Goal: Communication & Community: Answer question/provide support

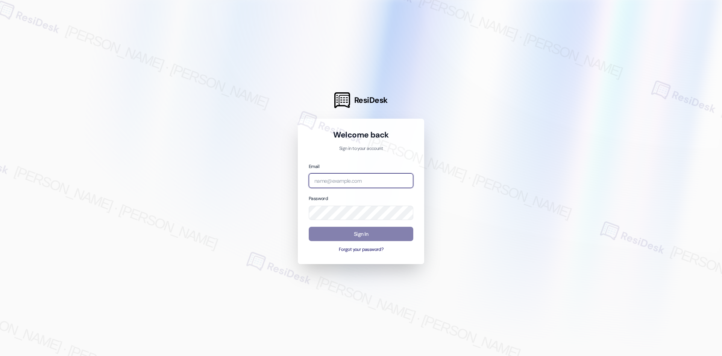
click at [366, 175] on input "email" at bounding box center [361, 180] width 105 height 15
click at [353, 185] on input "email" at bounding box center [361, 180] width 105 height 15
type input "automated-surveys-asset_living-ron.david.dimapilis@asset_living.com"
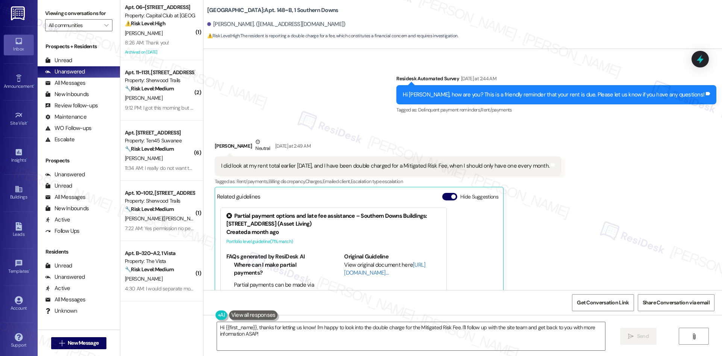
scroll to position [2319, 0]
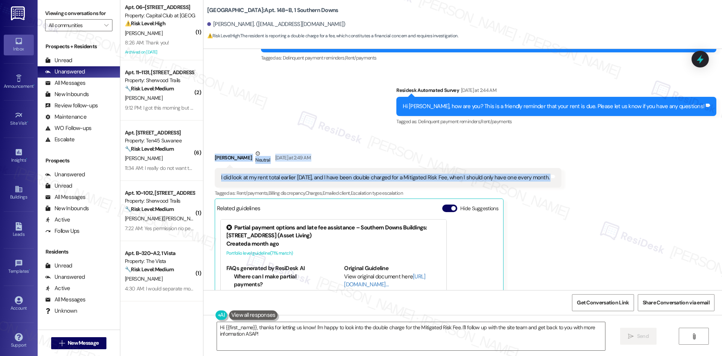
drag, startPoint x: 207, startPoint y: 147, endPoint x: 570, endPoint y: 178, distance: 364.3
click at [570, 178] on div "Received via SMS William Nobles Neutral Yesterday at 2:49 AM I did look at my r…" at bounding box center [463, 248] width 519 height 233
copy div "William Nobles Neutral Yesterday at 2:49 AM I did look at my rent total earlier…"
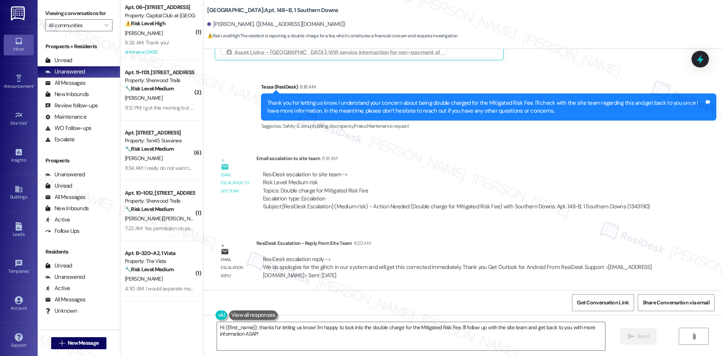
scroll to position [2620, 0]
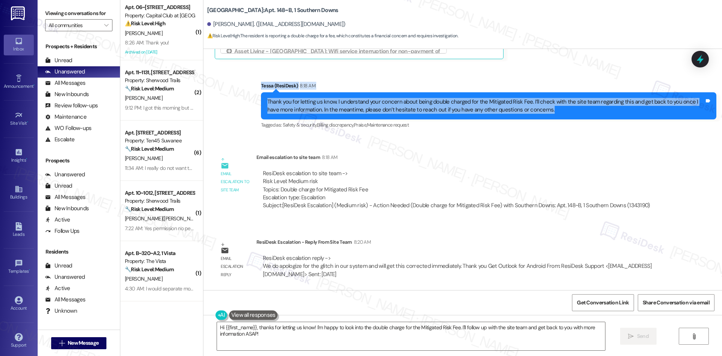
drag, startPoint x: 241, startPoint y: 76, endPoint x: 600, endPoint y: 113, distance: 361.6
click at [600, 113] on div "Sent via SMS Tessa (ResiDesk) 8:18 AM Thank you for letting us know. I understa…" at bounding box center [463, 100] width 519 height 71
copy div "Tessa (ResiDesk) 8:18 AM Thank you for letting us know. I understand your conce…"
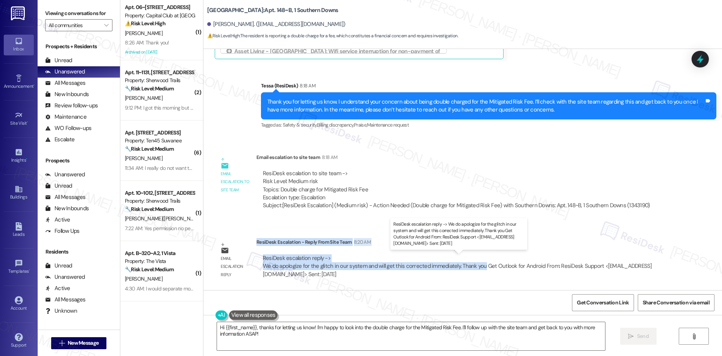
drag, startPoint x: 251, startPoint y: 241, endPoint x: 476, endPoint y: 266, distance: 226.1
click at [476, 266] on div "ResiDesk Escalation - Reply From Site Team 8:20 AM ResiDesk escalation reply ->…" at bounding box center [464, 261] width 414 height 46
copy div "ResiDesk Escalation - Reply From Site Team 8:20 AM ResiDesk escalation reply ->…"
click at [278, 336] on textarea "Hi {{first_name}}, thanks for letting us know! I'm happy to look into the doubl…" at bounding box center [411, 336] width 388 height 28
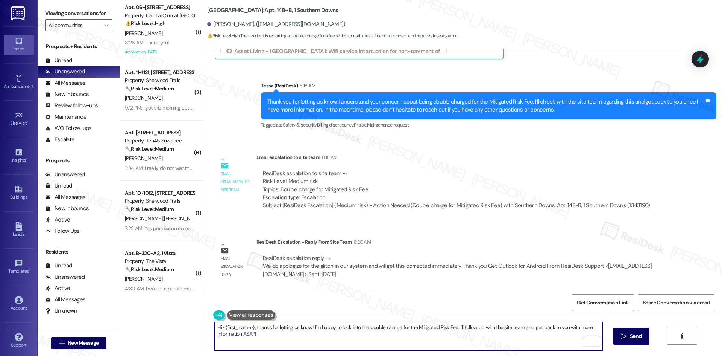
click at [252, 328] on textarea "Hi {{first_name}}, thanks for letting us know! I'm happy to look into the doubl…" at bounding box center [408, 336] width 388 height 28
drag, startPoint x: 251, startPoint y: 327, endPoint x: 254, endPoint y: 333, distance: 6.6
click at [254, 333] on textarea "Hi {{first_name}}, thanks for letting us know! I'm happy to look into the doubl…" at bounding box center [408, 336] width 388 height 28
paste textarea "Thank you for your patience. The site team confirmed it was a system glitch and…"
click at [254, 328] on textarea "Hi {{first_name}}, Thank you for your patience. The site team confirmed it was …" at bounding box center [408, 336] width 388 height 28
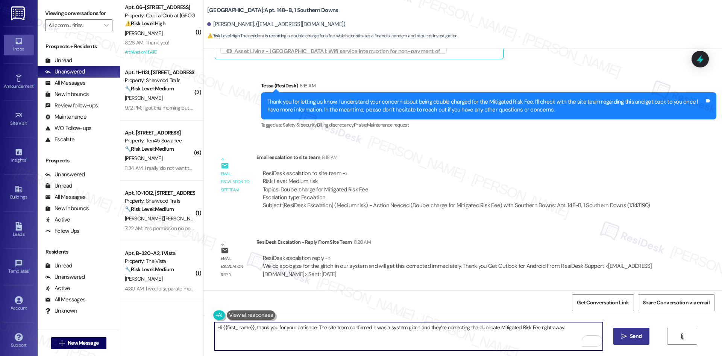
type textarea "Hi {{first_name}}, thank you for your patience. The site team confirmed it was …"
click at [632, 340] on button " Send" at bounding box center [632, 335] width 36 height 17
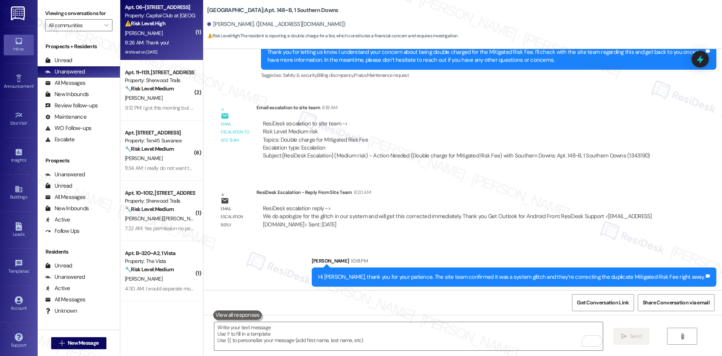
scroll to position [2673, 0]
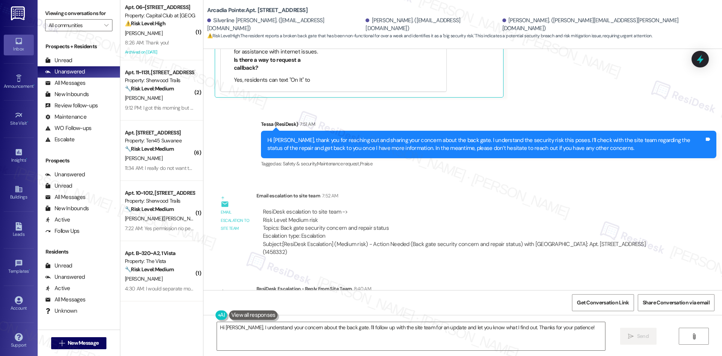
scroll to position [365, 0]
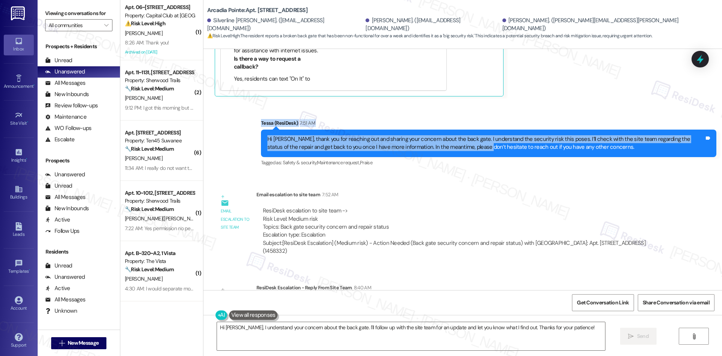
drag, startPoint x: 250, startPoint y: 119, endPoint x: 500, endPoint y: 144, distance: 251.9
click at [483, 144] on div "Sent via SMS Tessa (ResiDesk) 7:51 AM Hi [PERSON_NAME], thank you for reaching …" at bounding box center [463, 137] width 519 height 71
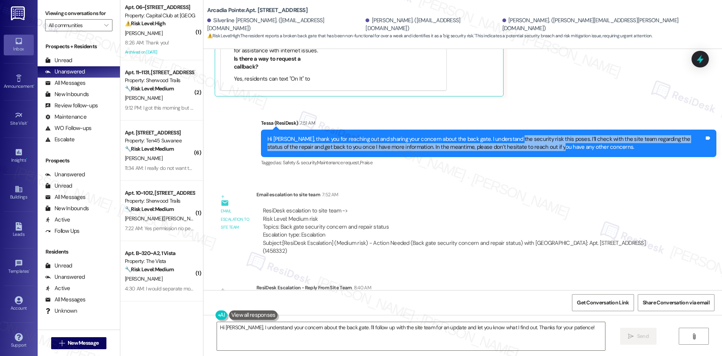
drag, startPoint x: 627, startPoint y: 144, endPoint x: 518, endPoint y: 138, distance: 109.3
click at [511, 138] on div "Hi Sean, thank you for reaching out and sharing your concern about the back gat…" at bounding box center [486, 143] width 437 height 16
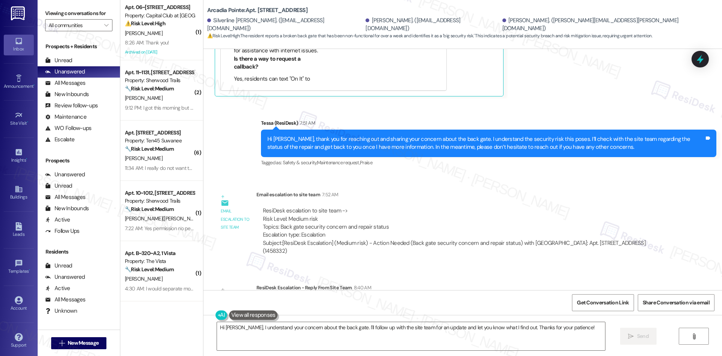
drag, startPoint x: 555, startPoint y: 146, endPoint x: 571, endPoint y: 149, distance: 15.6
click at [556, 146] on div "Hi Sean, thank you for reaching out and sharing your concern about the back gat…" at bounding box center [486, 143] width 437 height 16
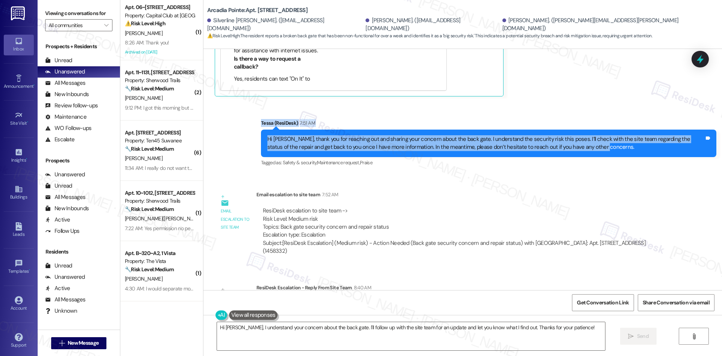
drag, startPoint x: 571, startPoint y: 149, endPoint x: 231, endPoint y: 123, distance: 341.5
click at [231, 123] on div "Sent via SMS Tessa (ResiDesk) 7:51 AM Hi Sean, thank you for reaching out and s…" at bounding box center [463, 137] width 519 height 71
copy div "Tessa (ResiDesk) 7:51 AM Hi Sean, thank you for reaching out and sharing your c…"
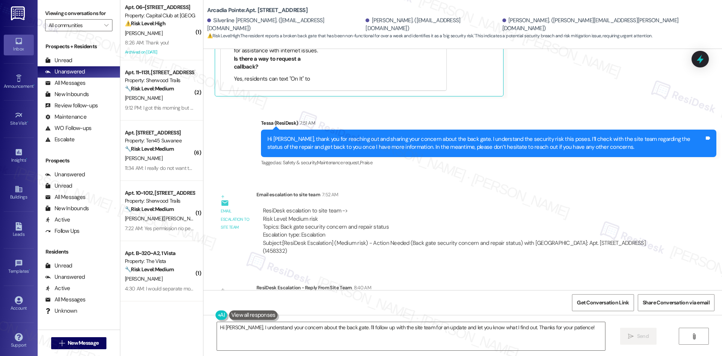
click at [396, 187] on div "Email escalation to site team Email escalation to site team 7:52 AM ResiDesk es…" at bounding box center [442, 225] width 467 height 81
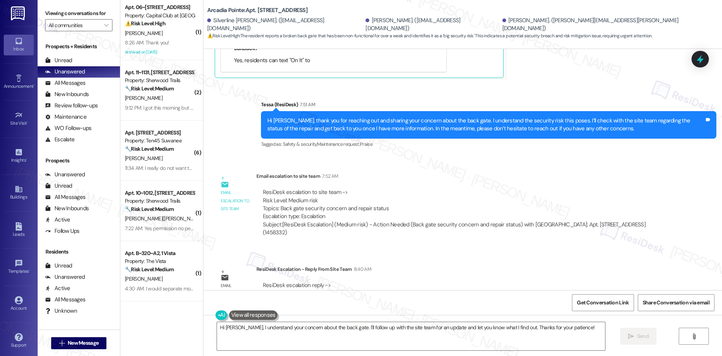
scroll to position [403, 0]
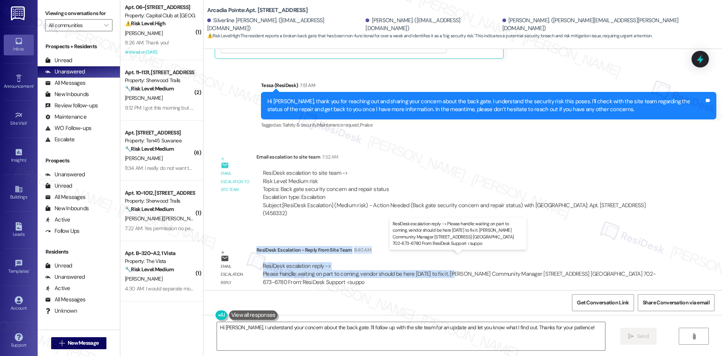
drag, startPoint x: 251, startPoint y: 241, endPoint x: 450, endPoint y: 268, distance: 200.8
click at [450, 268] on div "ResiDesk Escalation - Reply From Site Team 8:40 AM ResiDesk escalation reply ->…" at bounding box center [464, 269] width 414 height 46
copy div "ResiDesk Escalation - Reply From Site Team 8:40 AM ResiDesk escalation reply ->…"
drag, startPoint x: 283, startPoint y: 342, endPoint x: 253, endPoint y: 337, distance: 29.9
click at [282, 342] on textarea "Hi Sean, I understand your concern about the back gate. I'll follow up with the…" at bounding box center [411, 336] width 388 height 28
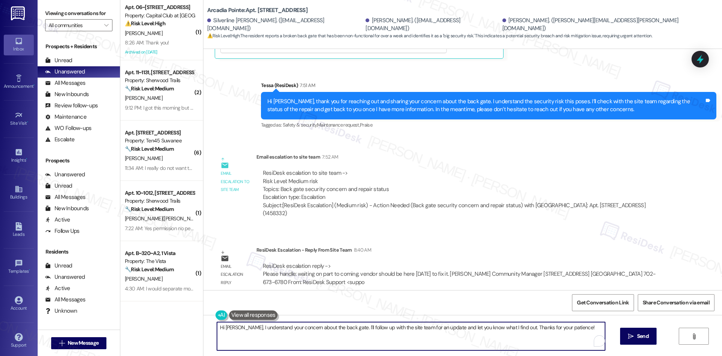
click at [233, 328] on textarea "Hi Sean, I understand your concern about the back gate. I'll follow up with the…" at bounding box center [411, 336] width 388 height 28
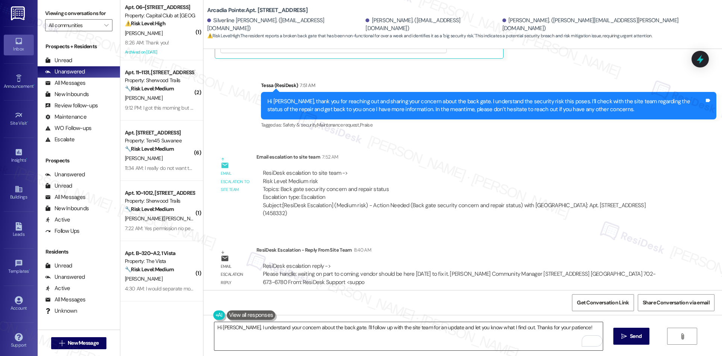
click at [349, 342] on textarea "Hi Sean, I understand your concern about the back gate. I'll follow up with the…" at bounding box center [408, 336] width 388 height 28
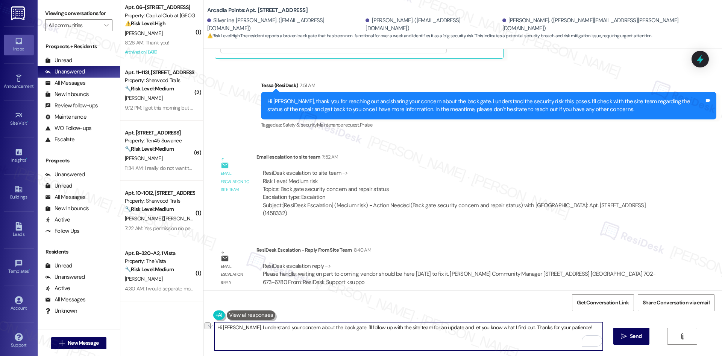
paste textarea "thank you for your patience. The site team let us know they’re waiting on a par…"
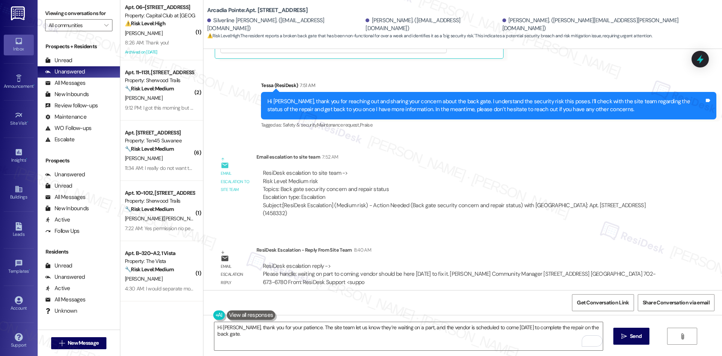
click at [383, 173] on div "ResiDesk escalation to site team -> Risk Level: Medium risk Topics: Back gate s…" at bounding box center [463, 185] width 401 height 32
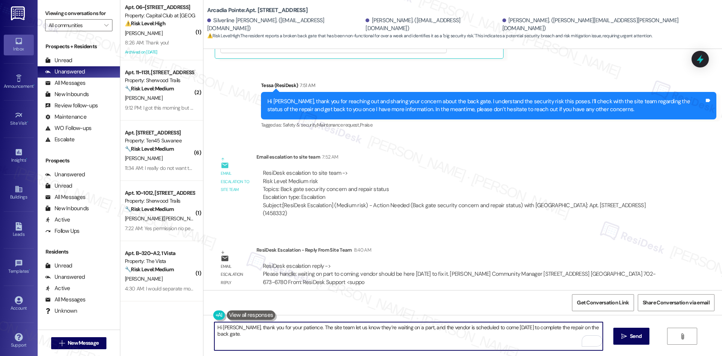
click at [327, 337] on textarea "Hi Sean, thank you for your patience. The site team let us know they’re waiting…" at bounding box center [408, 336] width 388 height 28
paste textarea "Please let us know if you have any other concerns in the meantime."
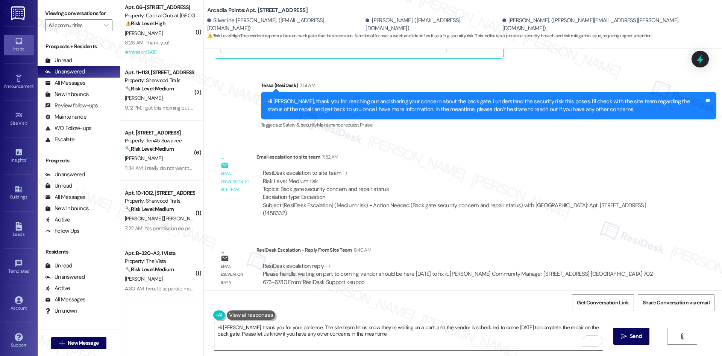
click at [445, 222] on div "Lease started Dec 18, 2024 at 8:00 AM Announcement, sent via SMS Tessa (ResiDes…" at bounding box center [463, 169] width 519 height 241
click at [403, 262] on div "ResiDesk escalation reply -> Please handle: waiting on part to coming, vendor s…" at bounding box center [463, 274] width 403 height 24
click at [407, 337] on textarea "Hi Sean, thank you for your patience. The site team let us know they’re waiting…" at bounding box center [408, 336] width 388 height 28
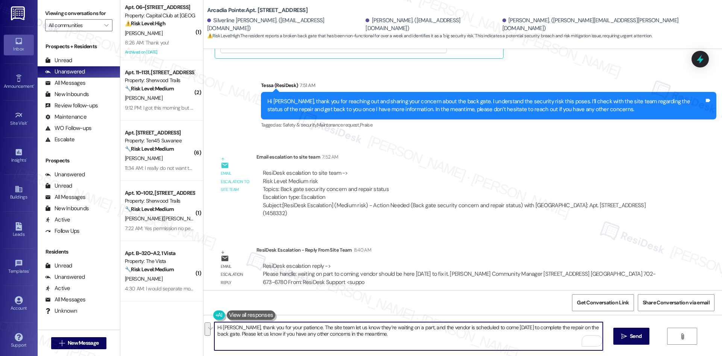
paste textarea "c"
type textarea "Hi Sean, thank you for your patience. The site team let us know they’re waiting…"
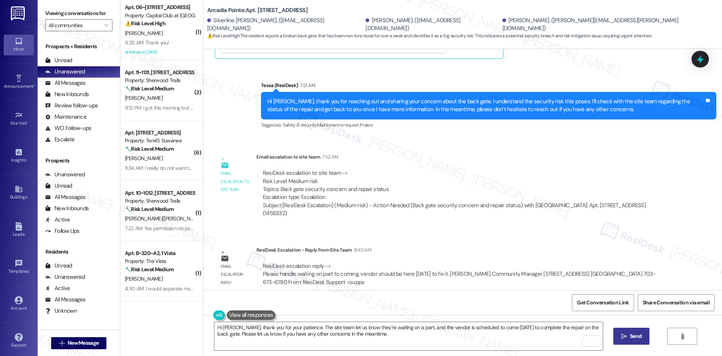
click at [624, 334] on icon "" at bounding box center [625, 336] width 6 height 6
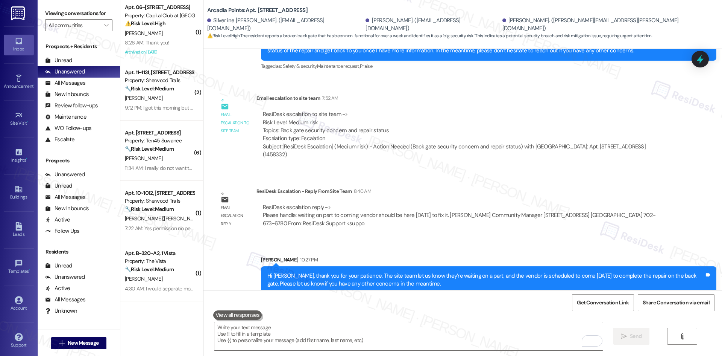
scroll to position [463, 0]
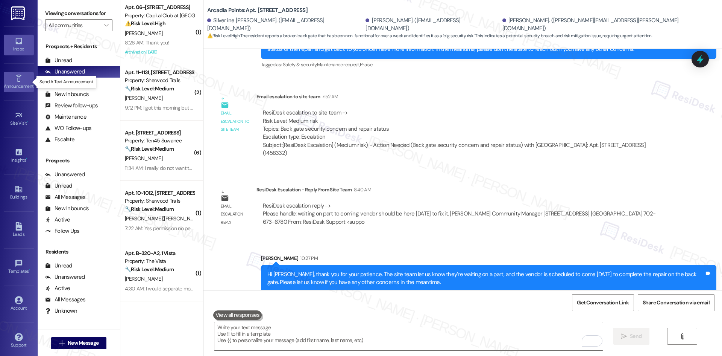
click at [21, 76] on link "Announcement •" at bounding box center [19, 82] width 30 height 20
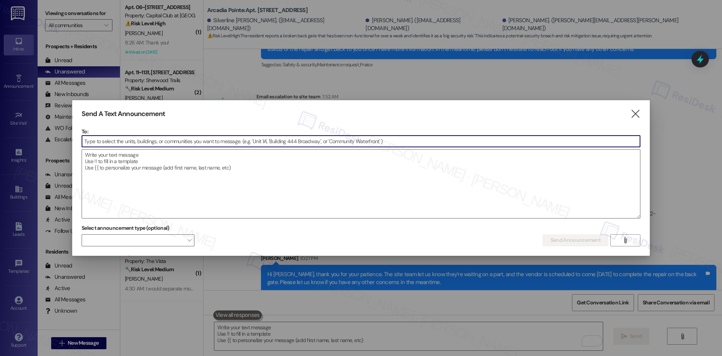
click at [135, 146] on input at bounding box center [361, 140] width 558 height 11
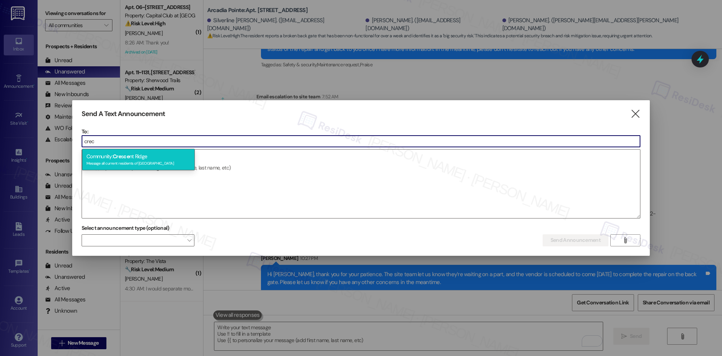
type input "crec"
click at [149, 161] on div "Message all current residents of Crescent Ridge" at bounding box center [139, 162] width 104 height 6
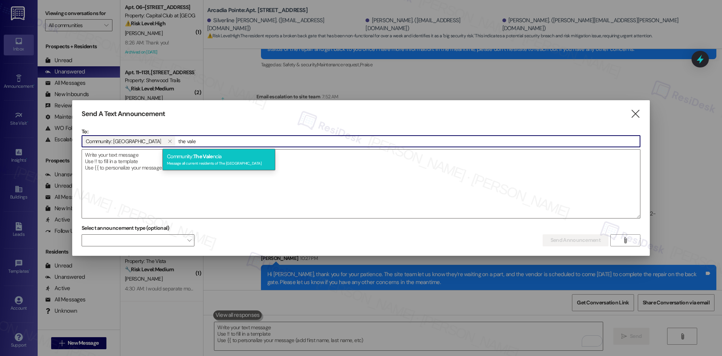
type input "the vale"
click at [231, 161] on div "Message all current residents of The Valencia" at bounding box center [219, 162] width 104 height 6
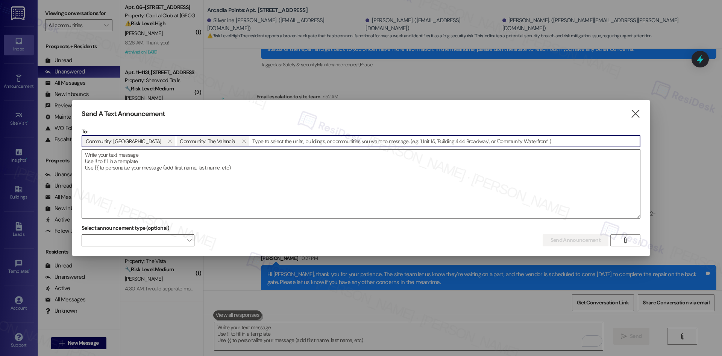
click at [191, 165] on textarea at bounding box center [361, 183] width 558 height 68
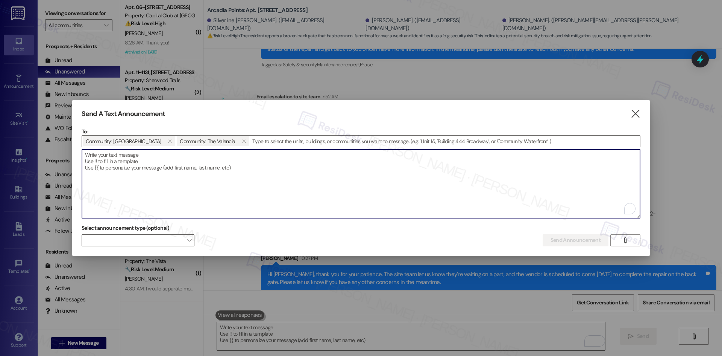
paste textarea "Great news! You can now text me for maintenance issues — no more messy apps or …"
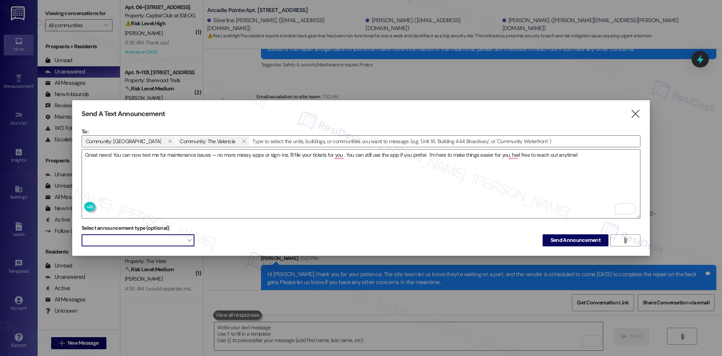
click at [175, 240] on span at bounding box center [138, 240] width 113 height 12
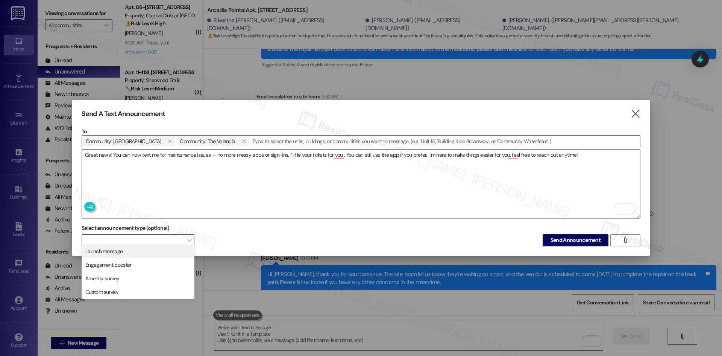
click at [163, 255] on button "Launch message" at bounding box center [138, 251] width 113 height 14
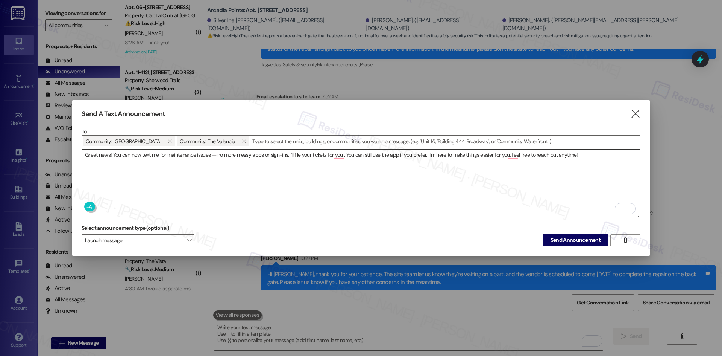
click at [514, 153] on textarea "Great news! You can now text me for maintenance issues — no more messy apps or …" at bounding box center [361, 183] width 558 height 68
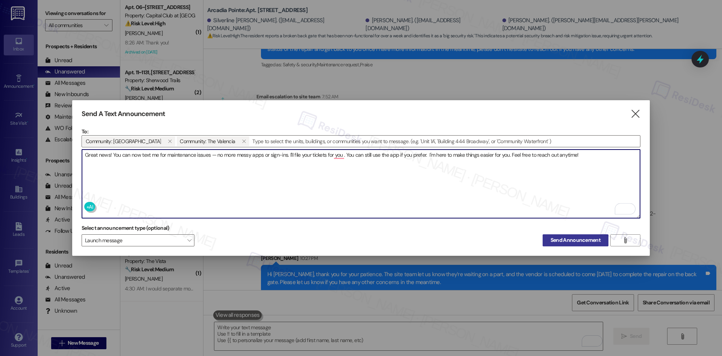
click at [576, 239] on span "Send Announcement" at bounding box center [576, 240] width 50 height 8
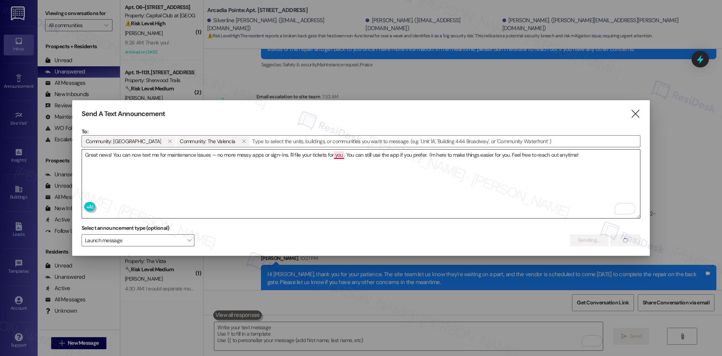
click at [339, 151] on textarea "Great news! You can now text me for maintenance issues — no more messy apps or …" at bounding box center [361, 183] width 558 height 68
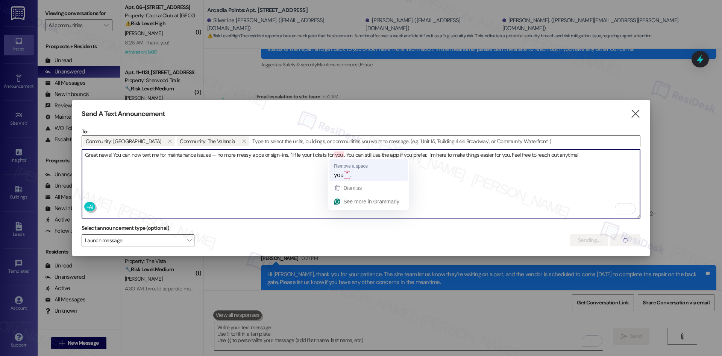
type textarea "Great news! You can now text me for maintenance issues — no more messy apps or …"
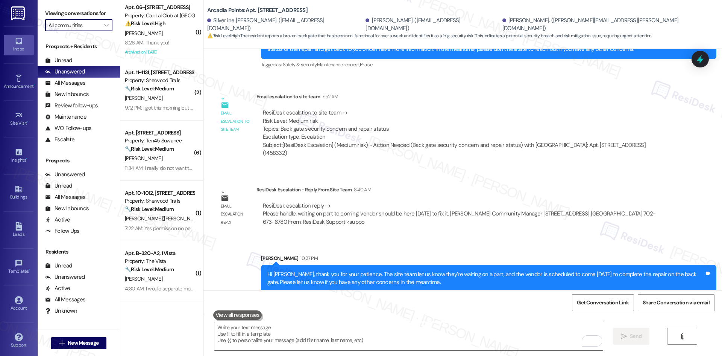
click at [82, 25] on input "All communities" at bounding box center [75, 25] width 52 height 12
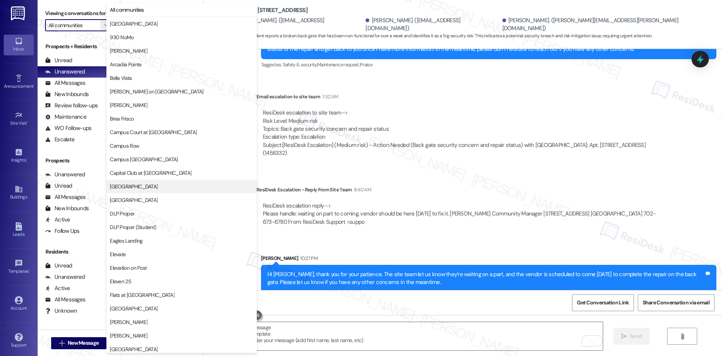
click at [159, 181] on button "Crescent Ridge" at bounding box center [181, 186] width 150 height 14
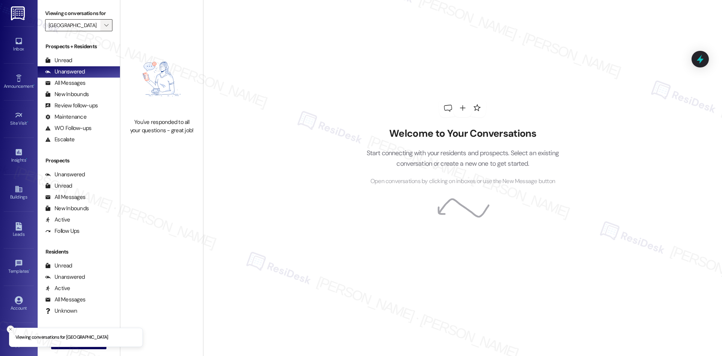
click at [100, 26] on button "" at bounding box center [106, 25] width 12 height 12
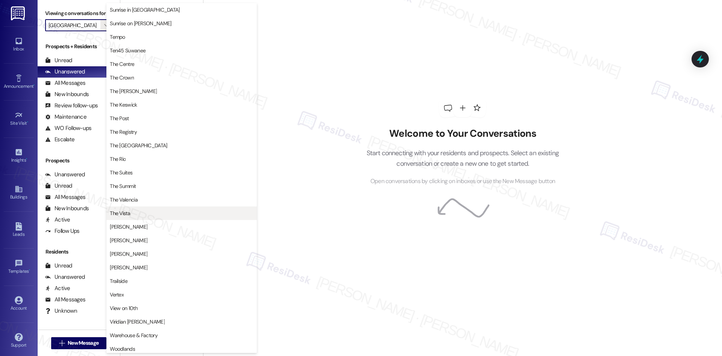
scroll to position [653, 0]
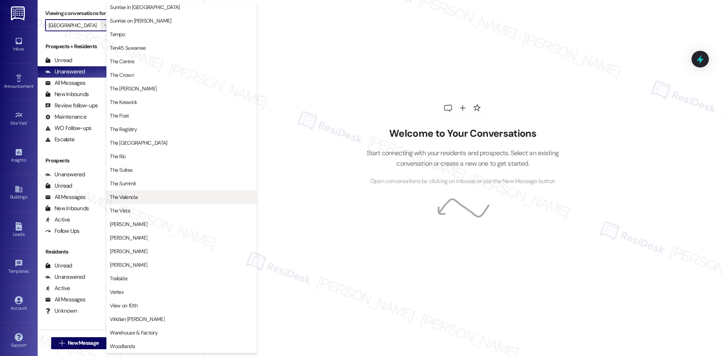
click at [163, 196] on span "The Valencia" at bounding box center [182, 197] width 144 height 8
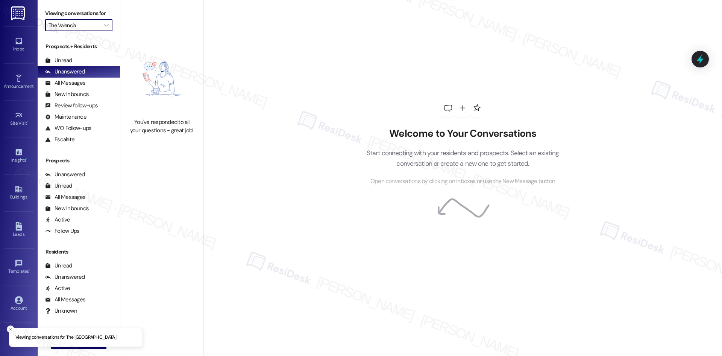
click at [87, 30] on input "The Valencia" at bounding box center [75, 25] width 52 height 12
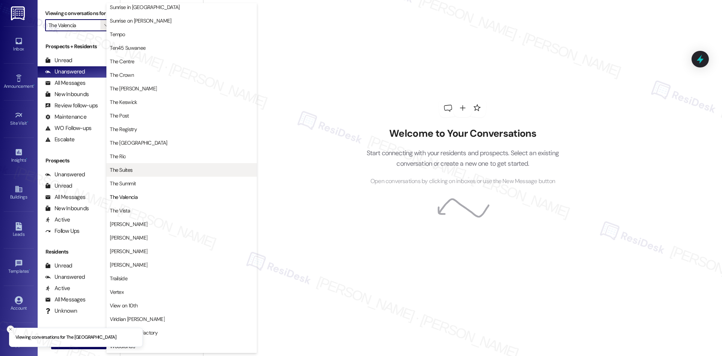
scroll to position [653, 0]
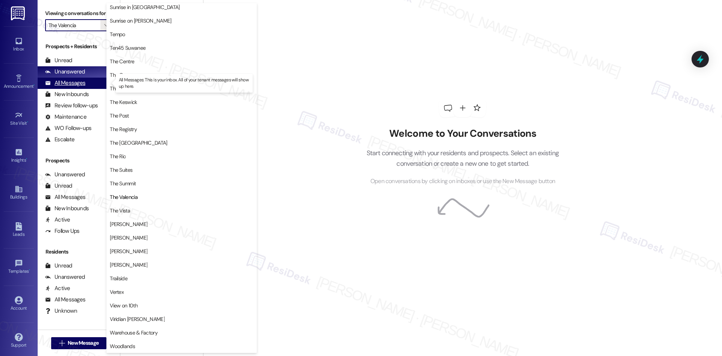
click at [71, 84] on div "All Messages" at bounding box center [65, 83] width 40 height 8
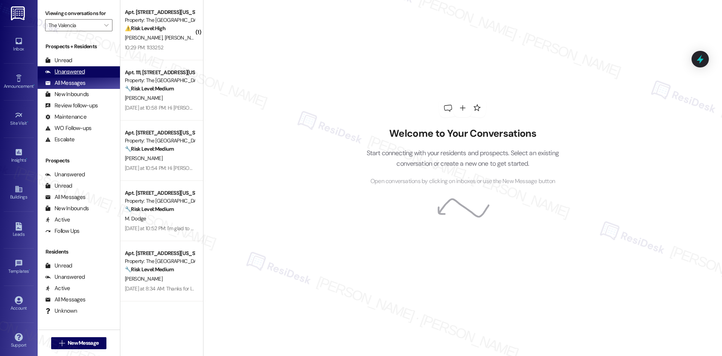
click at [79, 74] on div "Unanswered" at bounding box center [65, 72] width 40 height 8
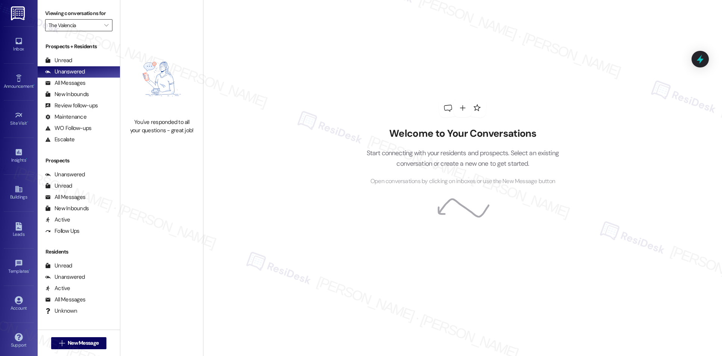
click at [75, 27] on input "The Valencia" at bounding box center [75, 25] width 52 height 12
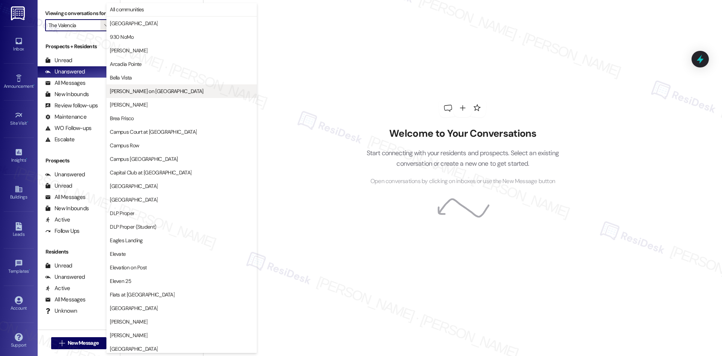
scroll to position [0, 0]
click at [156, 190] on button "Crescent Ridge" at bounding box center [181, 186] width 150 height 14
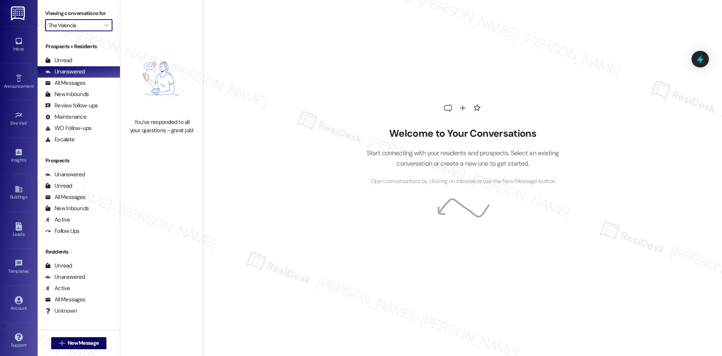
type input "Crescent Ridge"
click at [100, 15] on label "Viewing conversations for" at bounding box center [78, 14] width 67 height 12
click at [100, 25] on button "" at bounding box center [106, 25] width 12 height 12
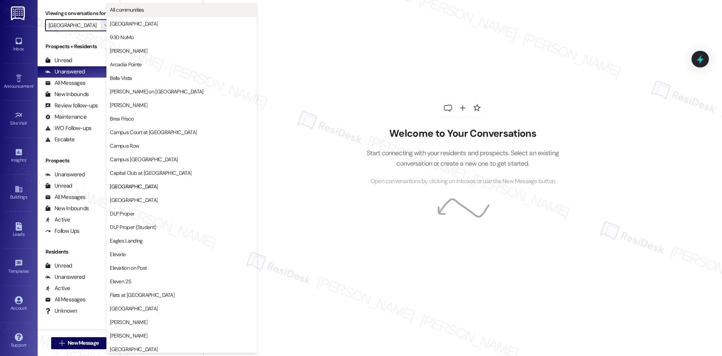
click at [142, 10] on span "All communities" at bounding box center [127, 10] width 34 height 8
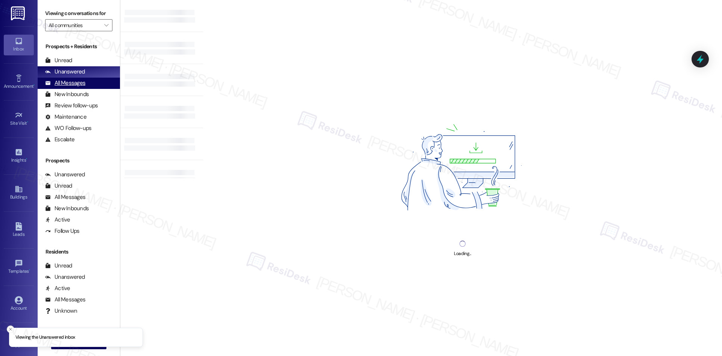
click at [87, 85] on div "All Messages (undefined)" at bounding box center [79, 83] width 82 height 11
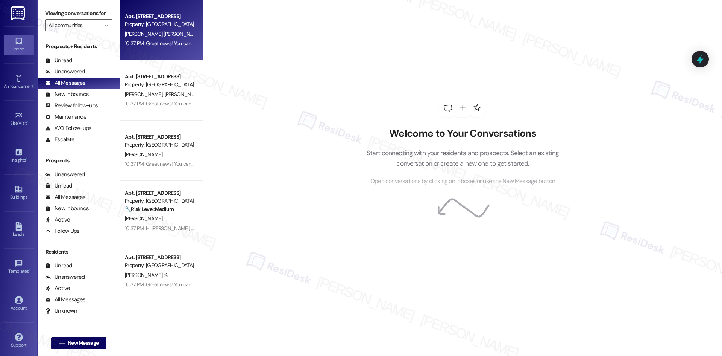
click at [176, 39] on div "10:37 PM: Great news! You can now text me for maintenance issues — no more mess…" at bounding box center [159, 43] width 71 height 9
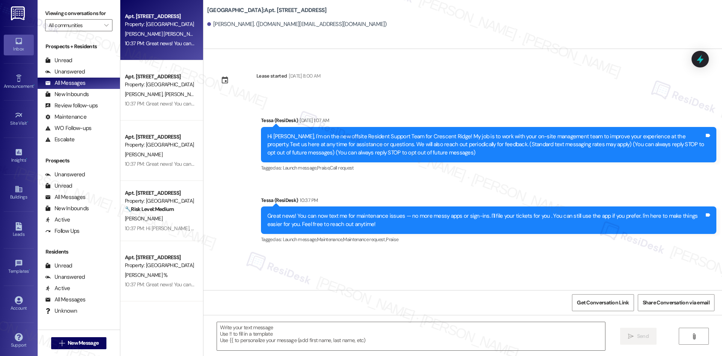
type textarea "Fetching suggested responses. Please feel free to read through the conversation…"
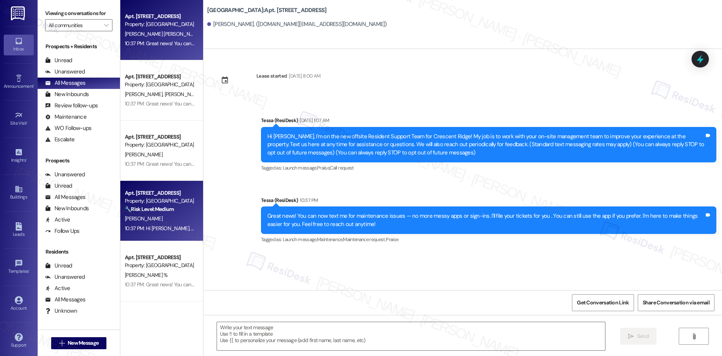
click at [169, 234] on div "Apt. 151, 4330 S Eastern Ave Property: Arcadia Pointe 🔧 Risk Level: Medium The …" at bounding box center [161, 211] width 83 height 60
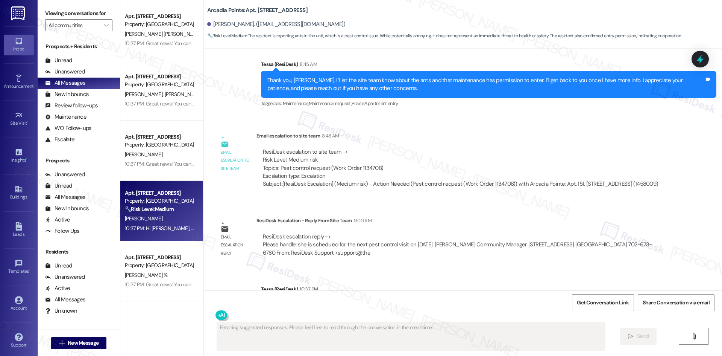
scroll to position [862, 0]
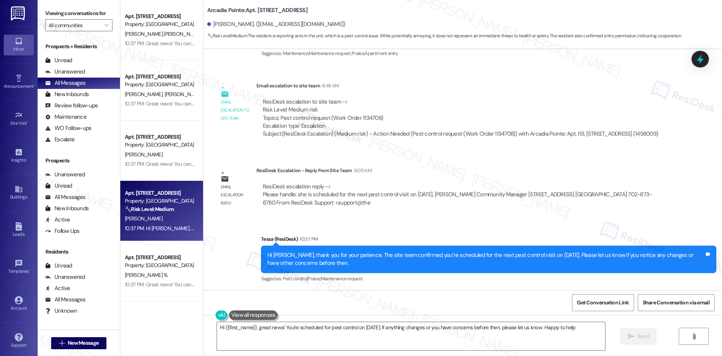
type textarea "Hi {{first_name}}, great news! You're scheduled for pest control on September 1…"
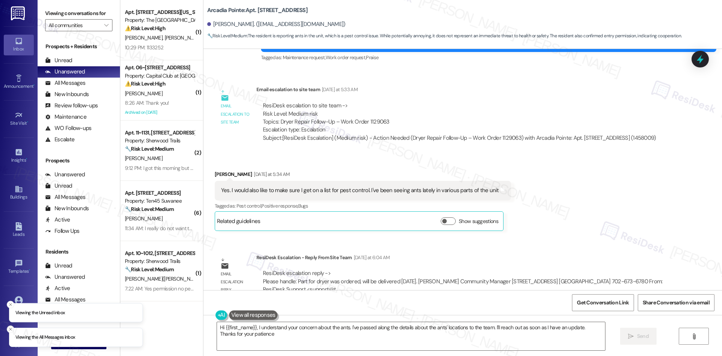
type textarea "Hi {{first_name}}, I understand your concern about the ants. I've passed along …"
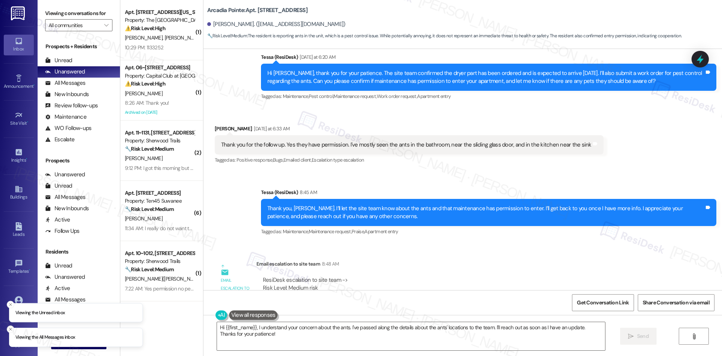
scroll to position [677, 0]
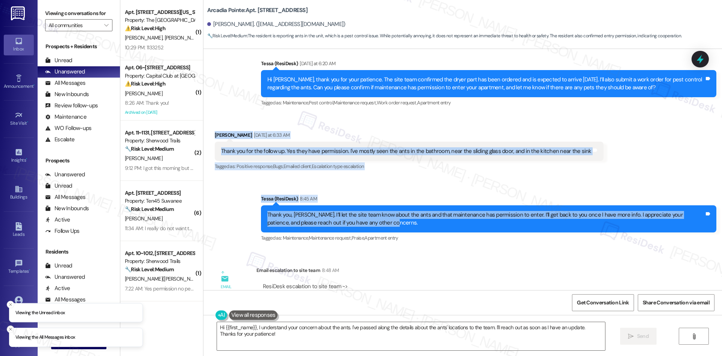
drag, startPoint x: 202, startPoint y: 131, endPoint x: 413, endPoint y: 228, distance: 231.8
click at [412, 231] on div "Lease started [DATE] 8:00 AM Announcement, sent via SMS Tessa (ResiDesk) [DATE]…" at bounding box center [463, 169] width 519 height 241
copy div "[PERSON_NAME] [DATE] at 6:33 AM Thank you for the follow up. Yes they have perm…"
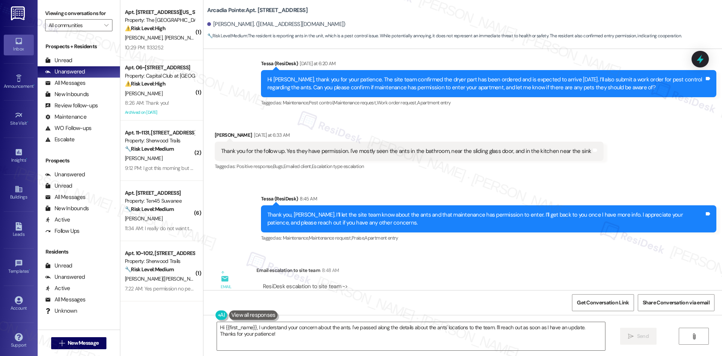
click at [355, 265] on div "Email escalation to site team Email escalation to site team 8:48 AM ResiDesk es…" at bounding box center [439, 296] width 461 height 73
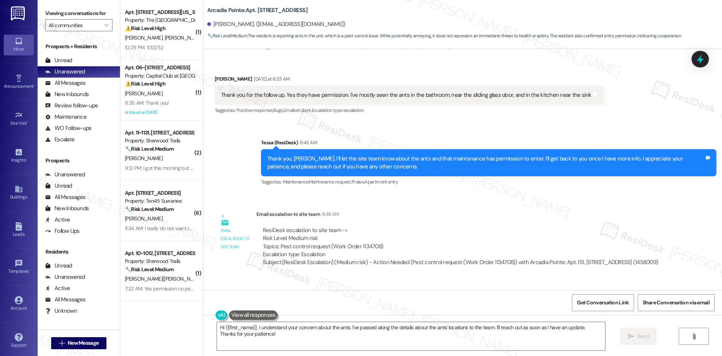
scroll to position [790, 0]
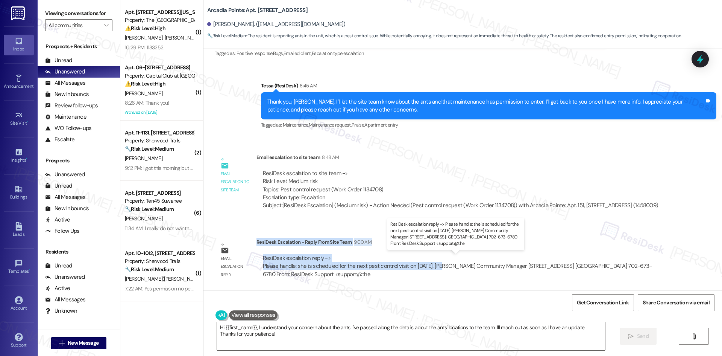
drag, startPoint x: 251, startPoint y: 242, endPoint x: 432, endPoint y: 268, distance: 182.9
click at [432, 268] on div "ResiDesk Escalation - Reply From Site Team 9:00 AM ResiDesk escalation reply ->…" at bounding box center [464, 261] width 414 height 46
copy div "ResiDesk Escalation - Reply From Site Team 9:00 AM ResiDesk escalation reply ->…"
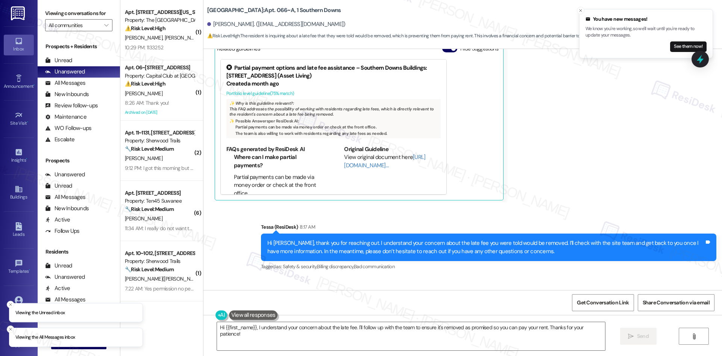
scroll to position [2438, 0]
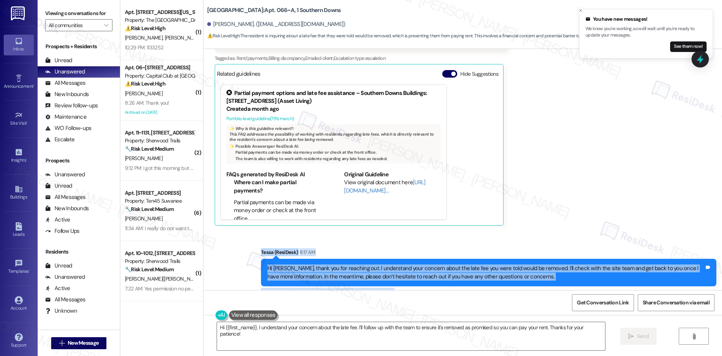
drag, startPoint x: 237, startPoint y: 222, endPoint x: 567, endPoint y: 264, distance: 333.1
click at [582, 271] on div "Sent via SMS Tessa (ResiDesk) 8:17 AM Hi Rachel, thank you for reaching out. I …" at bounding box center [463, 266] width 519 height 71
click at [566, 264] on div "Hi Rachel, thank you for reaching out. I understand your concern about the late…" at bounding box center [486, 272] width 437 height 16
drag, startPoint x: 242, startPoint y: 232, endPoint x: 524, endPoint y: 269, distance: 284.2
click at [524, 269] on div "Sent via SMS Tessa (ResiDesk) 8:17 AM Hi Rachel, thank you for reaching out. I …" at bounding box center [463, 266] width 519 height 71
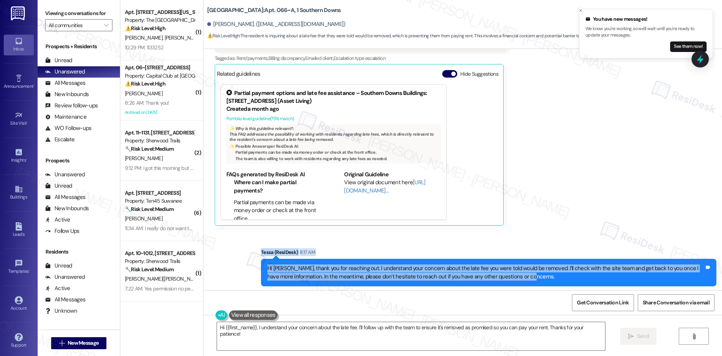
copy div "Tessa (ResiDesk) 8:17 AM Hi Rachel, thank you for reaching out. I understand yo…"
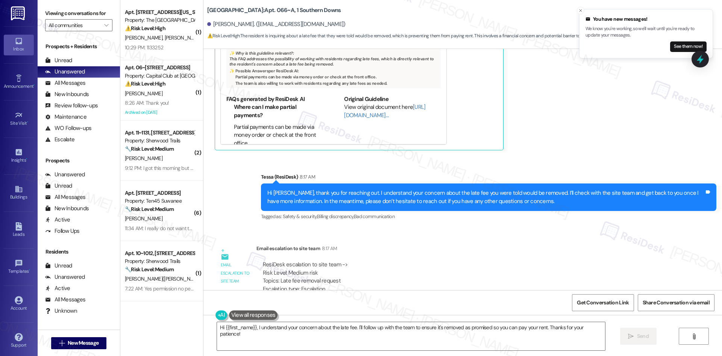
click at [295, 216] on div "WO Opened request: Water is no... Feb 09, 2025 at 5:16 PM Status : Completed Sh…" at bounding box center [463, 169] width 519 height 241
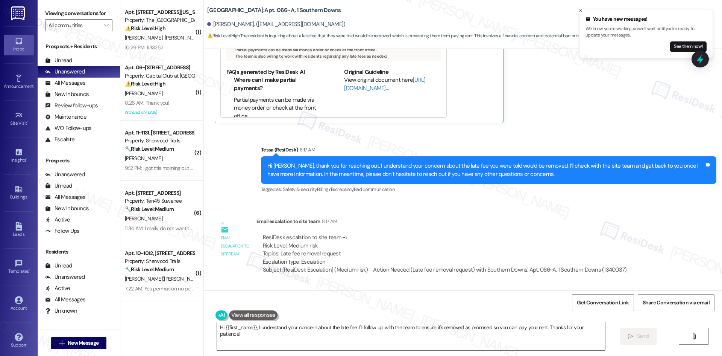
scroll to position [2589, 0]
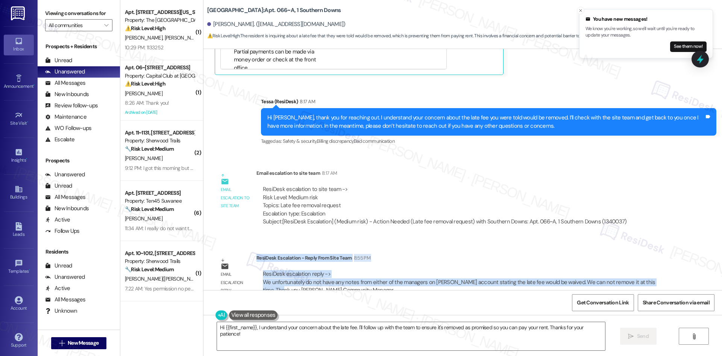
drag, startPoint x: 251, startPoint y: 241, endPoint x: 658, endPoint y: 269, distance: 407.7
click at [658, 269] on div "ResiDesk Escalation - Reply From Site Team 8:55 PM ResiDesk escalation reply ->…" at bounding box center [464, 277] width 414 height 46
copy div "ResiDesk Escalation - Reply From Site Team 8:55 PM ResiDesk escalation reply ->…"
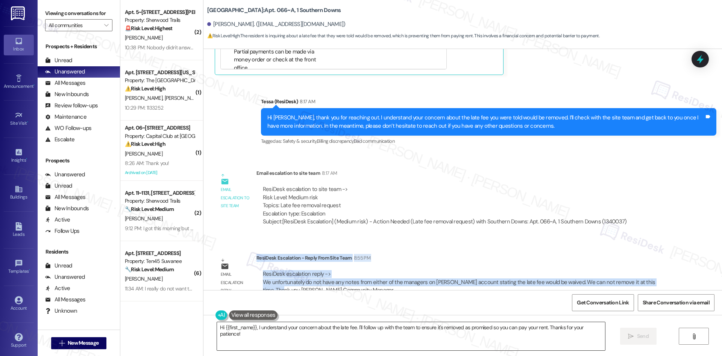
click at [372, 339] on textarea "Hi {{first_name}}, I understand your concern about the late fee. I'll follow up…" at bounding box center [411, 336] width 388 height 28
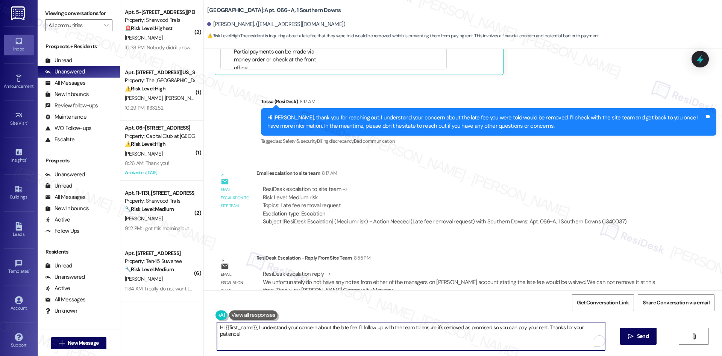
paste textarea "Rachel, thank you for your patience. The site team let us know they don’t have …"
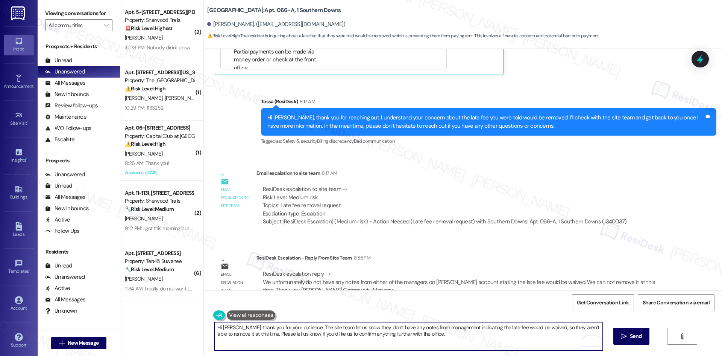
click at [450, 341] on textarea "Hi Rachel, thank you for your patience. The site team let us know they don’t ha…" at bounding box center [408, 336] width 388 height 28
type textarea "Hi Rachel, thank you for your patience. The site team let us know they don’t ha…"
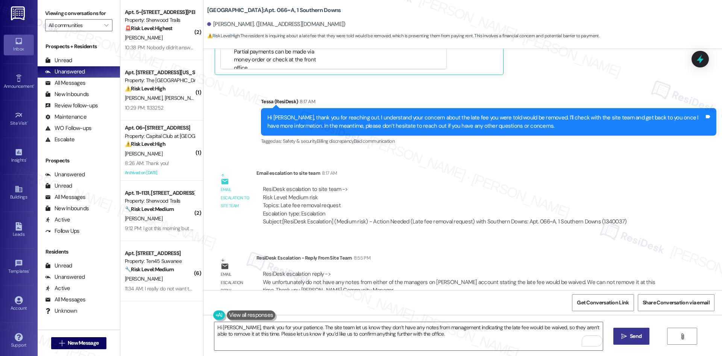
click at [625, 337] on icon "" at bounding box center [625, 336] width 6 height 6
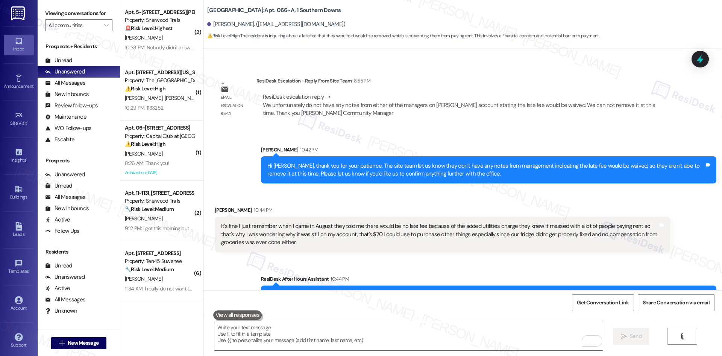
scroll to position [2770, 0]
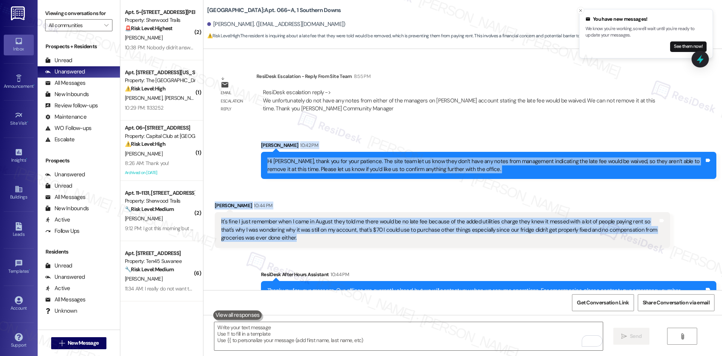
drag, startPoint x: 258, startPoint y: 137, endPoint x: 649, endPoint y: 228, distance: 401.7
click at [650, 228] on div "WO Opened request: Water is no... Feb 09, 2025 at 5:16 PM Status : Completed Sh…" at bounding box center [463, 169] width 519 height 241
copy div "Sarah 10:42 PM Hi Rachel, thank you for your patience. The site team let us kno…"
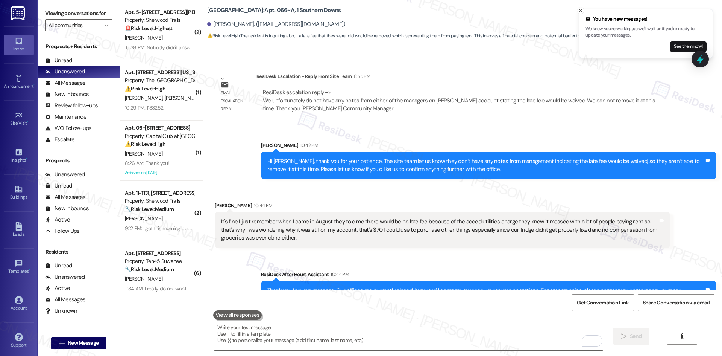
click at [512, 264] on div "Sent via SMS ResiDesk After Hours Assistant 10:44 PM Thank you for your message…" at bounding box center [488, 288] width 467 height 49
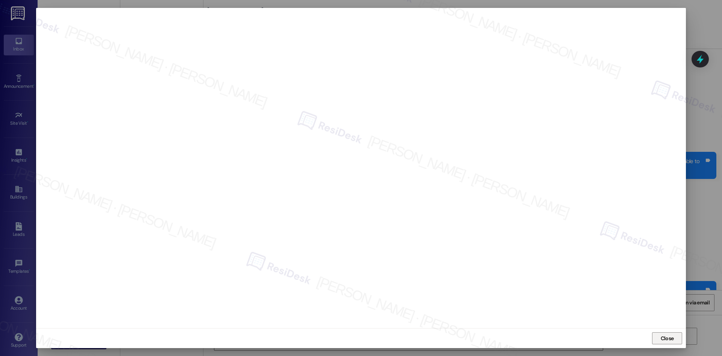
click at [656, 336] on button "Close" at bounding box center [667, 338] width 30 height 12
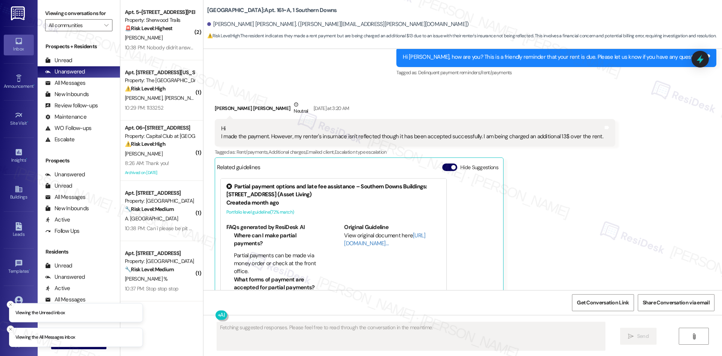
scroll to position [835, 0]
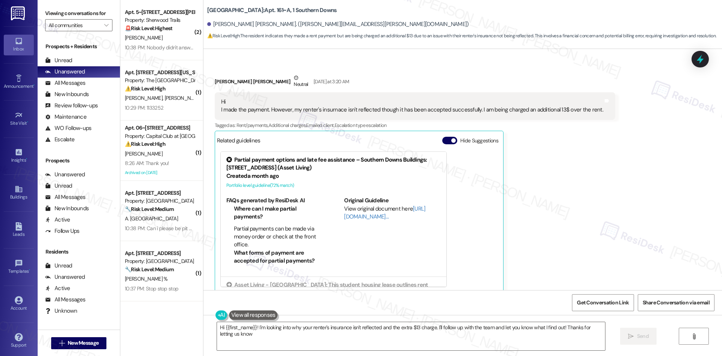
type textarea "Hi {{first_name}}! I'm looking into why your renter's insurance isn't reflected…"
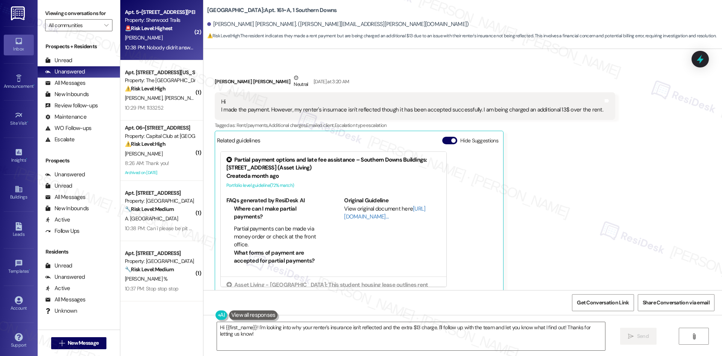
click at [163, 38] on div "[PERSON_NAME]" at bounding box center [159, 37] width 71 height 9
type textarea "Fetching suggested responses. Please feel free to read through the conversation…"
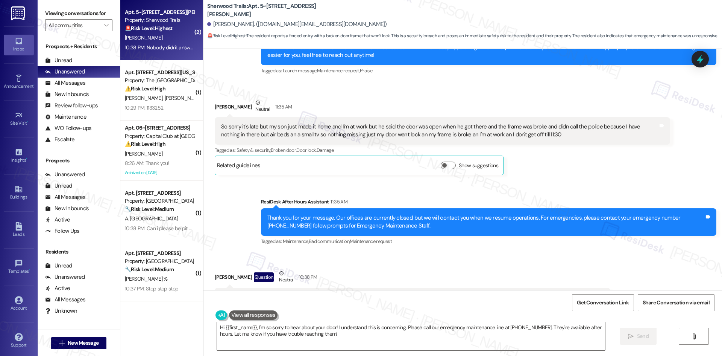
scroll to position [2374, 0]
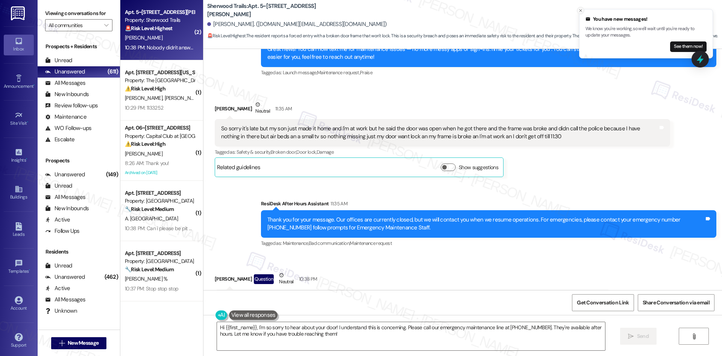
click at [580, 11] on icon "Close toast" at bounding box center [581, 10] width 5 height 5
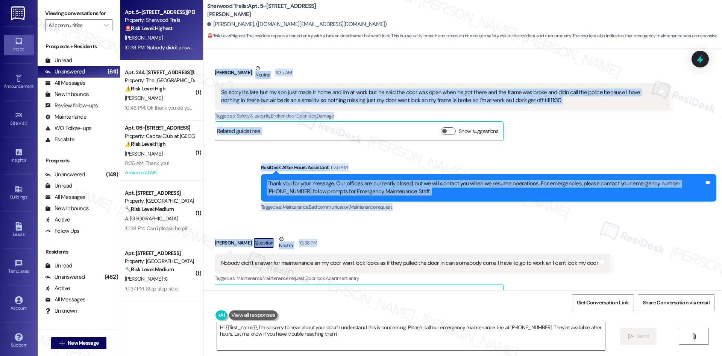
scroll to position [2412, 0]
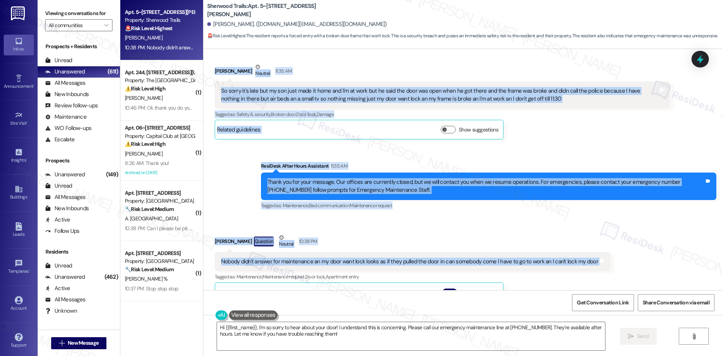
drag, startPoint x: 208, startPoint y: 163, endPoint x: 615, endPoint y: 246, distance: 415.5
click at [615, 246] on div "Announcement, sent via SMS Tessa (ResiDesk) Aug 28, 2025 at 1:24 AM Hi Stephani…" at bounding box center [463, 169] width 519 height 241
copy div "Stephanie Eperson Neutral 11:35 AM So sorry it's late but my son just made it h…"
click at [418, 216] on div "Received via SMS Stephanie Eperson Question Neutral 10:38 PM Nobody didn't answ…" at bounding box center [463, 332] width 519 height 233
click at [437, 342] on textarea "Hi {{first_name}}, I'm so sorry to hear about your door! I understand this is c…" at bounding box center [411, 336] width 388 height 28
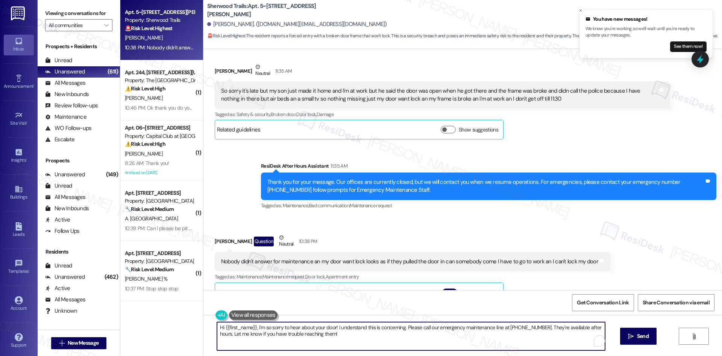
paste textarea "Stephanie, I just wanted to check back in with you about your door. Were mainte…"
type textarea "Hi Stephanie, I just wanted to check back in with you about your door. Were mai…"
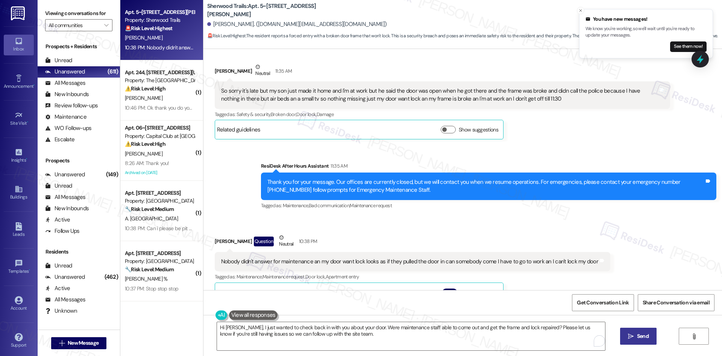
click at [637, 334] on span "Send" at bounding box center [643, 336] width 12 height 8
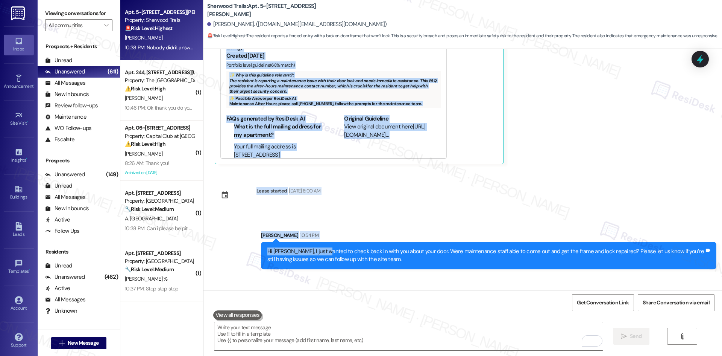
scroll to position [2713, 0]
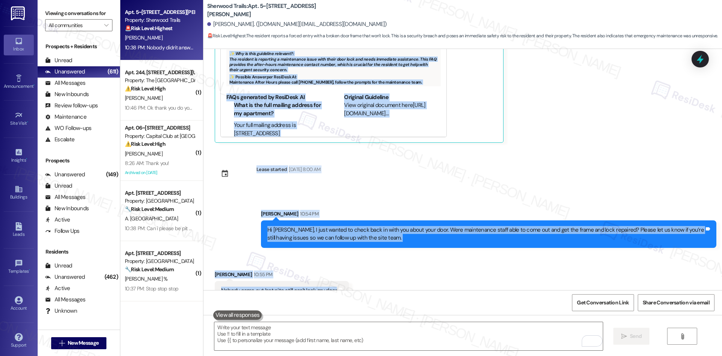
drag, startPoint x: 206, startPoint y: 164, endPoint x: 356, endPoint y: 275, distance: 186.7
click at [356, 275] on div "Announcement, sent via SMS Tessa (ResiDesk) Aug 28, 2025 at 1:24 AM Hi Stephani…" at bounding box center [463, 169] width 519 height 241
copy div "Stephanie Eperson Neutral 11:35 AM So sorry it's late but my son just made it h…"
click at [358, 170] on div "Announcement, sent via SMS Tessa (ResiDesk) Aug 28, 2025 at 1:24 AM Hi Stephani…" at bounding box center [463, 169] width 519 height 241
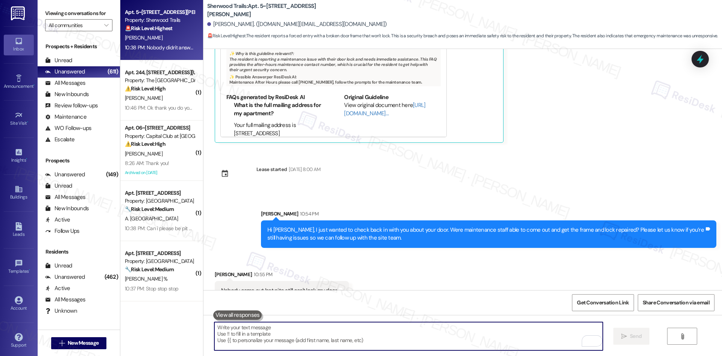
click at [305, 336] on textarea "To enrich screen reader interactions, please activate Accessibility in Grammarl…" at bounding box center [408, 336] width 388 height 28
paste textarea "I’m sorry to hear no one came out last night and that you still can’t lock your…"
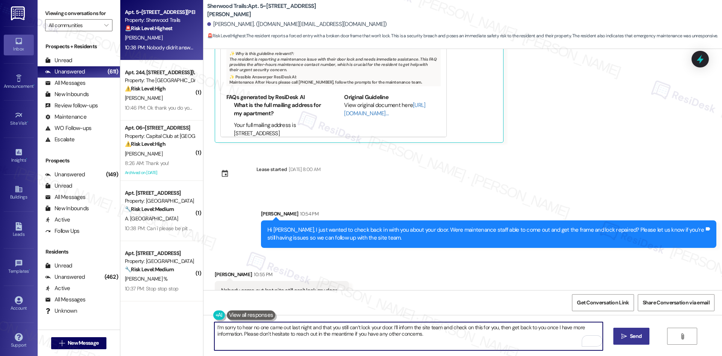
type textarea "I’m sorry to hear no one came out last night and that you still can’t lock your…"
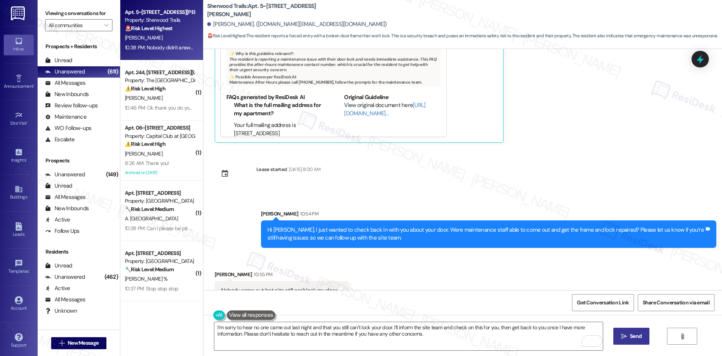
click at [632, 333] on span "Send" at bounding box center [636, 336] width 12 height 8
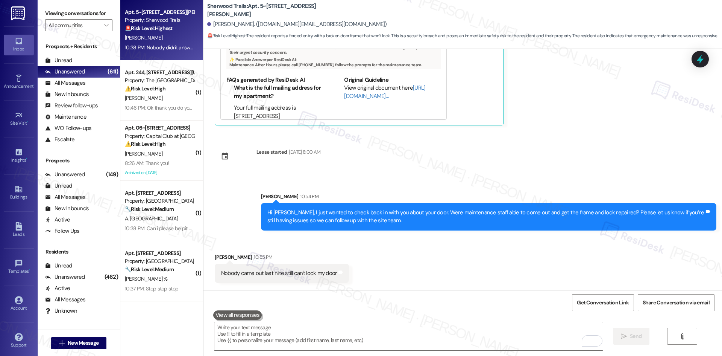
scroll to position [2773, 0]
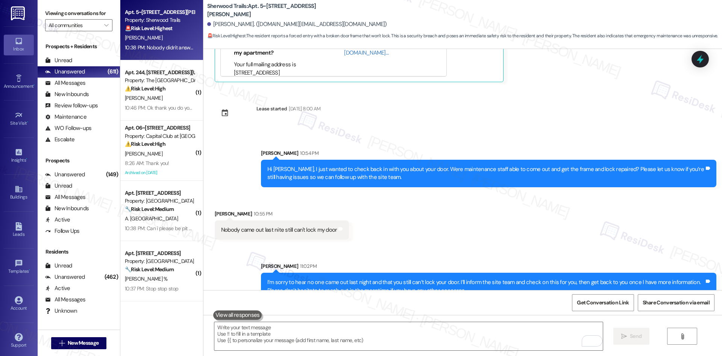
click at [471, 204] on div "Received via SMS Stephanie Eperson 10:55 PM Nobody came out last nite still can…" at bounding box center [463, 219] width 519 height 52
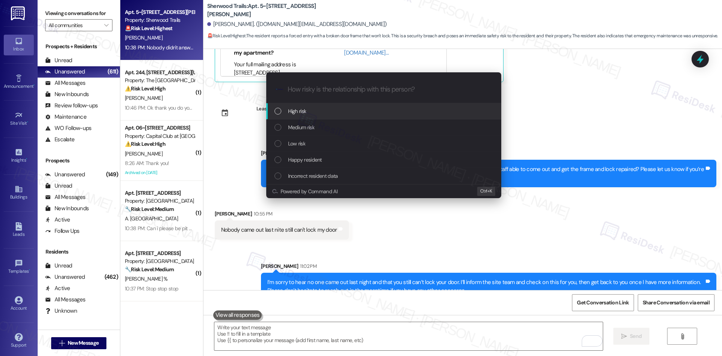
click at [325, 114] on div "High risk" at bounding box center [385, 111] width 220 height 8
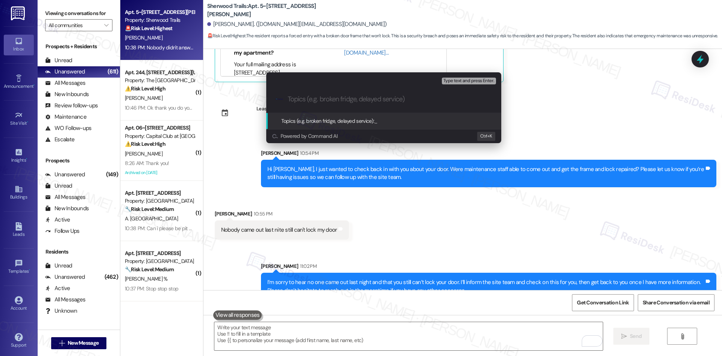
click at [354, 100] on input "Topics (e.g. broken fridge, delayed service)" at bounding box center [390, 99] width 204 height 8
paste input "Door Still Not Repaired – Unable to Lock"
type input "Door Still Not Repaired – Unable to Lock"
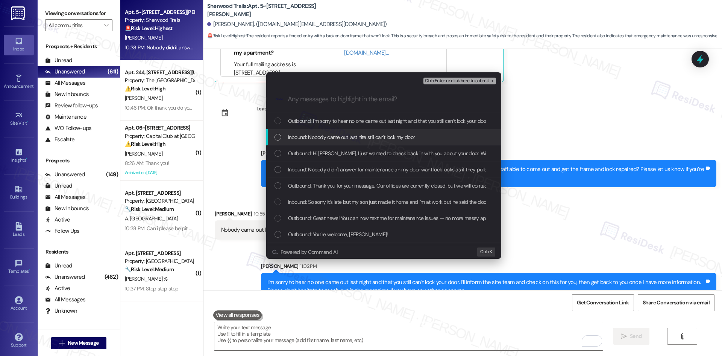
click at [359, 136] on span "Inbound: Nobody came out last nite still can't lock my door" at bounding box center [351, 137] width 127 height 8
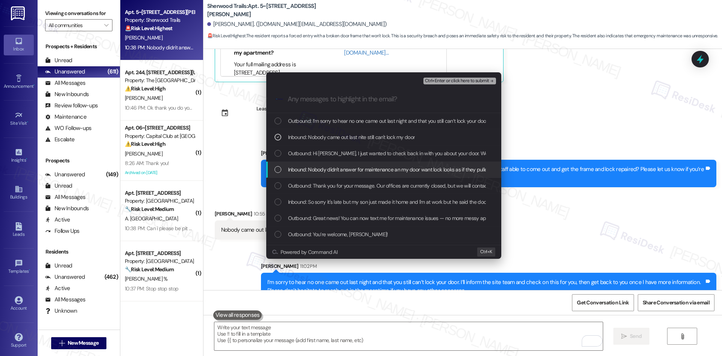
click at [378, 172] on span "Inbound: Nobody didn't answer for maintenance an my door want lock looks as if …" at bounding box center [472, 169] width 369 height 8
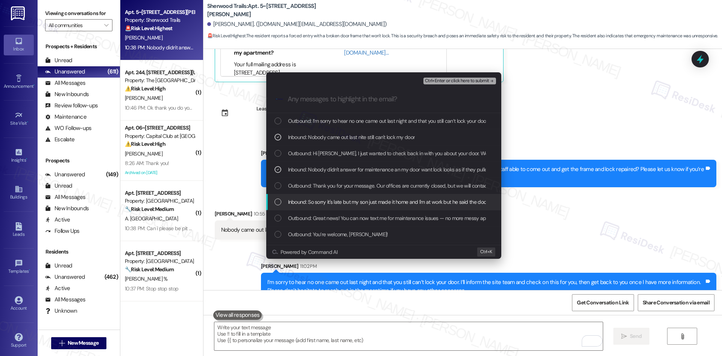
click at [372, 202] on span "Inbound: So sorry it's late but my son just made it home and I'm at work but he…" at bounding box center [648, 202] width 720 height 8
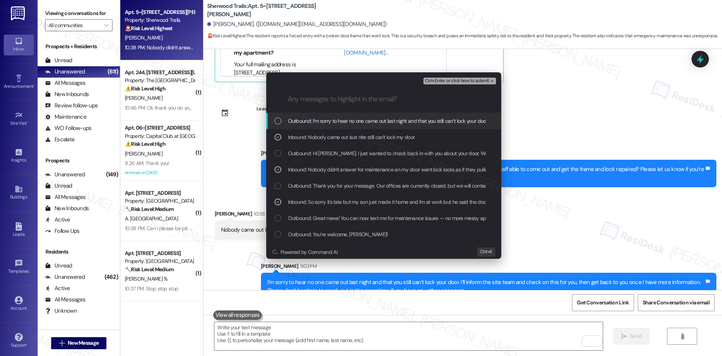
click at [485, 81] on span "Ctrl+Enter or click here to submit" at bounding box center [457, 80] width 64 height 5
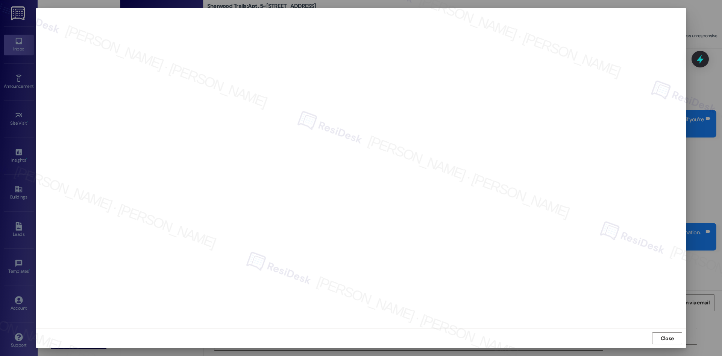
scroll to position [2825, 0]
click at [666, 336] on span "Close" at bounding box center [667, 338] width 13 height 8
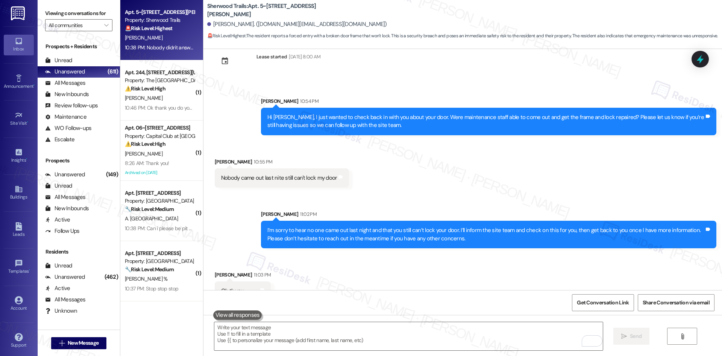
scroll to position [2826, 0]
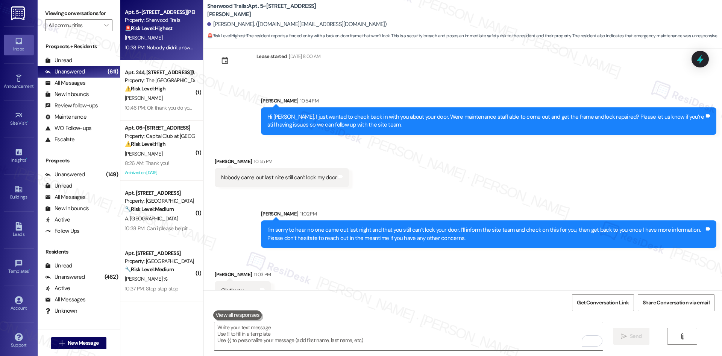
click at [409, 253] on div "Received via SMS Stephanie Eperson 11:03 PM Ok tk you Tags and notes" at bounding box center [463, 279] width 519 height 52
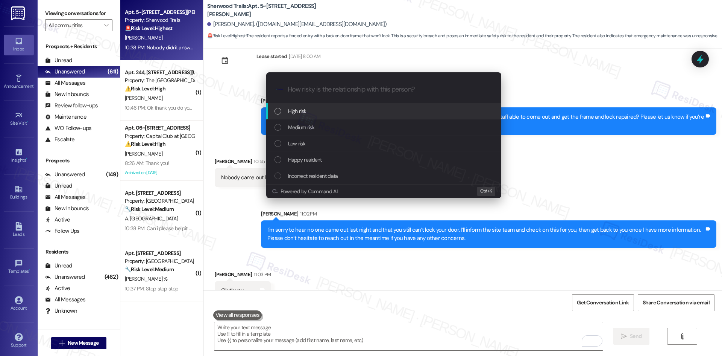
click at [316, 111] on div "High risk" at bounding box center [385, 111] width 220 height 8
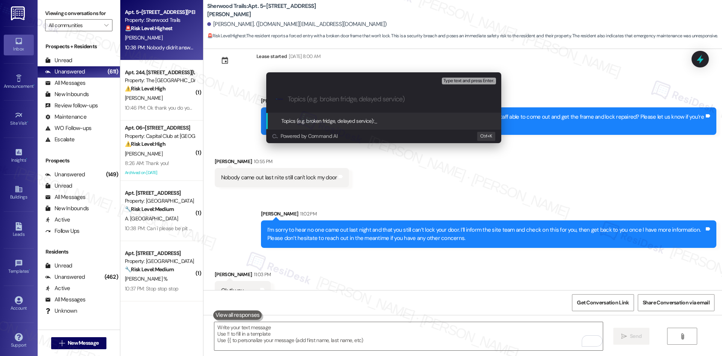
drag, startPoint x: 306, startPoint y: 98, endPoint x: 307, endPoint y: 94, distance: 4.1
click at [307, 99] on input "Topics (e.g. broken fridge, delayed service)" at bounding box center [390, 99] width 204 height 8
paste input "Door Still Not Repaired – Unable to Lock"
type input "Door Still Not Repaired – Unable to Lock"
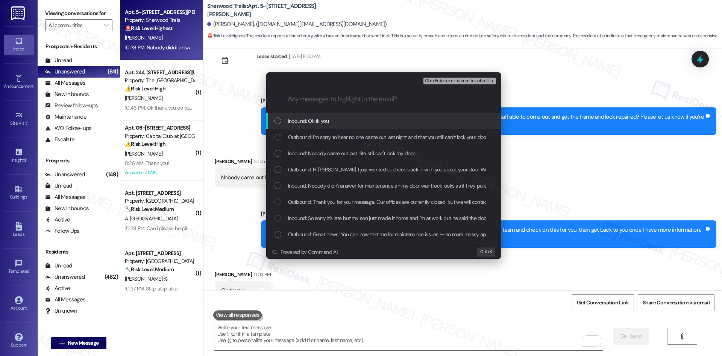
click at [328, 122] on span "Inbound: Ok tk you" at bounding box center [308, 121] width 41 height 8
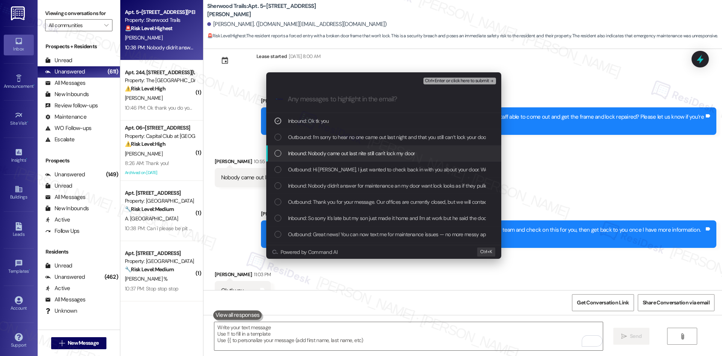
drag, startPoint x: 343, startPoint y: 150, endPoint x: 354, endPoint y: 152, distance: 11.6
click at [344, 151] on span "Inbound: Nobody came out last nite still can't lock my door" at bounding box center [351, 153] width 127 height 8
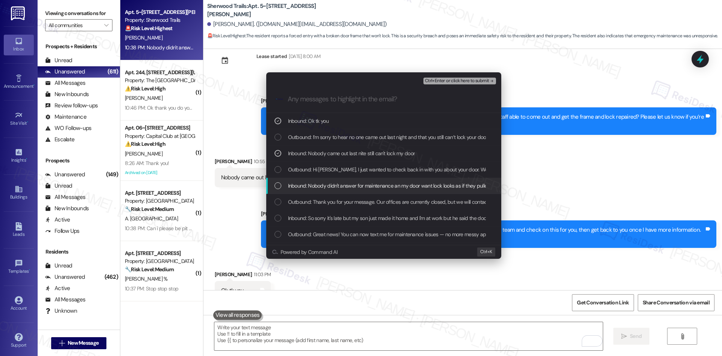
click at [355, 187] on span "Inbound: Nobody didn't answer for maintenance an my door want lock looks as if …" at bounding box center [472, 185] width 369 height 8
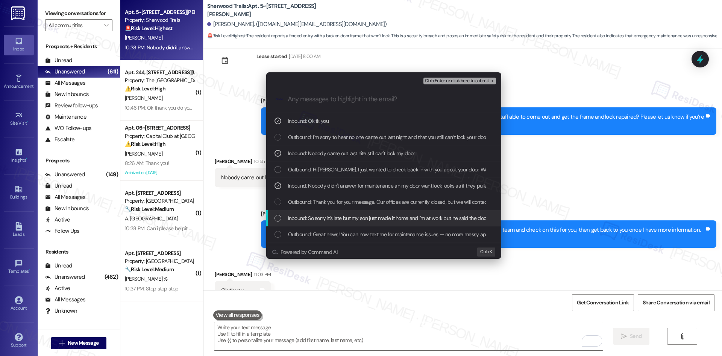
click at [353, 215] on span "Inbound: So sorry it's late but my son just made it home and I'm at work but he…" at bounding box center [648, 218] width 720 height 8
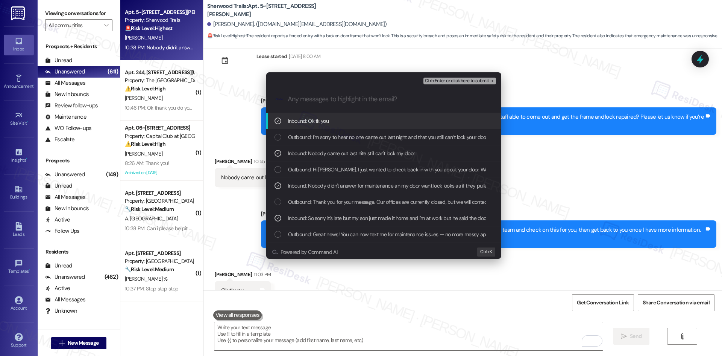
click at [482, 83] on span "Ctrl+Enter or click here to submit" at bounding box center [457, 80] width 64 height 5
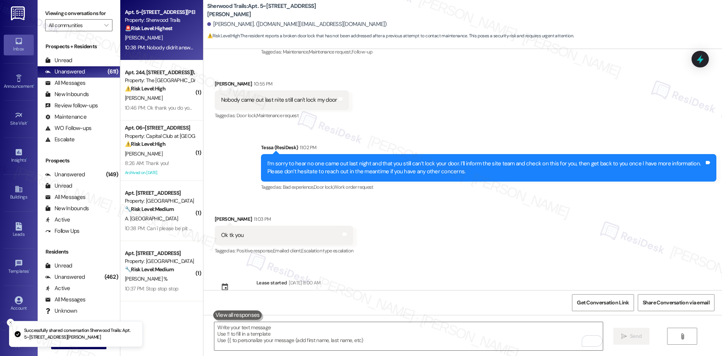
scroll to position [2728, 0]
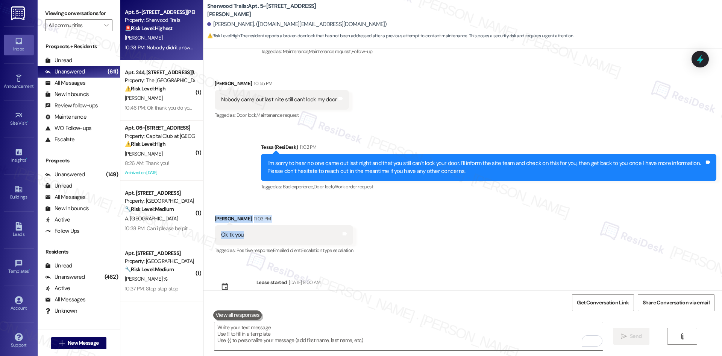
drag, startPoint x: 206, startPoint y: 199, endPoint x: 257, endPoint y: 215, distance: 53.7
click at [257, 215] on div "Received via SMS Stephanie Eperson 11:03 PM Ok tk you Tags and notes Tagged as:…" at bounding box center [284, 235] width 150 height 52
copy div "Stephanie Eperson 11:03 PM Ok tk you"
drag, startPoint x: 324, startPoint y: 330, endPoint x: 327, endPoint y: 328, distance: 4.4
click at [325, 330] on textarea "To enrich screen reader interactions, please activate Accessibility in Grammarl…" at bounding box center [408, 336] width 388 height 28
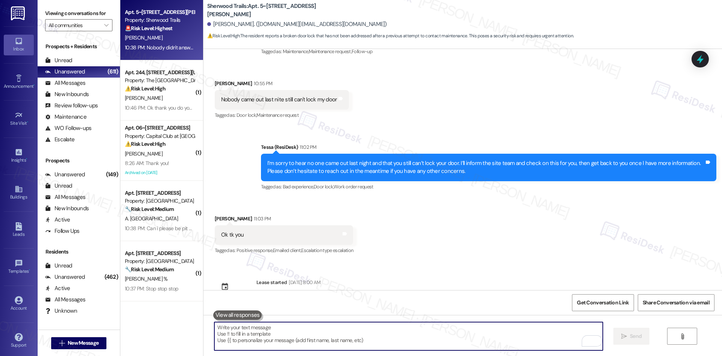
paste textarea "You’re welcome, Stephanie. I’ll follow up with the site team and get back to yo…"
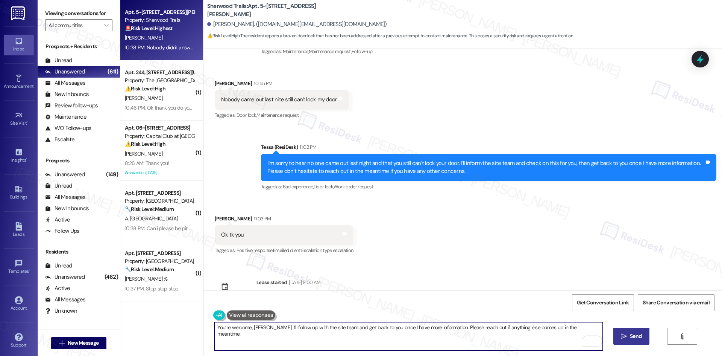
type textarea "You’re welcome, Stephanie. I’ll follow up with the site team and get back to yo…"
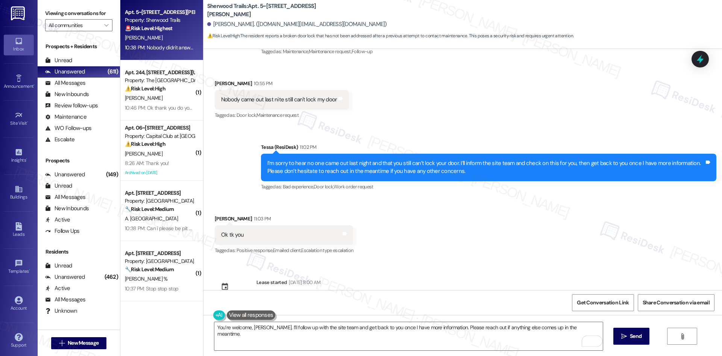
drag, startPoint x: 631, startPoint y: 339, endPoint x: 623, endPoint y: 353, distance: 15.4
click at [630, 339] on span "Send" at bounding box center [636, 336] width 12 height 8
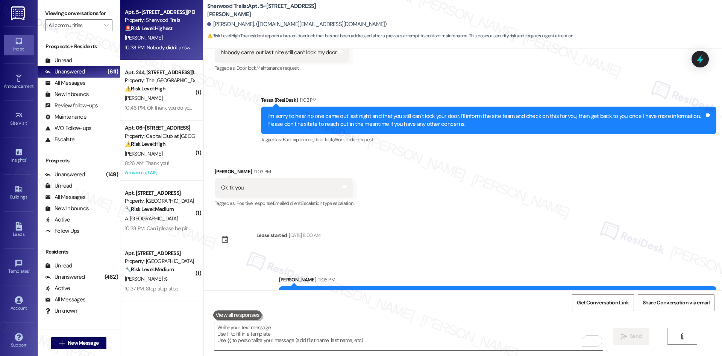
scroll to position [2780, 0]
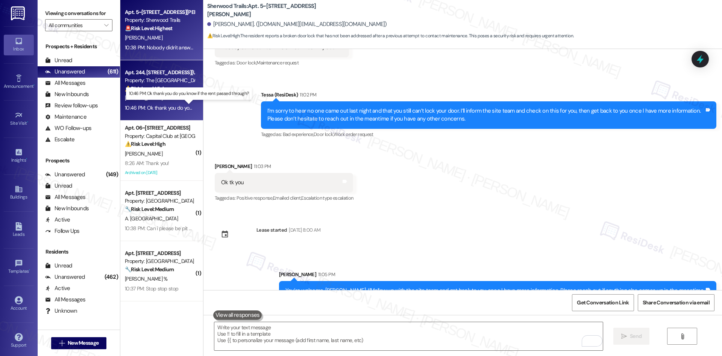
click at [181, 106] on div "10:46 PM: Ok thank you do you know if the rent passed through? 10:46 PM: Ok tha…" at bounding box center [195, 107] width 141 height 7
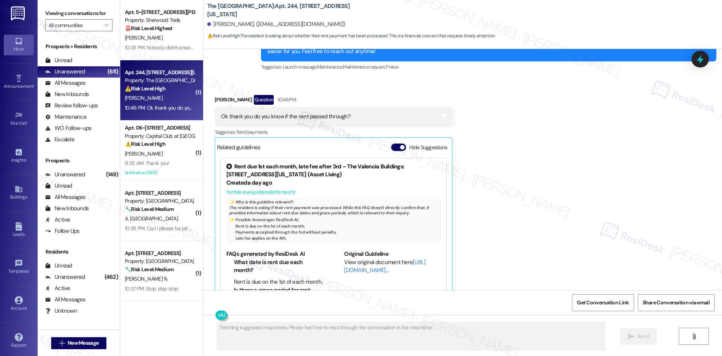
scroll to position [239, 0]
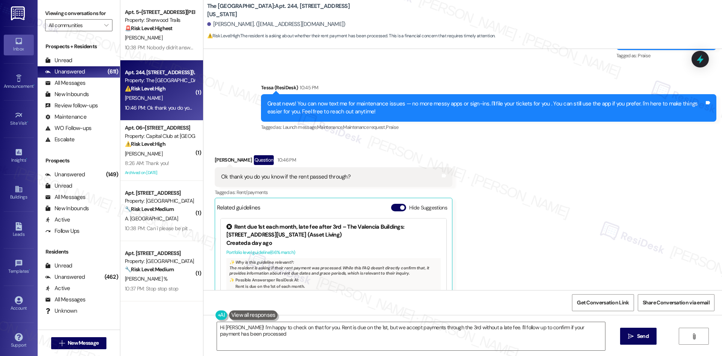
type textarea "Hi Jacob! I'm happy to check on that for you. Rent is due on the 1st, but we ac…"
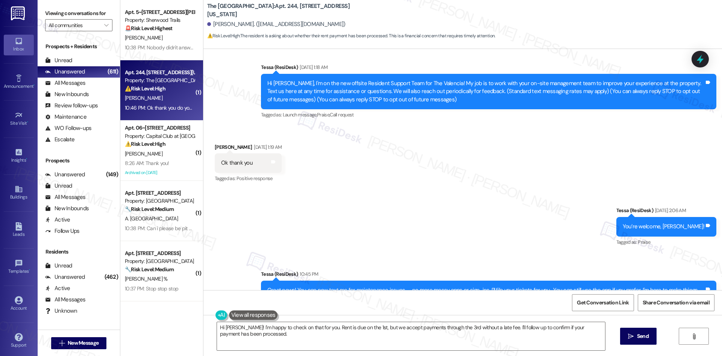
scroll to position [202, 0]
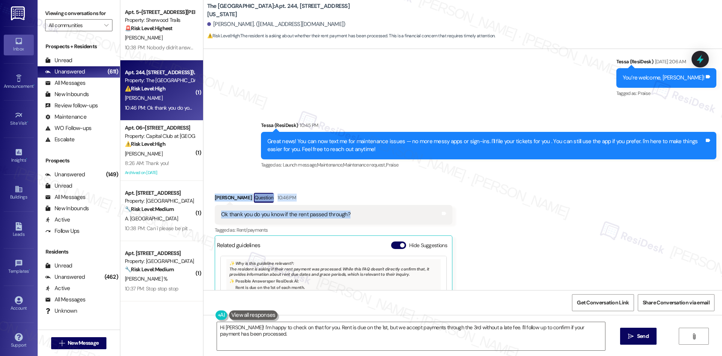
drag, startPoint x: 204, startPoint y: 193, endPoint x: 363, endPoint y: 213, distance: 159.6
click at [355, 218] on div "Received via SMS Jacob Rios Question 10:46 PM Ok thank you do you know if the r…" at bounding box center [333, 294] width 249 height 215
copy div "Jacob Rios Question 10:46 PM Ok thank you do you know if the rent passed throug…"
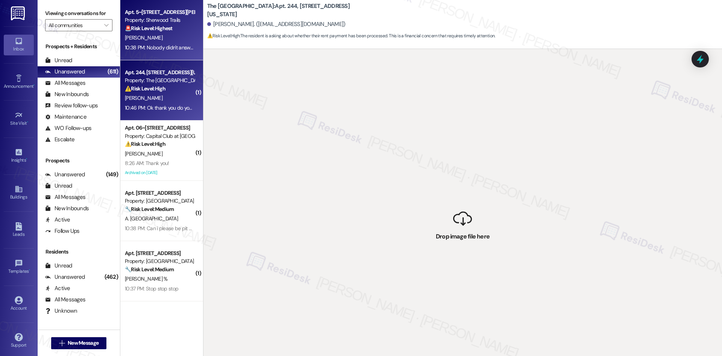
click at [146, 53] on div "Apt. 5~531, 10401 Brockington Road Property: Sherwood Trails 🚨 Risk Level: High…" at bounding box center [161, 30] width 83 height 60
click at [144, 83] on div "Property: The Valencia" at bounding box center [160, 80] width 70 height 8
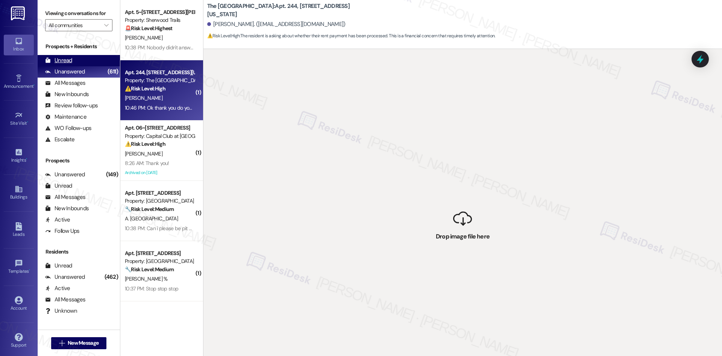
click at [77, 58] on div "Unread (0)" at bounding box center [79, 60] width 82 height 11
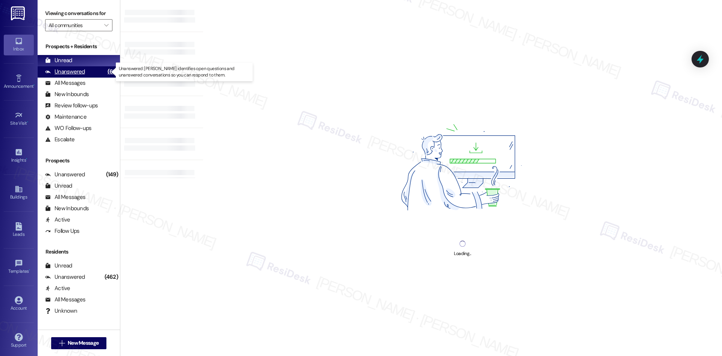
click at [78, 73] on div "Unanswered" at bounding box center [65, 72] width 40 height 8
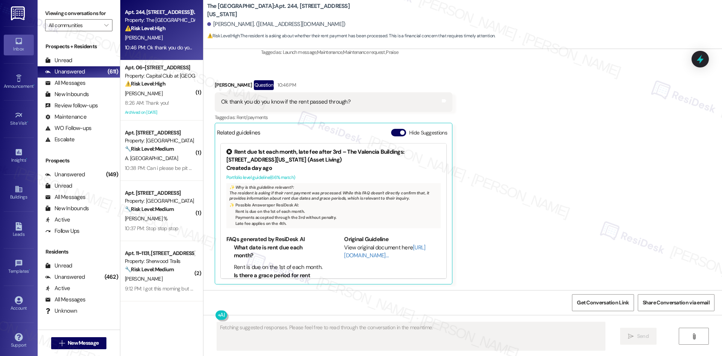
scroll to position [315, 0]
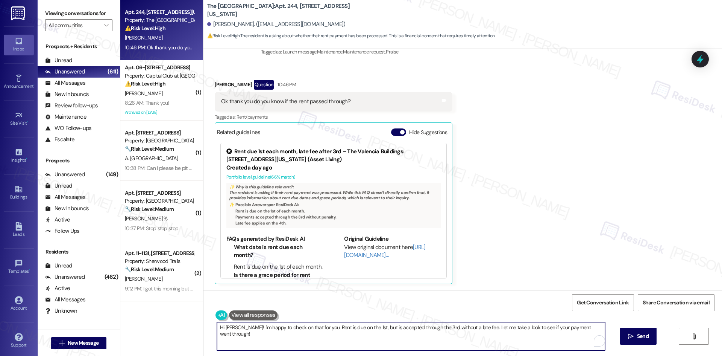
click at [327, 337] on textarea "Hi Jacob! I'm happy to check on that for you. Rent is due on the 1st, but is ac…" at bounding box center [411, 336] width 388 height 28
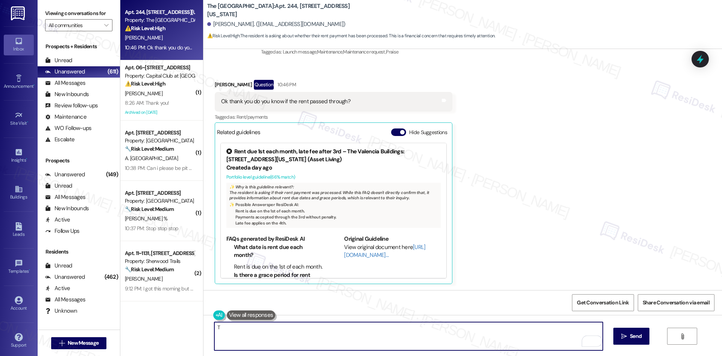
paste textarea "hank you for checking in. I’ll confirm with the site team whether your rent pay…"
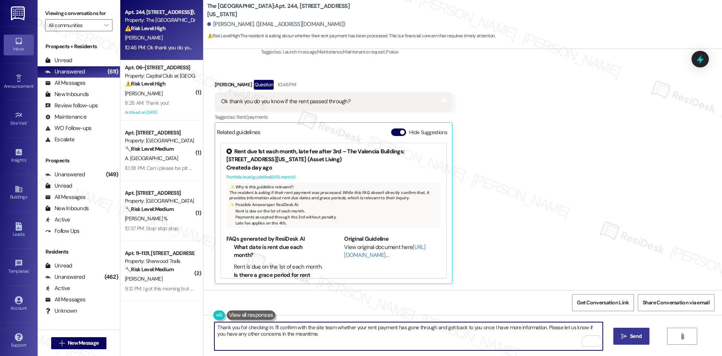
type textarea "Thank you for checking in. I’ll confirm with the site team whether your rent pa…"
click at [633, 338] on span "Send" at bounding box center [636, 336] width 12 height 8
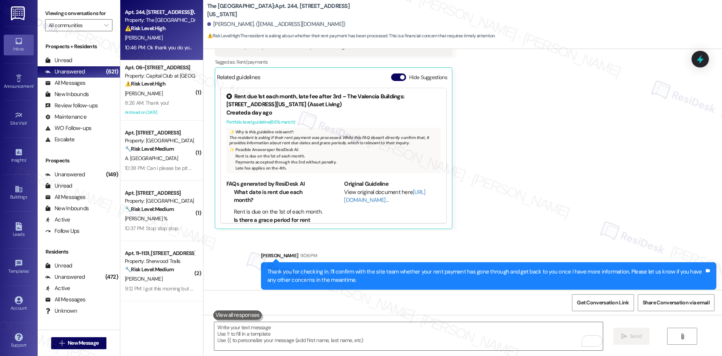
scroll to position [375, 0]
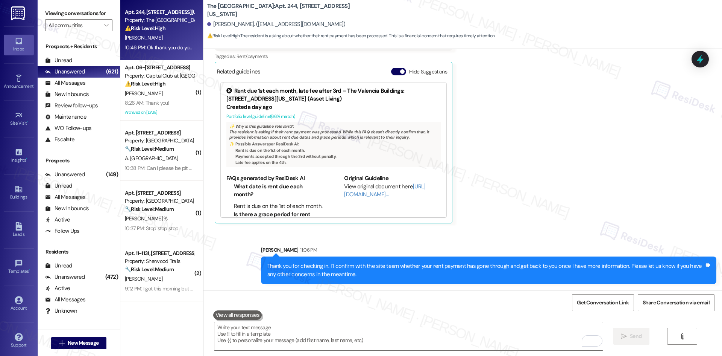
click at [556, 223] on div "Received via SMS Jacob Rios Question 10:46 PM Ok thank you do you know if the r…" at bounding box center [463, 115] width 519 height 226
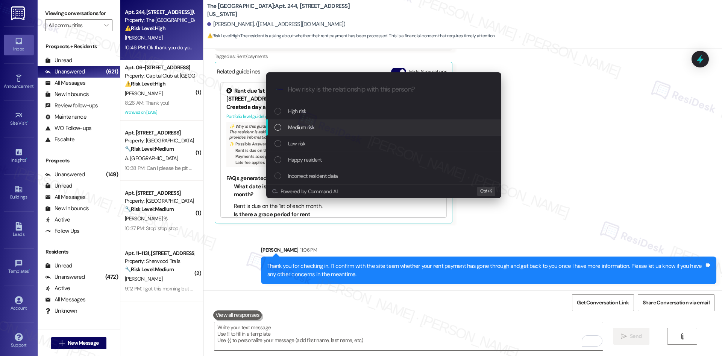
click at [301, 125] on span "Medium risk" at bounding box center [301, 127] width 26 height 8
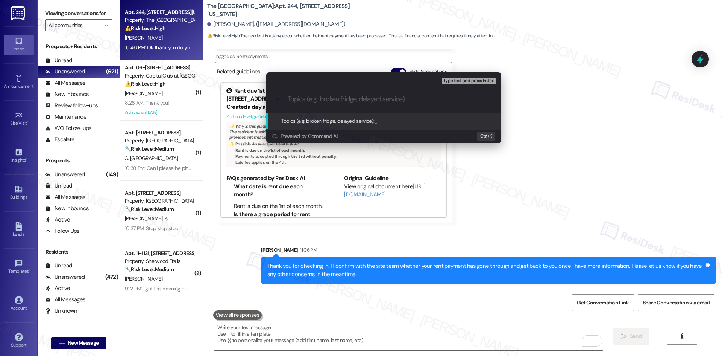
click at [314, 95] on input "Topics (e.g. broken fridge, delayed service)" at bounding box center [390, 99] width 204 height 8
paste input "Rent Payment Status Inquiry"
type input "Rent Payment Status Inquiry"
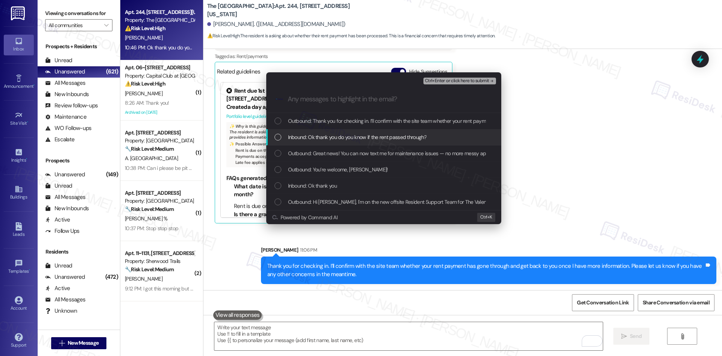
click at [336, 136] on span "Inbound: Ok thank you do you know if the rent passed through?" at bounding box center [357, 137] width 138 height 8
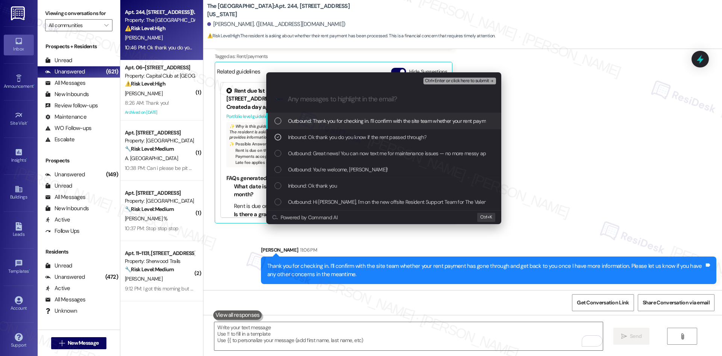
click at [476, 79] on span "Ctrl+Enter or click here to submit" at bounding box center [457, 80] width 64 height 5
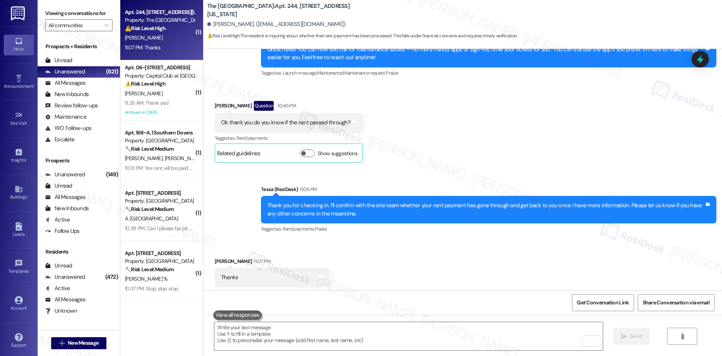
scroll to position [307, 0]
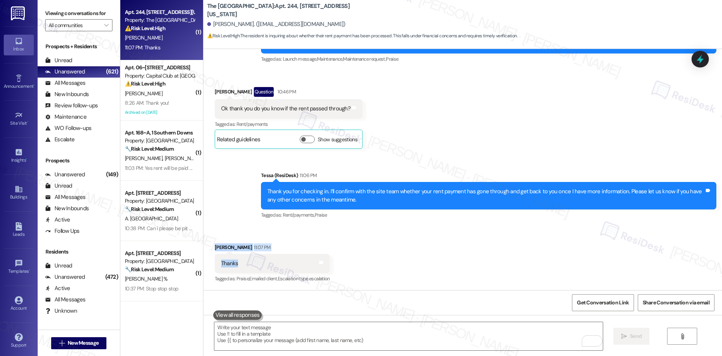
drag, startPoint x: 205, startPoint y: 240, endPoint x: 246, endPoint y: 266, distance: 48.1
click at [245, 266] on div "Received via SMS Jacob Rios 11:07 PM Thanks Tags and notes Tagged as: Praise , …" at bounding box center [272, 263] width 126 height 52
copy div "Jacob Rios 11:07 PM Thanks"
click at [289, 338] on textarea "To enrich screen reader interactions, please activate Accessibility in Grammarl…" at bounding box center [408, 336] width 388 height 28
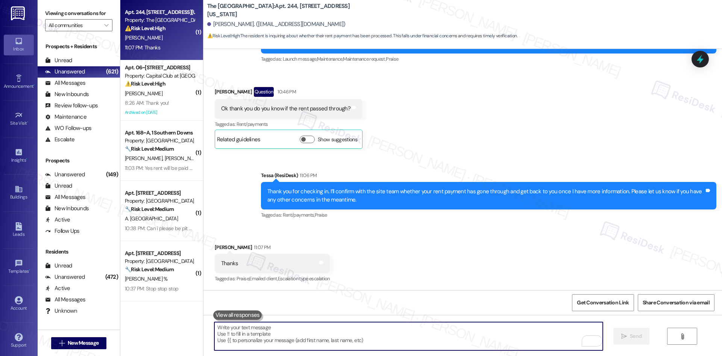
paste textarea "You’re welcome, Jacob"
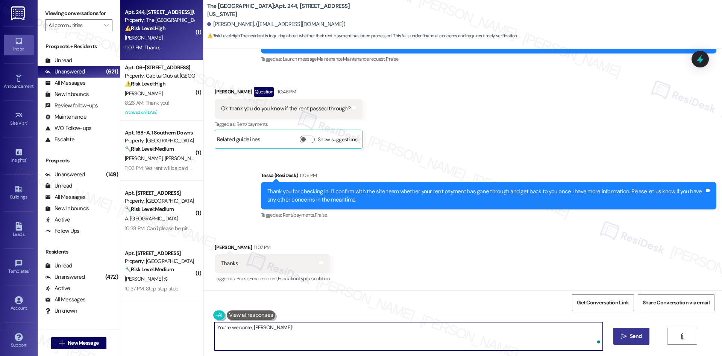
type textarea "You’re welcome, Jacob!"
click at [640, 337] on span "Send" at bounding box center [636, 336] width 12 height 8
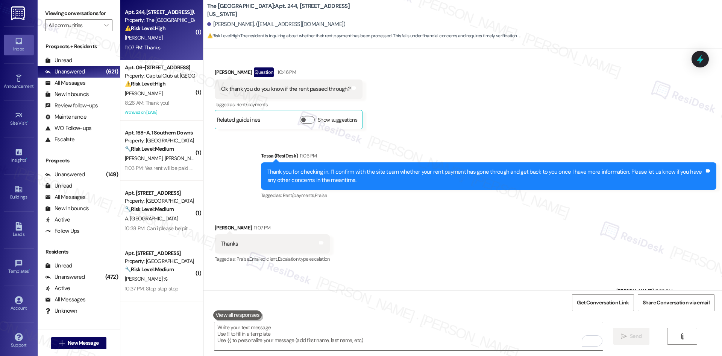
scroll to position [360, 0]
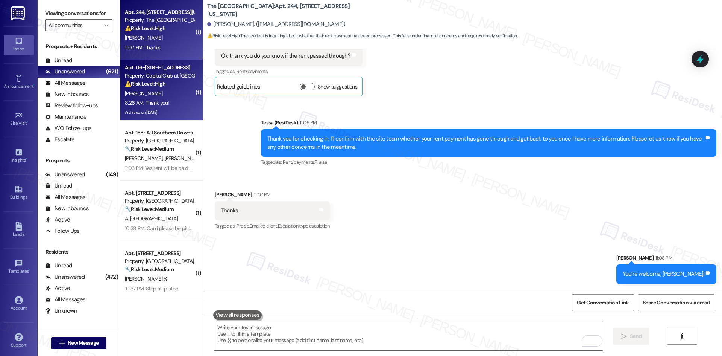
click at [140, 93] on span "[PERSON_NAME]" at bounding box center [144, 93] width 38 height 7
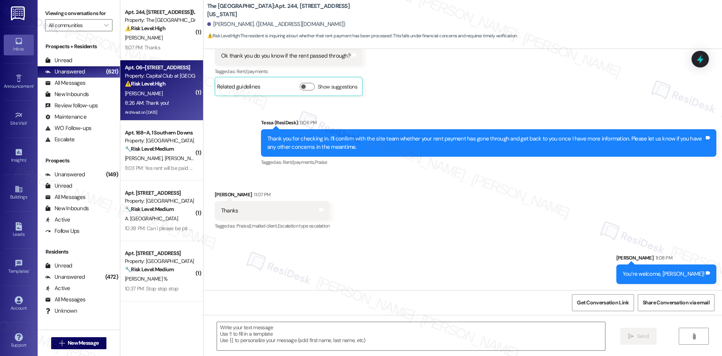
type textarea "Fetching suggested responses. Please feel free to read through the conversation…"
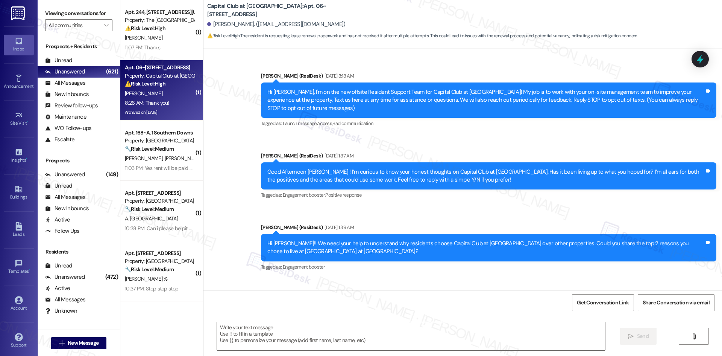
scroll to position [11435, 0]
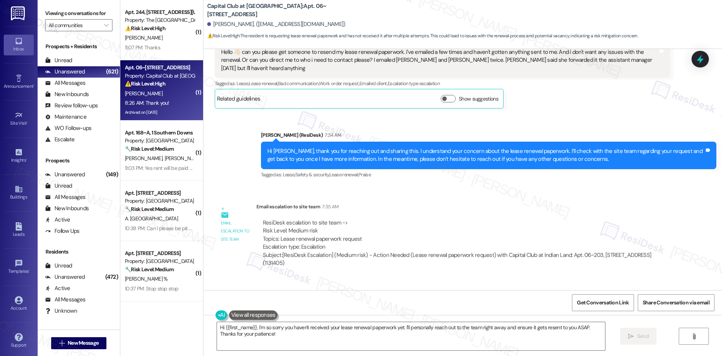
drag, startPoint x: 209, startPoint y: 245, endPoint x: 274, endPoint y: 265, distance: 68.5
copy div "Lauren Giordano 8:26 AM Thank you! Tags and notes"
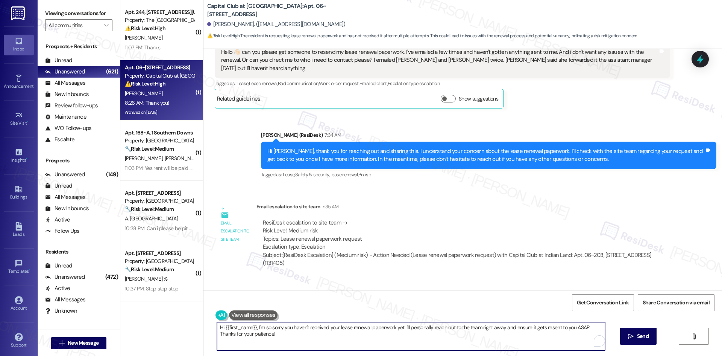
click at [381, 341] on textarea "Hi {{first_name}}, I'm so sorry you haven't received your lease renewal paperwo…" at bounding box center [411, 336] width 388 height 28
paste textarea "You’re welcome, Lauren. I’ll get back to you once I have more information. Plea…"
type textarea "You’re welcome, Lauren. I’ll get back to you once I have more information. Plea…"
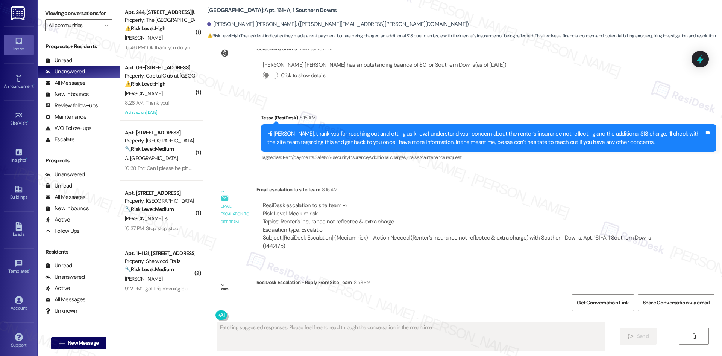
scroll to position [1129, 0]
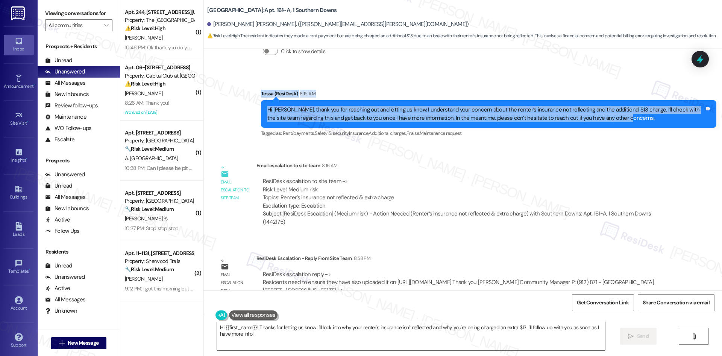
drag, startPoint x: 257, startPoint y: 84, endPoint x: 626, endPoint y: 111, distance: 369.7
click at [626, 111] on div "Sent via SMS Tessa (ResiDesk) 8:15 AM Hi [PERSON_NAME], thank you for reaching …" at bounding box center [463, 108] width 519 height 71
copy div "[PERSON_NAME] (ResiDesk) 8:15 AM Hi [PERSON_NAME], thank you for reaching out a…"
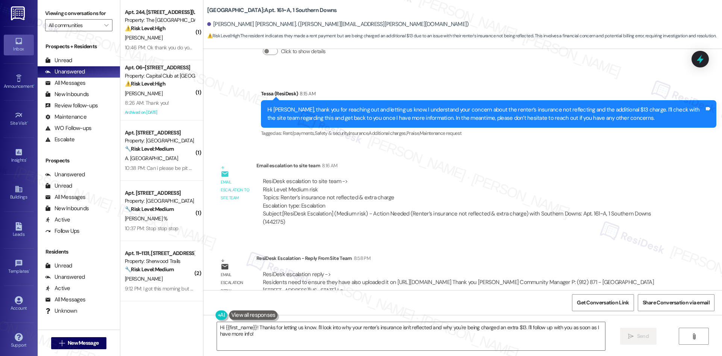
click at [422, 226] on div "WO Lease started [DATE] 8:00 AM Show details Survey, sent via SMS Residesk Auto…" at bounding box center [463, 169] width 519 height 241
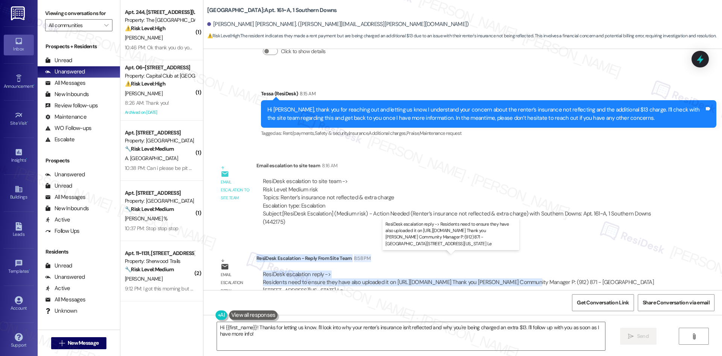
drag, startPoint x: 251, startPoint y: 240, endPoint x: 504, endPoint y: 268, distance: 255.0
click at [504, 268] on div "ResiDesk Escalation - Reply From Site Team 8:58 PM ResiDesk escalation reply ->…" at bounding box center [464, 277] width 414 height 46
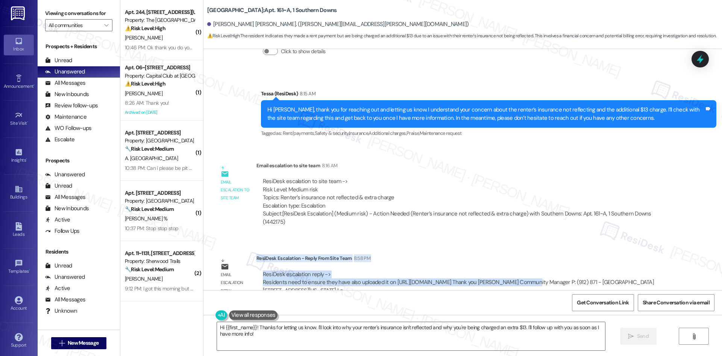
copy div "ResiDesk Escalation - Reply From Site Team 8:58 PM ResiDesk escalation reply ->…"
click at [345, 337] on textarea "Hi {{first_name}}! Thanks for letting us know. I'll look into why your renter's…" at bounding box center [411, 336] width 388 height 28
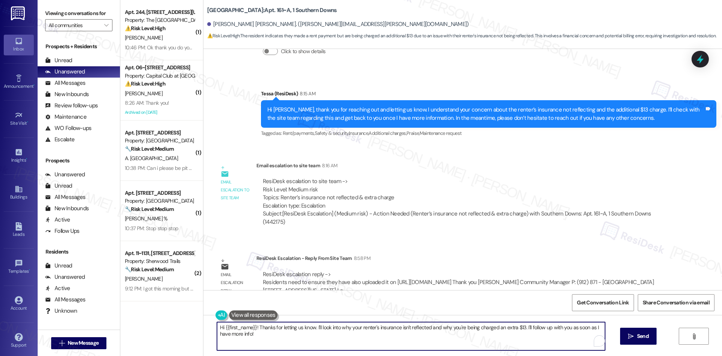
paste textarea "[PERSON_NAME], thank you for your patience. The site team shared that residents…"
type textarea "Hi Nipun, thank you for your patience. The site team shared that residents need…"
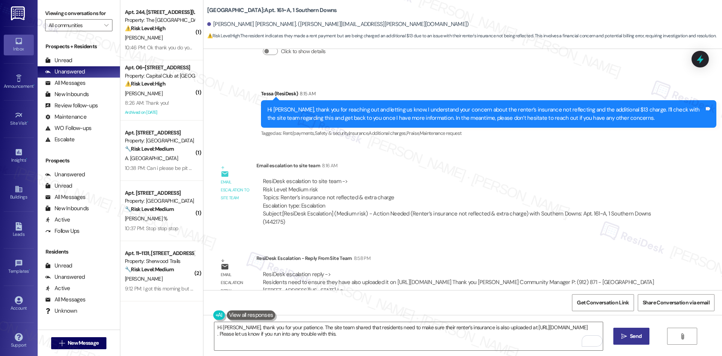
click at [644, 339] on button " Send" at bounding box center [632, 335] width 36 height 17
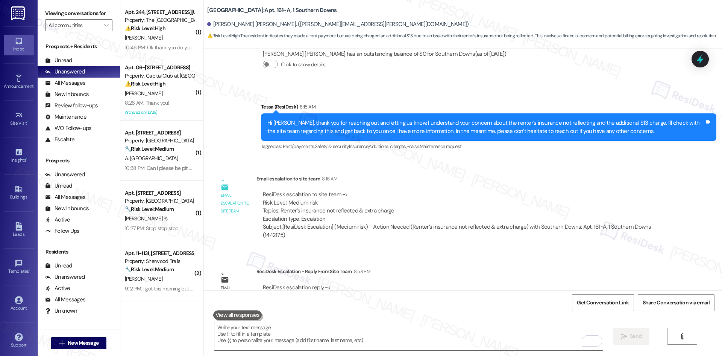
scroll to position [1190, 0]
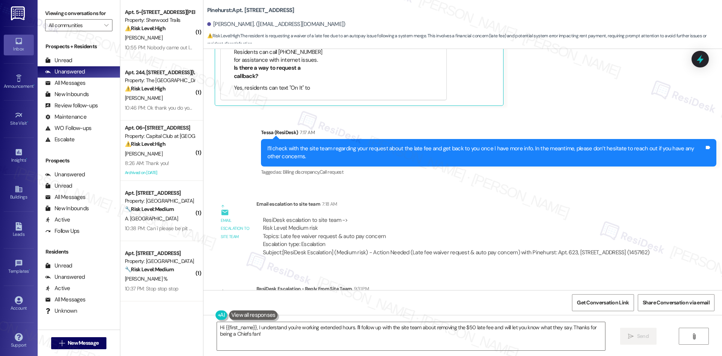
scroll to position [1321, 0]
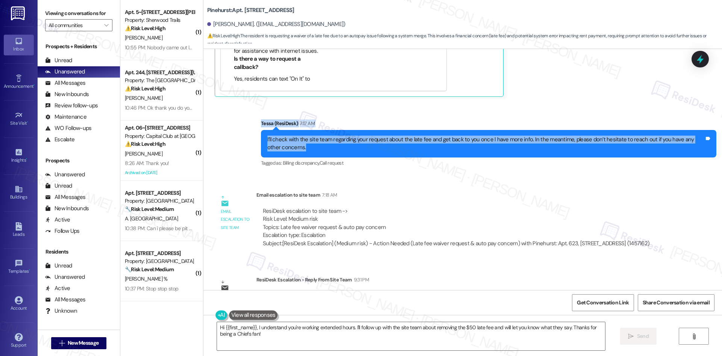
drag, startPoint x: 240, startPoint y: 116, endPoint x: 319, endPoint y: 153, distance: 87.5
click at [319, 153] on div "Sent via SMS Tessa (ResiDesk) 7:17 AM I’ll check with the site team regarding y…" at bounding box center [463, 137] width 519 height 71
copy div "Tessa (ResiDesk) 7:17 AM I’ll check with the site team regarding your request a…"
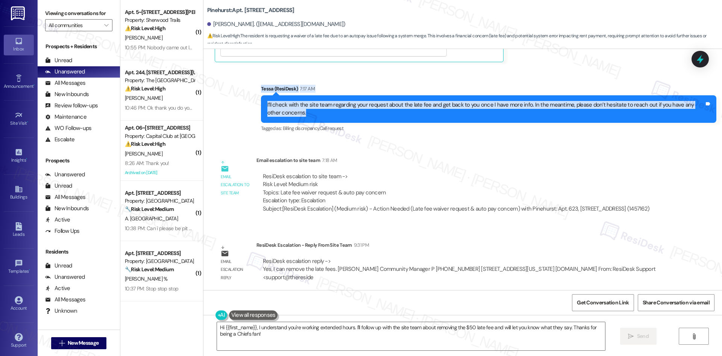
scroll to position [1359, 0]
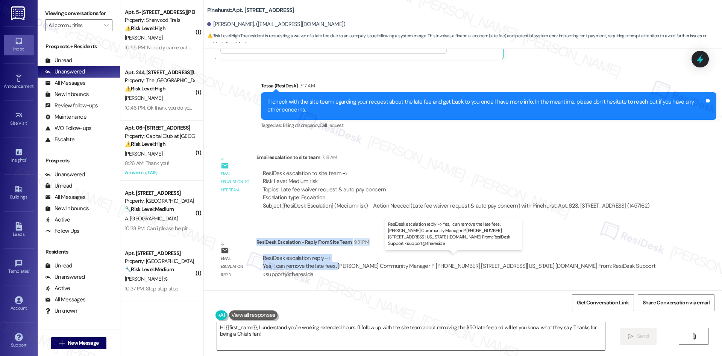
drag, startPoint x: 251, startPoint y: 242, endPoint x: 329, endPoint y: 269, distance: 82.5
click at [329, 269] on div "ResiDesk Escalation - Reply From Site Team 9:31 PM ResiDesk escalation reply ->…" at bounding box center [464, 261] width 414 height 46
copy div "ResiDesk Escalation - Reply From Site Team 9:31 PM ResiDesk escalation reply ->…"
click at [274, 342] on textarea "Hi {{first_name}}, I understand you're working extended hours. I'll follow up w…" at bounding box center [411, 336] width 388 height 28
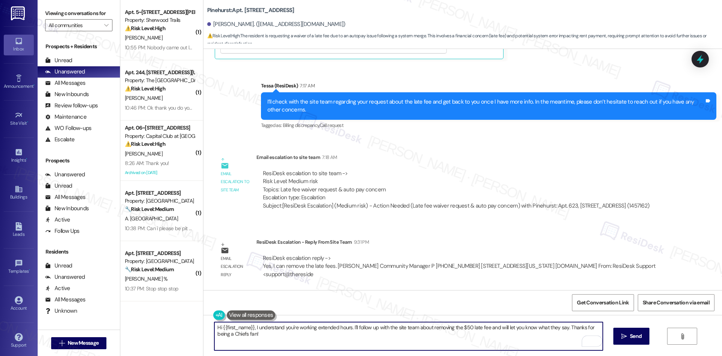
drag, startPoint x: 253, startPoint y: 327, endPoint x: 264, endPoint y: 339, distance: 16.0
click at [268, 342] on textarea "Hi {{first_name}}, I understand you're working extended hours. I'll follow up w…" at bounding box center [408, 336] width 388 height 28
paste textarea "thank you for your patience. The site team confirmed they’ll be removing the la…"
type textarea "Hi {{first_name}}, thank you for your patience. The site team confirmed they’ll…"
click at [634, 337] on span "Send" at bounding box center [636, 336] width 12 height 8
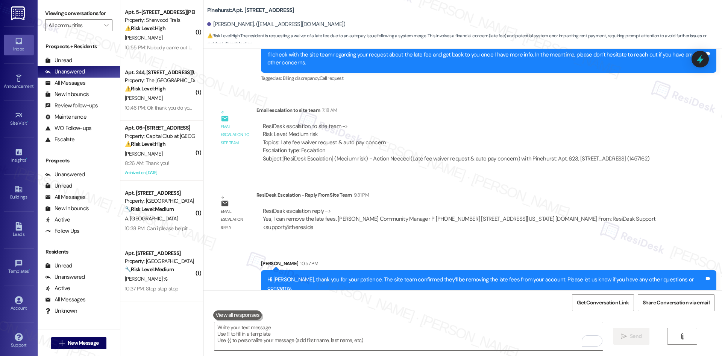
scroll to position [1412, 0]
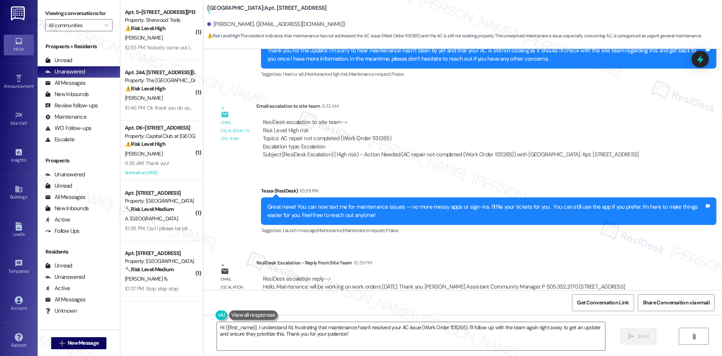
scroll to position [983, 0]
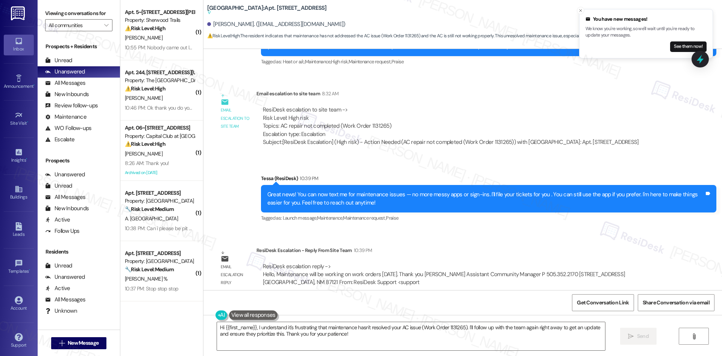
click at [352, 246] on div "10:39 PM" at bounding box center [362, 250] width 20 height 8
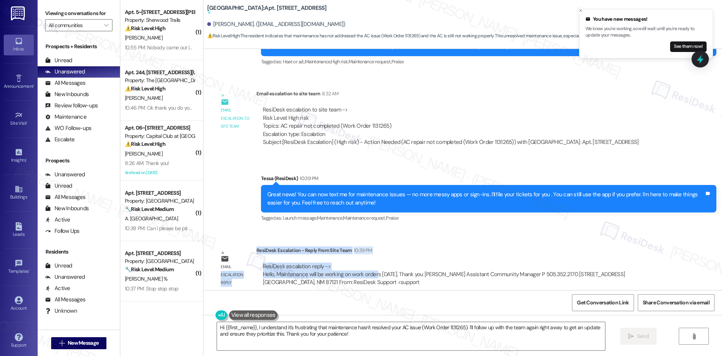
drag, startPoint x: 260, startPoint y: 244, endPoint x: 352, endPoint y: 213, distance: 97.1
click at [368, 263] on div "Email escalation reply ResiDesk Escalation - Reply From Site Team 10:39 PM Resi…" at bounding box center [442, 268] width 467 height 57
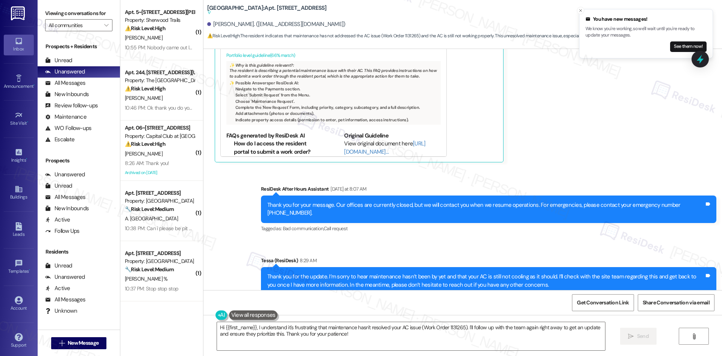
scroll to position [870, 0]
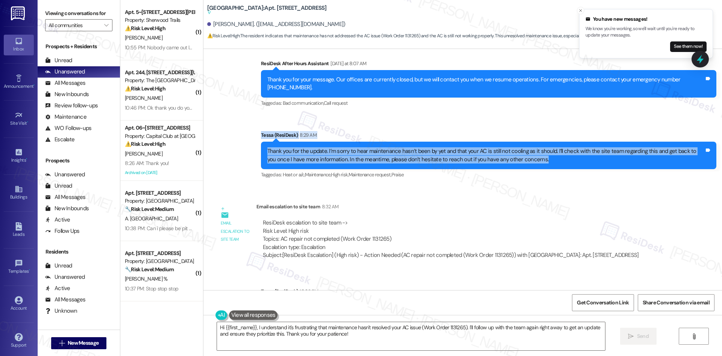
drag, startPoint x: 255, startPoint y: 135, endPoint x: 540, endPoint y: 154, distance: 285.4
click at [540, 154] on div "Sent via SMS ResiDesk After Hours Assistant [DATE] at 8:07 AM Thank you for you…" at bounding box center [463, 114] width 519 height 143
copy div "[PERSON_NAME] (ResiDesk) 8:29 AM Thank you for the update. I’m sorry to hear ma…"
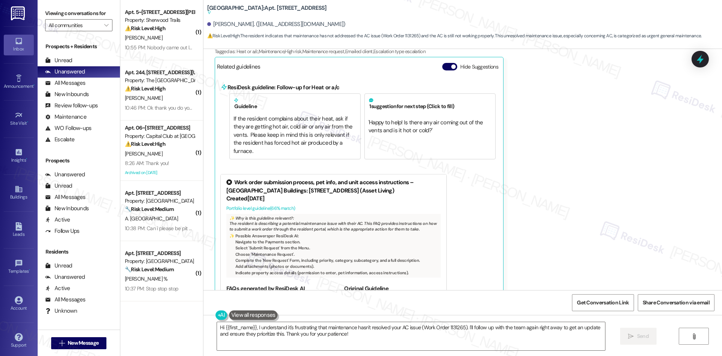
scroll to position [569, 0]
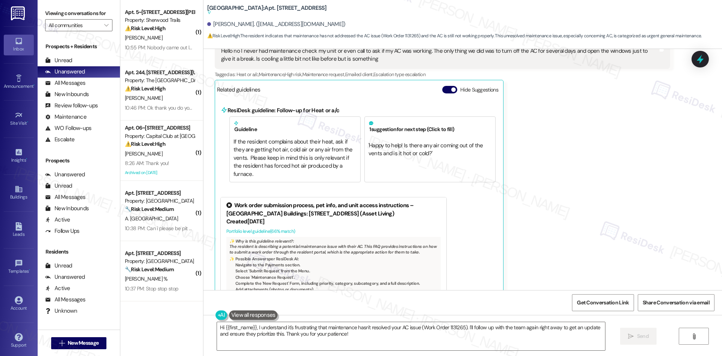
click at [539, 99] on div "[PERSON_NAME] [DATE] at 8:07 AM Hello no I never had maintenance check my unit …" at bounding box center [443, 184] width 456 height 307
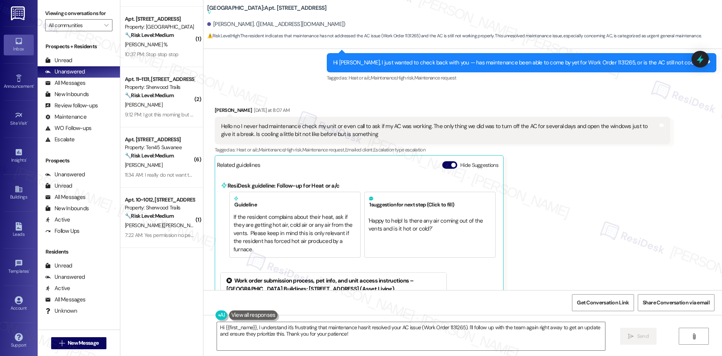
scroll to position [264, 0]
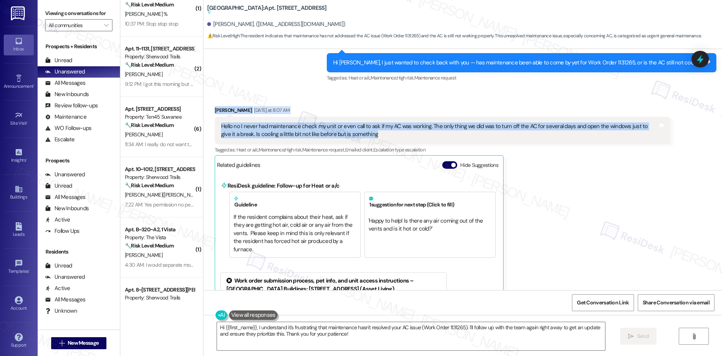
drag, startPoint x: 203, startPoint y: 106, endPoint x: 408, endPoint y: 139, distance: 208.0
click at [408, 139] on div "Received via SMS Miriam Macias Sanchez Yesterday at 8:07 AM Hello no I never ha…" at bounding box center [463, 254] width 519 height 330
copy div "Miriam Macias Sanchez Yesterday at 8:07 AM Hello no I never had maintenance che…"
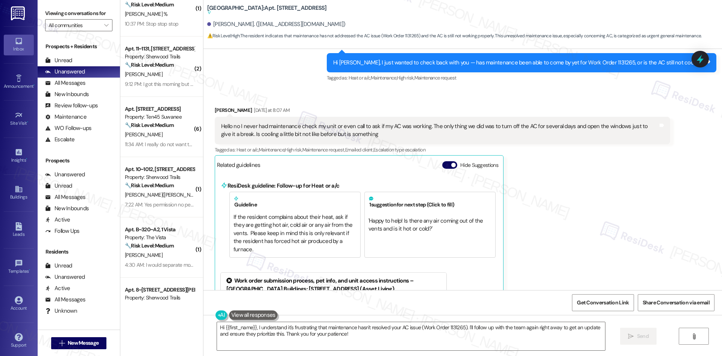
click at [589, 188] on div "Miriam Macias Sanchez Yesterday at 8:07 AM Hello no I never had maintenance che…" at bounding box center [443, 259] width 456 height 307
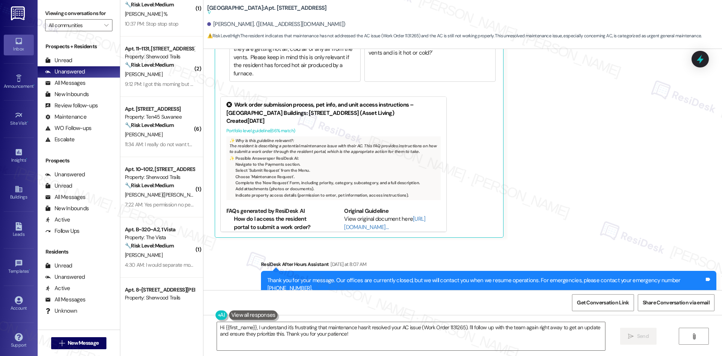
scroll to position [757, 0]
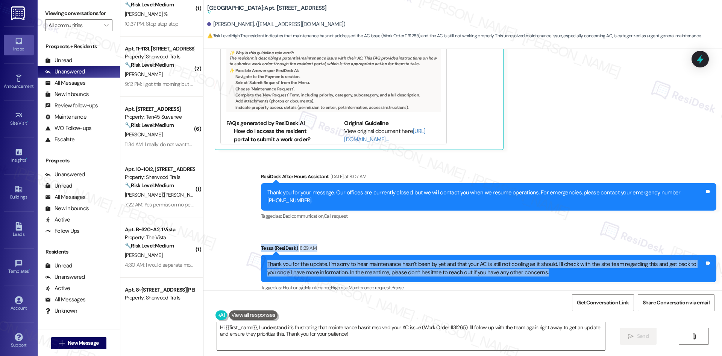
drag, startPoint x: 239, startPoint y: 237, endPoint x: 553, endPoint y: 265, distance: 315.8
click at [553, 265] on div "Sent via SMS ResiDesk After Hours Assistant Yesterday at 8:07 AM Thank you for …" at bounding box center [463, 226] width 519 height 143
copy div "Tessa (ResiDesk) 8:29 AM Thank you for the update. I’m sorry to hear maintenanc…"
click at [324, 238] on div "Sent via SMS Tessa (ResiDesk) 8:29 AM Thank you for the update. I’m sorry to he…" at bounding box center [488, 268] width 467 height 60
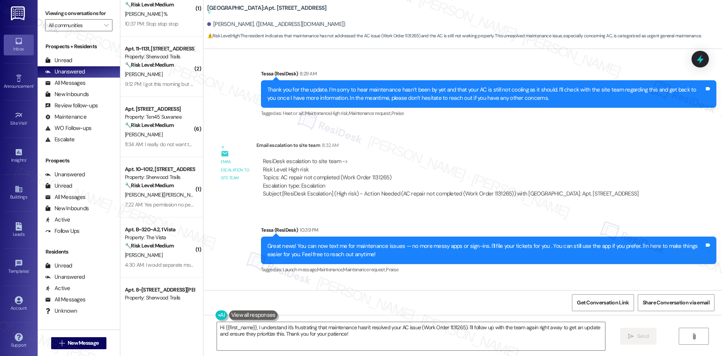
scroll to position [983, 0]
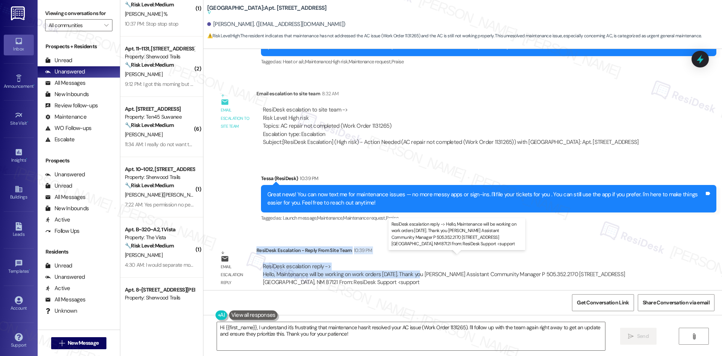
drag, startPoint x: 251, startPoint y: 241, endPoint x: 413, endPoint y: 267, distance: 163.4
click at [413, 267] on div "ResiDesk Escalation - Reply From Site Team 10:39 PM ResiDesk escalation reply -…" at bounding box center [464, 269] width 414 height 46
copy div "ResiDesk Escalation - Reply From Site Team 10:39 PM ResiDesk escalation reply -…"
click at [350, 339] on textarea "Hi {{first_name}}, I understand it's frustrating that maintenance hasn't resolv…" at bounding box center [411, 336] width 388 height 28
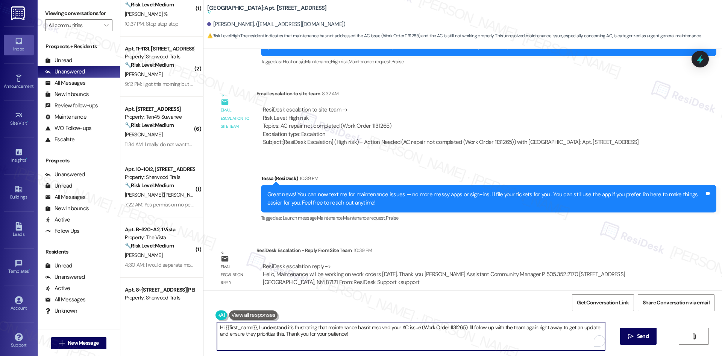
paste textarea "Miriam, thank you for your patience. The site team let us know maintenance will…"
type textarea "Hi Miriam, thank you for your patience. The site team let us know maintenance w…"
click at [623, 337] on icon "" at bounding box center [625, 336] width 6 height 6
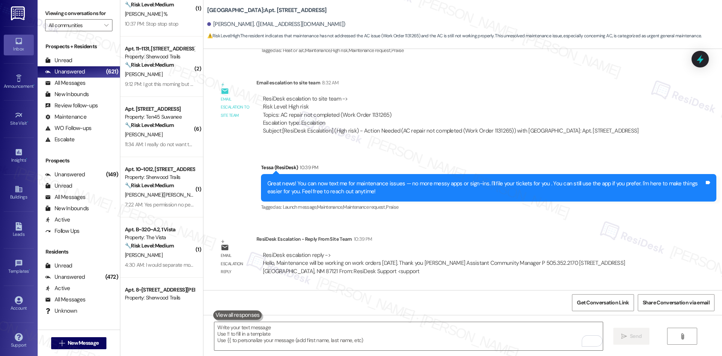
scroll to position [955, 0]
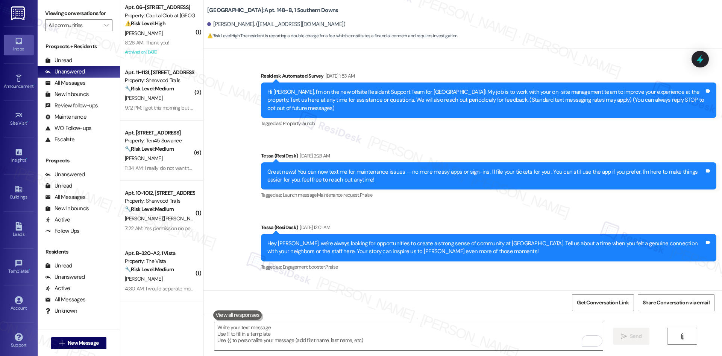
scroll to position [2673, 0]
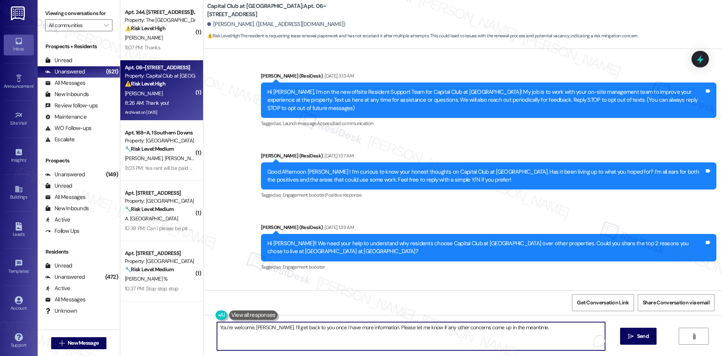
scroll to position [11435, 0]
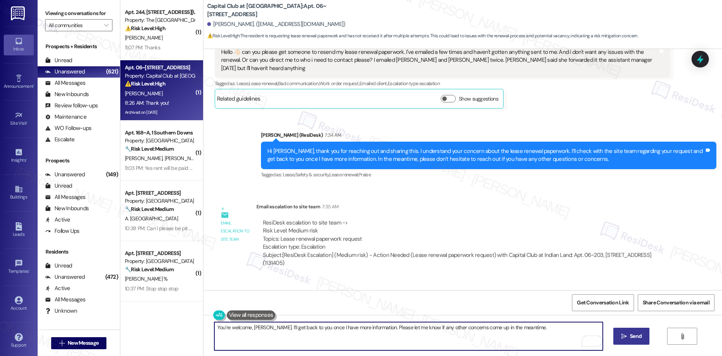
type textarea "You’re welcome, [PERSON_NAME]. I’ll get back to you once I have more informatio…"
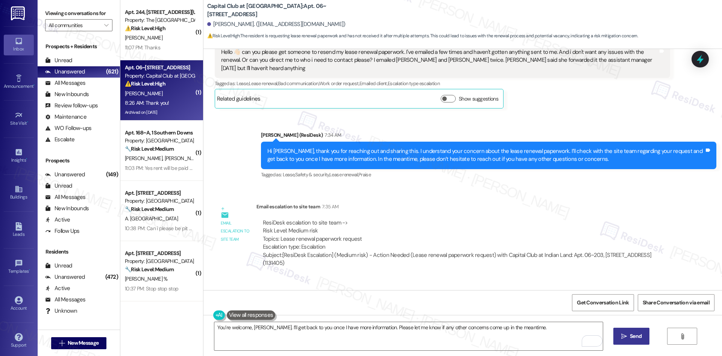
click at [629, 336] on span "Send" at bounding box center [636, 336] width 15 height 8
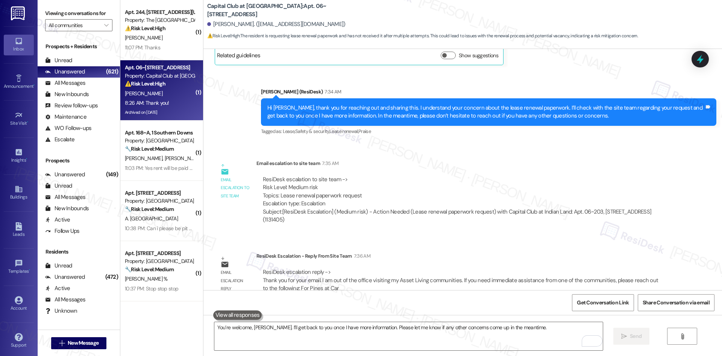
scroll to position [11487, 0]
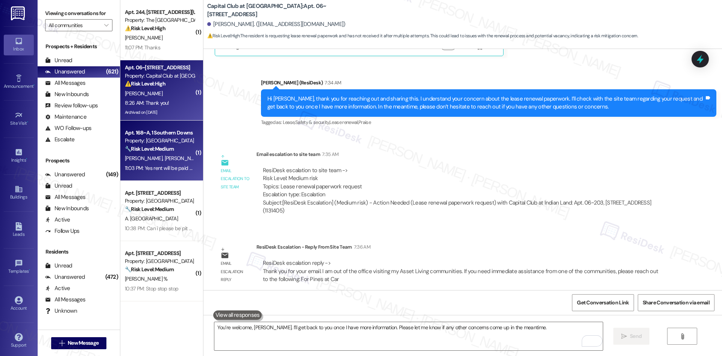
click at [166, 158] on div "C. Smith J. Lacy" at bounding box center [159, 158] width 71 height 9
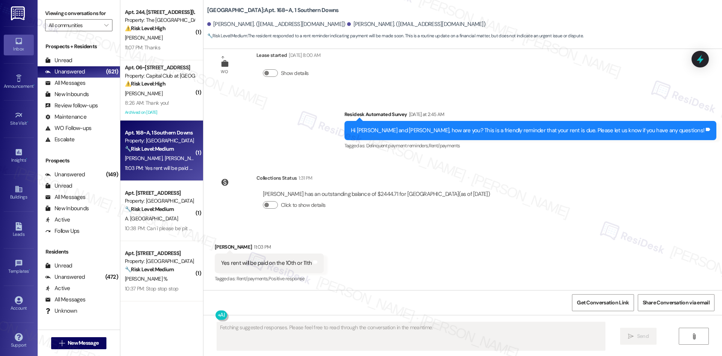
scroll to position [727, 0]
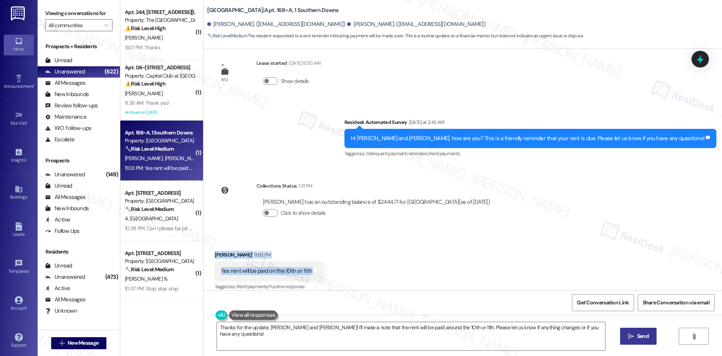
drag, startPoint x: 209, startPoint y: 243, endPoint x: 347, endPoint y: 267, distance: 139.4
click at [347, 267] on div "Received via SMS Cedrick Smith 11:03 PM Yes rent will be paid on the 10th or 11…" at bounding box center [463, 266] width 519 height 64
copy div "Cedrick Smith 11:03 PM Yes rent will be paid on the 10th or 11th Tags and notes"
click at [329, 144] on div "Survey, sent via SMS Residesk Automated Survey Yesterday at 2:45 AM Hi Cedrick …" at bounding box center [463, 133] width 519 height 64
click at [344, 337] on textarea "Thanks for the update, Cedrick and Jada! I'll make a note that the rent will be…" at bounding box center [411, 336] width 388 height 28
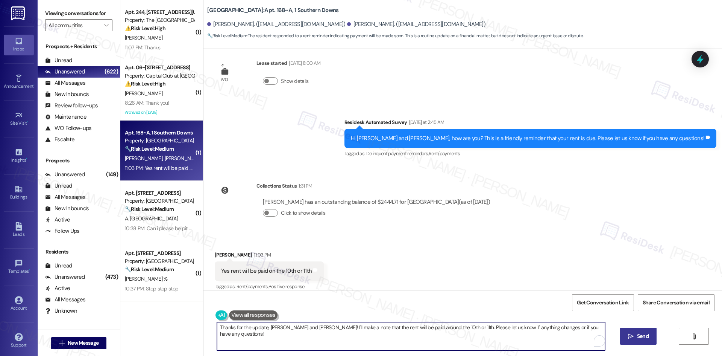
paste textarea "you, Cedrick, I appreciate the update. I’ll let the site team know about your p…"
click at [252, 330] on textarea "Thank you, Cedrick, I appreciate the update. I’ll let the site team know about …" at bounding box center [408, 336] width 388 height 28
type textarea "Thank you, Cedrick. I appreciate the update. I’ll let the site team know about …"
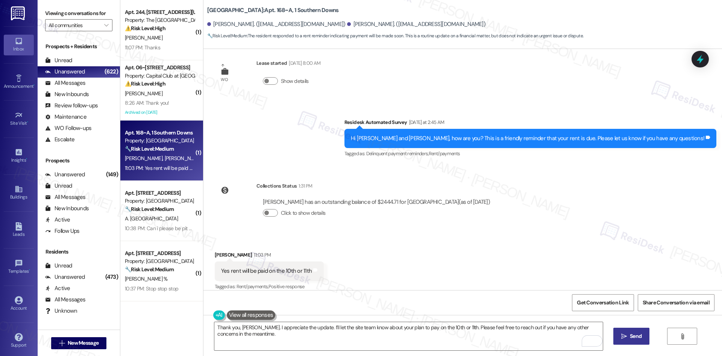
click at [635, 340] on button " Send" at bounding box center [632, 335] width 36 height 17
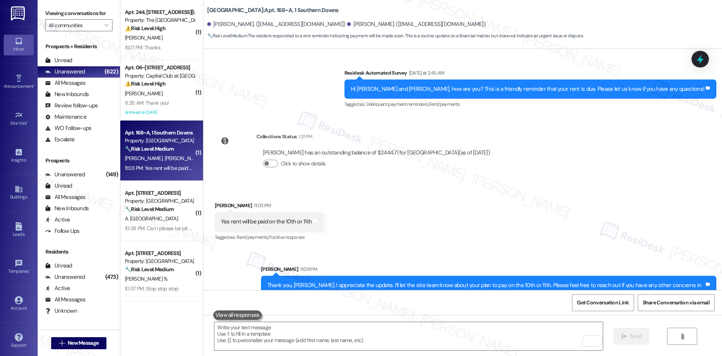
scroll to position [779, 0]
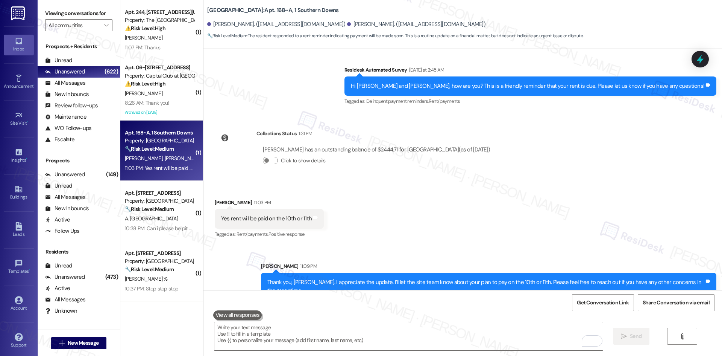
click at [505, 200] on div "Received via SMS Cedrick Smith 11:03 PM Yes rent will be paid on the 10th or 11…" at bounding box center [463, 213] width 519 height 64
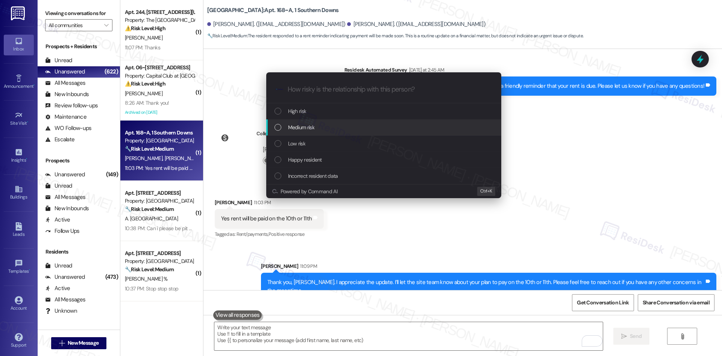
click at [323, 131] on div "Medium risk" at bounding box center [385, 127] width 220 height 8
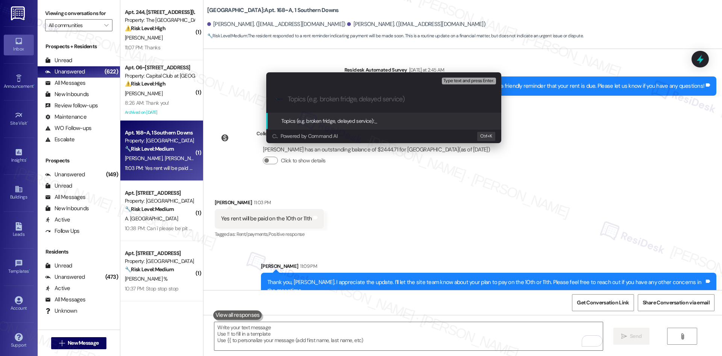
click at [348, 98] on div ".cls-1{fill:#0a055f;}.cls-2{fill:#0cc4c4;} resideskLogoBlueOrange" at bounding box center [383, 99] width 235 height 27
drag, startPoint x: 341, startPoint y: 100, endPoint x: 308, endPoint y: 106, distance: 34.0
click at [341, 100] on input "Topics (e.g. broken fridge, delayed service)" at bounding box center [390, 99] width 204 height 8
click at [298, 100] on input "Topics (e.g. broken fridge, delayed service)" at bounding box center [390, 99] width 204 height 8
paste input "Rent Payment Timeline Update"
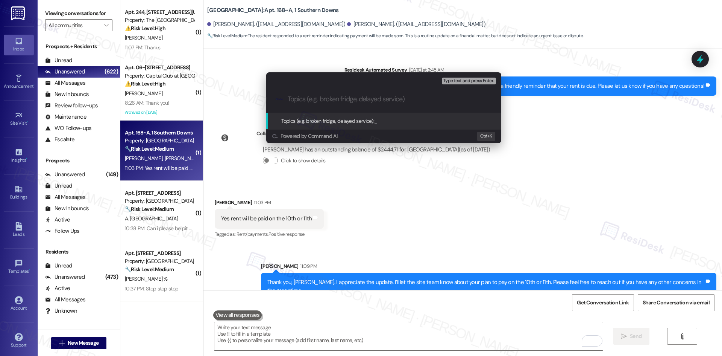
type input "Rent Payment Timeline Update"
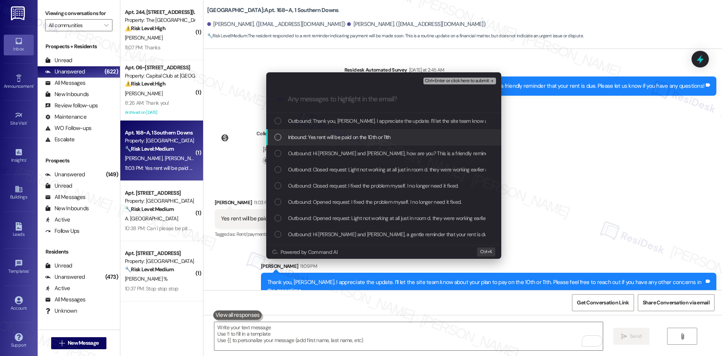
click at [324, 140] on span "Inbound: Yes rent will be paid on the 10th or 11th" at bounding box center [339, 137] width 103 height 8
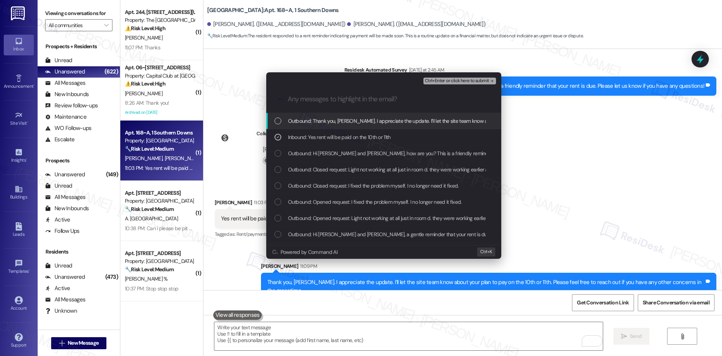
click at [468, 80] on span "Ctrl+Enter or click here to submit" at bounding box center [457, 80] width 64 height 5
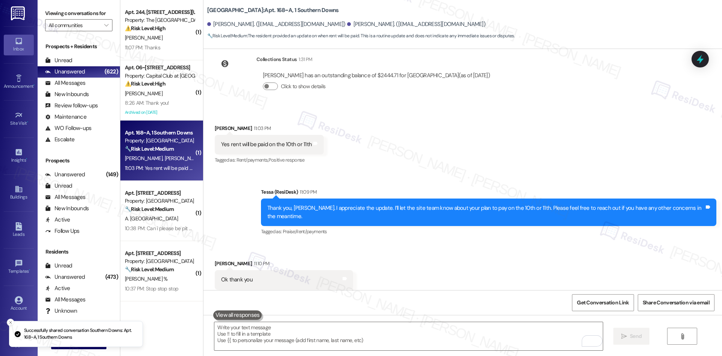
scroll to position [854, 0]
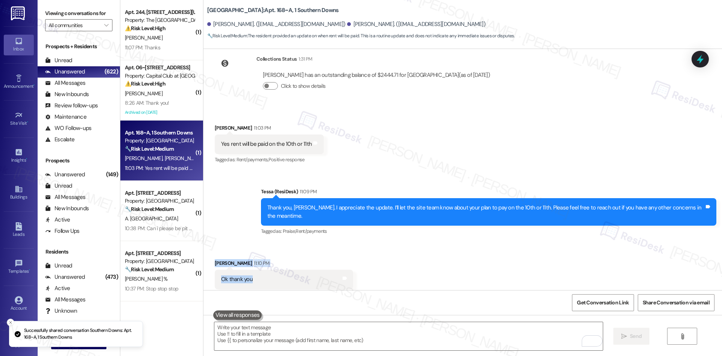
drag, startPoint x: 206, startPoint y: 241, endPoint x: 281, endPoint y: 263, distance: 78.1
click at [281, 263] on div "Received via SMS Cedrick Smith 11:10 PM Ok thank you Tags and notes Tagged as: …" at bounding box center [284, 279] width 150 height 52
copy div "Cedrick Smith 11:10 PM Ok thank you"
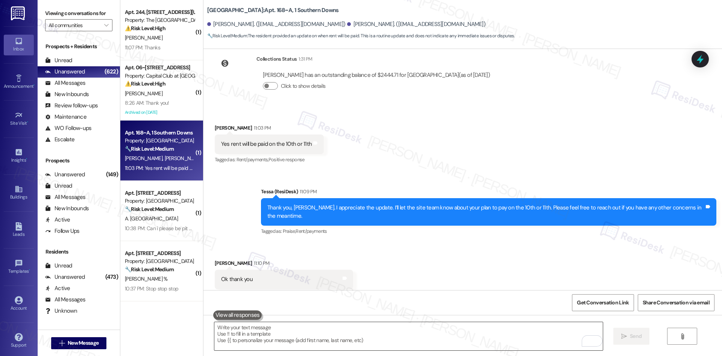
drag, startPoint x: 295, startPoint y: 339, endPoint x: 292, endPoint y: 333, distance: 6.7
click at [294, 339] on textarea "To enrich screen reader interactions, please activate Accessibility in Grammarl…" at bounding box center [408, 336] width 388 height 28
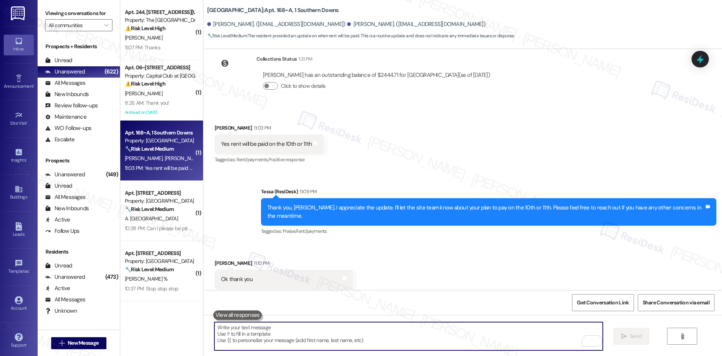
paste textarea "You’re welcome, Cedrick"
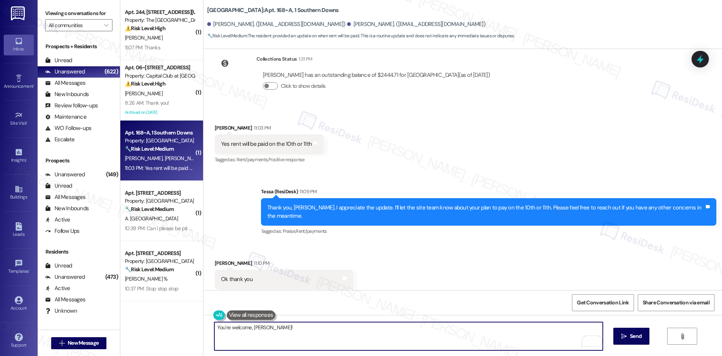
type textarea "You’re welcome, Cedrick!"
click at [630, 337] on span "Send" at bounding box center [636, 336] width 12 height 8
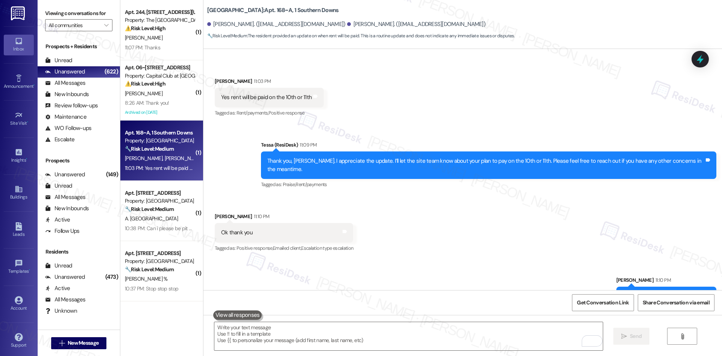
scroll to position [906, 0]
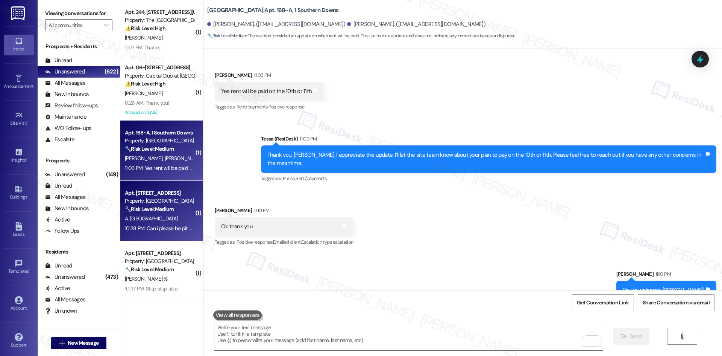
click at [152, 216] on div "A. Madrid" at bounding box center [159, 218] width 71 height 9
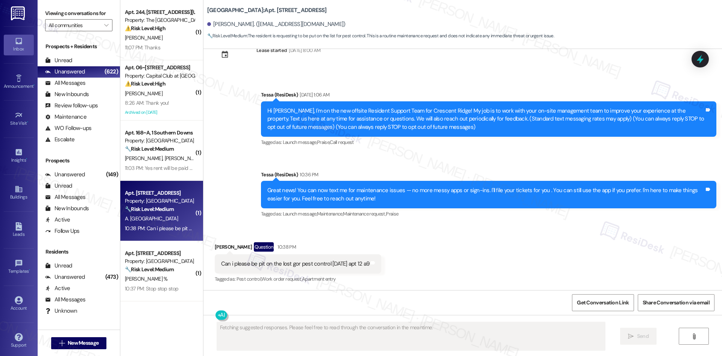
scroll to position [26, 0]
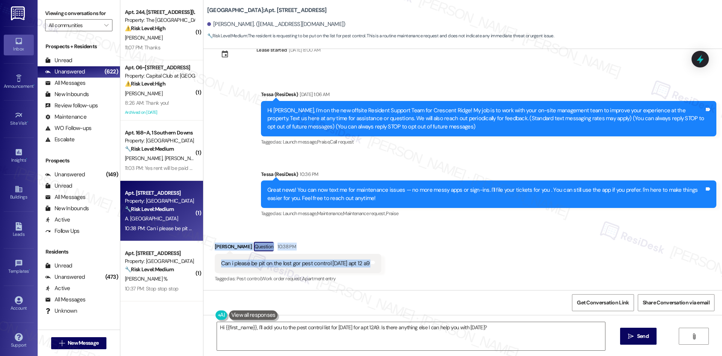
drag, startPoint x: 302, startPoint y: 261, endPoint x: 435, endPoint y: 265, distance: 133.6
click at [435, 265] on div "Received via SMS Ashley Madrid Question 10:38 PM Can i please be pit on the los…" at bounding box center [463, 257] width 519 height 65
copy div "Ashley Madrid Question 10:38 PM Can i please be pit on the lost gor pest contro…"
click at [343, 162] on div "Announcement, sent via SMS Tessa (ResiDesk) Aug 29, 2025 at 1:06 AM Hi Ashley, …" at bounding box center [463, 148] width 519 height 151
click at [322, 335] on textarea "Hi {{first_name}}, I'll add you to the pest control list for Wednesday for apt …" at bounding box center [411, 336] width 388 height 28
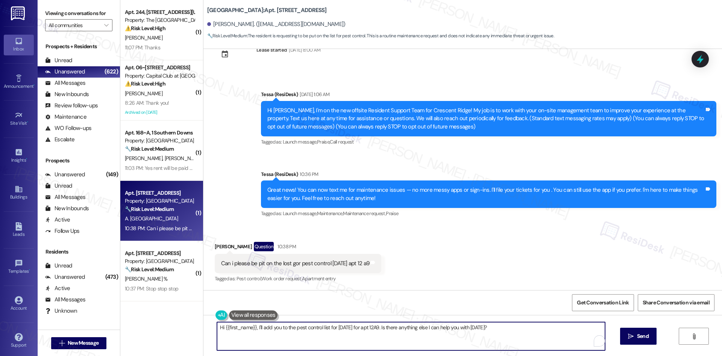
paste textarea "Ashley, thank you for reaching out. I’ll submit a work order to the site team o…"
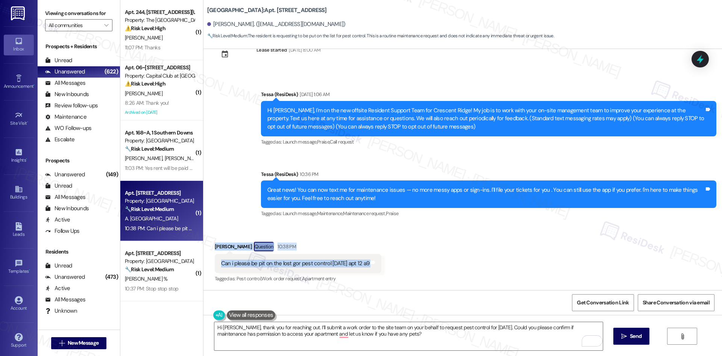
drag, startPoint x: 207, startPoint y: 240, endPoint x: 427, endPoint y: 259, distance: 220.9
click at [427, 259] on div "Received via SMS Ashley Madrid Question 10:38 PM Can i please be pit on the los…" at bounding box center [463, 257] width 519 height 65
copy div "Ashley Madrid Question 10:38 PM Can i please be pit on the lost gor pest contro…"
drag, startPoint x: 237, startPoint y: 143, endPoint x: 246, endPoint y: 153, distance: 13.6
click at [237, 143] on div "Announcement, sent via SMS Tessa (ResiDesk) Aug 29, 2025 at 1:06 AM Hi Ashley, …" at bounding box center [463, 148] width 519 height 151
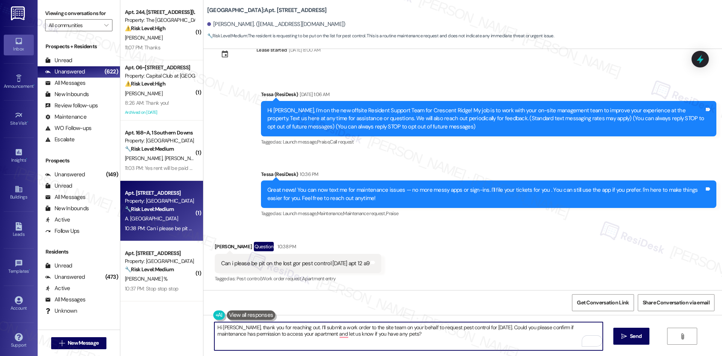
drag, startPoint x: 345, startPoint y: 336, endPoint x: 377, endPoint y: 336, distance: 32.0
click at [352, 337] on textarea "Hi Ashley, thank you for reaching out. I’ll submit a work order to the site tea…" at bounding box center [408, 336] width 388 height 28
paste textarea "9"
type textarea "Hi Ashley, thank you for reaching out. I’ll submit a work order to the site tea…"
click at [629, 339] on span "Send" at bounding box center [636, 336] width 15 height 8
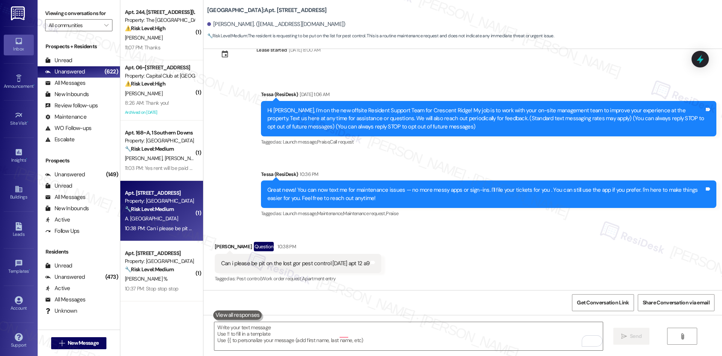
scroll to position [26, 0]
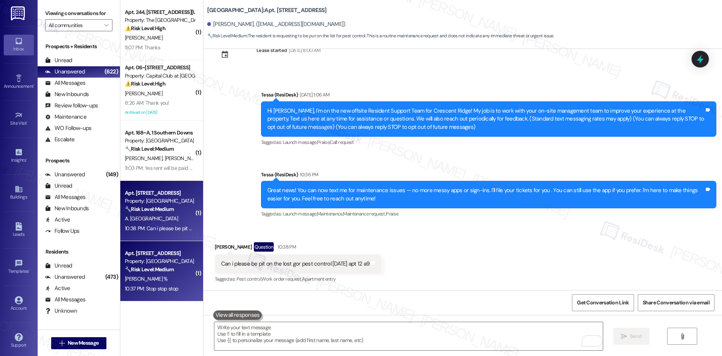
click at [155, 278] on div "[PERSON_NAME] %" at bounding box center [159, 278] width 71 height 9
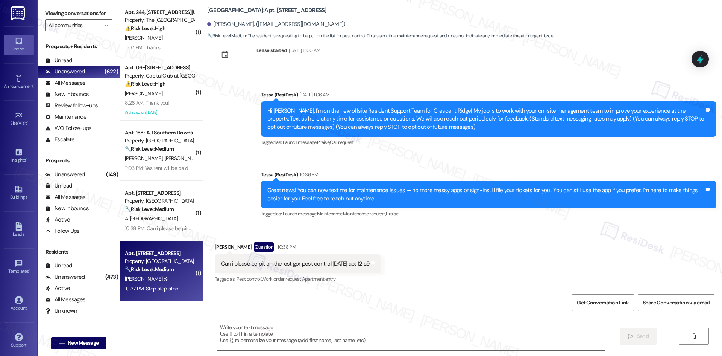
type textarea "Fetching suggested responses. Please feel free to read through the conversation…"
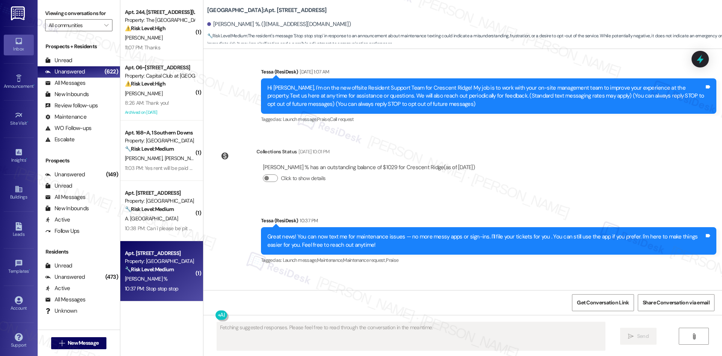
scroll to position [90, 0]
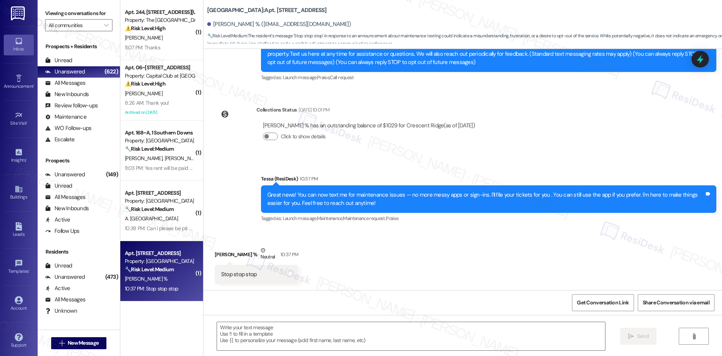
click at [217, 199] on div "Announcement, sent via SMS Tessa (ResiDesk) 10:37 PM Great news! You can now te…" at bounding box center [463, 193] width 519 height 71
click at [285, 339] on textarea at bounding box center [411, 336] width 388 height 28
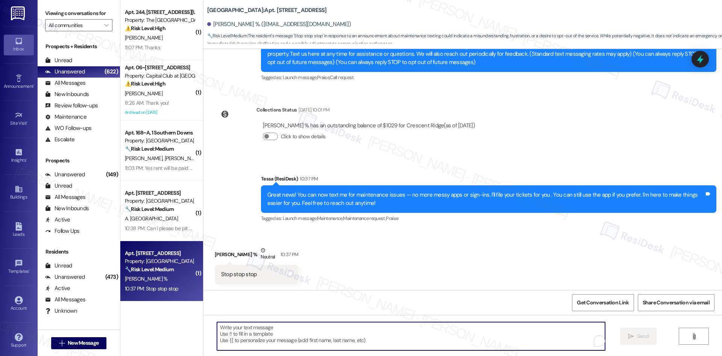
paste textarea "I'm so sorry to bother you! I'll take you off our distribution list. Would you …"
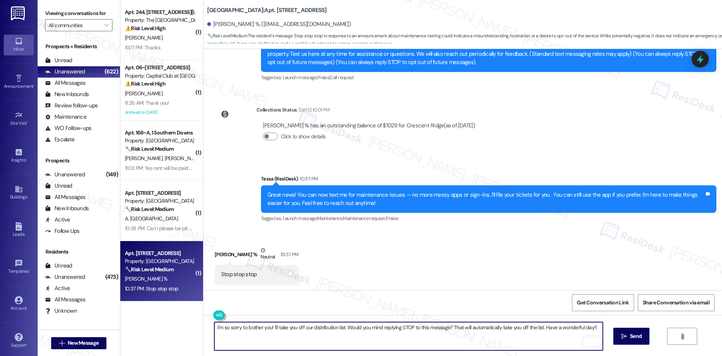
type textarea "I'm so sorry to bother you! I'll take you off our distribution list. Would you …"
click at [638, 334] on span "Send" at bounding box center [636, 336] width 12 height 8
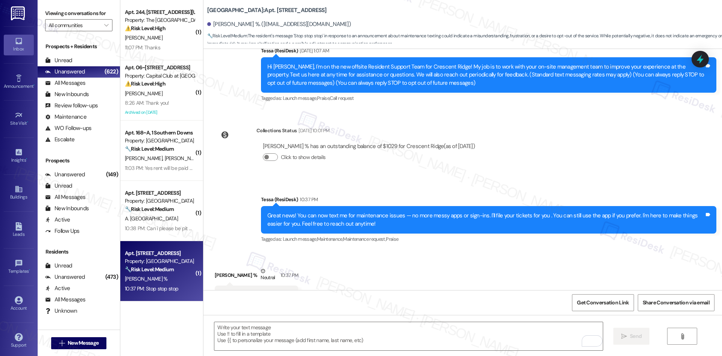
scroll to position [143, 0]
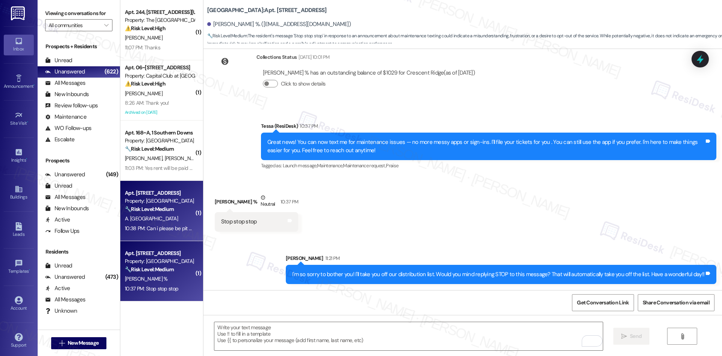
click at [170, 215] on div "A. [GEOGRAPHIC_DATA]" at bounding box center [159, 218] width 71 height 9
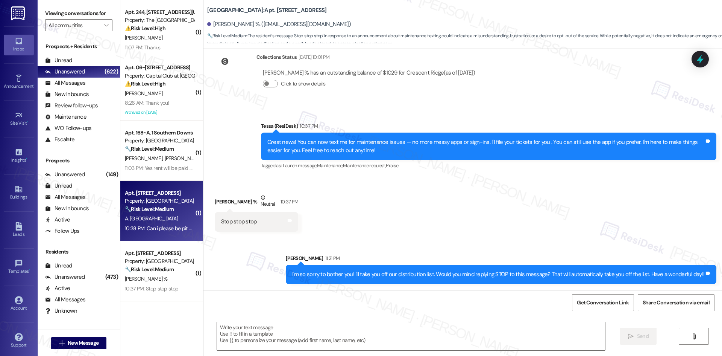
type textarea "Fetching suggested responses. Please feel free to read through the conversation…"
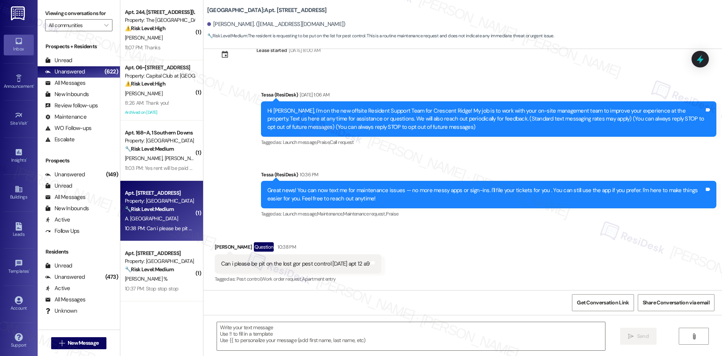
type textarea "Fetching suggested responses. Please feel free to read through the conversation…"
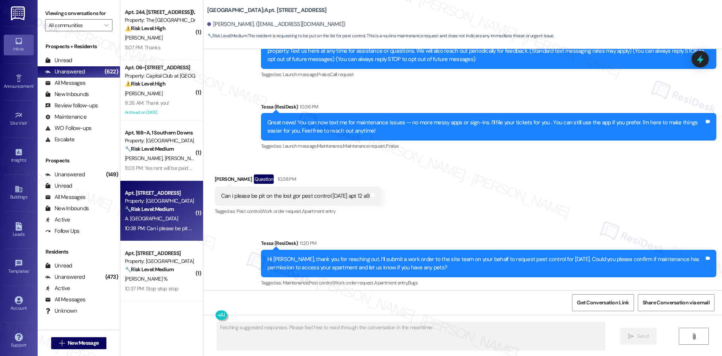
scroll to position [98, 0]
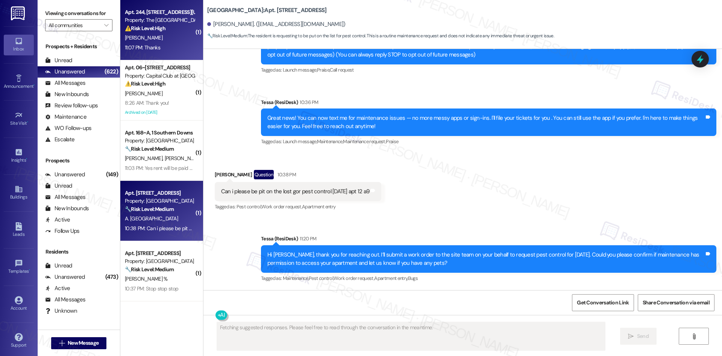
click at [164, 27] on div "⚠️ Risk Level: High The resident is inquiring about whether their rent payment …" at bounding box center [160, 28] width 70 height 8
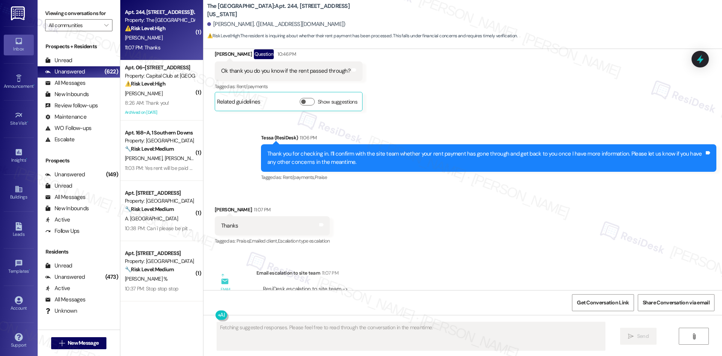
scroll to position [456, 0]
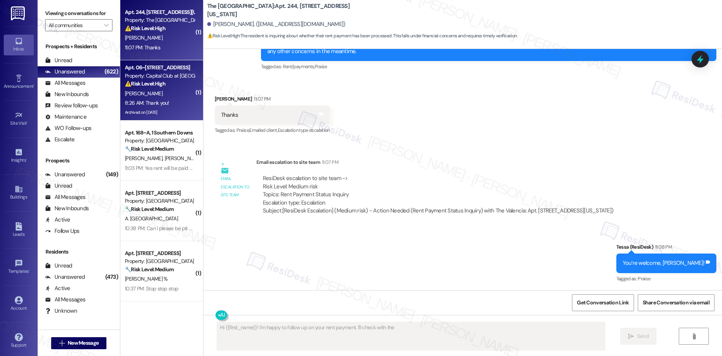
type textarea "Hi {{first_name}}! I'm happy to follow up on your rent payment. I'll check with…"
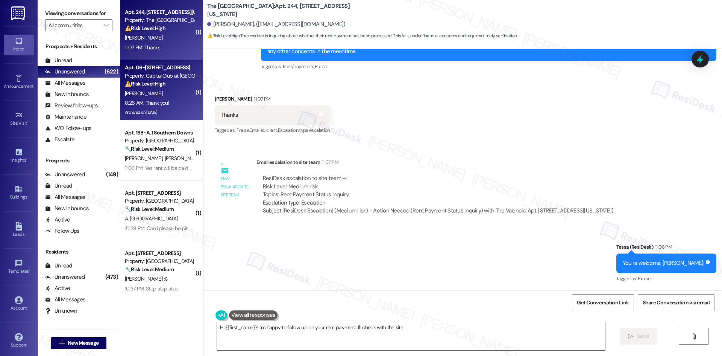
click at [161, 91] on div "L. Giordano" at bounding box center [159, 93] width 71 height 9
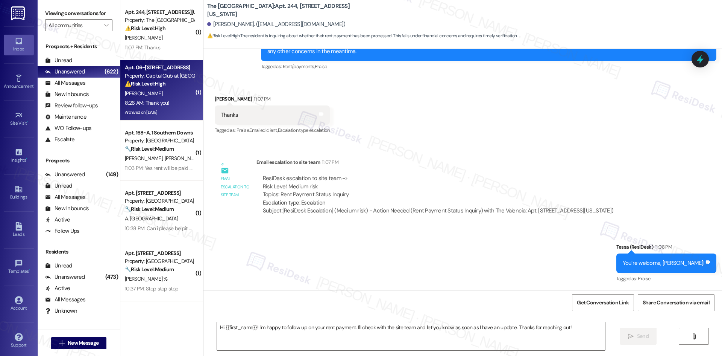
type textarea "Fetching suggested responses. Please feel free to read through the conversation…"
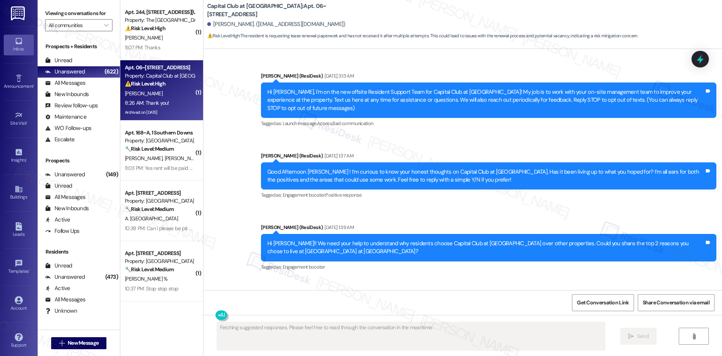
scroll to position [11498, 0]
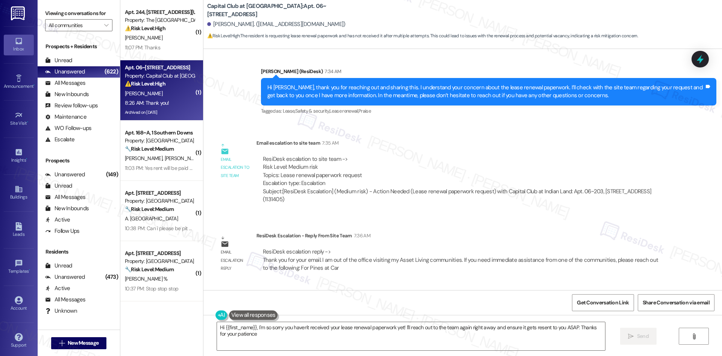
type textarea "Hi {{first_name}}, I'm so sorry you haven't received your lease renewal paperwo…"
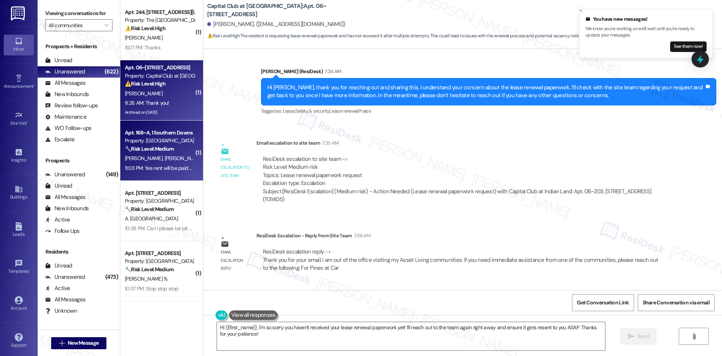
click at [168, 169] on div "11:03 PM: Yes rent will be paid on the 10th or 11th 11:03 PM: Yes rent will be …" at bounding box center [176, 167] width 102 height 7
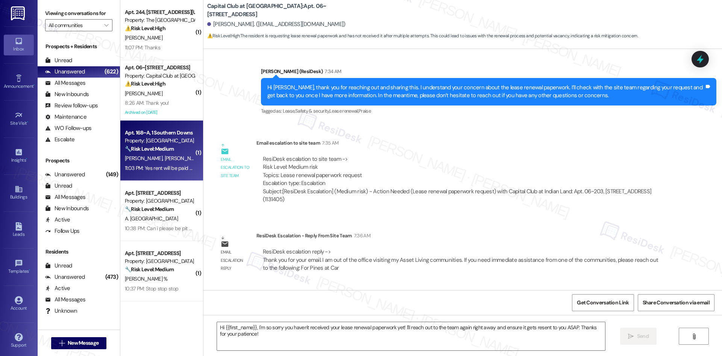
type textarea "Fetching suggested responses. Please feel free to read through the conversation…"
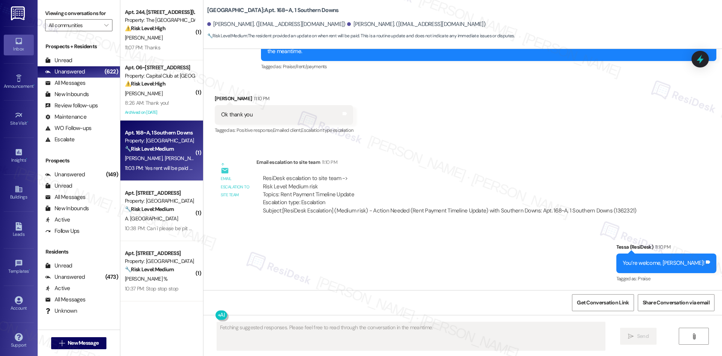
scroll to position [1002, 0]
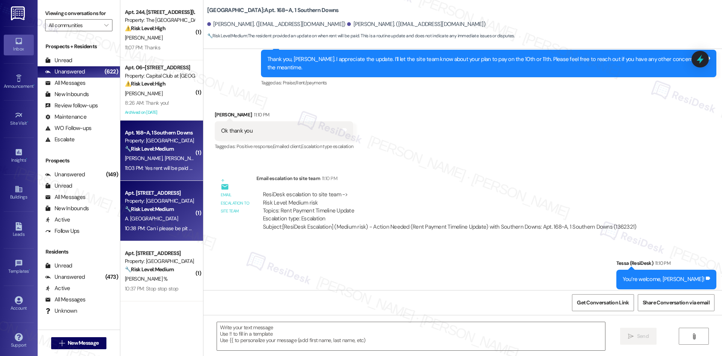
click at [154, 207] on strong "🔧 Risk Level: Medium" at bounding box center [149, 208] width 49 height 7
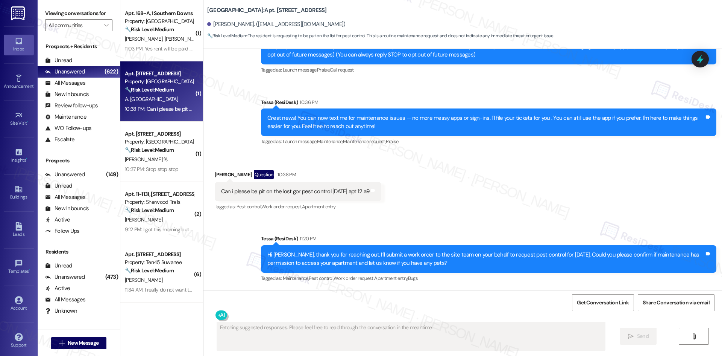
scroll to position [150, 0]
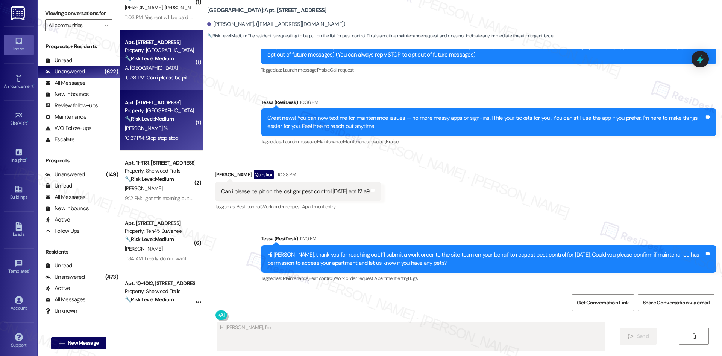
type textarea "Hi Ashley, I'm happy"
click at [155, 134] on div "10:37 PM: Stop stop stop 10:37 PM: Stop stop stop" at bounding box center [159, 137] width 71 height 9
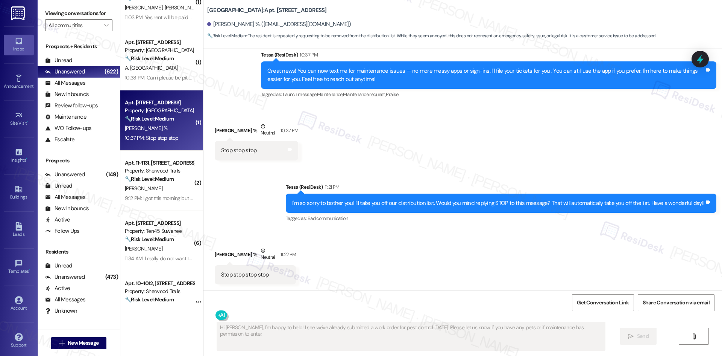
scroll to position [214, 0]
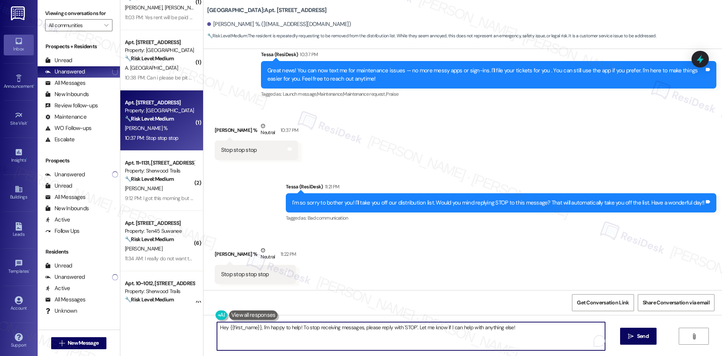
drag, startPoint x: 297, startPoint y: 327, endPoint x: 164, endPoint y: 327, distance: 133.6
click at [164, 327] on div "( 1 ) Apt. 244, 3450 W Missouri Ave Property: The Valencia ⚠️ Risk Level: High …" at bounding box center [421, 178] width 602 height 356
click at [437, 334] on textarea "To stop receiving messages, please reply with 'STOP'. Let me know if I can help…" at bounding box center [408, 336] width 388 height 28
type textarea "To stop receiving messages, please reply with 'STOP'. Let me know if I can help…"
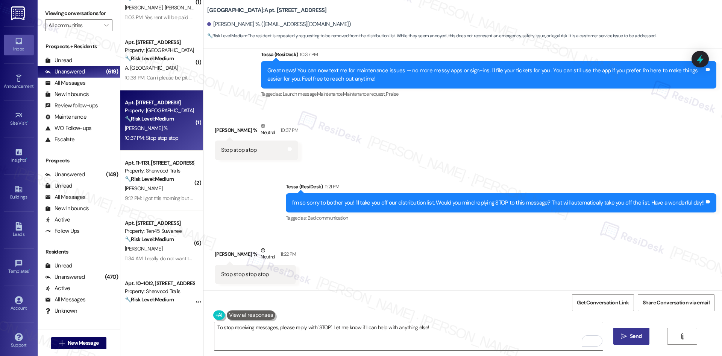
click at [633, 334] on span "Send" at bounding box center [636, 336] width 12 height 8
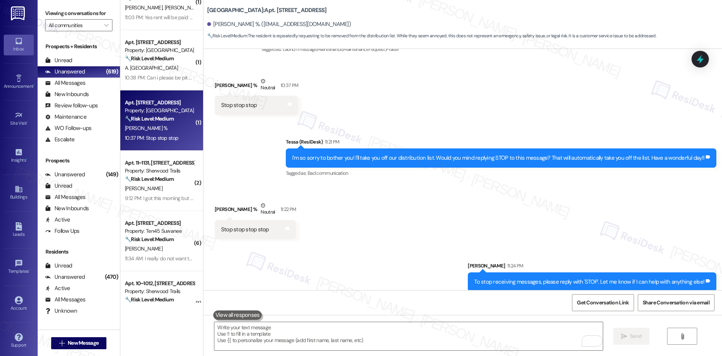
scroll to position [267, 0]
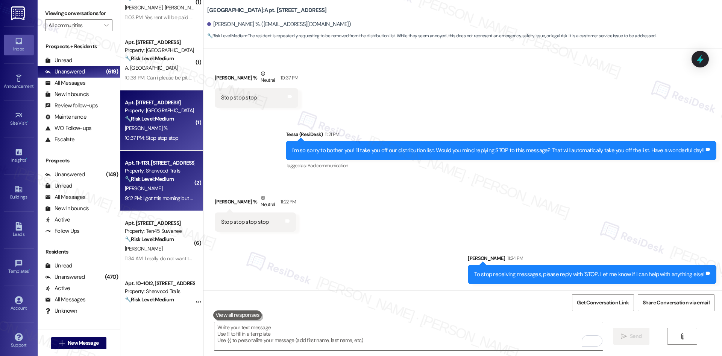
click at [155, 197] on div "9:12 PM: I got this morning but no one has been to my apartment 9:12 PM: I got …" at bounding box center [195, 198] width 140 height 7
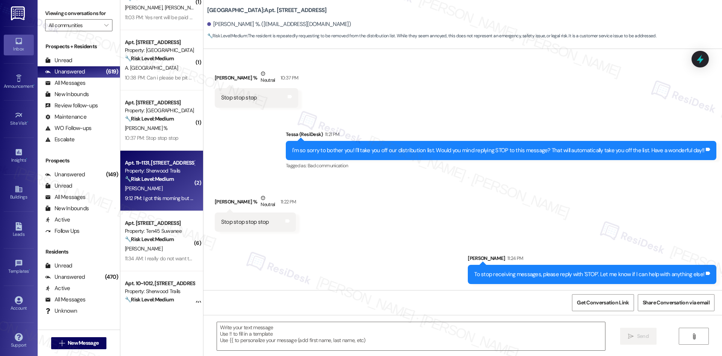
type textarea "Fetching suggested responses. Please feel free to read through the conversation…"
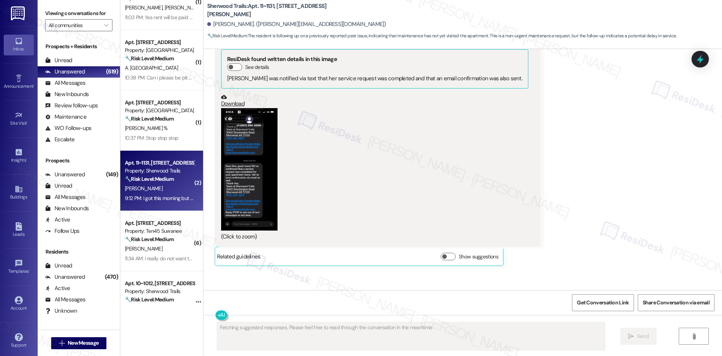
scroll to position [819, 0]
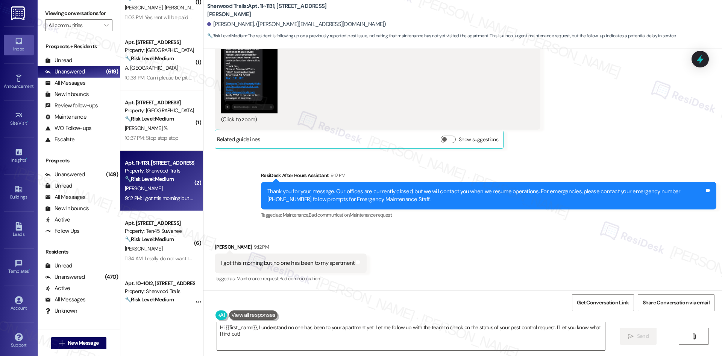
click at [161, 192] on div "[PERSON_NAME]" at bounding box center [159, 188] width 71 height 9
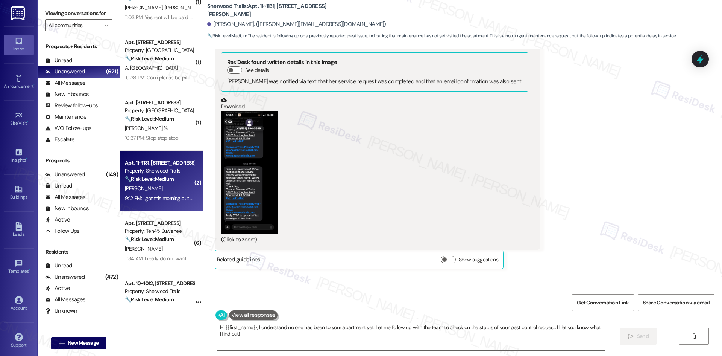
scroll to position [669, 0]
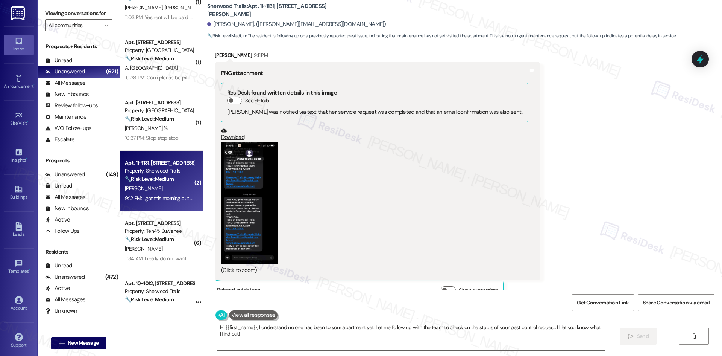
click at [236, 200] on button "Zoom image" at bounding box center [249, 202] width 56 height 122
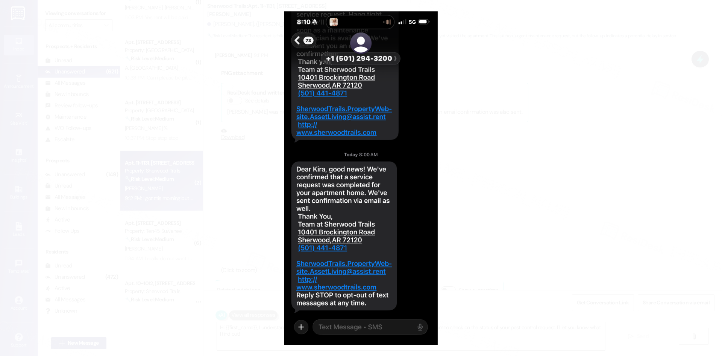
click at [507, 249] on button "Unzoom image" at bounding box center [361, 178] width 722 height 356
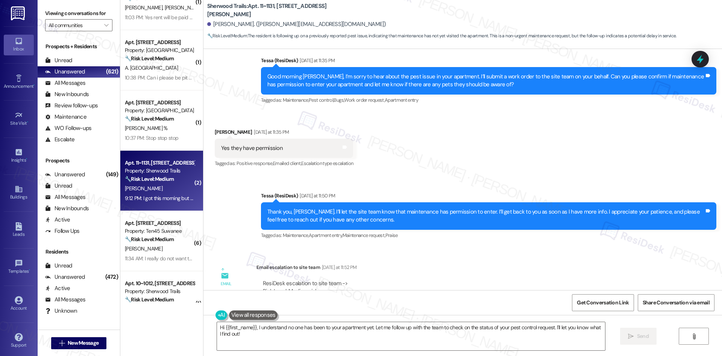
scroll to position [292, 0]
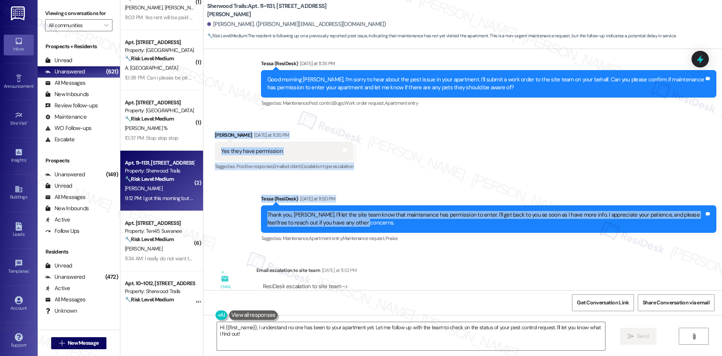
drag, startPoint x: 207, startPoint y: 129, endPoint x: 392, endPoint y: 226, distance: 208.7
click at [392, 226] on div "Lease started Feb 01, 2025 at 8:00 AM Announcement, sent via SMS Tessa (ResiDes…" at bounding box center [463, 169] width 519 height 241
copy div "Kira Stevens Yesterday at 11:35 PM Yes they have permission Tags and notes Tagg…"
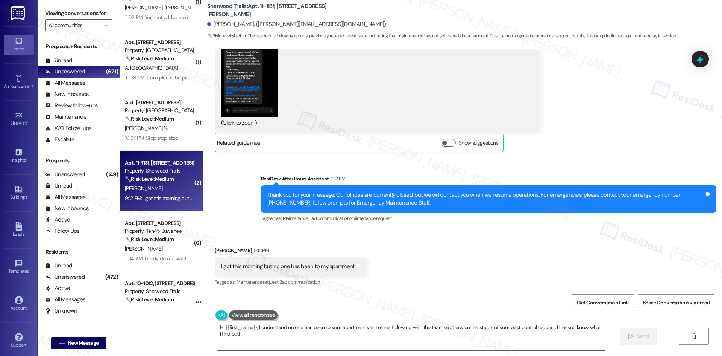
scroll to position [819, 0]
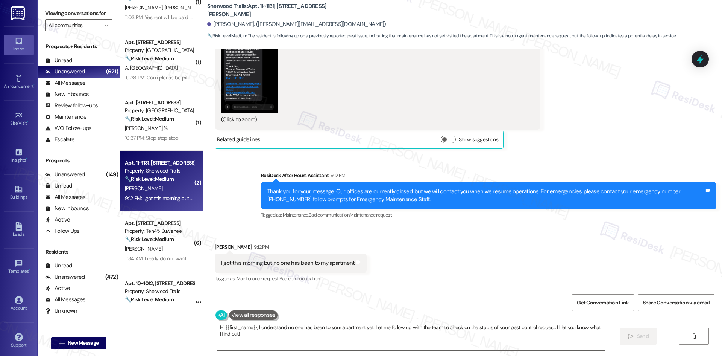
click at [299, 236] on div "Received via SMS Kira Stevens 9:12 PM I got this morning but no one has been to…" at bounding box center [463, 258] width 519 height 64
drag, startPoint x: 208, startPoint y: 245, endPoint x: 376, endPoint y: 262, distance: 169.5
click at [376, 262] on div "Received via SMS Kira Stevens 9:12 PM I got this morning but no one has been to…" at bounding box center [463, 258] width 519 height 64
copy div "Kira Stevens 9:12 PM I got this morning but no one has been to my apartment Tag…"
drag, startPoint x: 523, startPoint y: 126, endPoint x: 515, endPoint y: 133, distance: 10.4
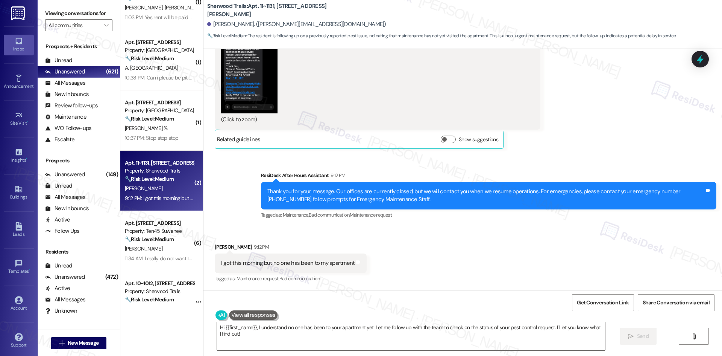
click at [522, 126] on div "Received via SMS Kira Stevens 9:11 PM PNG attachment ResiDesk found written det…" at bounding box center [463, 19] width 519 height 271
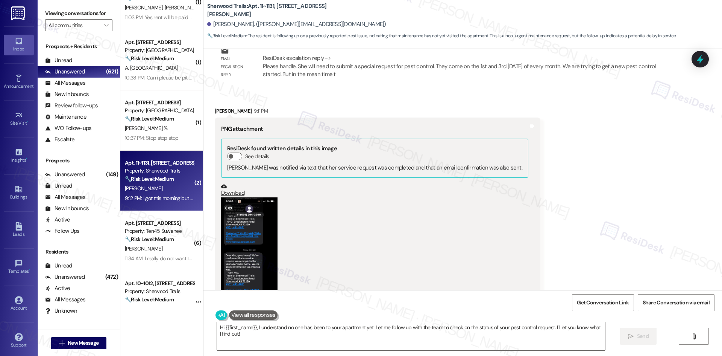
scroll to position [556, 0]
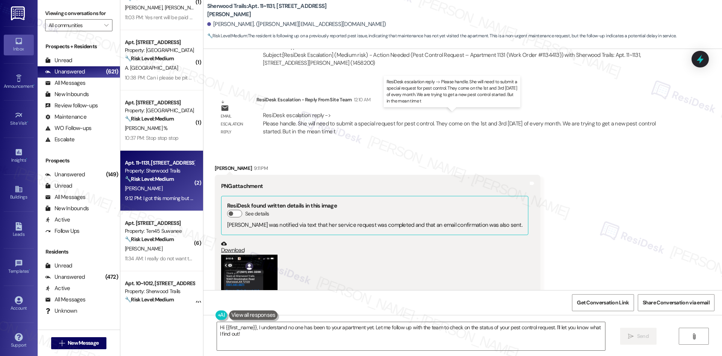
drag, startPoint x: 445, startPoint y: 124, endPoint x: 387, endPoint y: 81, distance: 72.8
click at [387, 81] on p "ResiDesk escalation reply -> Please handle. She will need to submit a special r…" at bounding box center [452, 92] width 131 height 26
drag, startPoint x: 387, startPoint y: 81, endPoint x: 471, endPoint y: 102, distance: 86.6
click at [471, 102] on p "ResiDesk escalation reply -> Please handle. She will need to submit a special r…" at bounding box center [452, 92] width 131 height 26
click at [305, 116] on div "ResiDesk escalation reply -> Please handle. She will need to submit a special r…" at bounding box center [459, 123] width 393 height 24
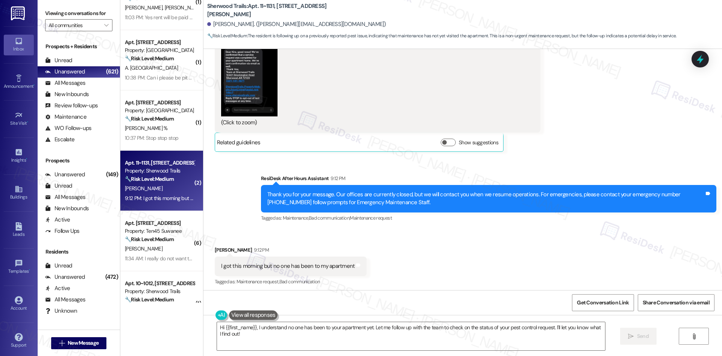
scroll to position [819, 0]
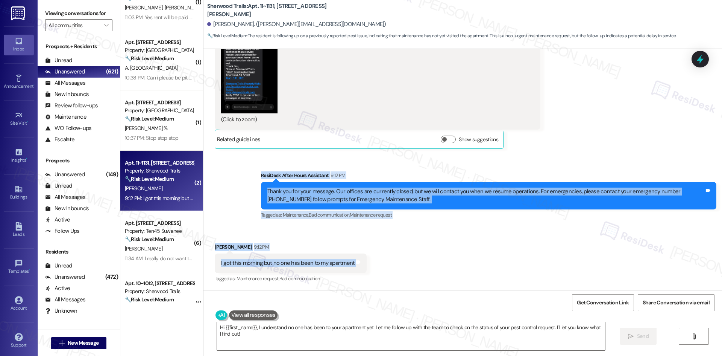
drag, startPoint x: 272, startPoint y: 189, endPoint x: 381, endPoint y: 261, distance: 130.5
click at [381, 261] on div "Lease started Feb 01, 2025 at 8:00 AM Announcement, sent via SMS Tessa (ResiDes…" at bounding box center [463, 169] width 519 height 241
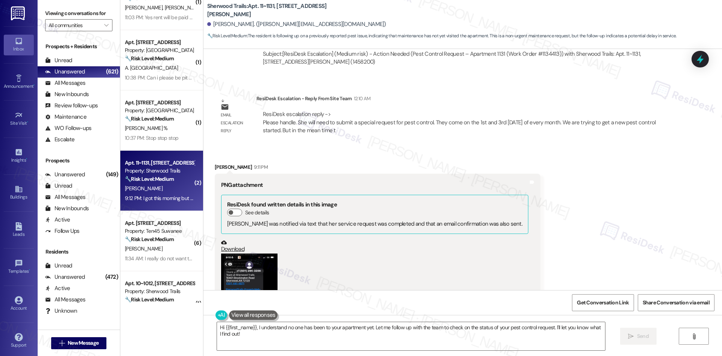
scroll to position [556, 0]
click at [493, 151] on div "Received via SMS Kira Stevens 9:11 PM PNG attachment ResiDesk found written det…" at bounding box center [463, 282] width 519 height 271
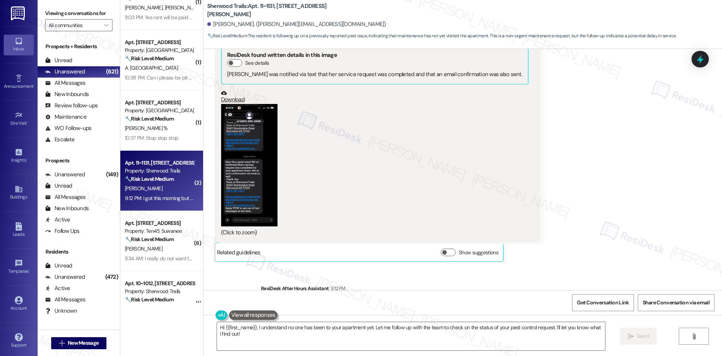
scroll to position [819, 0]
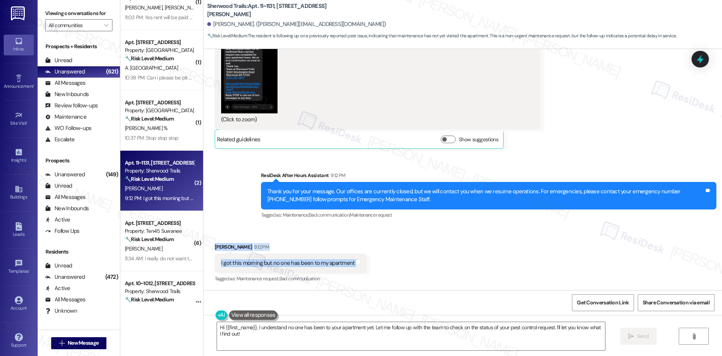
drag, startPoint x: 204, startPoint y: 245, endPoint x: 360, endPoint y: 265, distance: 157.8
click at [360, 265] on div "Received via SMS Kira Stevens 9:12 PM I got this morning but no one has been to…" at bounding box center [463, 258] width 519 height 64
copy div "Kira Stevens 9:12 PM I got this morning but no one has been to my apartment Tag…"
click at [532, 128] on div "Received via SMS Kira Stevens 9:11 PM PNG attachment ResiDesk found written det…" at bounding box center [463, 19] width 519 height 271
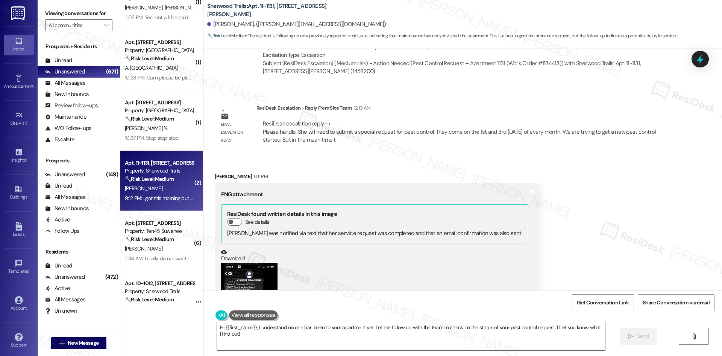
scroll to position [518, 0]
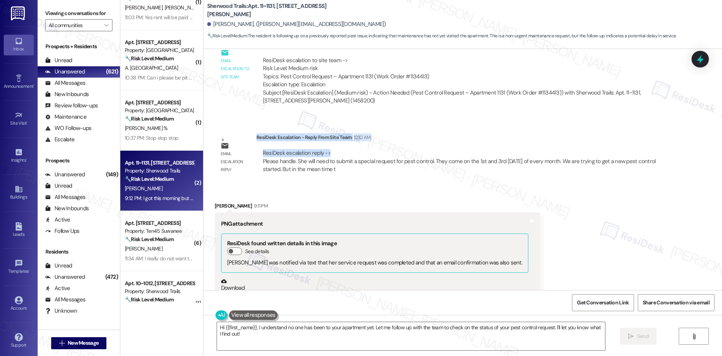
drag, startPoint x: 251, startPoint y: 135, endPoint x: 341, endPoint y: 151, distance: 91.3
click at [340, 152] on div "ResiDesk Escalation - Reply From Site Team 12:10 AM ResiDesk escalation reply -…" at bounding box center [464, 156] width 414 height 46
copy div "ResiDesk Escalation - Reply From Site Team 12:10 AM ResiDesk escalation reply ->"
drag, startPoint x: 530, startPoint y: 196, endPoint x: 527, endPoint y: 207, distance: 12.0
click at [530, 196] on div "Received via SMS Kira Stevens 9:11 PM PNG attachment ResiDesk found written det…" at bounding box center [463, 320] width 519 height 271
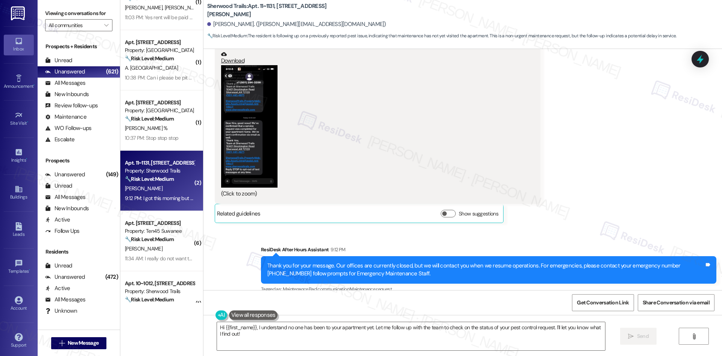
scroll to position [819, 0]
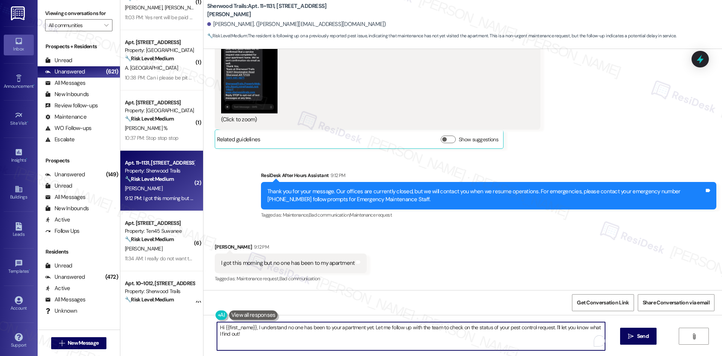
click at [322, 339] on textarea "Hi {{first_name}}, I understand no one has been to your apartment yet. Let me f…" at bounding box center [411, 336] width 388 height 28
paste textarea "Kira, thank you for your patience. The site team let us know that pest control …"
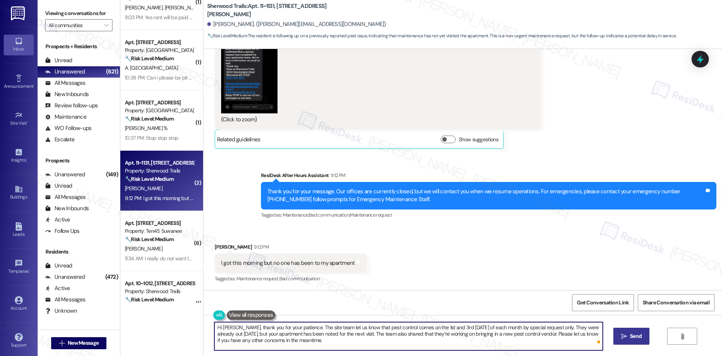
type textarea "Hi Kira, thank you for your patience. The site team let us know that pest contr…"
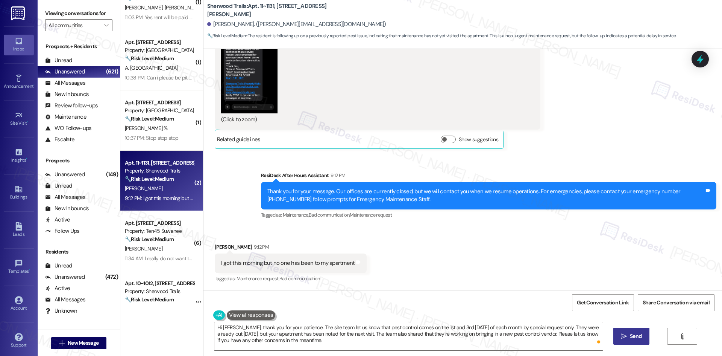
click at [629, 339] on span "Send" at bounding box center [636, 336] width 15 height 8
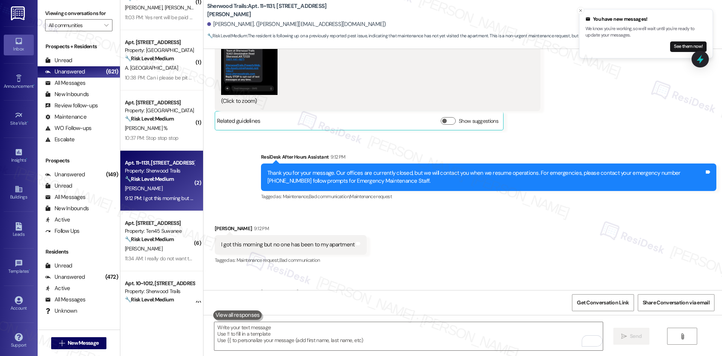
scroll to position [888, 0]
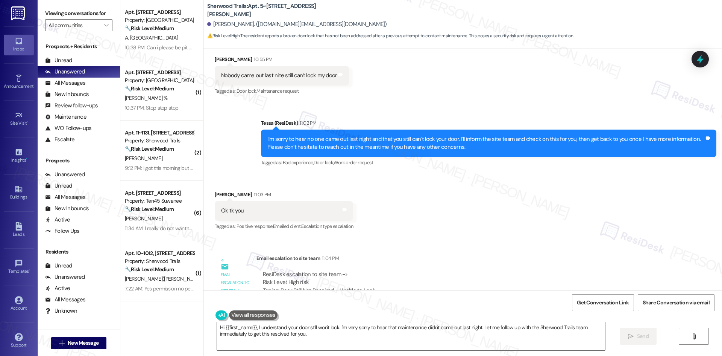
scroll to position [2832, 0]
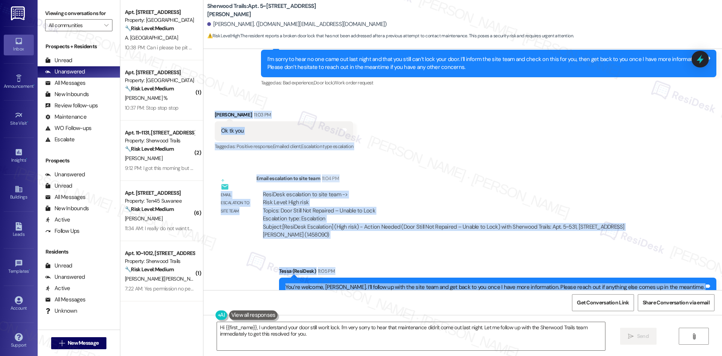
drag, startPoint x: 198, startPoint y: 93, endPoint x: 711, endPoint y: 270, distance: 542.2
click at [711, 270] on div "Announcement, sent via SMS Tessa (ResiDesk) Aug 28, 2025 at 1:24 AM Hi Stephani…" at bounding box center [463, 169] width 519 height 241
copy div "Stephanie Eperson 11:03 PM Ok tk you Tags and notes Tagged as: Positive respons…"
click at [286, 250] on div "Sent via SMS Tessa (ResiDesk) 11:05 PM You’re welcome, Stephanie. I’ll follow u…" at bounding box center [463, 282] width 519 height 64
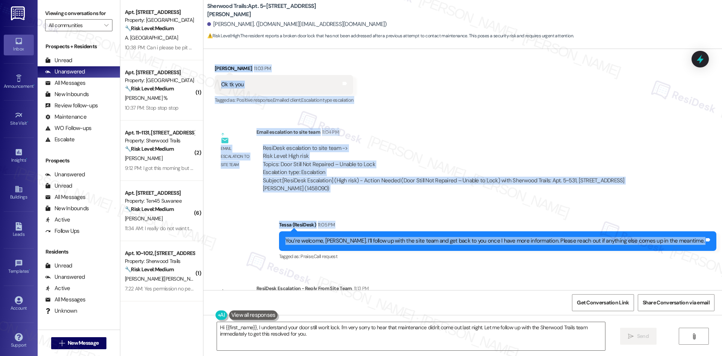
scroll to position [2944, 0]
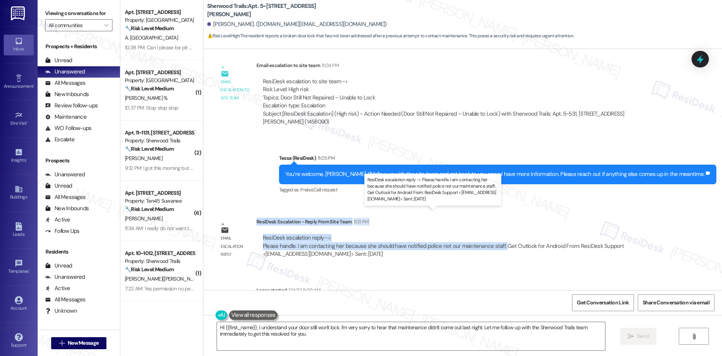
drag, startPoint x: 251, startPoint y: 197, endPoint x: 495, endPoint y: 225, distance: 245.4
click at [495, 225] on div "ResiDesk Escalation - Reply From Site Team 11:13 PM ResiDesk escalation reply -…" at bounding box center [464, 240] width 414 height 46
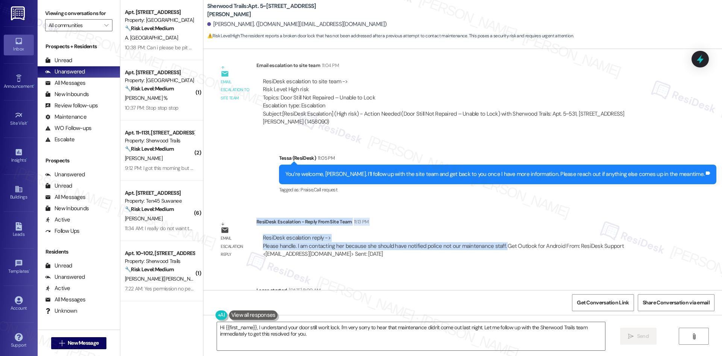
copy div "ResiDesk Escalation - Reply From Site Team 11:13 PM ResiDesk escalation reply -…"
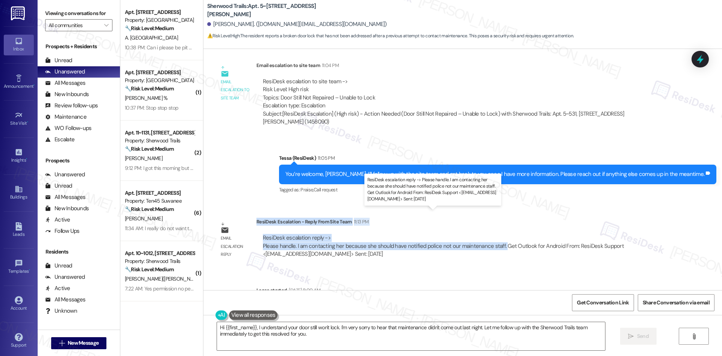
click at [287, 234] on div "ResiDesk escalation reply -> Please handle. I am contacting her because she sho…" at bounding box center [443, 246] width 361 height 24
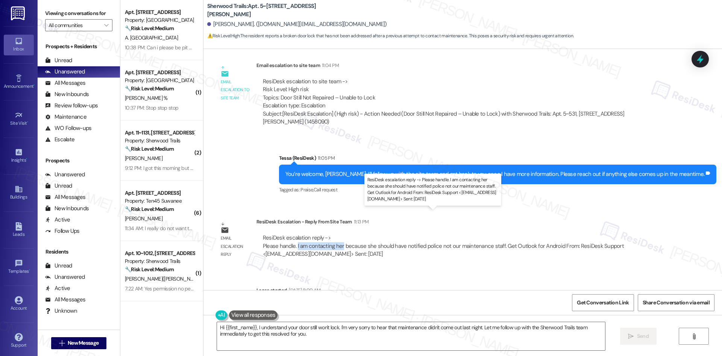
drag, startPoint x: 291, startPoint y: 220, endPoint x: 337, endPoint y: 222, distance: 45.9
click at [337, 234] on div "ResiDesk escalation reply -> Please handle. I am contacting her because she sho…" at bounding box center [443, 246] width 361 height 24
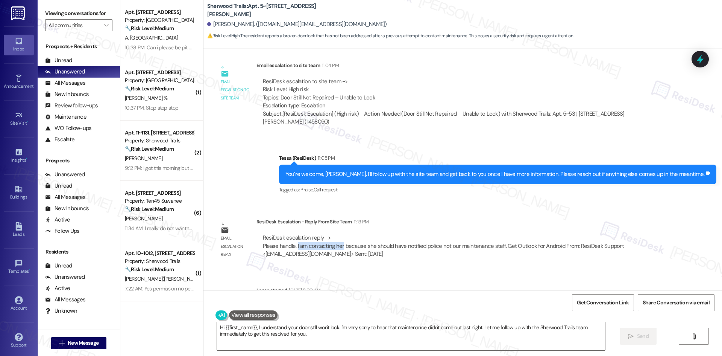
copy div "I am contacting her"
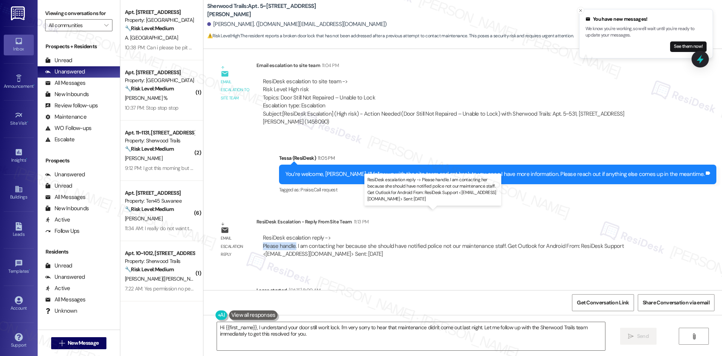
drag, startPoint x: 255, startPoint y: 220, endPoint x: 290, endPoint y: 223, distance: 35.5
click at [290, 228] on div "ResiDesk escalation reply -> Please handle. I am contacting her because she sho…" at bounding box center [464, 245] width 414 height 35
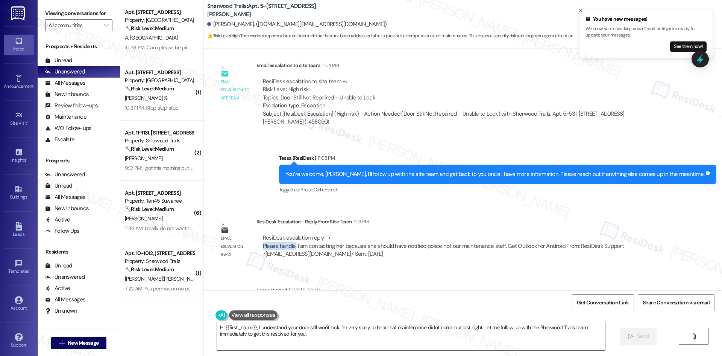
copy div "Please handle."
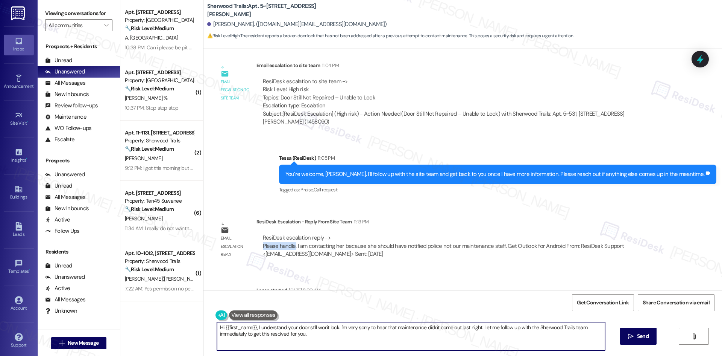
drag, startPoint x: 337, startPoint y: 334, endPoint x: 365, endPoint y: 334, distance: 27.8
click at [340, 334] on textarea "Hi {{first_name}}, I understand your door still won't lock. I'm very sorry to h…" at bounding box center [411, 336] width 388 height 28
paste textarea "Stephanie, thank you for your patience. The site team will be reaching out to y…"
type textarea "Hi Stephanie, thank you for your patience. The site team will be reaching out t…"
click at [637, 333] on span "Send" at bounding box center [643, 336] width 12 height 8
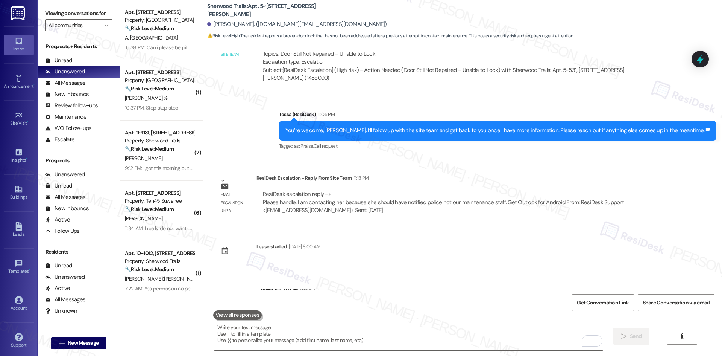
scroll to position [2997, 0]
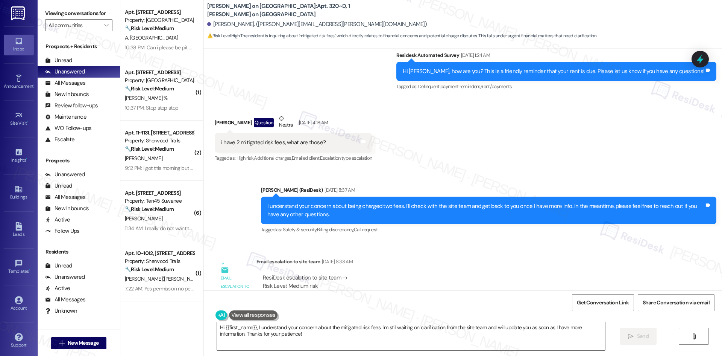
scroll to position [207, 0]
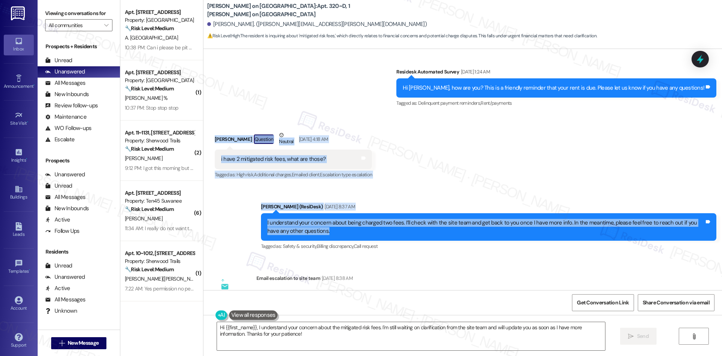
drag, startPoint x: 223, startPoint y: 138, endPoint x: 400, endPoint y: 230, distance: 199.6
click at [400, 230] on div "WO Lease started [DATE] 8:00 AM Show details Survey, sent via SMS Residesk Auto…" at bounding box center [463, 169] width 519 height 241
copy div "[PERSON_NAME] Question Neutral [DATE] 4:18 AM i have 2 mitigated risk fees, wha…"
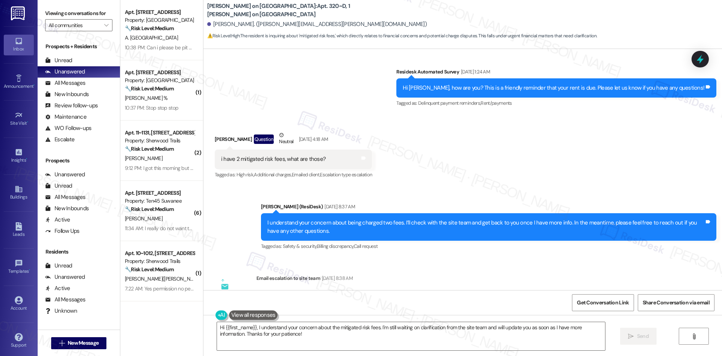
click at [296, 257] on div "WO Lease started [DATE] 8:00 AM Show details Survey, sent via SMS Residesk Auto…" at bounding box center [463, 169] width 519 height 241
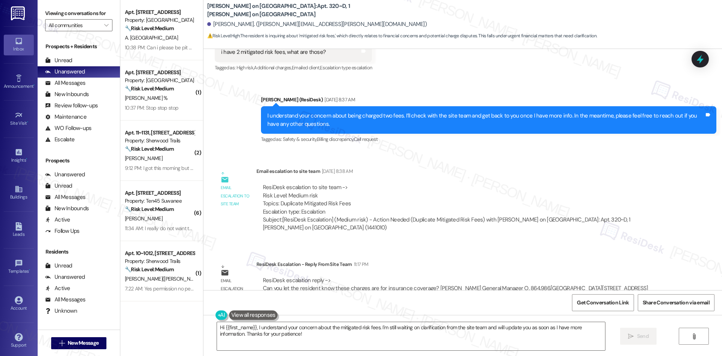
scroll to position [319, 0]
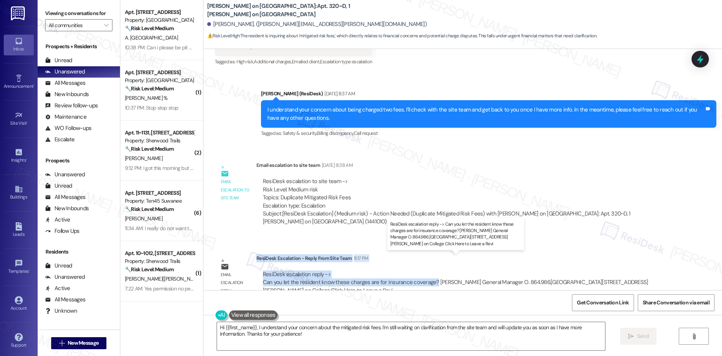
drag, startPoint x: 251, startPoint y: 243, endPoint x: 427, endPoint y: 269, distance: 177.3
click at [427, 269] on div "ResiDesk Escalation - Reply From Site Team 11:17 PM ResiDesk escalation reply -…" at bounding box center [464, 277] width 414 height 46
copy div "ResiDesk Escalation - Reply From Site Team 11:17 PM ResiDesk escalation reply -…"
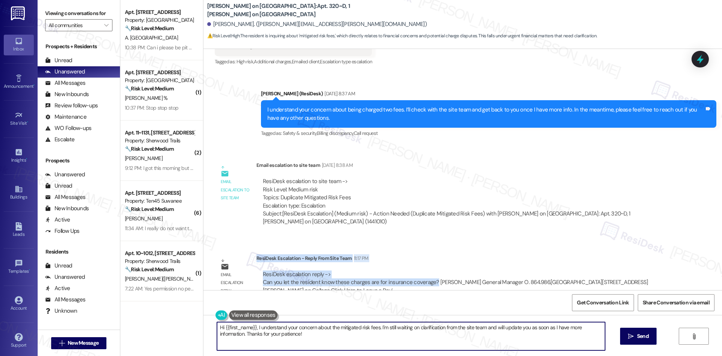
click at [412, 346] on textarea "Hi {{first_name}}, I understand your concern about the mitigated risk fees. I'm…" at bounding box center [411, 336] width 388 height 28
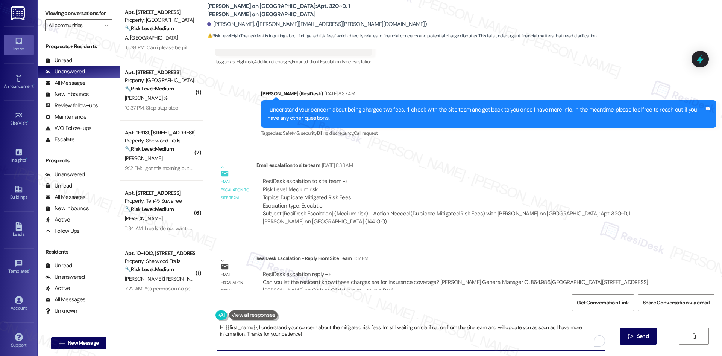
paste textarea "[PERSON_NAME], thank you for your patience. The site team confirmed that the Mi…"
type textarea "Hi [PERSON_NAME], thank you for your patience. The site team confirmed that the…"
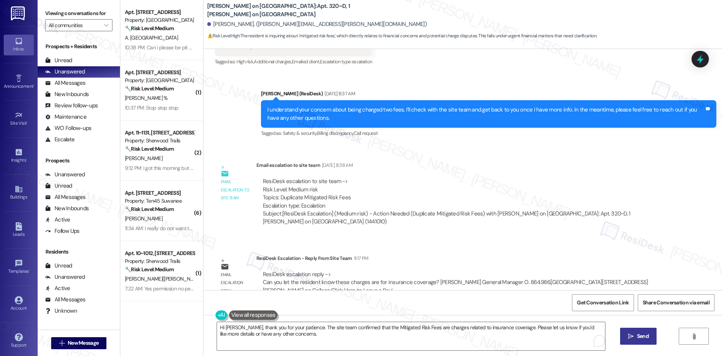
click at [630, 333] on span " Send" at bounding box center [639, 336] width 24 height 8
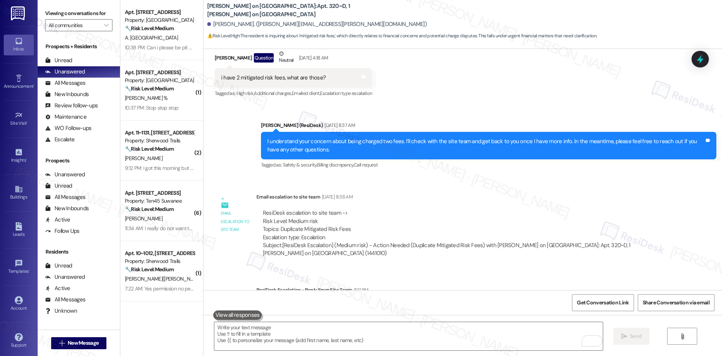
scroll to position [380, 0]
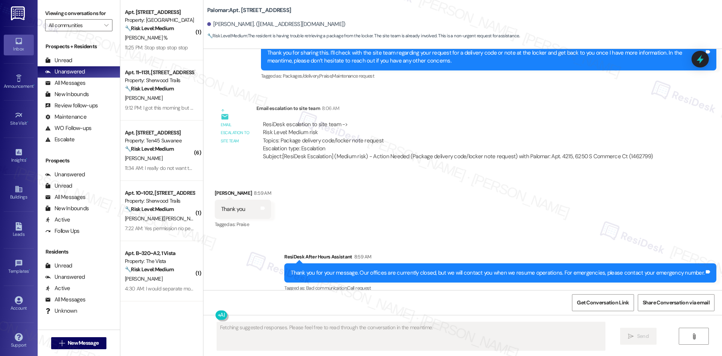
scroll to position [308, 0]
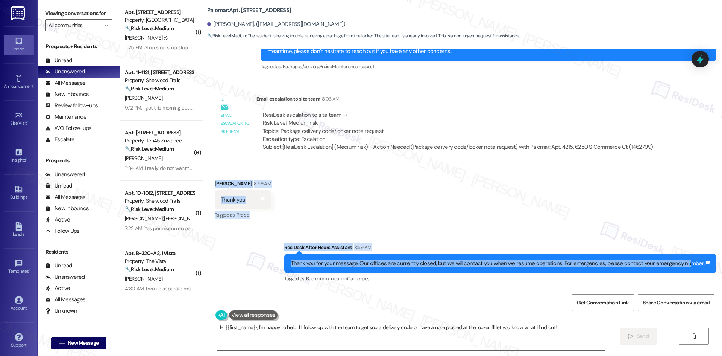
drag, startPoint x: 207, startPoint y: 177, endPoint x: 550, endPoint y: 226, distance: 346.6
click at [676, 258] on div "Lease started [DATE] 8:00 AM Received via SMS [PERSON_NAME] [DATE] 7:08 AM Hell…" at bounding box center [463, 169] width 519 height 241
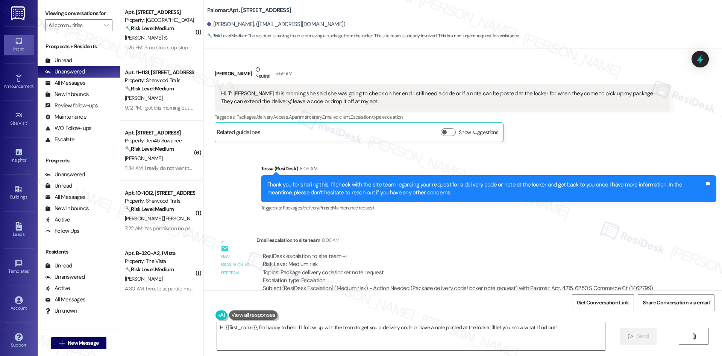
scroll to position [157, 0]
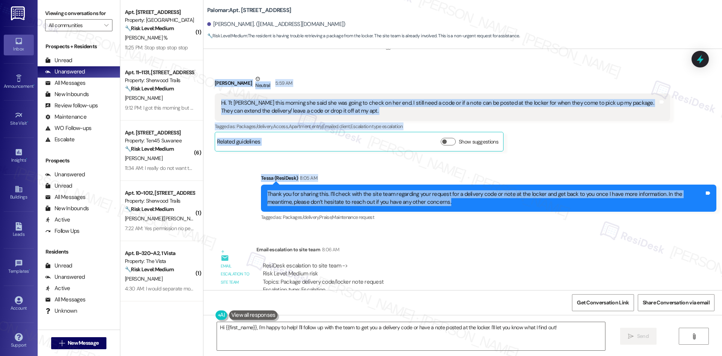
drag, startPoint x: 206, startPoint y: 73, endPoint x: 479, endPoint y: 203, distance: 301.9
click at [479, 203] on div "Lease started Feb 14, 2025 at 8:00 AM Received via SMS Theresa Calzadillas Sep …" at bounding box center [463, 169] width 519 height 241
copy div "Theresa Calzadillas Neutral 5:59 AM Hi. Tt Maria this morning she said she was …"
click at [432, 167] on div "Sent via SMS Tessa (ResiDesk) 8:05 AM Thank you for sharing this. I’ll check wi…" at bounding box center [463, 192] width 519 height 71
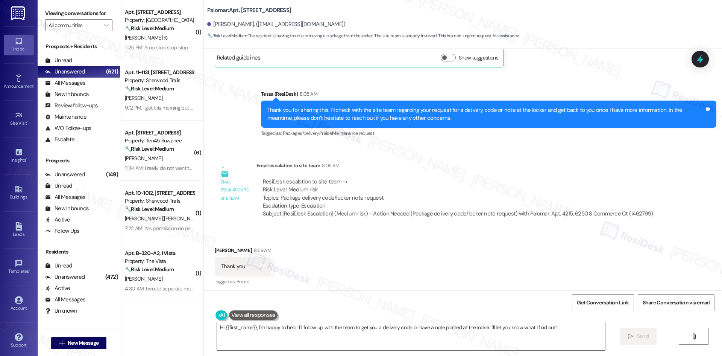
scroll to position [308, 0]
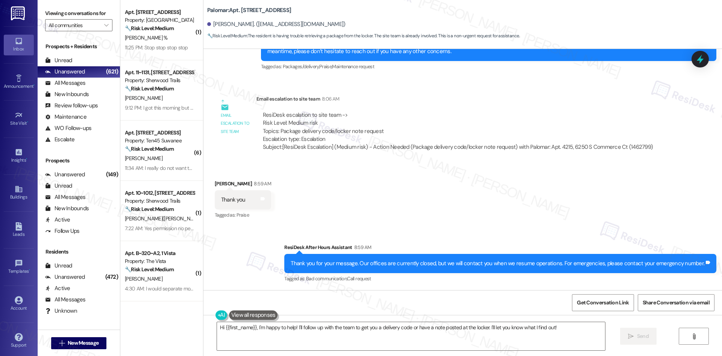
click at [341, 176] on div "Received via SMS Theresa Calzadillas 8:59 AM Thank you Tags and notes Tagged as…" at bounding box center [463, 195] width 519 height 64
click at [332, 340] on textarea "Hi {{first_name}}, I'm happy to help! I'll follow up with the team to get you a…" at bounding box center [411, 336] width 388 height 28
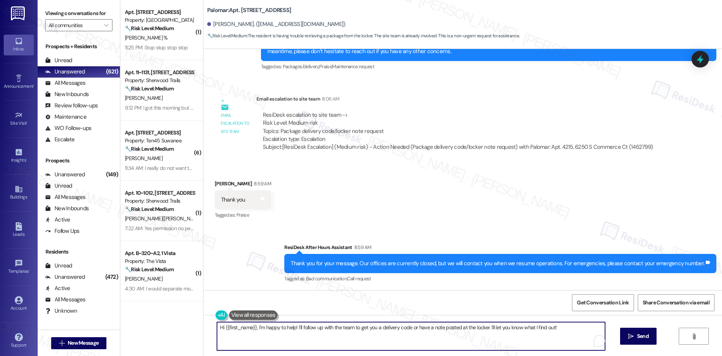
paste textarea "Theresa, thank you for your patience. The site team checked the package locker …"
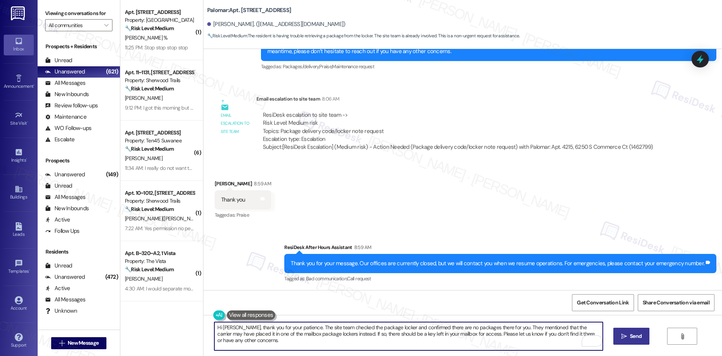
type textarea "Hi Theresa, thank you for your patience. The site team checked the package lock…"
click at [625, 337] on icon "" at bounding box center [625, 336] width 6 height 6
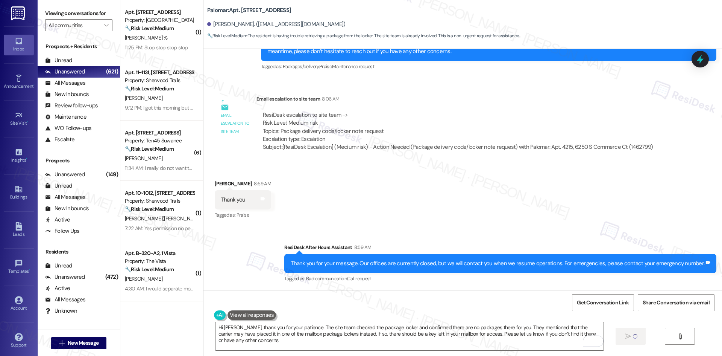
click at [413, 223] on div "Received via SMS Theresa Calzadillas 8:59 AM Thank you Tags and notes Tagged as…" at bounding box center [463, 195] width 519 height 64
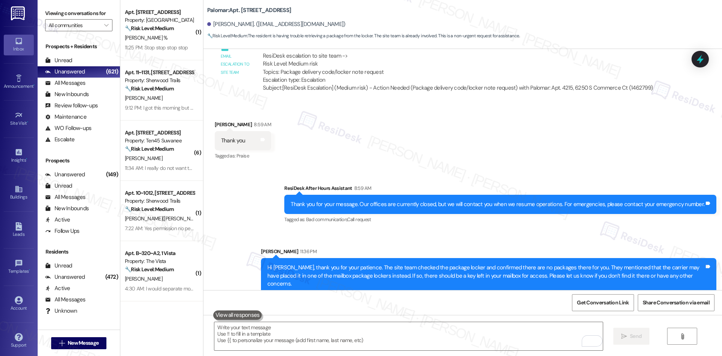
scroll to position [368, 0]
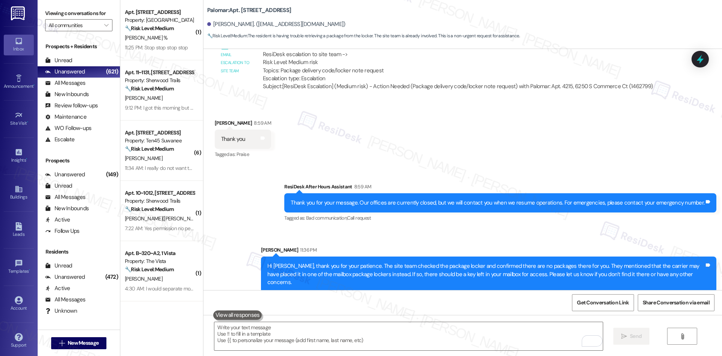
click at [413, 147] on div "Received via SMS Theresa Calzadillas 8:59 AM Thank you Tags and notes Tagged as…" at bounding box center [463, 134] width 519 height 64
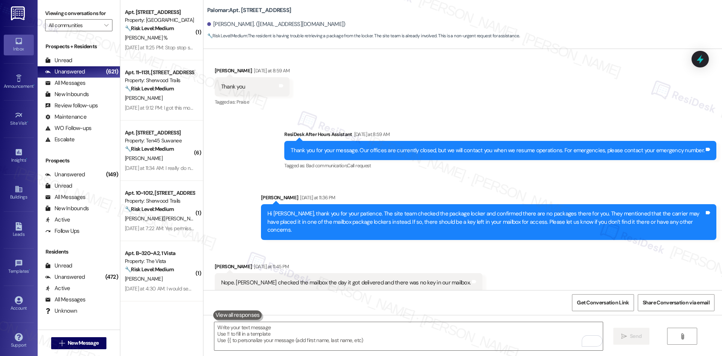
scroll to position [421, 0]
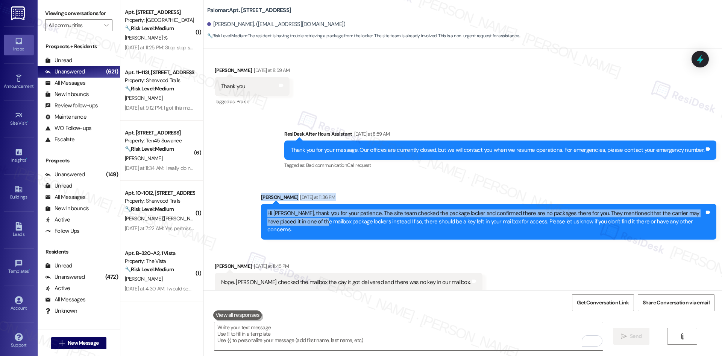
drag, startPoint x: 232, startPoint y: 179, endPoint x: 383, endPoint y: 256, distance: 169.3
click at [339, 246] on div "Lease started Feb 14, 2025 at 8:00 AM Received via SMS Theresa Calzadillas Sep …" at bounding box center [463, 169] width 519 height 241
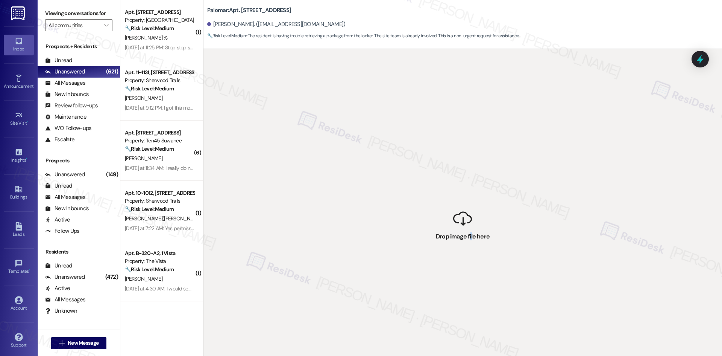
drag, startPoint x: 471, startPoint y: 288, endPoint x: 468, endPoint y: 283, distance: 5.7
click at [468, 283] on div " Drop image file here" at bounding box center [463, 227] width 519 height 356
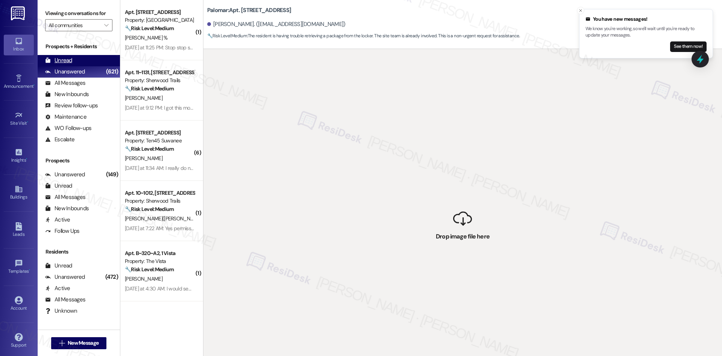
click at [70, 56] on div "Unread" at bounding box center [58, 60] width 27 height 8
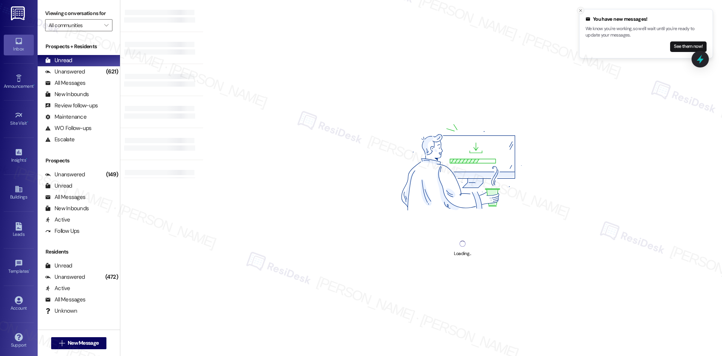
click at [579, 9] on icon "Close toast" at bounding box center [581, 10] width 5 height 5
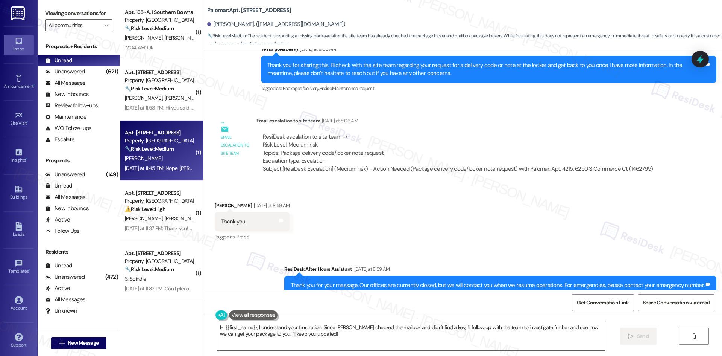
scroll to position [512, 0]
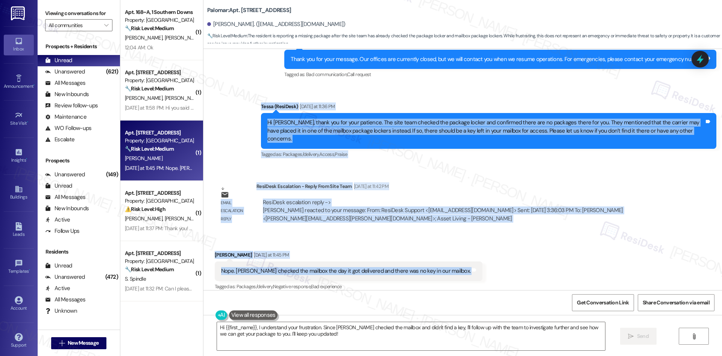
drag, startPoint x: 375, startPoint y: 203, endPoint x: 477, endPoint y: 268, distance: 121.1
click at [477, 268] on div "Lease started Feb 14, 2025 at 8:00 AM Received via SMS Theresa Calzadillas Sep …" at bounding box center [463, 169] width 519 height 241
copy div "Tessa (ResiDesk) Yesterday at 11:36 PM Hi Theresa, thank you for your patience.…"
click at [394, 159] on div "Lease started Feb 14, 2025 at 8:00 AM Received via SMS Theresa Calzadillas Sep …" at bounding box center [463, 169] width 519 height 241
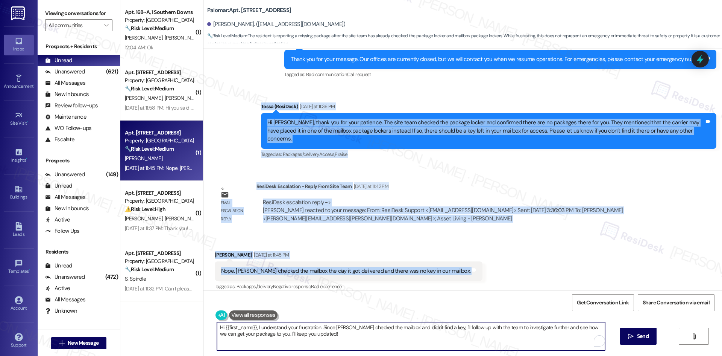
drag, startPoint x: 281, startPoint y: 332, endPoint x: 290, endPoint y: 327, distance: 10.4
click at [283, 332] on textarea "Hi {{first_name}}, I understand your frustration. Since Stacey checked the mail…" at bounding box center [411, 336] width 388 height 28
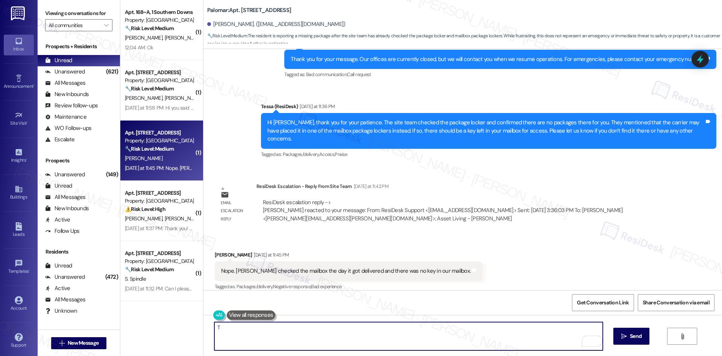
paste textarea "hank you for letting us know. I’ll inform the site team about this and check in…"
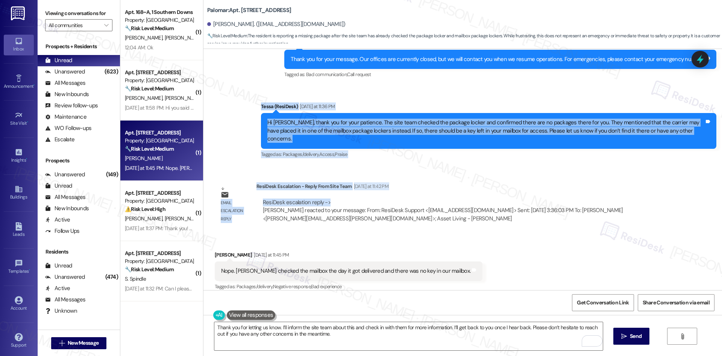
drag, startPoint x: 218, startPoint y: 105, endPoint x: 423, endPoint y: 195, distance: 223.4
click at [411, 197] on div "Lease started Feb 14, 2025 at 8:00 AM Received via SMS Theresa Calzadillas Sep …" at bounding box center [463, 169] width 519 height 241
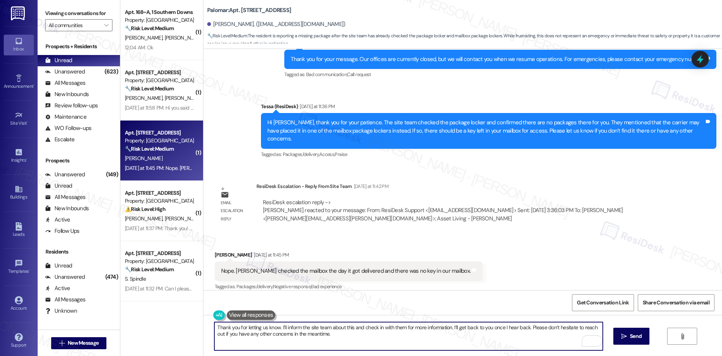
click at [314, 334] on textarea "Thank you for letting us know. I’ll inform the site team about this and check i…" at bounding box center [408, 336] width 388 height 28
paste textarea "hank you for letting us know. I’ll inform the site team about this and check in…"
type textarea "Thank you for letting us know. I’ll inform the site team about this and check i…"
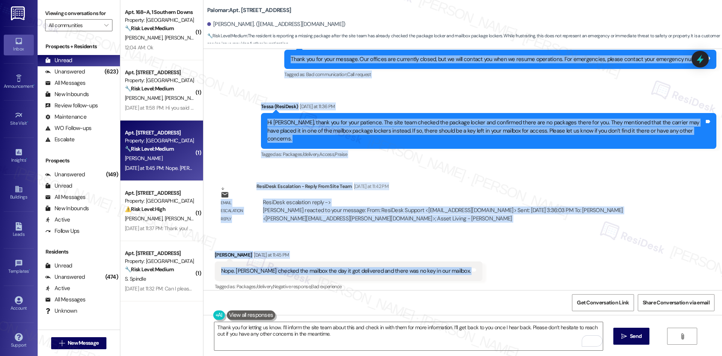
drag, startPoint x: 204, startPoint y: 116, endPoint x: 467, endPoint y: 265, distance: 302.3
click at [467, 265] on div "Lease started [DATE] 8:00 AM Received via SMS [PERSON_NAME] [DATE] 7:08 AM Hell…" at bounding box center [463, 169] width 519 height 241
copy div "Theresa Calzadillas Sep 03, 2025 at 7:08 AM Hello Tessa I had a package deliver…"
click at [505, 254] on div "Received via SMS Theresa Calzadillas Yesterday at 11:45 PM Nope. Stacey checked…" at bounding box center [463, 266] width 519 height 64
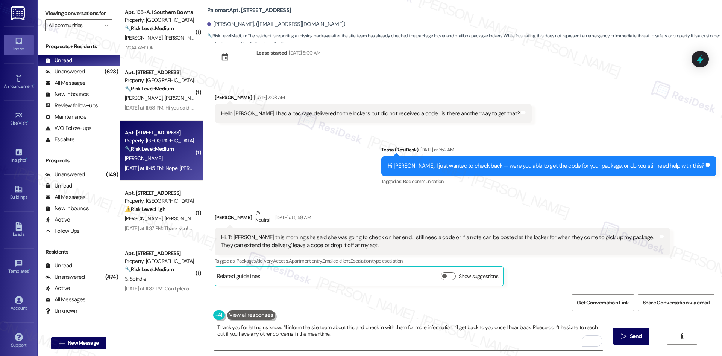
scroll to position [23, 0]
click at [309, 187] on div "Sent via SMS Tessa (ResiDesk) Yesterday at 1:52 AM Hi Theresa, I just wanted to…" at bounding box center [463, 161] width 519 height 64
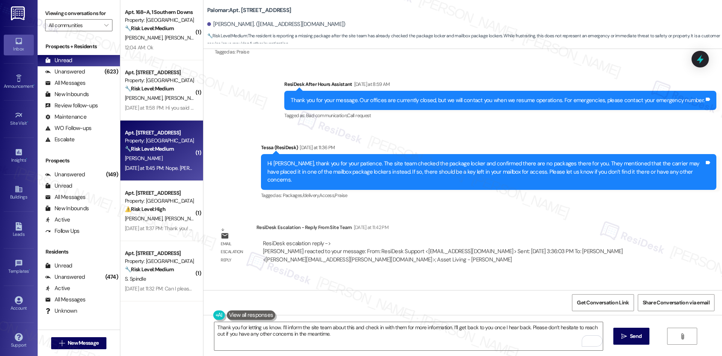
scroll to position [512, 0]
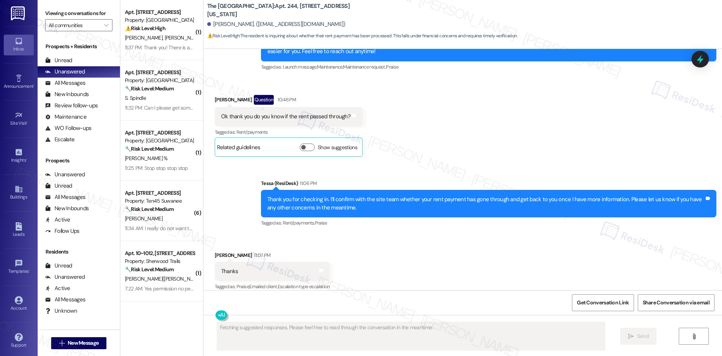
scroll to position [307, 0]
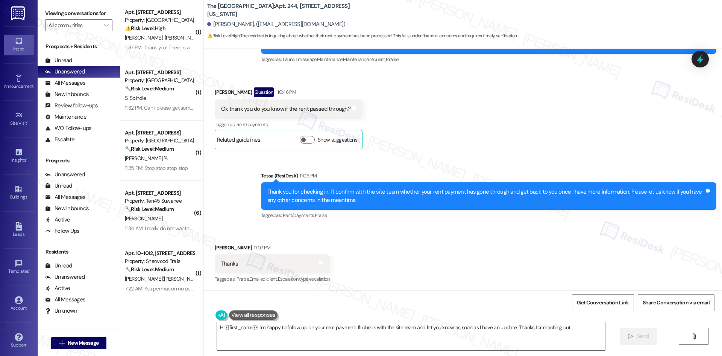
type textarea "Hi {{first_name}}! I'm happy to follow up on your rent payment. I'll check with…"
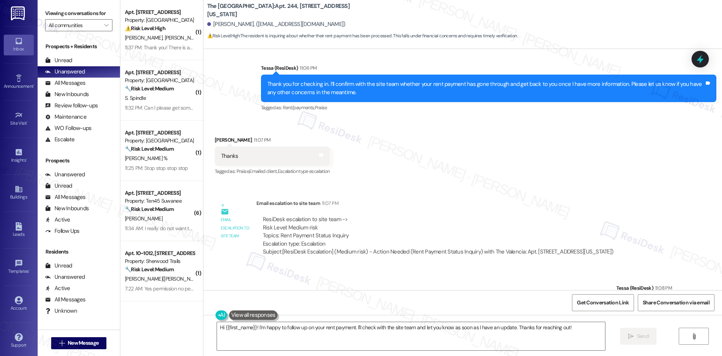
scroll to position [411, 0]
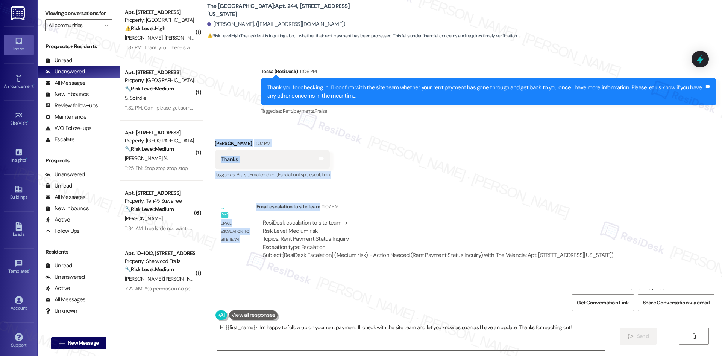
drag, startPoint x: 203, startPoint y: 140, endPoint x: 440, endPoint y: 233, distance: 254.5
click at [375, 213] on div "Lease started [DATE] 8:00 AM Announcement, sent via SMS Tessa (ResiDesk) [DATE]…" at bounding box center [463, 169] width 519 height 241
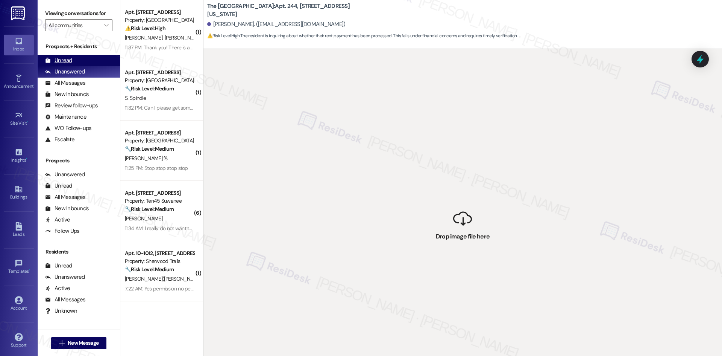
click at [82, 62] on div "Unread (0)" at bounding box center [79, 60] width 82 height 11
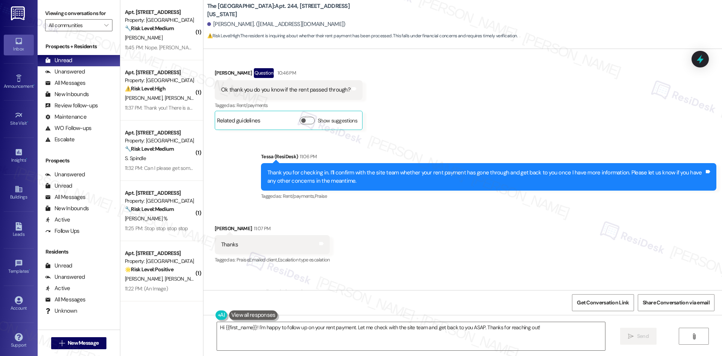
scroll to position [269, 0]
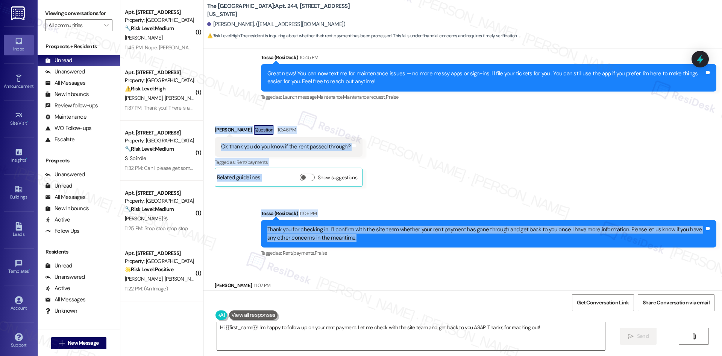
drag, startPoint x: 208, startPoint y: 127, endPoint x: 378, endPoint y: 238, distance: 202.4
click at [378, 238] on div "Lease started [DATE] 8:00 AM Announcement, sent via SMS Tessa (ResiDesk) [DATE]…" at bounding box center [463, 169] width 519 height 241
copy div "Jacob Rios Question 10:46 PM Ok thank you do you know if the rent passed throug…"
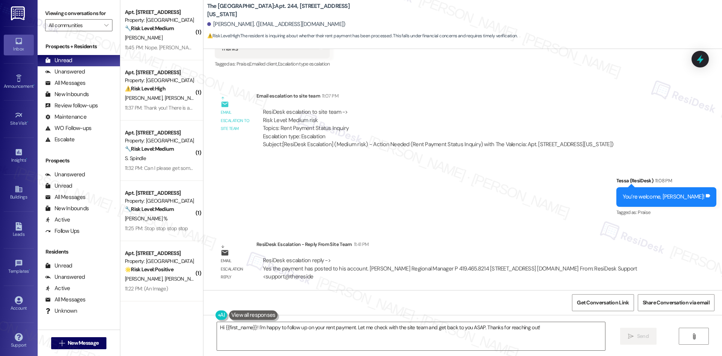
scroll to position [524, 0]
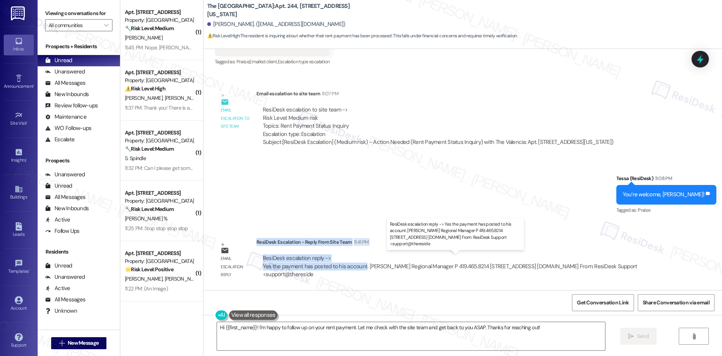
drag, startPoint x: 251, startPoint y: 241, endPoint x: 359, endPoint y: 268, distance: 111.6
click at [359, 268] on div "ResiDesk Escalation - Reply From Site Team 11:41 PM ResiDesk escalation reply -…" at bounding box center [464, 261] width 414 height 46
copy div "ResiDesk Escalation - Reply From Site Team 11:41 PM ResiDesk escalation reply -…"
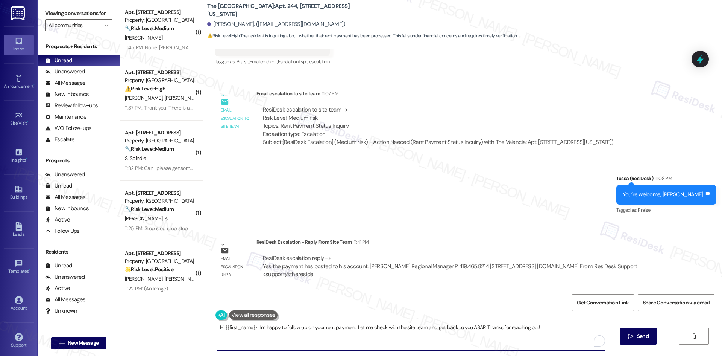
drag, startPoint x: 444, startPoint y: 325, endPoint x: 186, endPoint y: 329, distance: 258.1
click at [175, 329] on div "( 1 ) Apt. 4215, 6250 S Commerce Ct Property: Palomar 🔧 Risk Level: Medium The …" at bounding box center [421, 178] width 602 height 356
paste textarea "Jacob, thank you for your patience. The site team confirmed that your rent paym…"
click at [509, 337] on textarea "Hi Jacob, thank you for your patience. The site team confirmed that your rent p…" at bounding box center [408, 336] width 388 height 28
type textarea "Hi Jacob, thank you for your patience. The site team confirmed that your rent p…"
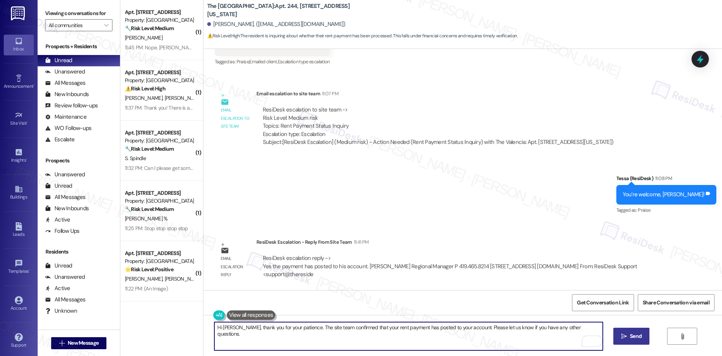
click at [633, 337] on span "Send" at bounding box center [636, 336] width 12 height 8
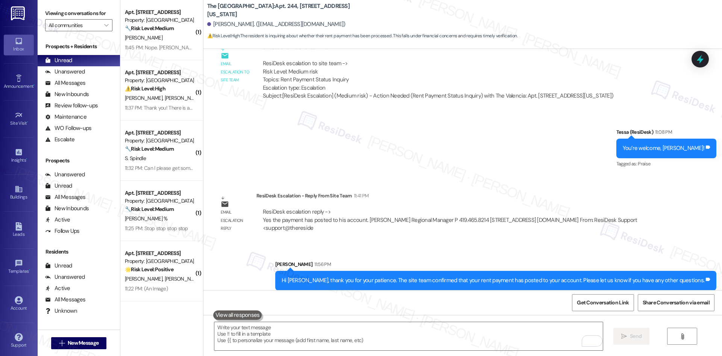
scroll to position [577, 0]
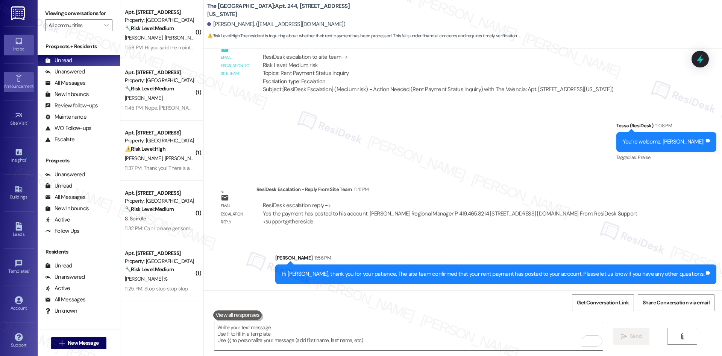
click at [13, 82] on div "Announcement •" at bounding box center [19, 86] width 38 height 8
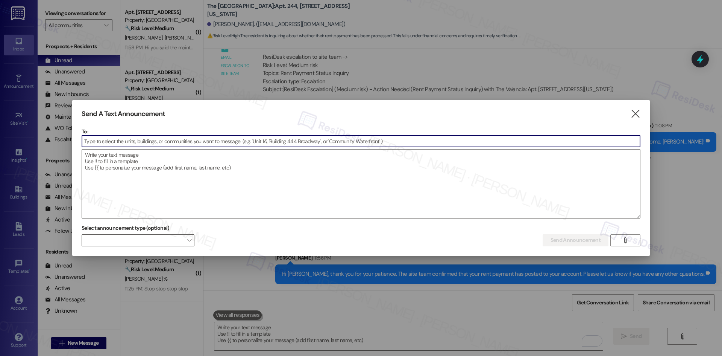
click at [159, 144] on input at bounding box center [361, 140] width 558 height 11
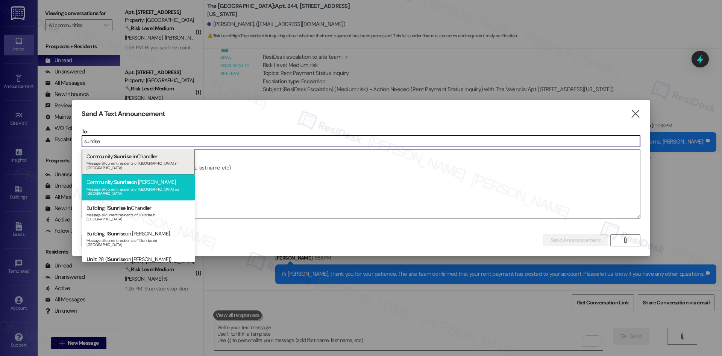
type input "sunrise"
click at [169, 185] on div "Message all current residents of Sunrise on Bethany" at bounding box center [139, 190] width 104 height 11
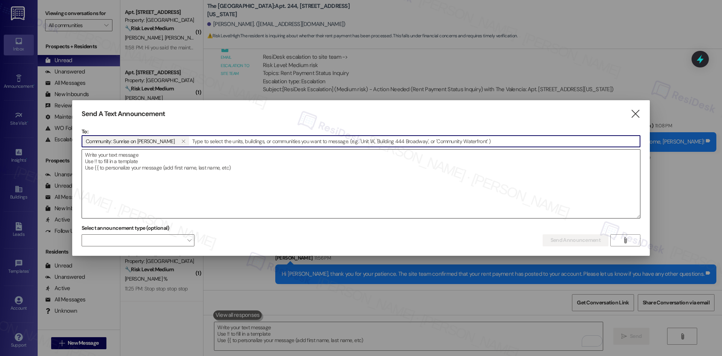
click at [162, 168] on textarea at bounding box center [361, 183] width 558 height 68
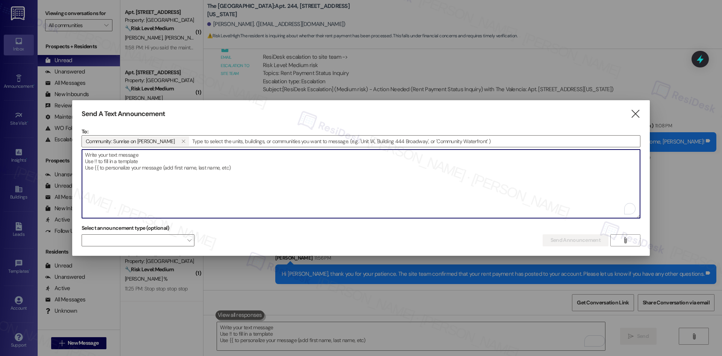
paste textarea "Happy Friday, {{first_name}}! As a friendly reminder, I'm Tessa, your resident …"
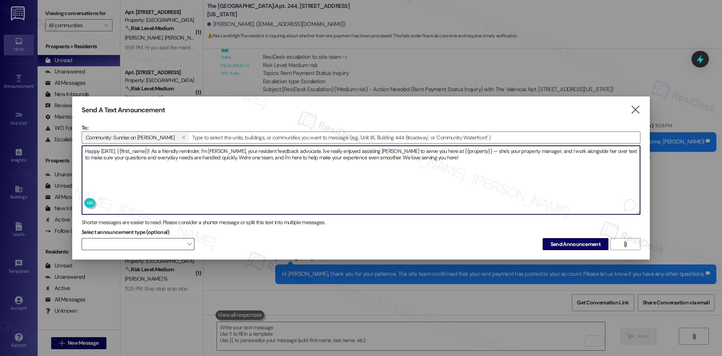
type textarea "Happy Friday, {{first_name}}! As a friendly reminder, I'm Tessa, your resident …"
click at [167, 240] on span at bounding box center [138, 244] width 113 height 12
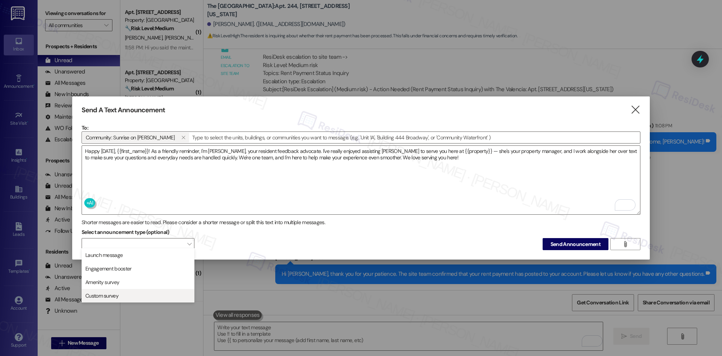
click at [145, 293] on span "Custom survey" at bounding box center [138, 295] width 106 height 8
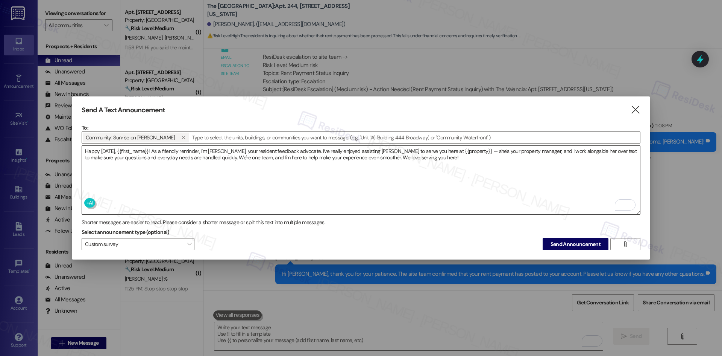
click at [176, 174] on textarea "Happy Friday, {{first_name}}! As a friendly reminder, I'm Tessa, your resident …" at bounding box center [361, 180] width 558 height 68
click at [152, 243] on span "Custom survey" at bounding box center [138, 244] width 113 height 12
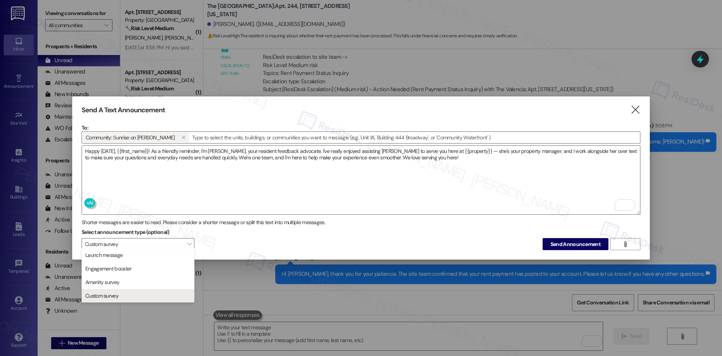
click at [217, 243] on div "Select announcement type (optional) Custom survey  Send Announcement " at bounding box center [361, 238] width 559 height 24
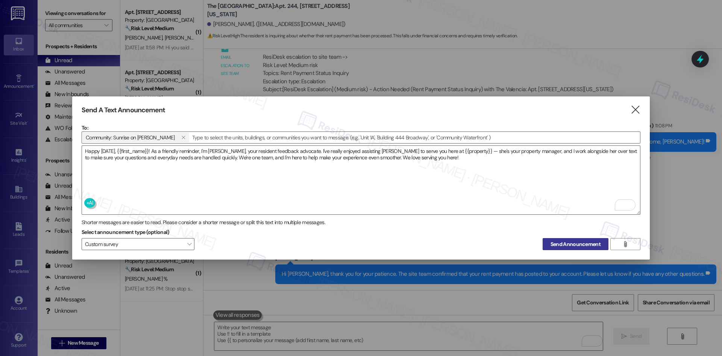
click at [584, 242] on span "Send Announcement" at bounding box center [576, 244] width 50 height 8
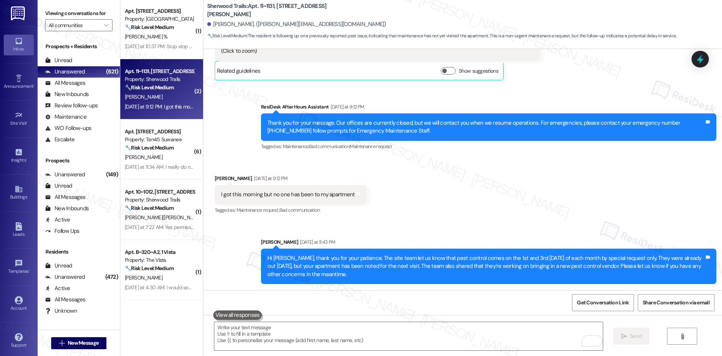
scroll to position [188, 0]
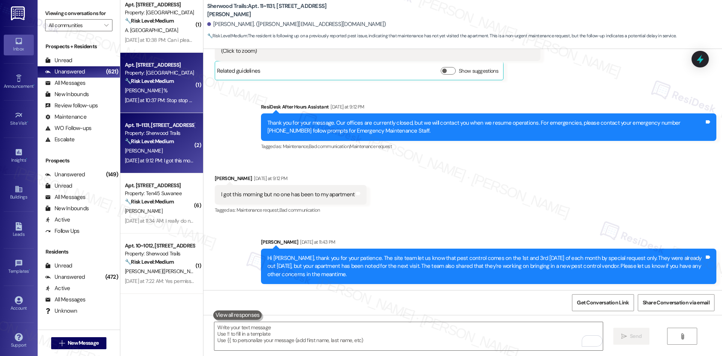
click at [158, 97] on div "[DATE] at 10:37 PM: Stop stop stop [DATE] at 10:37 PM: Stop stop stop" at bounding box center [162, 100] width 74 height 7
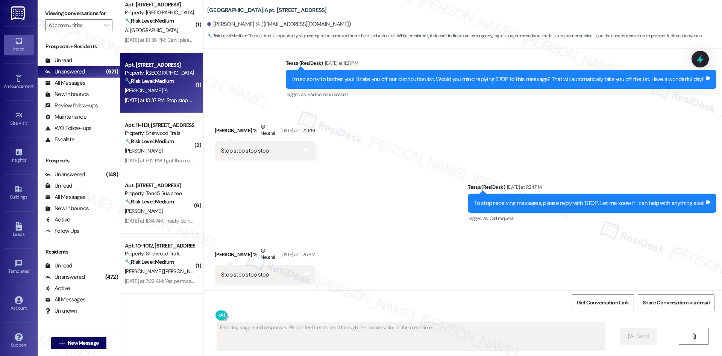
scroll to position [338, 0]
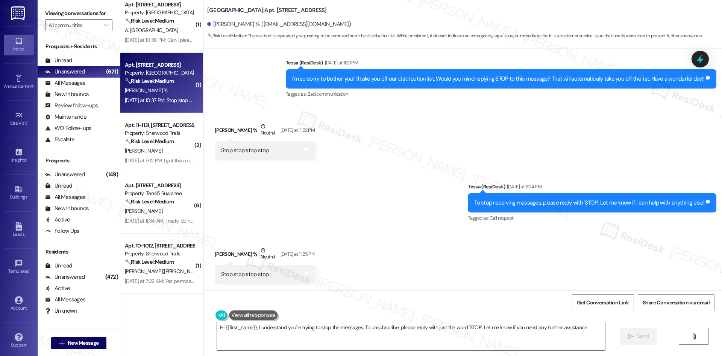
type textarea "Hi {{first_name}}, I understand you're trying to stop the messages. To unsubscr…"
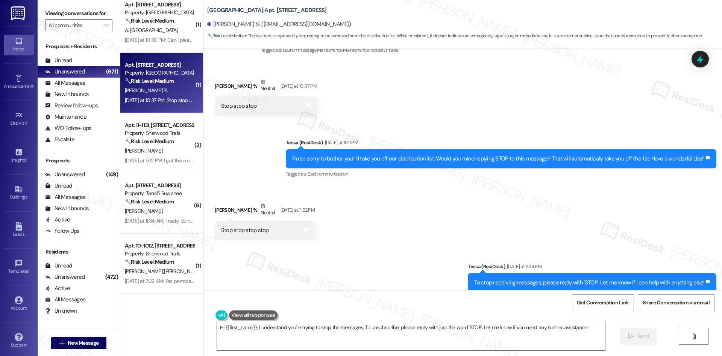
scroll to position [225, 0]
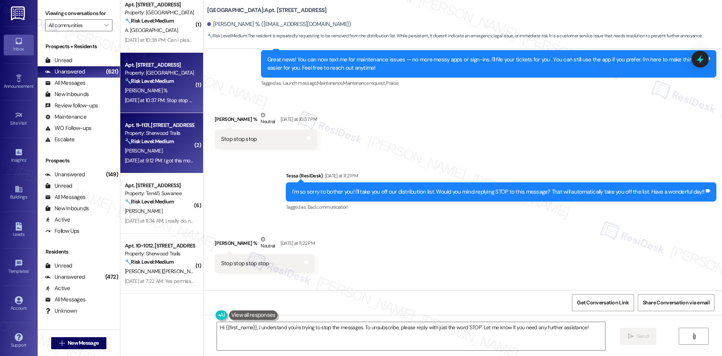
click at [161, 143] on strong "🔧 Risk Level: Medium" at bounding box center [149, 141] width 49 height 7
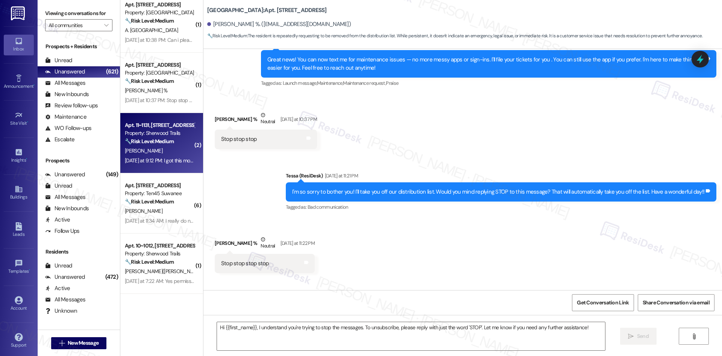
type textarea "Fetching suggested responses. Please feel free to read through the conversation…"
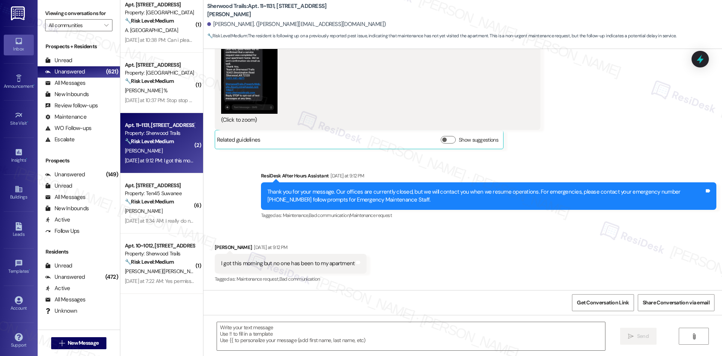
type textarea "Fetching suggested responses. Please feel free to read through the conversation…"
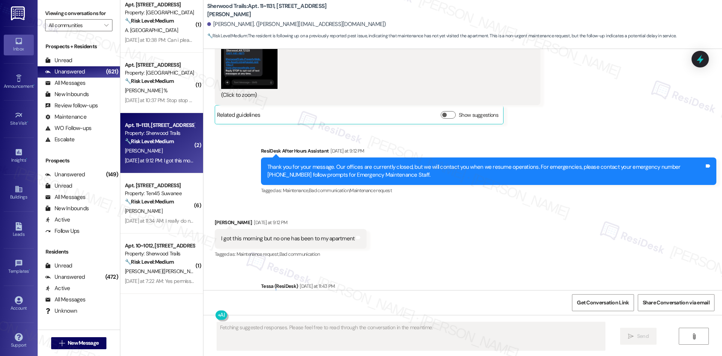
scroll to position [899, 0]
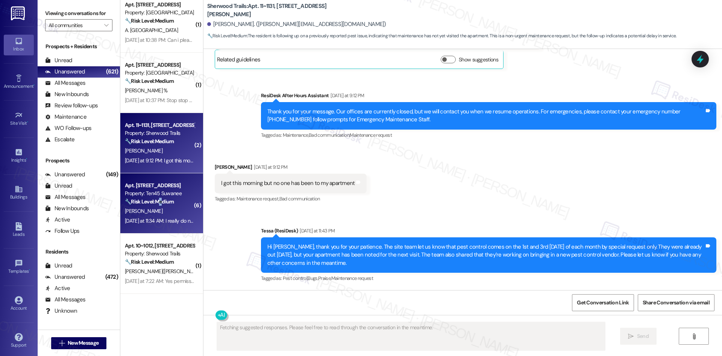
click at [160, 204] on strong "🔧 Risk Level: Medium" at bounding box center [149, 201] width 49 height 7
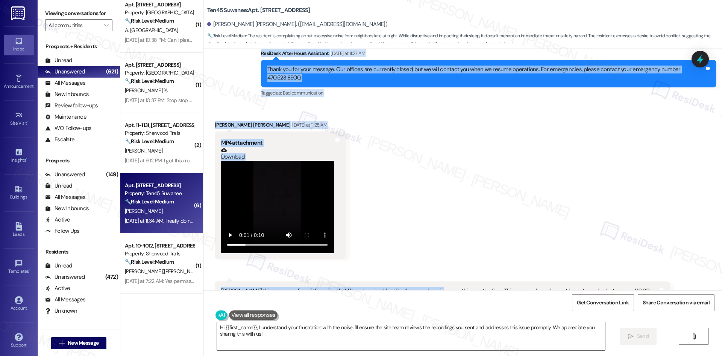
scroll to position [3043, 0]
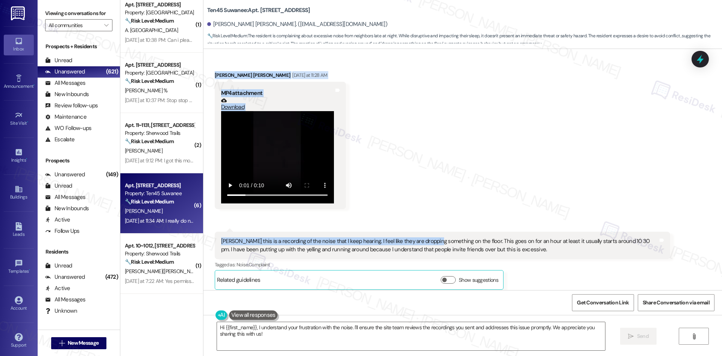
drag, startPoint x: 233, startPoint y: 132, endPoint x: 428, endPoint y: 175, distance: 199.2
click at [428, 175] on div "Lease started Sep 19, 2024 at 8:00 AM Survey, sent via SMS Residesk Automated S…" at bounding box center [463, 169] width 519 height 241
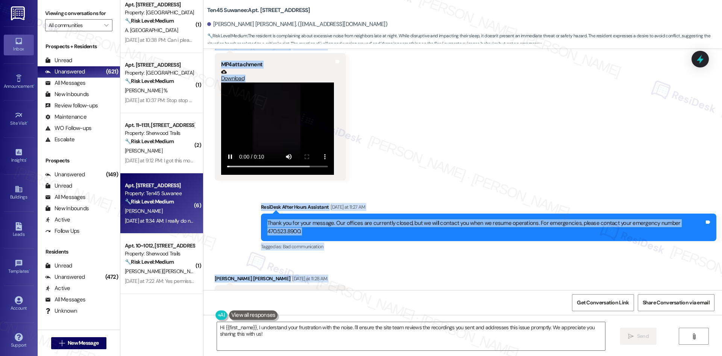
scroll to position [2780, 0]
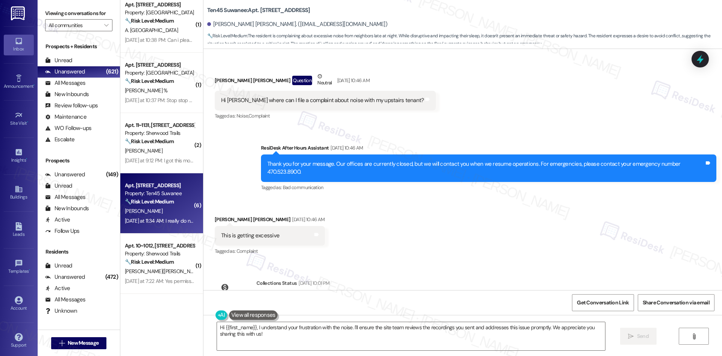
scroll to position [2216, 0]
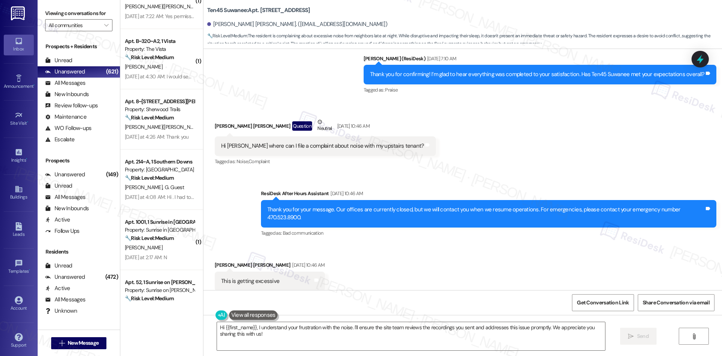
click at [209, 112] on div "Received via SMS Jae Yeon Jeong Question Neutral Sep 01, 2025 at 10:46 AM Hi Sa…" at bounding box center [325, 142] width 233 height 60
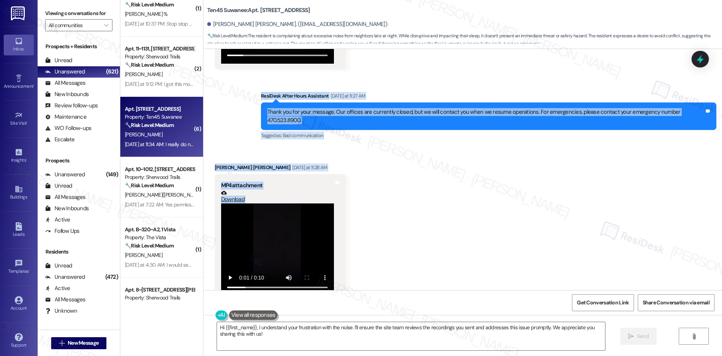
scroll to position [3023, 0]
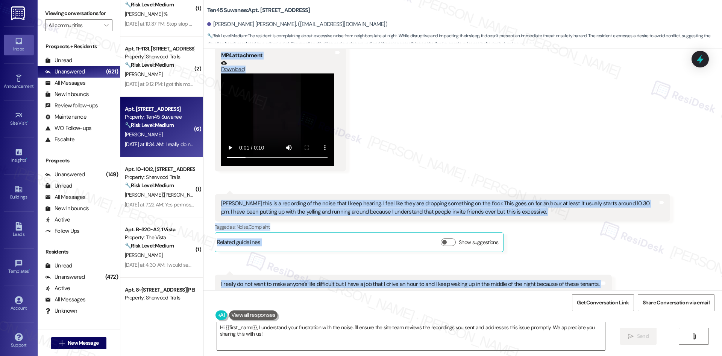
drag, startPoint x: 205, startPoint y: 96, endPoint x: 613, endPoint y: 247, distance: 435.6
click at [613, 247] on div "Lease started Sep 19, 2024 at 8:00 AM Survey, sent via SMS Residesk Automated S…" at bounding box center [463, 169] width 519 height 241
copy div "Jae Yeon Jeong Question Neutral Sep 01, 2025 at 10:46 AM Hi Sarah where can I f…"
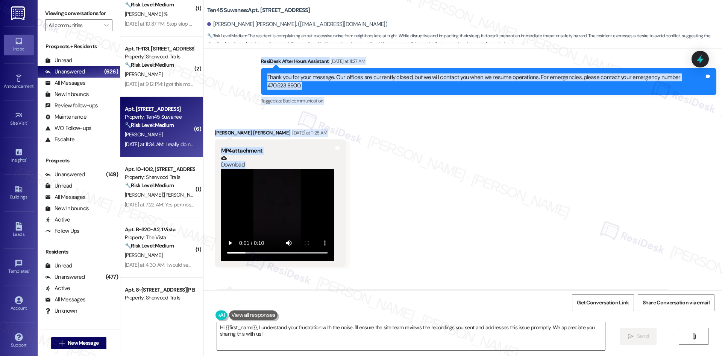
scroll to position [2910, 0]
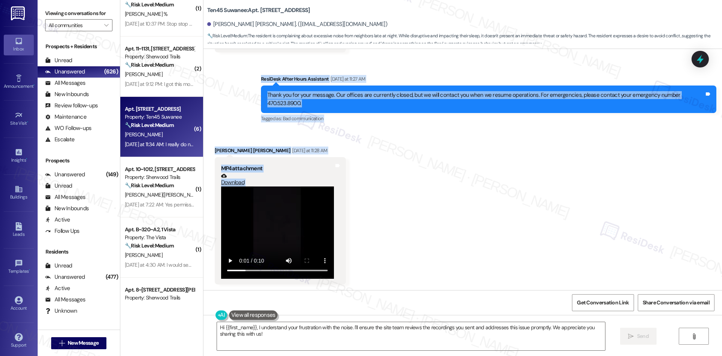
click at [413, 133] on div "Received via SMS Jae Yeon Jeong Yesterday at 11:28 AM MP4 attachment Download T…" at bounding box center [463, 285] width 519 height 313
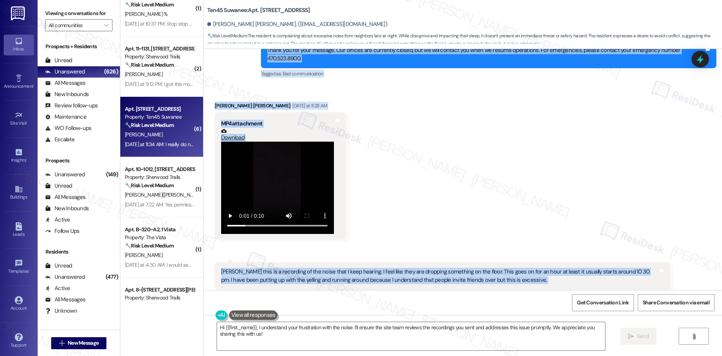
scroll to position [3023, 0]
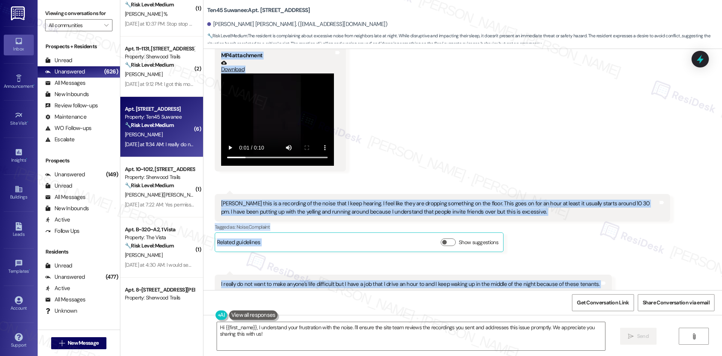
click at [413, 132] on div "Received via SMS Jae Yeon Jeong Yesterday at 11:28 AM MP4 attachment Download T…" at bounding box center [463, 173] width 519 height 313
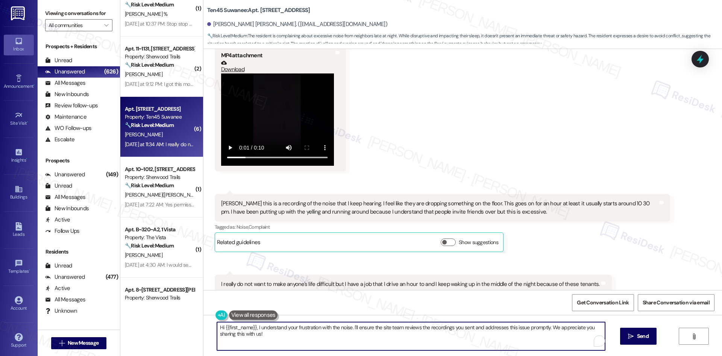
click at [357, 343] on textarea "Hi {{first_name}}, I understand your frustration with the noise. I'll ensure th…" at bounding box center [411, 336] width 388 height 28
paste textarea "I’m sorry you’ve been dealing with this ongoing noise issue, especially so late…"
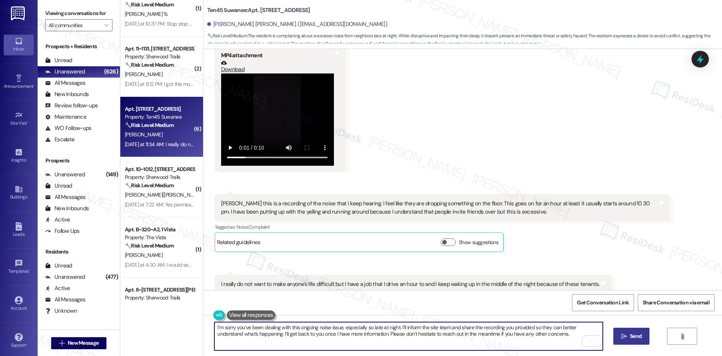
type textarea "I’m sorry you’ve been dealing with this ongoing noise issue, especially so late…"
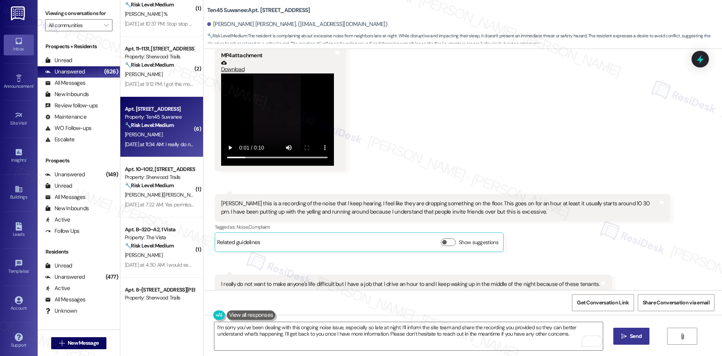
click at [640, 334] on span "Send" at bounding box center [636, 336] width 12 height 8
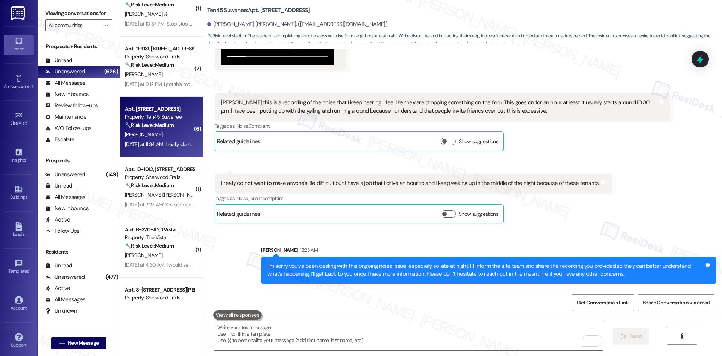
scroll to position [3200, 0]
click at [644, 260] on div "I’m sorry you’ve been dealing with this ongoing noise issue, especially so late…" at bounding box center [489, 269] width 456 height 27
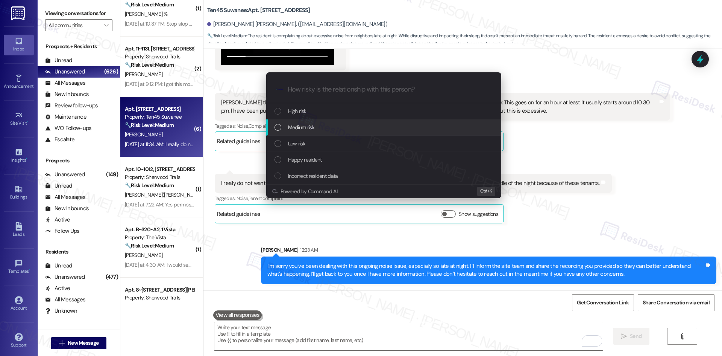
click at [320, 124] on div "Medium risk" at bounding box center [385, 127] width 220 height 8
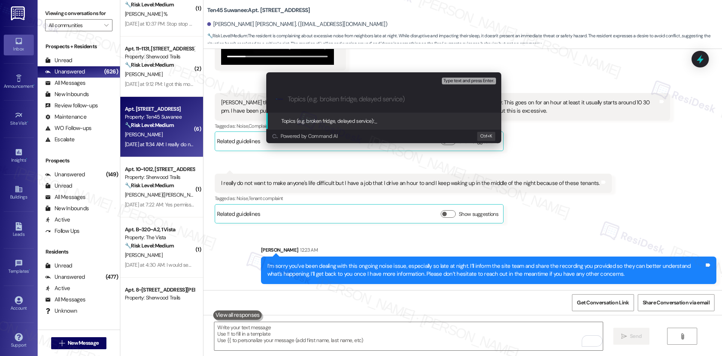
click at [324, 100] on input "Topics (e.g. broken fridge, delayed service)" at bounding box center [390, 99] width 204 height 8
paste input "Noise Complaint – Upstairs Tenants Disturbance"
type input "Noise Complaint – Upstairs Tenants Disturbance"
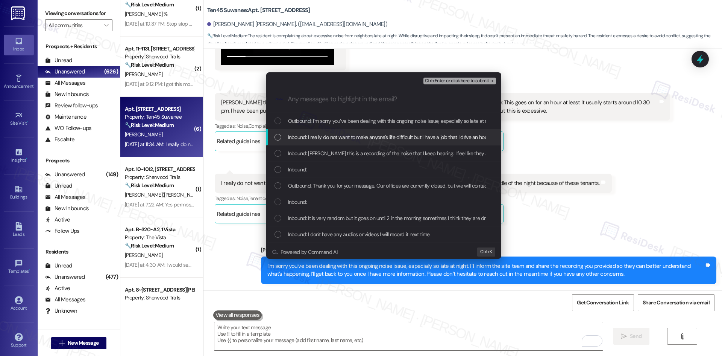
click at [323, 138] on span "Inbound: I really do not want to make anyone's life difficult but I have a job …" at bounding box center [472, 137] width 368 height 8
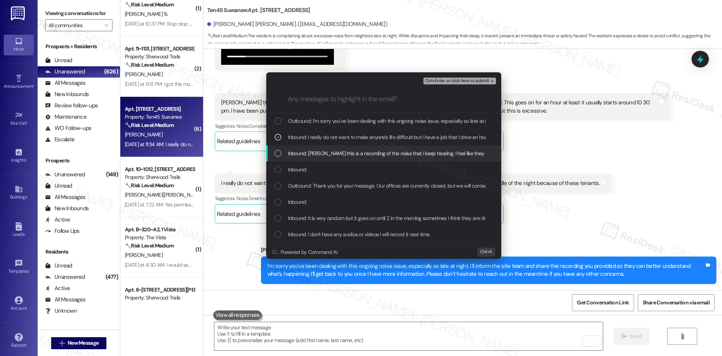
click at [336, 156] on span "Inbound: Sarah this is a recording of the noise that I keep hearing. I feel lik…" at bounding box center [643, 153] width 710 height 8
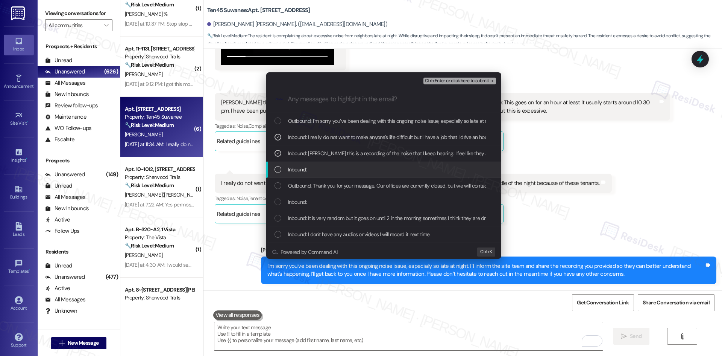
click at [336, 166] on div "Inbound:" at bounding box center [385, 169] width 220 height 8
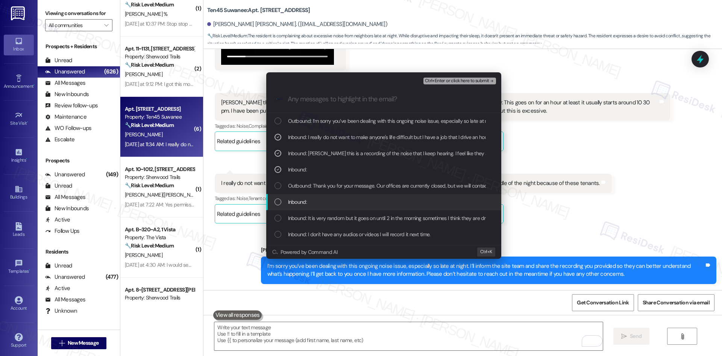
click at [359, 204] on div "Inbound:" at bounding box center [385, 202] width 220 height 8
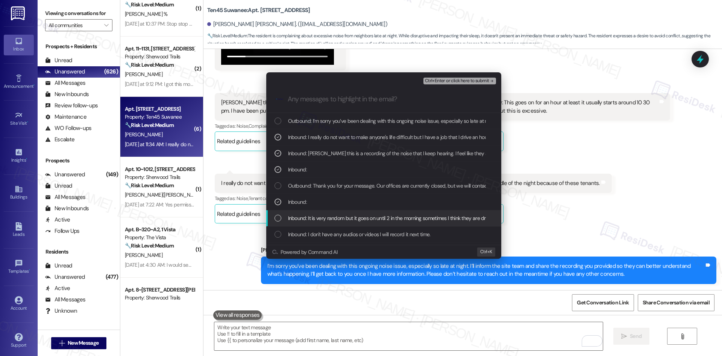
click at [372, 220] on span "Inbound: It is very random but it goes on until 2 in the morning sometimes I th…" at bounding box center [518, 218] width 461 height 8
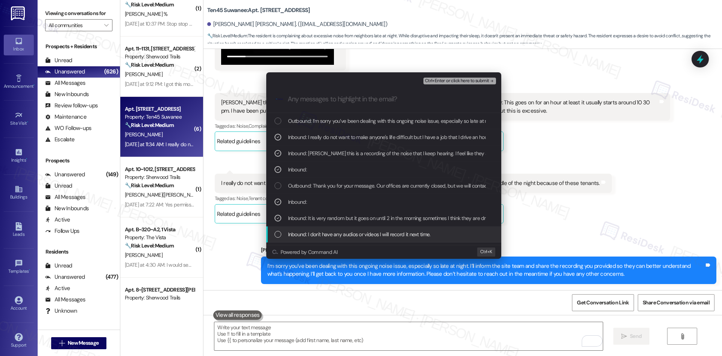
click at [386, 237] on span "Inbound: I don't have any audios or videos I will record it next time." at bounding box center [359, 234] width 143 height 8
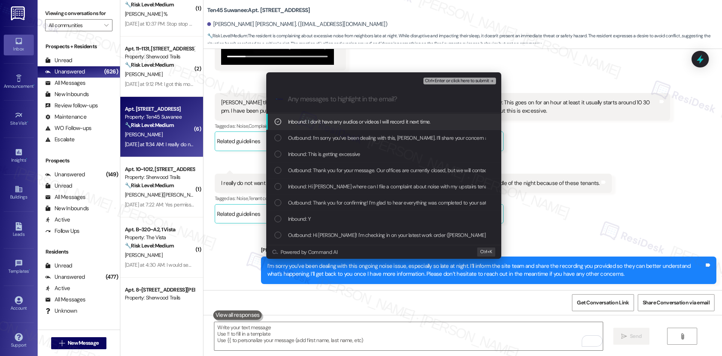
scroll to position [113, 0]
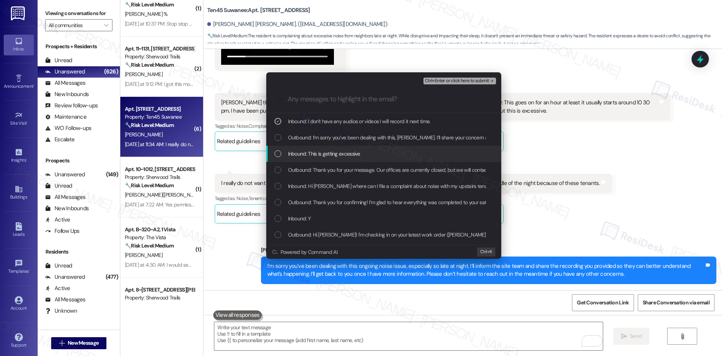
click at [357, 158] on div "Inbound: This is getting excessive" at bounding box center [383, 154] width 235 height 16
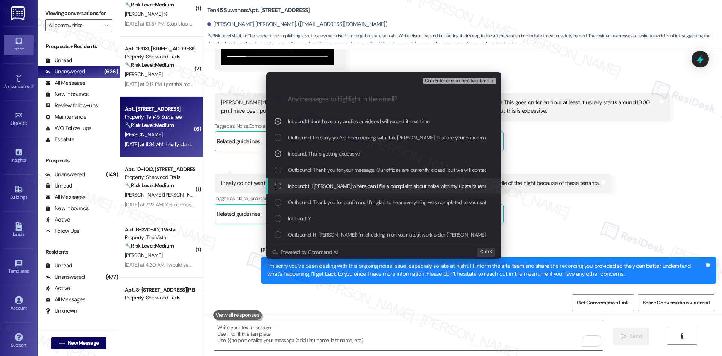
click at [374, 188] on span "Inbound: Hi Sarah where can I file a complaint about noise with my upstairs ten…" at bounding box center [391, 186] width 206 height 8
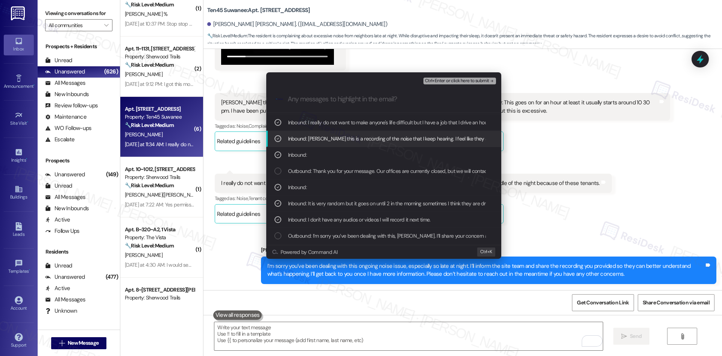
scroll to position [0, 0]
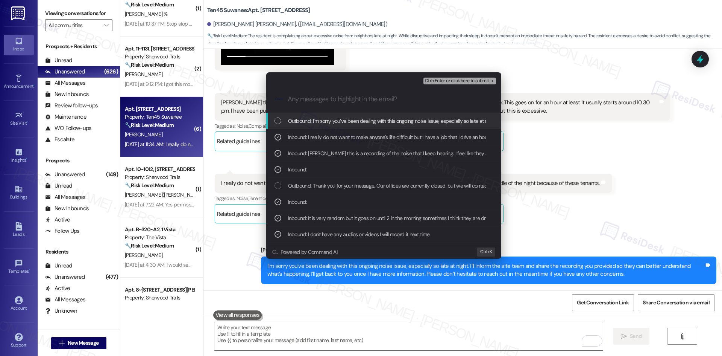
click at [490, 81] on icon "remove-block-ctrl+enter-or click here to submit" at bounding box center [491, 80] width 5 height 5
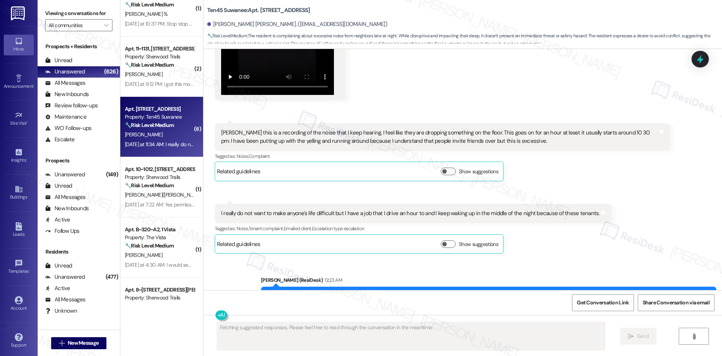
scroll to position [3211, 0]
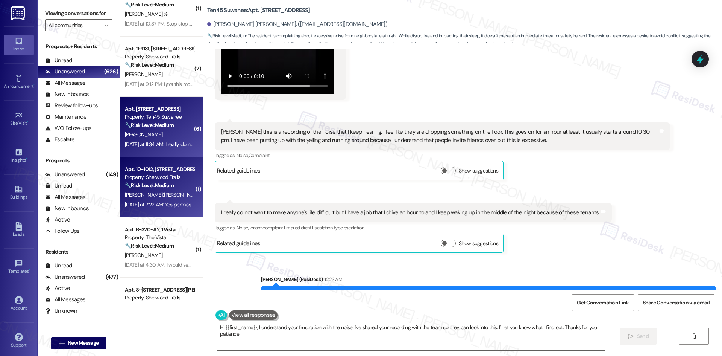
type textarea "Hi {{first_name}}, I understand your frustration with the noise. I've shared yo…"
click at [148, 190] on div "B. Givens(Jha)" at bounding box center [159, 194] width 71 height 9
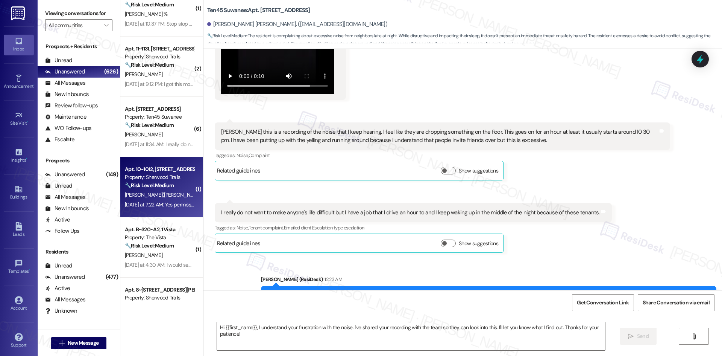
type textarea "Fetching suggested responses. Please feel free to read through the conversation…"
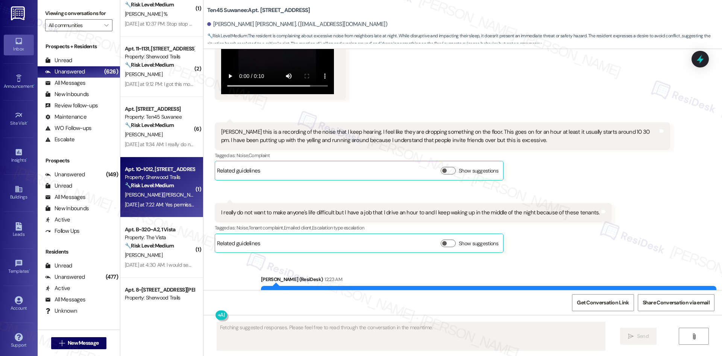
scroll to position [302, 0]
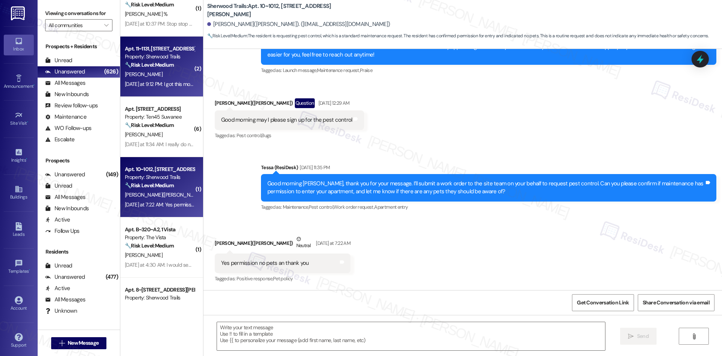
click at [161, 70] on div "K. Stevens" at bounding box center [159, 74] width 71 height 9
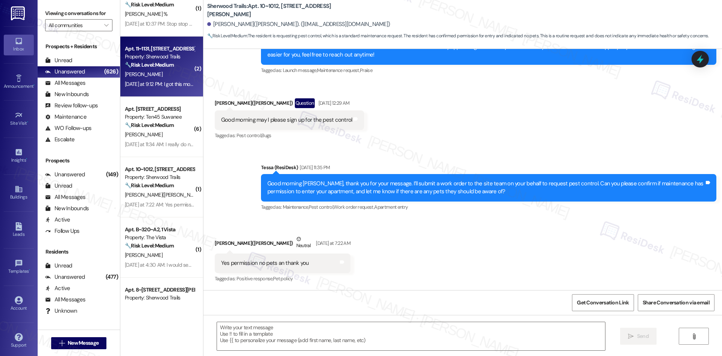
type textarea "Fetching suggested responses. Please feel free to read through the conversation…"
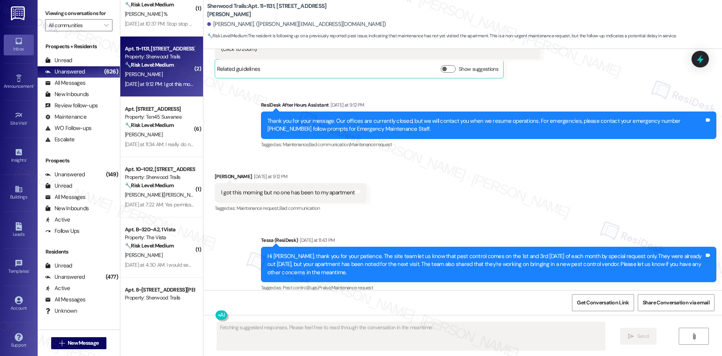
scroll to position [899, 0]
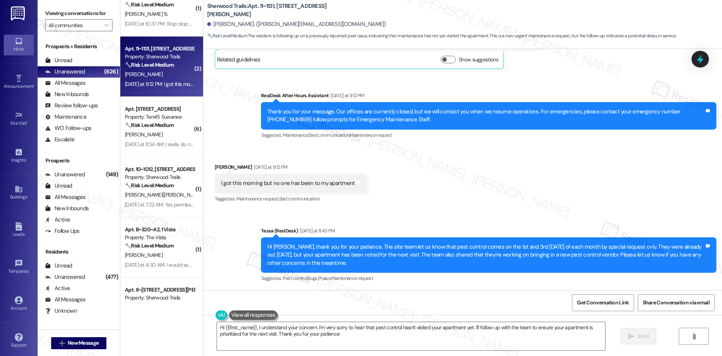
type textarea "Hi {{first_name}}, I understand your concern. I'm very sorry to hear that pest …"
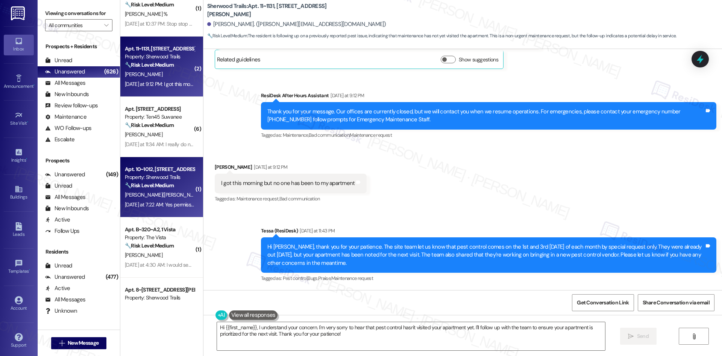
click at [161, 187] on strong "🔧 Risk Level: Medium" at bounding box center [149, 185] width 49 height 7
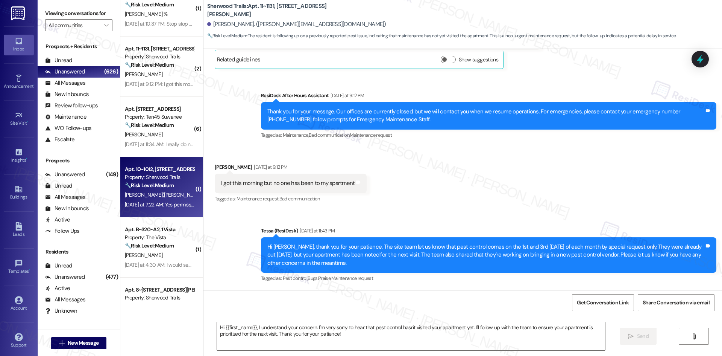
type textarea "Fetching suggested responses. Please feel free to read through the conversation…"
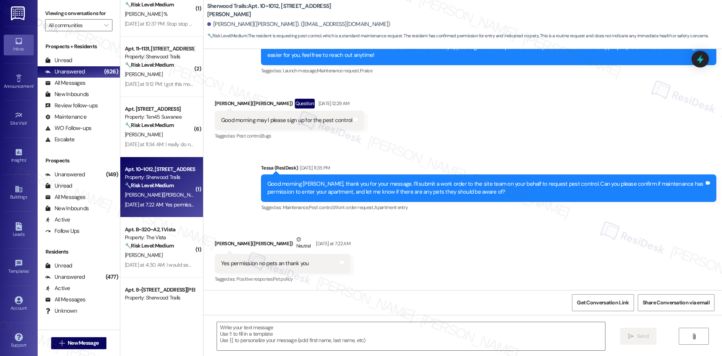
scroll to position [302, 0]
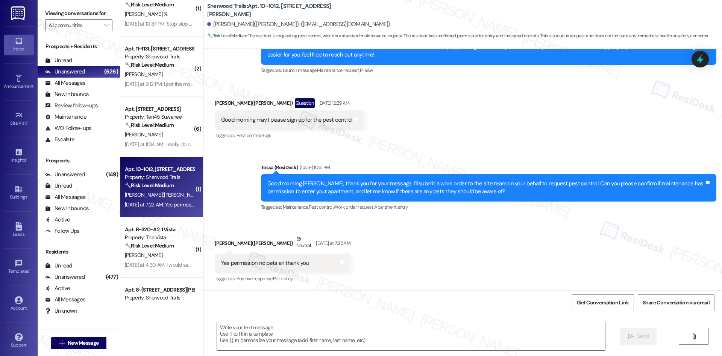
click at [236, 196] on div "Sent via SMS Tessa (ResiDesk) Sep 04, 2025 at 11:35 PM Good morning Barbara, th…" at bounding box center [463, 181] width 519 height 71
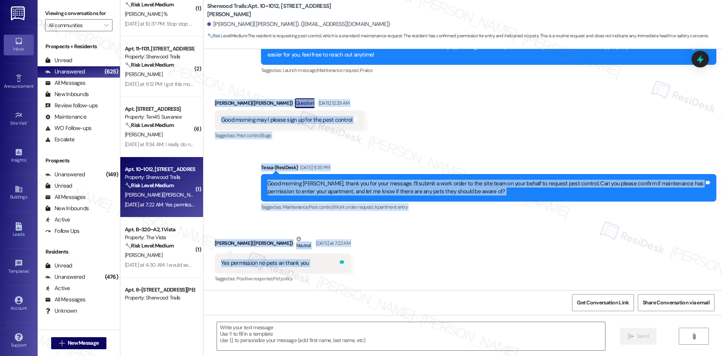
drag, startPoint x: 207, startPoint y: 103, endPoint x: 311, endPoint y: 264, distance: 191.5
click at [311, 264] on div "Lease started Jun 01, 2025 at 8:00 AM Announcement, sent via SMS Tessa (ResiDes…" at bounding box center [463, 169] width 519 height 241
copy div "Barbara Givens(Jha) Question Sep 04, 2025 at 12:29 AM Good morning may I please…"
click at [375, 152] on div "Sent via SMS Tessa (ResiDesk) Sep 04, 2025 at 11:35 PM Good morning Barbara, th…" at bounding box center [463, 181] width 519 height 71
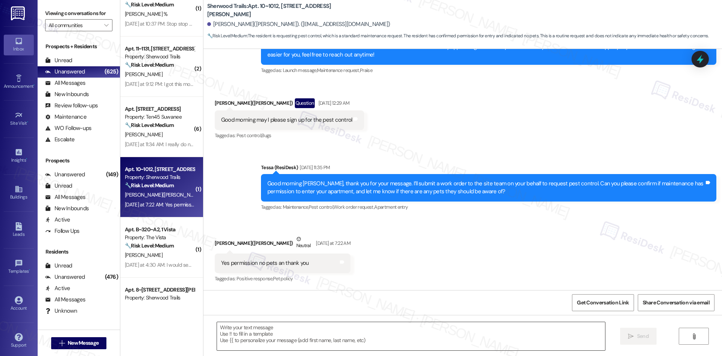
click at [310, 324] on textarea at bounding box center [411, 336] width 388 height 28
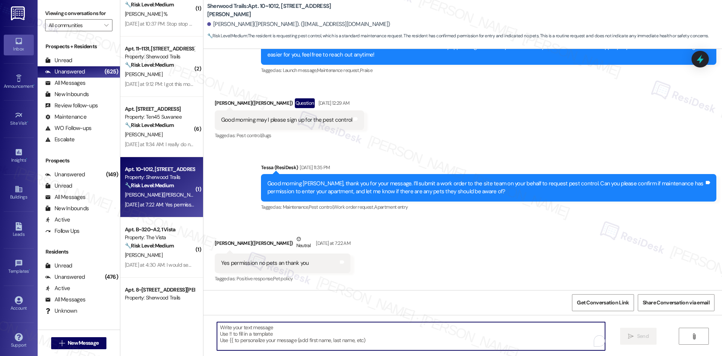
paste textarea "Thank you, Barbara. I’ll let the site team know that you’ve given permission an…"
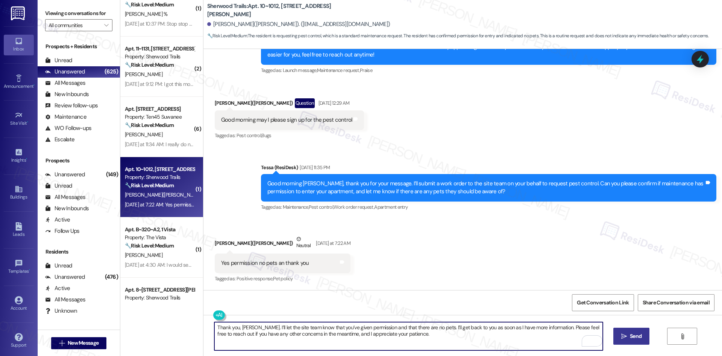
type textarea "Thank you, Barbara. I’ll let the site team know that you’ve given permission an…"
click at [641, 330] on button " Send" at bounding box center [632, 335] width 36 height 17
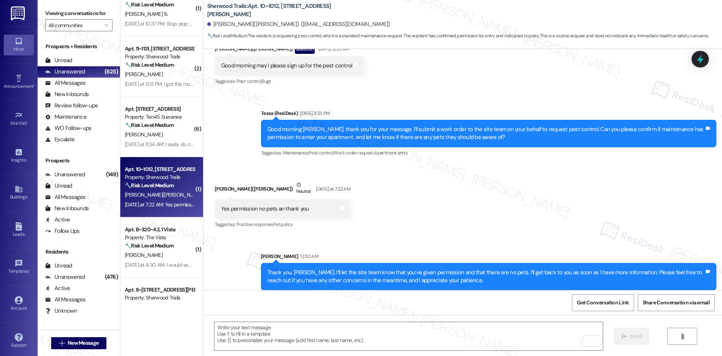
scroll to position [362, 0]
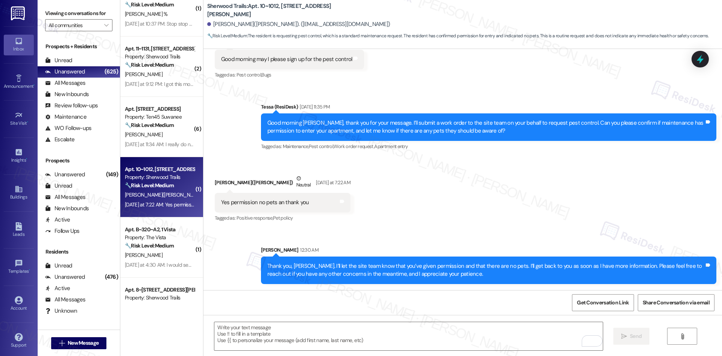
click at [463, 221] on div "Received via SMS Barbara Givens(Jha) Neutral Yesterday at 7:22 AM Yes permissio…" at bounding box center [463, 192] width 519 height 71
click at [463, 224] on div "Received via SMS Barbara Givens(Jha) Neutral Yesterday at 7:22 AM Yes permissio…" at bounding box center [463, 192] width 519 height 71
click at [425, 216] on div "Received via SMS Barbara Givens(Jha) Neutral Yesterday at 7:22 AM Yes permissio…" at bounding box center [463, 192] width 519 height 71
click at [427, 219] on div "Received via SMS Barbara Givens(Jha) Neutral Yesterday at 7:22 AM Yes permissio…" at bounding box center [463, 192] width 519 height 71
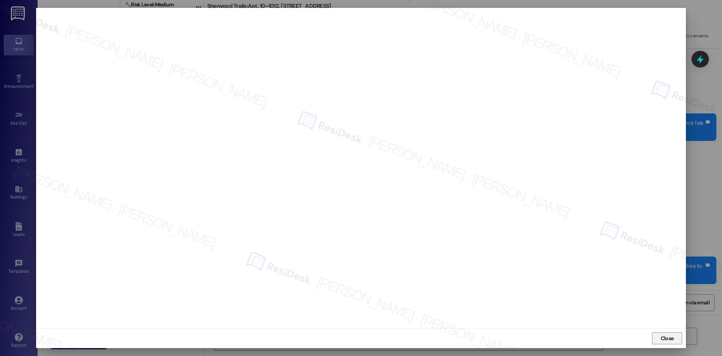
drag, startPoint x: 662, startPoint y: 340, endPoint x: 652, endPoint y: 313, distance: 29.5
click at [662, 340] on span "Close" at bounding box center [667, 338] width 13 height 8
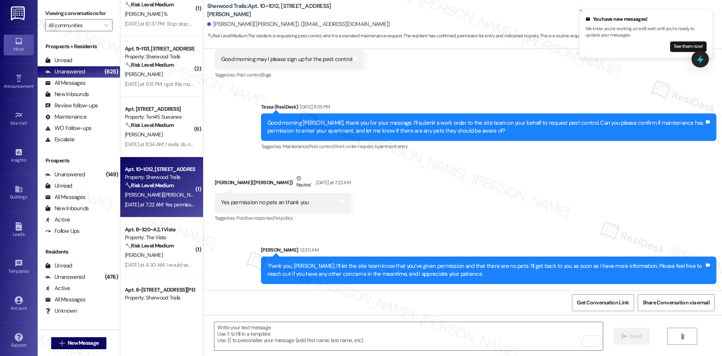
click at [607, 199] on div "Received via SMS Barbara Givens(Jha) Neutral Yesterday at 7:22 AM Yes permissio…" at bounding box center [463, 192] width 519 height 71
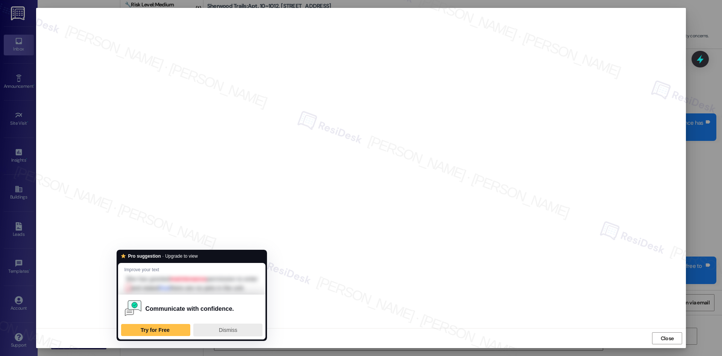
click at [211, 335] on div "Dismiss" at bounding box center [228, 330] width 62 height 12
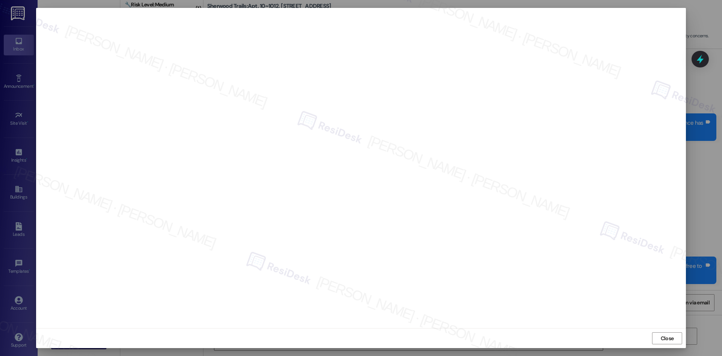
click at [537, 328] on div "Close" at bounding box center [361, 338] width 650 height 20
click at [667, 339] on span "Close" at bounding box center [667, 338] width 13 height 8
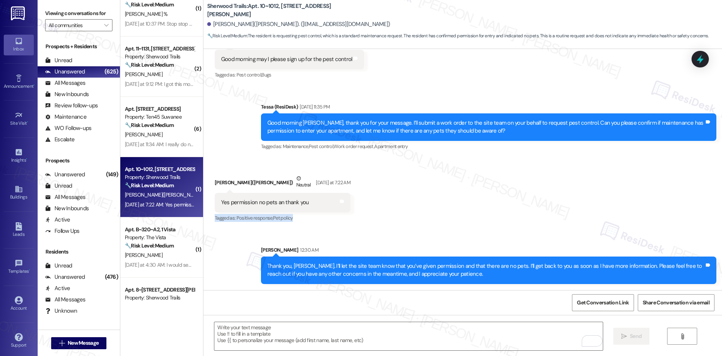
drag, startPoint x: 545, startPoint y: 213, endPoint x: 553, endPoint y: 217, distance: 9.4
click at [548, 220] on div "Received via SMS Barbara Givens(Jha) Neutral Yesterday at 7:22 AM Yes permissio…" at bounding box center [463, 192] width 519 height 71
click at [554, 217] on div "Received via SMS Barbara Givens(Jha) Neutral Yesterday at 7:22 AM Yes permissio…" at bounding box center [463, 192] width 519 height 71
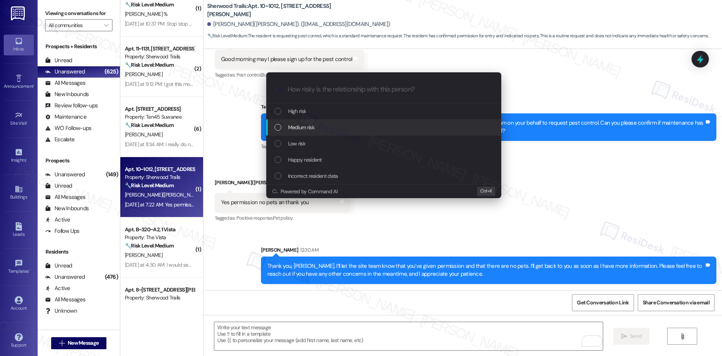
click at [341, 122] on div "Medium risk" at bounding box center [383, 127] width 235 height 16
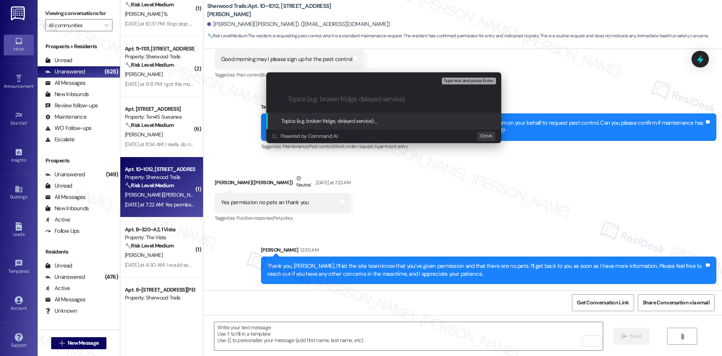
click at [324, 101] on input "Topics (e.g. broken fridge, delayed service)" at bounding box center [390, 99] width 204 height 8
paste input "Pest Control Request – Permission Granted (WO#1134873"
type input "Pest Control Request – Permission Granted (WO#1134873"
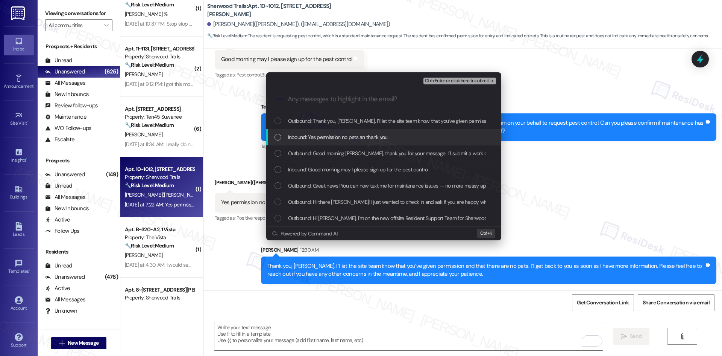
click at [341, 136] on span "Inbound: Yes permission no pets an thank you" at bounding box center [338, 137] width 100 height 8
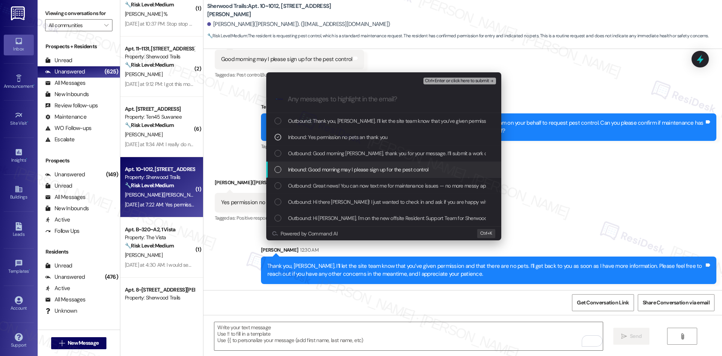
click at [344, 171] on span "Inbound: Good morning may I please sign up for the pest control" at bounding box center [358, 169] width 141 height 8
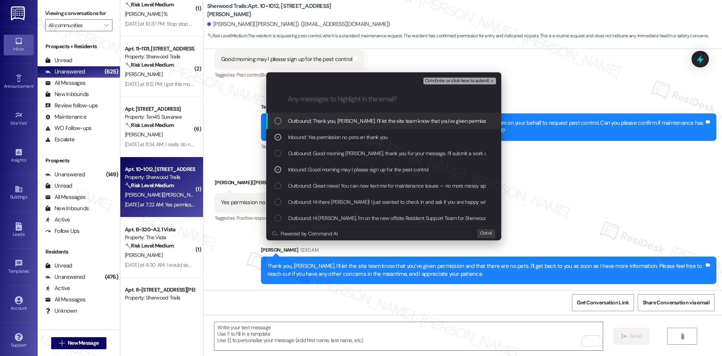
click at [454, 80] on span "Ctrl+Enter or click here to submit" at bounding box center [457, 80] width 64 height 5
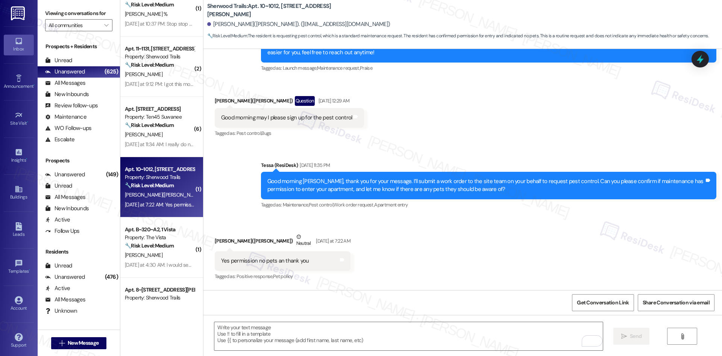
scroll to position [301, 0]
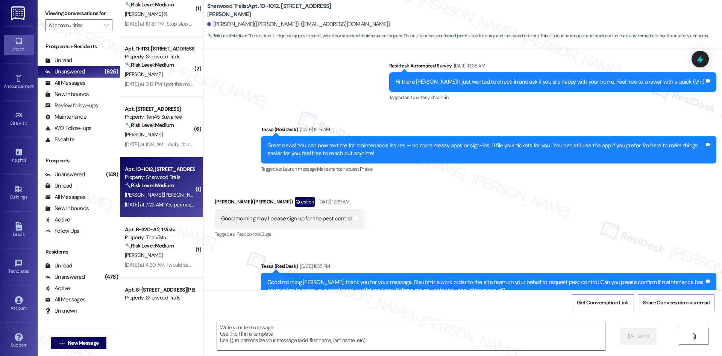
type textarea "Fetching suggested responses. Please feel free to read through the conversation…"
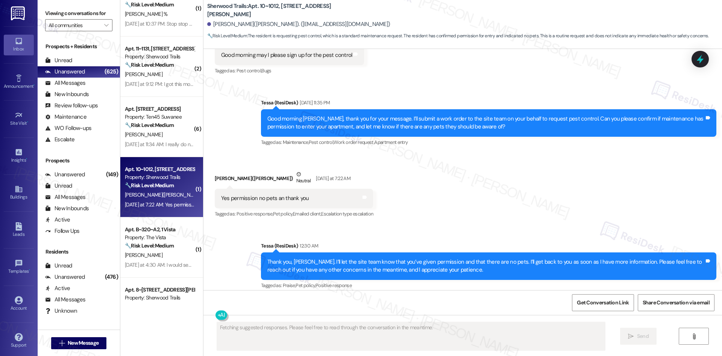
scroll to position [373, 0]
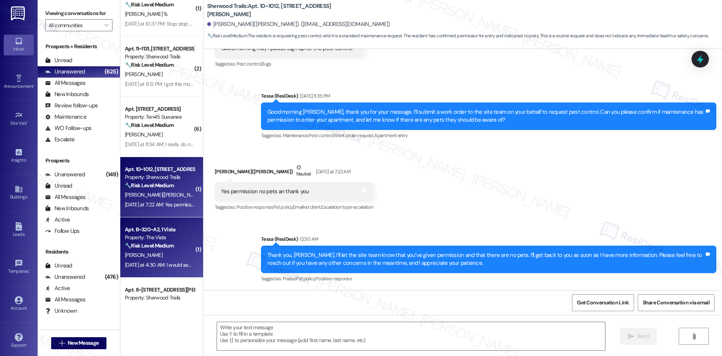
click at [161, 244] on strong "🔧 Risk Level: Medium" at bounding box center [149, 245] width 49 height 7
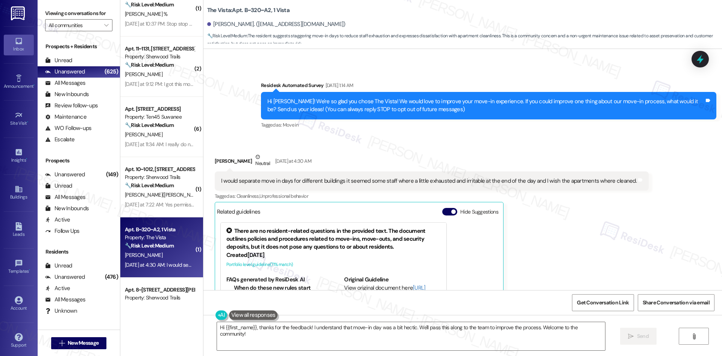
scroll to position [33, 0]
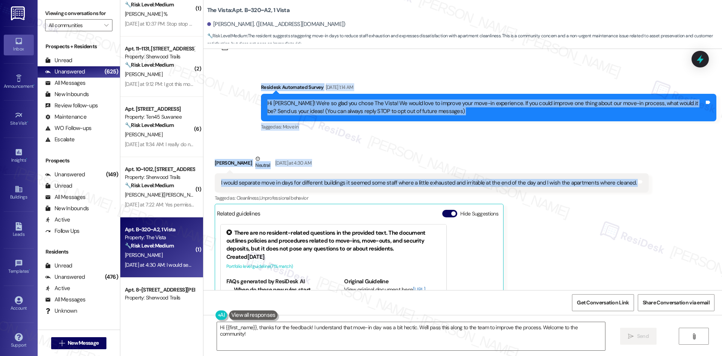
drag, startPoint x: 245, startPoint y: 83, endPoint x: 672, endPoint y: 182, distance: 438.9
click at [672, 182] on div "Lease started Aug 18, 2025 at 8:00 AM Survey, sent via SMS Residesk Automated S…" at bounding box center [463, 169] width 519 height 241
copy div "Residesk Automated Survey Aug 26, 2025 at 1:14 AM Hi Veronica! We're so glad yo…"
drag, startPoint x: 372, startPoint y: 146, endPoint x: 375, endPoint y: 157, distance: 11.1
click at [371, 146] on div "Received via SMS Veronica Casillas Neutral Yesterday at 4:30 AM I would separat…" at bounding box center [463, 254] width 519 height 233
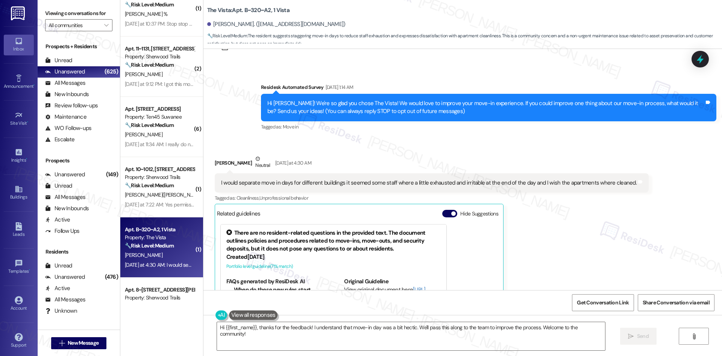
click at [542, 265] on div "Veronica Casillas Neutral Yesterday at 4:30 AM I would separate move in days fo…" at bounding box center [432, 260] width 434 height 210
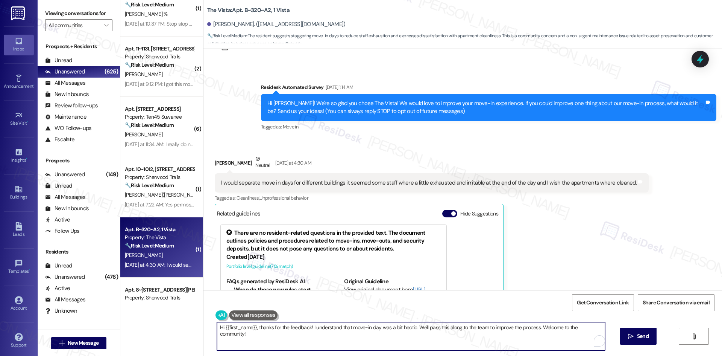
click at [490, 328] on textarea "Hi {{first_name}}, thanks for the feedback! I understand that move-in day was a…" at bounding box center [411, 336] width 388 height 28
paste textarea "Veronica, thank you for sharing your feedback and I’m sorry to hear your move-i…"
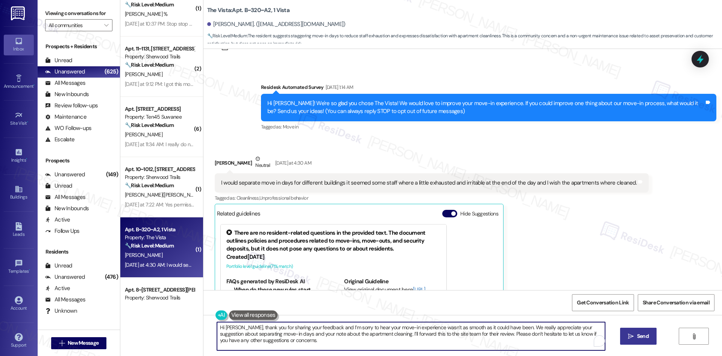
type textarea "Hi Veronica, thank you for sharing your feedback and I’m sorry to hear your mov…"
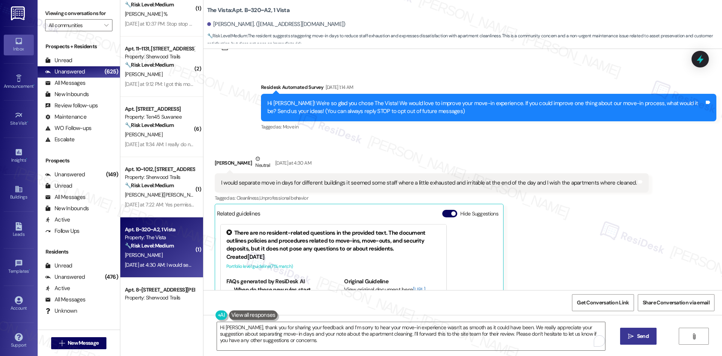
click at [650, 339] on div "Hi Veronica, thank you for sharing your feedback and I’m sorry to hear your mov…" at bounding box center [463, 343] width 519 height 56
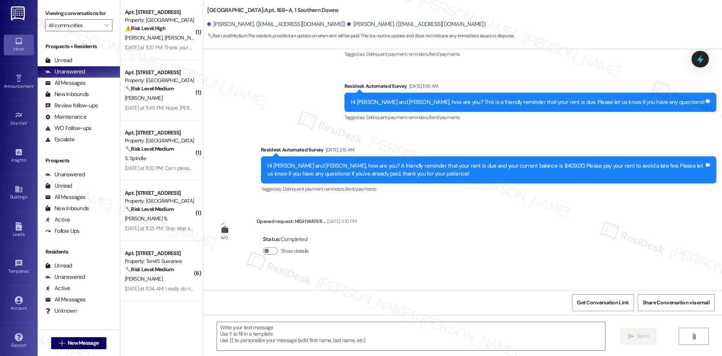
type textarea "Fetching suggested responses. Please feel free to read through the conversation…"
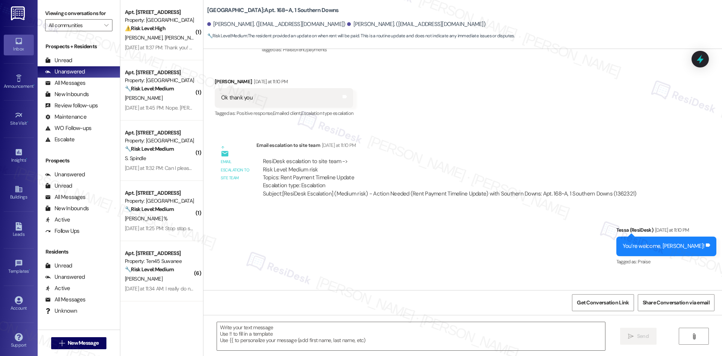
scroll to position [1033, 0]
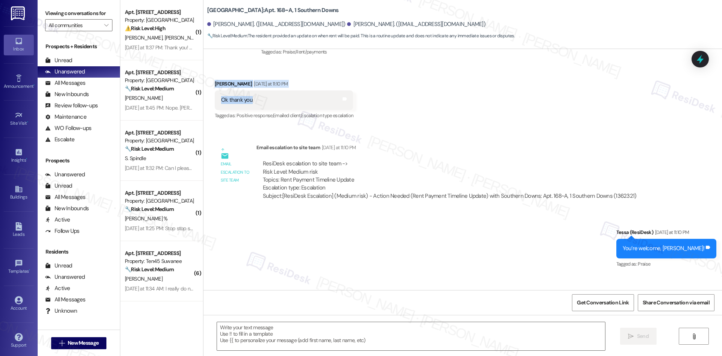
drag, startPoint x: 206, startPoint y: 63, endPoint x: 334, endPoint y: 115, distance: 138.8
click at [315, 108] on div "Received via SMS [PERSON_NAME] [DATE] at 11:10 PM Ok thank you Tags and notes T…" at bounding box center [284, 100] width 150 height 52
drag, startPoint x: 429, startPoint y: 135, endPoint x: 713, endPoint y: 238, distance: 302.1
click at [713, 238] on div "WO Opened request: resident is... [DATE] 7:18 PM Status : Completed Show detail…" at bounding box center [463, 169] width 519 height 241
copy div "ResiDesk escalation to site team -> Risk Level: Medium risk Topics: Rent Paymen…"
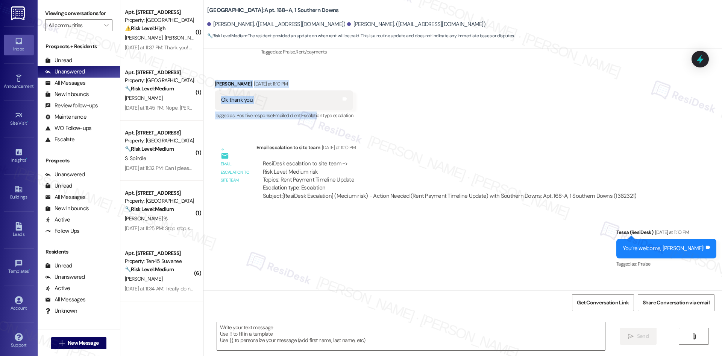
click at [437, 231] on div "Sent via SMS Tessa (ResiDesk) [DATE] at 11:10 PM You’re welcome, [PERSON_NAME]!…" at bounding box center [463, 243] width 519 height 64
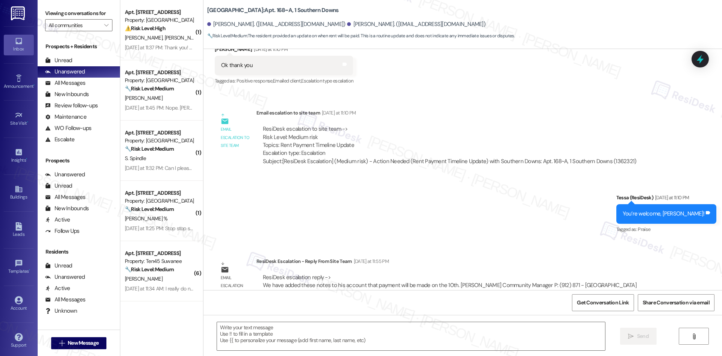
scroll to position [1070, 0]
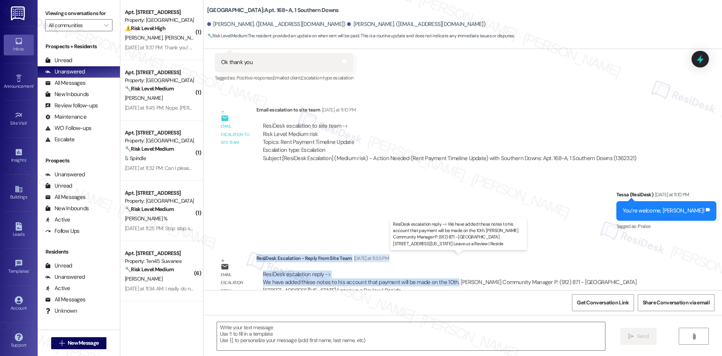
drag, startPoint x: 251, startPoint y: 241, endPoint x: 450, endPoint y: 267, distance: 201.1
click at [450, 267] on div "ResiDesk Escalation - Reply From Site Team [DATE] at 11:55 PM ResiDesk escalati…" at bounding box center [464, 277] width 414 height 46
copy div "ResiDesk Escalation - Reply From Site Team [DATE] at 11:55 PM ResiDesk escalati…"
drag, startPoint x: 338, startPoint y: 334, endPoint x: 350, endPoint y: 334, distance: 11.3
click at [340, 335] on textarea at bounding box center [411, 336] width 388 height 28
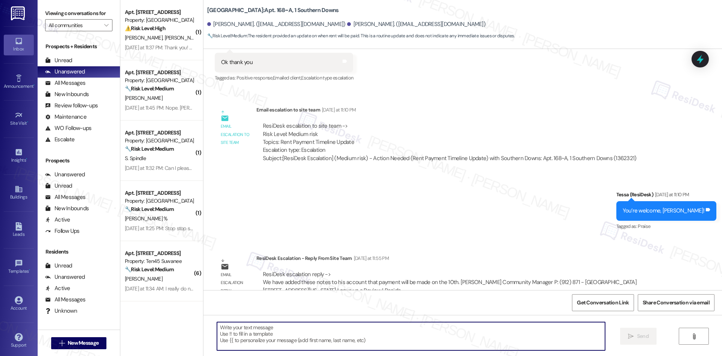
paste textarea "Hi [PERSON_NAME], thank you for your patience. The site team confirmed they’ve …"
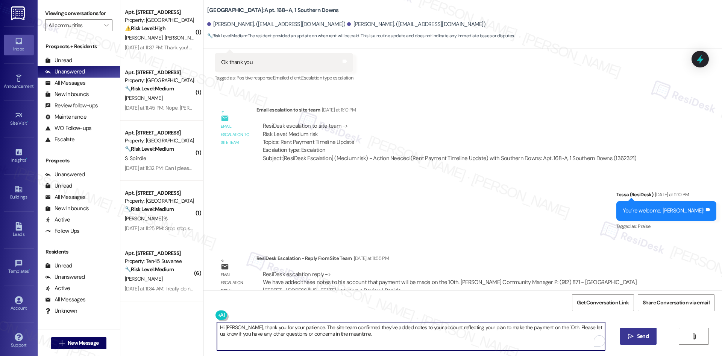
type textarea "Hi [PERSON_NAME], thank you for your patience. The site team confirmed they’ve …"
click at [633, 336] on icon "" at bounding box center [631, 336] width 6 height 6
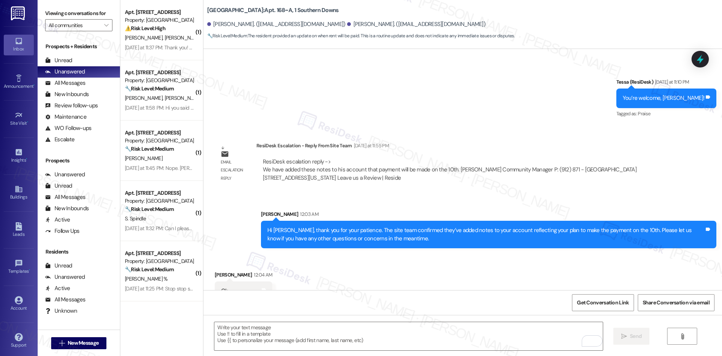
scroll to position [1183, 0]
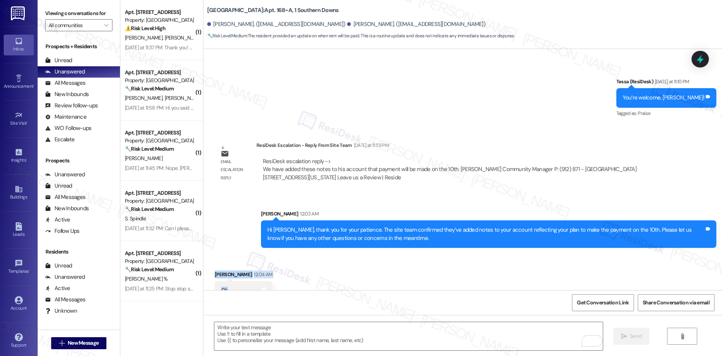
drag, startPoint x: 206, startPoint y: 256, endPoint x: 264, endPoint y: 271, distance: 60.0
click at [264, 273] on div "Received via SMS [PERSON_NAME] 12:04 AM Ok Tags and notes" at bounding box center [243, 284] width 69 height 41
copy div "[PERSON_NAME] 12:04 AM Ok Tags and notes"
click at [402, 339] on textarea "To enrich screen reader interactions, please activate Accessibility in Grammarl…" at bounding box center [408, 336] width 388 height 28
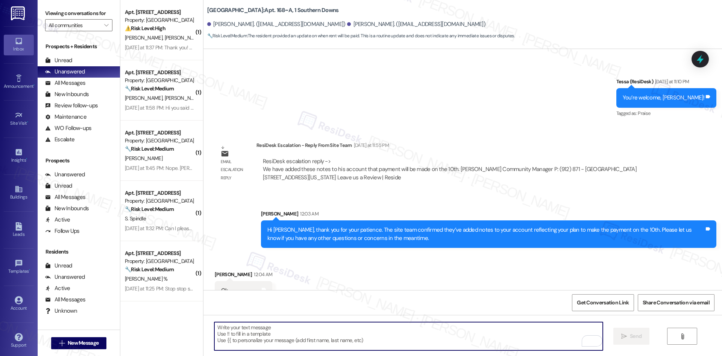
paste textarea "Thank you, [PERSON_NAME]"
type textarea "Thank you, [PERSON_NAME]!"
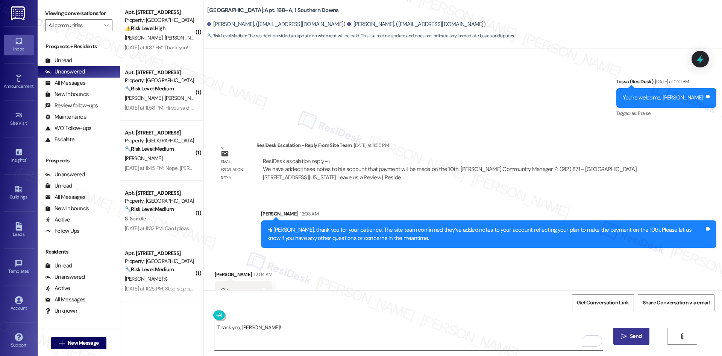
click at [625, 340] on button " Send" at bounding box center [632, 335] width 36 height 17
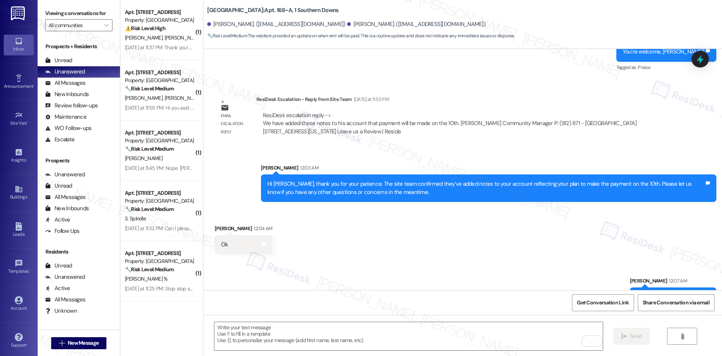
scroll to position [1236, 0]
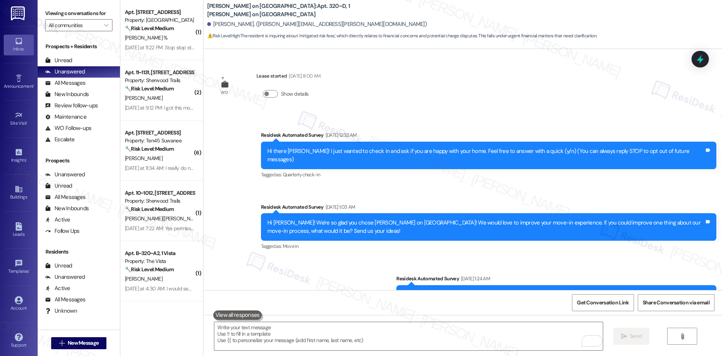
scroll to position [380, 0]
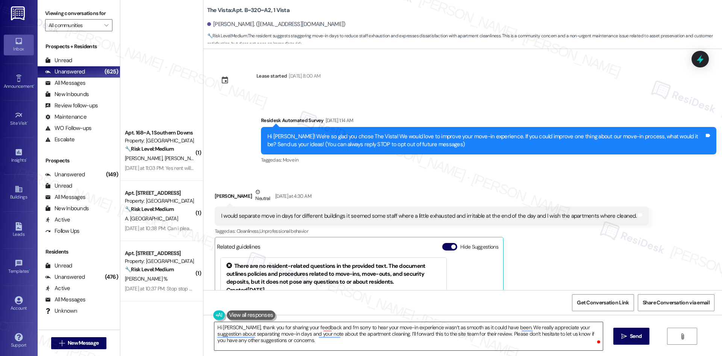
scroll to position [33, 0]
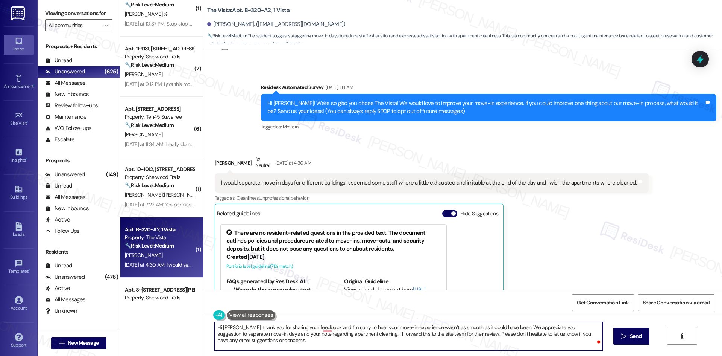
click at [324, 331] on textarea "Hi [PERSON_NAME], thank you for sharing your feedback and I’m sorry to hear you…" at bounding box center [408, 336] width 388 height 28
click at [325, 327] on textarea "Hi [PERSON_NAME], thank you for sharing your feedback and I’m sorry to hear you…" at bounding box center [408, 336] width 388 height 28
click at [321, 328] on textarea "Hi [PERSON_NAME], thank you for sharing your feedback, and I’m sorry to hear yo…" at bounding box center [408, 336] width 388 height 28
type textarea "Hi [PERSON_NAME], thank you for sharing your feedback. I’m sorry to hear that y…"
click at [630, 333] on span "Send" at bounding box center [636, 336] width 12 height 8
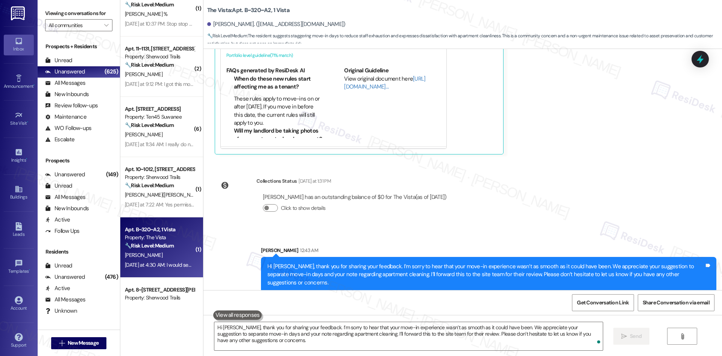
scroll to position [244, 0]
click at [586, 217] on div "Lease started [DATE] 8:00 AM Survey, sent via SMS Residesk Automated Survey [DA…" at bounding box center [463, 169] width 519 height 241
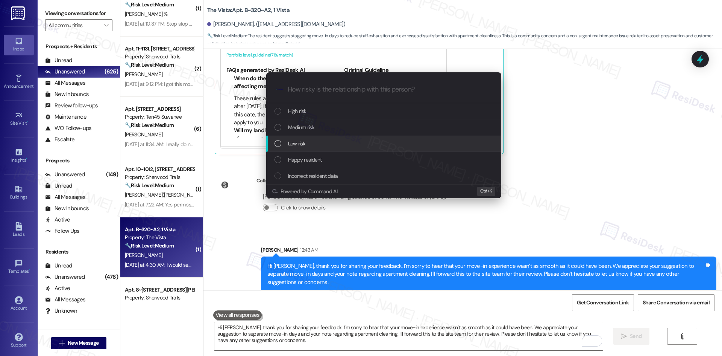
click at [325, 137] on div "Low risk" at bounding box center [383, 143] width 235 height 16
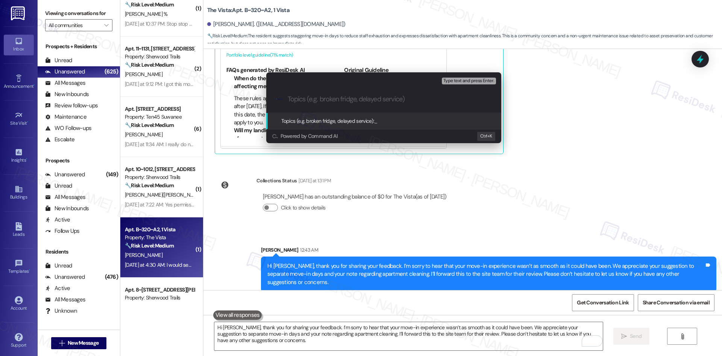
click at [318, 100] on input "Topics (e.g. broken fridge, delayed service)" at bounding box center [390, 99] width 204 height 8
paste input "Move-In Experience Feedback"
type input "Move-In Experience Feedback"
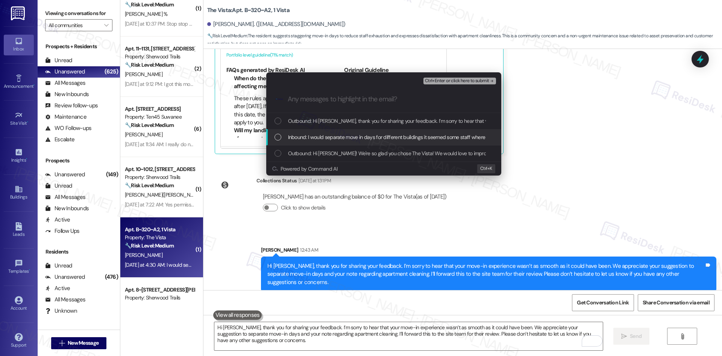
click at [358, 137] on span "Inbound: I would separate move in days for different buildings it seemed some s…" at bounding box center [490, 137] width 404 height 8
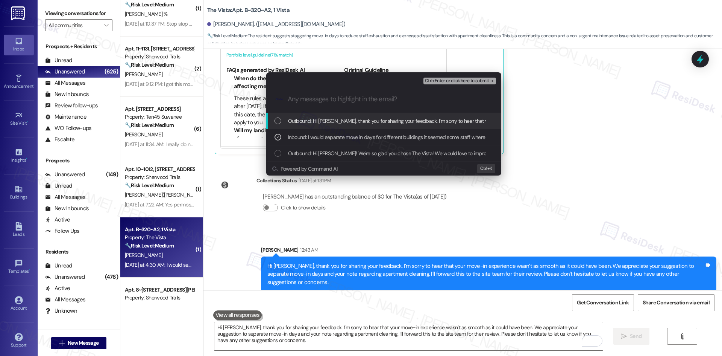
click at [462, 81] on span "Ctrl+Enter or click here to submit" at bounding box center [457, 80] width 64 height 5
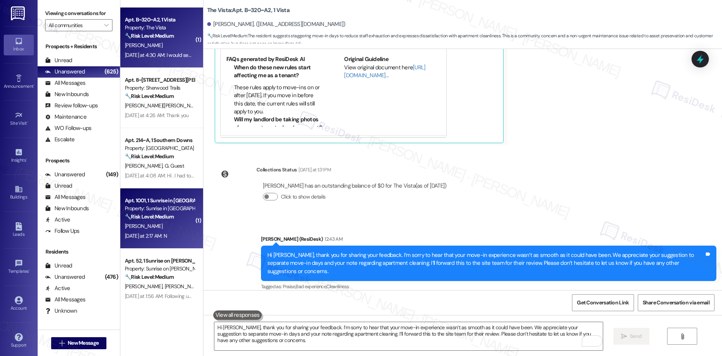
scroll to position [453, 0]
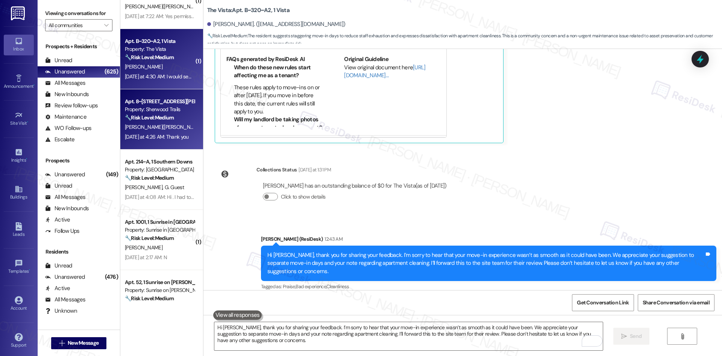
click at [154, 121] on div "🔧 Risk Level: Medium The resident is acknowledging the explanation provided reg…" at bounding box center [160, 118] width 70 height 8
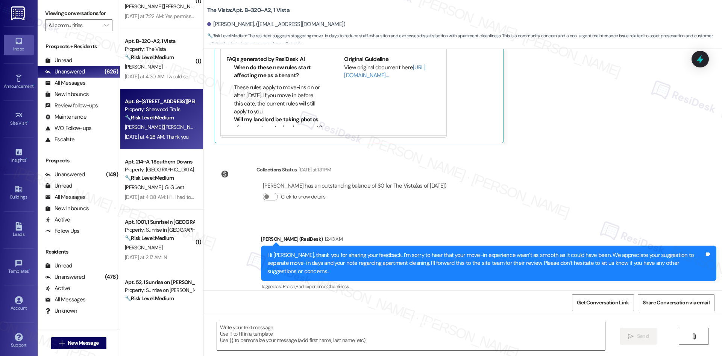
type textarea "Fetching suggested responses. Please feel free to read through the conversation…"
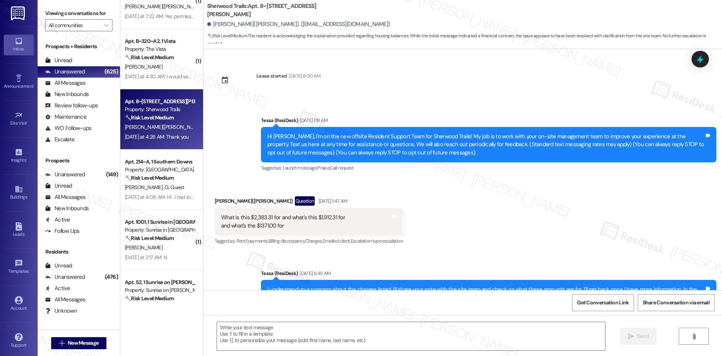
scroll to position [1918, 0]
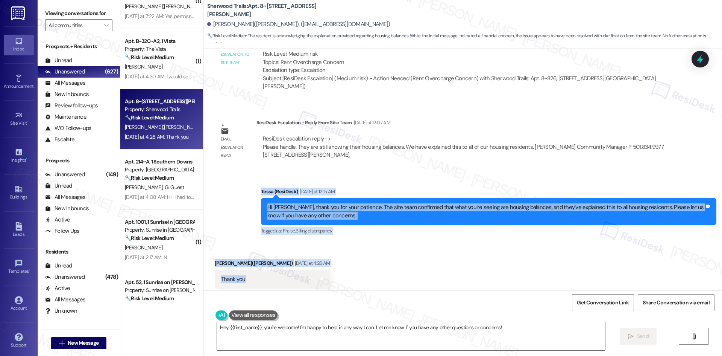
drag, startPoint x: 245, startPoint y: 169, endPoint x: 286, endPoint y: 263, distance: 102.6
click at [286, 263] on div "Lease started [DATE] 8:00 AM Announcement, sent via SMS Tessa (ResiDesk) [DATE]…" at bounding box center [463, 169] width 519 height 241
copy div "[PERSON_NAME] (ResiDesk) [DATE] at 12:15 AM Hi [PERSON_NAME], thank you for you…"
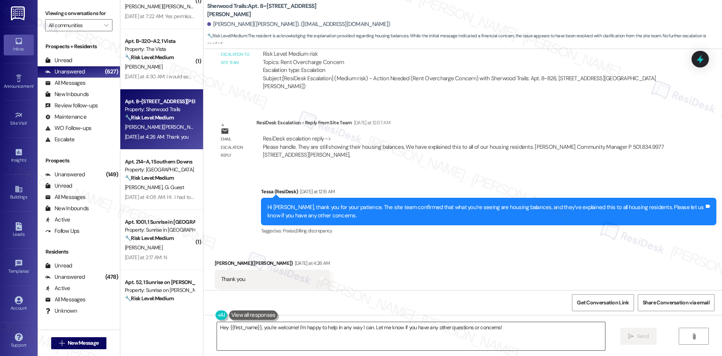
click at [367, 332] on textarea "Hey {{first_name}}, you're welcome! I'm happy to help in any way I can. Let me …" at bounding box center [411, 336] width 388 height 28
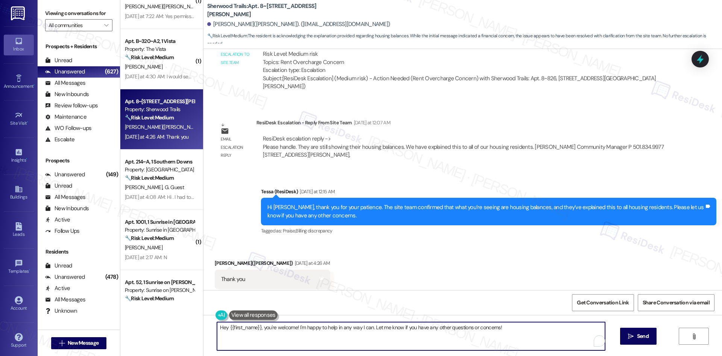
paste textarea "You’re welcome, [PERSON_NAME]. Please don’t hesitate to reach out if anything e…"
type textarea "You’re welcome, [PERSON_NAME]. Please don’t hesitate to reach out if anything e…"
click at [270, 339] on textarea "You’re welcome, [PERSON_NAME]. Please don’t hesitate to reach out if anything e…" at bounding box center [408, 336] width 388 height 28
click at [608, 337] on div "You’re welcome, [PERSON_NAME]. Please don’t hesitate to reach out if anything e…" at bounding box center [463, 343] width 519 height 56
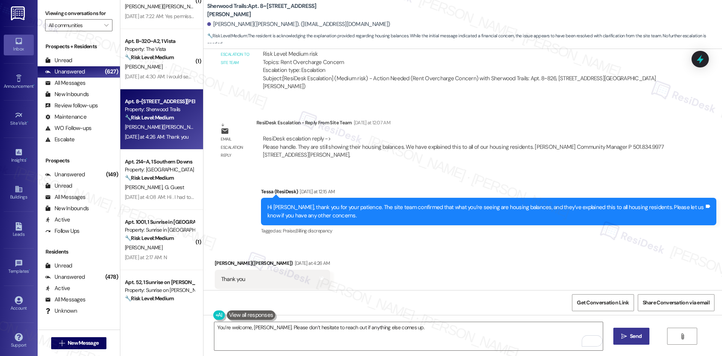
click at [627, 336] on span " Send" at bounding box center [632, 336] width 24 height 8
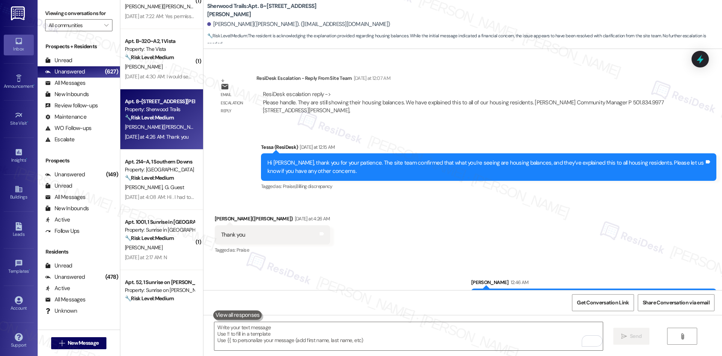
scroll to position [1970, 0]
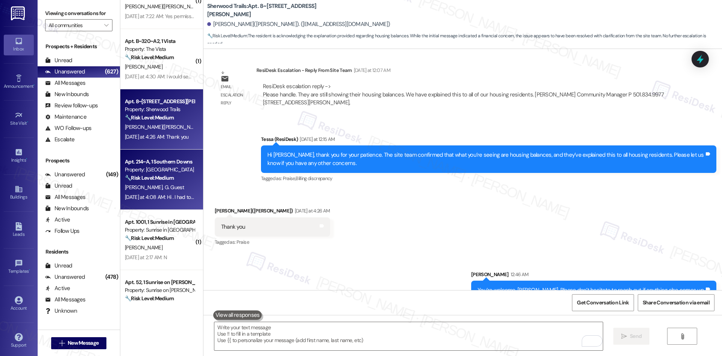
click at [134, 195] on div "[DATE] at 4:08 AM: Hi . I had to go through a whole long process to get my sala…" at bounding box center [613, 196] width 977 height 7
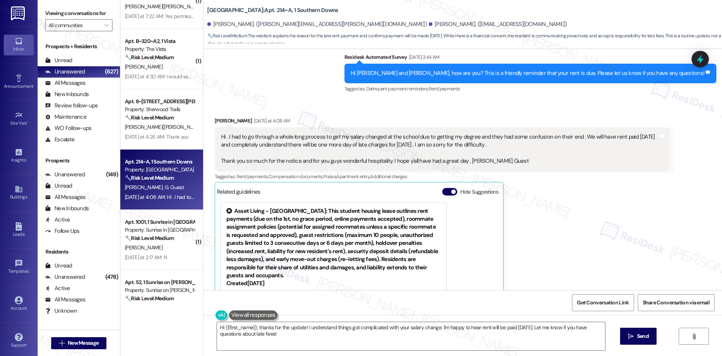
scroll to position [371, 0]
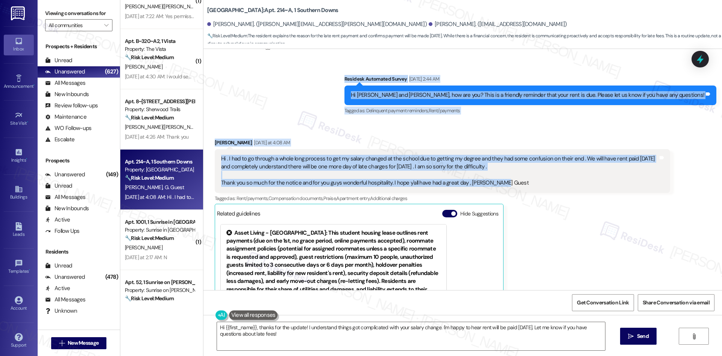
drag, startPoint x: 369, startPoint y: 74, endPoint x: 537, endPoint y: 185, distance: 200.9
click at [537, 185] on div "WO Opened request: A/c broken:... [DATE] 8:17 PM Status : Completed Show detail…" at bounding box center [463, 169] width 519 height 241
copy div "Click to highlight conversations about Move in Survey, sent via SMS Residesk Au…"
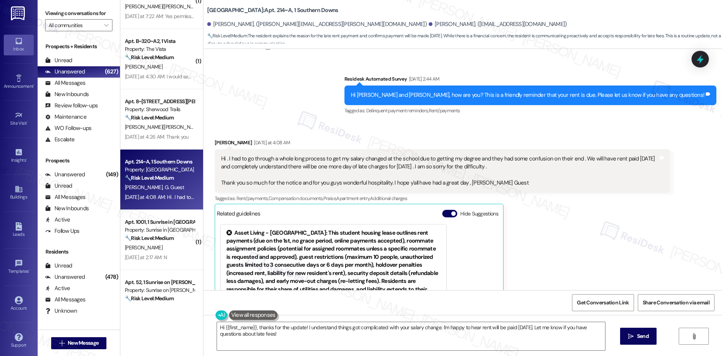
drag, startPoint x: 613, startPoint y: 224, endPoint x: 604, endPoint y: 224, distance: 8.7
click at [613, 224] on div "[PERSON_NAME] [DATE] at 4:08 AM Hi . I had to go through a whole long process t…" at bounding box center [443, 251] width 456 height 226
click at [585, 188] on div "Hi . I had to go through a whole long process to get my salary changed at the s…" at bounding box center [443, 171] width 456 height 44
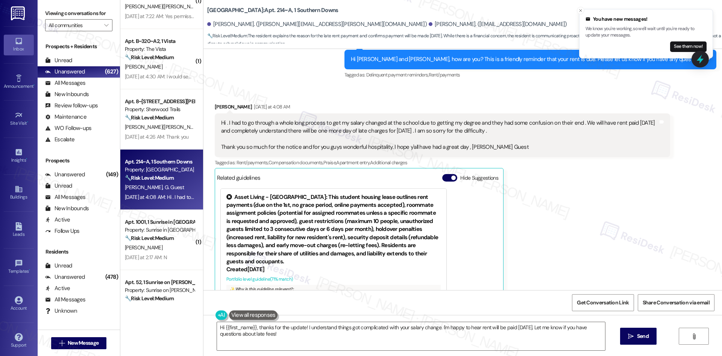
scroll to position [409, 0]
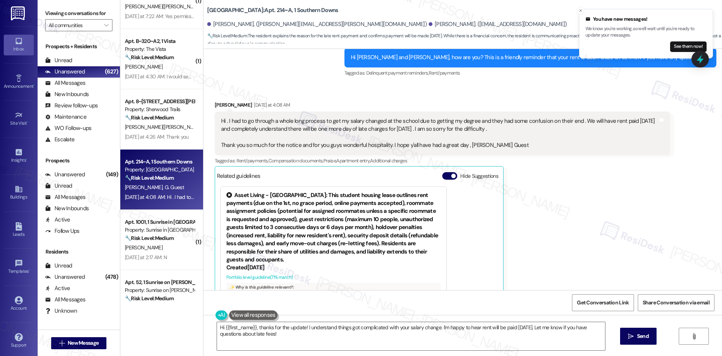
click at [320, 105] on div "Breana Librizzi Yesterday at 4:08 AM" at bounding box center [443, 106] width 456 height 11
click at [310, 341] on textarea "Hi {{first_name}}, thanks for the update! I understand things got complicated w…" at bounding box center [411, 336] width 388 height 28
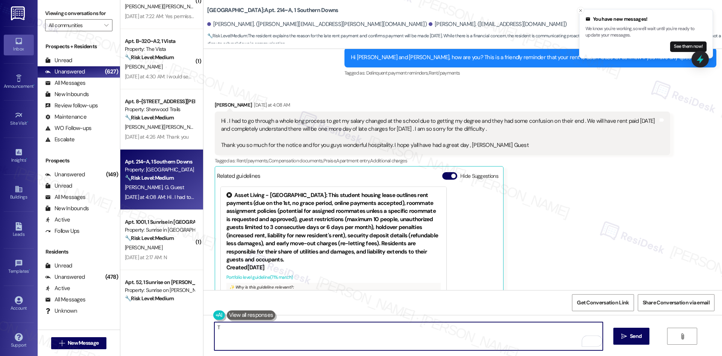
paste textarea "hank you for letting us know and for your kind words."
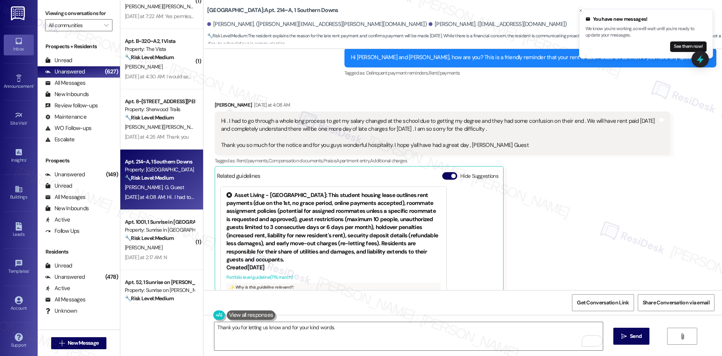
click at [517, 199] on div "Breana Librizzi Yesterday at 4:08 AM Hi . I had to go through a whole long proc…" at bounding box center [443, 214] width 456 height 226
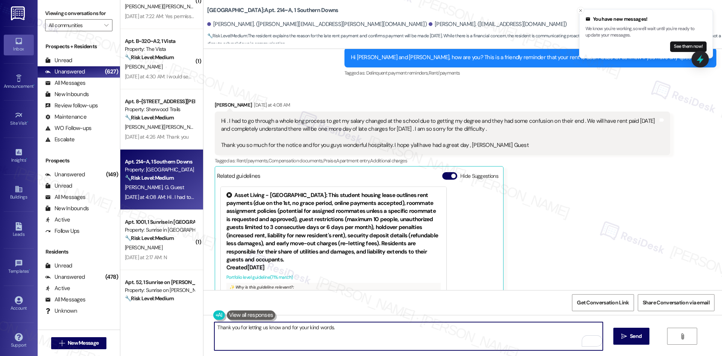
click at [341, 333] on textarea "Thank you for letting us know and for your kind words." at bounding box center [408, 336] width 388 height 28
drag, startPoint x: 342, startPoint y: 330, endPoint x: 260, endPoint y: 331, distance: 82.4
click at [260, 331] on textarea "Thank you for letting us know and for your kind words." at bounding box center [408, 336] width 388 height 28
paste textarea "keeping us informed! We truly appreciate it. If you have any questions or need …"
click at [240, 327] on textarea "Thank you for keeping us informed! We truly appreciate it. If you have any ques…" at bounding box center [408, 336] width 388 height 28
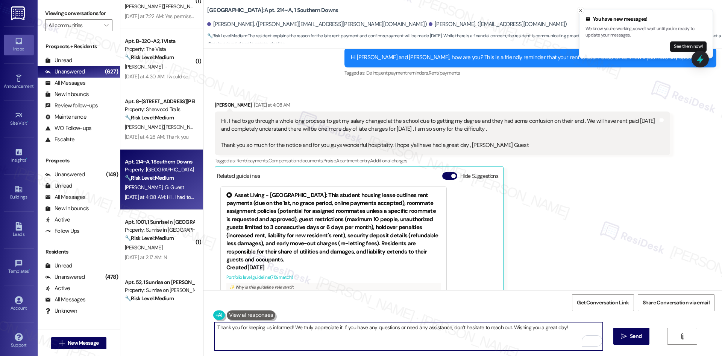
click at [242, 326] on textarea "Thank you for keeping us informed! We truly appreciate it. If you have any ques…" at bounding box center [408, 336] width 388 height 28
click at [296, 327] on textarea "Thank you for you kind words and keeping us informed! We truly appreciate it. I…" at bounding box center [408, 336] width 388 height 28
click at [292, 328] on textarea "Thank you for you kind words and keeping us informed! We truly appreciate it. I…" at bounding box center [408, 336] width 388 height 28
click at [245, 330] on textarea "Thank you for you kind words and for keeping us informed! We truly appreciate i…" at bounding box center [408, 336] width 388 height 28
type textarea "Thank you for your kind words and for keeping us informed! We truly appreciate …"
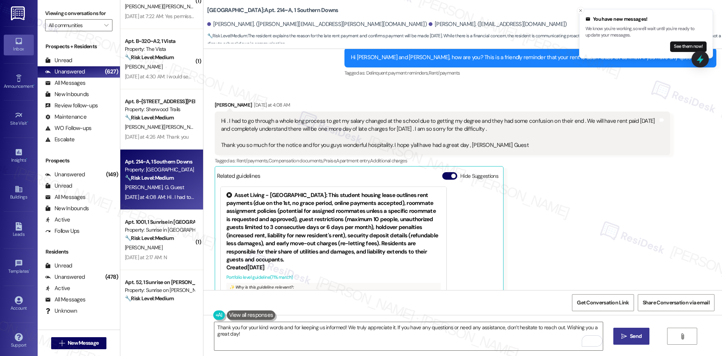
click at [637, 336] on span "Send" at bounding box center [636, 336] width 12 height 8
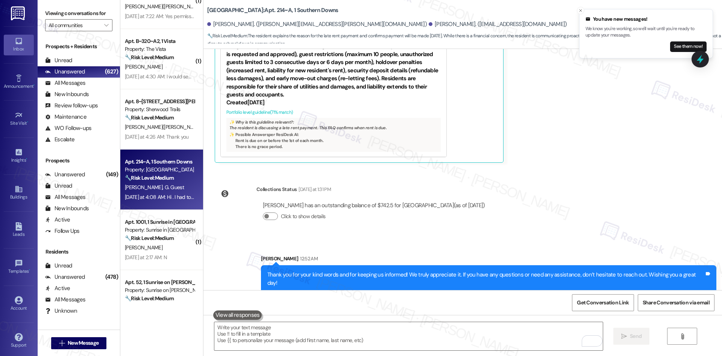
scroll to position [575, 0]
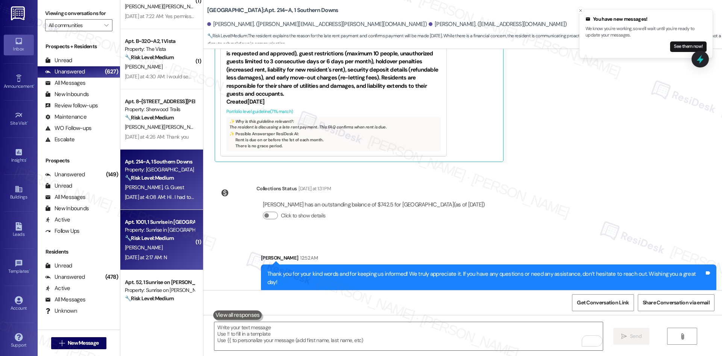
click at [173, 255] on div "Yesterday at 2:17 AM: N Yesterday at 2:17 AM: N" at bounding box center [159, 256] width 71 height 9
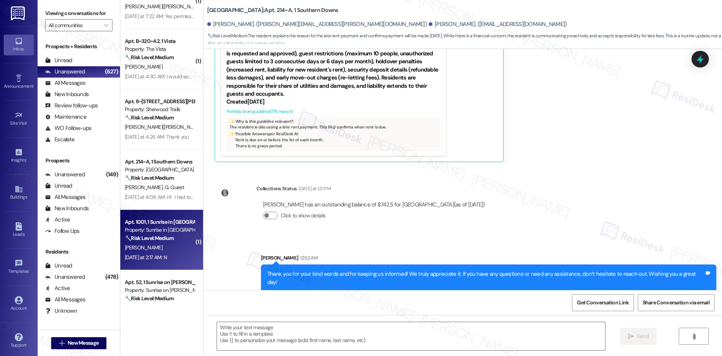
type textarea "Fetching suggested responses. Please feel free to read through the conversation…"
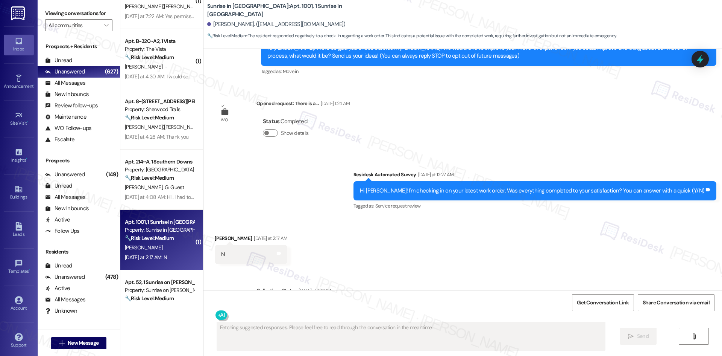
scroll to position [138, 0]
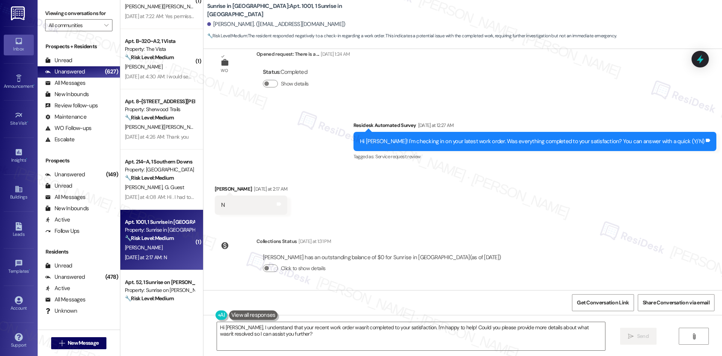
click at [316, 196] on div "Received via SMS Stacy Begaye Yesterday at 2:17 AM N Tags and notes" at bounding box center [463, 194] width 519 height 52
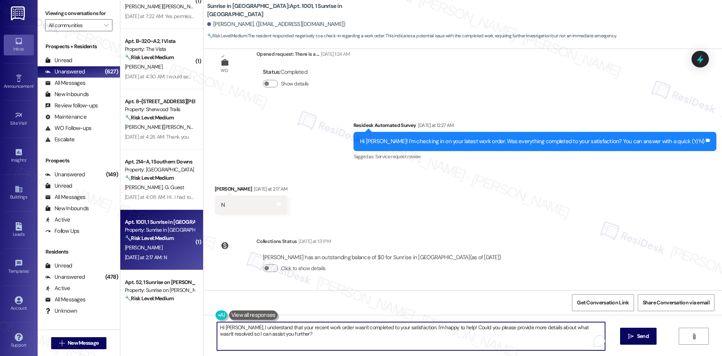
click at [360, 345] on textarea "Hi Stacy, I understand that your recent work order wasn't completed to your sat…" at bounding box center [411, 336] width 388 height 28
paste textarea "I'm sorry to hear that. Could you let me know what happened or what part of the…"
type textarea "I'm sorry to hear that. Could you let me know what happened or what part of the…"
click at [637, 329] on button " Send" at bounding box center [632, 335] width 36 height 17
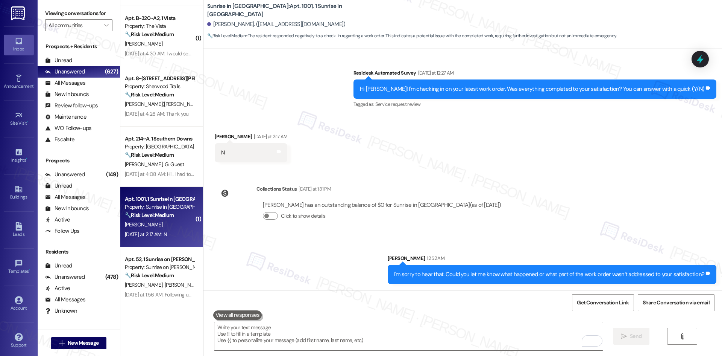
scroll to position [565, 0]
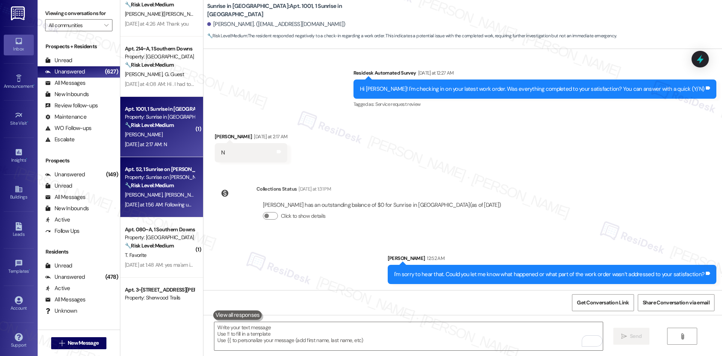
click at [160, 198] on div "A. Gutierrez J. Acuna" at bounding box center [159, 194] width 71 height 9
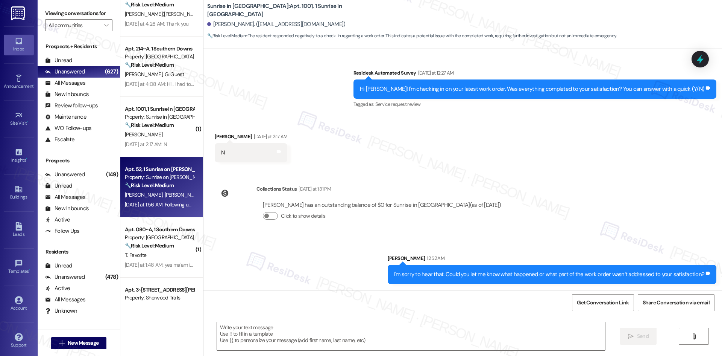
type textarea "Fetching suggested responses. Please feel free to read through the conversation…"
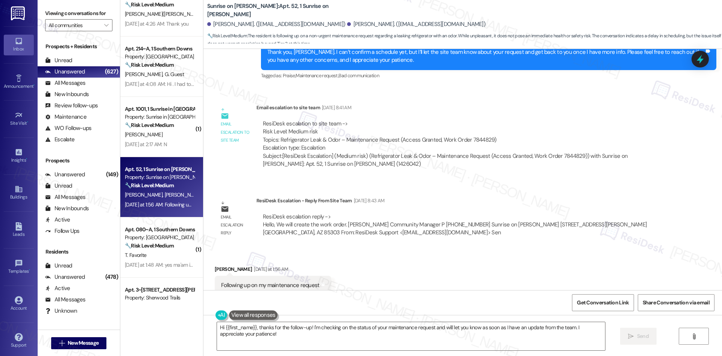
scroll to position [819, 0]
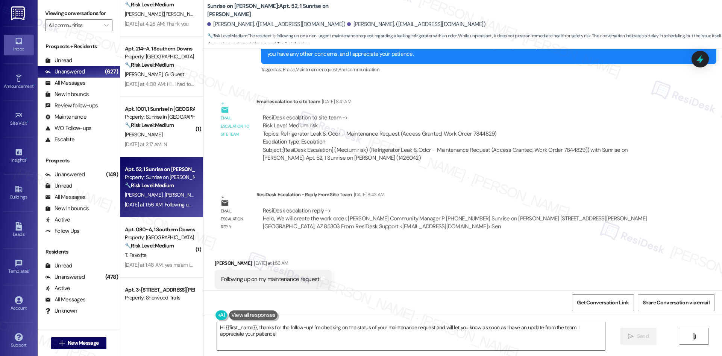
click at [456, 242] on div "Received via SMS Josefina Acuna Yesterday at 1:56 AM Following up on my mainten…" at bounding box center [463, 274] width 519 height 64
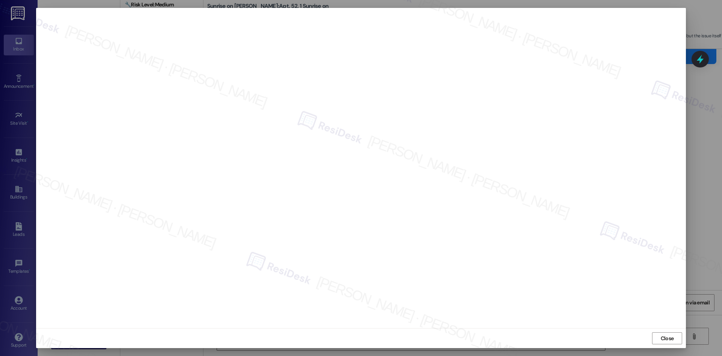
click at [661, 331] on div "Close" at bounding box center [361, 338] width 650 height 20
click at [661, 337] on span "Close" at bounding box center [667, 338] width 13 height 8
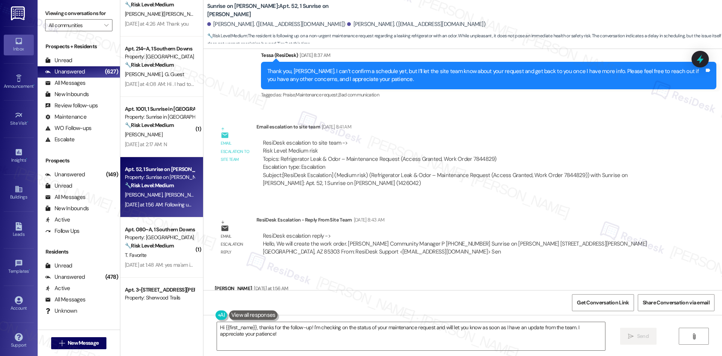
scroll to position [706, 0]
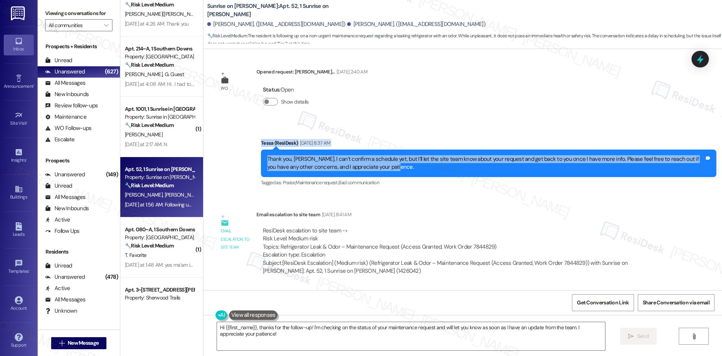
drag, startPoint x: 246, startPoint y: 127, endPoint x: 460, endPoint y: 154, distance: 216.2
click at [460, 154] on div "Sent via SMS Tessa (ResiDesk) Sep 04, 2025 at 8:37 AM Thank you, Josefina. I ca…" at bounding box center [463, 157] width 519 height 71
copy div "Tessa (ResiDesk) Sep 04, 2025 at 8:37 AM Thank you, Josefina. I can’t confirm a…"
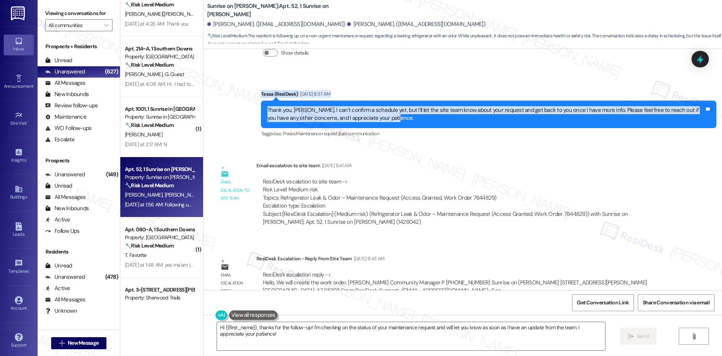
scroll to position [819, 0]
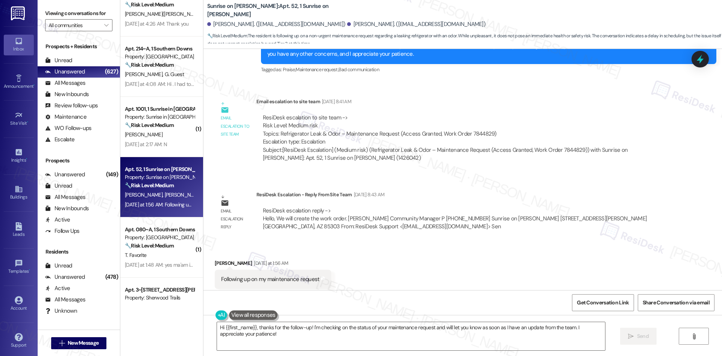
click at [272, 253] on div "Received via SMS Josefina Acuna Yesterday at 1:56 AM Following up on my mainten…" at bounding box center [273, 279] width 128 height 52
drag, startPoint x: 206, startPoint y: 243, endPoint x: 336, endPoint y: 265, distance: 132.1
click at [336, 265] on div "Received via SMS Josefina Acuna Yesterday at 1:56 AM Following up on my mainten…" at bounding box center [463, 274] width 519 height 64
copy div "Josefina Acuna Yesterday at 1:56 AM Following up on my maintenance request Tags…"
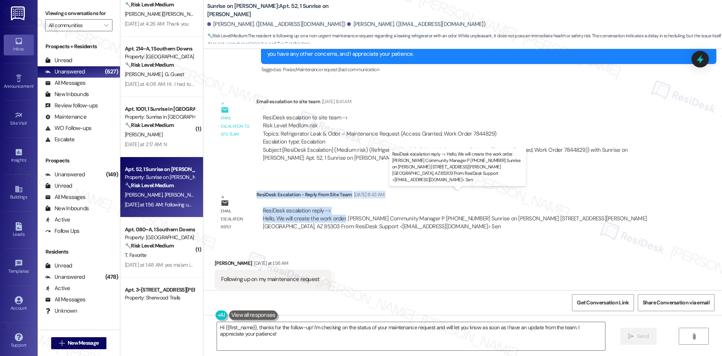
drag, startPoint x: 251, startPoint y: 178, endPoint x: 339, endPoint y: 202, distance: 90.9
click at [339, 202] on div "ResiDesk Escalation - Reply From Site Team Sep 04, 2025 at 8:43 AM ResiDesk esc…" at bounding box center [464, 213] width 414 height 46
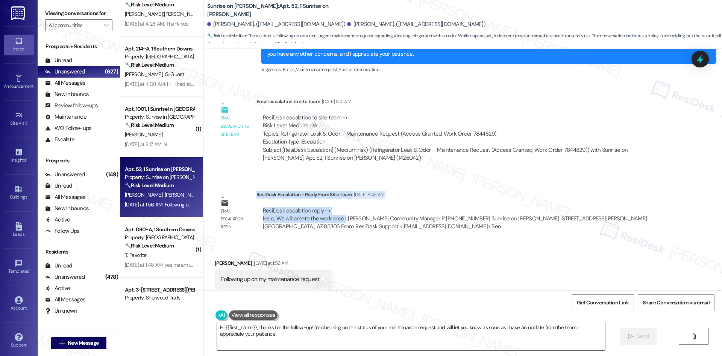
copy div "ResiDesk Escalation - Reply From Site Team Sep 04, 2025 at 8:43 AM ResiDesk esc…"
click at [450, 267] on div "Received via SMS Josefina Acuna Yesterday at 1:56 AM Following up on my mainten…" at bounding box center [463, 274] width 519 height 64
click at [438, 255] on div "Received via SMS Josefina Acuna Yesterday at 1:56 AM Following up on my mainten…" at bounding box center [463, 274] width 519 height 64
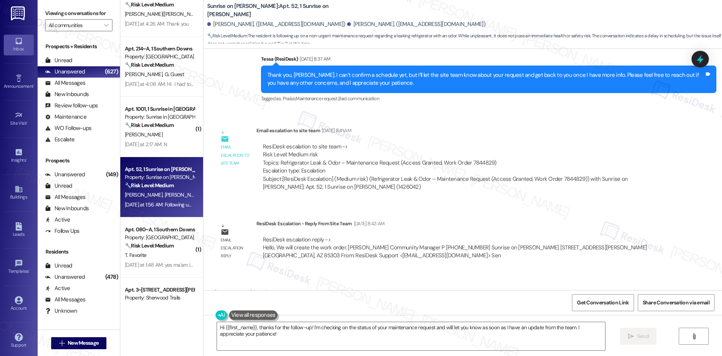
scroll to position [706, 0]
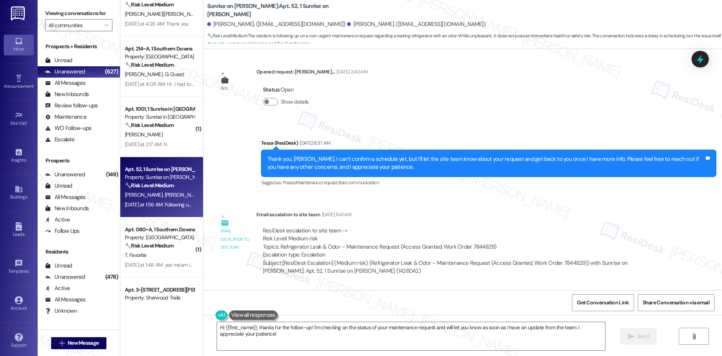
click at [217, 152] on div "Sent via SMS Tessa (ResiDesk) Sep 04, 2025 at 8:37 AM Thank you, Josefina. I ca…" at bounding box center [463, 157] width 519 height 71
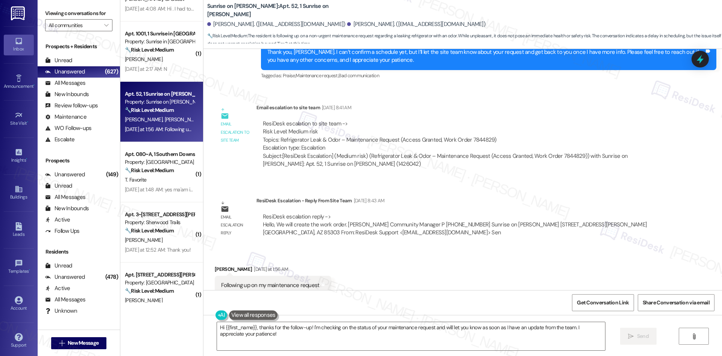
scroll to position [819, 0]
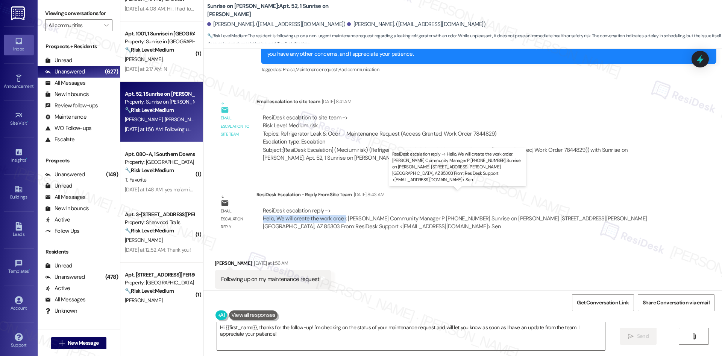
drag, startPoint x: 255, startPoint y: 202, endPoint x: 339, endPoint y: 203, distance: 83.5
click at [339, 203] on div "ResiDesk escalation reply -> Hello, We will create the work order. Maria Gallar…" at bounding box center [464, 218] width 414 height 35
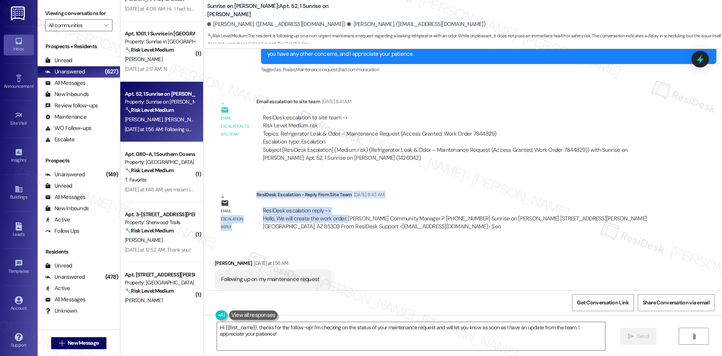
drag, startPoint x: 250, startPoint y: 176, endPoint x: 335, endPoint y: 199, distance: 87.7
click at [339, 205] on div "Email escalation reply ResiDesk Escalation - Reply From Site Team Sep 04, 2025 …" at bounding box center [442, 213] width 467 height 57
click at [335, 207] on div "ResiDesk escalation reply -> Hello, We will create the work order. Maria Gallar…" at bounding box center [463, 219] width 403 height 24
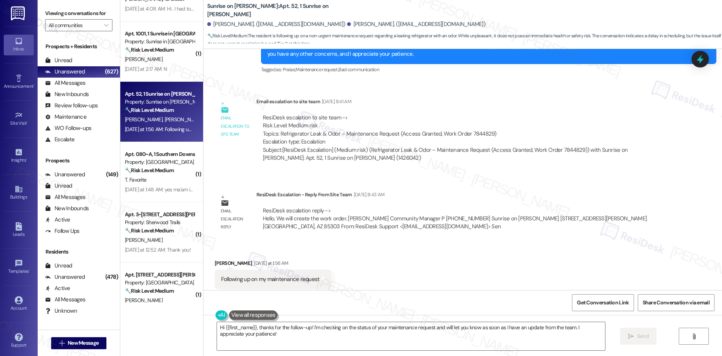
click at [237, 190] on div "Email escalation reply" at bounding box center [236, 212] width 38 height 45
drag, startPoint x: 272, startPoint y: 182, endPoint x: 306, endPoint y: 186, distance: 34.1
click at [308, 190] on div "ResiDesk Escalation - Reply From Site Team Sep 04, 2025 at 8:43 AM ResiDesk esc…" at bounding box center [464, 213] width 414 height 46
click at [257, 190] on div "ResiDesk Escalation - Reply From Site Team Sep 04, 2025 at 8:43 AM" at bounding box center [464, 195] width 414 height 11
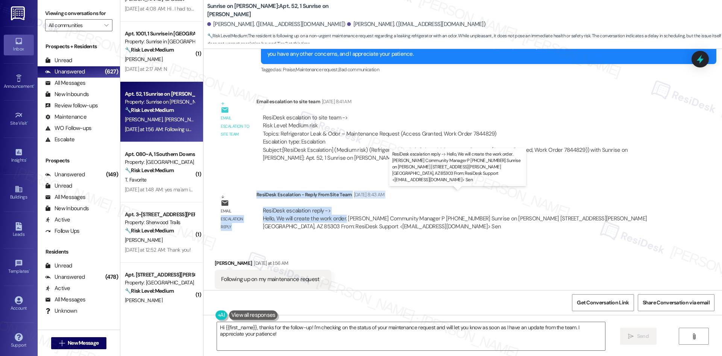
drag, startPoint x: 250, startPoint y: 177, endPoint x: 339, endPoint y: 203, distance: 92.9
click at [339, 203] on div "Email escalation reply ResiDesk Escalation - Reply From Site Team Sep 04, 2025 …" at bounding box center [442, 213] width 467 height 57
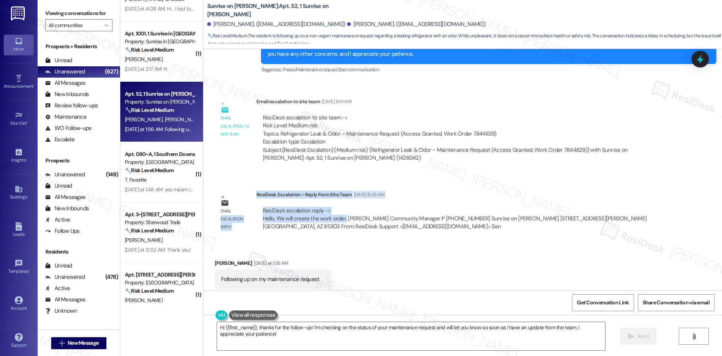
copy div "escalation reply ResiDesk Escalation - Reply From Site Team Sep 04, 2025 at 8:4…"
drag, startPoint x: 339, startPoint y: 339, endPoint x: 342, endPoint y: 337, distance: 4.4
click at [339, 339] on textarea "Hi {{first_name}}, thanks for the follow-up! I'm checking on the status of your…" at bounding box center [411, 336] width 388 height 28
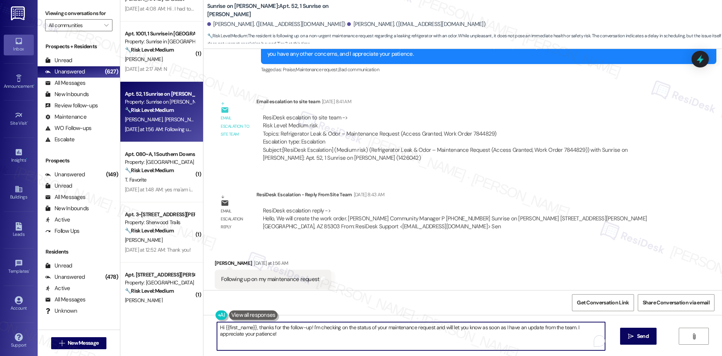
paste textarea "Josefina, thank you for your patience. The site team confirmed they’ve created …"
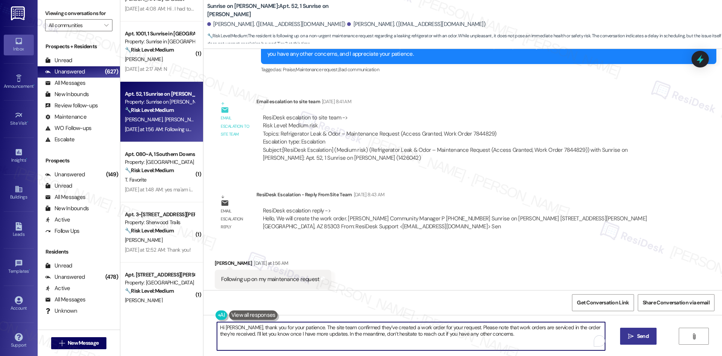
type textarea "Hi Josefina, thank you for your patience. The site team confirmed they’ve creat…"
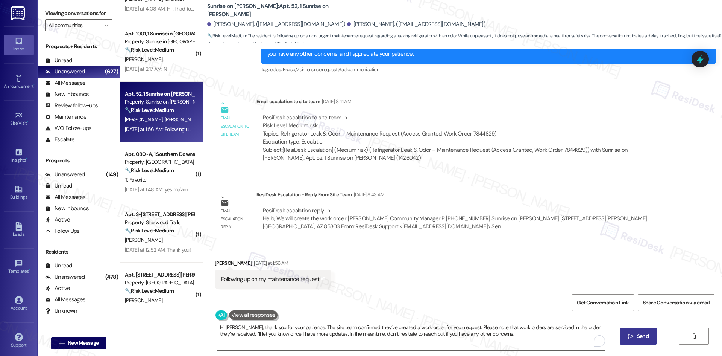
click at [636, 338] on span "Send" at bounding box center [643, 336] width 15 height 8
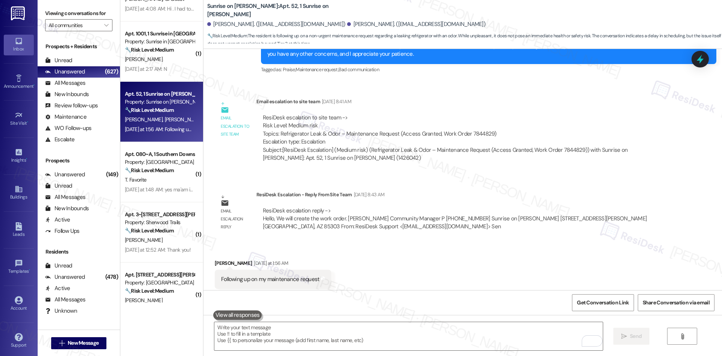
scroll to position [819, 0]
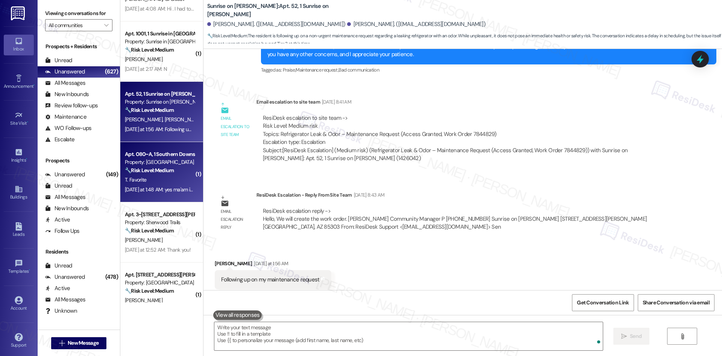
click at [165, 175] on div "Apt. 080~A, 1 Southern Downs Property: Southern Downs 🔧 Risk Level: Medium The …" at bounding box center [161, 172] width 83 height 60
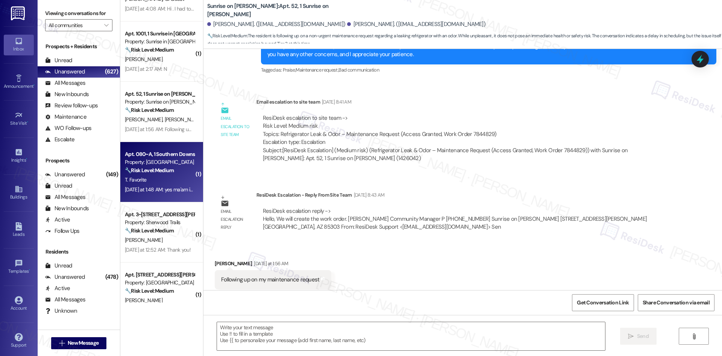
type textarea "Fetching suggested responses. Please feel free to read through the conversation…"
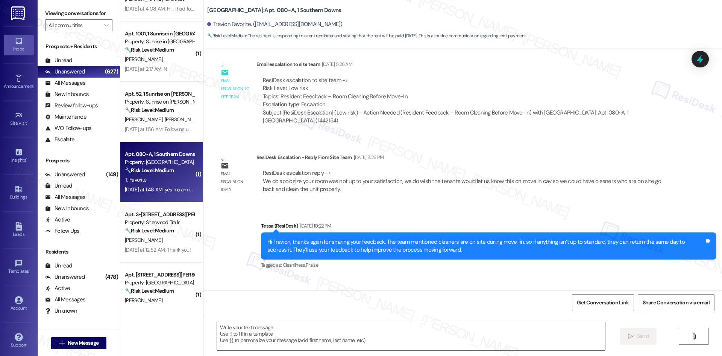
type textarea "Fetching suggested responses. Please feel free to read through the conversation…"
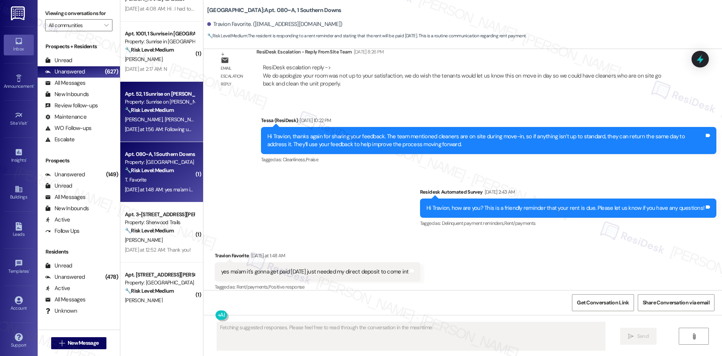
scroll to position [376, 0]
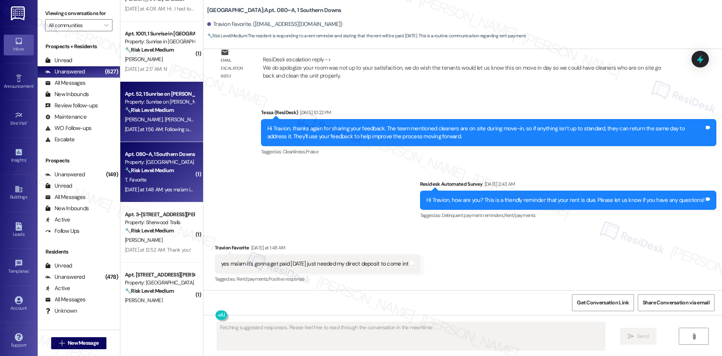
click at [164, 123] on span "J. Acuna" at bounding box center [183, 119] width 38 height 7
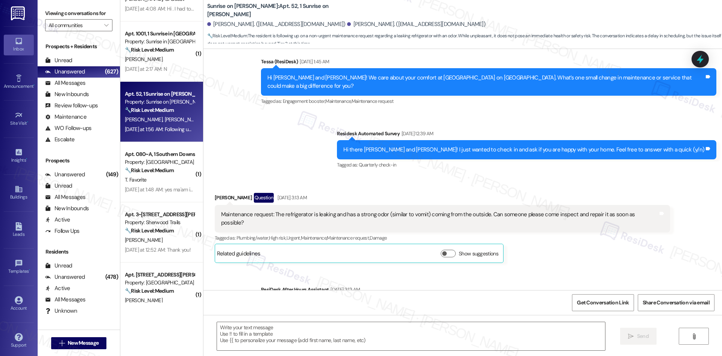
type textarea "Fetching suggested responses. Please feel free to read through the conversation…"
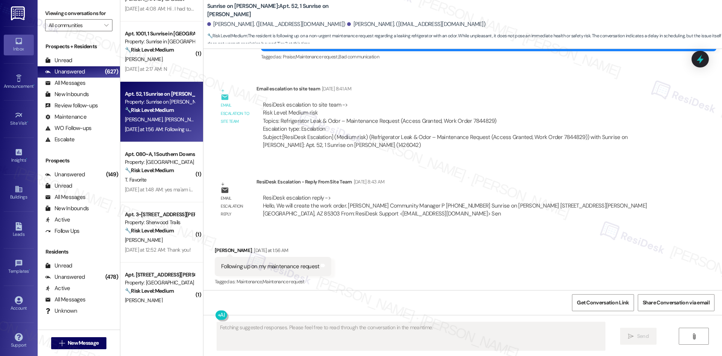
scroll to position [891, 0]
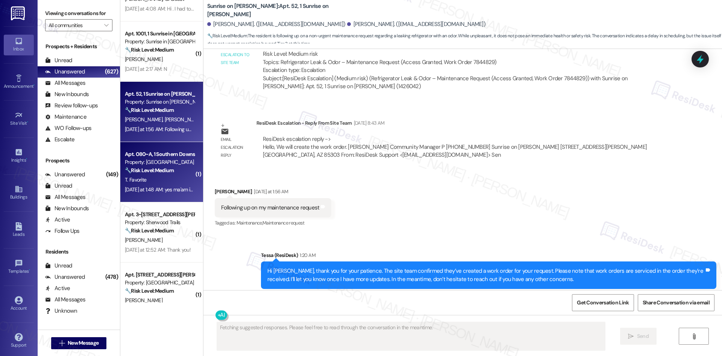
click at [135, 182] on span "T. Favorite" at bounding box center [135, 179] width 21 height 7
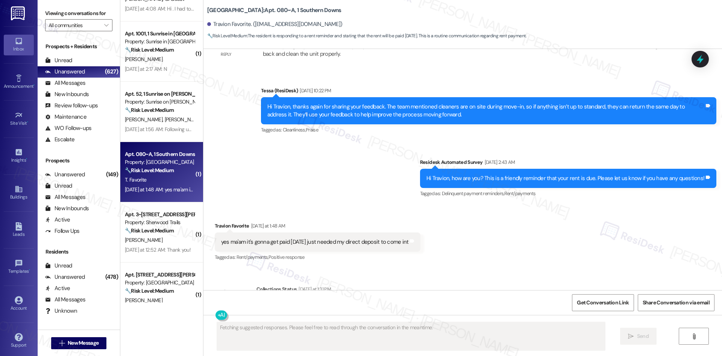
scroll to position [445, 0]
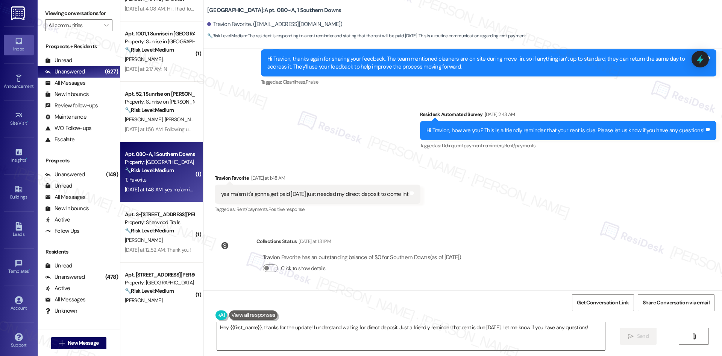
click at [285, 161] on div "Received via SMS Travion Favorite Yesterday at 1:48 AM yes ma'am it's gonna get…" at bounding box center [463, 189] width 519 height 64
drag, startPoint x: 314, startPoint y: 336, endPoint x: 310, endPoint y: 337, distance: 4.2
click at [314, 337] on textarea "Hey {{first_name}}, thanks for the update! I understand waiting for direct depo…" at bounding box center [411, 336] width 388 height 28
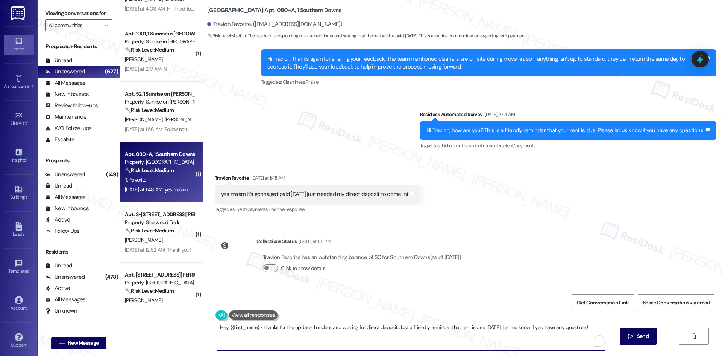
paste textarea "Thank you for keeping us informed! We truly appreciate it. If you have any ques…"
type textarea "Thank you for keeping us informed! We truly appreciate it. If you have any ques…"
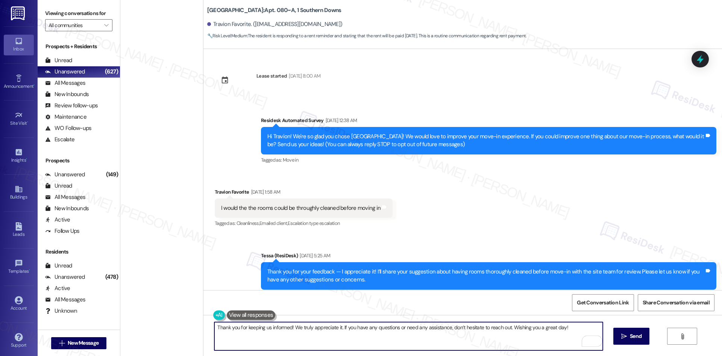
scroll to position [445, 0]
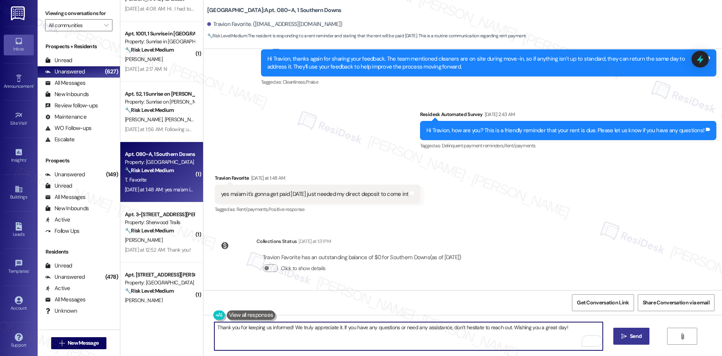
type textarea "Thank you for keeping us informed! We truly appreciate it. If you have any ques…"
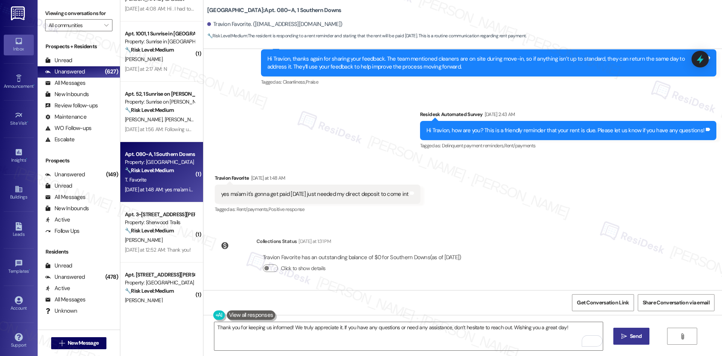
click at [637, 338] on span "Send" at bounding box center [636, 336] width 12 height 8
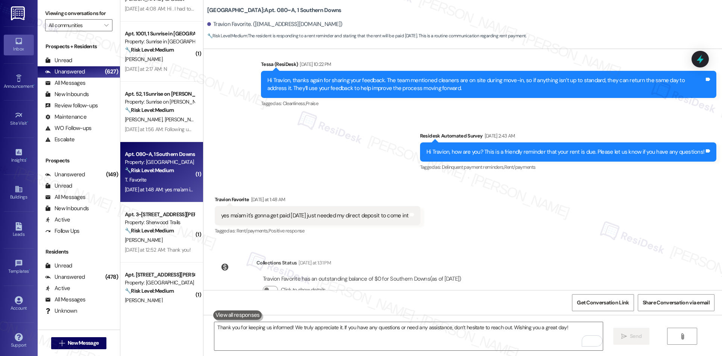
scroll to position [498, 0]
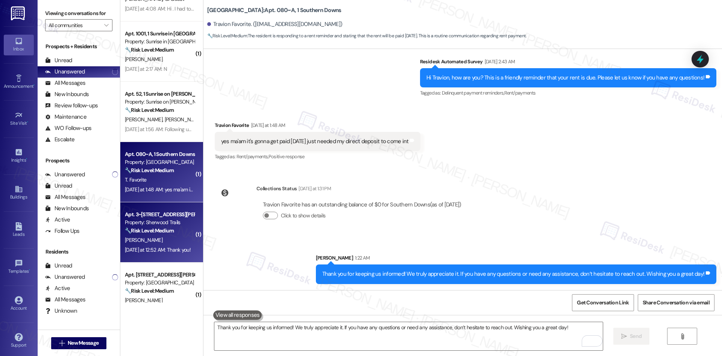
click at [151, 236] on div "[PERSON_NAME]" at bounding box center [159, 239] width 71 height 9
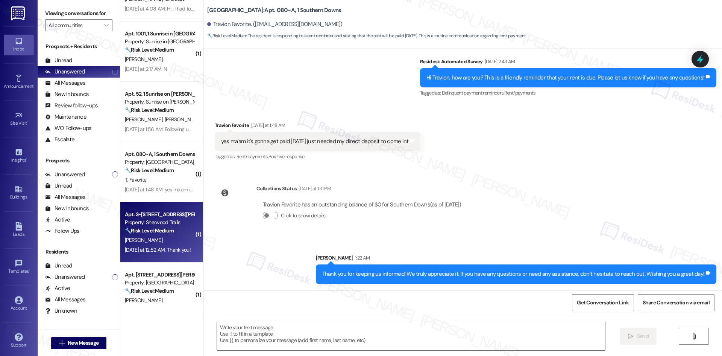
type textarea "Fetching suggested responses. Please feel free to read through the conversation…"
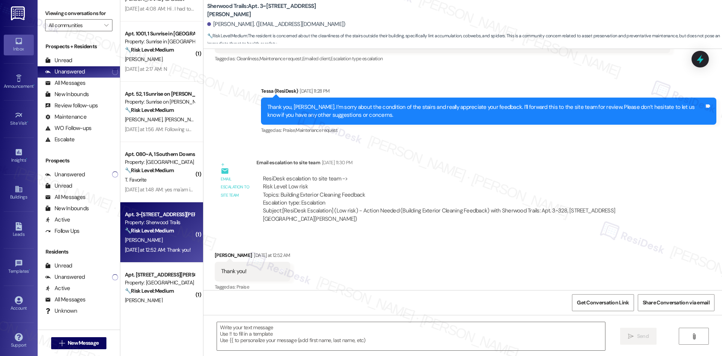
type textarea "Fetching suggested responses. Please feel free to read through the conversation…"
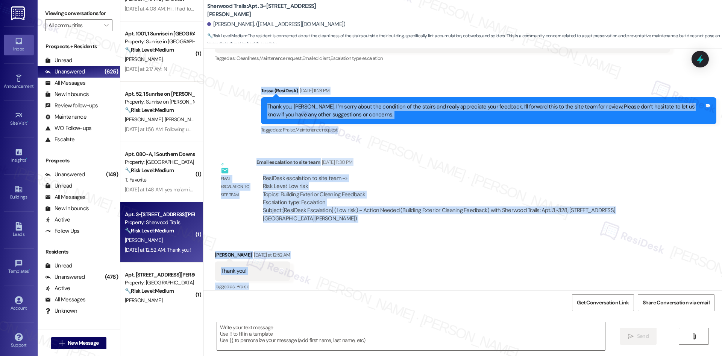
drag, startPoint x: 281, startPoint y: 218, endPoint x: 318, endPoint y: 268, distance: 61.9
click at [295, 276] on div "Lease started [DATE] 8:00 AM Announcement, sent via SMS Tessa (ResiDesk) [DATE]…" at bounding box center [463, 169] width 519 height 241
drag, startPoint x: 220, startPoint y: 225, endPoint x: 226, endPoint y: 208, distance: 17.7
click at [220, 224] on div "Email escalation to site team Email escalation to site team [DATE] 11:30 PM Res…" at bounding box center [442, 192] width 467 height 81
click at [247, 92] on div "Sent via SMS Tessa (ResiDesk) [DATE] 11:28 PM Thank you, [PERSON_NAME]. I’m sor…" at bounding box center [463, 105] width 519 height 71
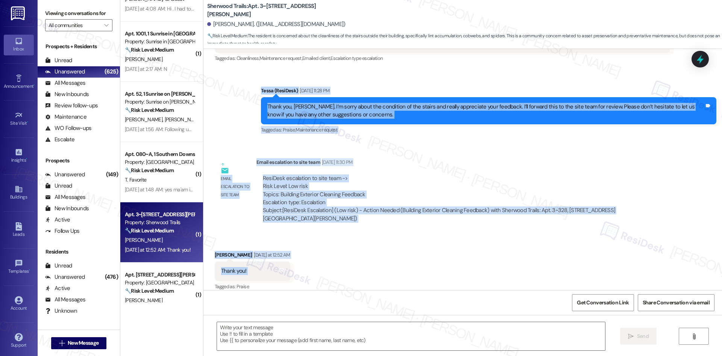
drag, startPoint x: 258, startPoint y: 97, endPoint x: 463, endPoint y: 309, distance: 294.8
click at [312, 264] on div "Lease started [DATE] 8:00 AM Announcement, sent via SMS Tessa (ResiDesk) [DATE]…" at bounding box center [463, 169] width 519 height 241
copy div "Tessa (ResiDesk) [DATE] 11:28 PM Thank you, [PERSON_NAME]. I’m sorry about the …"
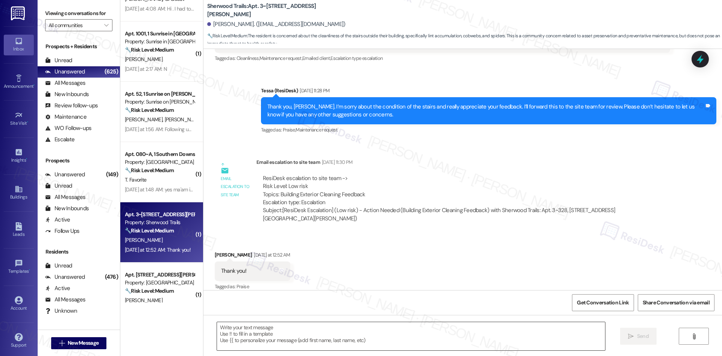
click at [378, 342] on textarea at bounding box center [411, 336] width 388 height 28
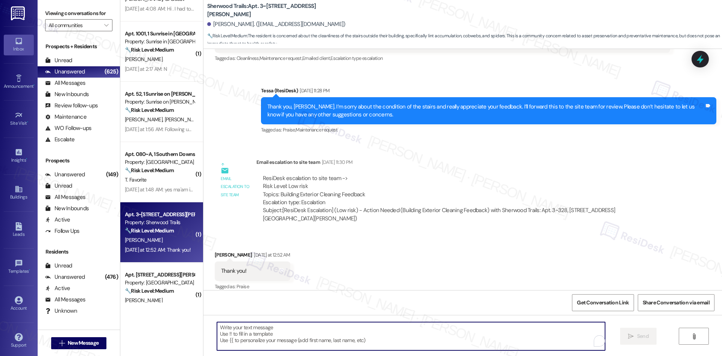
paste textarea "You’re welcome, [PERSON_NAME]. I’ll get back to you once I have more informatio…"
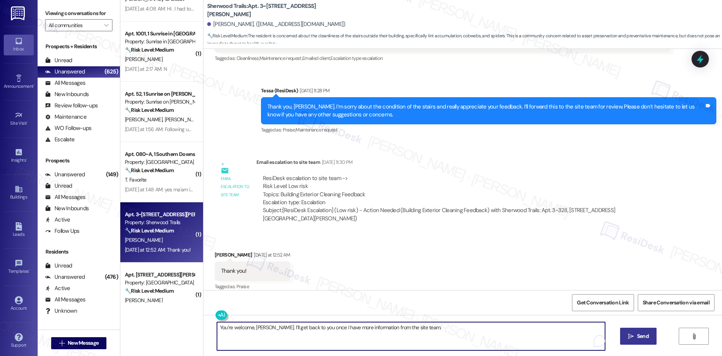
type textarea "You’re welcome, [PERSON_NAME]. I’ll get back to you once I have more informatio…"
click at [636, 338] on span "Send" at bounding box center [643, 336] width 15 height 8
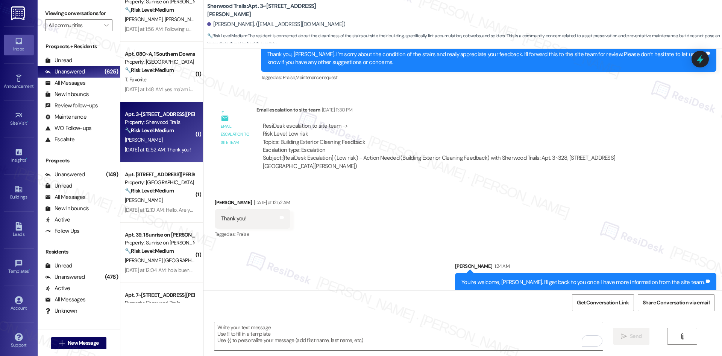
scroll to position [754, 0]
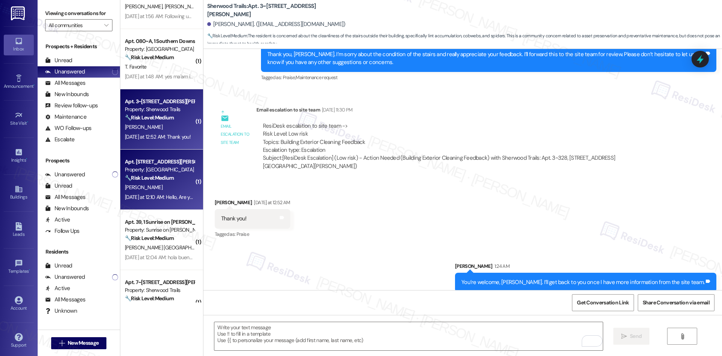
click at [172, 194] on div "[DATE] at 12:10 AM: Hello, Are you able to verify if trash pick up is everyday …" at bounding box center [232, 196] width 214 height 7
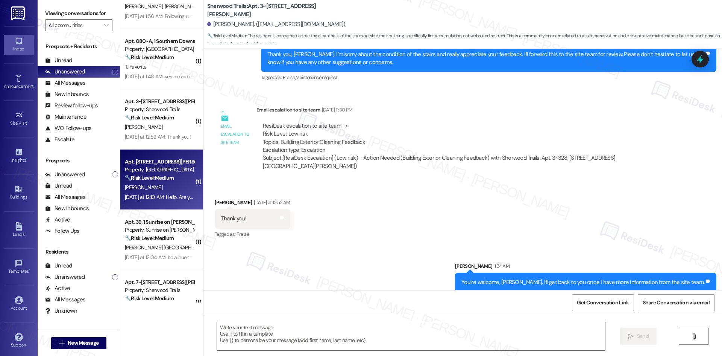
type textarea "Fetching suggested responses. Please feel free to read through the conversation…"
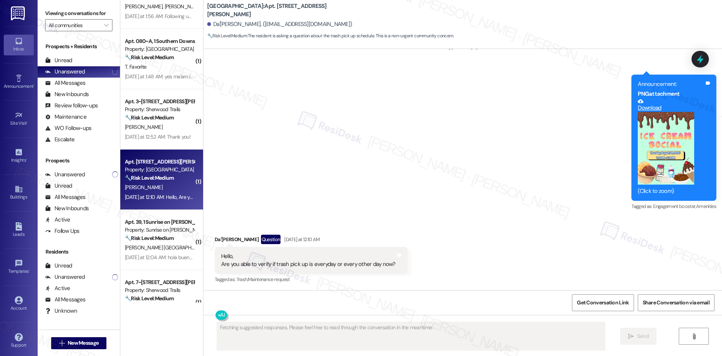
scroll to position [568, 0]
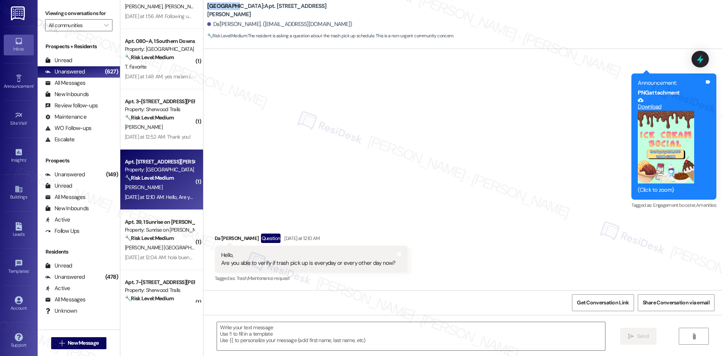
drag, startPoint x: 199, startPoint y: 8, endPoint x: 232, endPoint y: 11, distance: 32.8
click at [232, 11] on div "[GEOGRAPHIC_DATA]: Apt. [STREET_ADDRESS][PERSON_NAME][PERSON_NAME]. ([EMAIL_ADD…" at bounding box center [463, 21] width 519 height 38
copy b "[GEOGRAPHIC_DATA]"
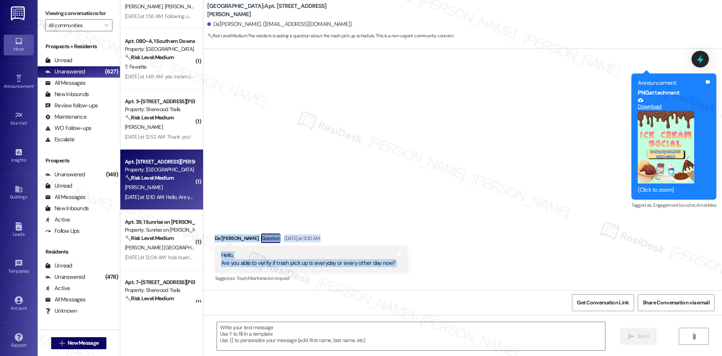
drag, startPoint x: 207, startPoint y: 231, endPoint x: 423, endPoint y: 264, distance: 218.1
click at [421, 266] on div "Received via SMS [PERSON_NAME] Question [DATE] at 12:10 AM Hello, Are you able …" at bounding box center [463, 252] width 519 height 73
copy div "[PERSON_NAME] Question [DATE] at 12:10 AM Hello, Are you able to verify if tras…"
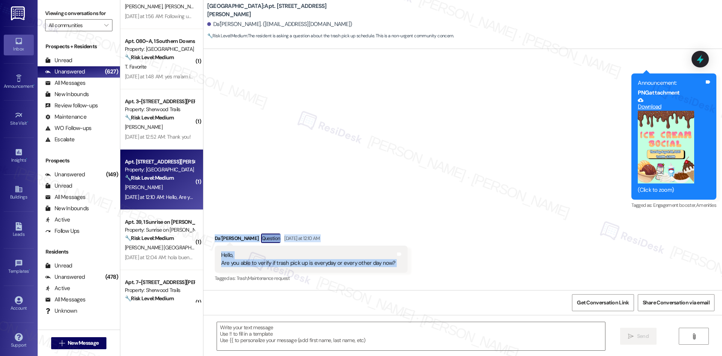
drag, startPoint x: 218, startPoint y: 237, endPoint x: 444, endPoint y: 258, distance: 226.3
click at [444, 258] on div "Received via SMS [PERSON_NAME] Question [DATE] at 12:10 AM Hello, Are you able …" at bounding box center [463, 252] width 519 height 73
copy div "[PERSON_NAME] Question [DATE] at 12:10 AM Hello, Are you able to verify if tras…"
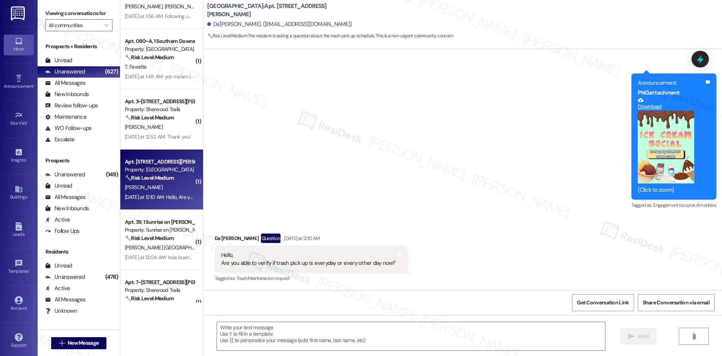
drag, startPoint x: 274, startPoint y: 166, endPoint x: 284, endPoint y: 173, distance: 11.9
click at [327, 338] on textarea at bounding box center [411, 336] width 388 height 28
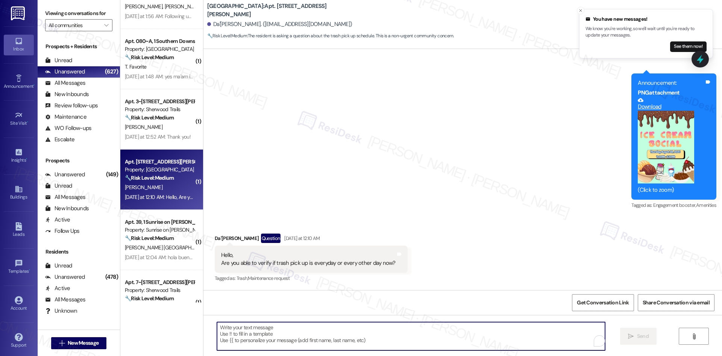
paste textarea "Hi [PERSON_NAME], thank you for reaching out. I’ll check with the site team reg…"
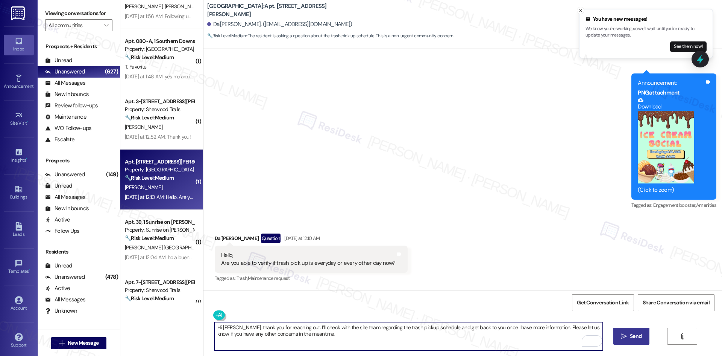
type textarea "Hi [PERSON_NAME], thank you for reaching out. I’ll check with the site team reg…"
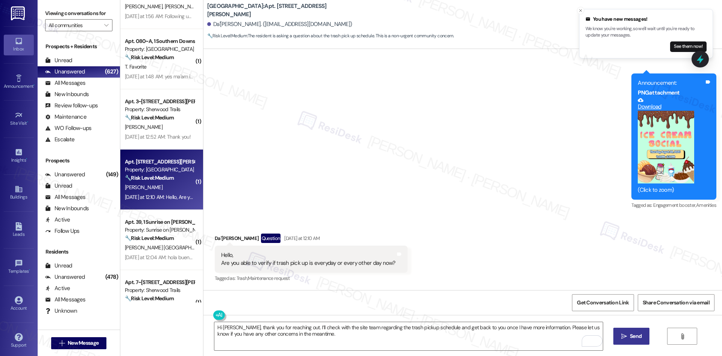
click at [634, 333] on span "Send" at bounding box center [636, 336] width 12 height 8
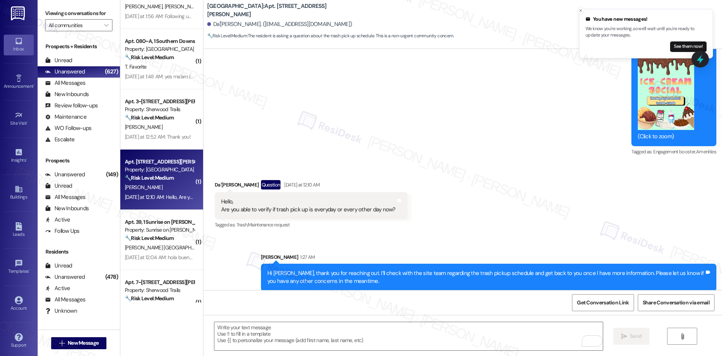
scroll to position [629, 0]
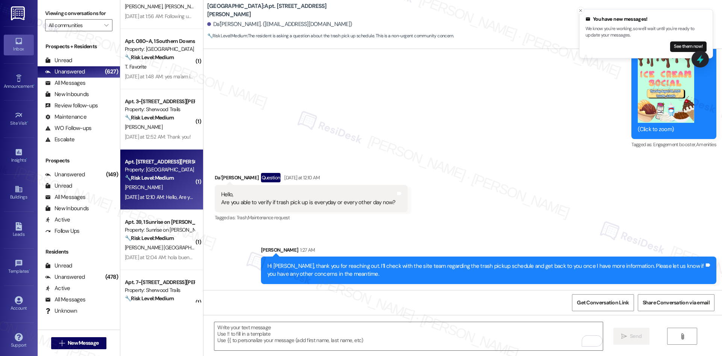
click at [541, 222] on div "Received via SMS [PERSON_NAME] Question [DATE] at 12:10 AM Hello, Are you able …" at bounding box center [463, 192] width 519 height 73
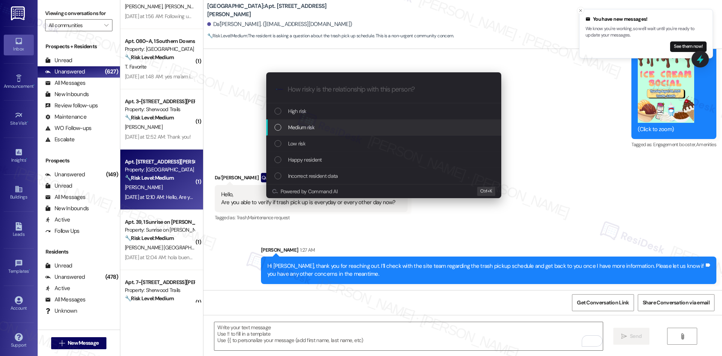
click at [312, 127] on span "Medium risk" at bounding box center [301, 127] width 26 height 8
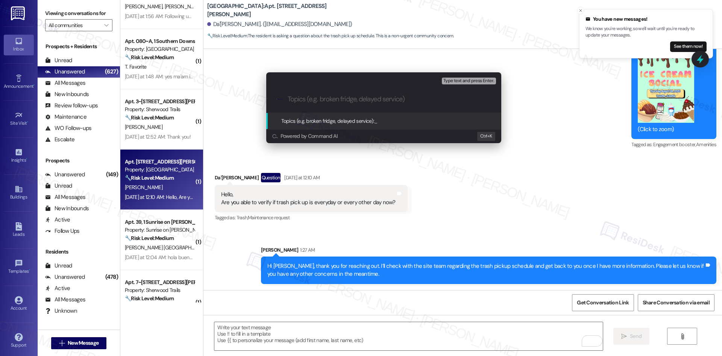
click at [317, 98] on input "Topics (e.g. broken fridge, delayed service)" at bounding box center [390, 99] width 204 height 8
paste input "Trash Pickup Schedule Verification"
type input "Trash Pickup Schedule Verification"
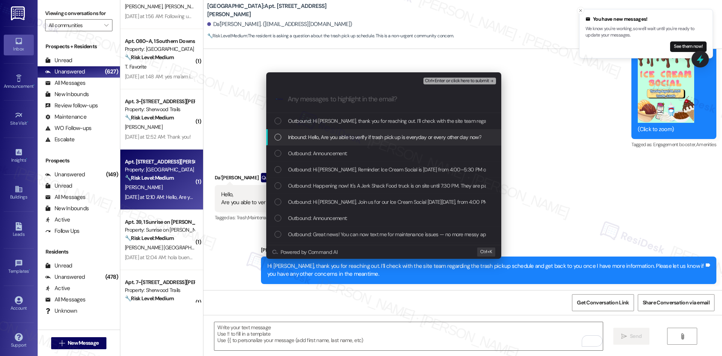
click at [343, 139] on span "Inbound: Hello, Are you able to verify if trash pick up is everyday or every ot…" at bounding box center [384, 137] width 193 height 8
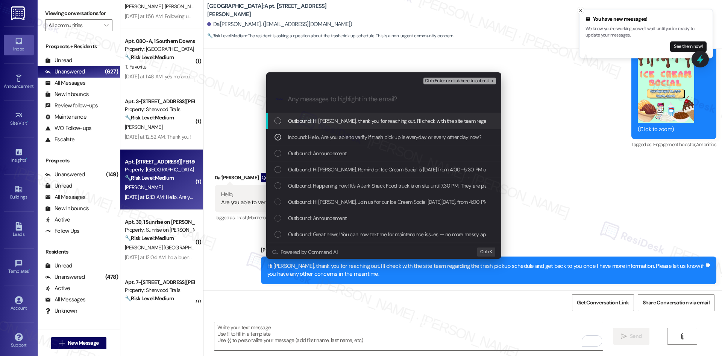
click at [485, 80] on span "Ctrl+Enter or click here to submit" at bounding box center [457, 80] width 64 height 5
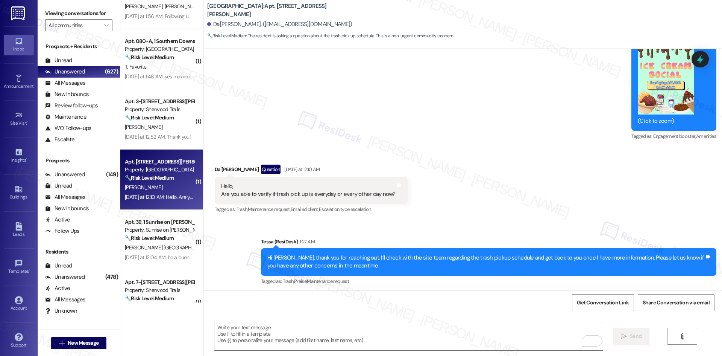
scroll to position [640, 0]
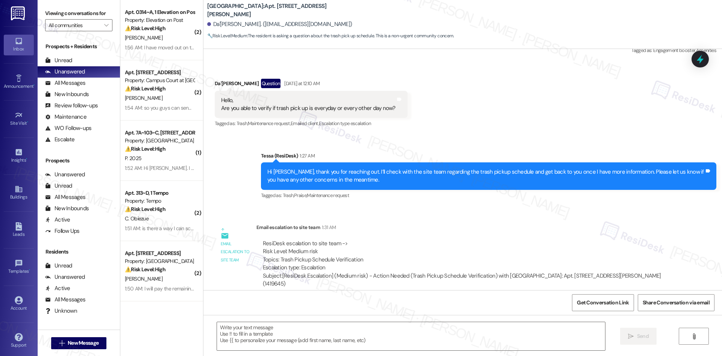
scroll to position [725, 0]
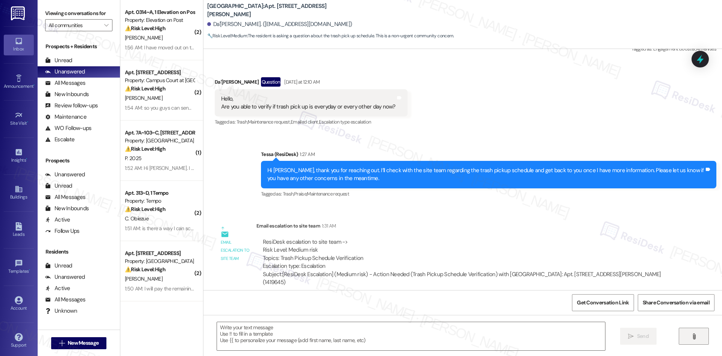
click at [696, 336] on icon "" at bounding box center [695, 336] width 6 height 6
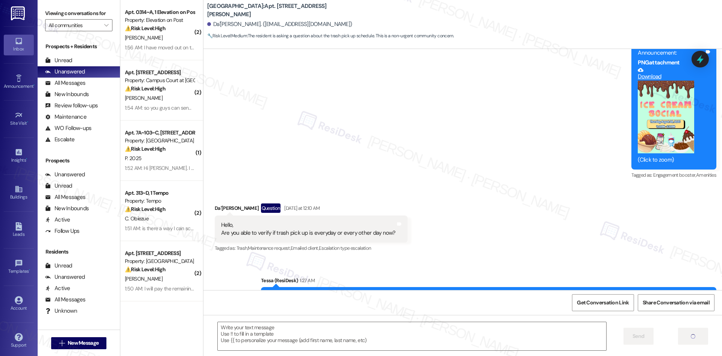
type textarea "Fetching suggested responses. Please feel free to read through the conversation…"
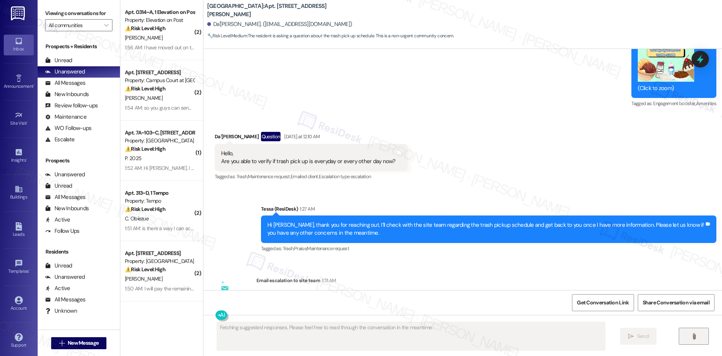
scroll to position [719, 0]
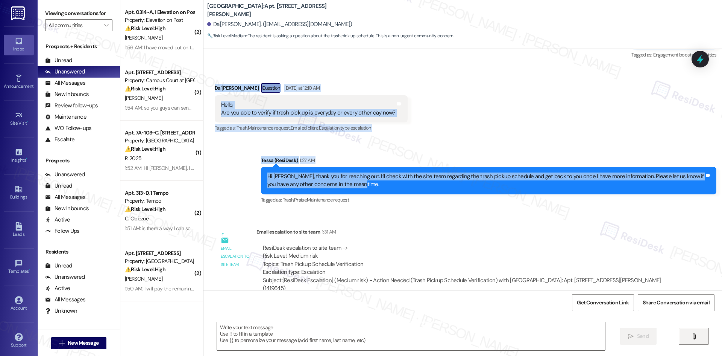
drag, startPoint x: 207, startPoint y: 82, endPoint x: 393, endPoint y: 187, distance: 213.3
click at [393, 187] on div "Lease started [DATE] 8:00 AM Announcement, sent via SMS Tessa (ResiDesk) [DATE]…" at bounding box center [463, 169] width 519 height 241
copy div "[PERSON_NAME] Question [DATE] at 12:10 AM Hello, Are you able to verify if tras…"
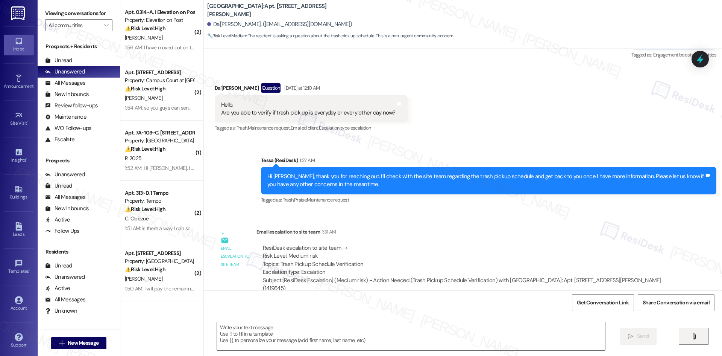
click at [451, 240] on div "ResiDesk escalation to site team -> Risk Level: Medium risk Topics: Trash Picku…" at bounding box center [464, 268] width 414 height 60
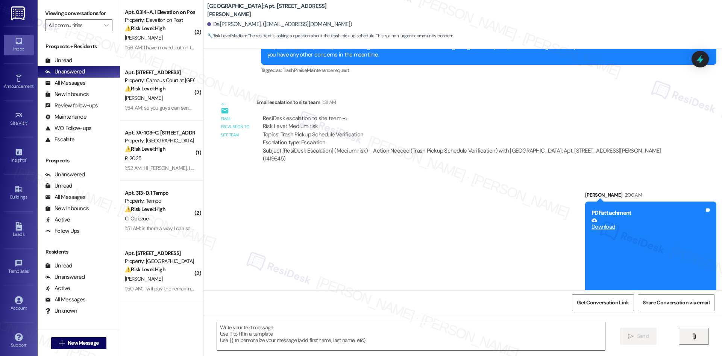
scroll to position [849, 0]
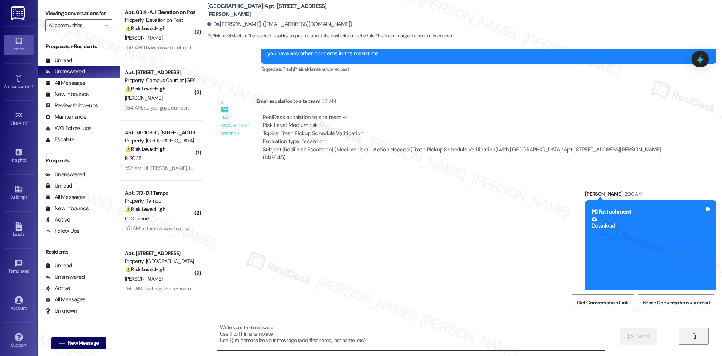
click at [362, 331] on textarea at bounding box center [411, 336] width 388 height 28
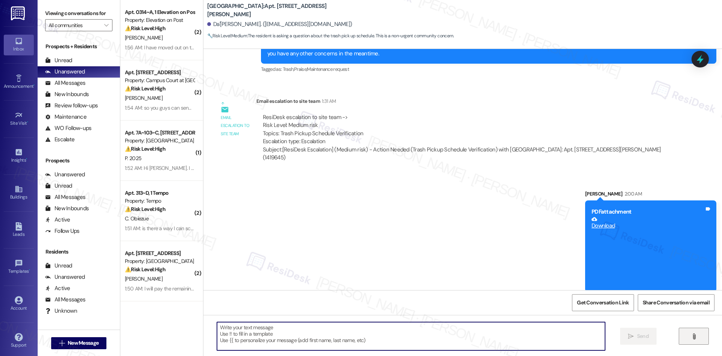
paste textarea "Hi [PERSON_NAME], thank you for your patience. The site team shared a flyer wit…"
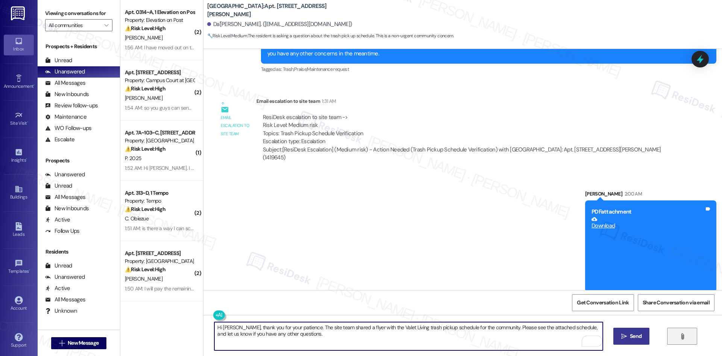
type textarea "Hi [PERSON_NAME], thank you for your patience. The site team shared a flyer wit…"
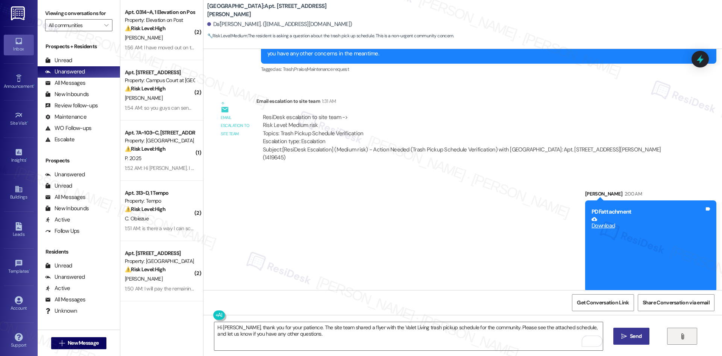
click at [634, 334] on span "Send" at bounding box center [636, 336] width 12 height 8
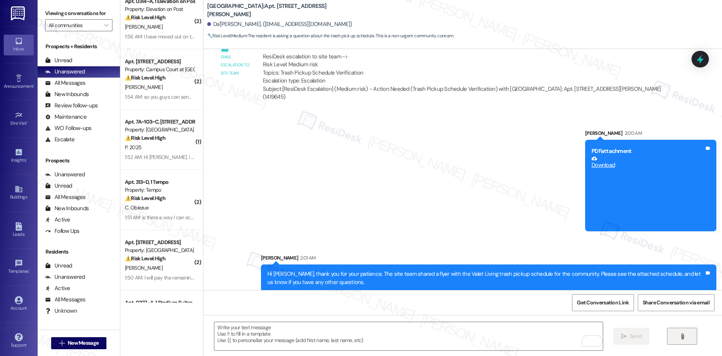
scroll to position [0, 0]
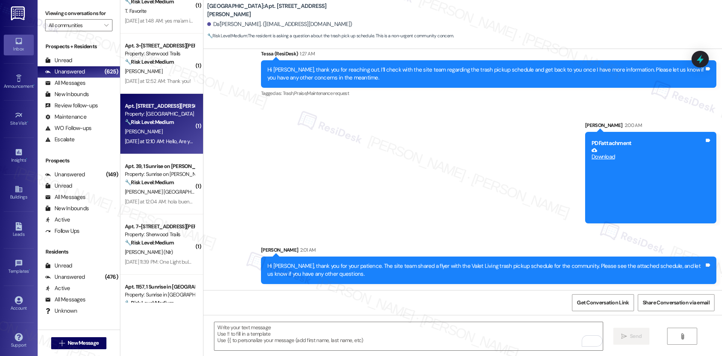
scroll to position [866, 0]
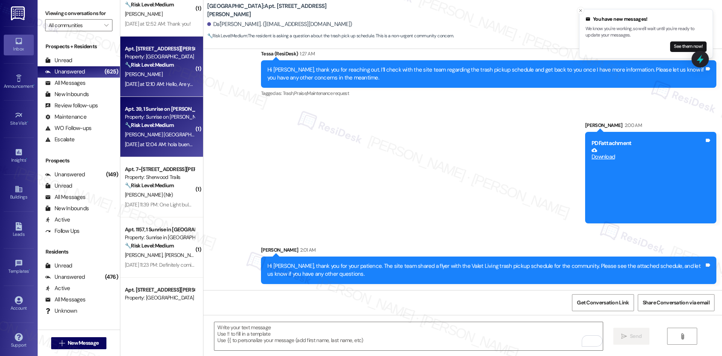
click at [155, 125] on strong "🔧 Risk Level: Medium" at bounding box center [149, 125] width 49 height 7
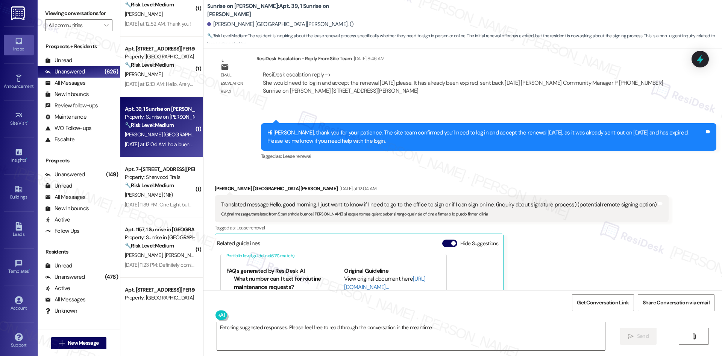
scroll to position [1908, 0]
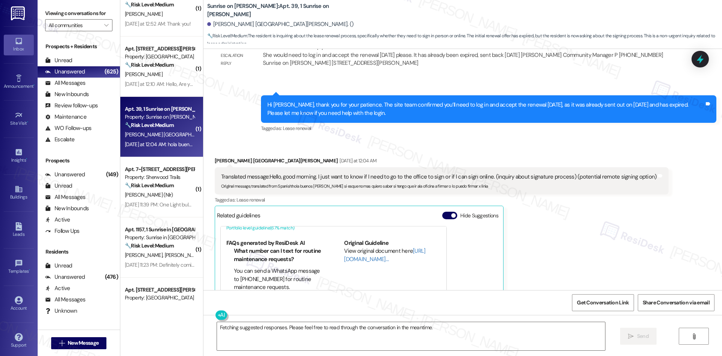
click at [344, 130] on div "Sent via SMS 8:47 AM Tessa (ResiDesk) [DATE] 8:47 AM Hi [PERSON_NAME], thank yo…" at bounding box center [488, 115] width 467 height 50
click at [238, 81] on div "Sent via SMS 8:47 AM Tessa (ResiDesk) [DATE] 8:47 AM Hi [PERSON_NAME], thank yo…" at bounding box center [463, 108] width 519 height 61
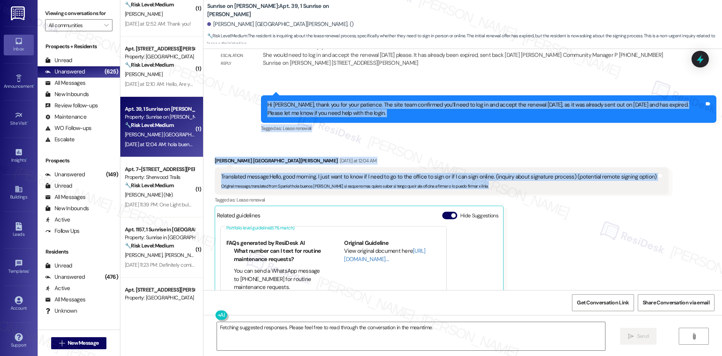
drag, startPoint x: 238, startPoint y: 85, endPoint x: 695, endPoint y: 170, distance: 465.3
click at [695, 170] on div "Lease started [DATE] 8:00 AM Survey, sent via SMS Residesk Automated Survey [DA…" at bounding box center [463, 169] width 519 height 241
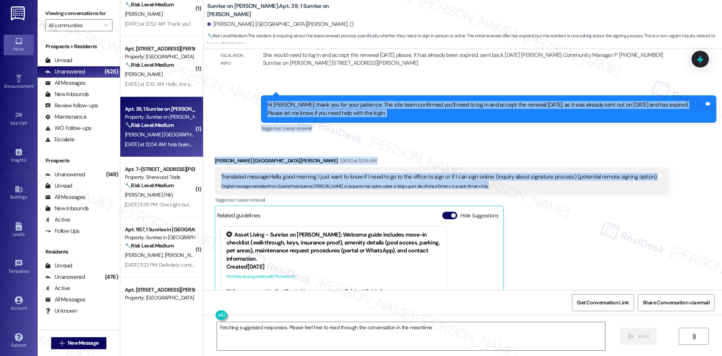
copy div "Hi [PERSON_NAME], thank you for your patience. The site team confirmed you’ll n…"
click at [368, 151] on div "Received via SMS [PERSON_NAME] De La [PERSON_NAME] [DATE] at 12:04 AM Translate…" at bounding box center [442, 262] width 466 height 222
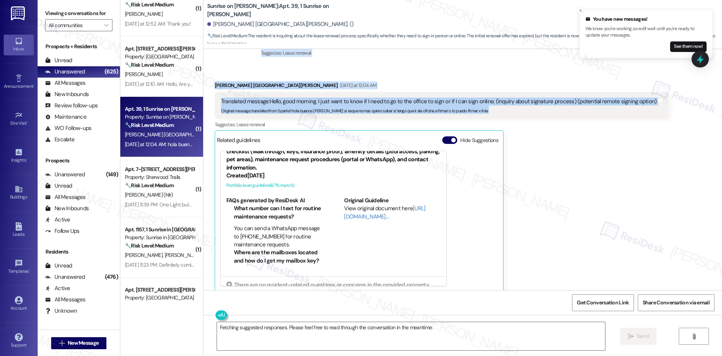
scroll to position [49, 0]
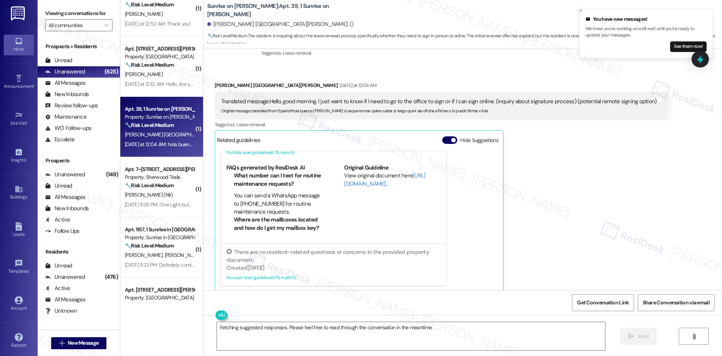
click at [539, 213] on div "[PERSON_NAME] De La [PERSON_NAME] [DATE] at 12:04 AM Translated message: Hello,…" at bounding box center [442, 186] width 454 height 211
click at [382, 338] on textarea "Fetching suggested responses. Please feel free to read through the conversation…" at bounding box center [411, 336] width 388 height 28
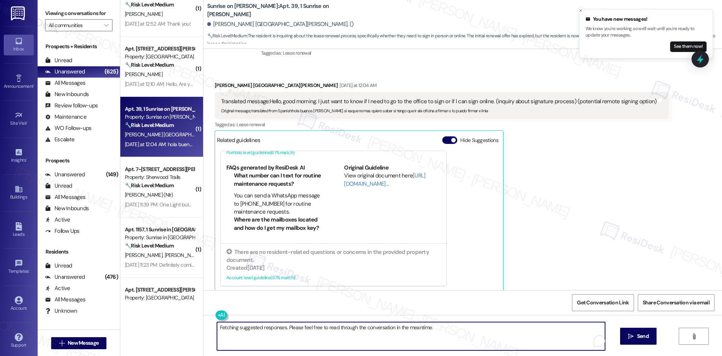
paste textarea "Hi [PERSON_NAME], thank you for reaching out. I’ll check with the site team to …"
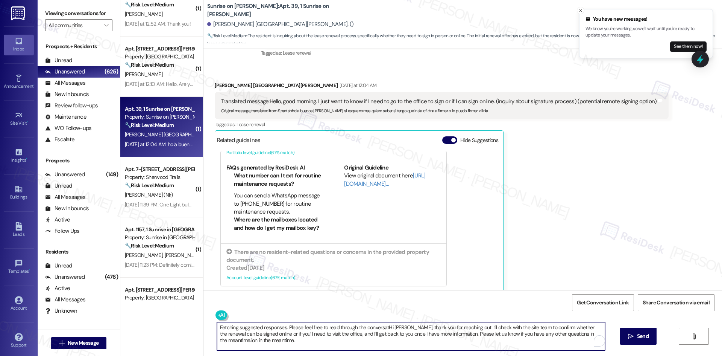
click at [367, 336] on textarea "Fetching suggested responses. Please feel free to read through the conversatHi …" at bounding box center [411, 336] width 388 height 28
paste textarea "Hi [PERSON_NAME], thank you for reaching out. I’ll check with the site team to …"
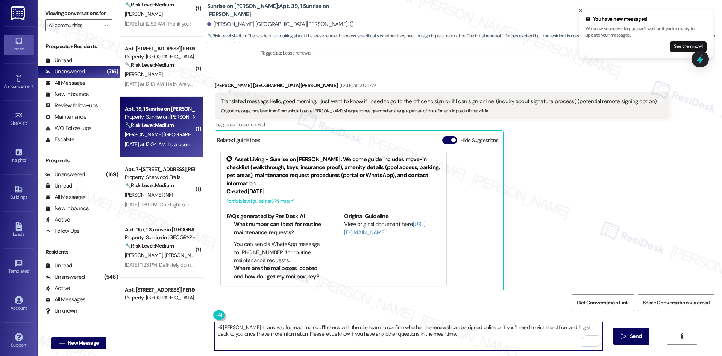
click at [362, 341] on textarea "Hi [PERSON_NAME], thank you for reaching out. I’ll check with the site team to …" at bounding box center [408, 336] width 388 height 28
type textarea "Hi Griselda, thank you for reaching out. I’ll check with the site team to confi…"
click at [630, 334] on span "Send" at bounding box center [636, 336] width 12 height 8
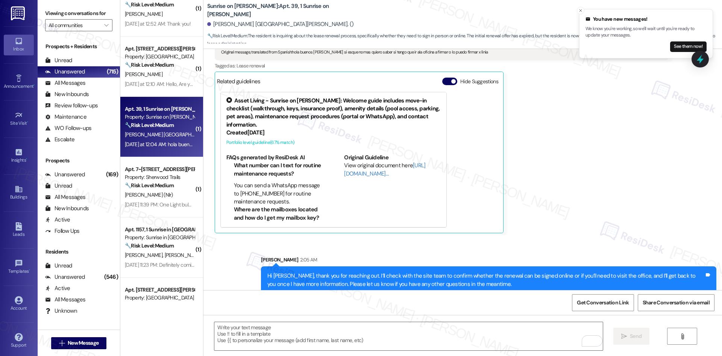
scroll to position [2043, 0]
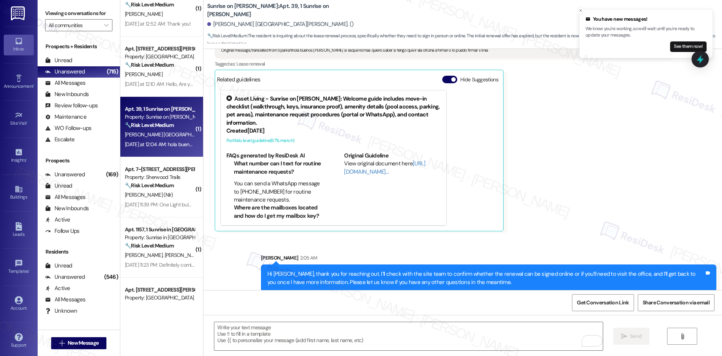
click at [540, 225] on div "Received via SMS Griselda Alamilla De La Torre Yesterday at 12:04 AM Translated…" at bounding box center [442, 126] width 466 height 222
click at [537, 220] on div "Griselda Alamilla De La Torre Yesterday at 12:04 AM Translated message: Hello, …" at bounding box center [442, 126] width 454 height 211
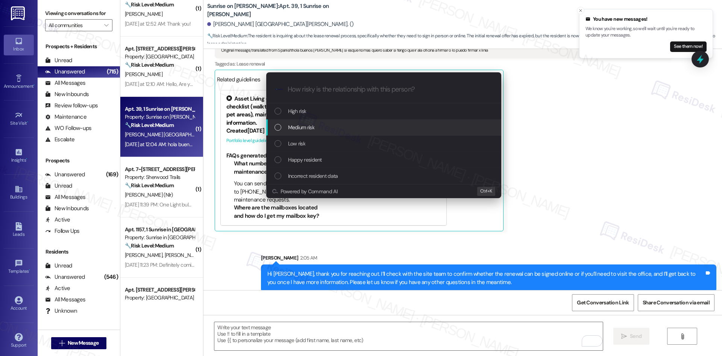
click at [343, 127] on div "Medium risk" at bounding box center [385, 127] width 220 height 8
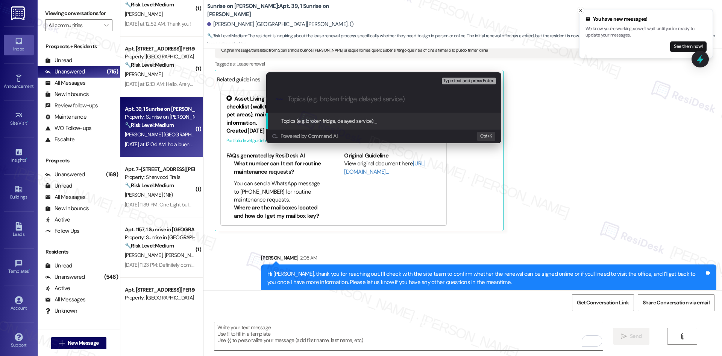
click at [317, 96] on input "Topics (e.g. broken fridge, delayed service)" at bounding box center [390, 99] width 204 height 8
paste input "Lease Renewal Signature Process Inquiry"
type input "Lease Renewal Signature Process Inquiry"
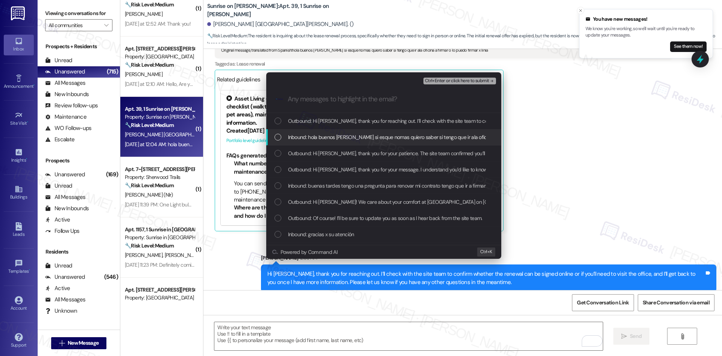
click at [329, 137] on span "Inbound: hola buenos días si esque nomas quiero saber si tengo que ir ala ofici…" at bounding box center [425, 137] width 275 height 8
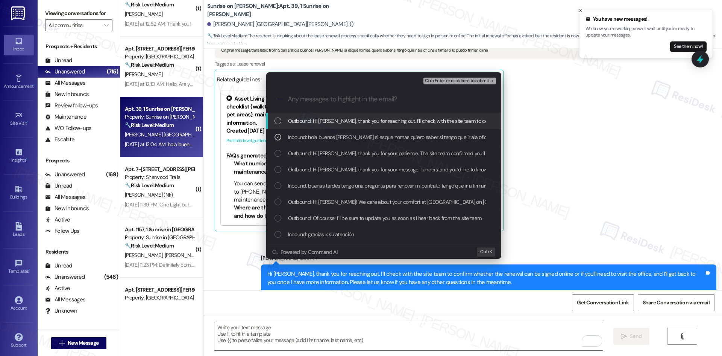
click at [482, 82] on span "Ctrl+Enter or click here to submit" at bounding box center [457, 80] width 64 height 5
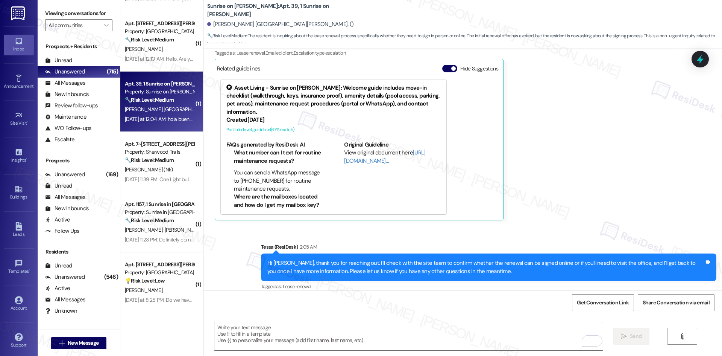
scroll to position [942, 0]
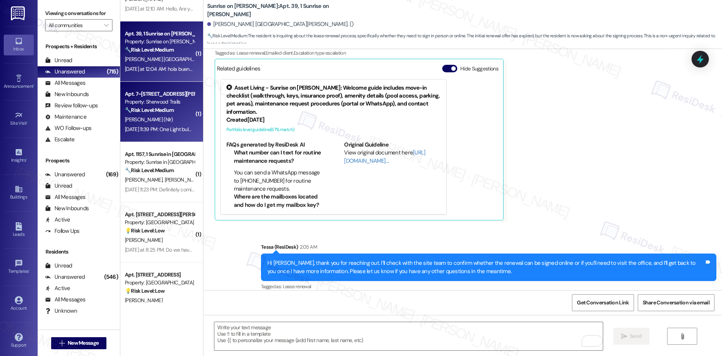
click at [164, 111] on strong "🔧 Risk Level: Medium" at bounding box center [149, 109] width 49 height 7
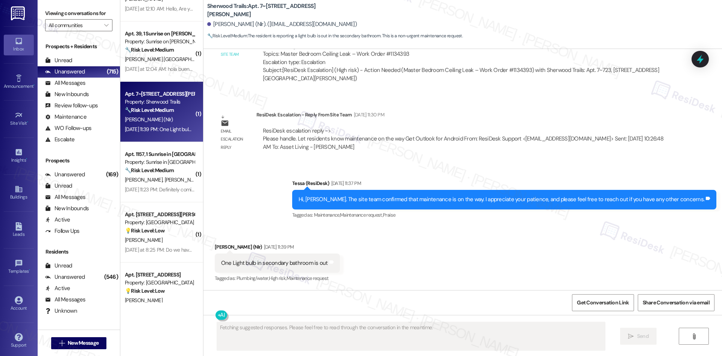
scroll to position [660, 0]
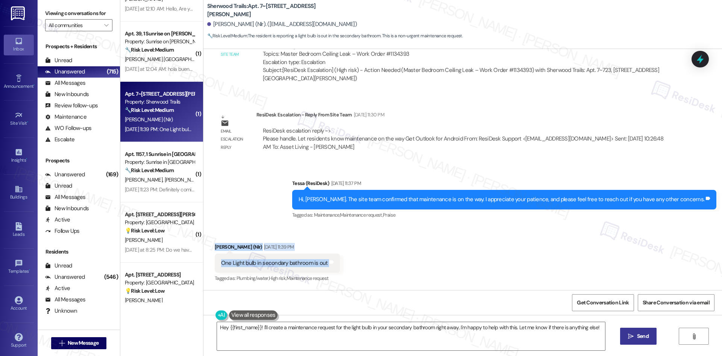
drag, startPoint x: 202, startPoint y: 241, endPoint x: 340, endPoint y: 271, distance: 141.2
click at [340, 271] on div "Received via SMS Brandy Hardnett (Nlr) Sep 04, 2025 at 11:39 PM One Light bulb …" at bounding box center [463, 258] width 519 height 64
copy div "Brandy Hardnett (Nlr) Sep 04, 2025 at 11:39 PM One Light bulb in secondary bath…"
click at [269, 176] on div "Sent via SMS Tessa (ResiDesk) Sep 04, 2025 at 11:37 PM Hi, Brandy. The site tea…" at bounding box center [463, 194] width 519 height 64
click at [309, 336] on textarea "Hey {{first_name}}! I'll create a maintenance request for the light bulb in you…" at bounding box center [411, 336] width 388 height 28
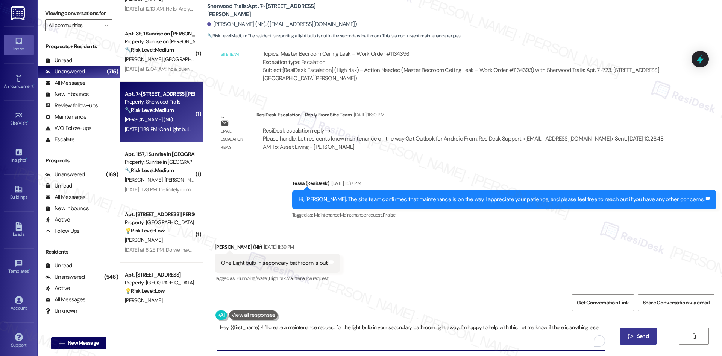
paste textarea "i Brandy, thank you for letting us know. I’ll submit a work order to the site t…"
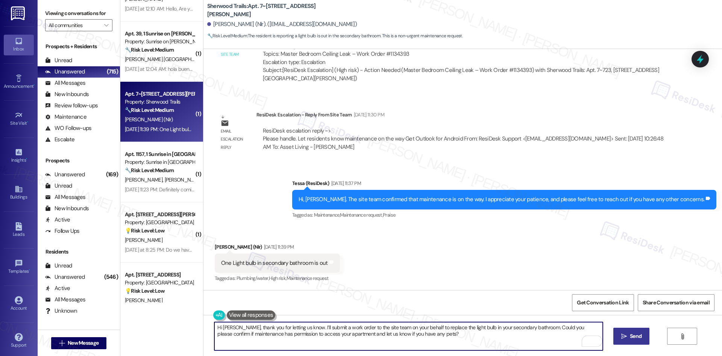
type textarea "Hi Brandy, thank you for letting us know. I’ll submit a work order to the site …"
click at [635, 343] on button " Send" at bounding box center [632, 335] width 36 height 17
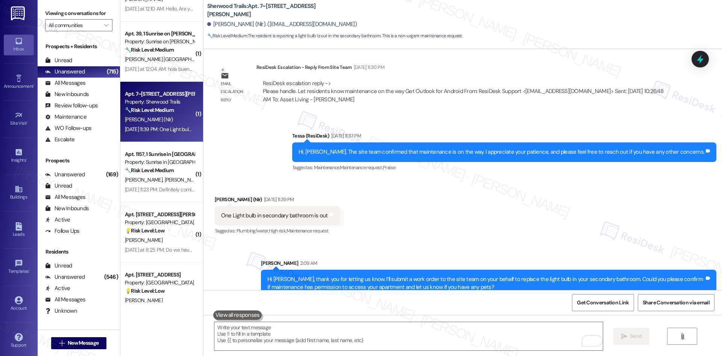
scroll to position [721, 0]
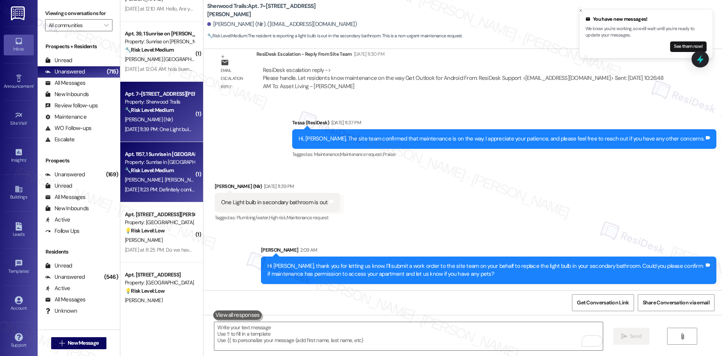
click at [166, 185] on div "Sep 04, 2025 at 11:23 PM: Definitely coming from inside. Happens as soon as the…" at bounding box center [159, 189] width 71 height 9
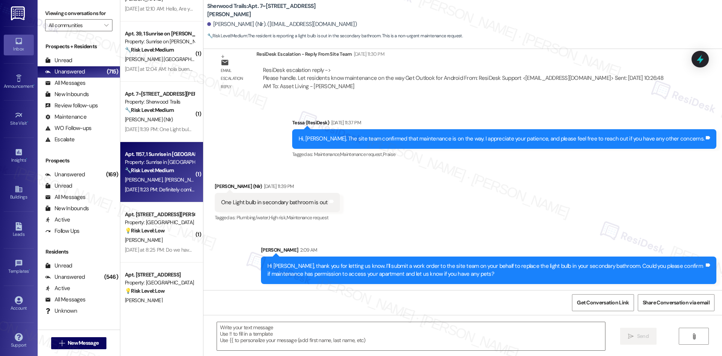
type textarea "Fetching suggested responses. Please feel free to read through the conversation…"
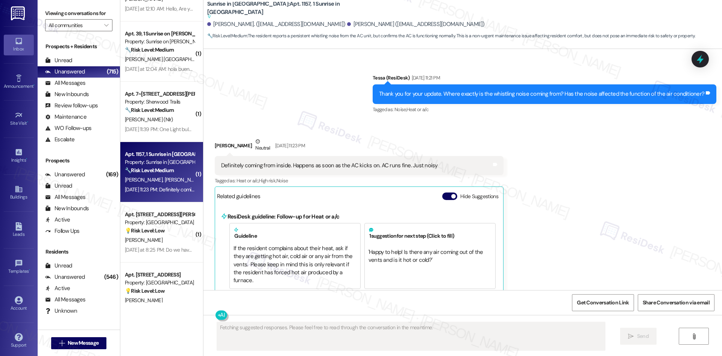
scroll to position [599, 0]
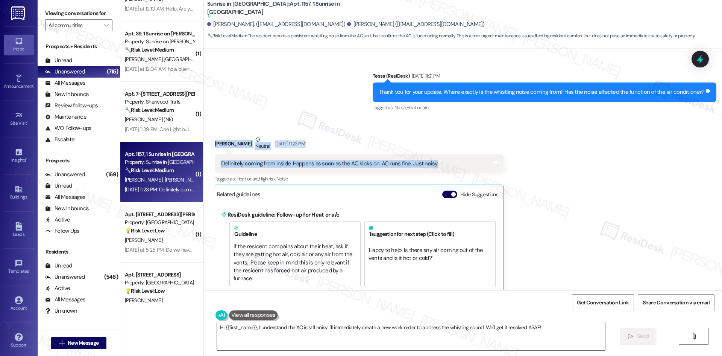
drag, startPoint x: 207, startPoint y: 126, endPoint x: 447, endPoint y: 160, distance: 242.4
click at [447, 160] on div "Received via SMS Jessica Nez Neutral Sep 04, 2025 at 11:23 PM Definitely coming…" at bounding box center [359, 218] width 300 height 176
copy div "Jessica Nez Neutral Sep 04, 2025 at 11:23 PM Definitely coming from inside. Hap…"
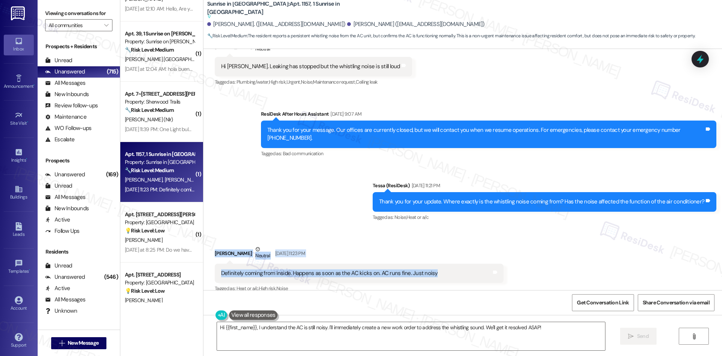
scroll to position [486, 0]
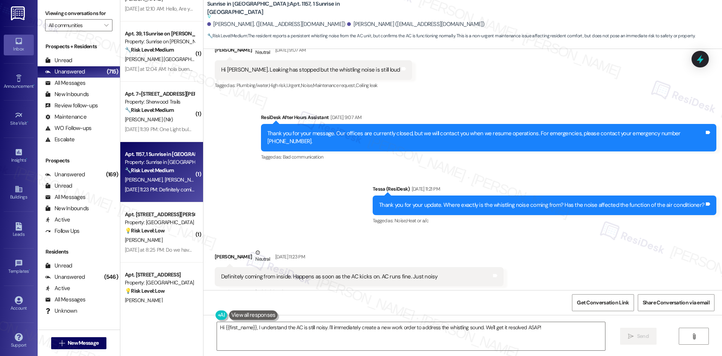
click at [375, 179] on div "Sent via SMS Tessa (ResiDesk) Sep 04, 2025 at 11:21 PM Thank you for your updat…" at bounding box center [544, 205] width 355 height 52
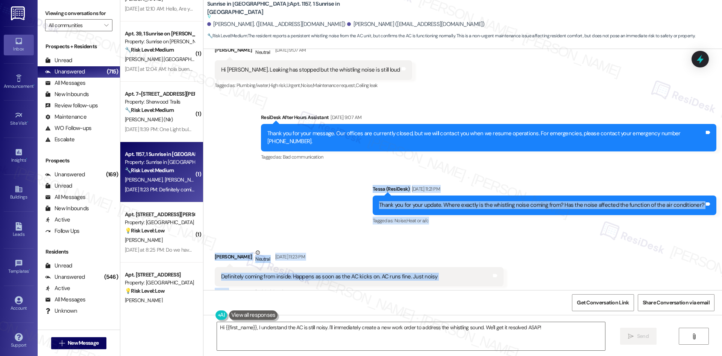
drag, startPoint x: 375, startPoint y: 174, endPoint x: 458, endPoint y: 275, distance: 130.7
click at [458, 275] on div "Lease started Aug 14, 2025 at 8:00 AM Survey, sent via SMS Residesk Automated S…" at bounding box center [463, 169] width 519 height 241
click at [458, 275] on div "Definitely coming from inside. Happens as soon as the AC kicks on. AC runs fine…" at bounding box center [359, 276] width 289 height 19
drag, startPoint x: 361, startPoint y: 181, endPoint x: 436, endPoint y: 271, distance: 117.3
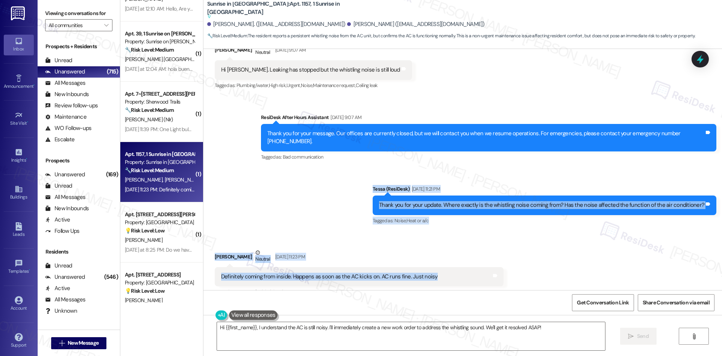
click at [436, 271] on div "Lease started Aug 14, 2025 at 8:00 AM Survey, sent via SMS Residesk Automated S…" at bounding box center [463, 169] width 519 height 241
copy div "Tessa (ResiDesk) Sep 04, 2025 at 11:21 PM Thank you for your update. Where exac…"
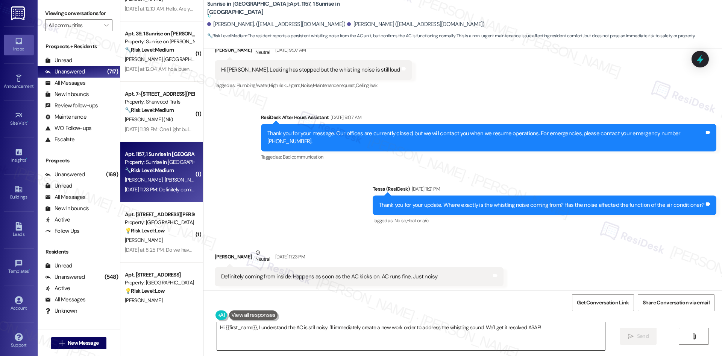
click at [309, 334] on textarea "Hi {{first_name}}, I understand the AC is still noisy. I'll immediately create …" at bounding box center [411, 336] width 388 height 28
click at [307, 349] on textarea "Hi {{first_name}}, I understand the AC is still noisy. I'll immediately create …" at bounding box center [408, 336] width 388 height 28
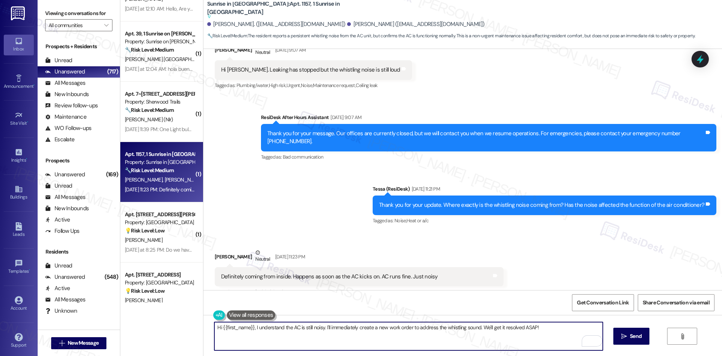
click at [307, 342] on textarea "Hi {{first_name}}, I understand the AC is still noisy. I'll immediately create …" at bounding box center [408, 336] width 388 height 28
paste textarea "Jessica, thank you for letting me know. Since the AC is still running fine, ple…"
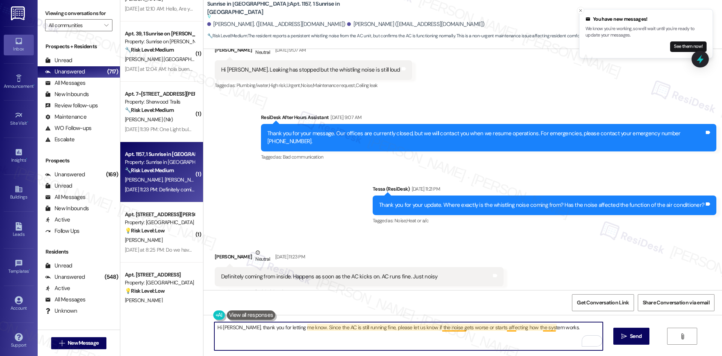
click at [451, 330] on textarea "Hi Jessica, thank you for letting me know. Since the AC is still running fine, …" at bounding box center [408, 336] width 388 height 28
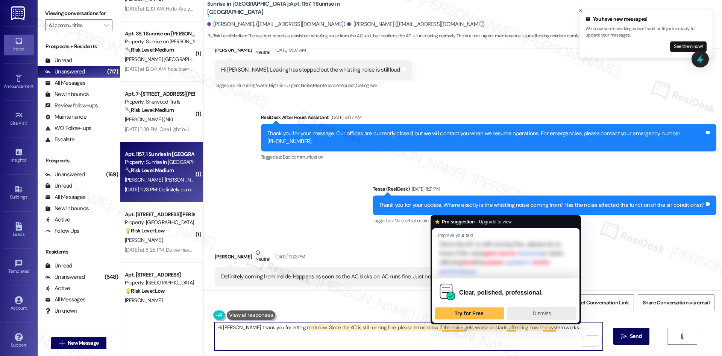
click at [533, 314] on span "Dismiss" at bounding box center [542, 313] width 18 height 6
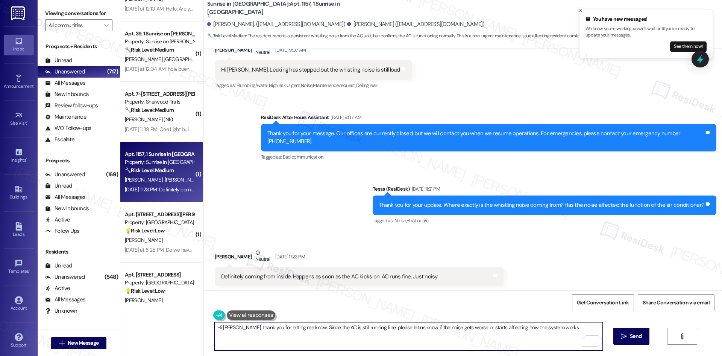
click at [428, 338] on textarea "Hi Jessica, thank you for letting me know. Since the AC is still running fine, …" at bounding box center [408, 336] width 388 height 28
drag, startPoint x: 237, startPoint y: 326, endPoint x: 181, endPoint y: 328, distance: 55.7
click at [181, 328] on div "( 1 ) Apt. 080~A, 1 Southern Downs Property: Southern Downs 🔧 Risk Level: Mediu…" at bounding box center [421, 178] width 602 height 356
type textarea "Thank you for letting me know. Since the AC is still running fine, please let u…"
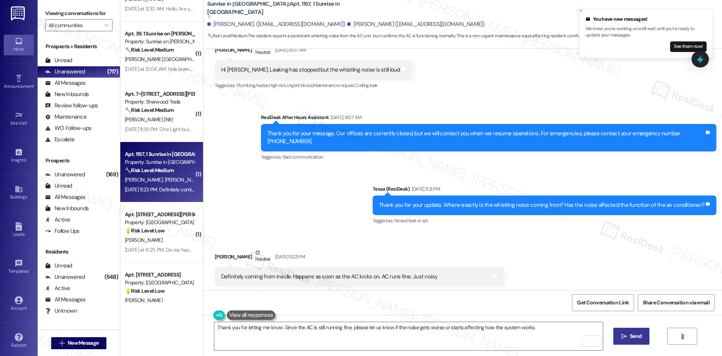
click at [644, 330] on button " Send" at bounding box center [632, 335] width 36 height 17
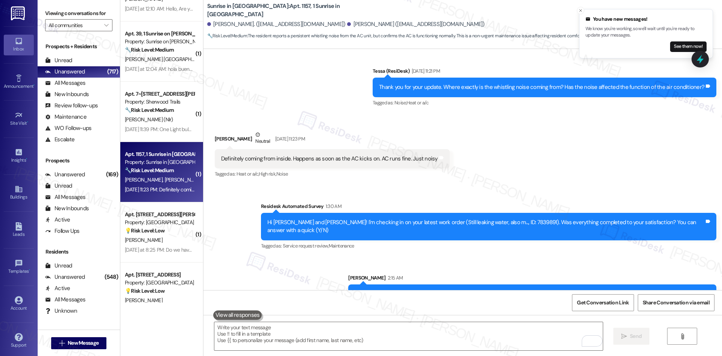
scroll to position [608, 0]
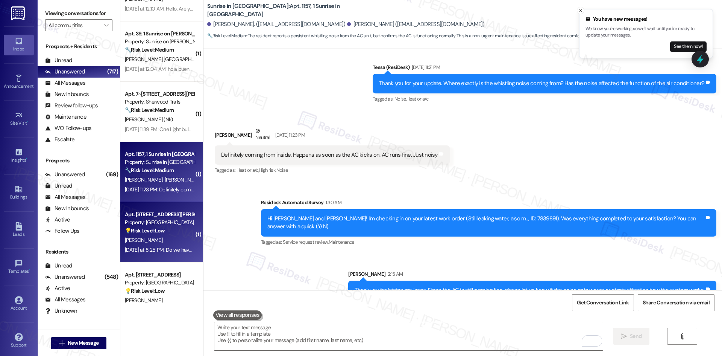
click at [169, 225] on div "Property: Bella Vista" at bounding box center [160, 222] width 70 height 8
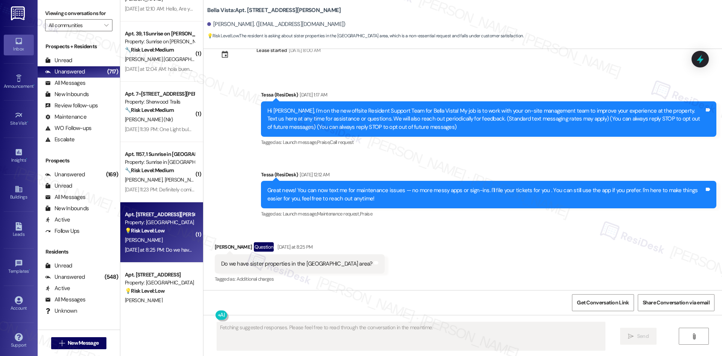
scroll to position [26, 0]
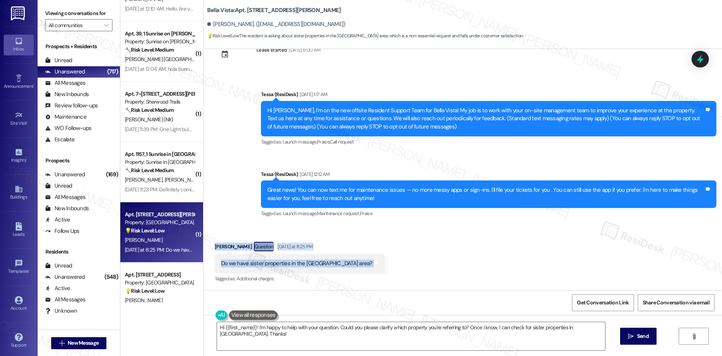
drag, startPoint x: 219, startPoint y: 239, endPoint x: 359, endPoint y: 258, distance: 141.3
click at [359, 258] on div "Received via SMS Kimberly Martinez Question Yesterday at 8:25 PM Do we have sis…" at bounding box center [463, 257] width 519 height 65
copy div "Kimberly Martinez Question Yesterday at 8:25 PM Do we have sister properties in…"
click at [489, 254] on div "Received via SMS Kimberly Martinez Question Yesterday at 8:25 PM Do we have sis…" at bounding box center [463, 257] width 519 height 65
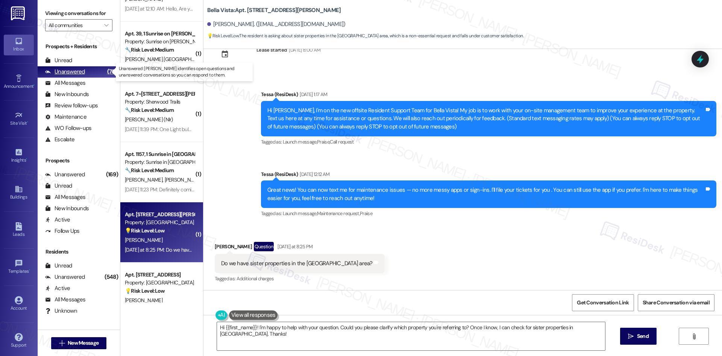
click at [71, 73] on div "Unanswered" at bounding box center [65, 72] width 40 height 8
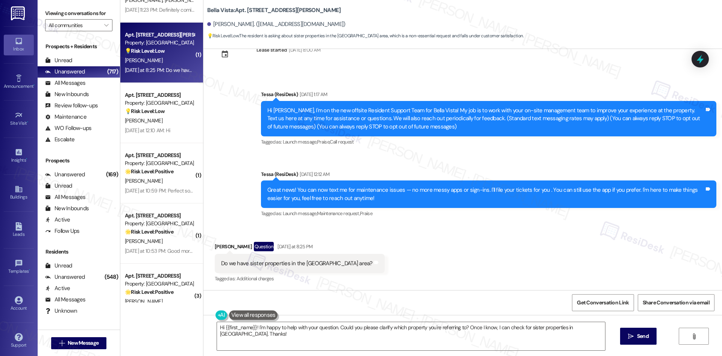
scroll to position [1092, 0]
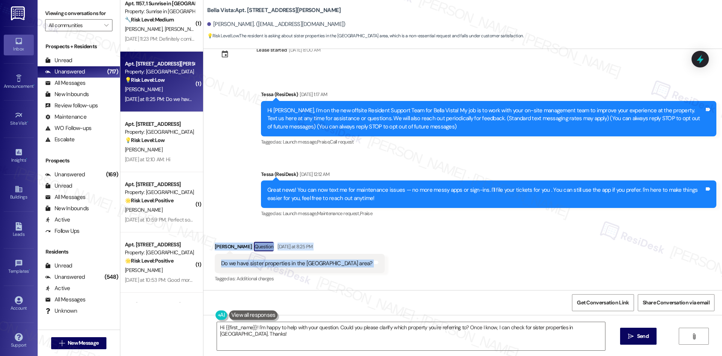
drag, startPoint x: 205, startPoint y: 241, endPoint x: 397, endPoint y: 260, distance: 192.8
click at [397, 260] on div "Received via SMS Kimberly Martinez Question Yesterday at 8:25 PM Do we have sis…" at bounding box center [463, 257] width 519 height 65
copy div "Kimberly Martinez Question Yesterday at 8:25 PM Do we have sister properties in…"
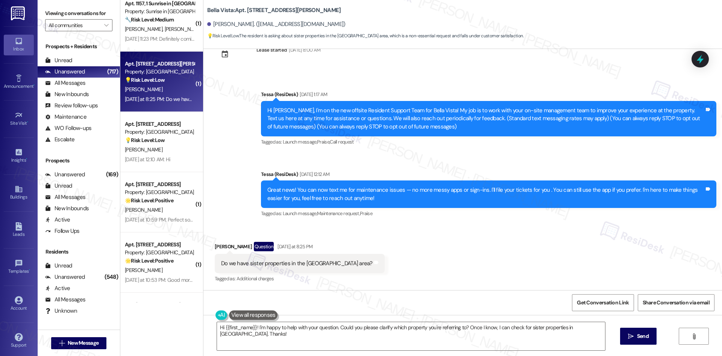
drag, startPoint x: 308, startPoint y: 160, endPoint x: 296, endPoint y: 164, distance: 12.5
click at [308, 160] on div "Announcement, sent via SMS Tessa (ResiDesk) Aug 28, 2025 at 1:17 AM Hi Kimberly…" at bounding box center [463, 148] width 519 height 151
click at [281, 342] on textarea "Hi {{first_name}}! I'm happy to help with your question. Could you please clari…" at bounding box center [411, 336] width 388 height 28
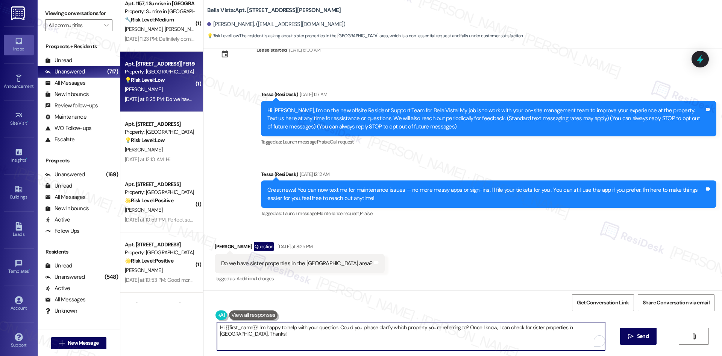
paste textarea "Kimberly, thank you for reaching out. I’ll check with the site team to confirm …"
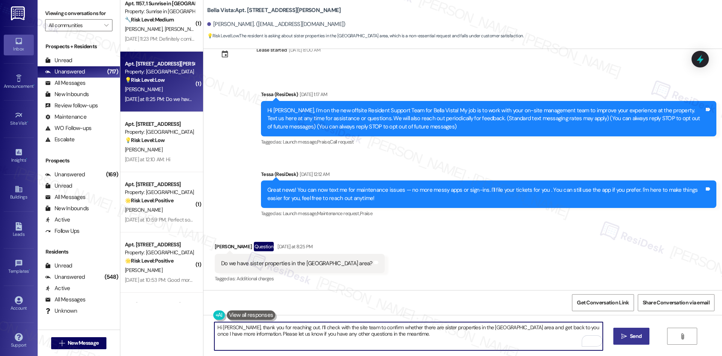
type textarea "Hi Kimberly, thank you for reaching out. I’ll check with the site team to confi…"
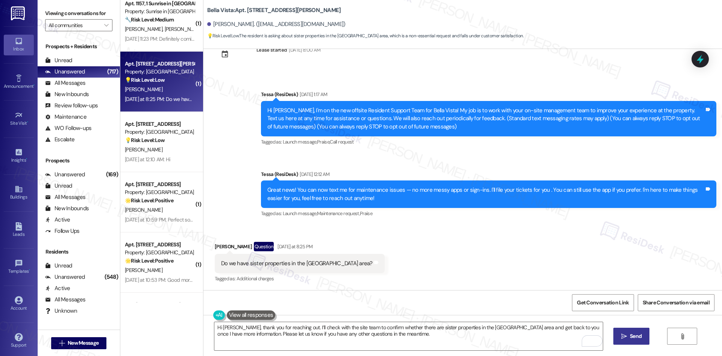
click at [622, 340] on span " Send" at bounding box center [632, 336] width 24 height 8
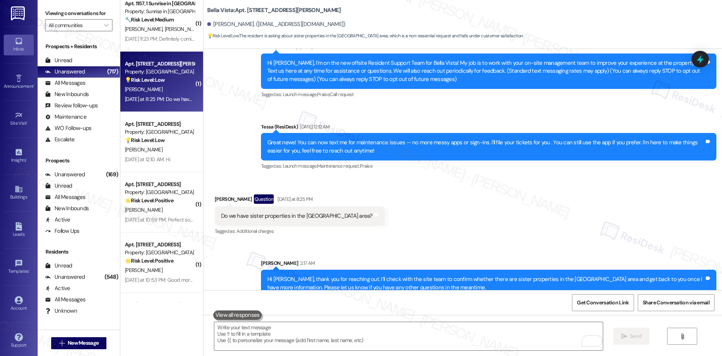
scroll to position [87, 0]
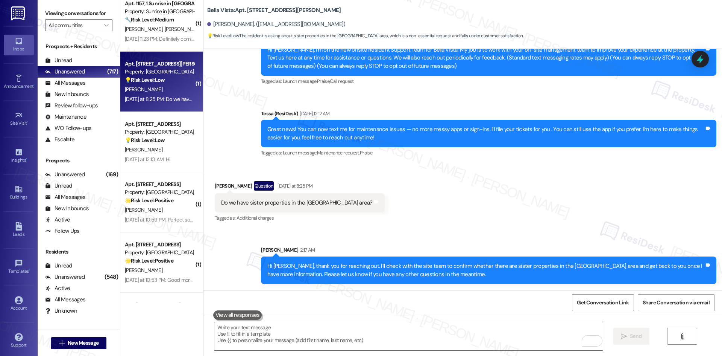
drag, startPoint x: 451, startPoint y: 238, endPoint x: 447, endPoint y: 233, distance: 6.9
click at [450, 237] on div "Sent via SMS Sarah 2:17 AM Hi Kimberly, thank you for reaching out. I’ll check …" at bounding box center [463, 259] width 519 height 61
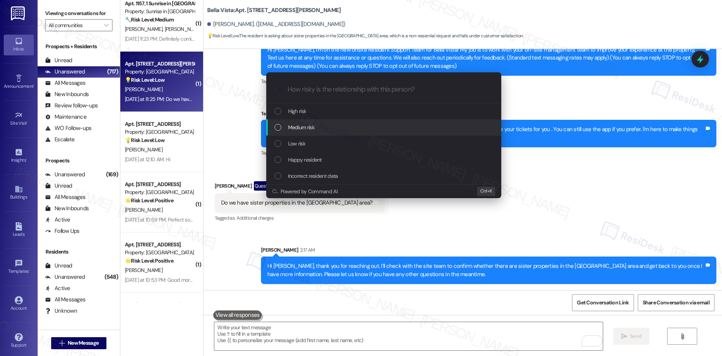
click at [328, 119] on div "Medium risk" at bounding box center [383, 127] width 235 height 16
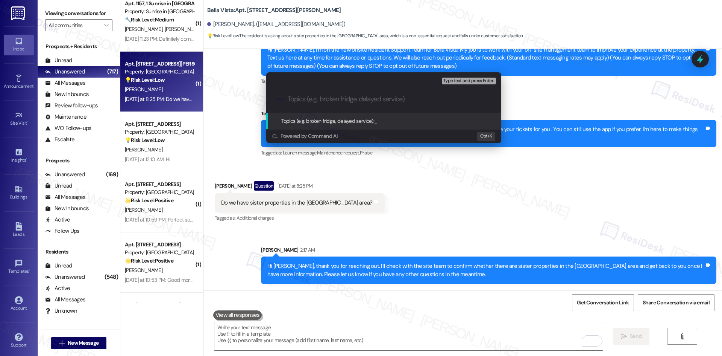
click at [324, 94] on div ".cls-1{fill:#0a055f;}.cls-2{fill:#0cc4c4;} resideskLogoBlueOrange" at bounding box center [383, 99] width 235 height 27
click at [322, 98] on input "Topics (e.g. broken fridge, delayed service)" at bounding box center [390, 99] width 204 height 8
paste input "Inquiry About Sister Properties in Phoenix"
type input "Inquiry About Sister Properties in Phoenix"
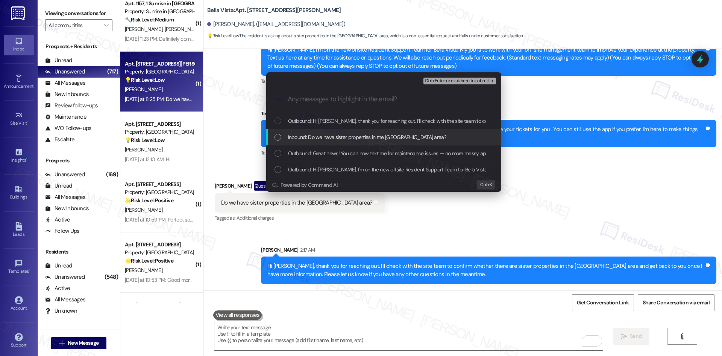
click at [306, 131] on div "Inbound: Do we have sister properties in the Phoenix area?" at bounding box center [383, 137] width 235 height 16
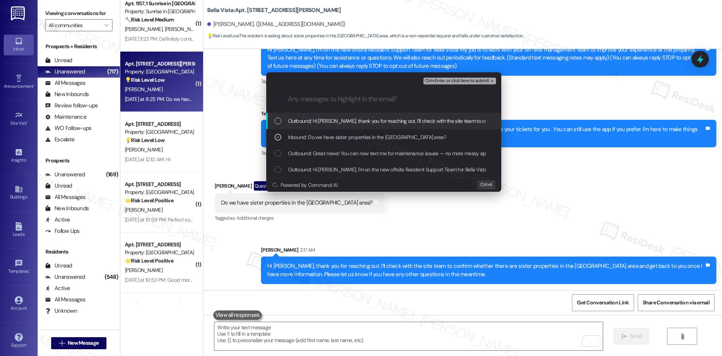
click at [485, 80] on span "Ctrl+Enter or click here to submit" at bounding box center [457, 80] width 64 height 5
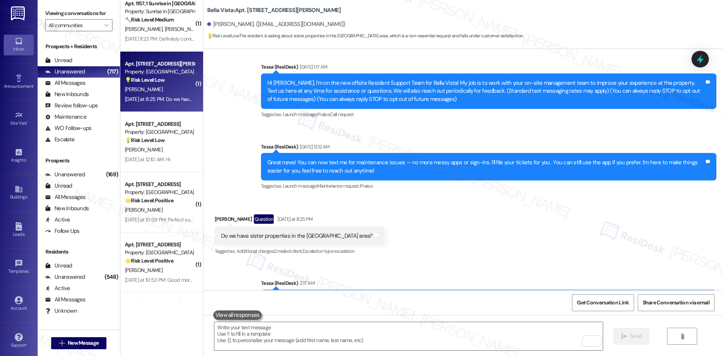
scroll to position [98, 0]
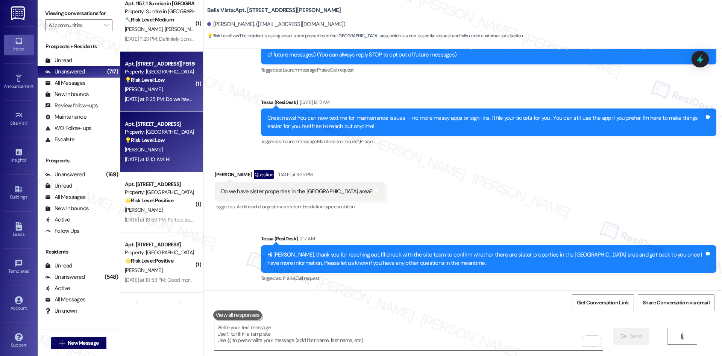
click at [175, 145] on div "E. Wilson" at bounding box center [159, 149] width 71 height 9
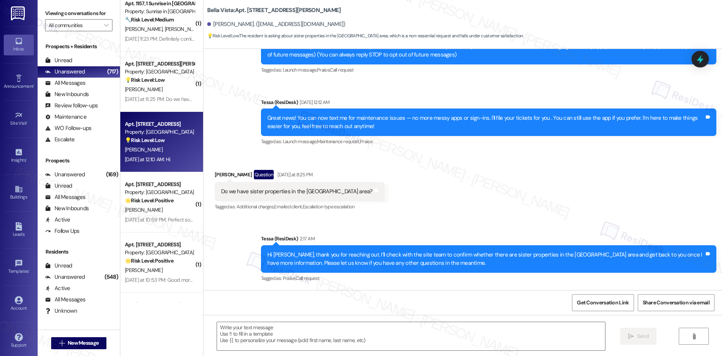
type textarea "Fetching suggested responses. Please feel free to read through the conversation…"
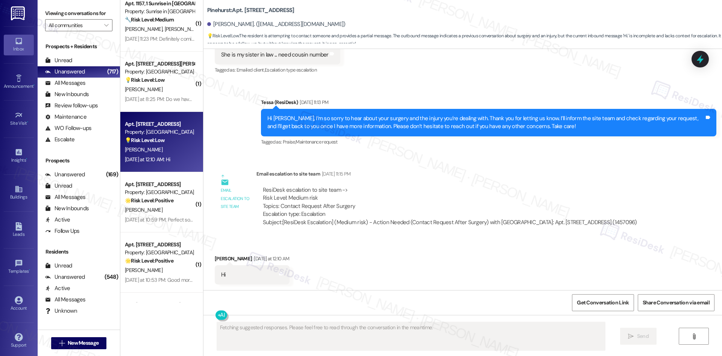
scroll to position [641, 0]
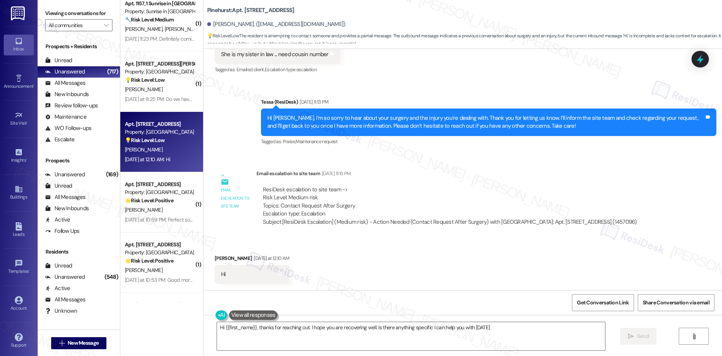
type textarea "Hi {{first_name}}, thanks for reaching out. I hope you are recovering well. Is …"
drag, startPoint x: 202, startPoint y: 248, endPoint x: 307, endPoint y: 280, distance: 109.7
click at [307, 280] on div "Received via SMS Elizabeth Wilson Yesterday at 12:10 AM Hi Tags and notes" at bounding box center [463, 263] width 519 height 52
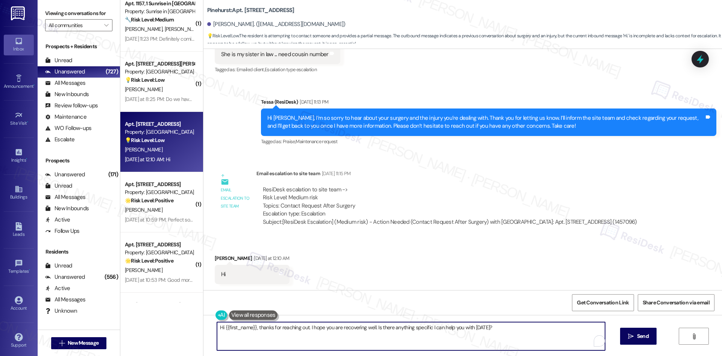
click at [569, 350] on textarea "Hi {{first_name}}, thanks for reaching out. I hope you are recovering well. Is …" at bounding box center [411, 336] width 388 height 28
click at [637, 335] on span "Send" at bounding box center [643, 336] width 12 height 8
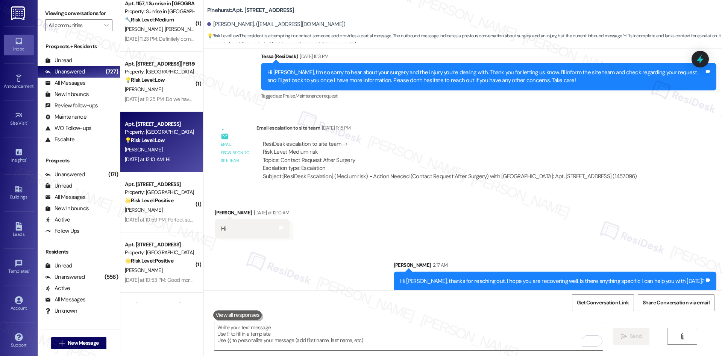
scroll to position [694, 0]
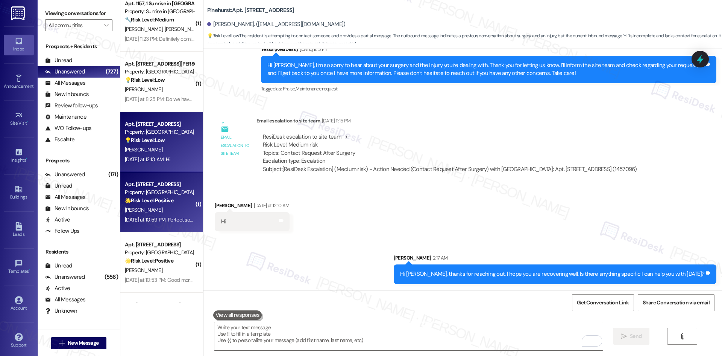
click at [151, 202] on strong "🌟 Risk Level: Positive" at bounding box center [149, 200] width 49 height 7
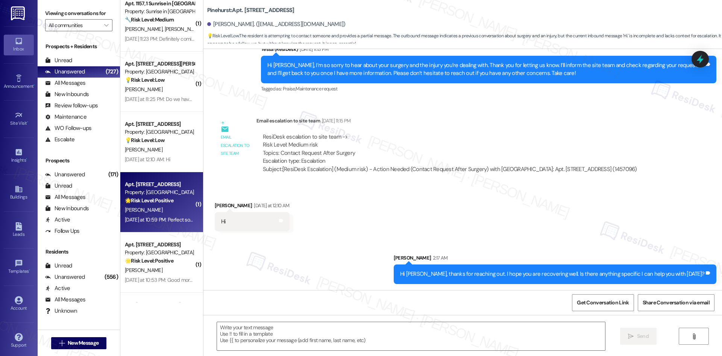
type textarea "Fetching suggested responses. Please feel free to read through the conversation…"
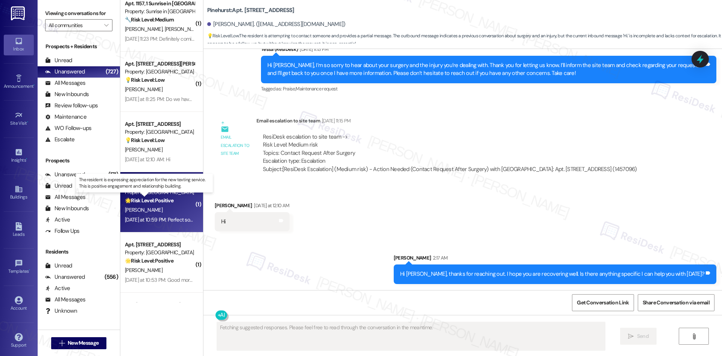
scroll to position [125, 0]
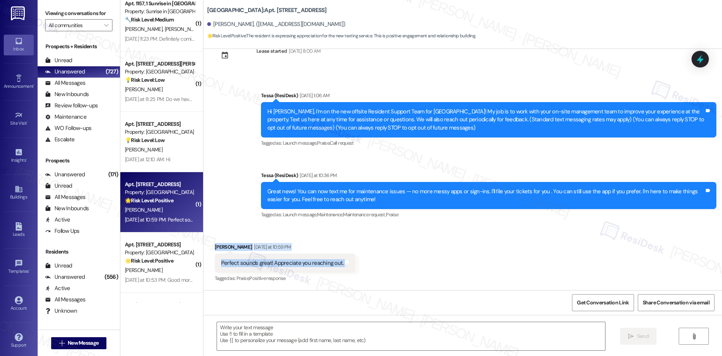
drag, startPoint x: 218, startPoint y: 246, endPoint x: 358, endPoint y: 259, distance: 140.6
click at [356, 262] on div "Received via SMS Jonathan Ruiz Yesterday at 10:59 PM Perfect sounds great! Appr…" at bounding box center [463, 258] width 519 height 64
copy div "Jonathan Ruiz Yesterday at 10:59 PM Perfect sounds great! Appreciate you reachi…"
click at [293, 327] on textarea at bounding box center [411, 336] width 388 height 28
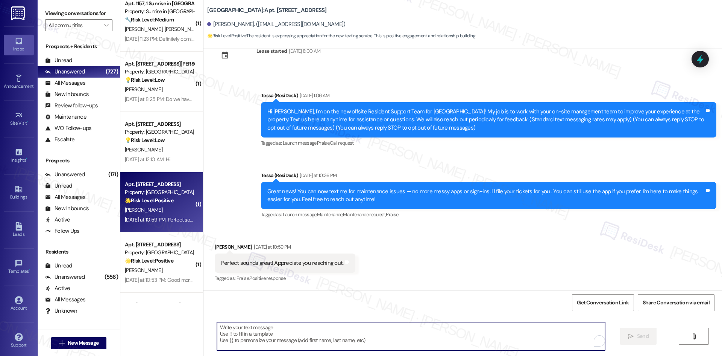
paste textarea "You’re very welcome, Jonathan. Please don’t hesitate to reach out if anything e…"
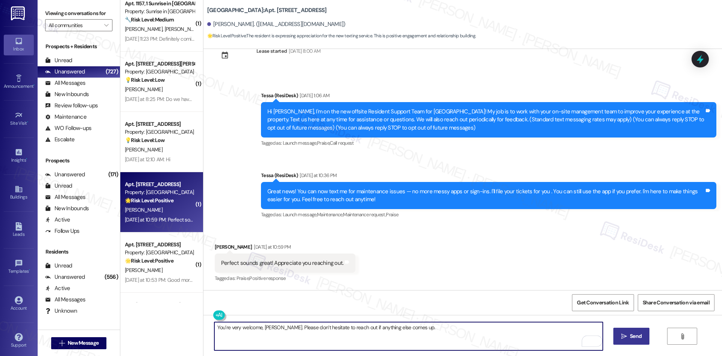
type textarea "You’re very welcome, Jonathan. Please don’t hesitate to reach out if anything e…"
click at [641, 336] on span "Send" at bounding box center [636, 336] width 12 height 8
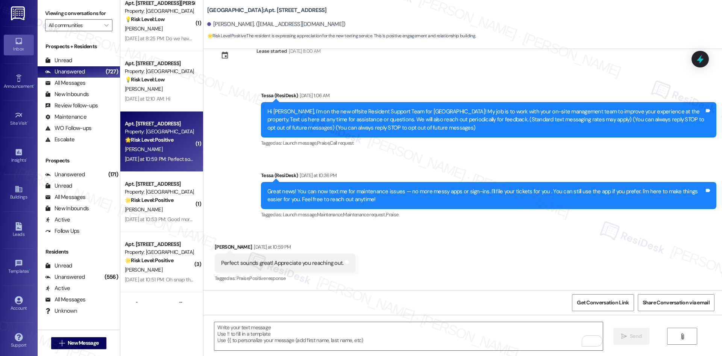
scroll to position [1167, 0]
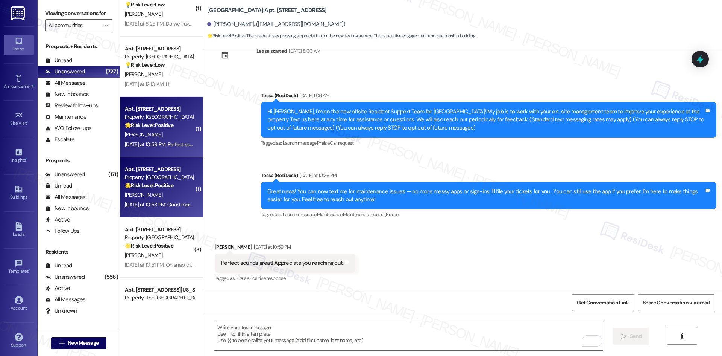
click at [147, 176] on div "Property: [GEOGRAPHIC_DATA]" at bounding box center [160, 177] width 70 height 8
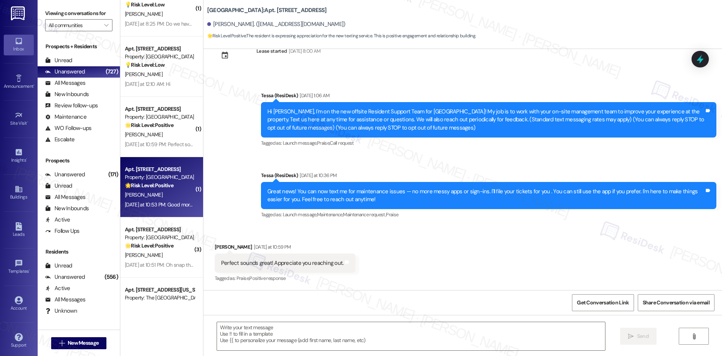
type textarea "Fetching suggested responses. Please feel free to read through the conversation…"
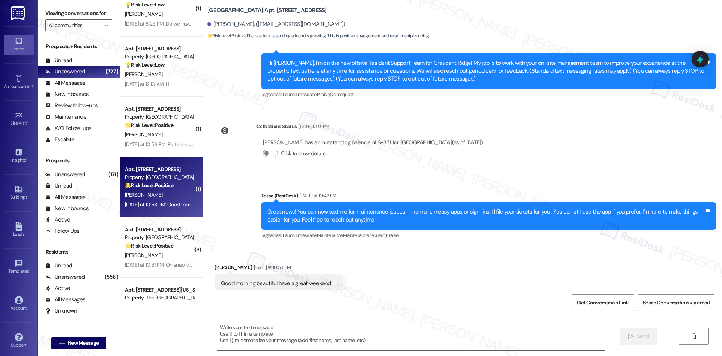
type textarea "Fetching suggested responses. Please feel free to read through the conversation…"
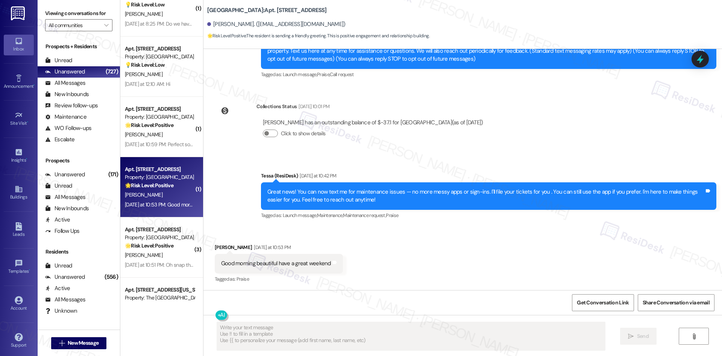
scroll to position [191, 0]
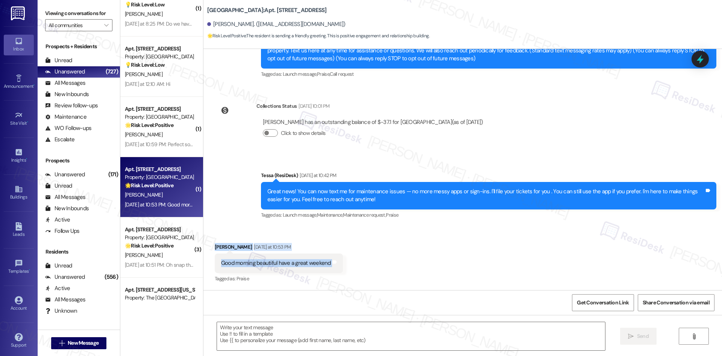
drag, startPoint x: 203, startPoint y: 238, endPoint x: 352, endPoint y: 263, distance: 150.7
click at [352, 263] on div "Received via SMS [PERSON_NAME] [DATE] at 10:53 PM Good morning beautiful have a…" at bounding box center [463, 258] width 519 height 64
copy div "[PERSON_NAME] [DATE] at 10:53 PM Good morning beautiful have a great weekend Ta…"
click at [356, 258] on div "Received via SMS [PERSON_NAME] [DATE] at 10:53 PM Good morning beautiful have a…" at bounding box center [463, 258] width 519 height 64
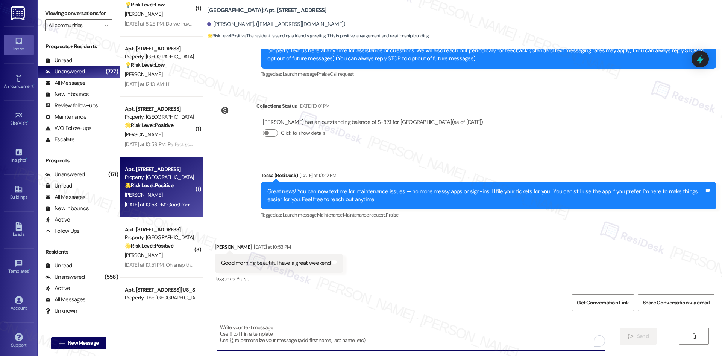
click at [321, 338] on textarea "To enrich screen reader interactions, please activate Accessibility in Grammarl…" at bounding box center [411, 336] width 388 height 28
paste textarea "Thank you for the kind message — I hope you have a great weekend as well!"
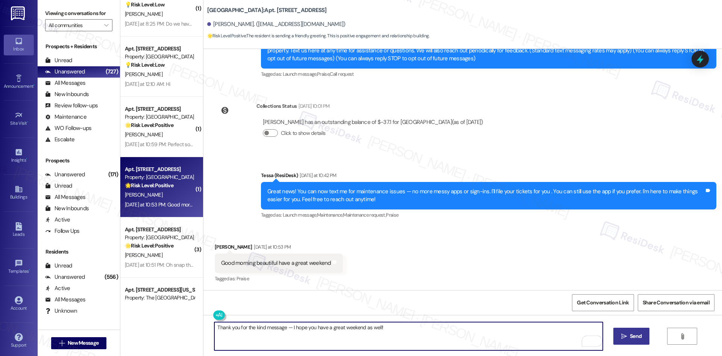
type textarea "Thank you for the kind message — I hope you have a great weekend as well!"
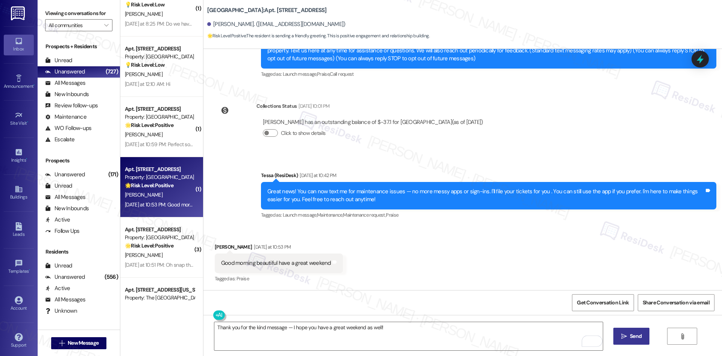
click at [631, 332] on span "Send" at bounding box center [636, 336] width 12 height 8
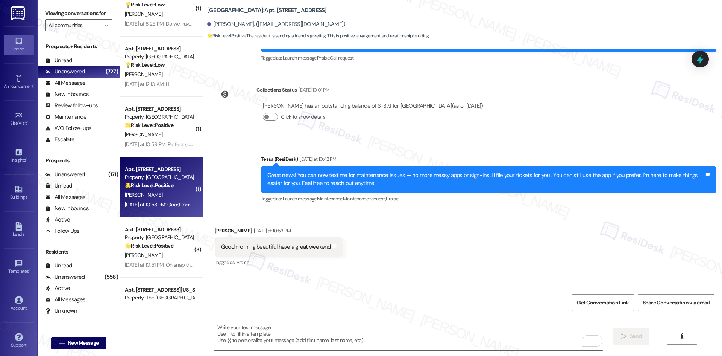
scroll to position [243, 0]
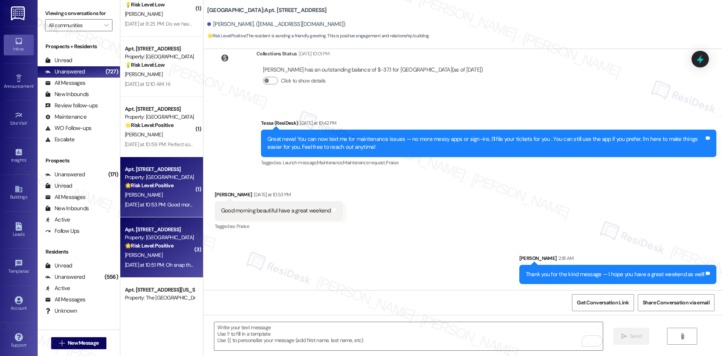
click at [133, 248] on strong "🌟 Risk Level: Positive" at bounding box center [149, 245] width 49 height 7
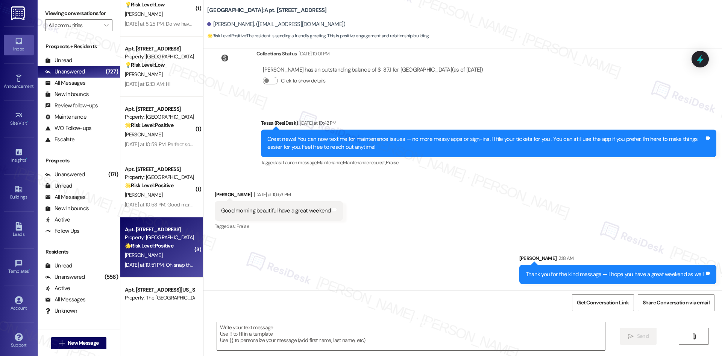
type textarea "Fetching suggested responses. Please feel free to read through the conversation…"
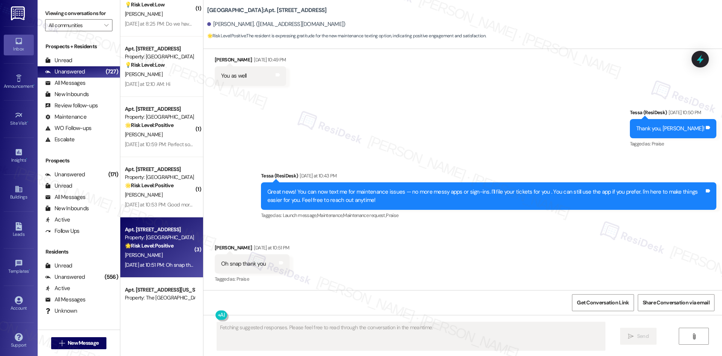
scroll to position [874, 0]
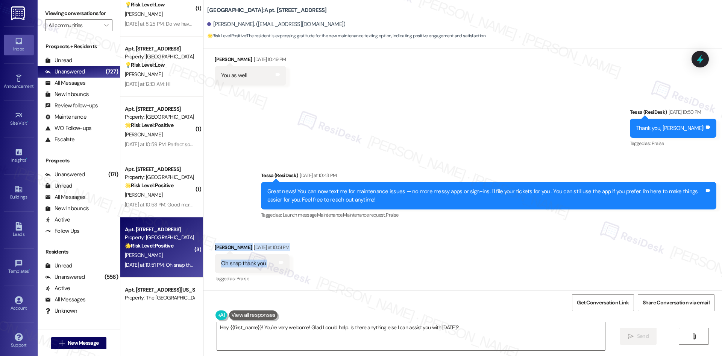
drag, startPoint x: 216, startPoint y: 246, endPoint x: 313, endPoint y: 268, distance: 99.1
click at [313, 268] on div "Received via SMS [PERSON_NAME] [DATE] at 10:51 PM Oh snap thank you Tags and no…" at bounding box center [463, 258] width 519 height 64
copy div "[PERSON_NAME] [DATE] at 10:51 PM Oh snap thank you Tags and notes"
click at [365, 235] on div "Received via SMS [PERSON_NAME] [DATE] at 10:51 PM Oh snap thank you Tags and no…" at bounding box center [463, 258] width 519 height 64
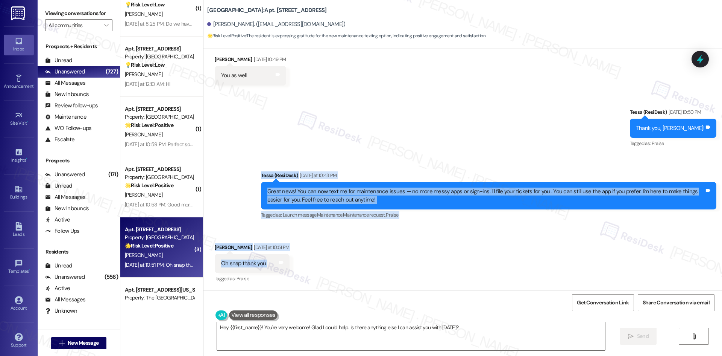
drag, startPoint x: 248, startPoint y: 180, endPoint x: 303, endPoint y: 271, distance: 106.0
click at [303, 271] on div "Lease started [DATE] 8:00 AM Announcement, sent via SMS Tessa (ResiDesk) [DATE]…" at bounding box center [463, 169] width 519 height 241
copy div "Tessa (ResiDesk) [DATE] at 10:43 PM Great news! You can now text me for mainten…"
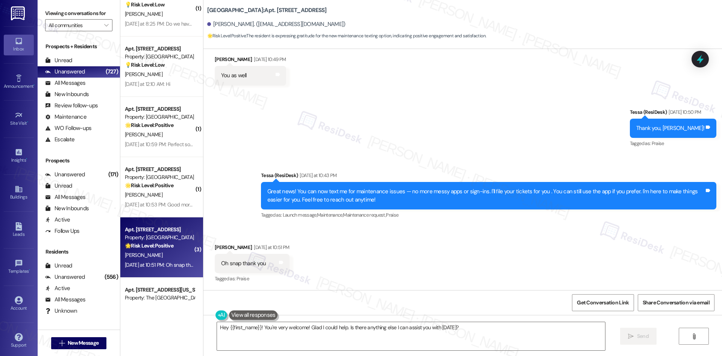
click at [299, 280] on div "Received via SMS [PERSON_NAME] [DATE] at 10:51 PM Oh snap thank you Tags and no…" at bounding box center [463, 258] width 519 height 64
drag, startPoint x: 302, startPoint y: 268, endPoint x: 202, endPoint y: 242, distance: 103.9
click at [204, 242] on div "Received via SMS [PERSON_NAME] [DATE] at 10:51 PM Oh snap thank you Tags and no…" at bounding box center [463, 258] width 519 height 64
copy div "[PERSON_NAME] [DATE] at 10:51 PM Oh snap thank you Tags and notes"
click at [324, 239] on div "Received via SMS [PERSON_NAME] [DATE] at 10:51 PM Oh snap thank you Tags and no…" at bounding box center [463, 258] width 519 height 64
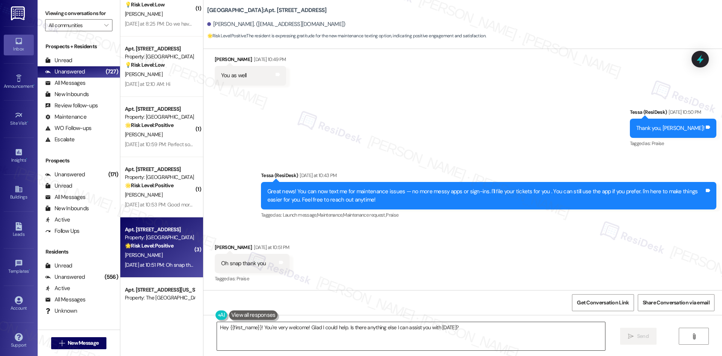
click at [381, 340] on textarea "Hey {{first_name}}! You're very welcome! Glad I could help. Is there anything e…" at bounding box center [411, 336] width 388 height 28
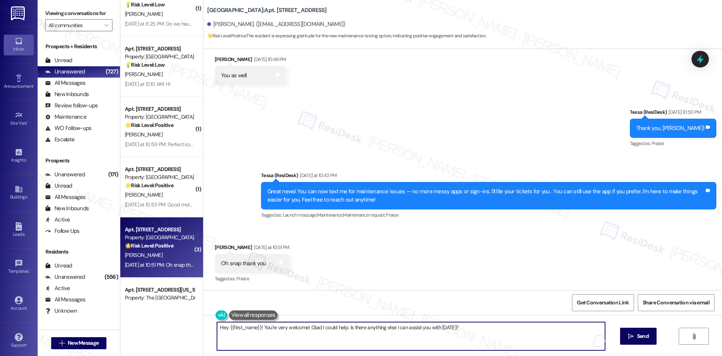
paste textarea "You’re welcome, [PERSON_NAME]!"
type textarea "You’re welcome, [PERSON_NAME]!"
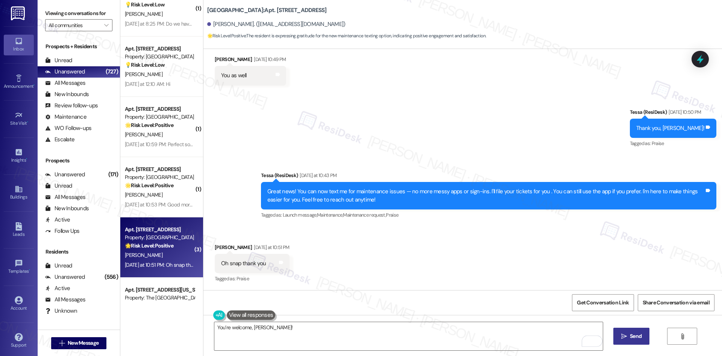
click at [632, 333] on span "Send" at bounding box center [636, 336] width 12 height 8
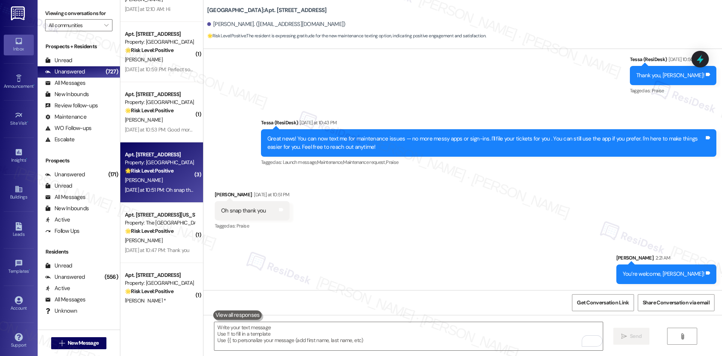
scroll to position [1243, 0]
click at [254, 249] on div "Sent via SMS Sarah 2:21 AM You’re welcome, Nicole! Tags and notes" at bounding box center [463, 263] width 519 height 52
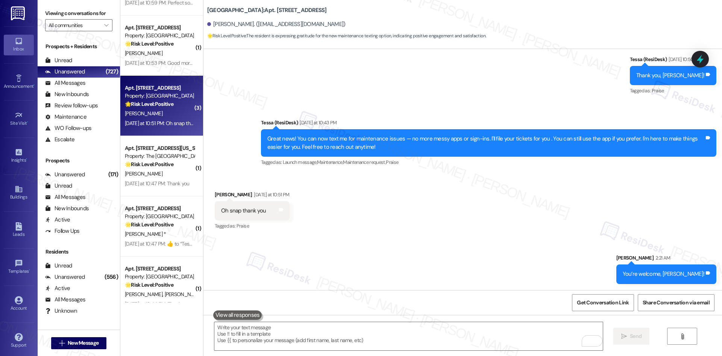
scroll to position [1356, 0]
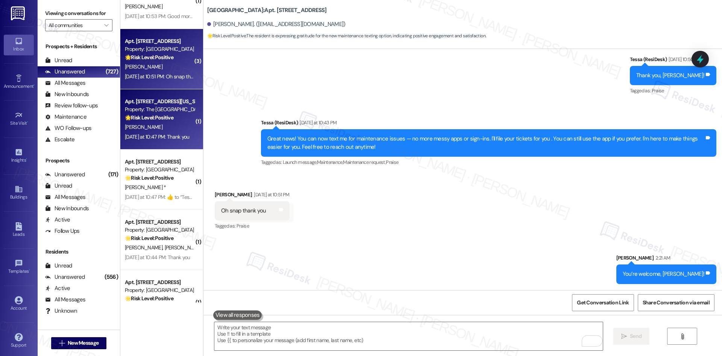
click at [153, 134] on div "Yesterday at 10:47 PM: Thank you Yesterday at 10:47 PM: Thank you" at bounding box center [157, 136] width 65 height 7
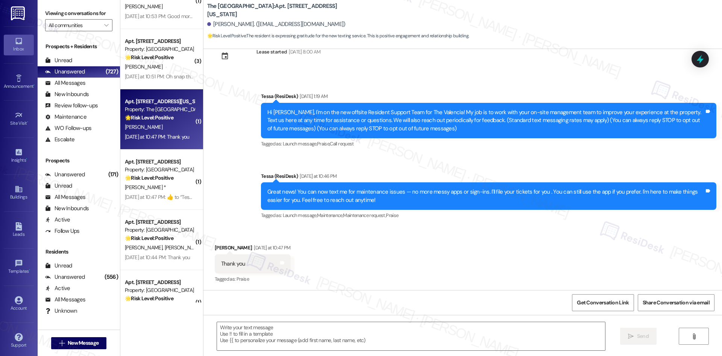
type textarea "Fetching suggested responses. Please feel free to read through the conversation…"
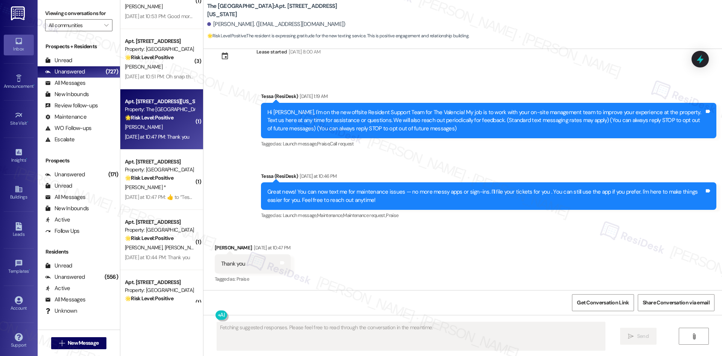
scroll to position [24, 0]
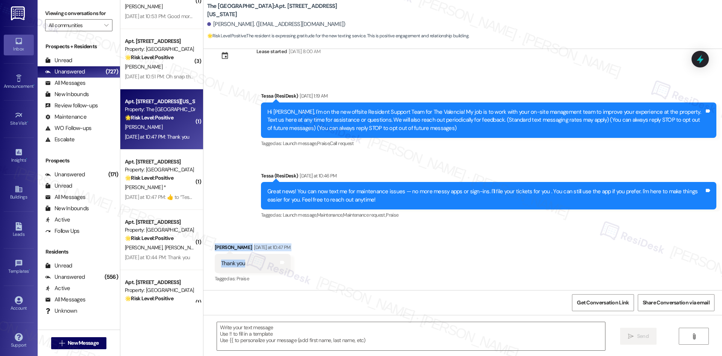
drag, startPoint x: 206, startPoint y: 240, endPoint x: 250, endPoint y: 263, distance: 49.6
click at [250, 263] on div "Received via SMS Jessica Mendez Yesterday at 10:47 PM Thank you Tags and notes …" at bounding box center [252, 263] width 87 height 52
copy div "Jessica Mendez Yesterday at 10:47 PM Thank you"
click at [288, 169] on div "Announcement, sent via SMS Tessa (ResiDesk) Yesterday at 10:46 PM Great news! Y…" at bounding box center [488, 196] width 467 height 60
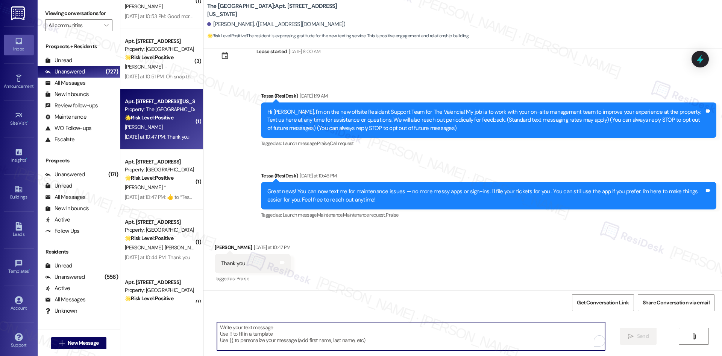
click at [281, 335] on textarea "To enrich screen reader interactions, please activate Accessibility in Grammarl…" at bounding box center [411, 336] width 388 height 28
paste textarea "You’re welcome, {{first_name}}!"
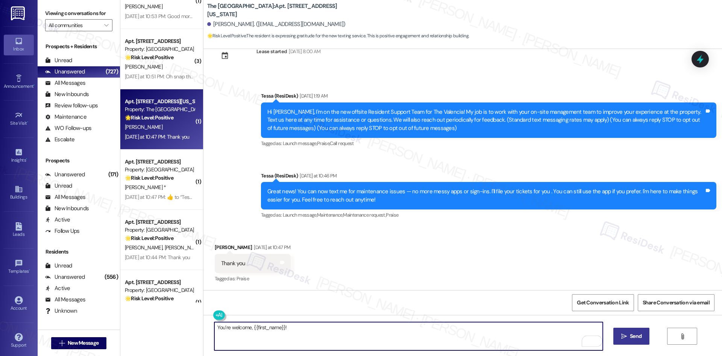
type textarea "You’re welcome, {{first_name}}!"
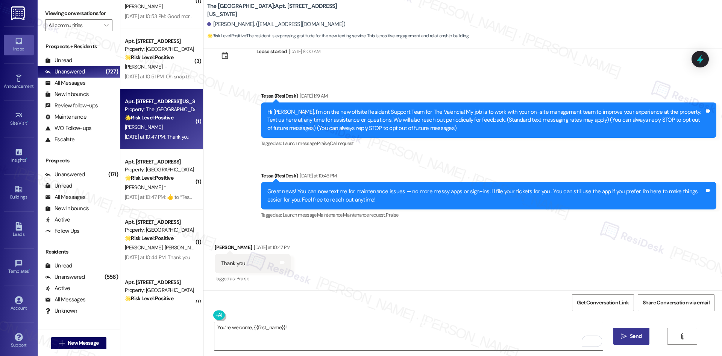
drag, startPoint x: 639, startPoint y: 334, endPoint x: 628, endPoint y: 329, distance: 12.1
click at [640, 328] on button " Send" at bounding box center [632, 335] width 36 height 17
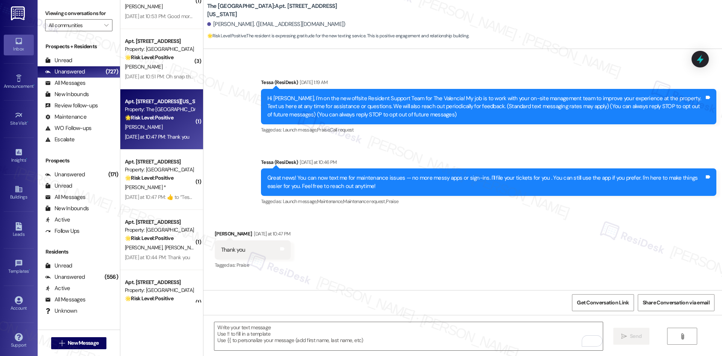
scroll to position [77, 0]
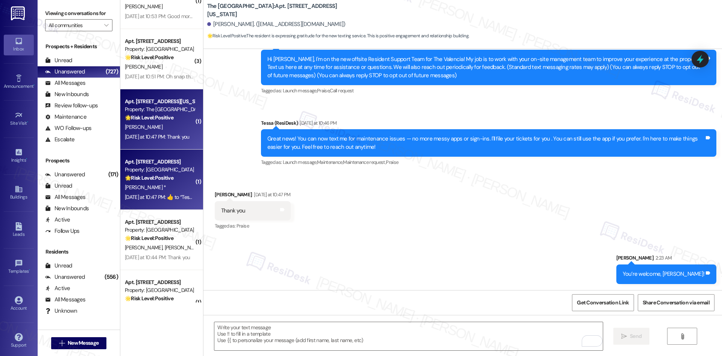
click at [141, 187] on div "B. Padilla *" at bounding box center [159, 186] width 71 height 9
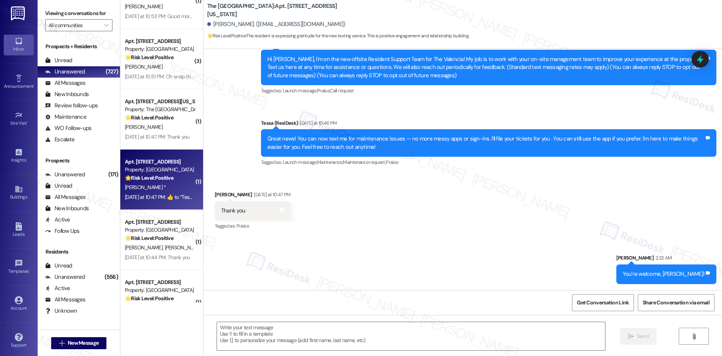
type textarea "Fetching suggested responses. Please feel free to read through the conversation…"
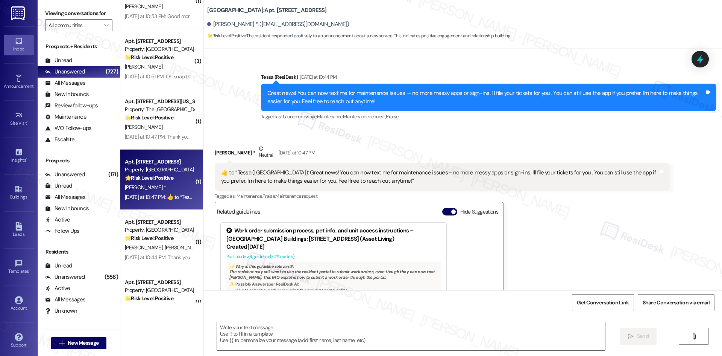
scroll to position [196, 0]
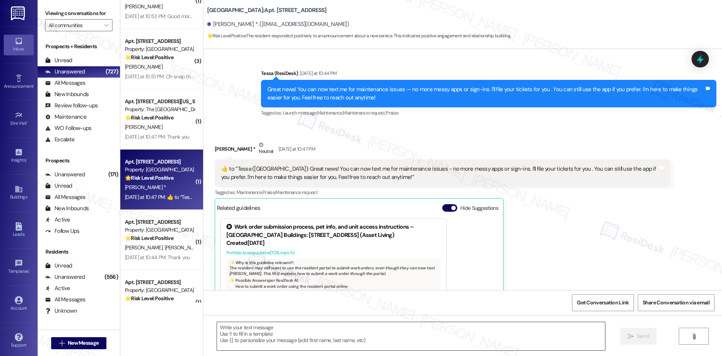
click at [333, 339] on textarea at bounding box center [411, 336] width 388 height 28
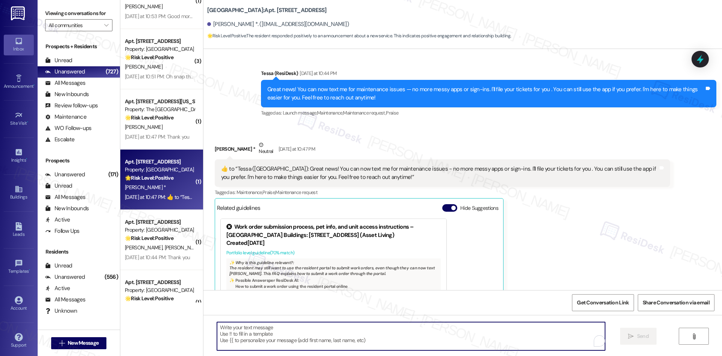
paste textarea "You’re welcome, {{first_name}}!"
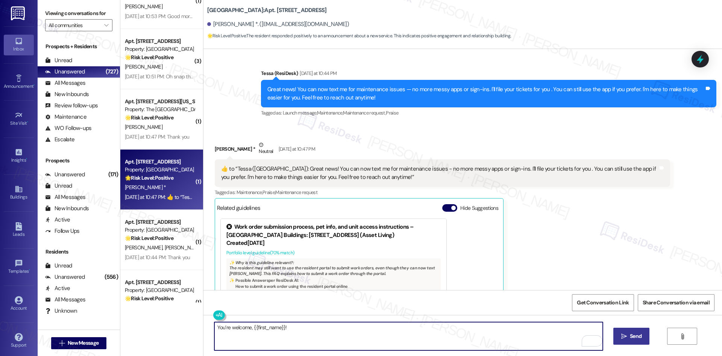
type textarea "You’re welcome, {{first_name}}!"
click at [635, 342] on button " Send" at bounding box center [632, 335] width 36 height 17
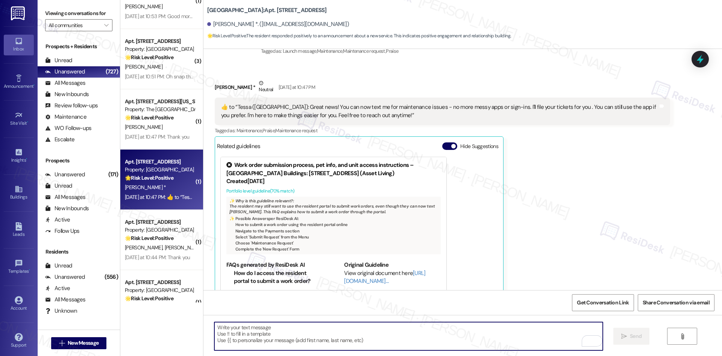
scroll to position [271, 0]
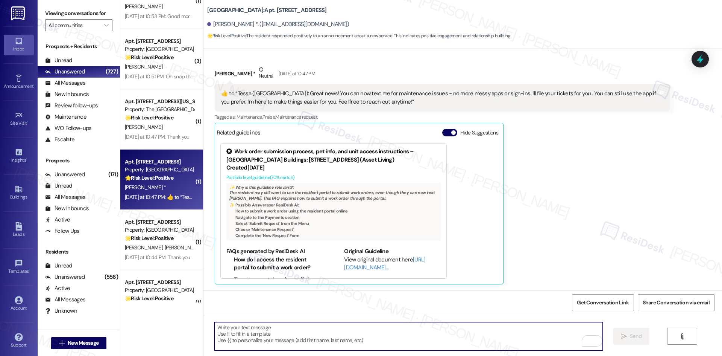
drag, startPoint x: 246, startPoint y: 326, endPoint x: 250, endPoint y: 320, distance: 7.1
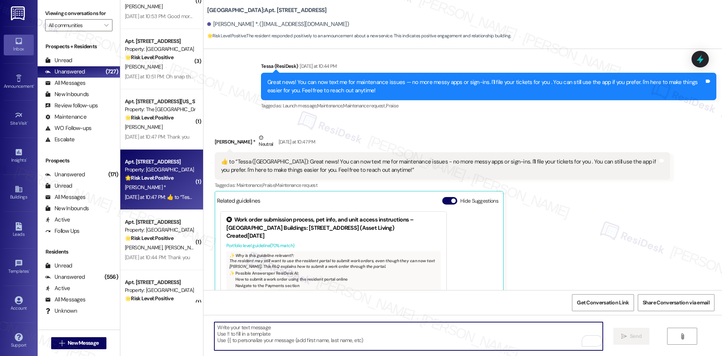
scroll to position [309, 0]
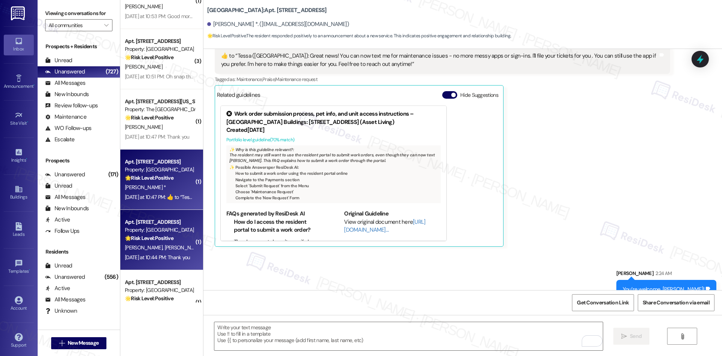
click at [166, 244] on div "B. Billingsley J. Griego" at bounding box center [159, 247] width 71 height 9
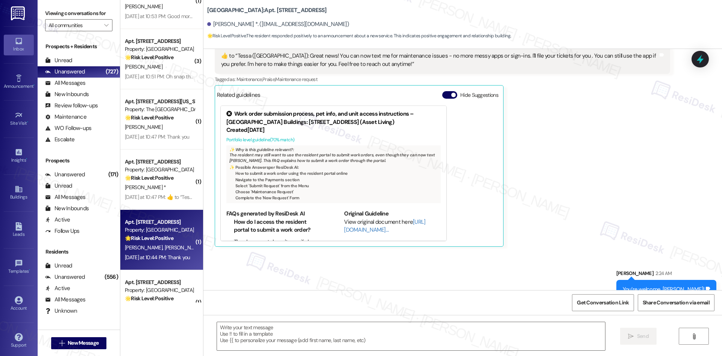
type textarea "Fetching suggested responses. Please feel free to read through the conversation…"
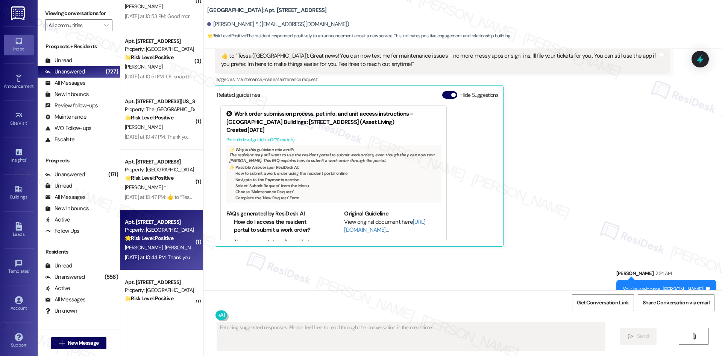
scroll to position [93, 0]
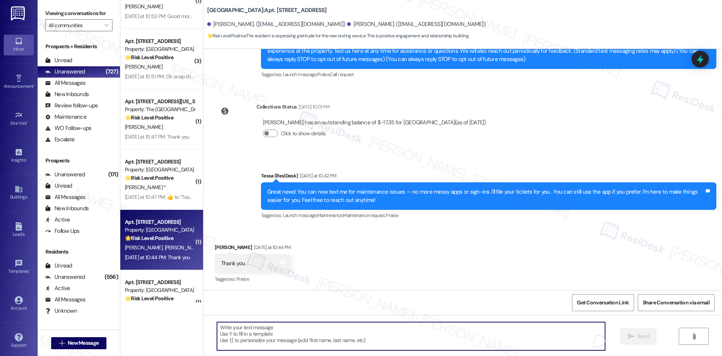
click at [315, 334] on textarea "To enrich screen reader interactions, please activate Accessibility in Grammarl…" at bounding box center [411, 336] width 388 height 28
paste textarea "You’re welcome, {{first_name}}!"
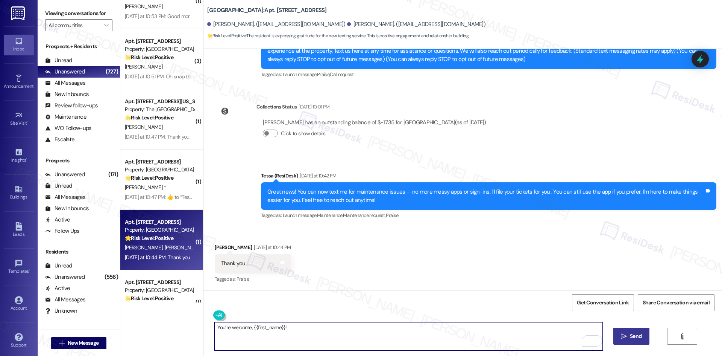
type textarea "You’re welcome, {{first_name}}!"
click at [626, 333] on span " Send" at bounding box center [632, 336] width 24 height 8
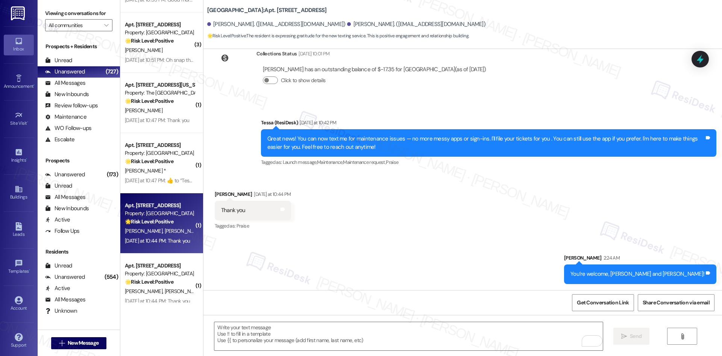
scroll to position [1468, 0]
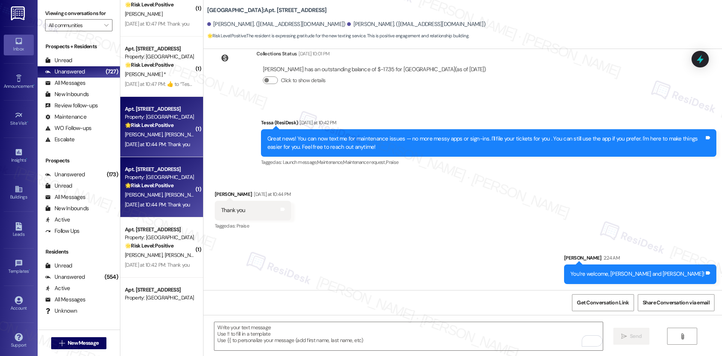
click at [167, 203] on div "Yesterday at 10:44 PM: Thank you Yesterday at 10:44 PM: Thank you" at bounding box center [157, 204] width 65 height 7
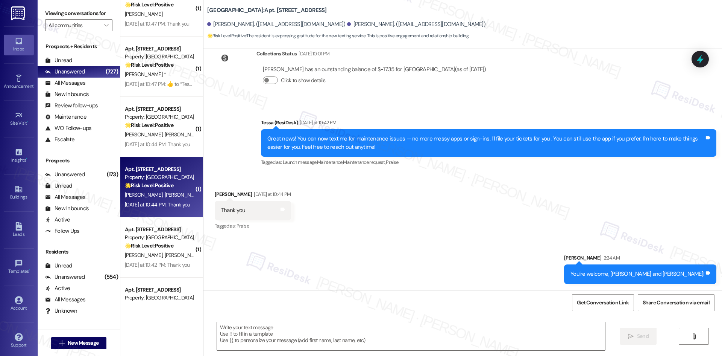
type textarea "Fetching suggested responses. Please feel free to read through the conversation…"
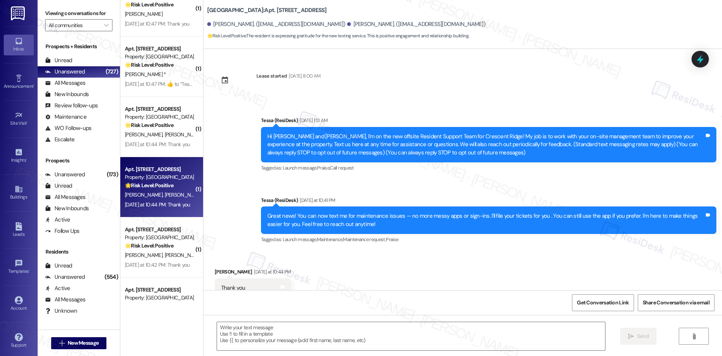
scroll to position [24, 0]
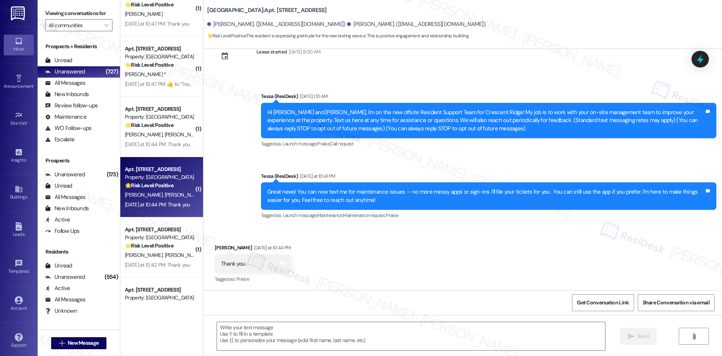
type textarea "Fetching suggested responses. Please feel free to read through the conversation…"
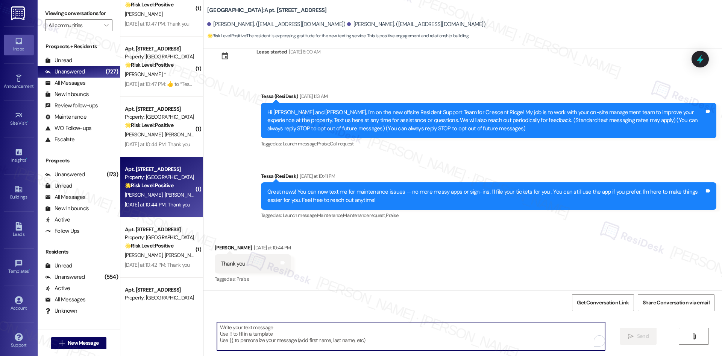
click at [310, 338] on textarea "To enrich screen reader interactions, please activate Accessibility in Grammarl…" at bounding box center [411, 336] width 388 height 28
paste textarea "You’re welcome, {{first_name}}!"
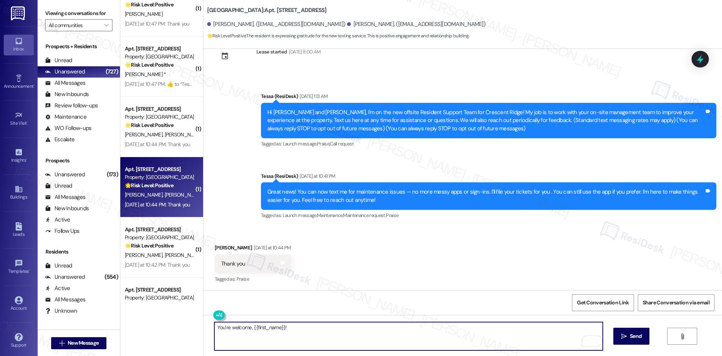
click at [215, 246] on div "Anais Lucero Yesterday at 10:44 PM" at bounding box center [253, 248] width 76 height 11
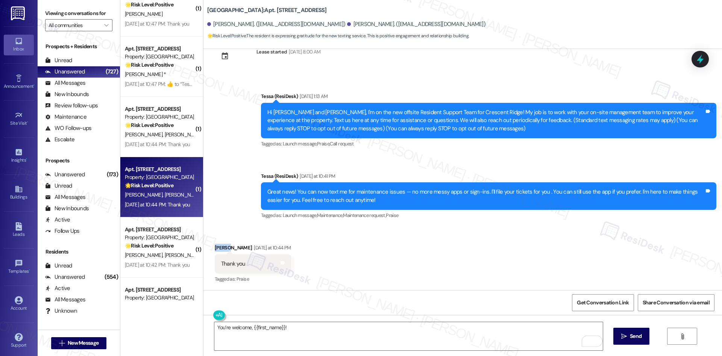
click at [215, 246] on div "Anais Lucero Yesterday at 10:44 PM" at bounding box center [253, 248] width 76 height 11
copy div "Anais"
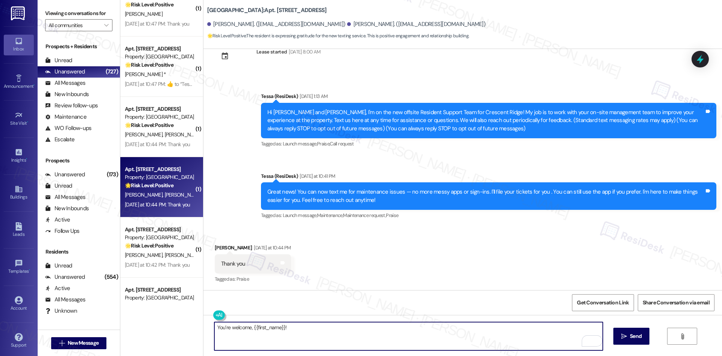
click at [265, 336] on textarea "You’re welcome, {{first_name}}!" at bounding box center [408, 336] width 388 height 28
drag, startPoint x: 249, startPoint y: 327, endPoint x: 280, endPoint y: 327, distance: 31.2
click at [280, 327] on textarea "You’re welcome, {{first_name}}!" at bounding box center [408, 336] width 388 height 28
paste textarea "Anais"
click at [257, 328] on textarea "You’re welcome, Anais !" at bounding box center [408, 336] width 388 height 28
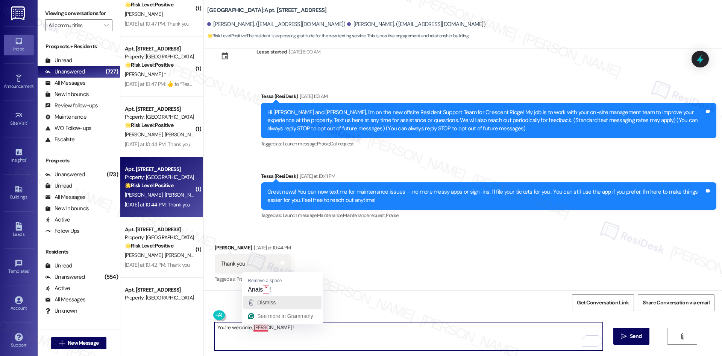
click at [272, 295] on button "Dismiss" at bounding box center [282, 302] width 78 height 14
click at [261, 326] on textarea "You’re welcome, Anais !" at bounding box center [408, 336] width 388 height 28
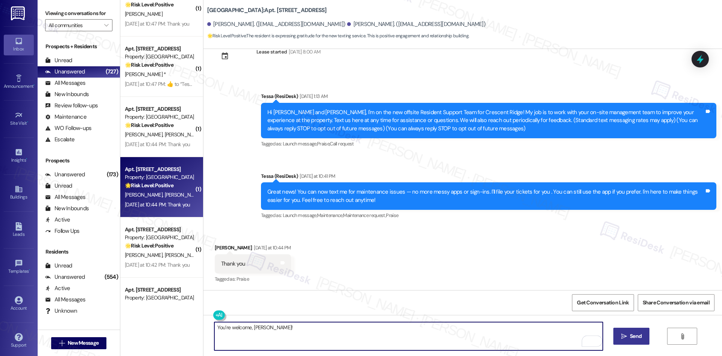
type textarea "You’re welcome, Anais!"
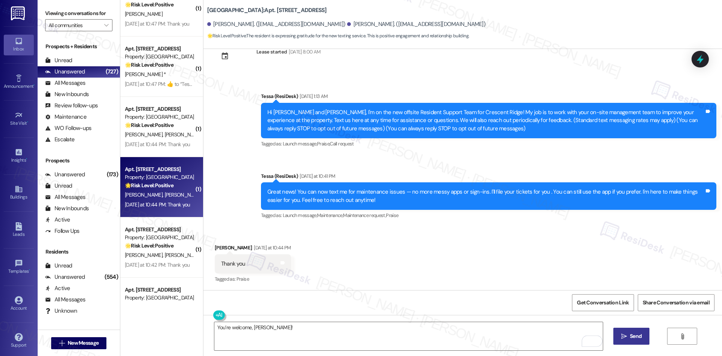
click at [635, 337] on span "Send" at bounding box center [636, 336] width 12 height 8
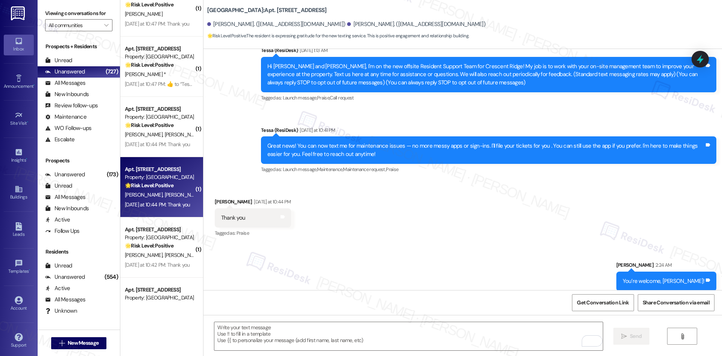
scroll to position [77, 0]
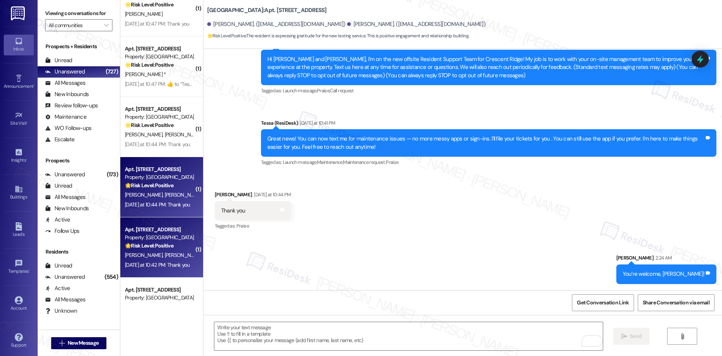
click at [147, 246] on strong "🌟 Risk Level: Positive" at bounding box center [149, 245] width 49 height 7
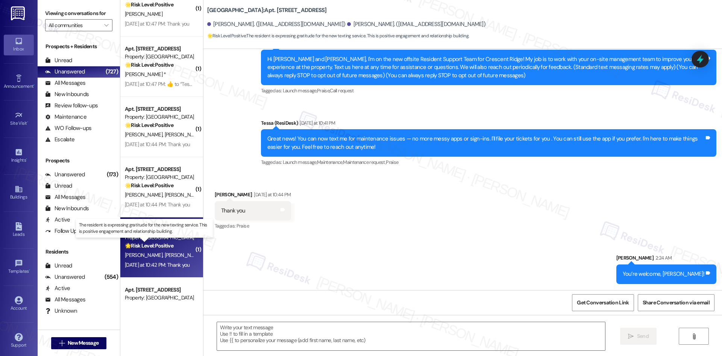
type textarea "Fetching suggested responses. Please feel free to read through the conversation…"
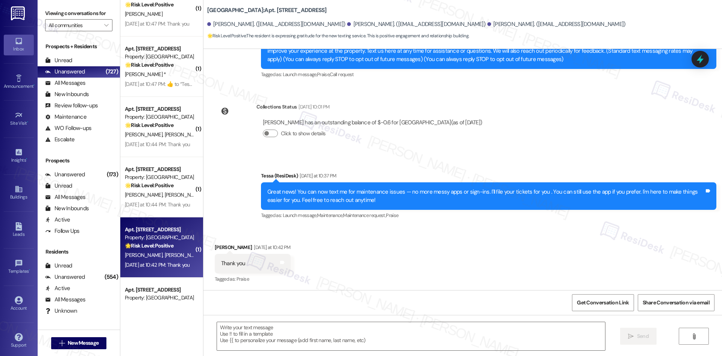
type textarea "Fetching suggested responses. Please feel free to read through the conversation…"
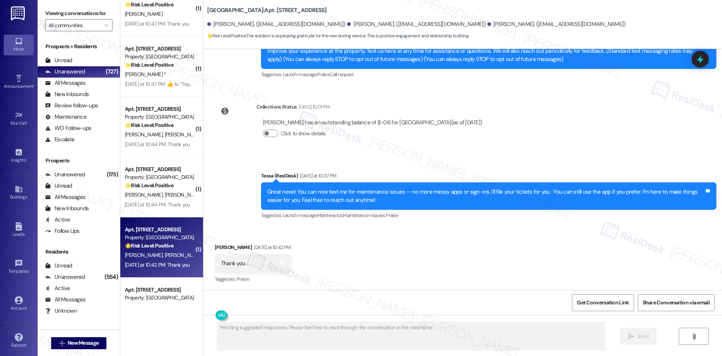
scroll to position [94, 0]
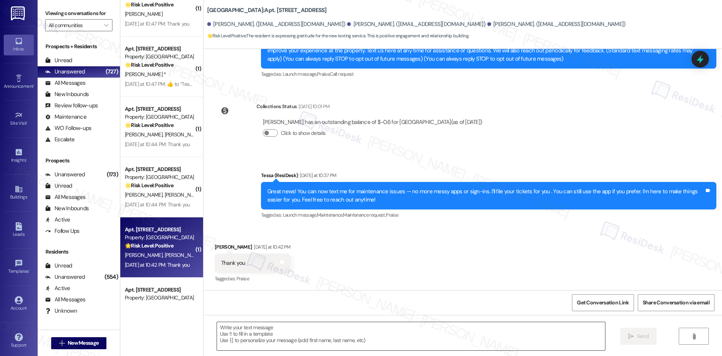
click at [288, 327] on textarea at bounding box center [411, 336] width 388 height 28
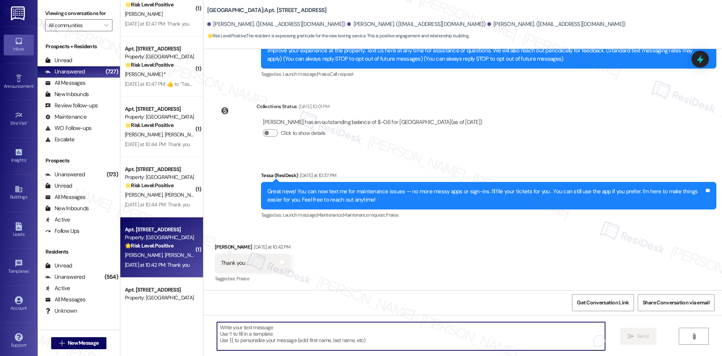
paste textarea "Anais"
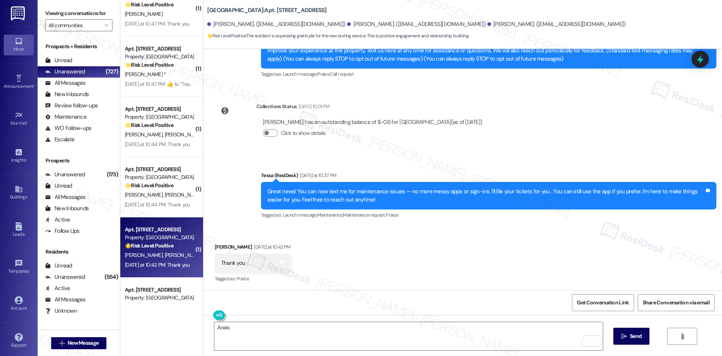
click at [322, 258] on div "Received via SMS Consuelo Rivera Yesterday at 10:42 PM Thank you Tags and notes…" at bounding box center [463, 258] width 519 height 64
click at [234, 332] on textarea "Anais" at bounding box center [408, 336] width 388 height 28
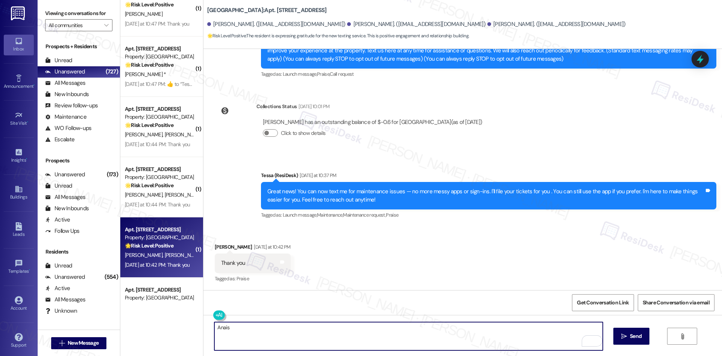
paste textarea "You’re welcome, {{first_name}}!"
click at [217, 248] on div "Consuelo Rivera Yesterday at 10:42 PM" at bounding box center [253, 248] width 76 height 11
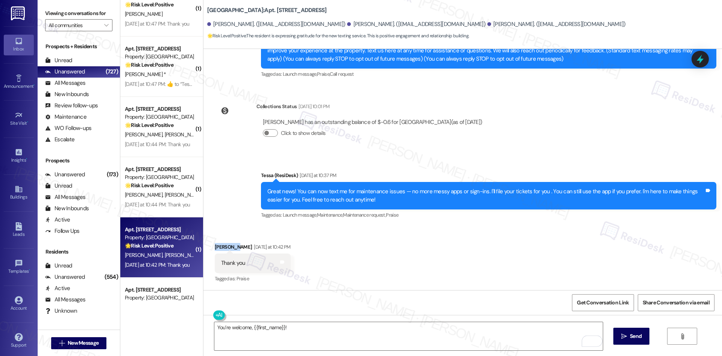
click at [217, 248] on div "Consuelo Rivera Yesterday at 10:42 PM" at bounding box center [253, 248] width 76 height 11
copy div "Consuelo"
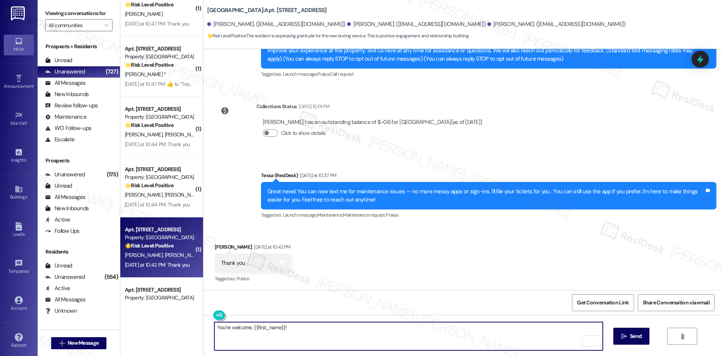
drag, startPoint x: 280, startPoint y: 326, endPoint x: 247, endPoint y: 331, distance: 32.8
click at [247, 331] on textarea "You’re welcome, {{first_name}}!" at bounding box center [408, 336] width 388 height 28
paste textarea "Consuelo"
drag, startPoint x: 330, startPoint y: 326, endPoint x: 338, endPoint y: 328, distance: 8.9
click at [330, 326] on textarea "You’re welcome, Consuelo!" at bounding box center [408, 336] width 388 height 28
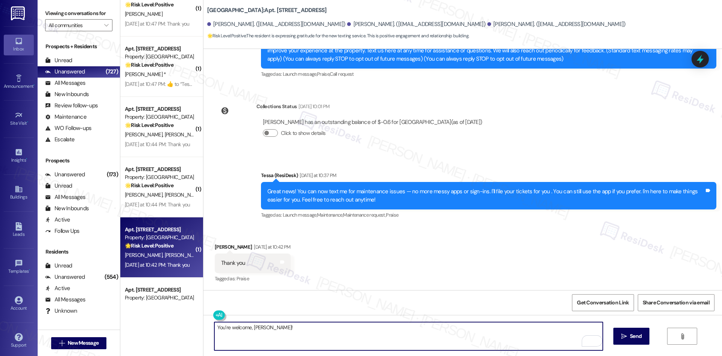
click at [338, 330] on textarea "You’re welcome, Consuelo!" at bounding box center [408, 336] width 388 height 28
type textarea "You’re welcome, Consuelo!"
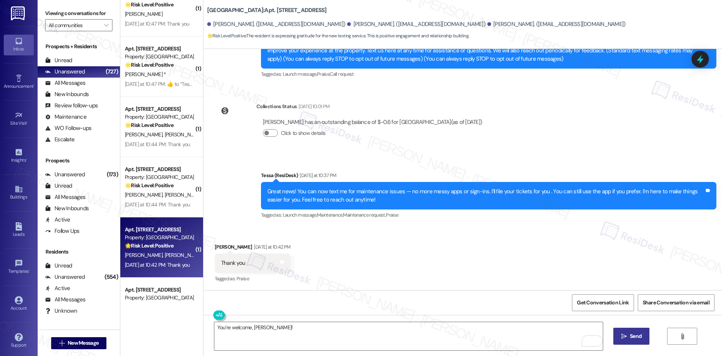
click at [630, 336] on span "Send" at bounding box center [636, 336] width 12 height 8
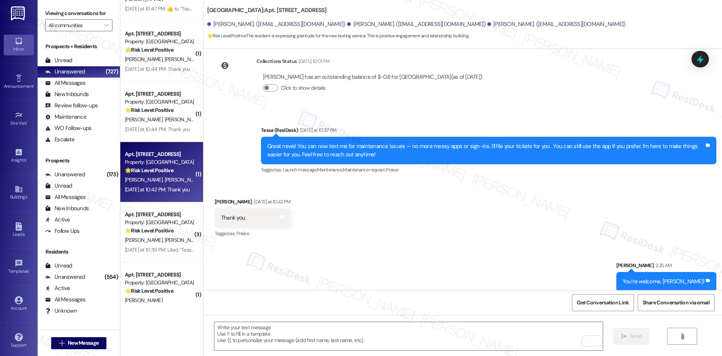
scroll to position [146, 0]
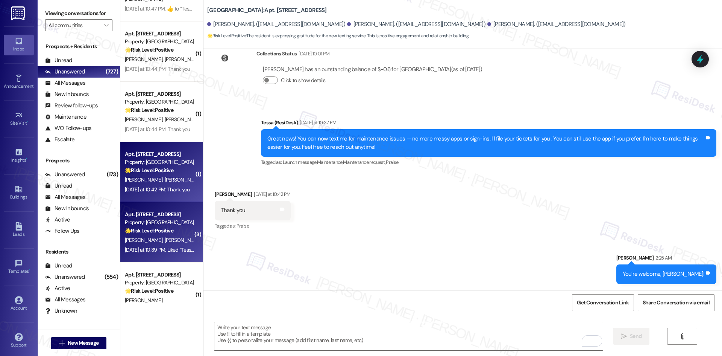
click at [164, 240] on span "T. Kay" at bounding box center [184, 239] width 40 height 7
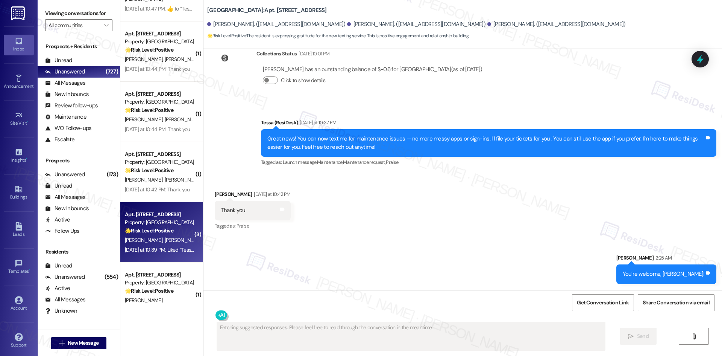
type textarea "Fetching suggested responses. Please feel free to read through the conversation…"
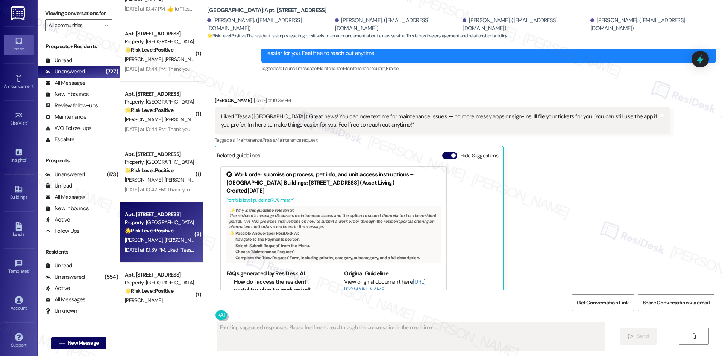
scroll to position [332, 0]
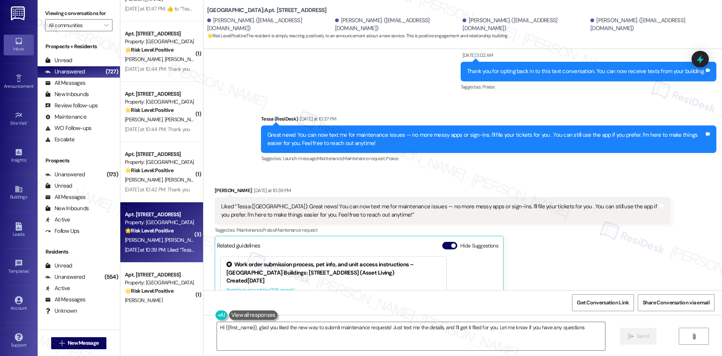
type textarea "Hi {{first_name}}, glad you liked the new way to submit maintenance requests! J…"
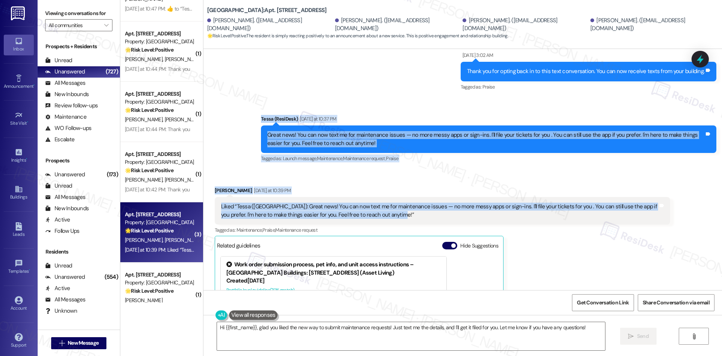
drag, startPoint x: 257, startPoint y: 134, endPoint x: 399, endPoint y: 222, distance: 166.9
click at [399, 222] on div "Lease started Jun 19, 2025 at 8:00 AM Announcement, sent via SMS Tessa (ResiDes…" at bounding box center [463, 169] width 519 height 241
copy div "Tessa (ResiDesk) Yesterday at 10:37 PM Great news! You can now text me for main…"
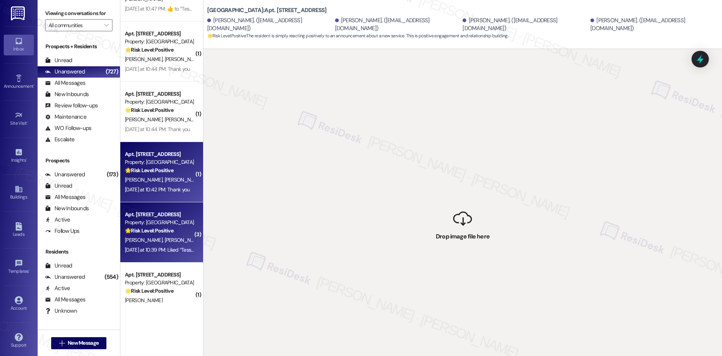
click at [151, 190] on div "Yesterday at 10:42 PM: Thank you Yesterday at 10:42 PM: Thank you" at bounding box center [157, 189] width 65 height 7
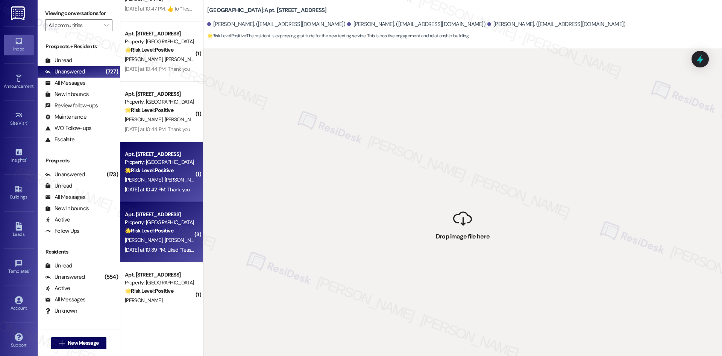
click at [160, 226] on div "Property: Crescent Ridge" at bounding box center [160, 222] width 70 height 8
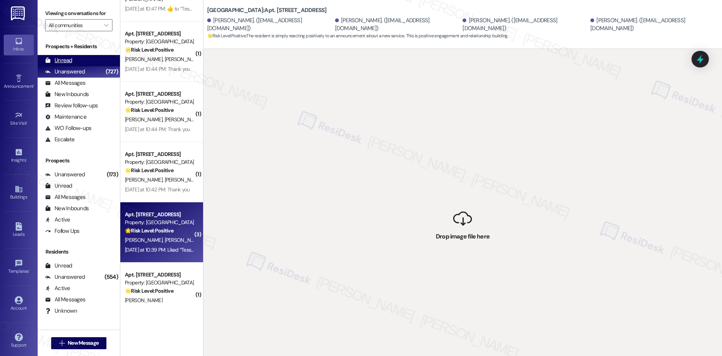
click at [78, 60] on div "Unread (0)" at bounding box center [79, 60] width 82 height 11
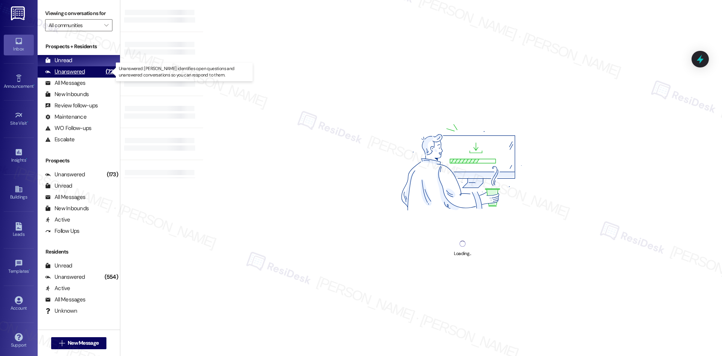
click at [82, 70] on div "Unanswered" at bounding box center [65, 72] width 40 height 8
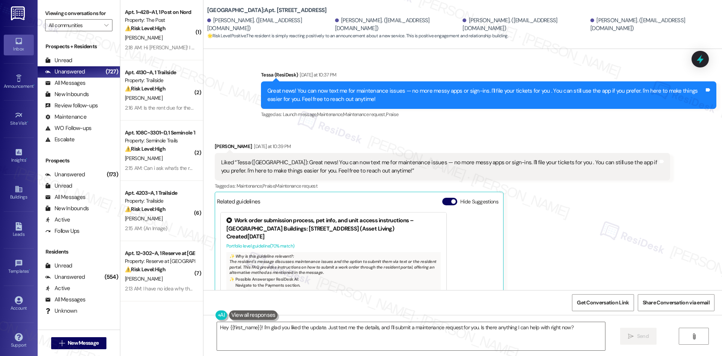
scroll to position [445, 0]
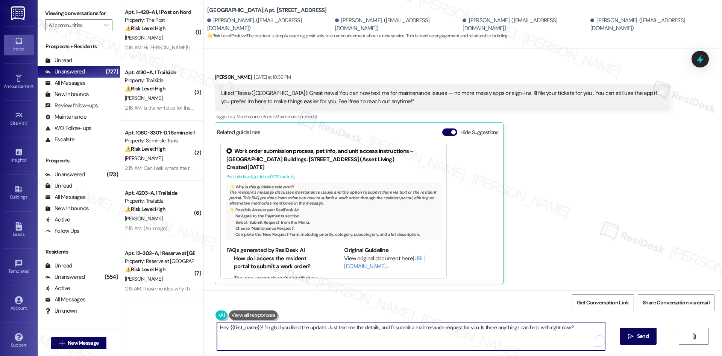
click at [374, 344] on textarea "Hey {{first_name}}! I'm glad you liked the update. Just text me the details, an…" at bounding box center [411, 336] width 388 height 28
paste textarea "Thanks, Todd!"
type textarea "Thanks, Todd!"
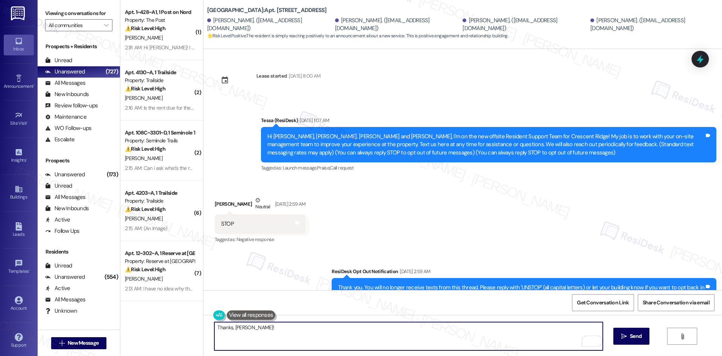
scroll to position [445, 0]
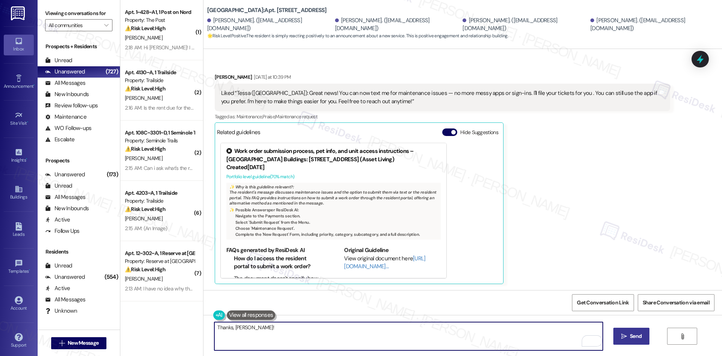
type textarea "Thanks, [PERSON_NAME]!"
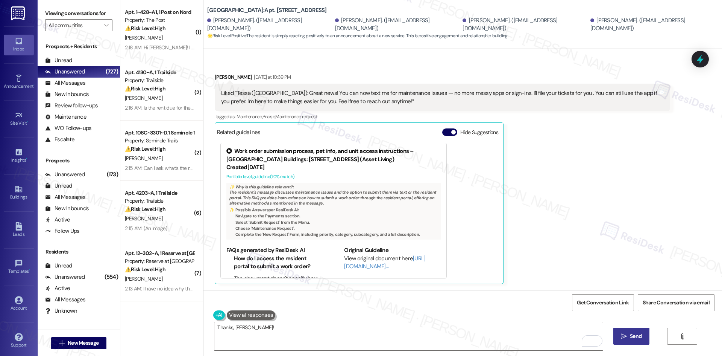
click at [629, 337] on span "Send" at bounding box center [636, 336] width 15 height 8
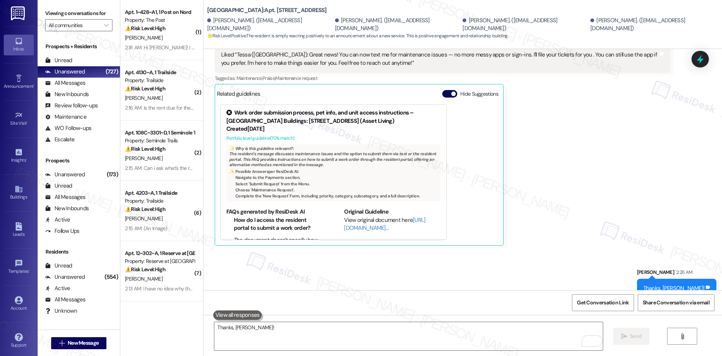
scroll to position [385, 0]
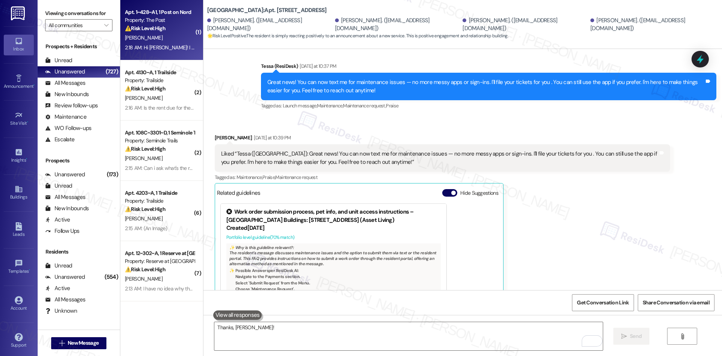
click at [159, 35] on div "[PERSON_NAME]" at bounding box center [159, 37] width 71 height 9
type textarea "Fetching suggested responses. Please feel free to read through the conversation…"
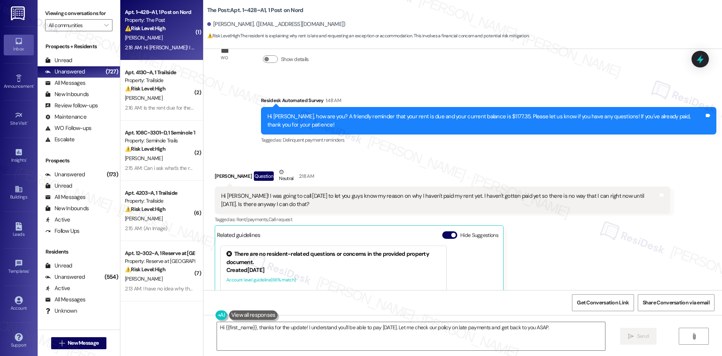
scroll to position [186, 0]
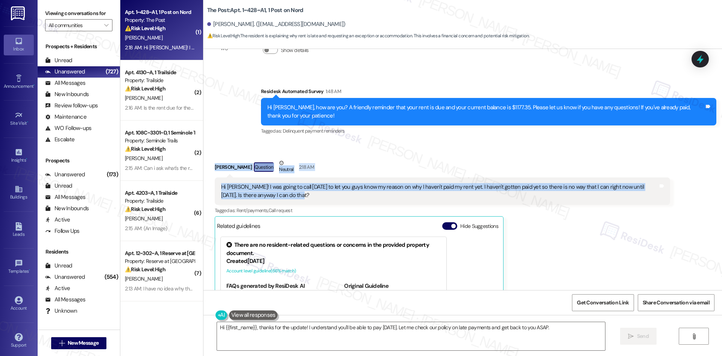
drag, startPoint x: 210, startPoint y: 159, endPoint x: 309, endPoint y: 187, distance: 102.3
click at [309, 187] on div "Received via SMS [PERSON_NAME] Question Neutral 2:18 AM Hi [PERSON_NAME]! I was…" at bounding box center [442, 263] width 467 height 220
copy div "[PERSON_NAME] Question Neutral 2:18 AM Hi [PERSON_NAME]! I was going to call [D…"
click at [344, 153] on div "Received via SMS [PERSON_NAME] Question Neutral 2:18 AM Hi [PERSON_NAME]! I was…" at bounding box center [442, 263] width 467 height 220
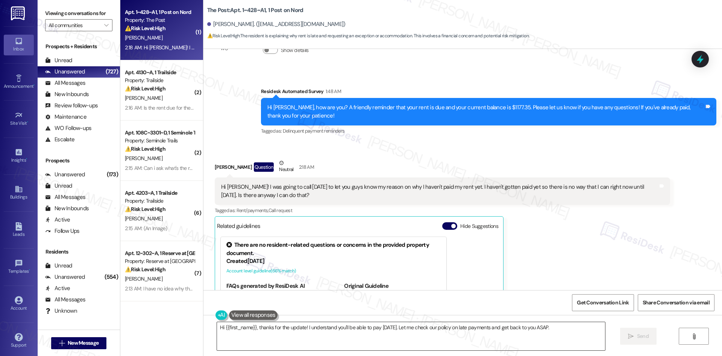
click at [334, 332] on textarea "Hi {{first_name}}, thanks for the update! I understand you'll be able to pay [D…" at bounding box center [411, 336] width 388 height 28
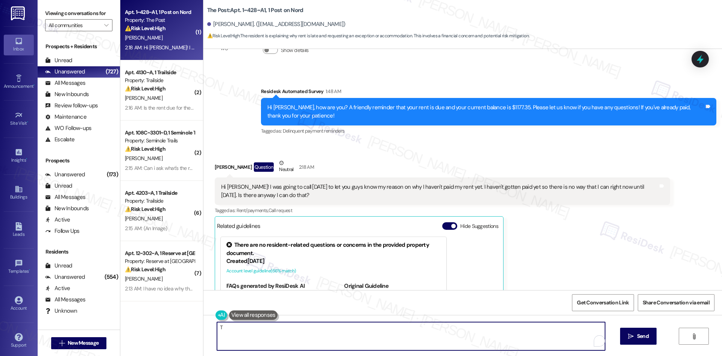
paste textarea "[PERSON_NAME] you for letting me know and I appreciate the update. I’ll let the…"
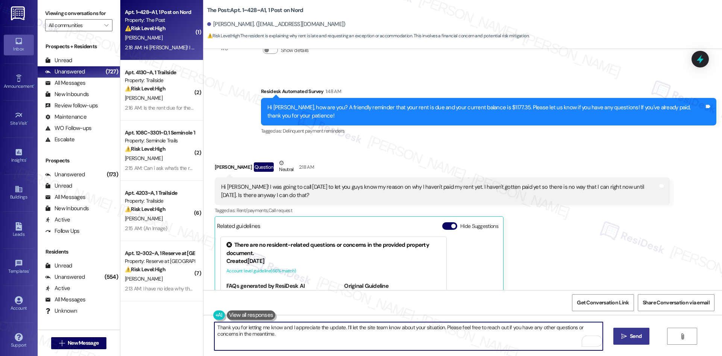
type textarea "Thank you for letting me know and I appreciate the update. I’ll let the site te…"
click at [633, 336] on span "Send" at bounding box center [636, 336] width 12 height 8
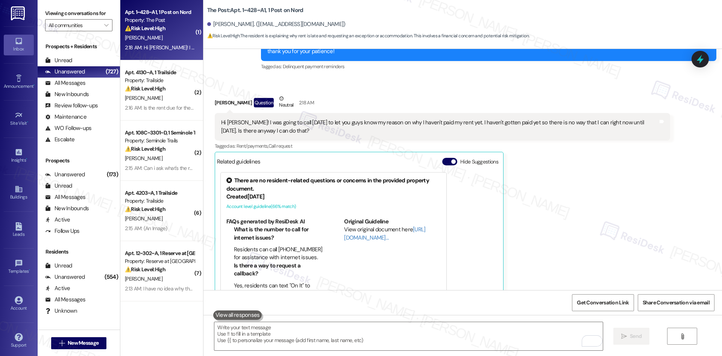
scroll to position [261, 0]
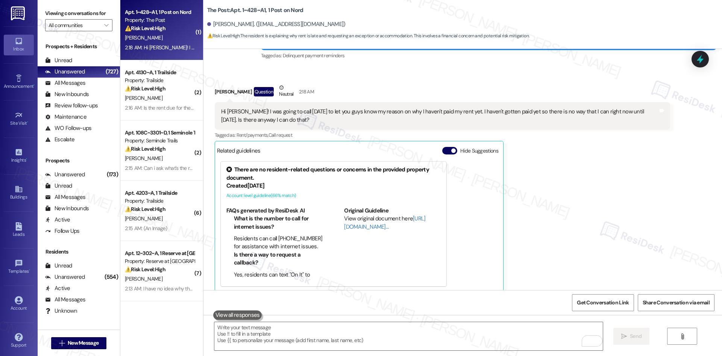
click at [555, 243] on div "[PERSON_NAME] Question Neutral 2:18 AM Hi [PERSON_NAME]! I was going to call [D…" at bounding box center [443, 188] width 456 height 208
click at [555, 245] on div "[PERSON_NAME] Question Neutral 2:18 AM Hi [PERSON_NAME]! I was going to call [D…" at bounding box center [443, 188] width 456 height 208
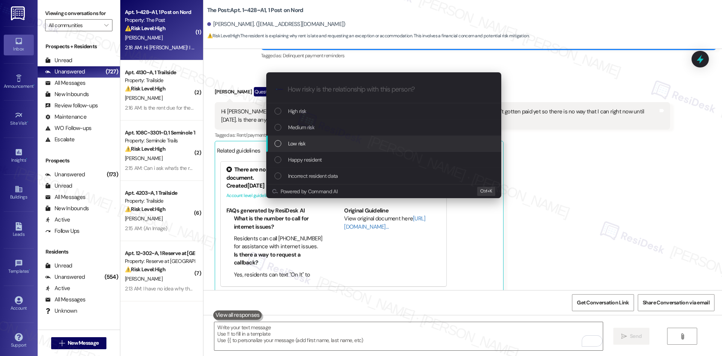
click at [336, 144] on div "Low risk" at bounding box center [385, 143] width 220 height 8
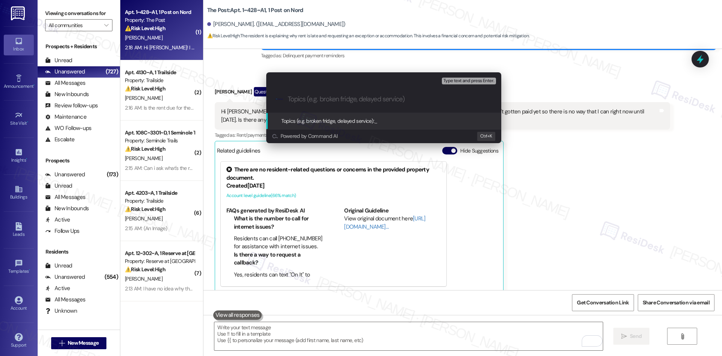
click at [312, 99] on input "Topics (e.g. broken fridge, delayed service)" at bounding box center [390, 99] width 204 height 8
paste input "Rent Payment Delay Explanation"
type input "Rent Payment Delay Explanation"
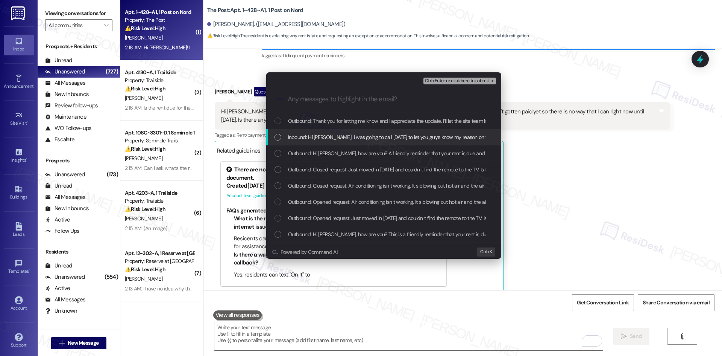
click at [332, 136] on span "Inbound: Hi [PERSON_NAME]! I was going to call [DATE] to let you guys know my r…" at bounding box center [535, 137] width 494 height 8
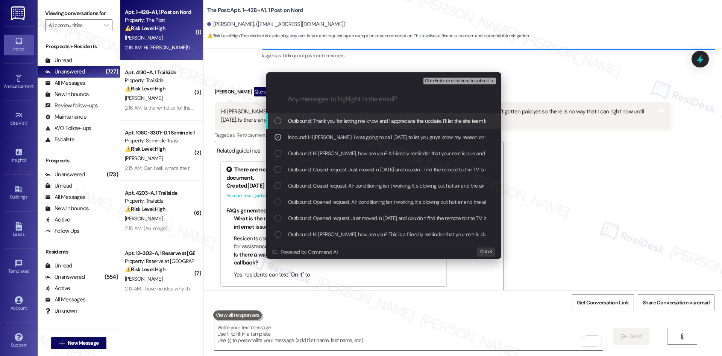
click at [469, 78] on span "Ctrl+Enter or click here to submit" at bounding box center [457, 80] width 64 height 5
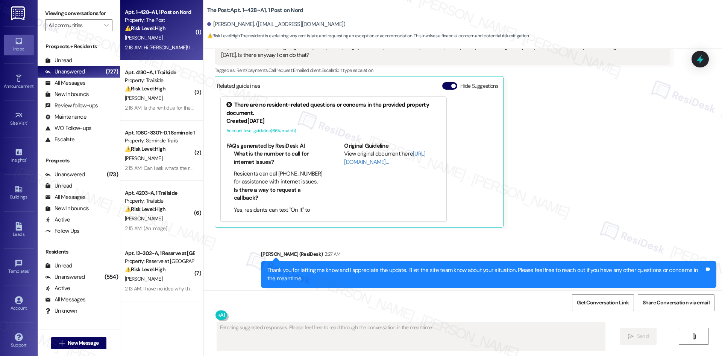
scroll to position [333, 0]
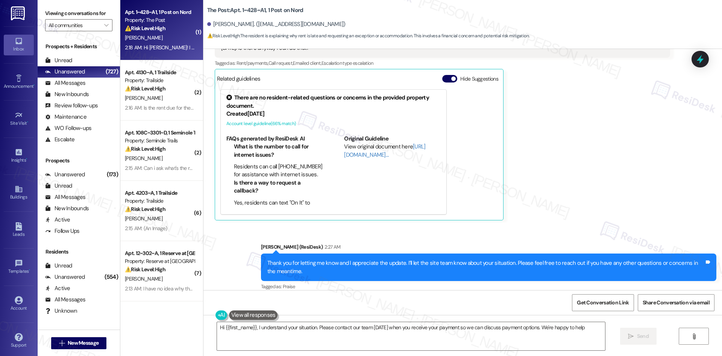
type textarea "Hi {{first_name}}, I understand your situation. Please contact our team [DATE] …"
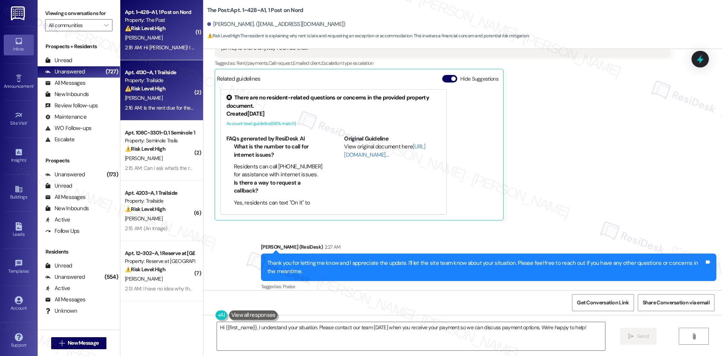
click at [163, 91] on div "⚠️ Risk Level: High The resident is asking about which lease the rent is due fo…" at bounding box center [160, 89] width 70 height 8
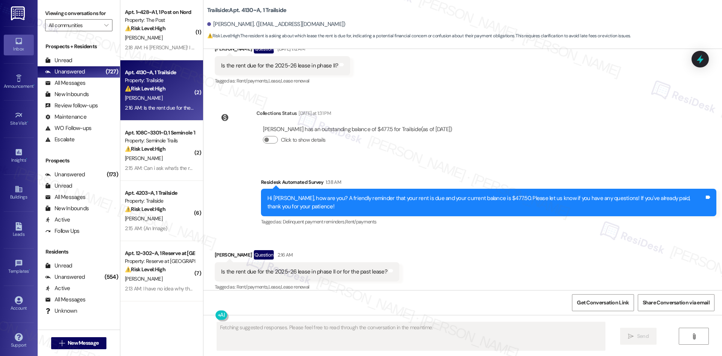
scroll to position [838, 0]
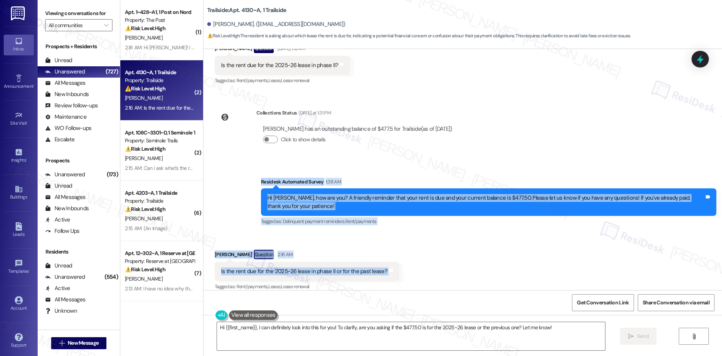
drag, startPoint x: 241, startPoint y: 168, endPoint x: 401, endPoint y: 261, distance: 185.8
click at [401, 261] on div "Lease started [DATE] 8:00 AM Survey, sent via SMS Residesk Automated Survey [DA…" at bounding box center [463, 169] width 519 height 241
copy div "Residesk Automated Survey 1:38 AM Hi [PERSON_NAME], how are you? A friendly rem…"
click at [409, 172] on div "Survey, sent via SMS Residesk Automated Survey 1:38 AM Hi [PERSON_NAME], how ar…" at bounding box center [488, 202] width 467 height 60
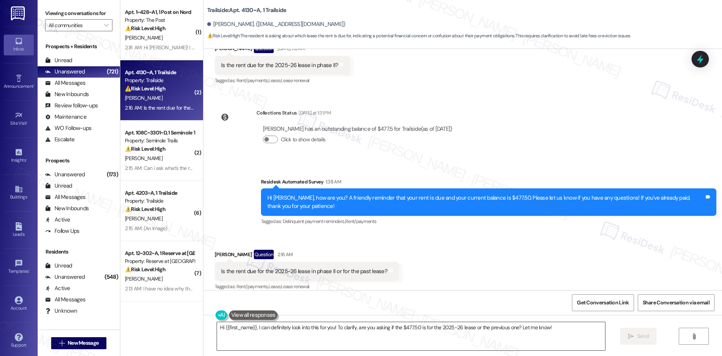
click at [315, 337] on textarea "Hi {{first_name}}, I can definitely look into this for you! To clarify, are you…" at bounding box center [411, 336] width 388 height 28
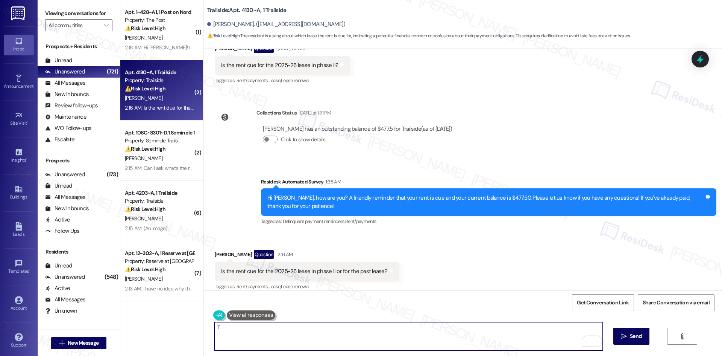
paste textarea "[PERSON_NAME] you for reaching out with your question. I’ll check with the site…"
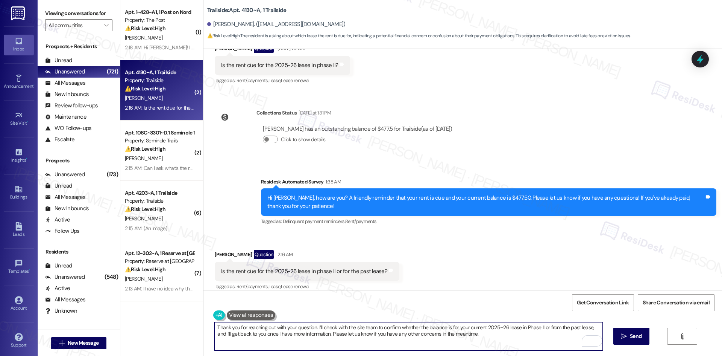
click at [312, 337] on textarea "Thank you for reaching out with your question. I’ll check with the site team to…" at bounding box center [408, 336] width 388 height 28
click at [318, 340] on textarea "Thank you for reaching out with your question. I’ll check with the site team to…" at bounding box center [408, 336] width 388 height 28
type textarea "Thank you for reaching out with your question. I’ll check with the site team to…"
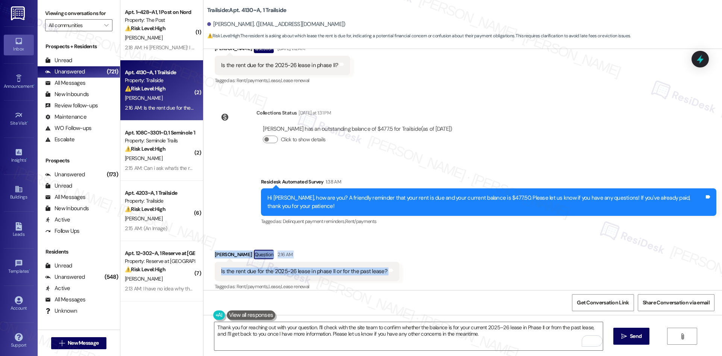
drag, startPoint x: 205, startPoint y: 236, endPoint x: 420, endPoint y: 272, distance: 217.8
click at [420, 272] on div "Received via SMS [PERSON_NAME] Question 2:16 AM Is the rent due for the 2025-26…" at bounding box center [463, 265] width 519 height 65
copy div "[PERSON_NAME] Question 2:16 AM Is the rent due for the 2025-26 lease in phase I…"
click at [310, 333] on textarea "Thank you for reaching out with your question. I’ll check with the site team to…" at bounding box center [408, 336] width 388 height 28
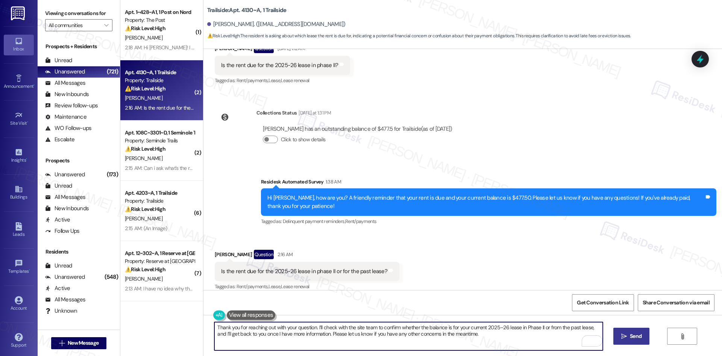
click at [627, 335] on span " Send" at bounding box center [632, 336] width 24 height 8
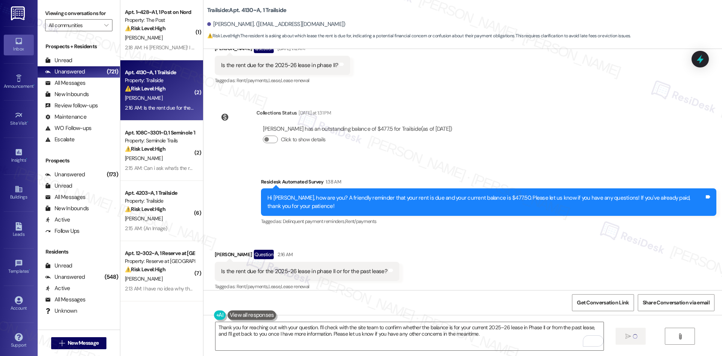
click at [485, 247] on div "Received via SMS [PERSON_NAME] Question 2:16 AM Is the rent due for the 2025-26…" at bounding box center [463, 265] width 519 height 65
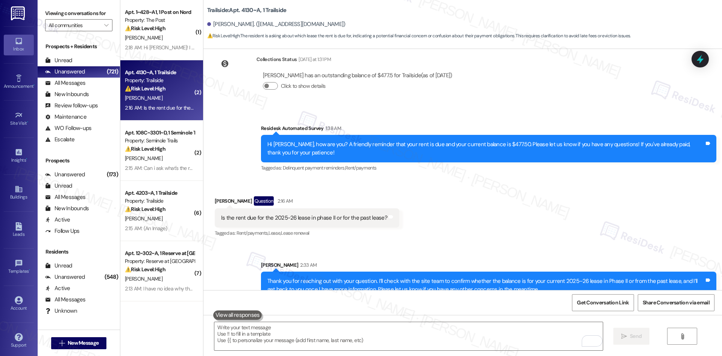
scroll to position [899, 0]
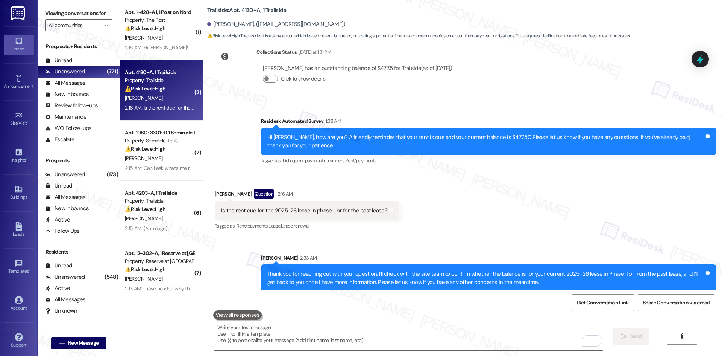
click at [486, 237] on div "Sent via SMS [PERSON_NAME] 2:33 AM Thank you for reaching out with your questio…" at bounding box center [463, 267] width 519 height 61
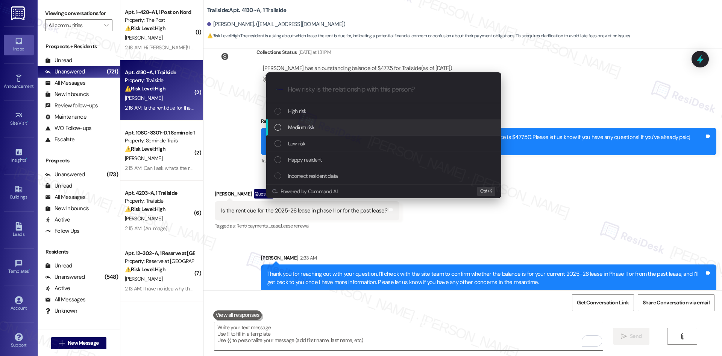
click at [342, 127] on div "Medium risk" at bounding box center [385, 127] width 220 height 8
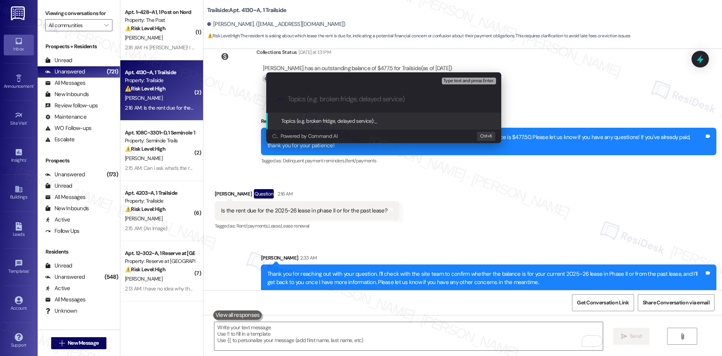
click at [310, 99] on input "Topics (e.g. broken fridge, delayed service)" at bounding box center [390, 99] width 204 height 8
paste input "Clarification on Rent Balance and Lease Term"
type input "Clarification on Rent Balance and Lease Term"
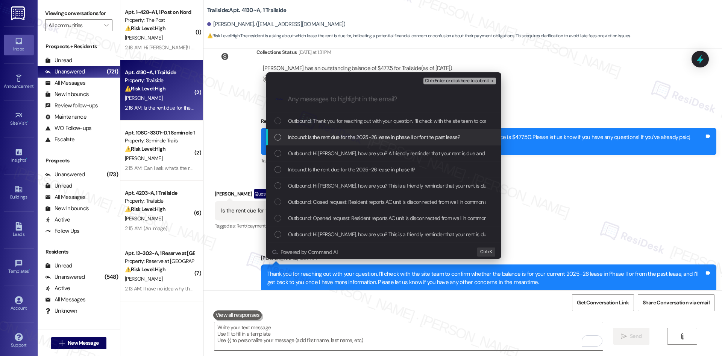
click at [350, 138] on span "Inbound: Is the rent due for the 2025-26 lease in phase II or for the past leas…" at bounding box center [374, 137] width 172 height 8
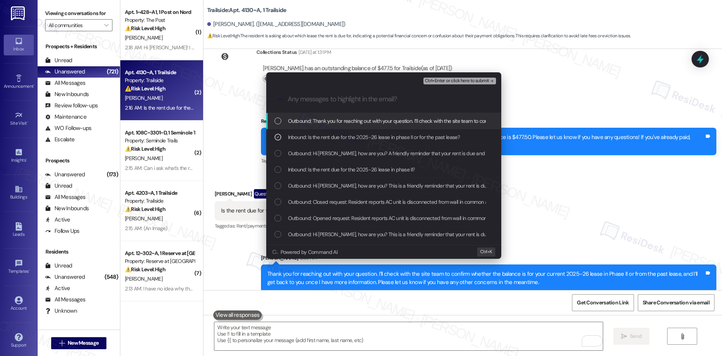
click at [476, 80] on span "Ctrl+Enter or click here to submit" at bounding box center [457, 80] width 64 height 5
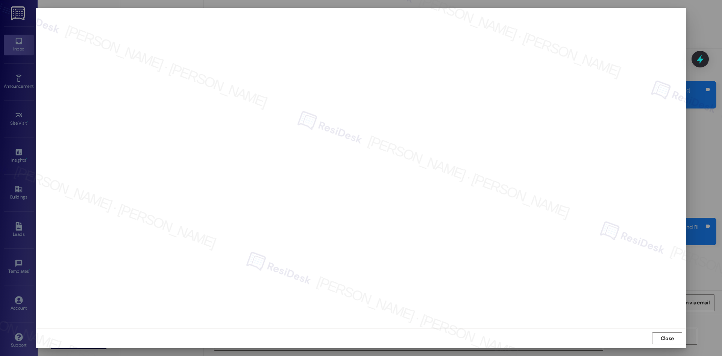
scroll to position [951, 0]
click at [661, 332] on button "Close" at bounding box center [667, 338] width 30 height 12
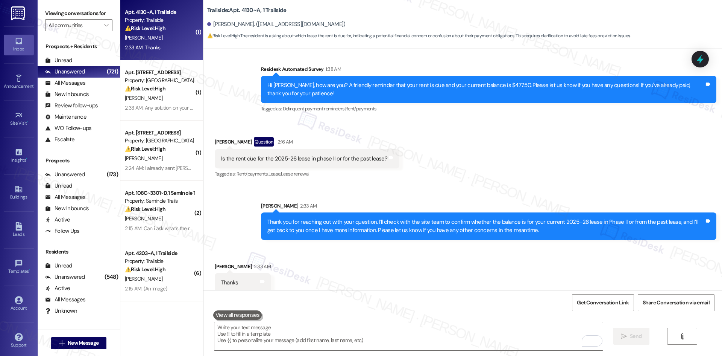
click at [559, 263] on div "Received via SMS [PERSON_NAME] 2:33 AM Thanks Tags and notes" at bounding box center [463, 271] width 519 height 52
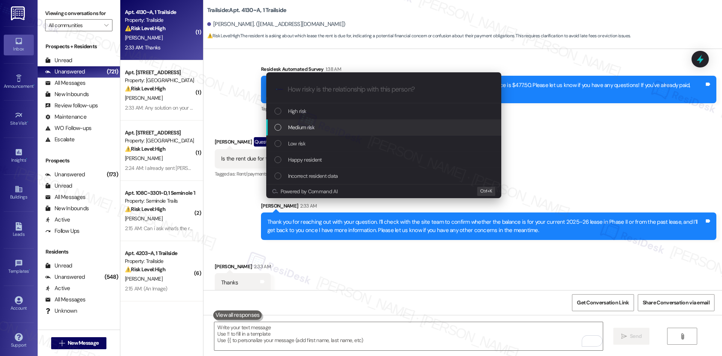
click at [320, 129] on div "Medium risk" at bounding box center [385, 127] width 220 height 8
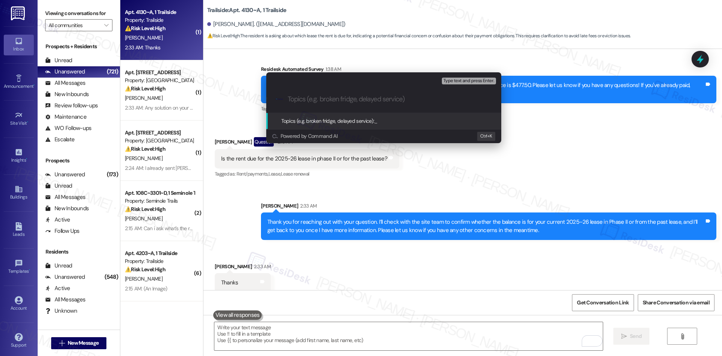
click at [301, 96] on input "Topics (e.g. broken fridge, delayed service)" at bounding box center [390, 99] width 204 height 8
paste input "Clarification on Rent Balance and Lease Term"
type input "Clarification on Rent Balance and Lease Term"
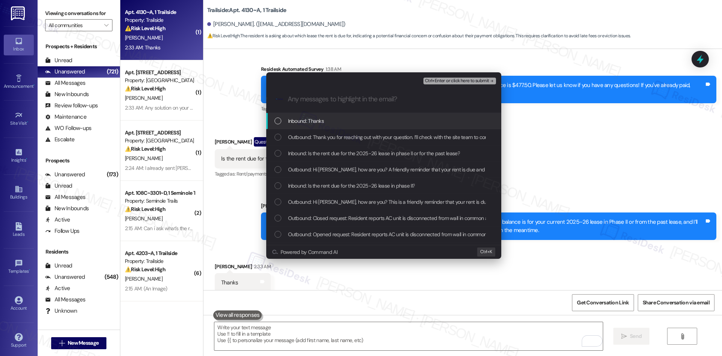
click at [326, 121] on div "Inbound: Thanks" at bounding box center [385, 121] width 220 height 8
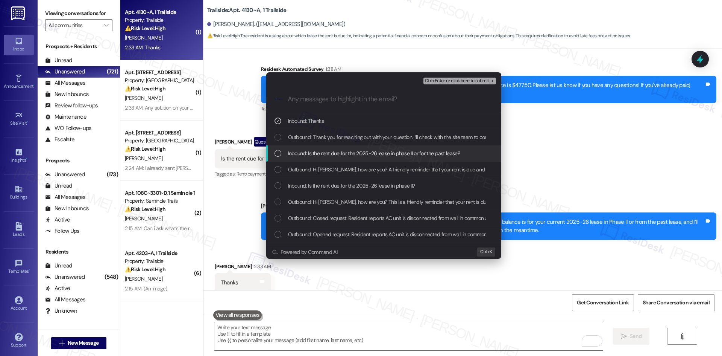
drag, startPoint x: 339, startPoint y: 153, endPoint x: 348, endPoint y: 154, distance: 8.7
click at [340, 153] on span "Inbound: Is the rent due for the 2025-26 lease in phase II or for the past leas…" at bounding box center [374, 153] width 172 height 8
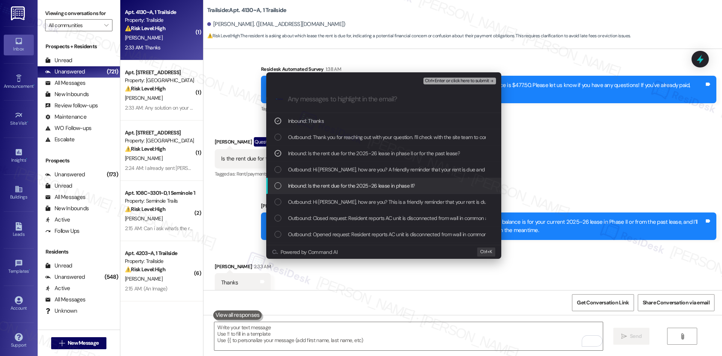
click at [391, 186] on span "Inbound: Is the rent due for the 2025-26 lease in phase II?" at bounding box center [351, 185] width 127 height 8
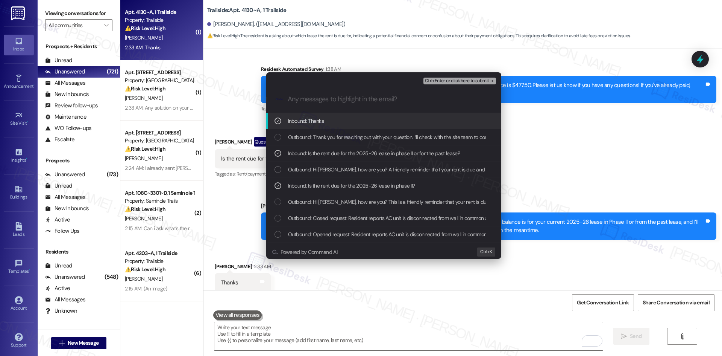
click at [482, 79] on span "Ctrl+Enter or click here to submit" at bounding box center [457, 80] width 64 height 5
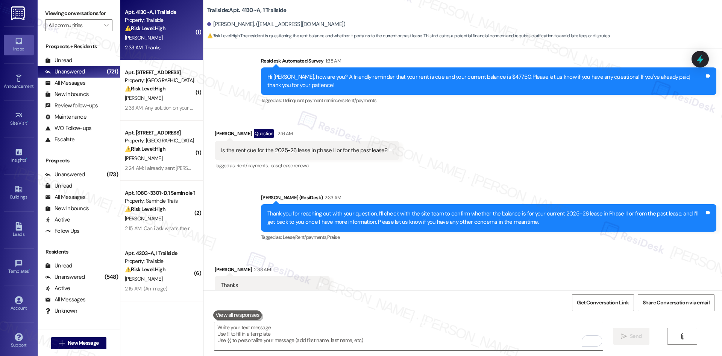
scroll to position [973, 0]
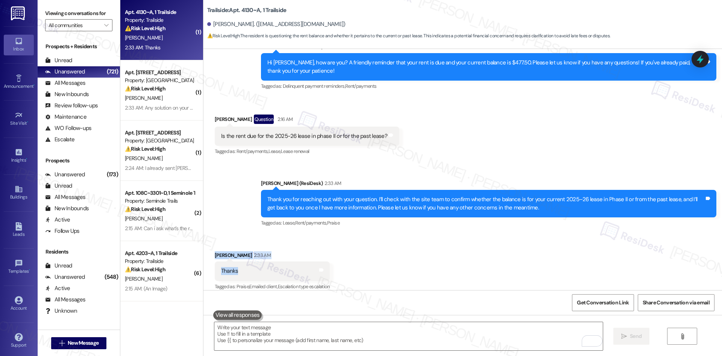
drag, startPoint x: 211, startPoint y: 248, endPoint x: 270, endPoint y: 272, distance: 63.6
click at [270, 272] on div "Received via SMS Cyrus Clapp 2:33 AM Thanks Tags and notes Tagged as: Praise , …" at bounding box center [463, 266] width 519 height 64
copy div "Cyrus Clapp 2:33 AM Thanks"
drag, startPoint x: 311, startPoint y: 334, endPoint x: 319, endPoint y: 332, distance: 8.0
click at [313, 334] on textarea "To enrich screen reader interactions, please activate Accessibility in Grammarl…" at bounding box center [408, 336] width 388 height 28
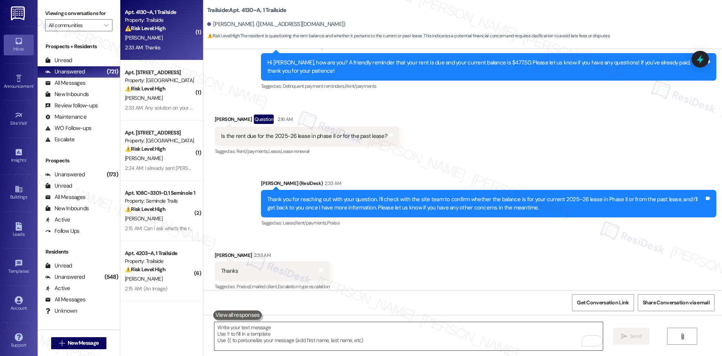
paste textarea "You’re welcome, Cyrus!"
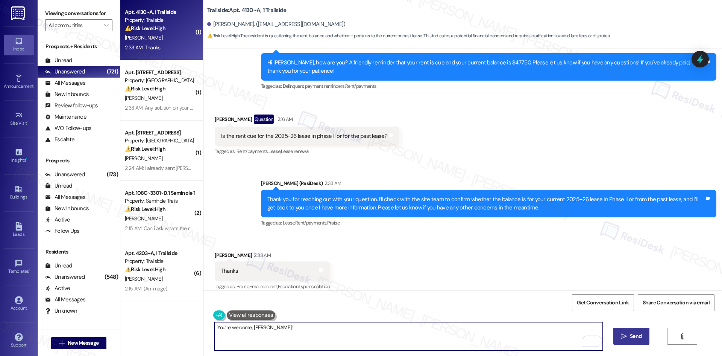
type textarea "You’re welcome, Cyrus!"
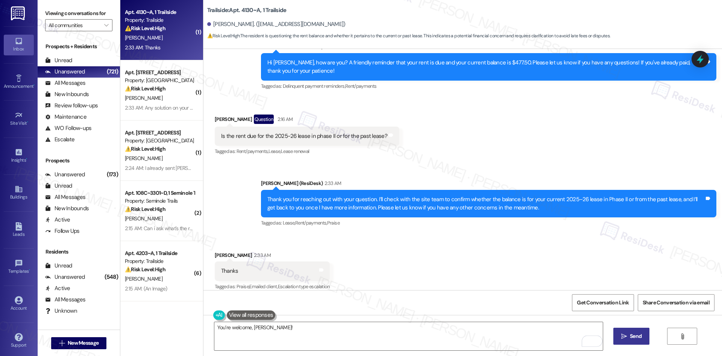
click at [628, 330] on button " Send" at bounding box center [632, 335] width 36 height 17
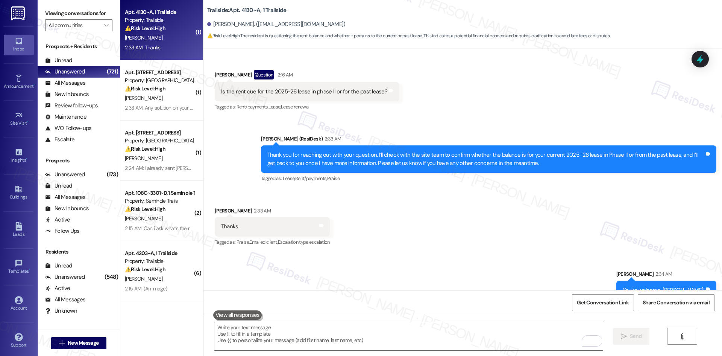
scroll to position [1026, 0]
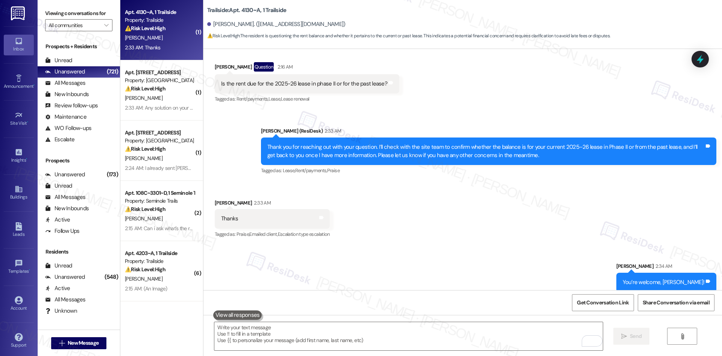
click at [482, 208] on div "Received via SMS Cyrus Clapp 2:33 AM Thanks Tags and notes Tagged as: Praise , …" at bounding box center [463, 214] width 519 height 64
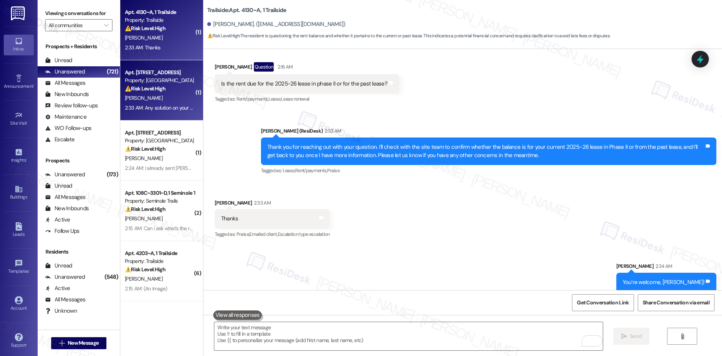
click at [155, 75] on div "Apt. [STREET_ADDRESS]" at bounding box center [160, 72] width 70 height 8
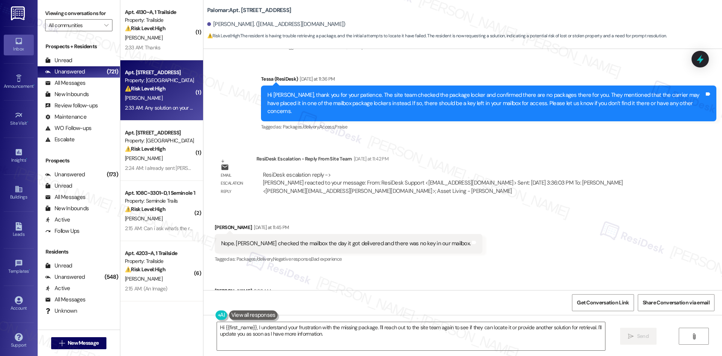
scroll to position [537, 0]
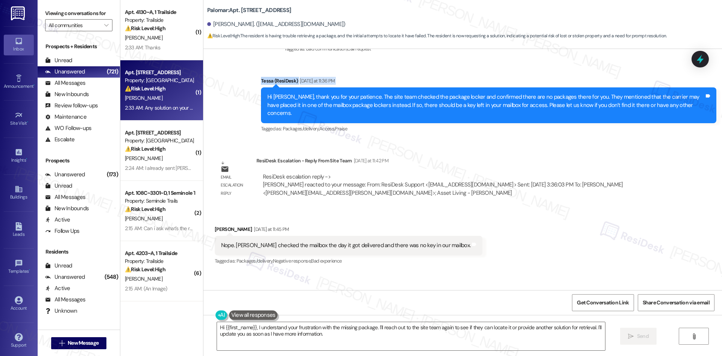
drag, startPoint x: 244, startPoint y: 73, endPoint x: 256, endPoint y: 92, distance: 22.8
click at [256, 92] on div "Sent via SMS ResiDesk After Hours Assistant Yesterday at 8:59 AM Thank you for …" at bounding box center [463, 68] width 519 height 143
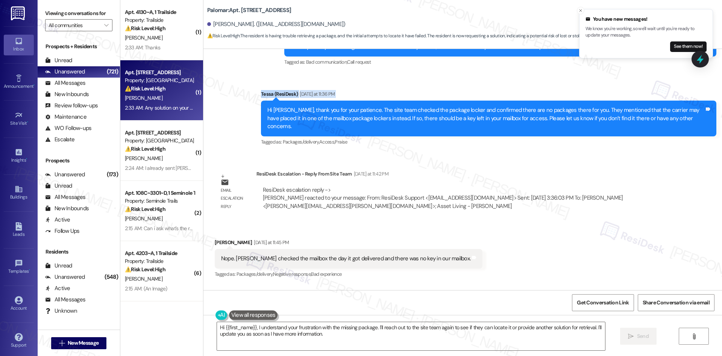
scroll to position [500, 0]
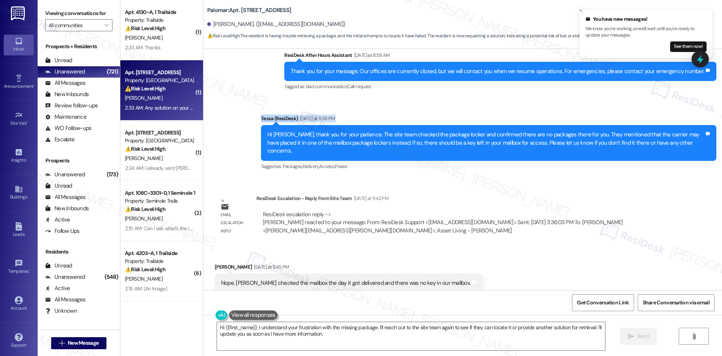
click at [240, 112] on div "Sent via SMS ResiDesk After Hours Assistant Yesterday at 8:59 AM Thank you for …" at bounding box center [463, 105] width 519 height 143
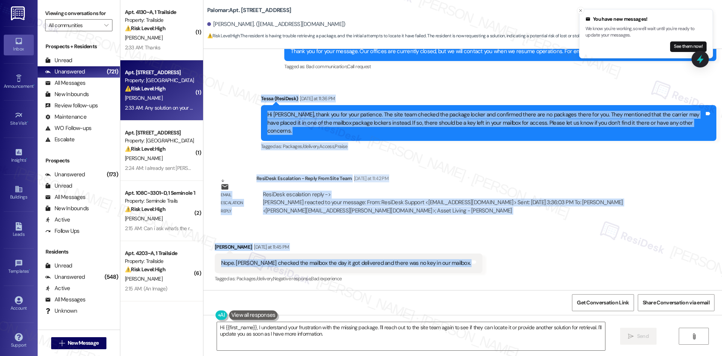
scroll to position [575, 0]
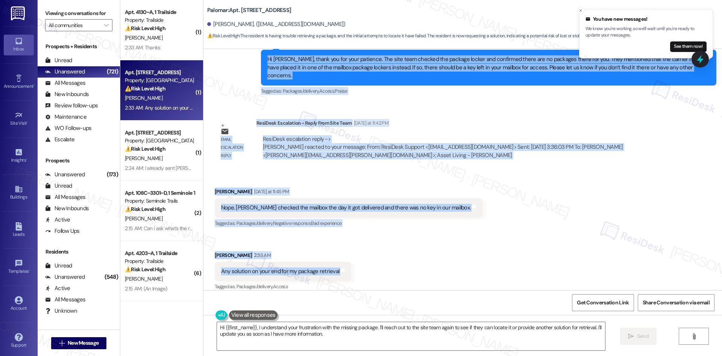
drag, startPoint x: 279, startPoint y: 134, endPoint x: 364, endPoint y: 263, distance: 154.9
click at [364, 263] on div "Lease started Feb 14, 2025 at 8:00 AM Received via SMS Theresa Calzadillas Sep …" at bounding box center [463, 169] width 519 height 241
copy div "Tessa (ResiDesk) Yesterday at 11:36 PM Hi Theresa, thank you for your patience.…"
click at [496, 173] on div "Received via SMS Theresa Calzadillas Yesterday at 11:45 PM Nope. Stacey checked…" at bounding box center [463, 233] width 519 height 127
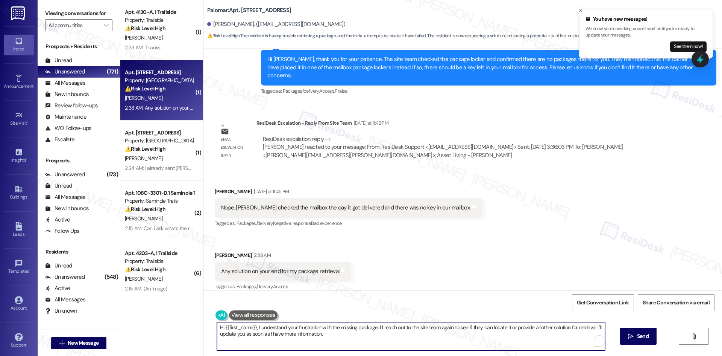
click at [333, 334] on textarea "Hi {{first_name}}, I understand your frustration with the missing package. I'll…" at bounding box center [411, 336] width 388 height 28
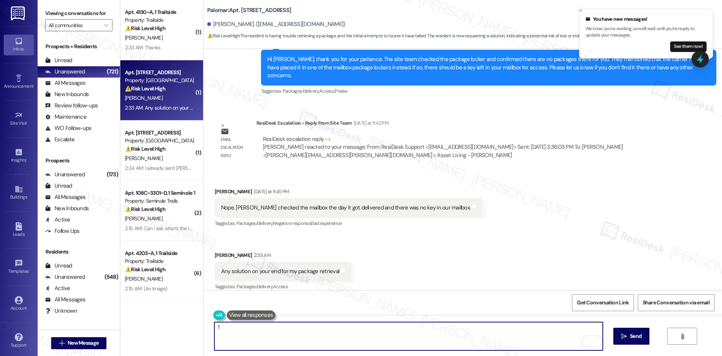
paste textarea "hank you for following up. I’ll check with the site team regarding options for …"
type textarea "Thank you for following up. I’ll check with the site team regarding options for…"
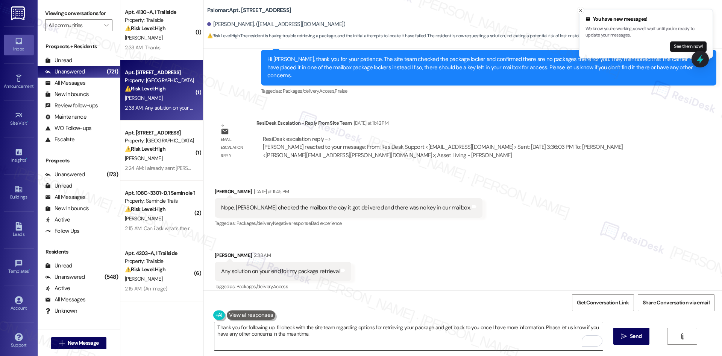
click at [271, 330] on textarea "Thank you for following up. I’ll check with the site team regarding options for…" at bounding box center [408, 336] width 388 height 28
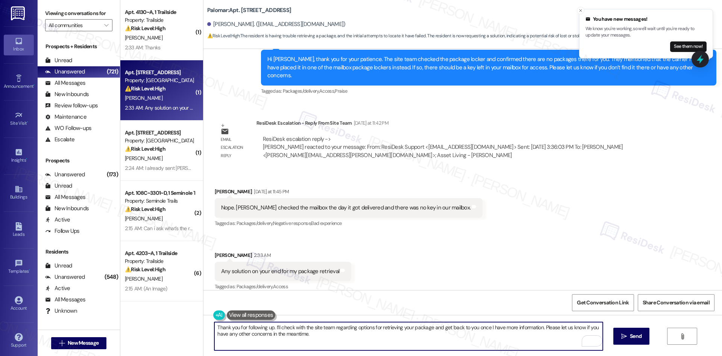
click at [319, 339] on textarea "Thank you for following up. I’ll check with the site team regarding options for…" at bounding box center [408, 336] width 388 height 28
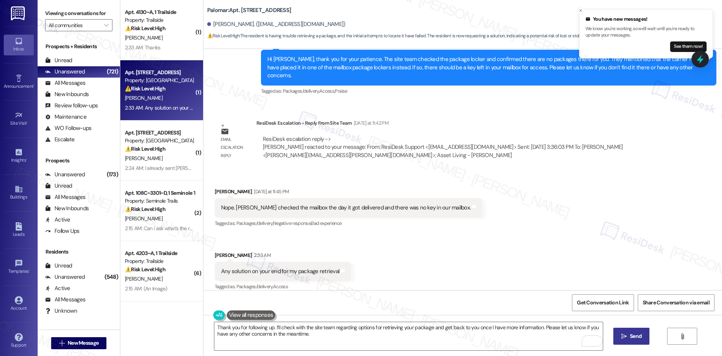
click at [638, 332] on span "Send" at bounding box center [636, 336] width 12 height 8
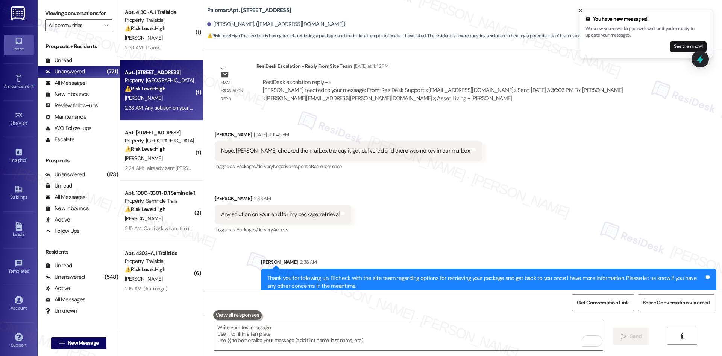
scroll to position [635, 0]
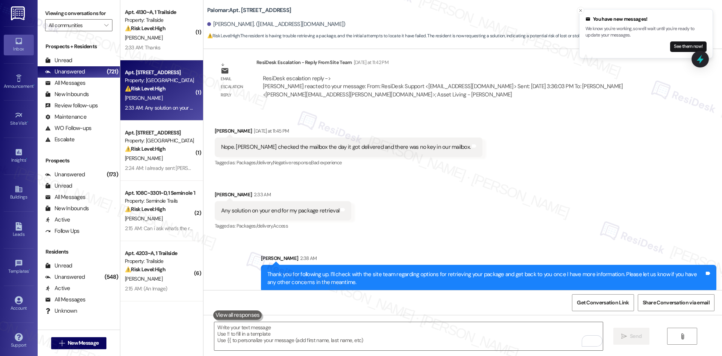
click at [476, 223] on div "Received via SMS Theresa Calzadillas Yesterday at 11:45 PM Nope. Stacey checked…" at bounding box center [463, 173] width 519 height 127
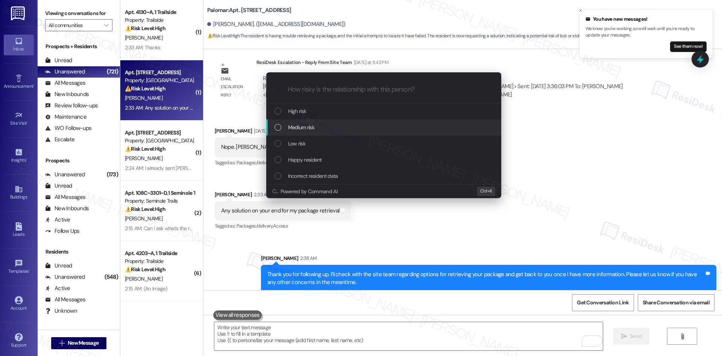
click at [310, 129] on span "Medium risk" at bounding box center [301, 127] width 26 height 8
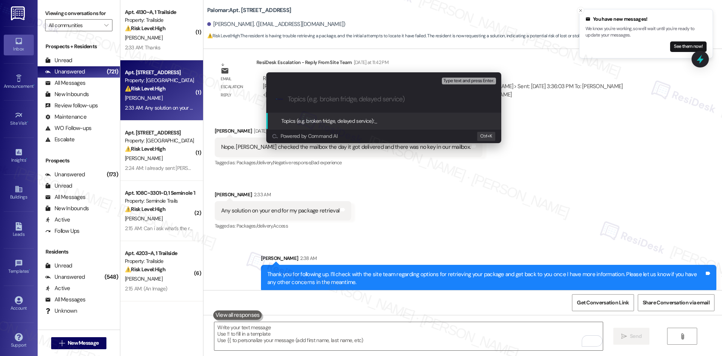
click at [338, 98] on input "Topics (e.g. broken fridge, delayed service)" at bounding box center [390, 99] width 204 height 8
paste input "Assistance Needed for Missing Package Retrieval"
type input "Assistance Needed for Missing Package Retrieval"
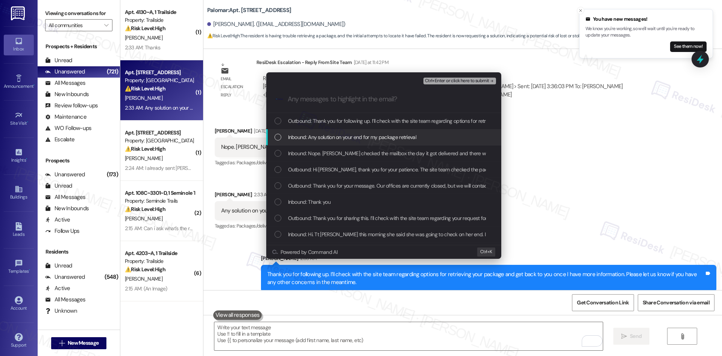
click at [332, 134] on span "Inbound: Any solution on your end for my package retrieval" at bounding box center [352, 137] width 128 height 8
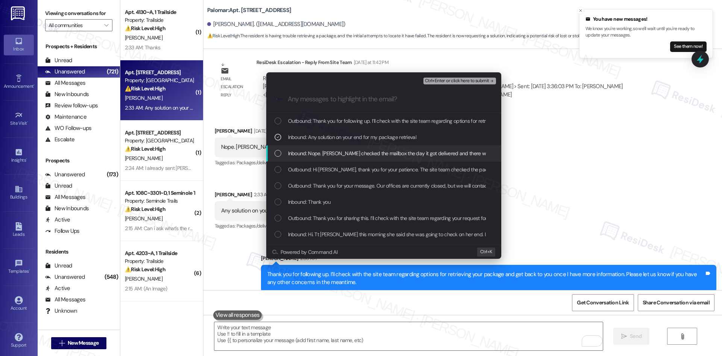
click at [360, 155] on span "Inbound: Nope. Stacey checked the mailbox the day it got delivered and there wa…" at bounding box center [413, 153] width 251 height 8
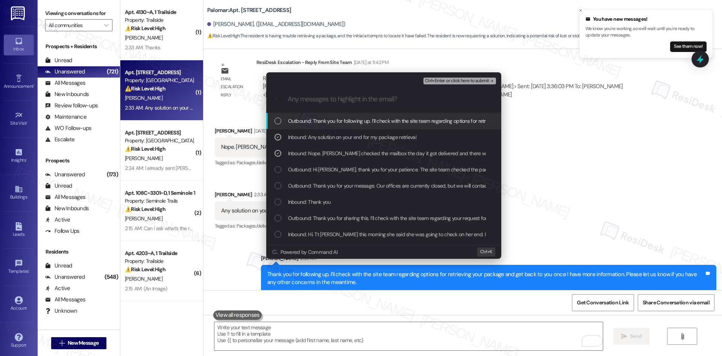
click at [480, 83] on span "Ctrl+Enter or click here to submit" at bounding box center [457, 80] width 64 height 5
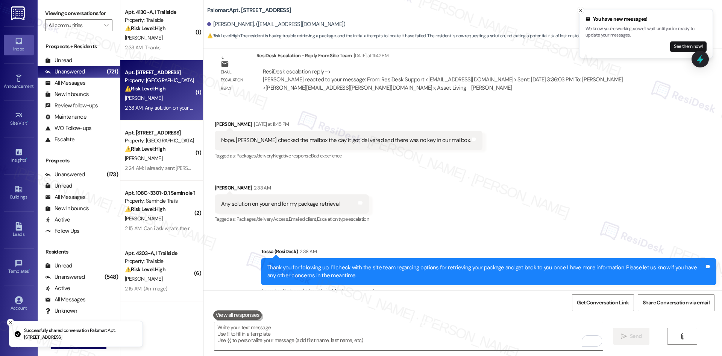
scroll to position [646, 0]
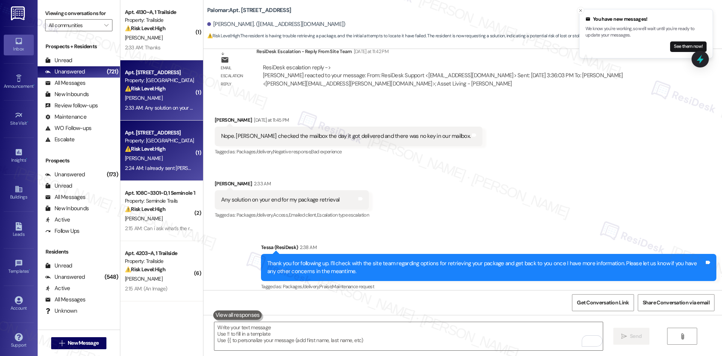
click at [141, 146] on strong "⚠️ Risk Level: High" at bounding box center [145, 148] width 41 height 7
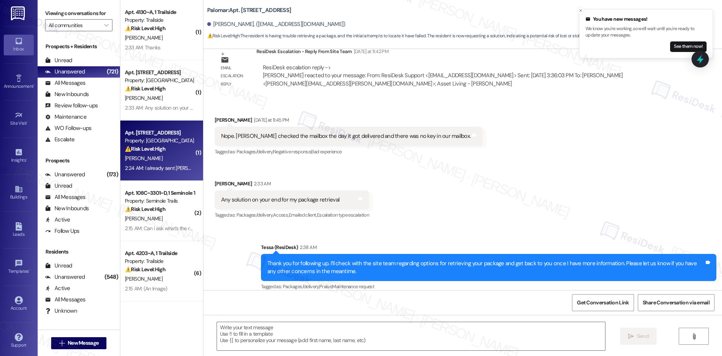
type textarea "Fetching suggested responses. Please feel free to read through the conversation…"
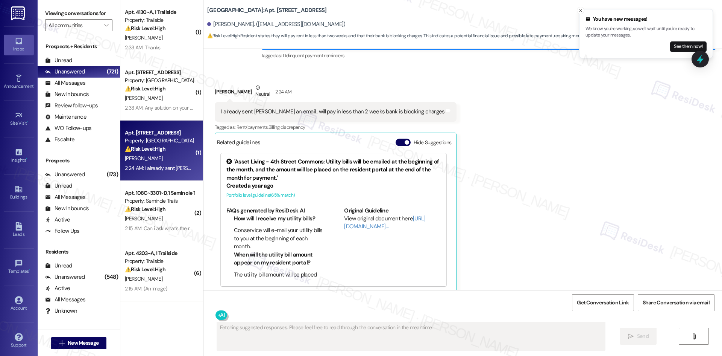
scroll to position [9580, 0]
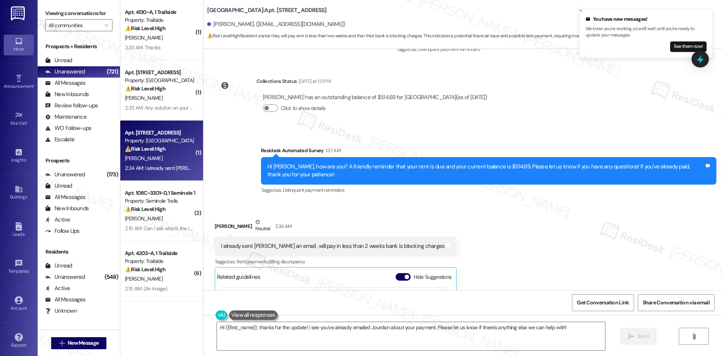
click at [222, 185] on div "Survey, sent via SMS Residesk Automated Survey 1:37 AM Hi Loudia, how are you? …" at bounding box center [463, 164] width 519 height 71
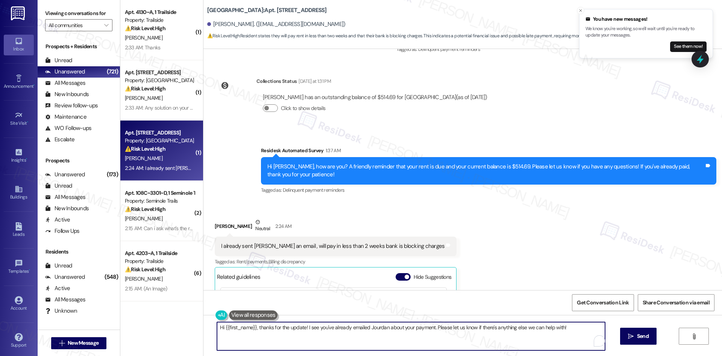
drag, startPoint x: 313, startPoint y: 336, endPoint x: 304, endPoint y: 336, distance: 9.4
click at [313, 337] on textarea "Hi {{first_name}}, thanks for the update! I see you've already emailed Jourdan …" at bounding box center [411, 336] width 388 height 28
paste textarea "Thank you for keeping us informed! We truly appreciate it. If you have any ques…"
click at [511, 337] on textarea "Thank you for keeping us informed! We truly appreciate it. If you have any ques…" at bounding box center [408, 336] width 388 height 28
type textarea "Thank you for keeping us informed! We truly appreciate it. If you have any ques…"
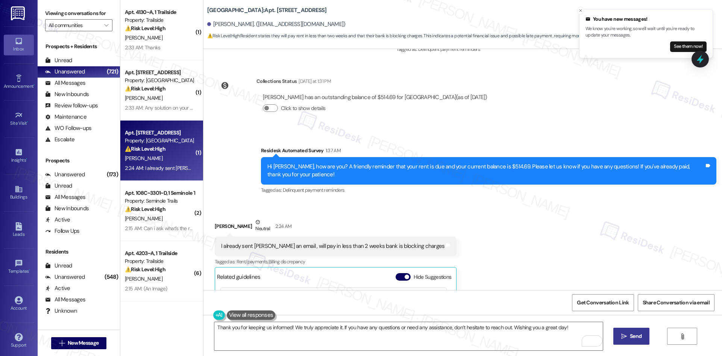
click at [639, 337] on span "Send" at bounding box center [636, 336] width 12 height 8
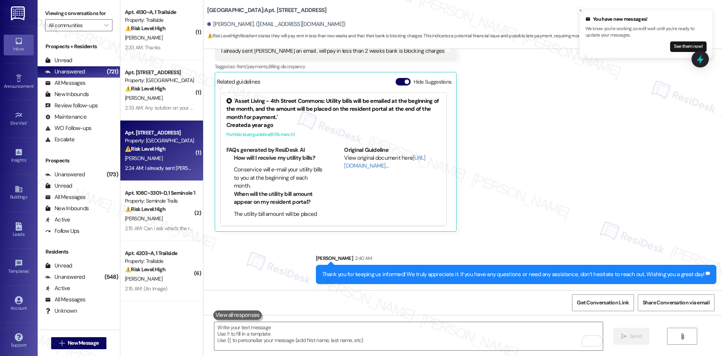
scroll to position [9783, 0]
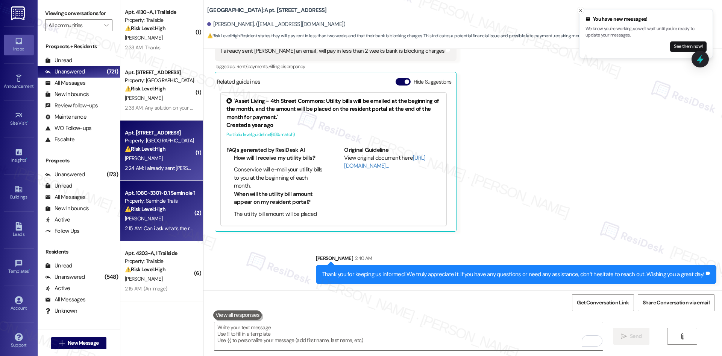
click at [142, 217] on div "C. Brown" at bounding box center [159, 218] width 71 height 9
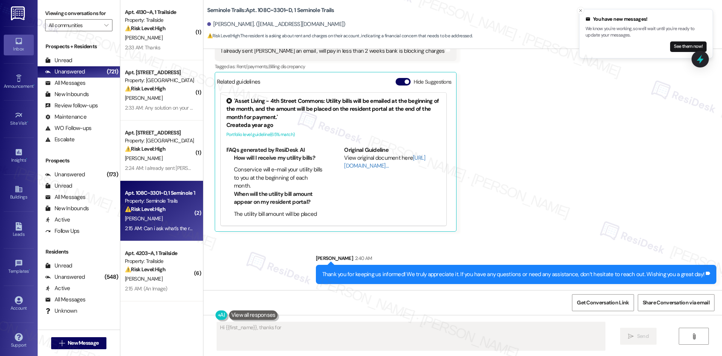
scroll to position [220, 0]
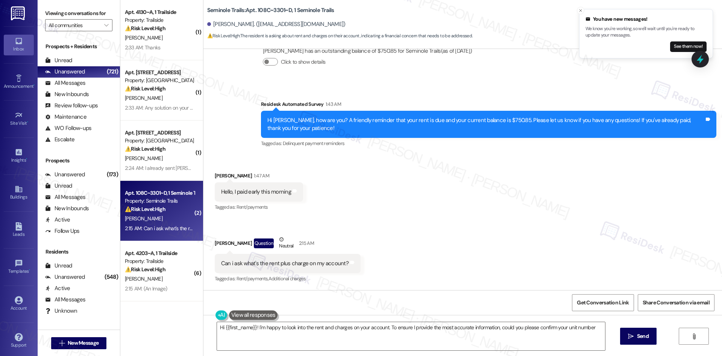
type textarea "Hi {{first_name}}! I'm happy to look into the rent and charges on your account.…"
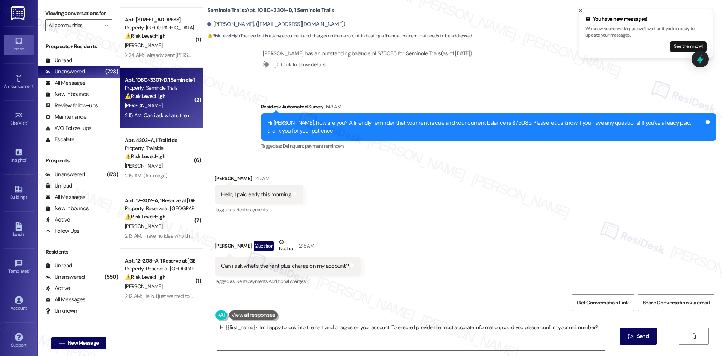
scroll to position [220, 0]
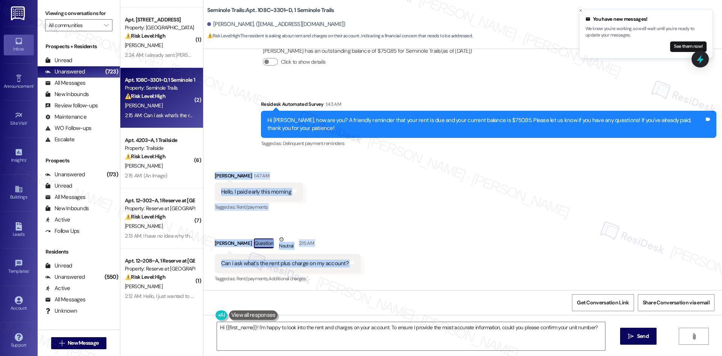
drag, startPoint x: 204, startPoint y: 172, endPoint x: 385, endPoint y: 262, distance: 202.6
click at [381, 263] on div "Received via SMS [PERSON_NAME] 1:47 AM Hello, I paid early this morning Tags an…" at bounding box center [463, 222] width 519 height 135
copy div "[PERSON_NAME] 1:47 AM Hello, I paid early this morning Tags and notes Tagged as…"
click at [334, 193] on div "Received via SMS [PERSON_NAME] 1:47 AM Hello, I paid early this morning Tags an…" at bounding box center [463, 222] width 519 height 135
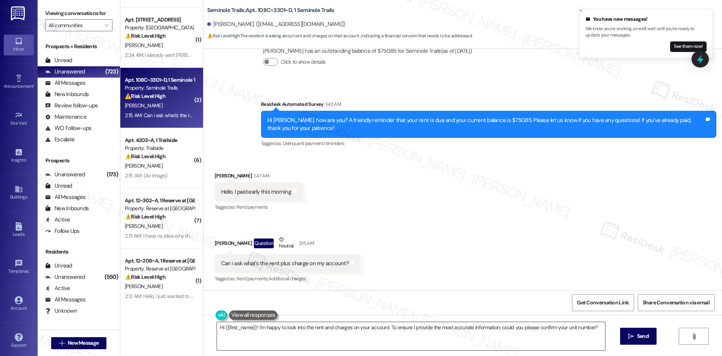
click at [295, 334] on textarea "Hi {{first_name}}! I'm happy to look into the rent and charges on your account.…" at bounding box center [411, 336] width 388 height 28
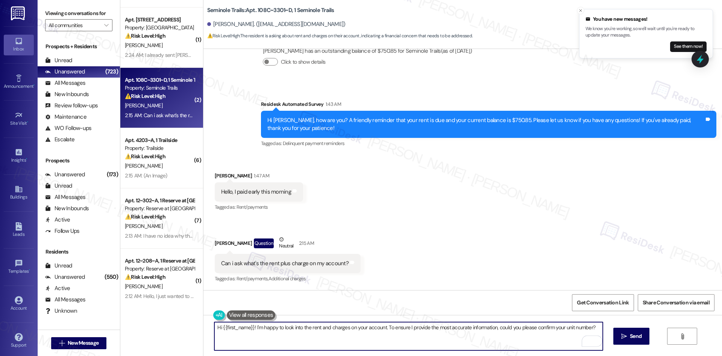
click at [279, 334] on textarea "Hi {{first_name}}! I'm happy to look into the rent and charges on your account.…" at bounding box center [408, 336] width 388 height 28
paste textarea "[PERSON_NAME] you for reaching out. I’ll check with the site team regarding the…"
type textarea "Thank you for reaching out. I’ll check with the site team regarding the “rent p…"
click at [639, 334] on span "Send" at bounding box center [636, 336] width 12 height 8
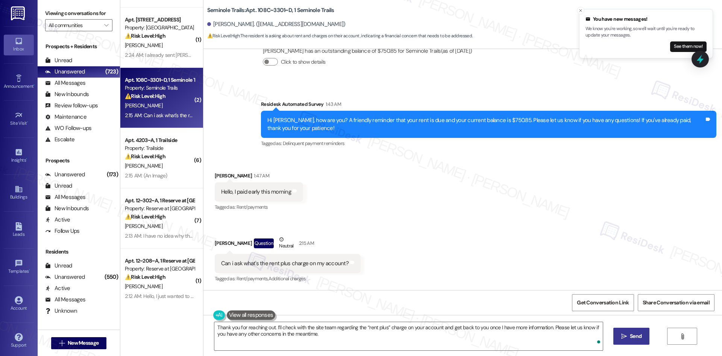
drag, startPoint x: 632, startPoint y: 234, endPoint x: 614, endPoint y: 235, distance: 18.5
click at [622, 237] on div "Received via SMS [PERSON_NAME] 1:47 AM Hello, I paid early this morning Tags an…" at bounding box center [463, 222] width 519 height 135
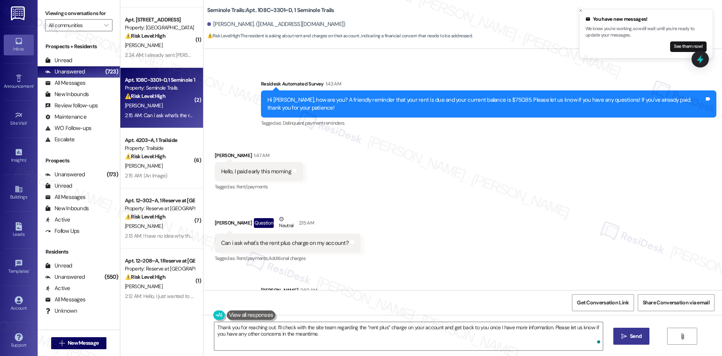
scroll to position [281, 0]
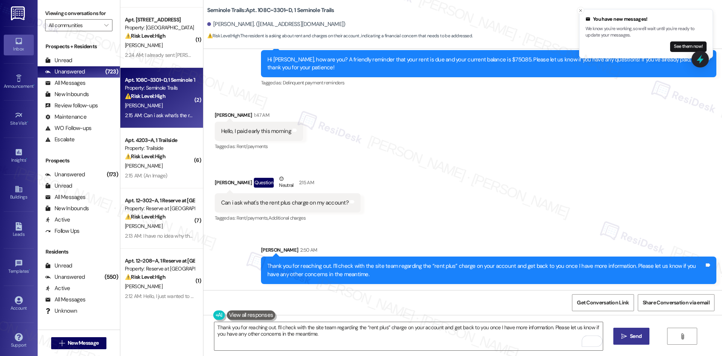
click at [553, 208] on div "Received via SMS [PERSON_NAME] 1:47 AM Hello, I paid early this morning Tags an…" at bounding box center [463, 161] width 519 height 135
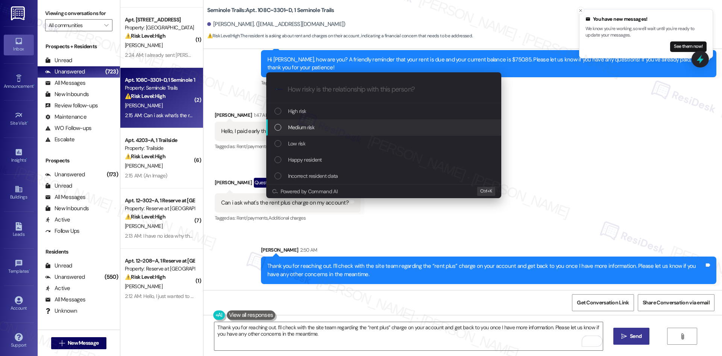
click at [313, 127] on span "Medium risk" at bounding box center [301, 127] width 26 height 8
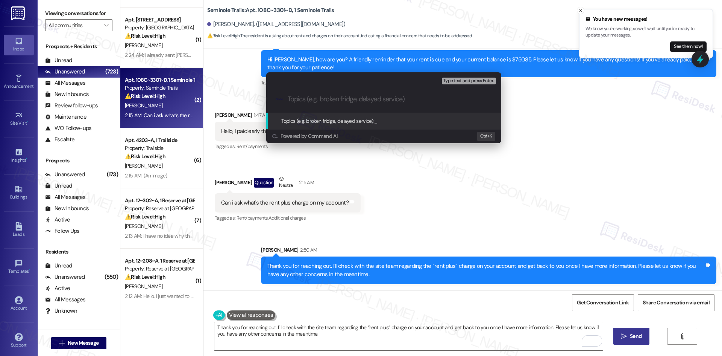
click at [302, 98] on input "Topics (e.g. broken fridge, delayed service)" at bounding box center [390, 99] width 204 height 8
paste input "Inquiry About “Rent Plus” Charge"
type input "Inquiry About “Rent Plus” Charge"
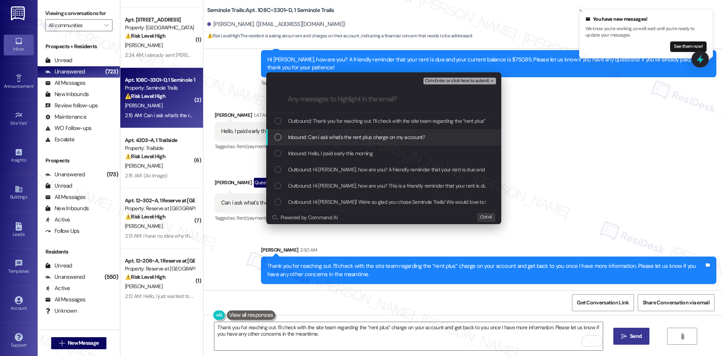
click at [347, 137] on span "Inbound: Can i ask what's the rent plus charge on my account?" at bounding box center [356, 137] width 137 height 8
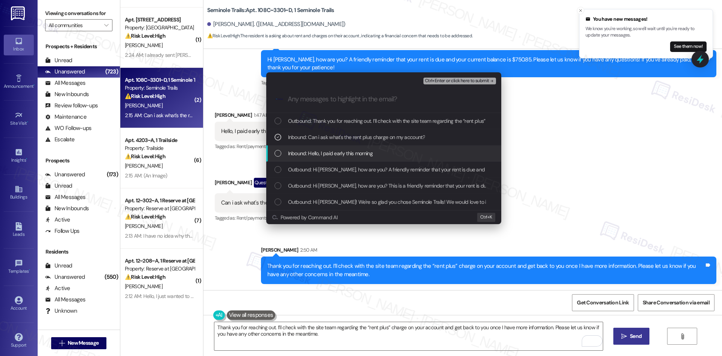
click at [346, 155] on span "Inbound: Hello, I paid early this morning" at bounding box center [330, 153] width 85 height 8
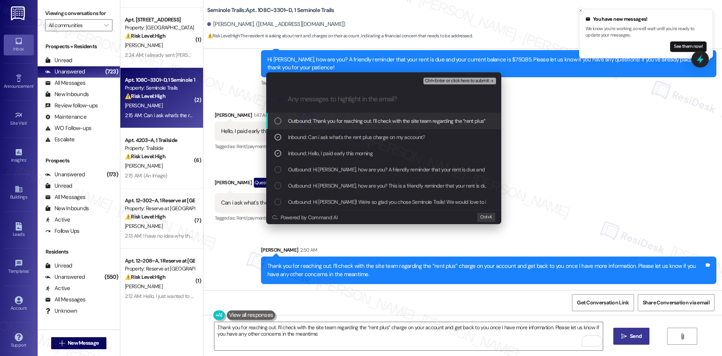
click at [475, 81] on span "Ctrl+Enter or click here to submit" at bounding box center [457, 80] width 64 height 5
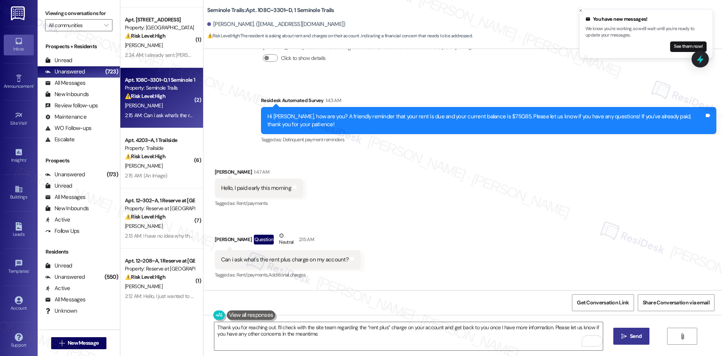
scroll to position [220, 0]
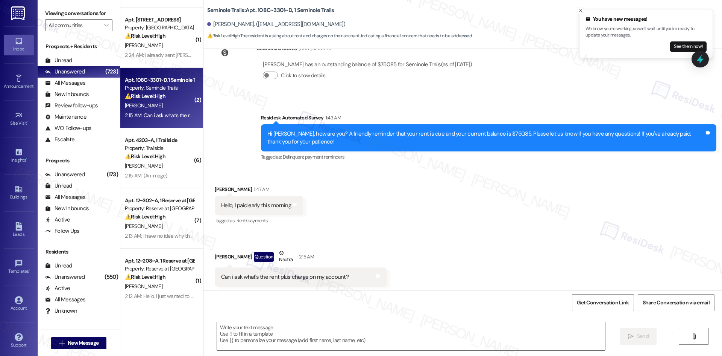
type textarea "Fetching suggested responses. Please feel free to read through the conversation…"
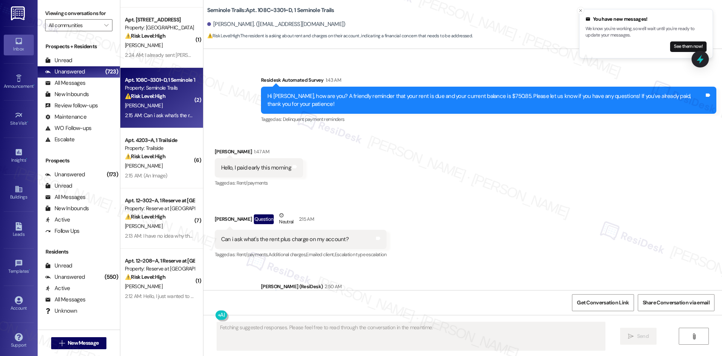
scroll to position [292, 0]
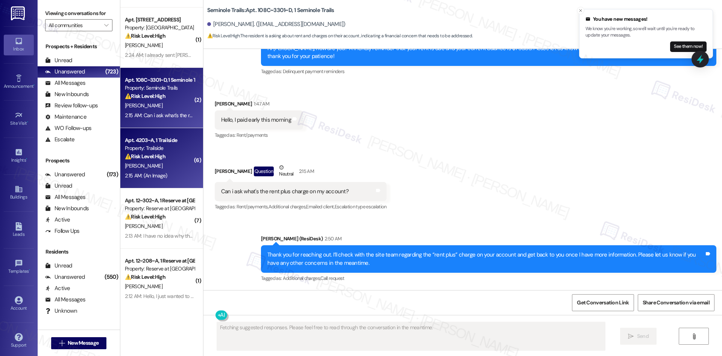
click at [154, 170] on div "[PERSON_NAME]" at bounding box center [159, 165] width 71 height 9
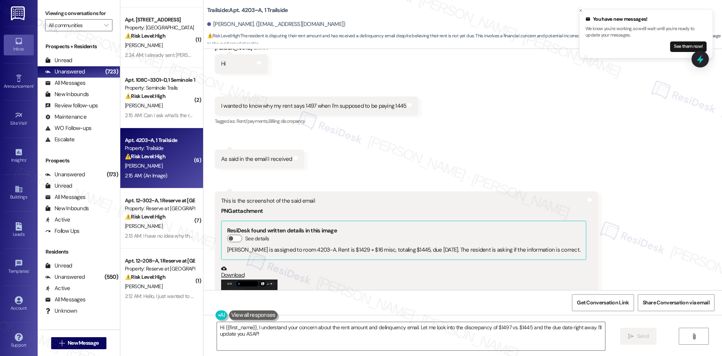
scroll to position [1315, 0]
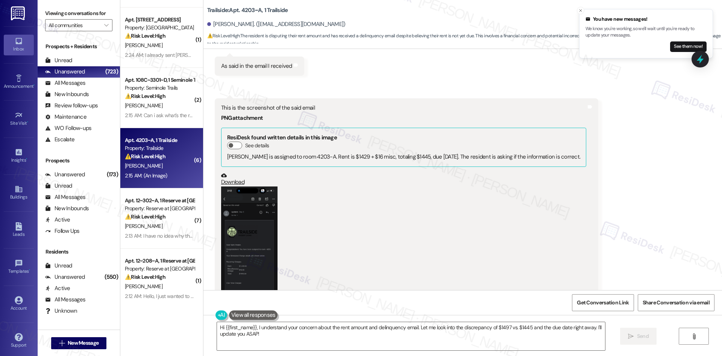
click at [252, 249] on button "Zoom image" at bounding box center [249, 247] width 56 height 122
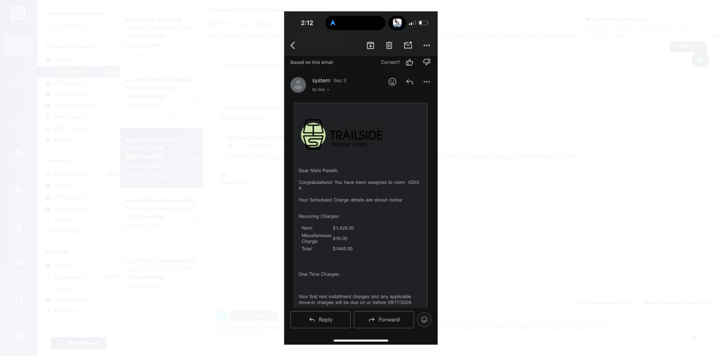
click at [512, 233] on button "Unzoom image" at bounding box center [361, 178] width 722 height 356
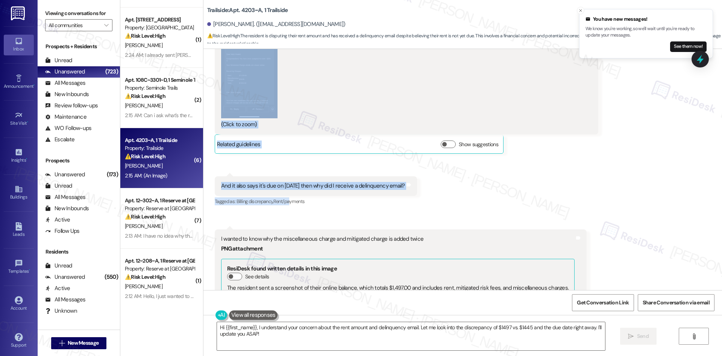
scroll to position [1503, 0]
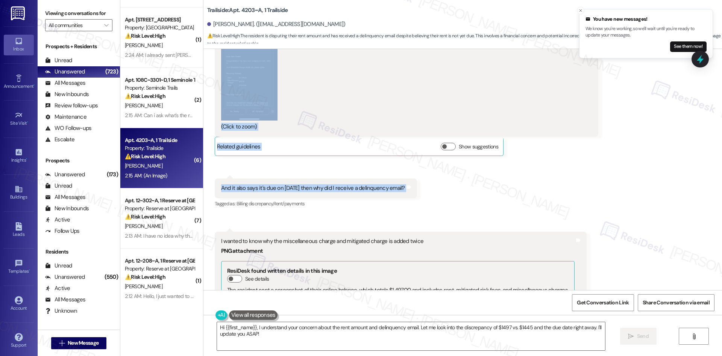
drag, startPoint x: 199, startPoint y: 205, endPoint x: 433, endPoint y: 172, distance: 236.3
click at [433, 172] on div "Received via SMS [PERSON_NAME] 2:11 AM Hi Tags and notes Received via SMS 2:12 …" at bounding box center [463, 120] width 519 height 748
copy div "[PERSON_NAME] 2:11 AM Hi Tags and notes Received via SMS 2:12 AM [PERSON_NAME] …"
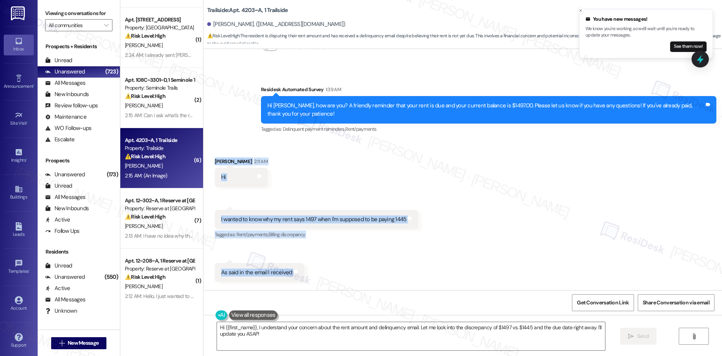
scroll to position [1089, 0]
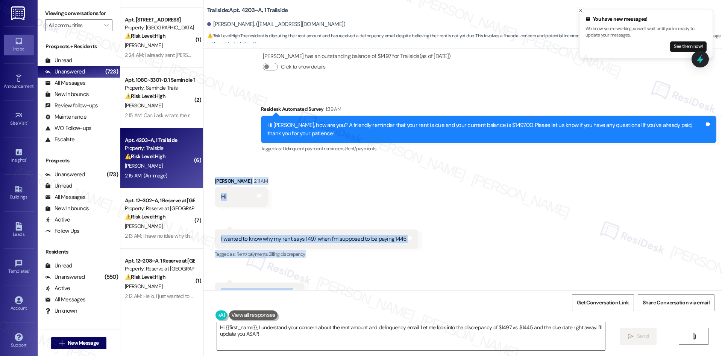
click at [209, 171] on div "Received via SMS [PERSON_NAME] 2:11 AM Hi Tags and notes" at bounding box center [241, 191] width 64 height 41
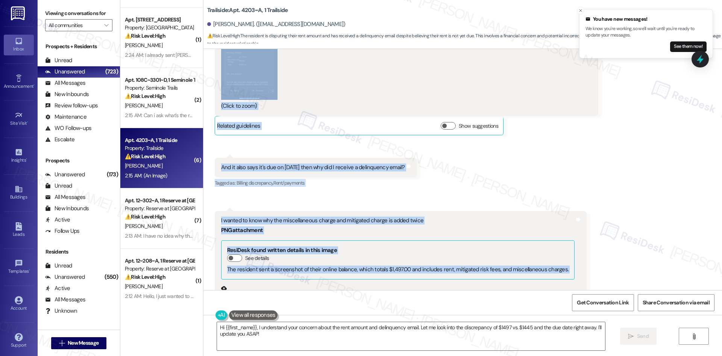
scroll to position [1540, 0]
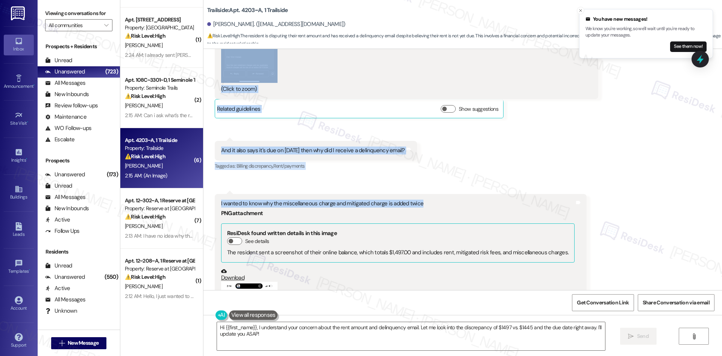
drag, startPoint x: 205, startPoint y: 158, endPoint x: 451, endPoint y: 189, distance: 248.0
click at [451, 189] on div "Received via SMS [PERSON_NAME] 2:11 AM Hi Tags and notes Received via SMS 2:12 …" at bounding box center [463, 82] width 519 height 748
click at [483, 188] on div "Received via SMS 2:15 AM [PERSON_NAME] Question Neutral 2:15 AM I wanted to kno…" at bounding box center [400, 322] width 383 height 268
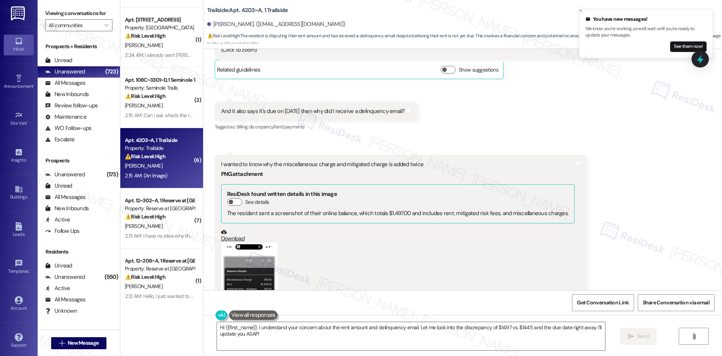
scroll to position [1691, 0]
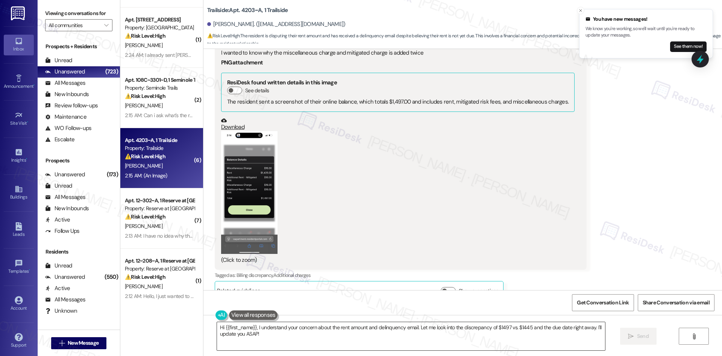
click at [339, 338] on textarea "Hi {{first_name}}, I understand your concern about the rent amount and delinque…" at bounding box center [411, 336] width 388 height 28
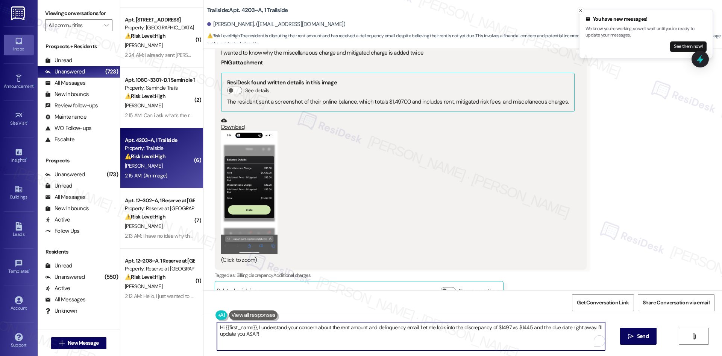
paste textarea "[PERSON_NAME], thank you for reaching out and for sharing the screenshot. I und…"
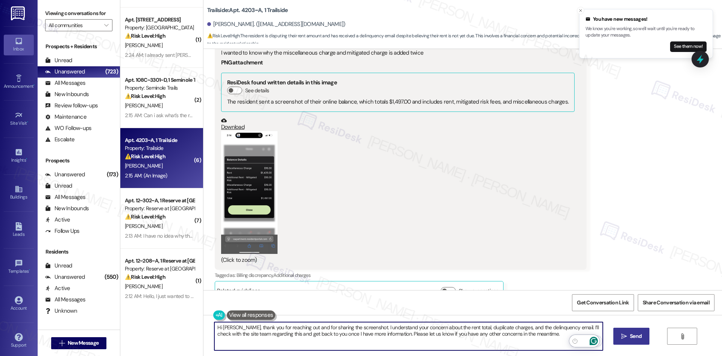
type textarea "Hi [PERSON_NAME], thank you for reaching out and for sharing the screenshot. I …"
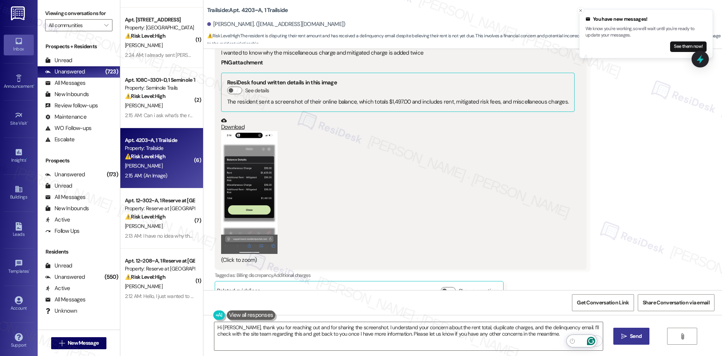
click at [631, 340] on span "Send" at bounding box center [636, 336] width 12 height 8
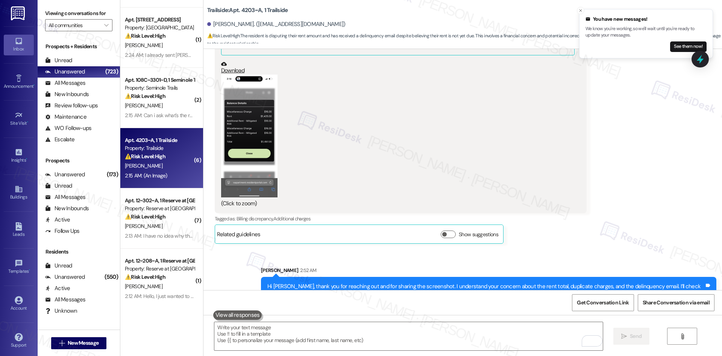
scroll to position [1751, 0]
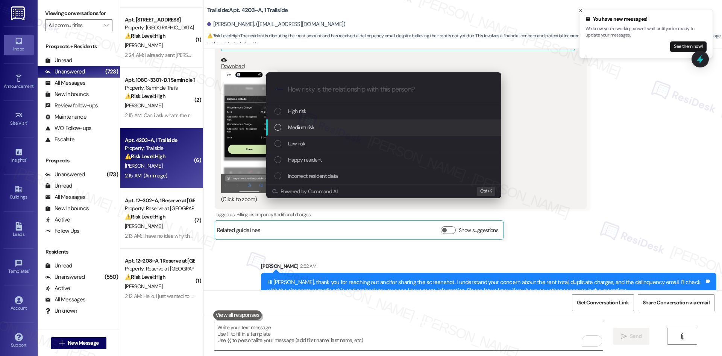
click at [330, 128] on div "Medium risk" at bounding box center [385, 127] width 220 height 8
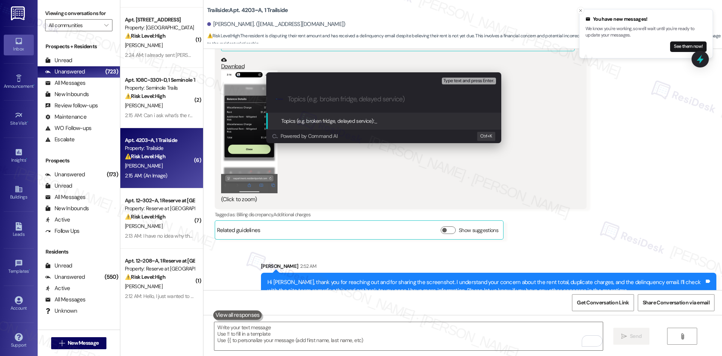
click at [311, 100] on input "Topics (e.g. broken fridge, delayed service)" at bounding box center [390, 99] width 204 height 8
paste input "Rent Amount and Duplicate Charge Discrepancy"
type input "Rent Amount and Duplicate Charge Discrepancy"
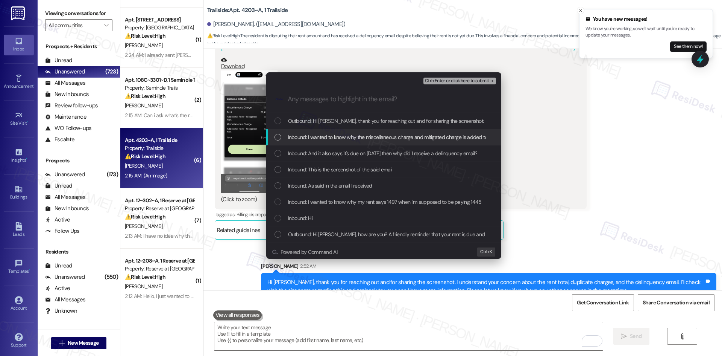
click at [329, 133] on span "Inbound: I wanted to know why the miscellaneous charge and mitigated charge is …" at bounding box center [391, 137] width 207 height 8
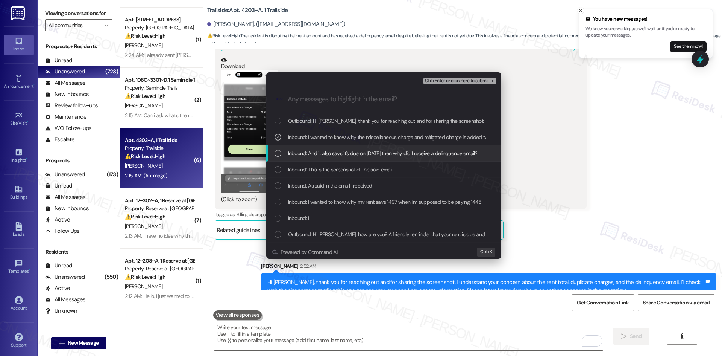
click at [339, 152] on span "Inbound: And it also says it's due on 17th September then why did I receive a d…" at bounding box center [382, 153] width 189 height 8
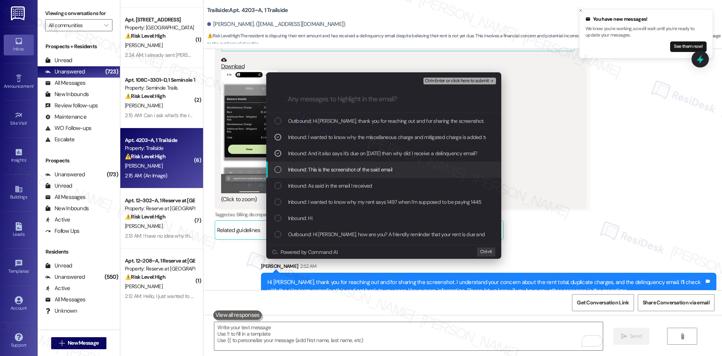
drag, startPoint x: 343, startPoint y: 170, endPoint x: 346, endPoint y: 180, distance: 10.6
click at [344, 170] on span "Inbound: This is the screenshot of the said email" at bounding box center [340, 169] width 105 height 8
drag, startPoint x: 347, startPoint y: 187, endPoint x: 354, endPoint y: 195, distance: 10.4
click at [348, 187] on span "Inbound: As said in the email I received" at bounding box center [330, 185] width 84 height 8
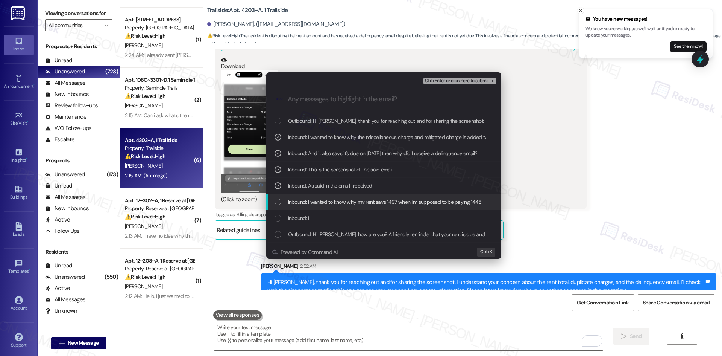
click at [352, 199] on span "Inbound: I wanted to know why my rent says 1497 when I'm supposed to be paying …" at bounding box center [385, 202] width 194 height 8
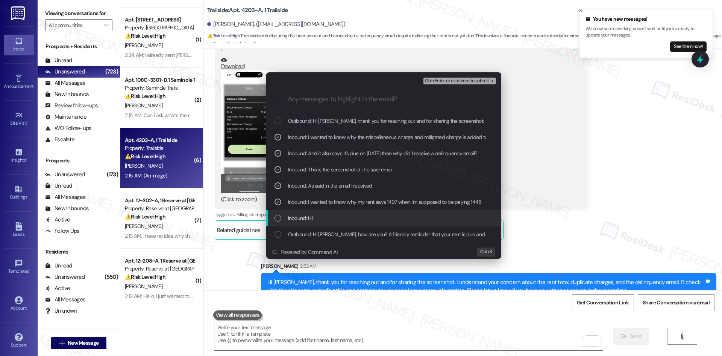
click at [352, 223] on div "Inbound: Hi" at bounding box center [383, 218] width 235 height 16
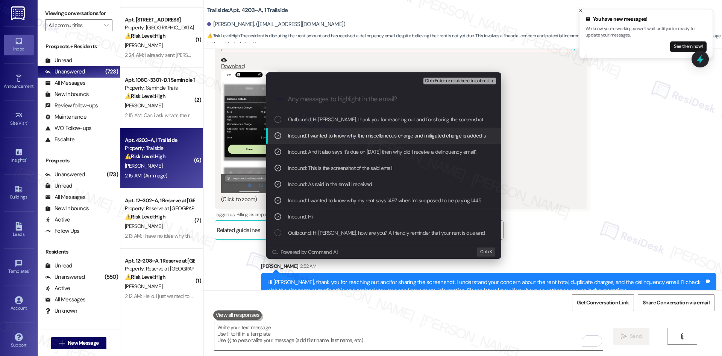
scroll to position [0, 0]
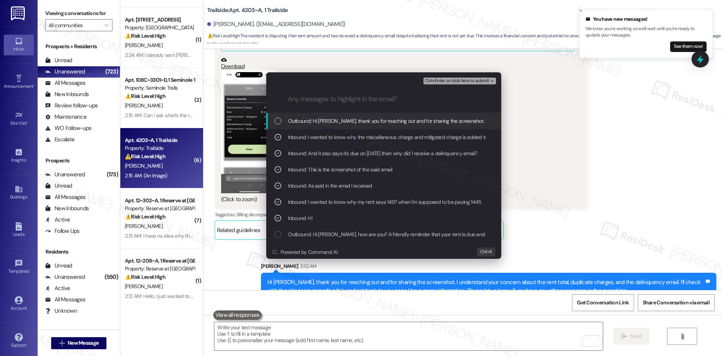
click at [482, 80] on span "Ctrl+Enter or click here to submit" at bounding box center [457, 80] width 64 height 5
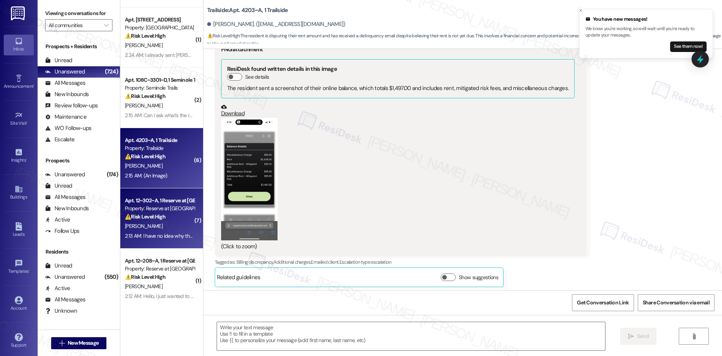
click at [138, 227] on span "[PERSON_NAME]" at bounding box center [144, 225] width 38 height 7
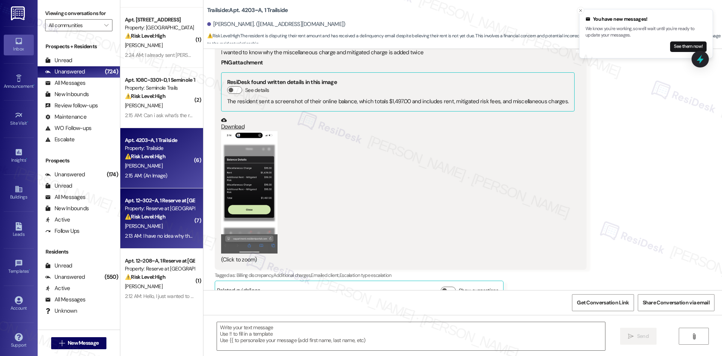
scroll to position [1622, 0]
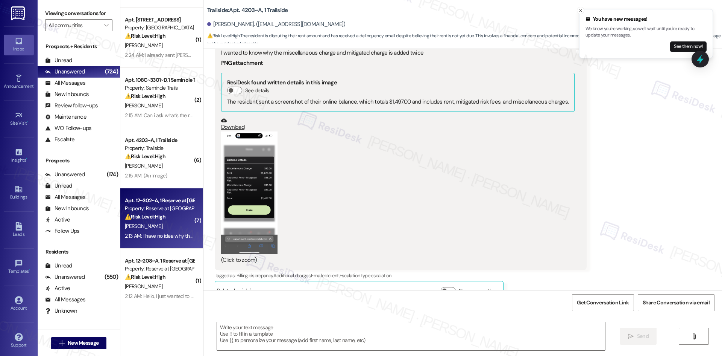
type textarea "Fetching suggested responses. Please feel free to read through the conversation…"
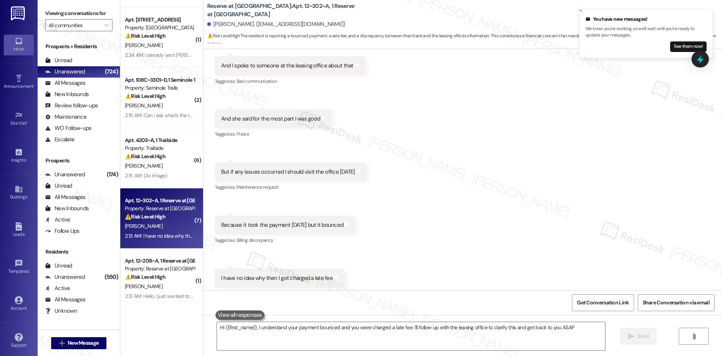
type textarea "Hi {{first_name}}, I understand your payment bounced and you were charged a lat…"
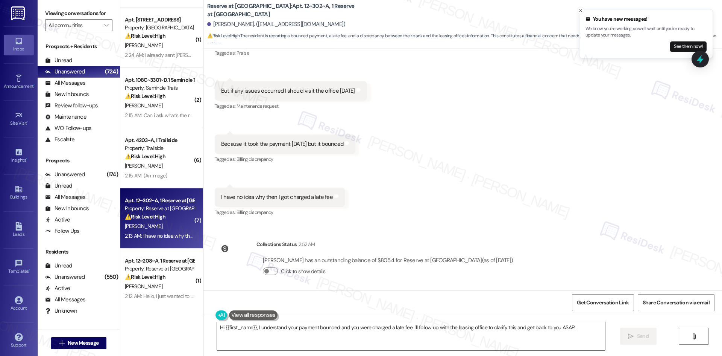
scroll to position [347, 0]
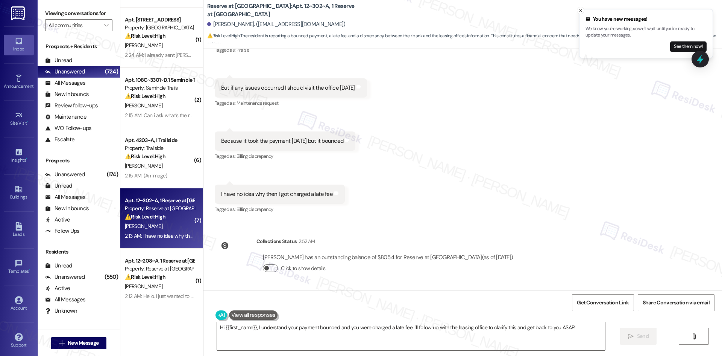
click at [271, 265] on button "Click to show details" at bounding box center [270, 268] width 15 height 8
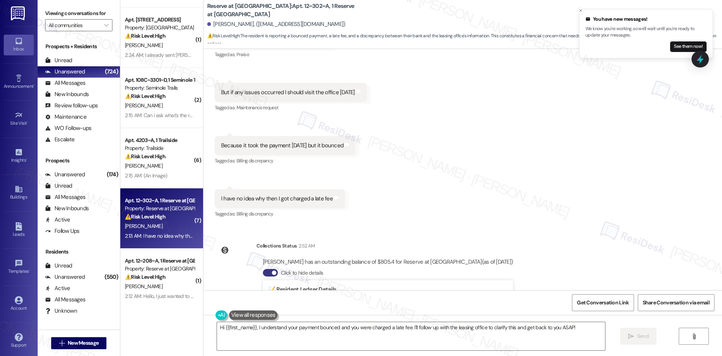
scroll to position [309, 0]
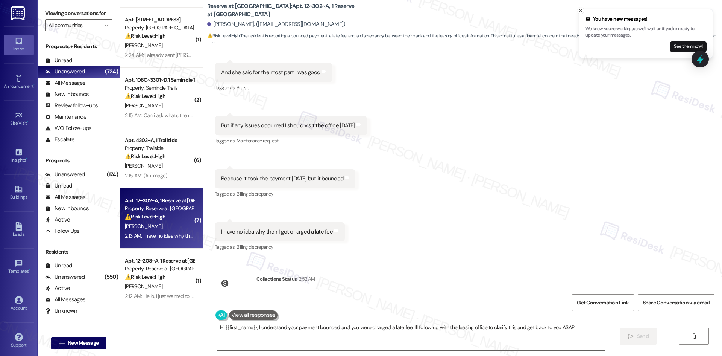
click at [682, 46] on button "See them now!" at bounding box center [688, 46] width 36 height 11
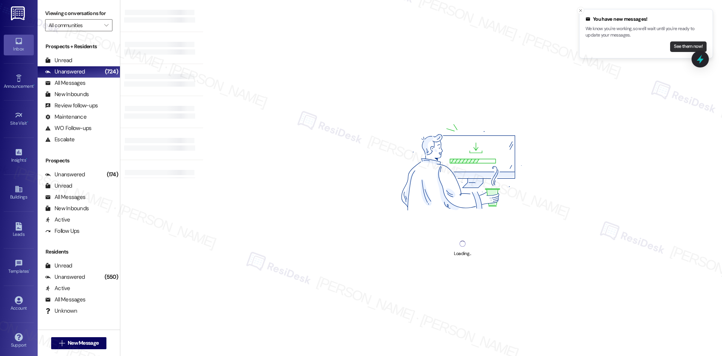
click at [682, 43] on button "See them now!" at bounding box center [688, 46] width 36 height 11
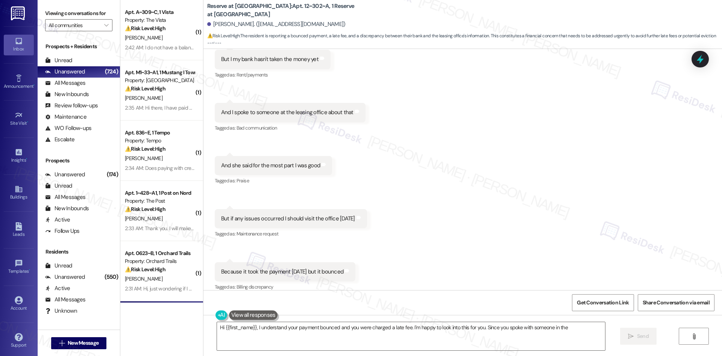
scroll to position [277, 0]
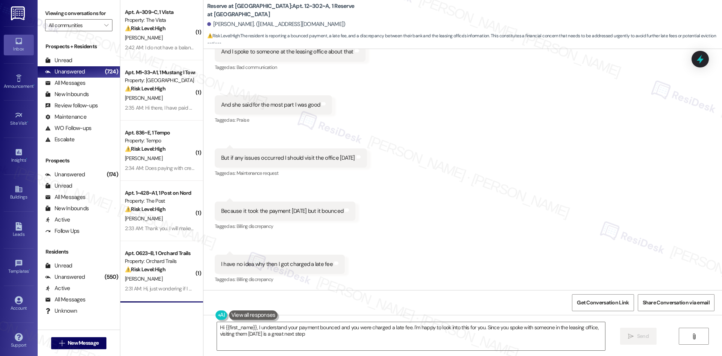
type textarea "Hi {{first_name}}, I understand your payment bounced and you were charged a lat…"
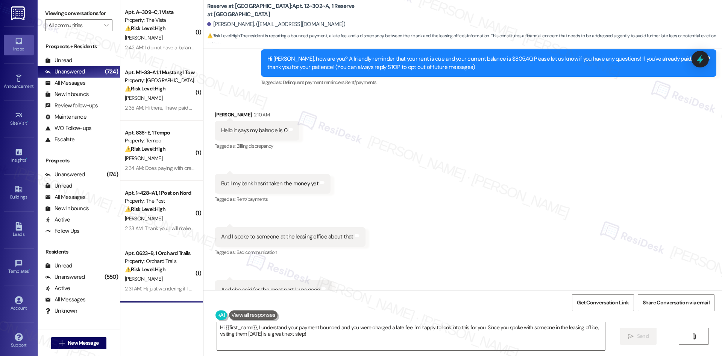
scroll to position [46, 0]
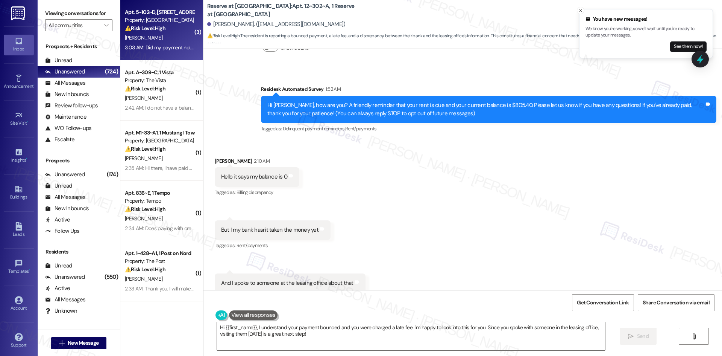
click at [157, 35] on div "E. Llamas" at bounding box center [159, 37] width 71 height 9
type textarea "Hi {{first_name}}, I understand your payment bounced and you were charged a lat…"
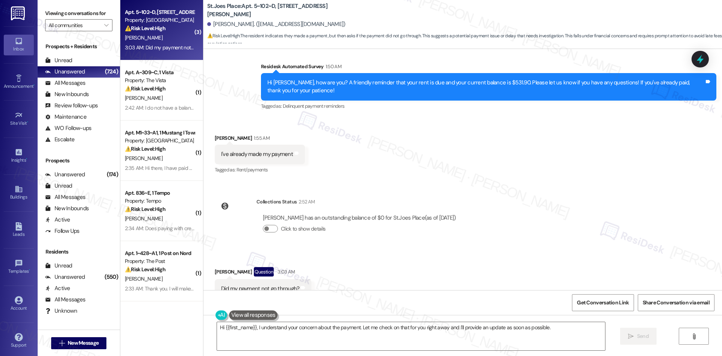
scroll to position [296, 0]
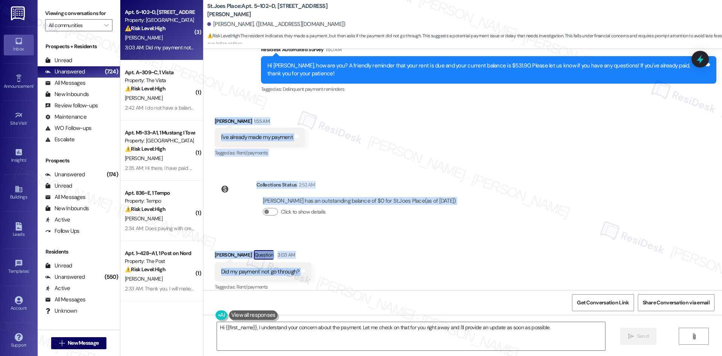
drag, startPoint x: 207, startPoint y: 106, endPoint x: 320, endPoint y: 256, distance: 187.5
click at [321, 265] on div "Survey, sent via SMS Residesk Automated Survey Jan 14, 2025 at 1:52 AM Hi there…" at bounding box center [463, 169] width 519 height 241
copy div "Ernesto Llamas 1:55 AM I've already made my payment Tags and notes Tagged as: R…"
click at [348, 208] on div "Click to show details" at bounding box center [359, 213] width 193 height 17
click at [243, 175] on div "Collections Status 2:52 AM Ernesto Llamas has an outstanding balance of $0 for …" at bounding box center [338, 204] width 259 height 58
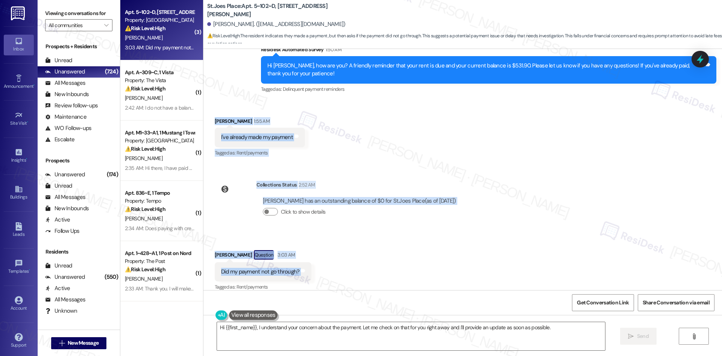
click at [243, 175] on div "Collections Status 2:52 AM Ernesto Llamas has an outstanding balance of $0 for …" at bounding box center [338, 204] width 259 height 58
click at [250, 181] on div at bounding box center [236, 189] width 42 height 17
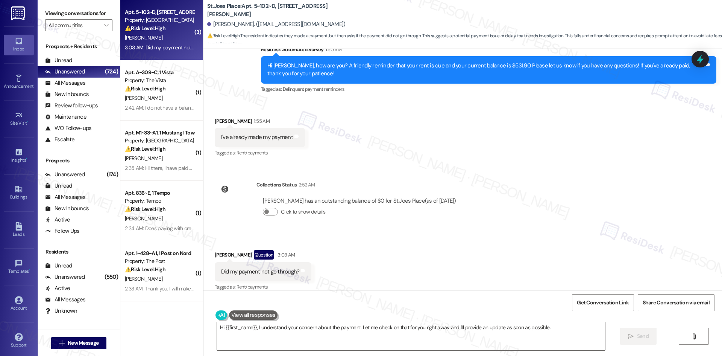
drag, startPoint x: 304, startPoint y: 179, endPoint x: 473, endPoint y: 189, distance: 169.2
click at [474, 189] on div "Survey, sent via SMS Residesk Automated Survey Jan 14, 2025 at 1:52 AM Hi there…" at bounding box center [463, 169] width 519 height 241
copy div "ollections Status 2:52 AM Ernesto Llamas has an outstanding balance of $0 for S…"
click at [391, 211] on div "Click to show details" at bounding box center [359, 213] width 193 height 17
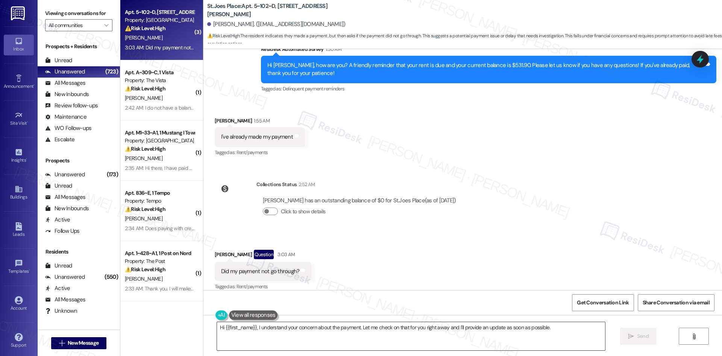
click at [309, 322] on textarea "Hi {{first_name}}, I understand your concern about the payment. Let me check on…" at bounding box center [411, 336] width 388 height 28
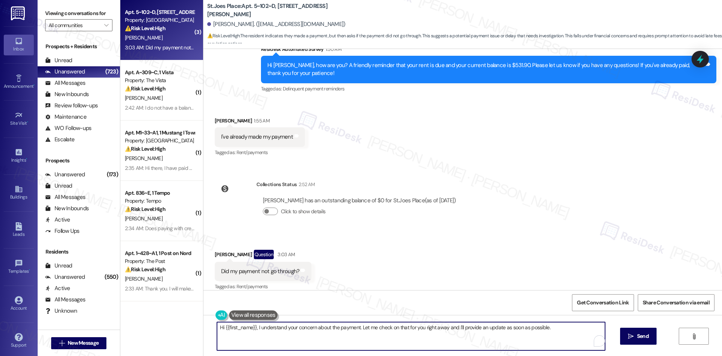
paste textarea "Ernesto, thank you for your patience. The most recent update shows your balance…"
type textarea "Hi Ernesto, thank you for your patience. The most recent update shows your bala…"
click at [637, 337] on span "Send" at bounding box center [636, 336] width 12 height 8
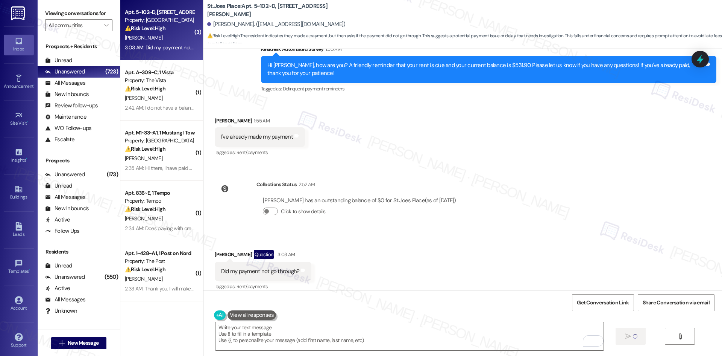
type textarea "Fetching suggested responses. Please feel free to read through the conversation…"
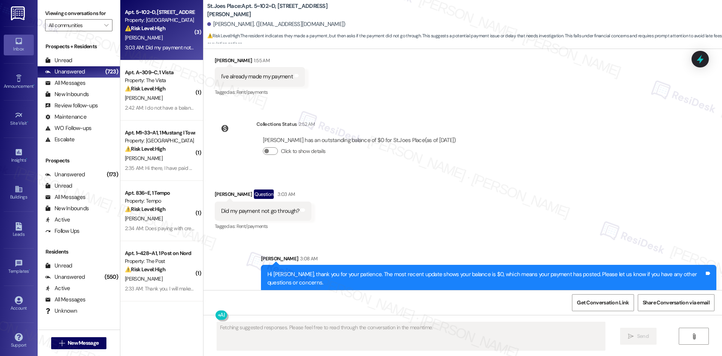
scroll to position [357, 0]
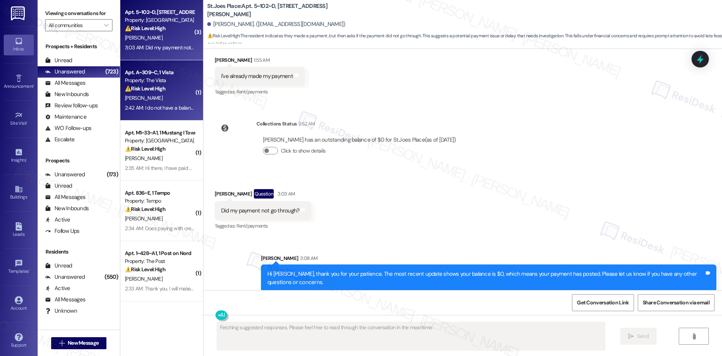
click at [169, 103] on div "2:42 AM: I do not have a balance on my account. Why does it say 1200 it's suppo…" at bounding box center [159, 107] width 71 height 9
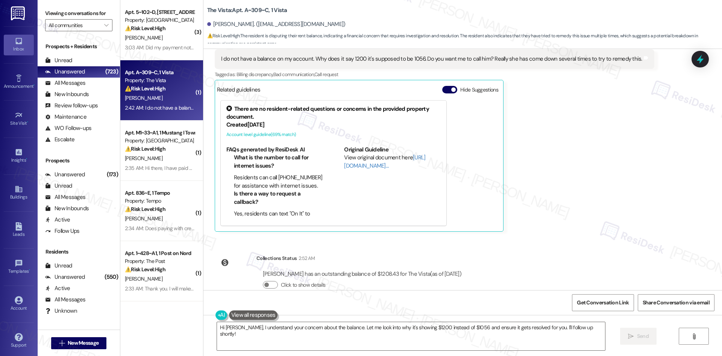
scroll to position [634, 0]
click at [264, 282] on span "button" at bounding box center [266, 284] width 5 height 5
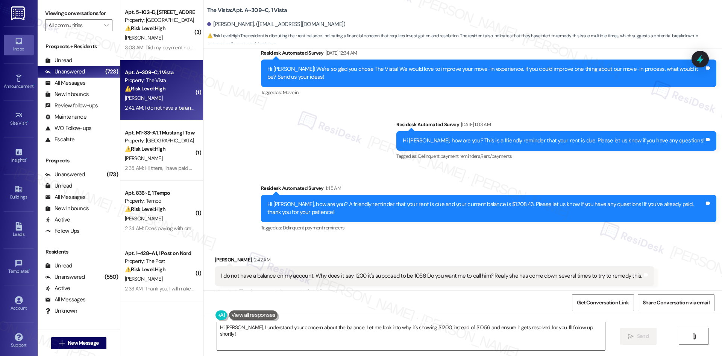
scroll to position [408, 0]
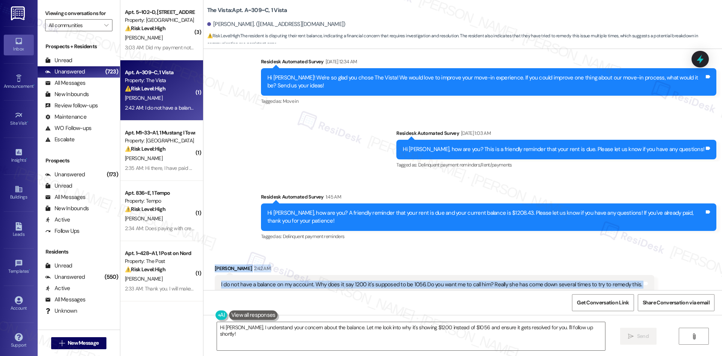
drag, startPoint x: 207, startPoint y: 242, endPoint x: 658, endPoint y: 264, distance: 452.0
click at [658, 264] on div "Received via SMS Quinn Garrett 2:42 AM I do not have a balance on my account. W…" at bounding box center [463, 354] width 519 height 215
copy div "Quinn Garrett 2:42 AM I do not have a balance on my account. Why does it say 12…"
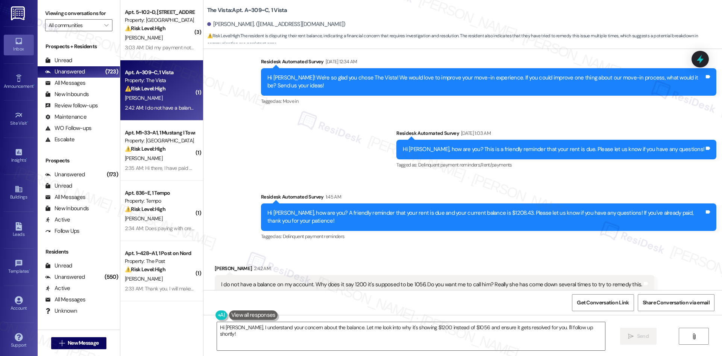
click at [281, 150] on div "Survey, sent via SMS Residesk Automated Survey Aug 22, 2025 at 12:34 AM Hi Quin…" at bounding box center [463, 144] width 519 height 207
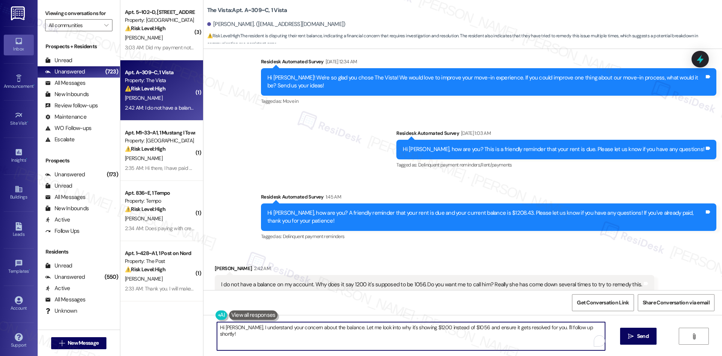
click at [301, 336] on textarea "Hi Quinn, I understand your concern about the balance. Let me look into why it'…" at bounding box center [411, 336] width 388 height 28
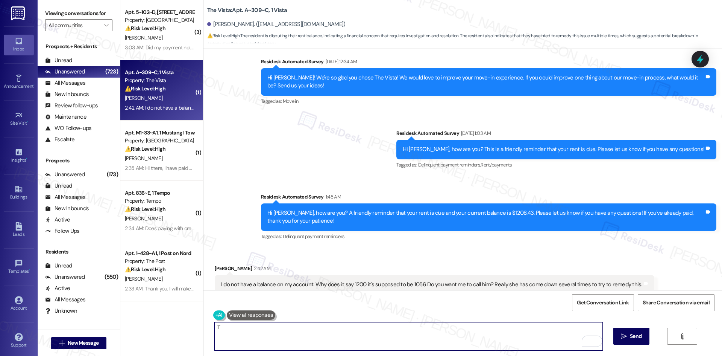
paste textarea "hank you for reaching out. I’ll check with the site team regarding the balance …"
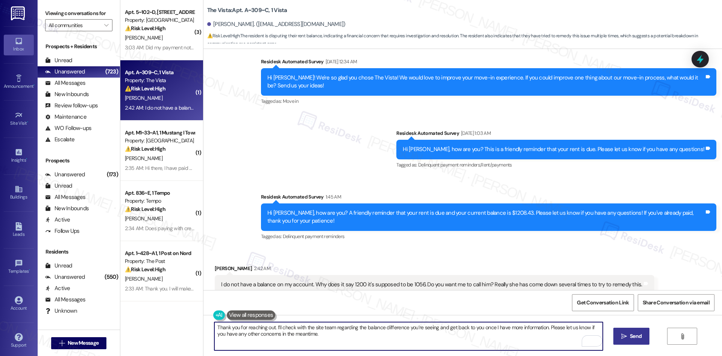
type textarea "Thank you for reaching out. I’ll check with the site team regarding the balance…"
click at [640, 334] on span "Send" at bounding box center [636, 336] width 12 height 8
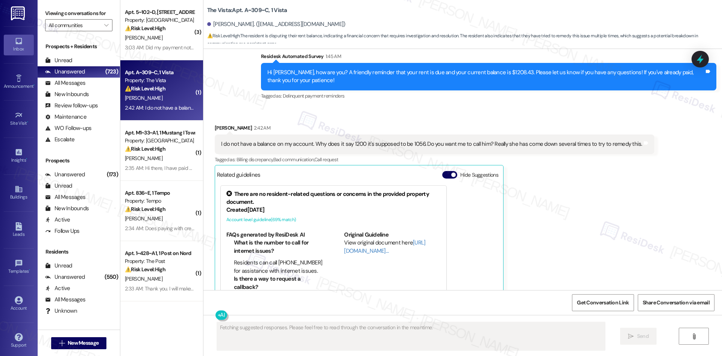
scroll to position [564, 0]
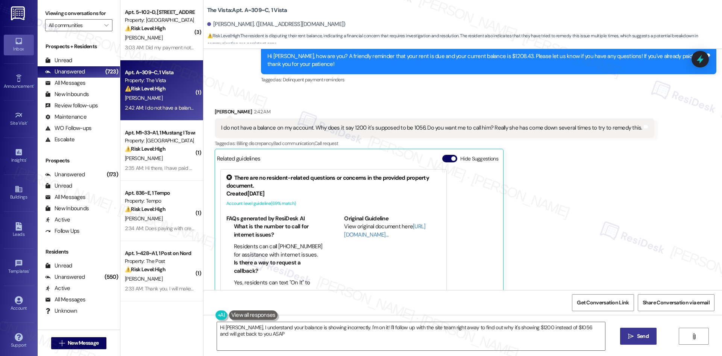
type textarea "Hi Quinn, I understand your balance is showing incorrectly. I'm on it! I'll fol…"
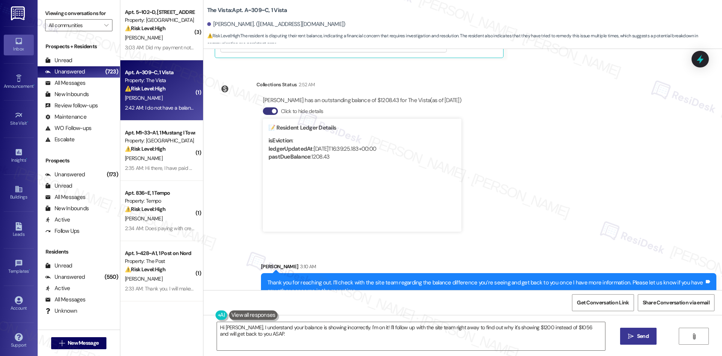
scroll to position [807, 0]
click at [598, 210] on div "Survey, sent via SMS Residesk Automated Survey Oct 03, 2024 at 1:38 AM Hi Quinn…" at bounding box center [463, 169] width 519 height 241
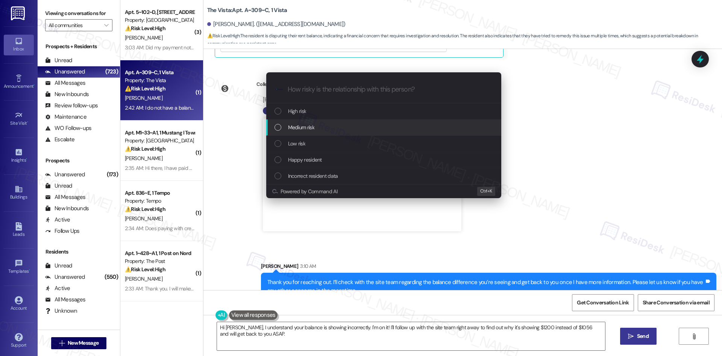
click at [340, 125] on div "Medium risk" at bounding box center [385, 127] width 220 height 8
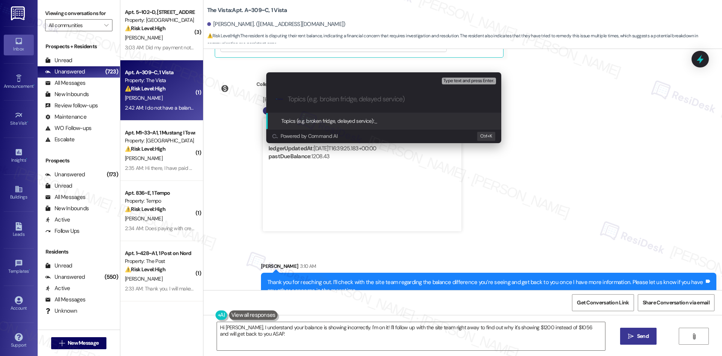
click at [315, 100] on input "Topics (e.g. broken fridge, delayed service)" at bounding box center [390, 99] width 204 height 8
paste input "Balance Discrepancy Inquiry"
type input "Balance Discrepancy Inquiry"
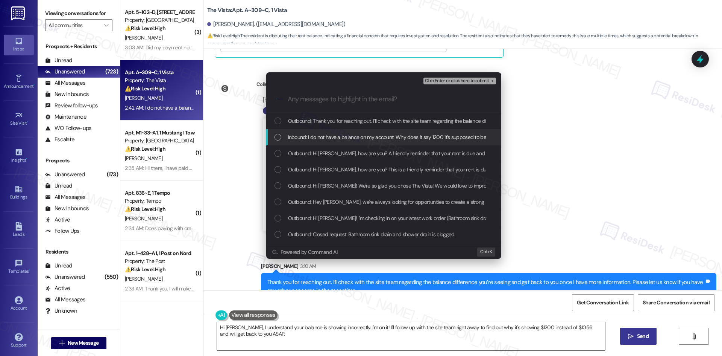
click at [336, 139] on span "Inbound: I do not have a balance on my account. Why does it say 1200 it's suppo…" at bounding box center [493, 137] width 410 height 8
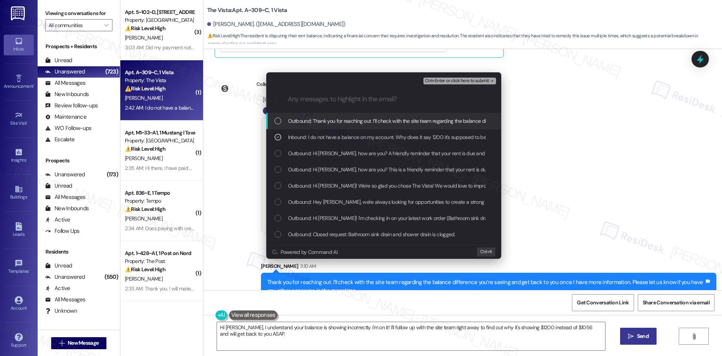
click at [484, 81] on span "Ctrl+Enter or click here to submit" at bounding box center [457, 80] width 64 height 5
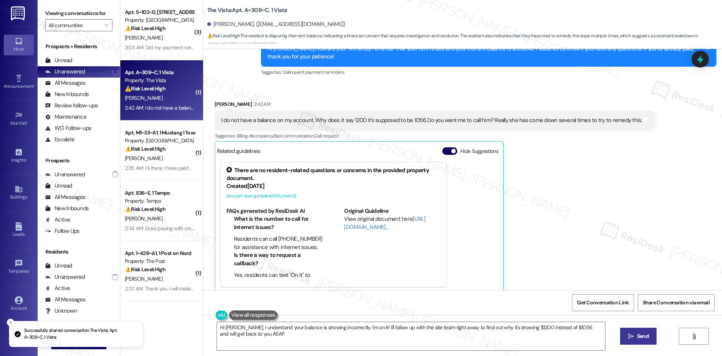
scroll to position [564, 0]
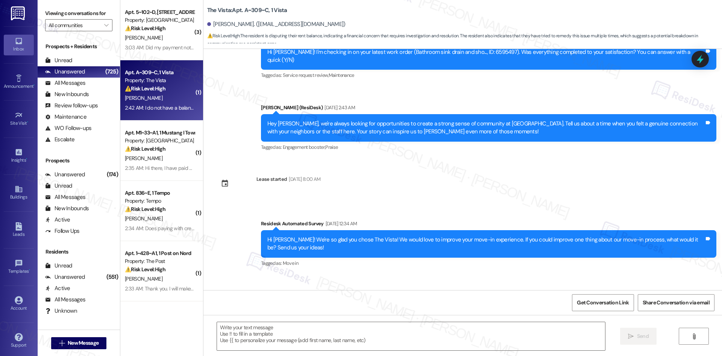
type textarea "Fetching suggested responses. Please feel free to read through the conversation…"
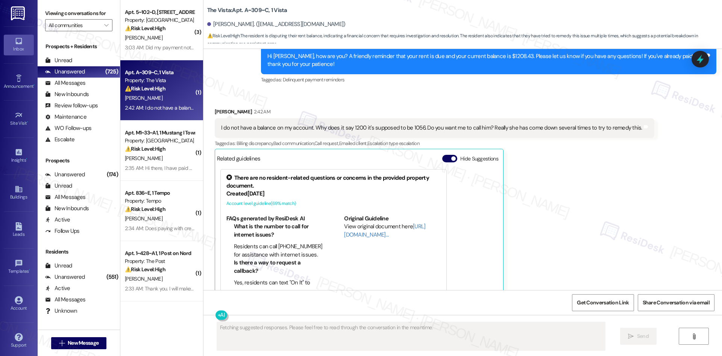
scroll to position [705, 0]
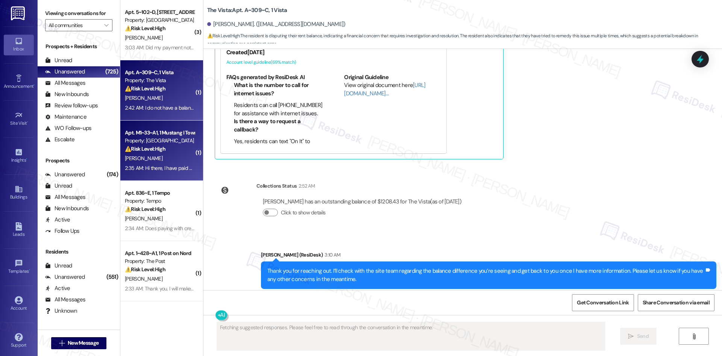
click at [148, 152] on div "⚠️ Risk Level: High The resident acknowledges the rent reminder and states they…" at bounding box center [160, 149] width 70 height 8
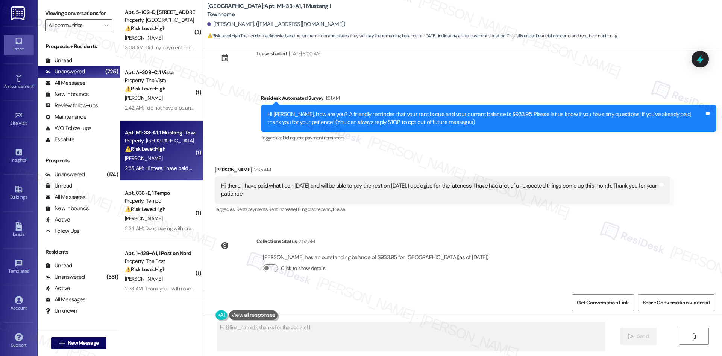
scroll to position [22, 0]
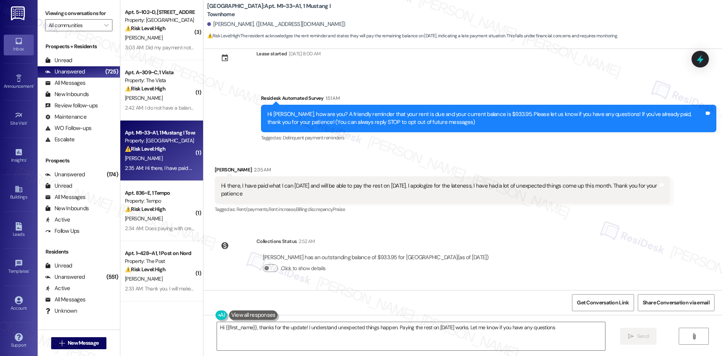
type textarea "Hi {{first_name}}, thanks for the update! I understand unexpected things happen…"
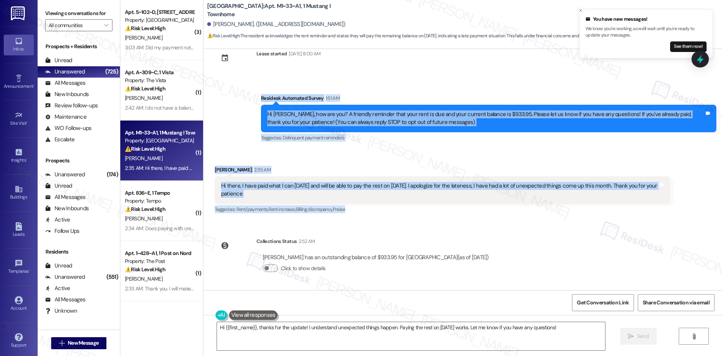
drag, startPoint x: 336, startPoint y: 122, endPoint x: 603, endPoint y: 210, distance: 281.4
click at [603, 210] on div "Lease started Aug 15, 2025 at 8:00 AM Survey, sent via SMS Residesk Automated S…" at bounding box center [463, 169] width 519 height 241
click at [417, 213] on div "Tagged as: Rent/payments , Click to highlight conversations about Rent/payments…" at bounding box center [443, 209] width 456 height 11
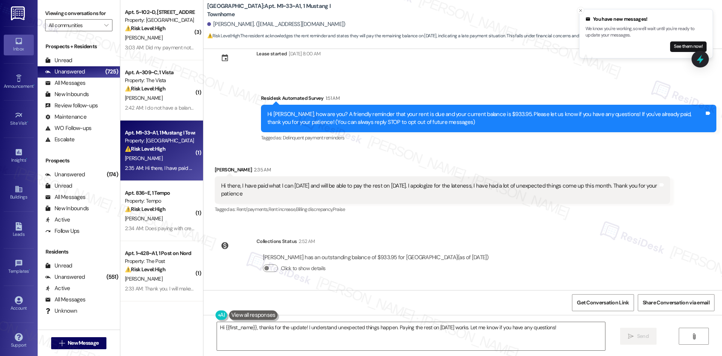
drag, startPoint x: 257, startPoint y: 102, endPoint x: 333, endPoint y: 199, distance: 123.2
click at [333, 199] on div "Lease started Aug 15, 2025 at 8:00 AM Survey, sent via SMS Residesk Automated S…" at bounding box center [463, 169] width 519 height 241
copy div "Residesk Automated Survey 1:51 AM Hi Alice, how are you? A friendly reminder th…"
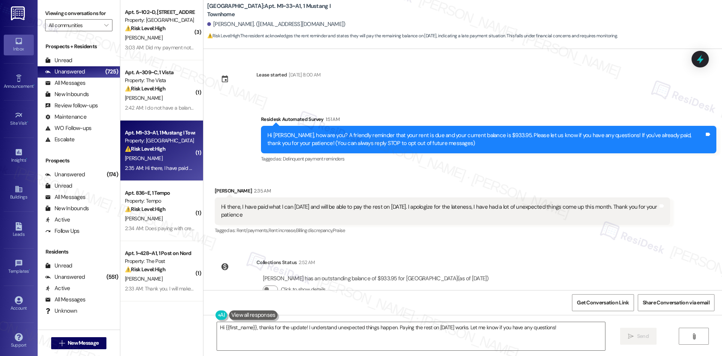
scroll to position [0, 0]
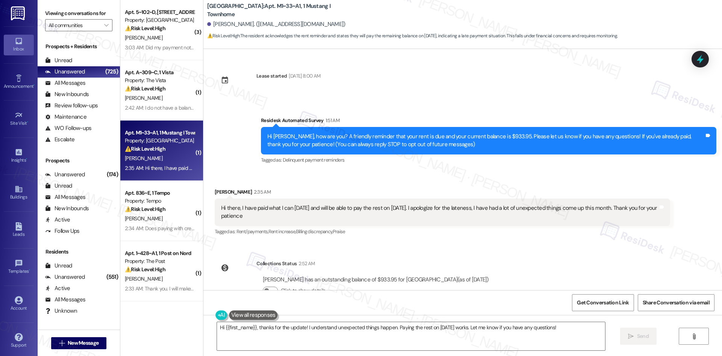
click at [508, 167] on div "Survey, sent via SMS Residesk Automated Survey 1:51 AM Hi Alice, how are you? A…" at bounding box center [488, 141] width 467 height 60
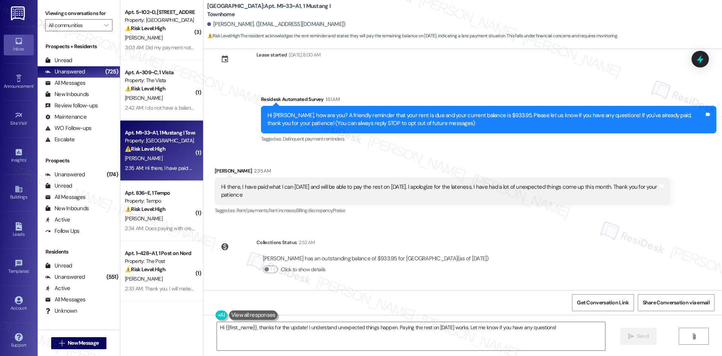
scroll to position [22, 0]
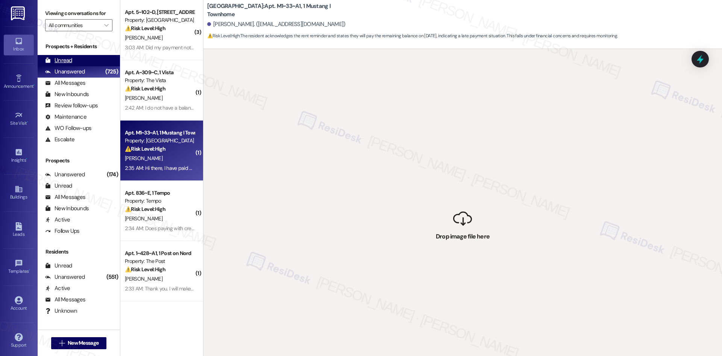
click at [78, 59] on div "Unread (0)" at bounding box center [79, 60] width 82 height 11
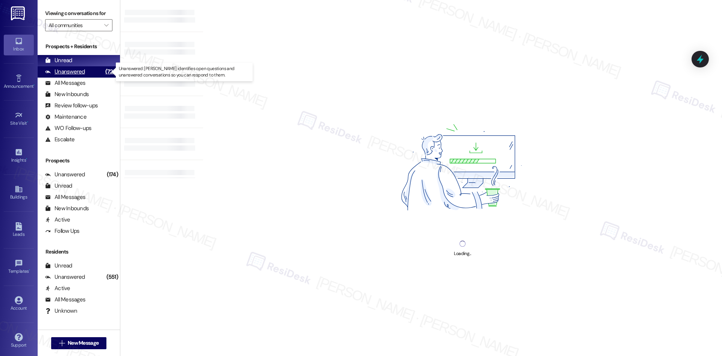
click at [84, 73] on div "Unanswered" at bounding box center [65, 72] width 40 height 8
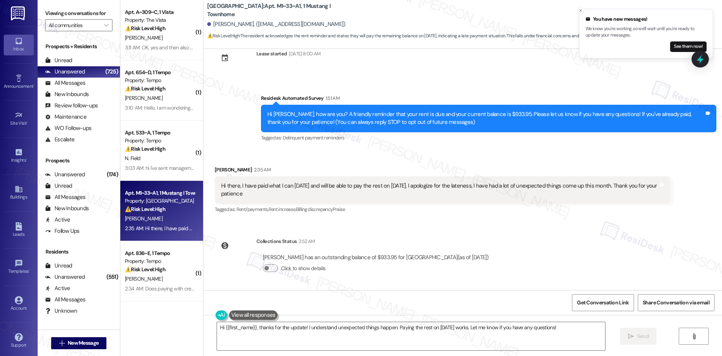
drag, startPoint x: 231, startPoint y: 84, endPoint x: 613, endPoint y: 199, distance: 399.3
click at [614, 199] on div "Lease started Aug 15, 2025 at 8:00 AM Survey, sent via SMS Residesk Automated S…" at bounding box center [463, 169] width 519 height 241
copy div "Residesk Automated Survey 1:51 AM Hi Alice, how are you? A friendly reminder th…"
click at [360, 177] on div "Hi there, I have paid what I can today and will be able to pay the rest on Sept…" at bounding box center [443, 189] width 456 height 27
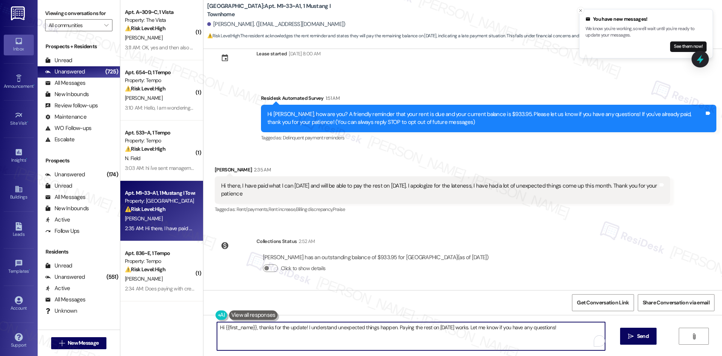
click at [310, 343] on textarea "Hi {{first_name}}, thanks for the update! I understand unexpected things happen…" at bounding box center [411, 336] width 388 height 28
paste textarea "hank you! I apologize for the confusion. The previous message was an automated …"
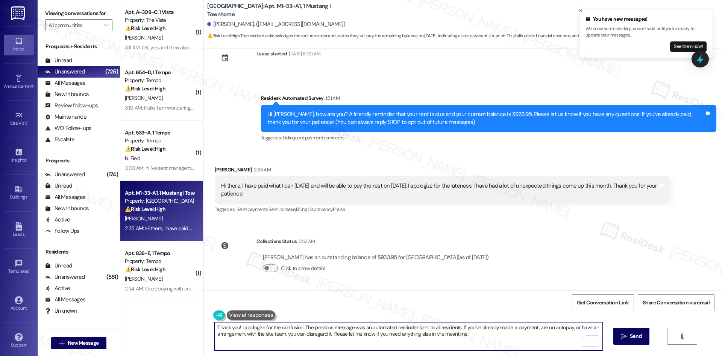
drag, startPoint x: 488, startPoint y: 339, endPoint x: 494, endPoint y: 340, distance: 5.3
click at [494, 340] on textarea "Thank you! I apologize for the confusion. The previous message was an automated…" at bounding box center [408, 336] width 388 height 28
type textarea "Thank you! I apologize for the confusion. The previous message was an automated…"
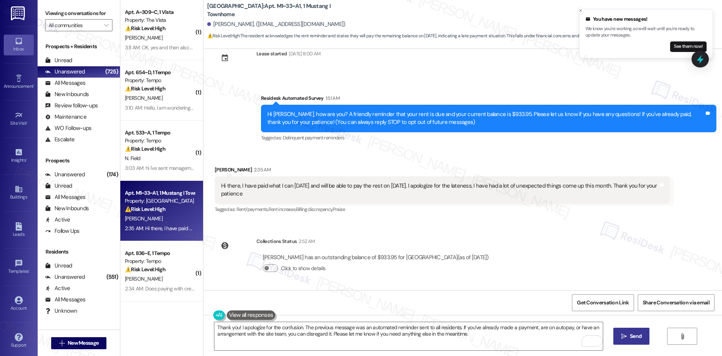
click at [643, 338] on button " Send" at bounding box center [632, 335] width 36 height 17
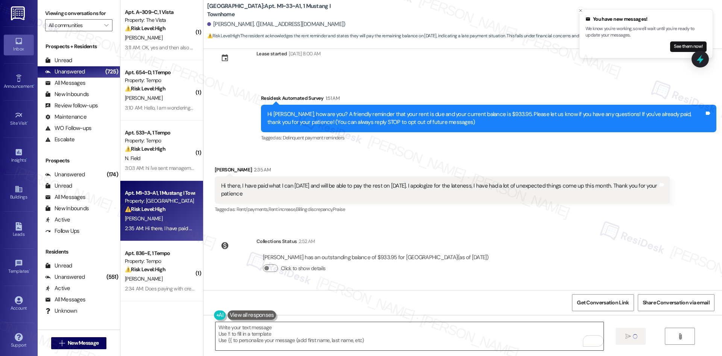
type textarea "Fetching suggested responses. Please feel free to read through the conversation…"
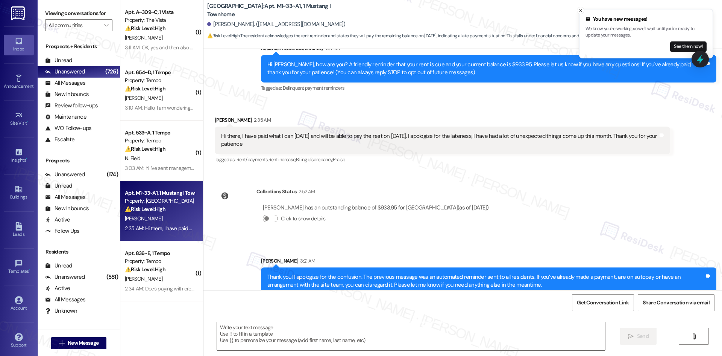
scroll to position [83, 0]
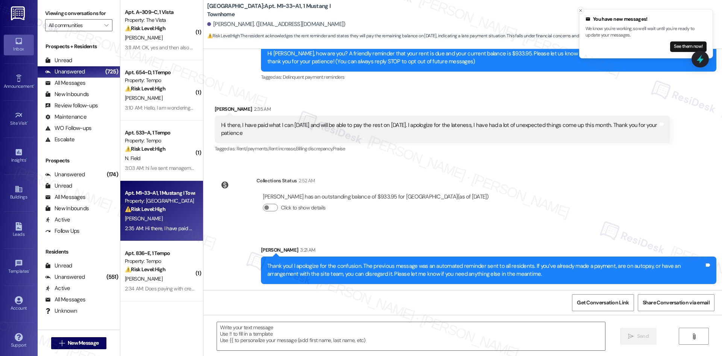
click at [580, 9] on icon "Close toast" at bounding box center [581, 10] width 5 height 5
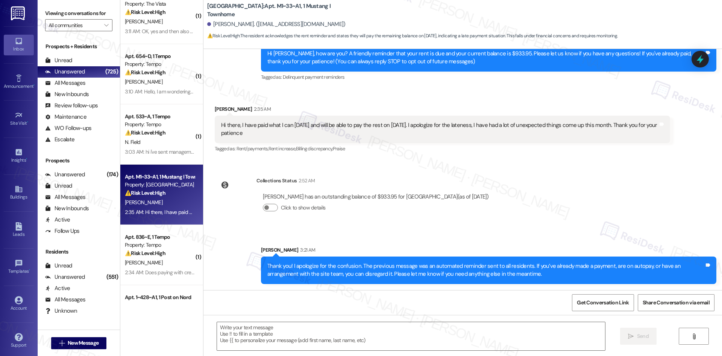
scroll to position [113, 0]
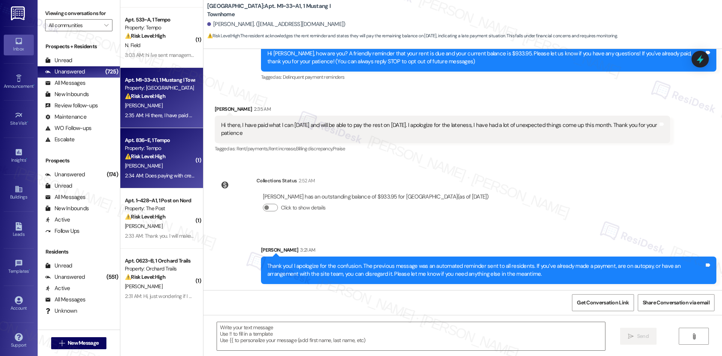
click at [165, 157] on div "⚠️ Risk Level: High The resident is asking about fees associated with credit ca…" at bounding box center [160, 156] width 70 height 8
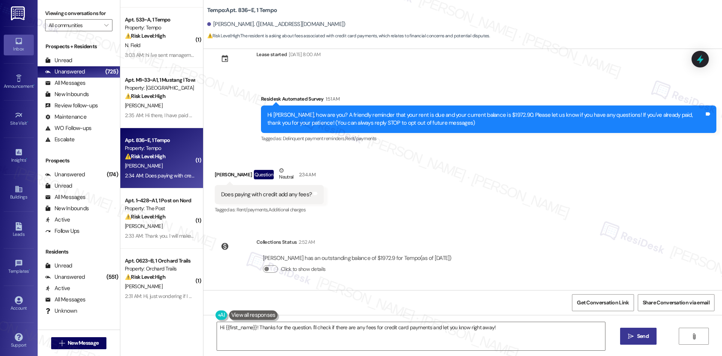
scroll to position [22, 0]
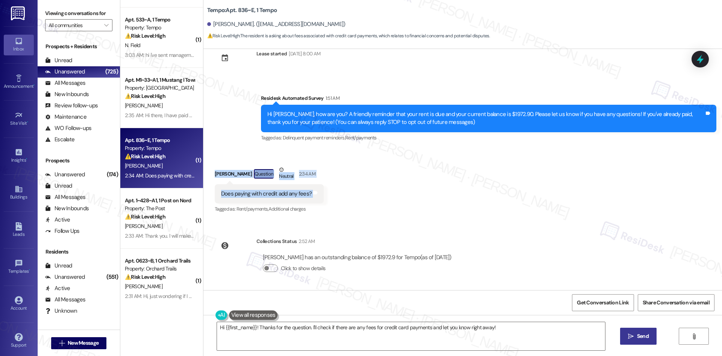
drag, startPoint x: 209, startPoint y: 167, endPoint x: 345, endPoint y: 200, distance: 139.7
click at [345, 200] on div "Received via SMS Hamzah Hassan Question Neutral 2:34 AM Does paying with credit…" at bounding box center [463, 184] width 519 height 71
copy div "Hamzah Hassan Question Neutral 2:34 AM Does paying with credit add any fees? Ta…"
click at [407, 196] on div "Received via SMS Hamzah Hassan Question Neutral 2:34 AM Does paying with credit…" at bounding box center [463, 184] width 519 height 71
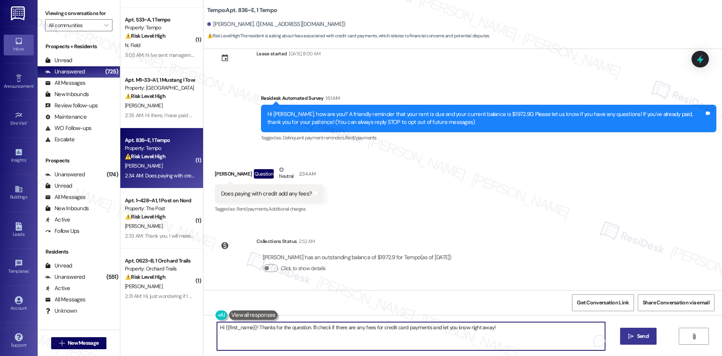
click at [317, 333] on textarea "Hi {{first_name}}! Thanks for the question. I'll check if there are any fees fo…" at bounding box center [411, 336] width 388 height 28
click at [316, 342] on textarea "RT" at bounding box center [408, 336] width 388 height 28
click at [313, 337] on textarea "RT" at bounding box center [408, 336] width 388 height 28
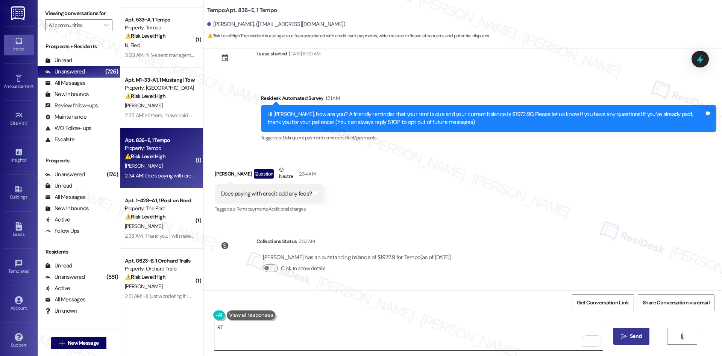
click at [264, 321] on div "RT  Send " at bounding box center [463, 343] width 519 height 56
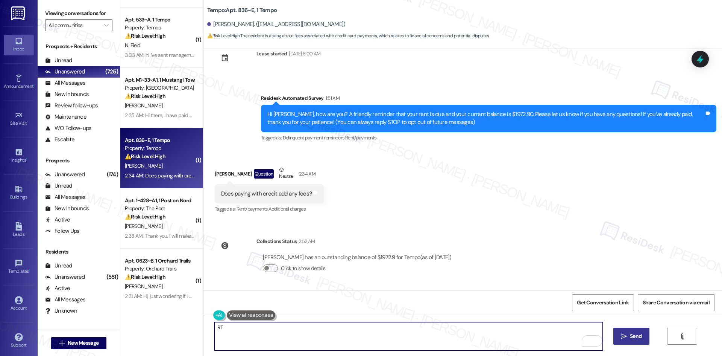
click at [245, 332] on textarea "RT" at bounding box center [408, 336] width 388 height 28
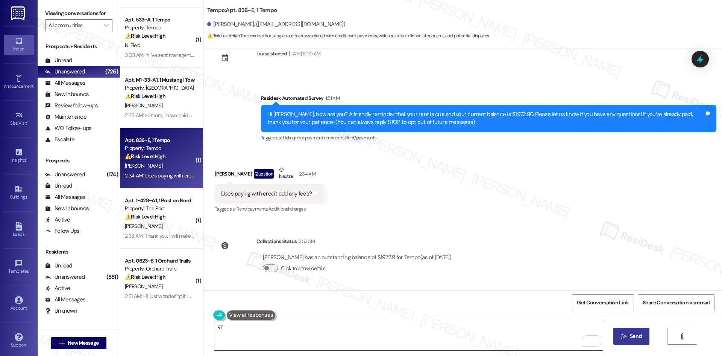
click at [330, 325] on textarea "RT" at bounding box center [408, 336] width 388 height 28
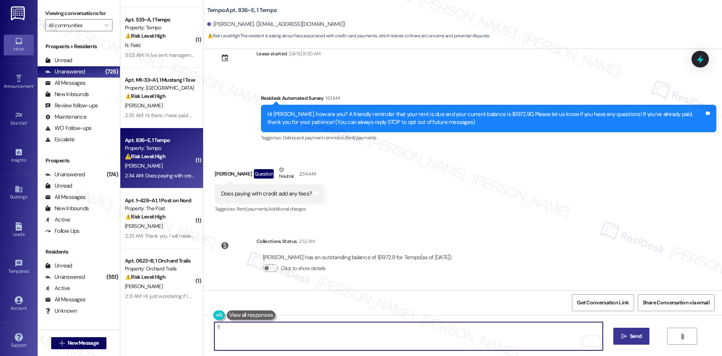
paste textarea "hank you for reaching out with your question. I’ll check with the site team to …"
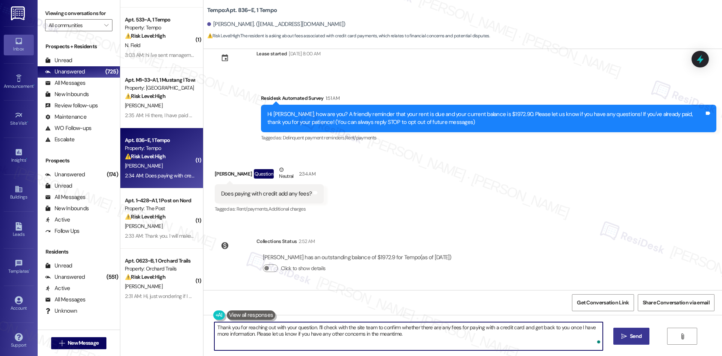
type textarea "Thank you for reaching out with your question. I’ll check with the site team to…"
click at [646, 338] on button " Send" at bounding box center [632, 335] width 36 height 17
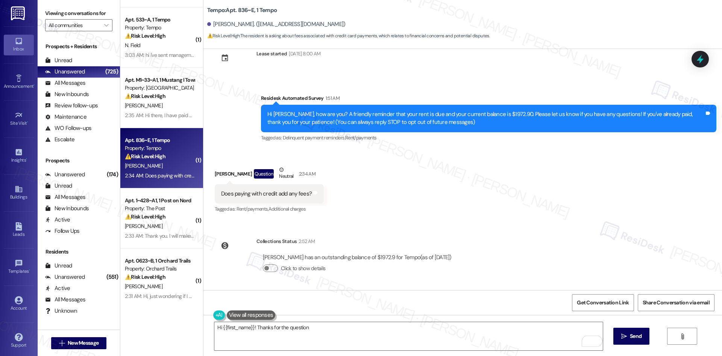
scroll to position [0, 0]
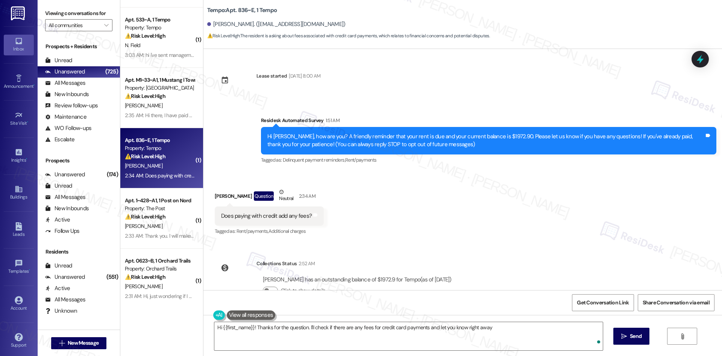
type textarea "Hi {{first_name}}! Thanks for the question. I'll check if there are any fees fo…"
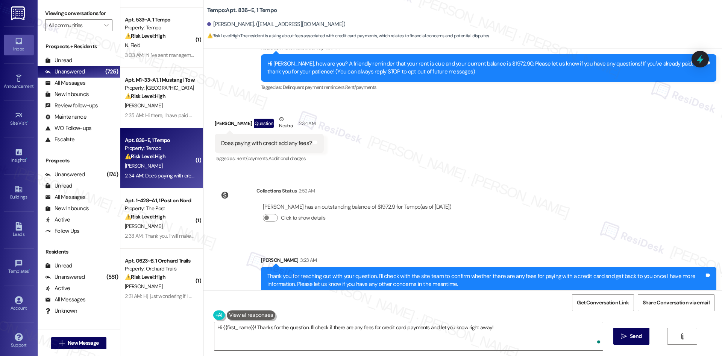
scroll to position [82, 0]
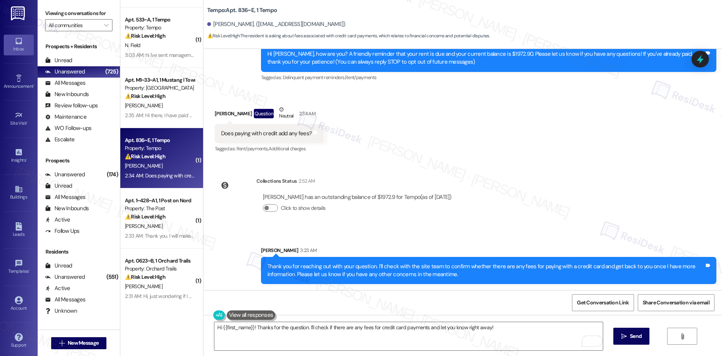
click at [419, 186] on div "Collections Status 2:52 AM" at bounding box center [358, 182] width 202 height 11
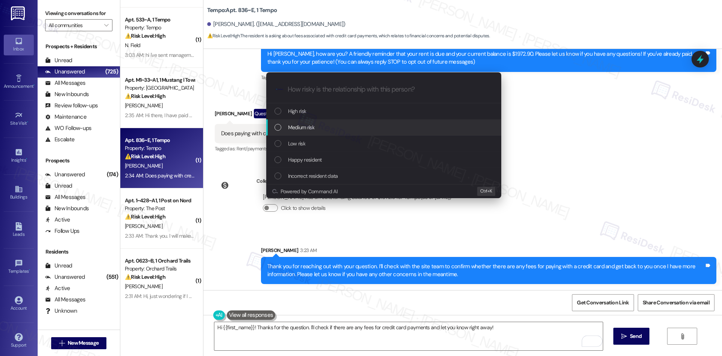
click at [306, 128] on span "Medium risk" at bounding box center [301, 127] width 26 height 8
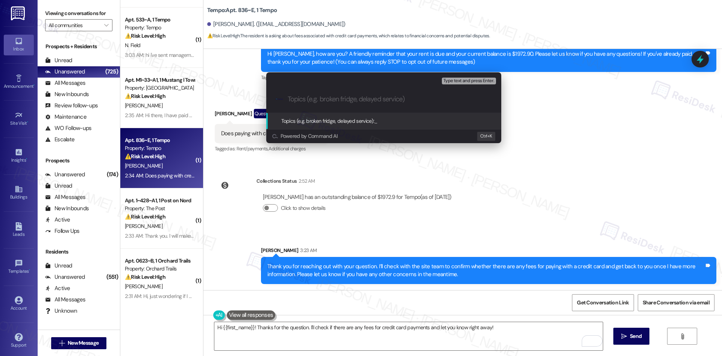
click at [312, 100] on input "Topics (e.g. broken fridge, delayed service)" at bounding box center [390, 99] width 204 height 8
paste input "Inquiry About Credit Card Payment Fees"
type input "Inquiry About Credit Card Payment Fees"
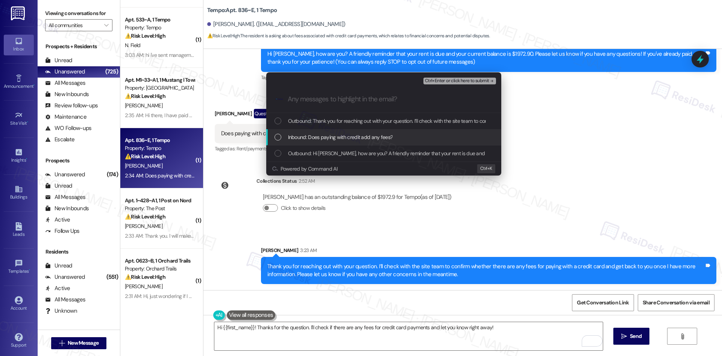
click at [322, 136] on span "Inbound: Does paying with credit add any fees?" at bounding box center [340, 137] width 105 height 8
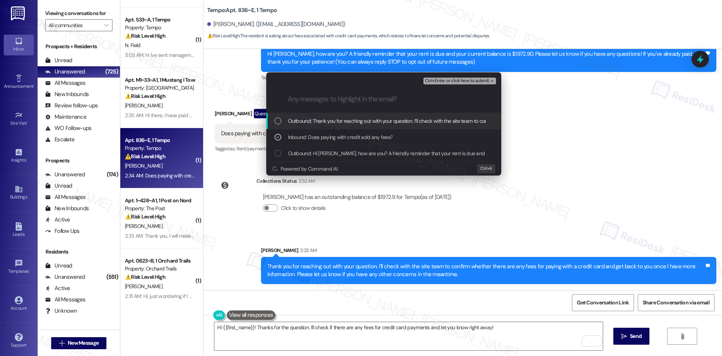
click at [456, 80] on span "Ctrl+Enter or click here to submit" at bounding box center [457, 80] width 64 height 5
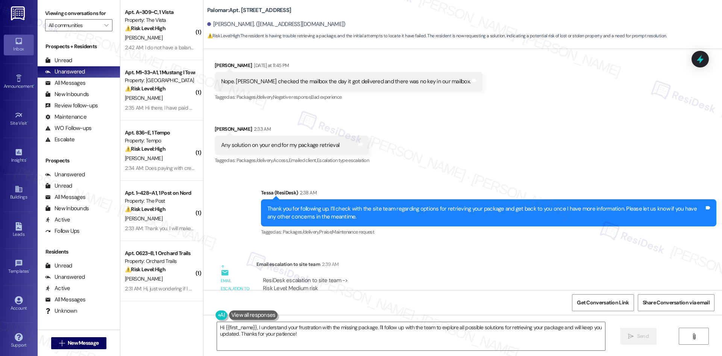
scroll to position [687, 0]
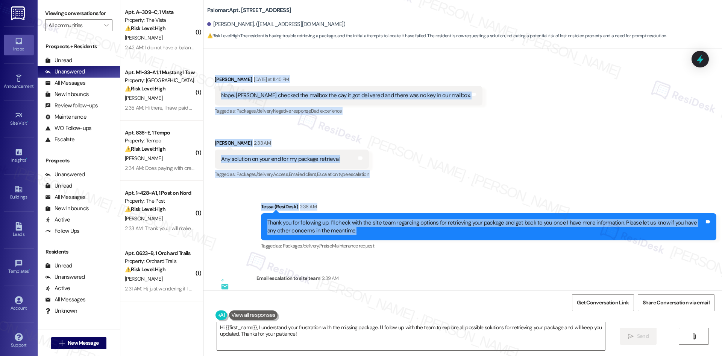
drag, startPoint x: 231, startPoint y: 84, endPoint x: 391, endPoint y: 227, distance: 215.1
click at [391, 227] on div "Lease started [DATE] 8:00 AM Received via SMS [PERSON_NAME] [DATE] 7:08 AM Hell…" at bounding box center [463, 169] width 519 height 241
copy div "Loremip Dolorsitame Consectet ad 19:56 EL Sedd. Eiusmo tempori utl etdolor mag …"
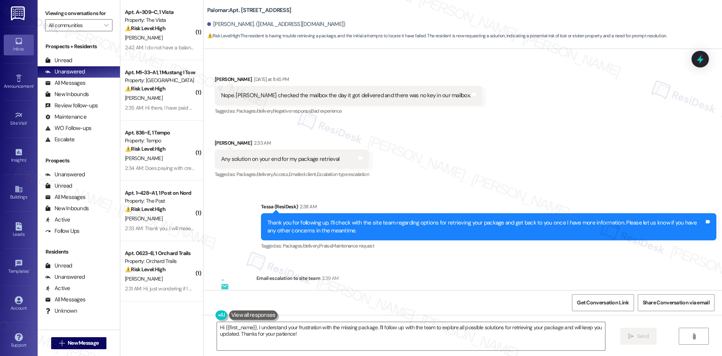
click at [296, 250] on div "Lease started [DATE] 8:00 AM Received via SMS [PERSON_NAME] [DATE] 7:08 AM Hell…" at bounding box center [463, 169] width 519 height 241
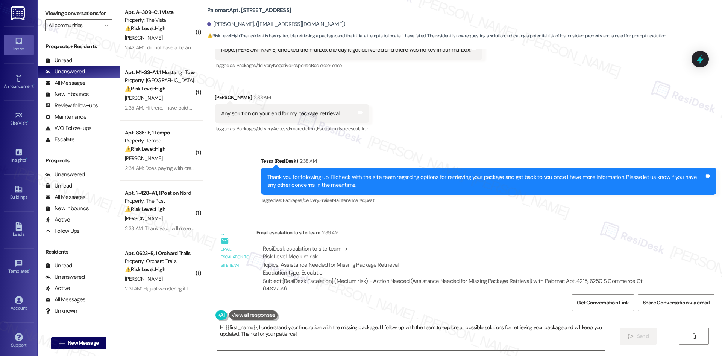
scroll to position [800, 0]
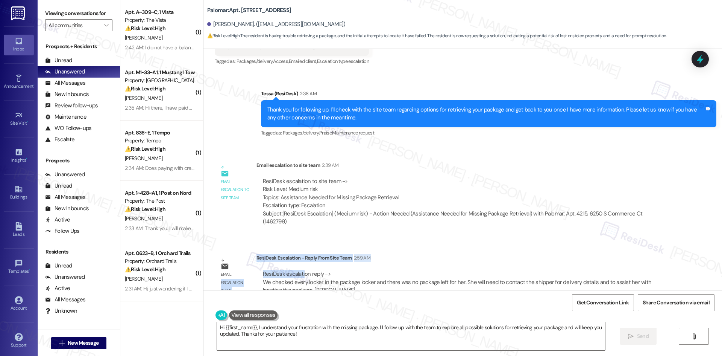
drag, startPoint x: 250, startPoint y: 241, endPoint x: 297, endPoint y: 249, distance: 48.1
click at [297, 249] on div "Email escalation reply ResiDesk Escalation - Reply From Site Team 2:59 AM ResiD…" at bounding box center [442, 276] width 467 height 57
click at [297, 264] on div "ResiDesk escalation reply -> We checked every locker in the package locker and …" at bounding box center [464, 281] width 414 height 35
click at [280, 264] on div "ResiDesk escalation reply -> We checked every locker in the package locker and …" at bounding box center [464, 281] width 414 height 35
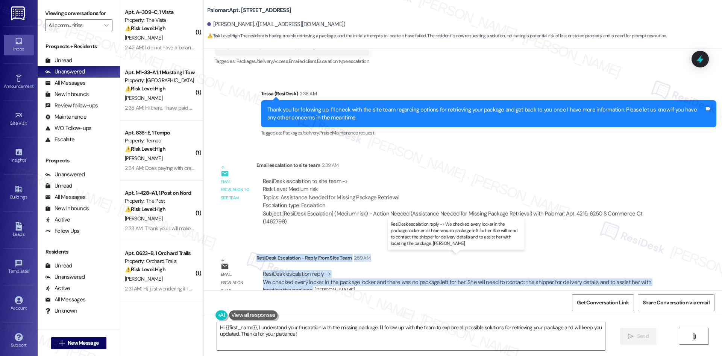
drag, startPoint x: 252, startPoint y: 241, endPoint x: 287, endPoint y: 276, distance: 50.0
click at [287, 276] on div "ResiDesk Escalation - Reply From Site Team 2:59 AM ResiDesk escalation reply ->…" at bounding box center [464, 277] width 414 height 46
copy div "ResiDesk Escalation - Reply From Site Team 2:59 AM ResiDesk escalation reply ->…"
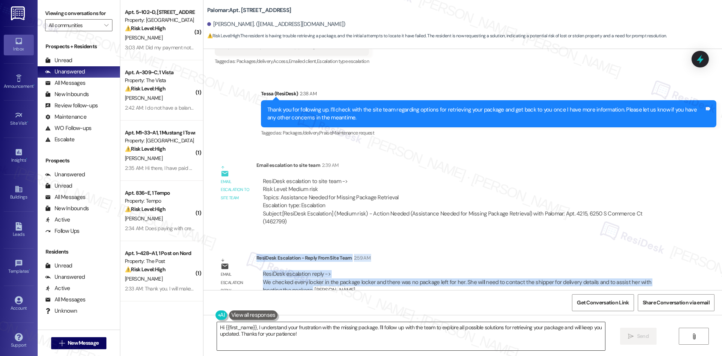
click at [318, 335] on textarea "Hi {{first_name}}, I understand your frustration with the missing package. I'll…" at bounding box center [411, 336] width 388 height 28
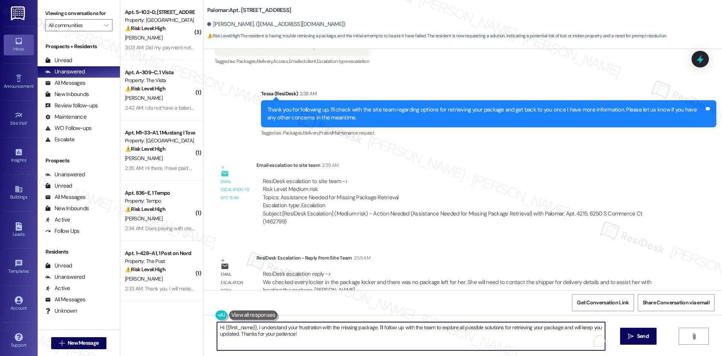
click at [270, 341] on textarea "Hi {{first_name}}, I understand your frustration with the missing package. I'll…" at bounding box center [411, 336] width 388 height 28
click at [228, 339] on textarea "Hi {{first_name}}, I understand your frustration with the missing package. I'll…" at bounding box center [408, 336] width 388 height 28
click at [299, 339] on textarea "Hi {{first_name}}, I understand your frustration with the missing package. I'll…" at bounding box center [408, 336] width 388 height 28
paste textarea "[PERSON_NAME], thank you for your patience. The site team confirmed they checke…"
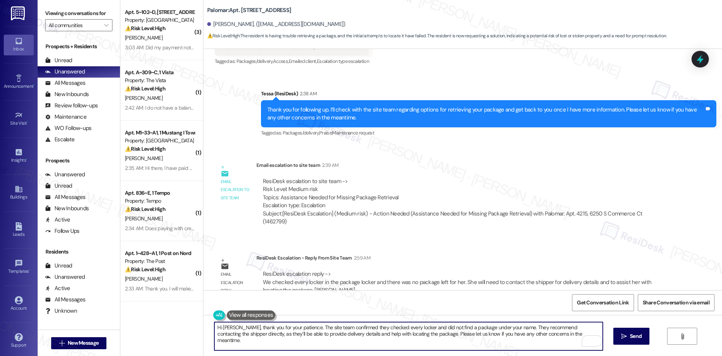
type textarea "Hi [PERSON_NAME], thank you for your patience. The site team confirmed they che…"
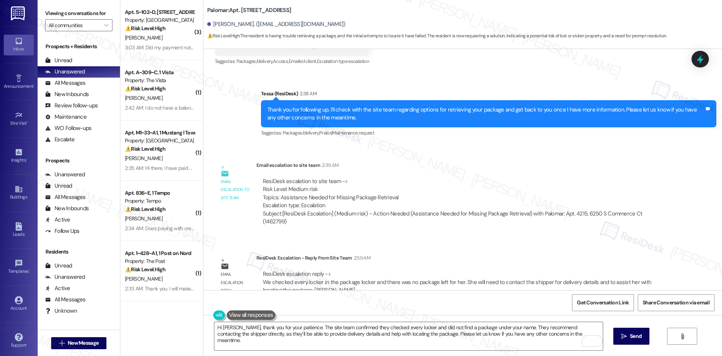
click at [649, 335] on div "Hi [PERSON_NAME], thank you for your patience. The site team confirmed they che…" at bounding box center [463, 343] width 519 height 56
click at [626, 339] on span " Send" at bounding box center [632, 336] width 24 height 8
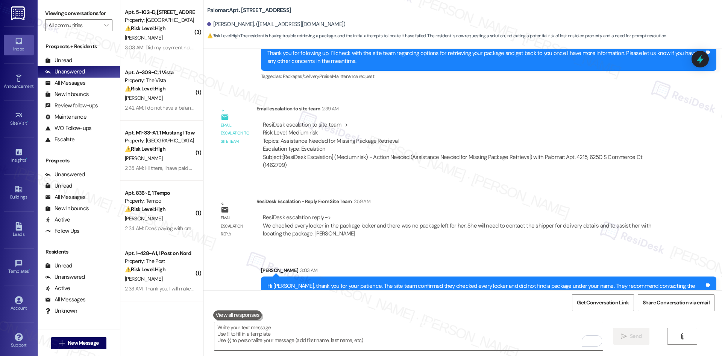
scroll to position [860, 0]
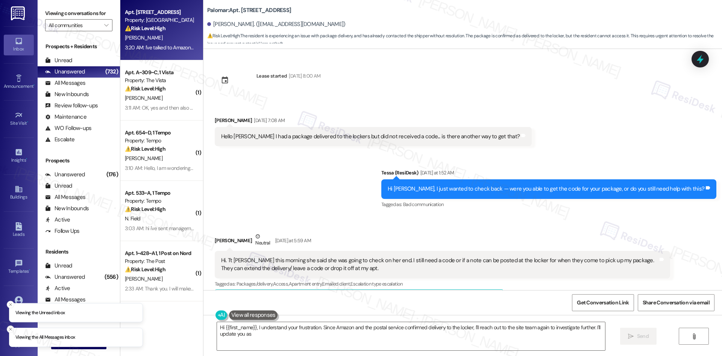
scroll to position [1404, 0]
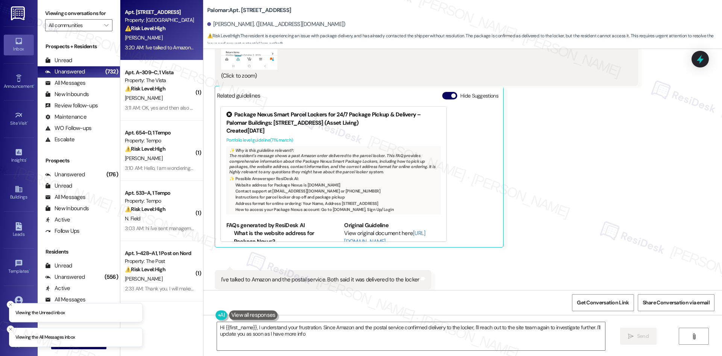
type textarea "Hi {{first_name}}, I understand your frustration. Since Amazon and the postal s…"
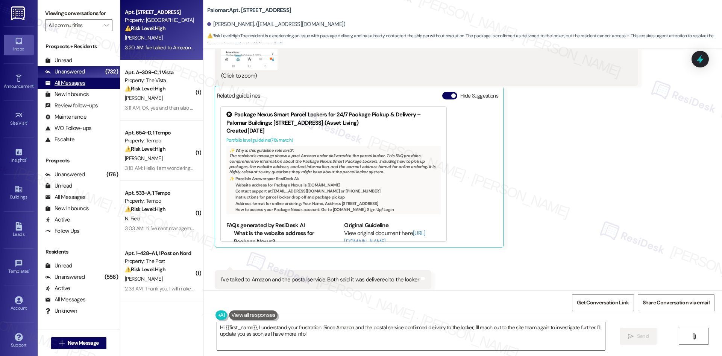
click at [76, 87] on div "All Messages (undefined)" at bounding box center [79, 83] width 82 height 11
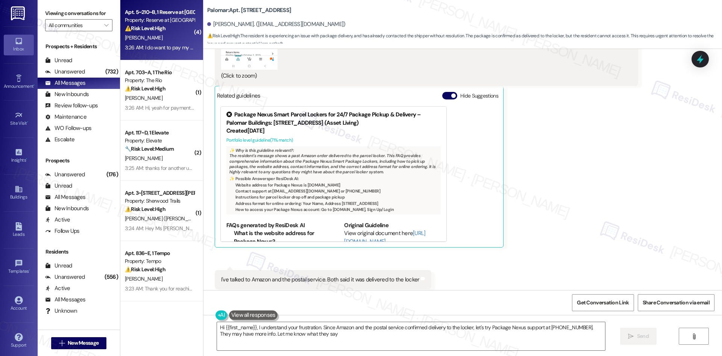
type textarea "Hi {{first_name}}, I understand your frustration. Since Amazon and the postal s…"
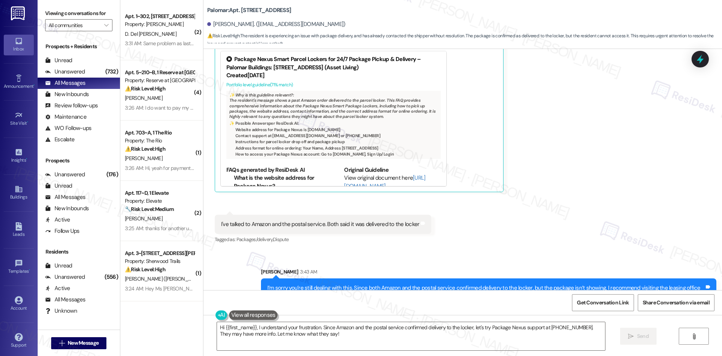
scroll to position [1465, 0]
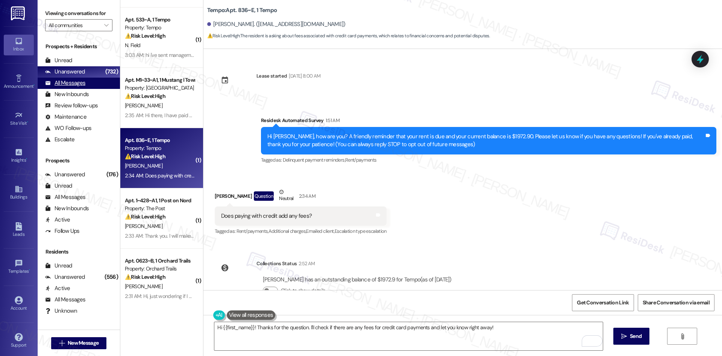
click at [81, 82] on div "All Messages" at bounding box center [65, 83] width 40 height 8
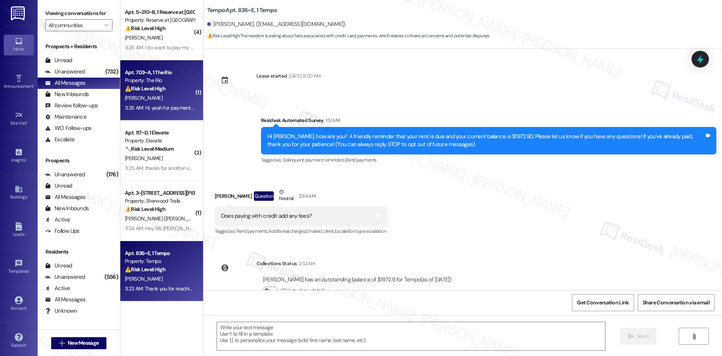
type textarea "Fetching suggested responses. Please feel free to read through the conversation…"
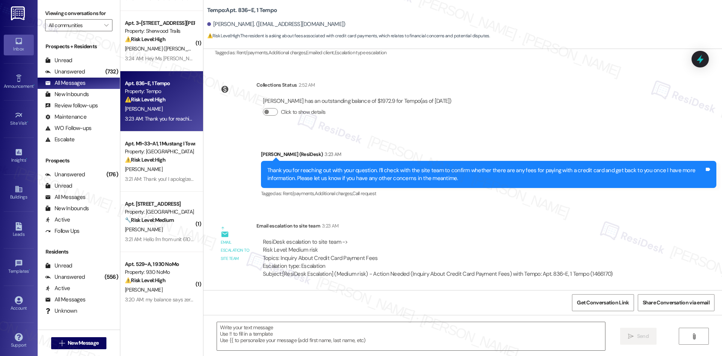
scroll to position [188, 0]
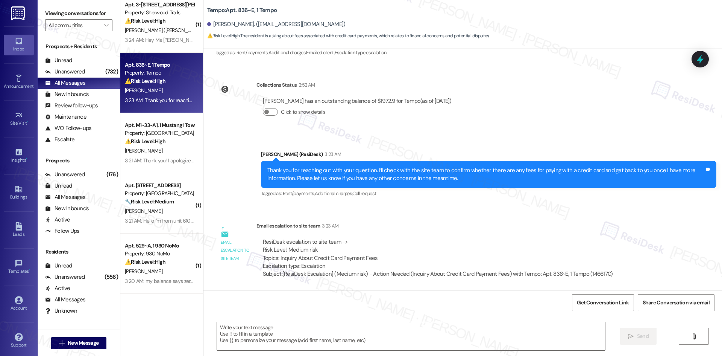
click at [163, 189] on div "( 1 ) Apt. 703~A, 1 The Rio Property: The Rio ⚠️ Risk Level: High The resident …" at bounding box center [161, 151] width 83 height 302
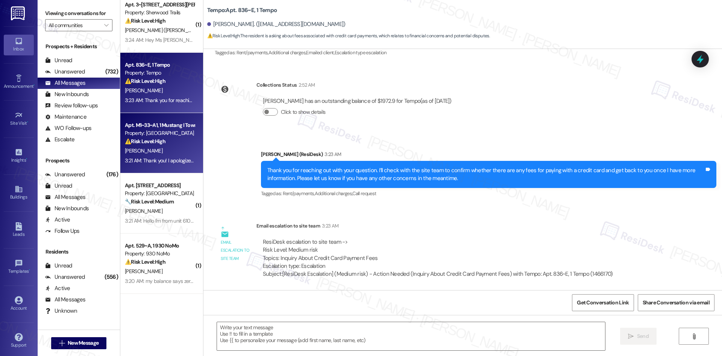
click at [151, 166] on div "Apt. M1~33~A1, 1 Mustang I Townhome Property: Mustang Village ⚠️ Risk Level: Hi…" at bounding box center [161, 143] width 83 height 60
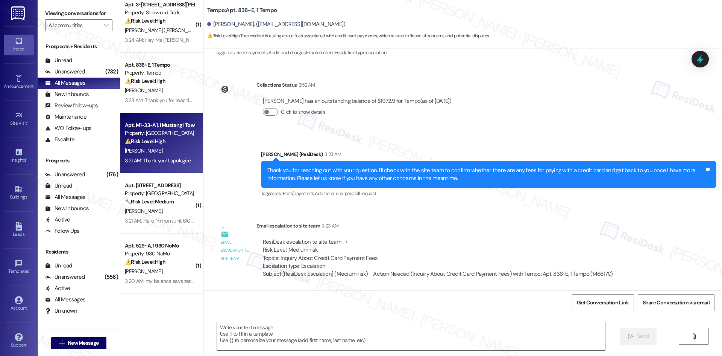
type textarea "Fetching suggested responses. Please feel free to read through the conversation…"
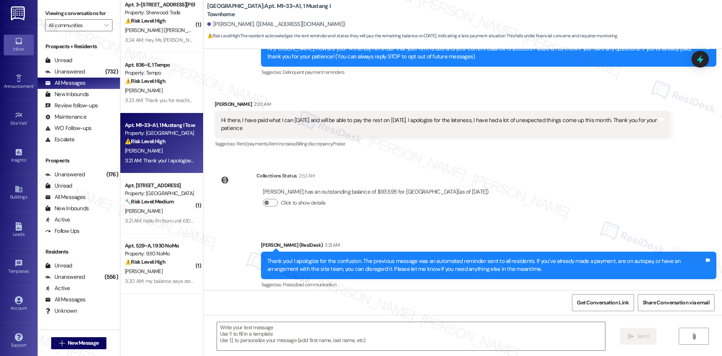
scroll to position [94, 0]
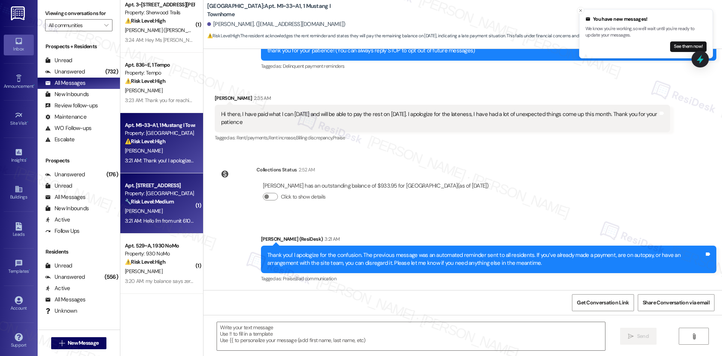
click at [155, 218] on div "3:21 AM: Hello I'm from unit 6101 and I've been having issues with my washer ma…" at bounding box center [277, 220] width 305 height 7
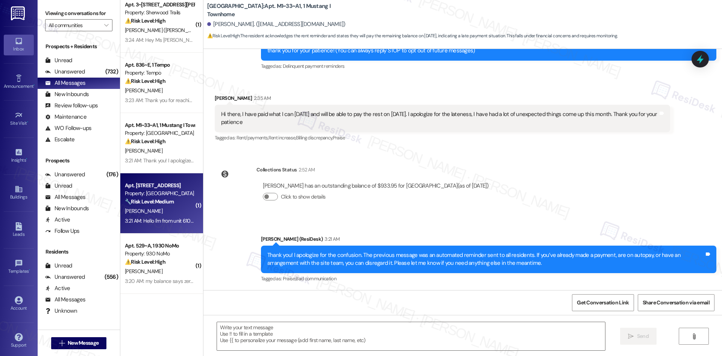
type textarea "Fetching suggested responses. Please feel free to read through the conversation…"
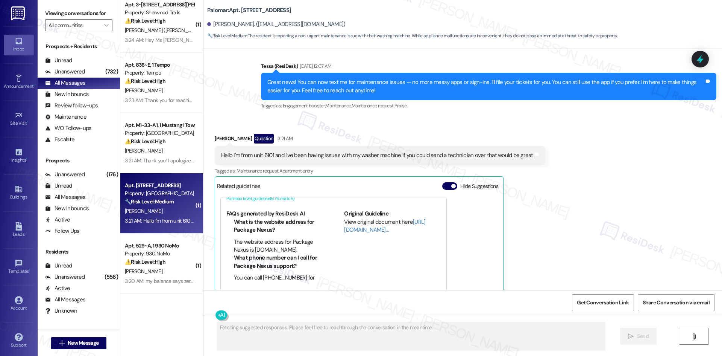
scroll to position [182, 0]
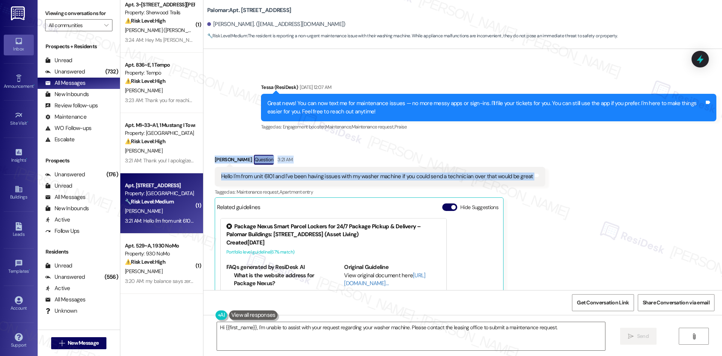
drag, startPoint x: 214, startPoint y: 157, endPoint x: 600, endPoint y: 178, distance: 386.9
click at [600, 178] on div "Received via SMS Edward Hernandez Question 3:21 AM Hello I'm from unit 6101 and…" at bounding box center [463, 251] width 519 height 226
copy div "Edward Hernandez Question 3:21 AM Hello I'm from unit 6101 and I've been having…"
click at [355, 142] on div "Received via SMS Edward Hernandez Question 3:21 AM Hello I'm from unit 6101 and…" at bounding box center [463, 251] width 519 height 226
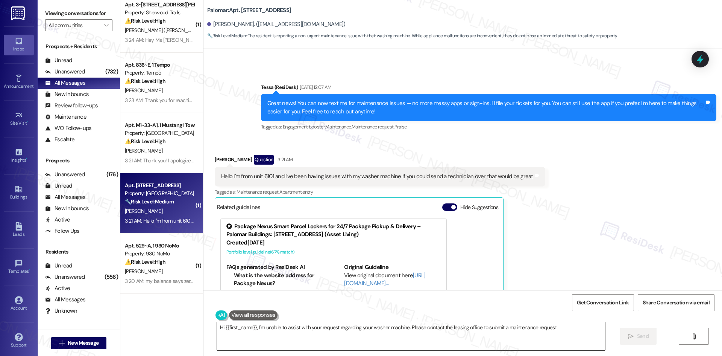
click at [334, 341] on textarea "Hi {{first_name}}, I'm unable to assist with your request regarding your washer…" at bounding box center [411, 336] width 388 height 28
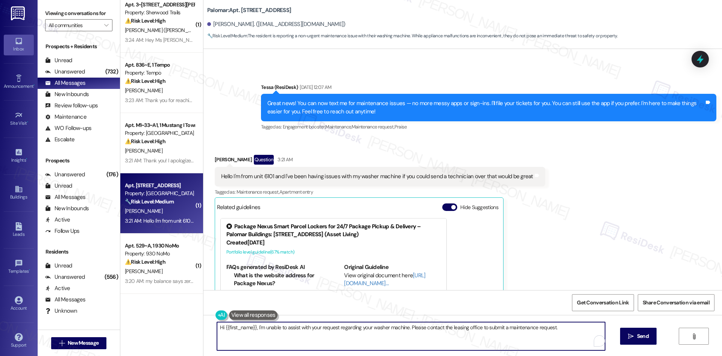
paste textarea "I’m sorry to hear you’re having issues with your washer. I’ll submit a work ord…"
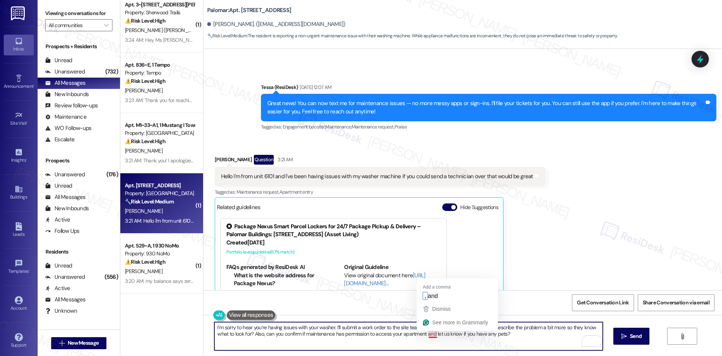
click at [427, 335] on textarea "I’m sorry to hear you’re having issues with your washer. I’ll submit a work ord…" at bounding box center [408, 336] width 388 height 28
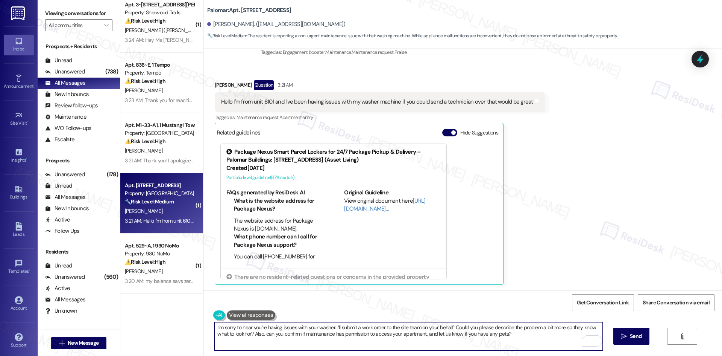
scroll to position [257, 0]
type textarea "I’m sorry to hear you’re having issues with your washer. I’ll submit a work ord…"
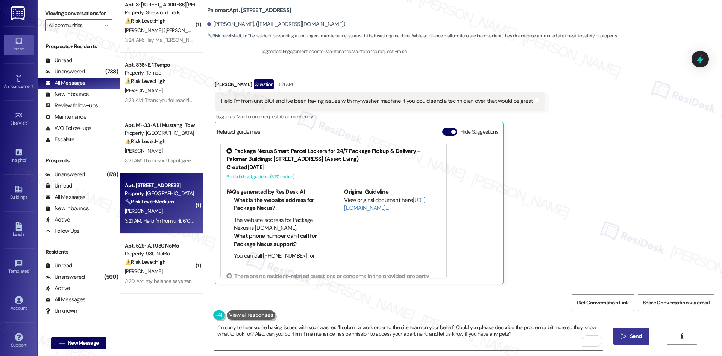
click at [631, 337] on span "Send" at bounding box center [636, 336] width 12 height 8
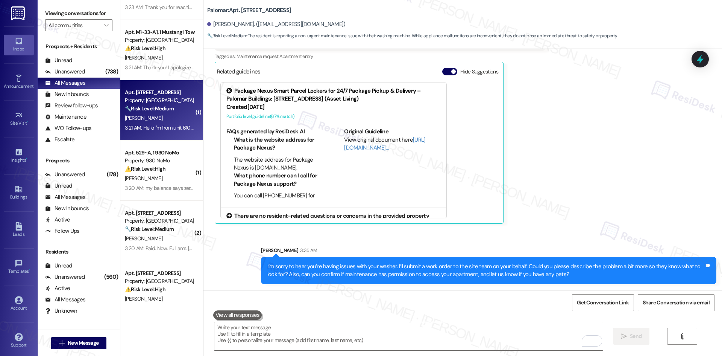
scroll to position [301, 0]
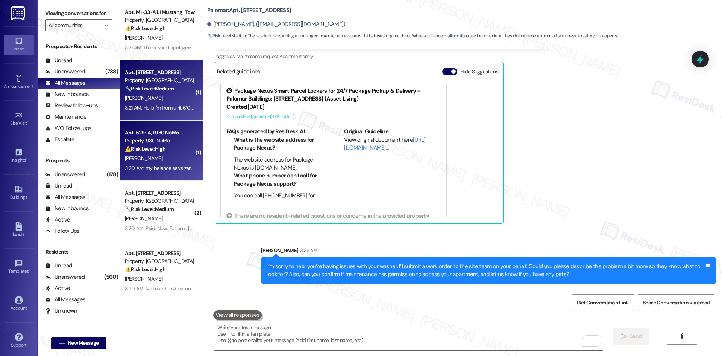
click at [156, 164] on div "3:20 AM: my balance says zero do i still owe something? 3:20 AM: my balance say…" at bounding box center [159, 167] width 71 height 9
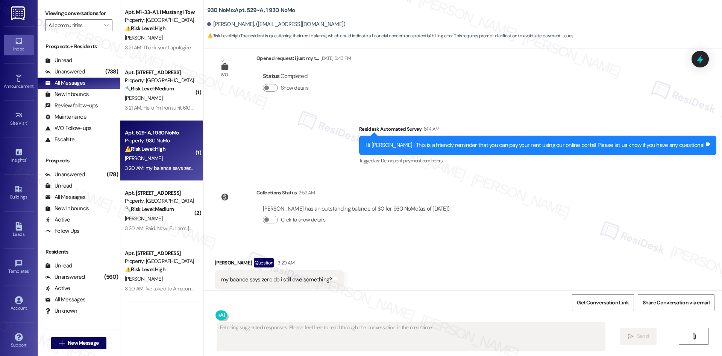
scroll to position [905, 0]
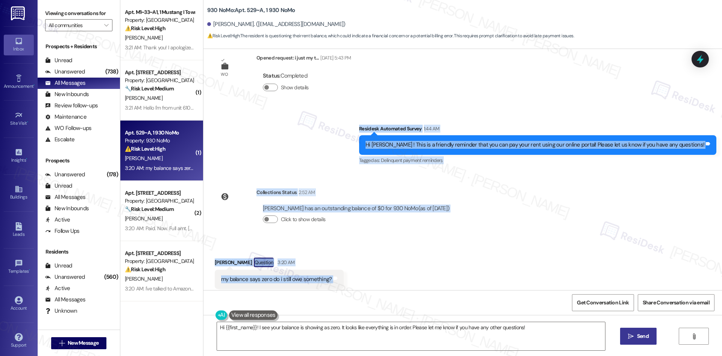
drag, startPoint x: 404, startPoint y: 149, endPoint x: 451, endPoint y: 271, distance: 130.2
click at [451, 271] on div "Survey, sent via SMS Residesk Automated Survey Aug 28, 2024 at 1:49 AM This mes…" at bounding box center [463, 169] width 519 height 241
click at [337, 120] on div "Survey, sent via SMS Residesk Automated Survey 1:44 AM Hi John ! This is a frie…" at bounding box center [463, 140] width 519 height 64
drag, startPoint x: 374, startPoint y: 111, endPoint x: 420, endPoint y: 261, distance: 156.4
click at [420, 261] on div "Survey, sent via SMS Residesk Automated Survey Aug 28, 2024 at 1:49 AM This mes…" at bounding box center [463, 169] width 519 height 241
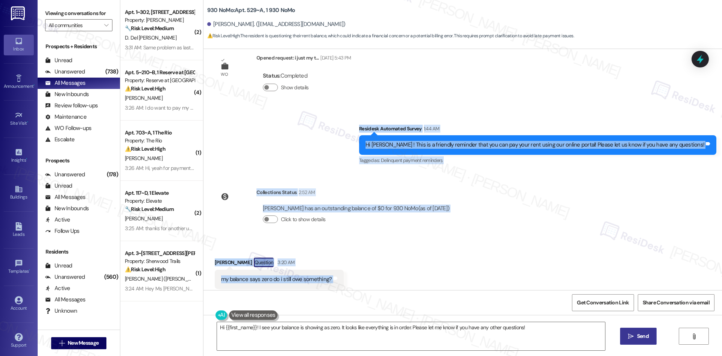
copy div "Residesk Automated Survey 1:44 AM Hi John ! This is a friendly reminder that yo…"
click at [334, 123] on div "Survey, sent via SMS Residesk Automated Survey 1:44 AM Hi John ! This is a frie…" at bounding box center [463, 140] width 519 height 64
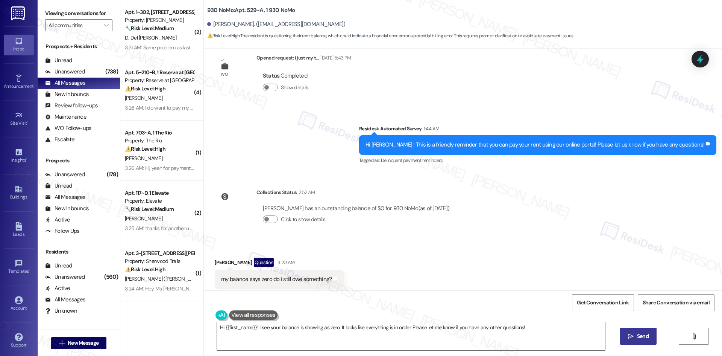
click at [283, 149] on div "Survey, sent via SMS Residesk Automated Survey 1:44 AM Hi John ! This is a frie…" at bounding box center [463, 140] width 519 height 64
click at [295, 240] on div "Received via SMS John O'Shea Question 3:20 AM my balance says zero do i still o…" at bounding box center [463, 272] width 519 height 65
drag, startPoint x: 202, startPoint y: 234, endPoint x: 374, endPoint y: 264, distance: 174.3
click at [374, 264] on div "Received via SMS John O'Shea Question 3:20 AM my balance says zero do i still o…" at bounding box center [463, 272] width 519 height 65
copy div "John O'Shea Question 3:20 AM my balance says zero do i still owe something? Tag…"
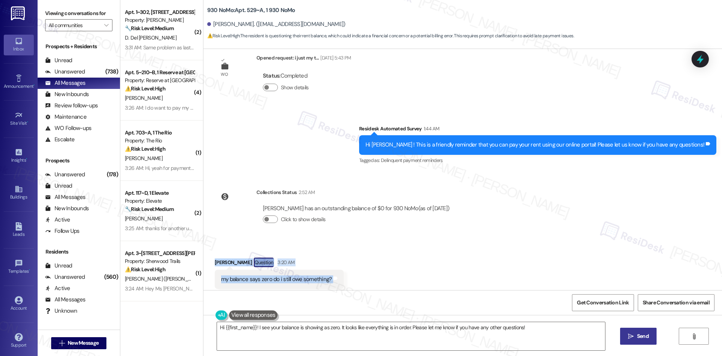
drag, startPoint x: 245, startPoint y: 169, endPoint x: 475, endPoint y: 192, distance: 230.6
click at [475, 192] on div "Survey, sent via SMS Residesk Automated Survey Aug 28, 2024 at 1:49 AM This mes…" at bounding box center [463, 169] width 519 height 241
copy div "Collections Status 2:52 AM John O'Shea has an outstanding balance of $0 for 930…"
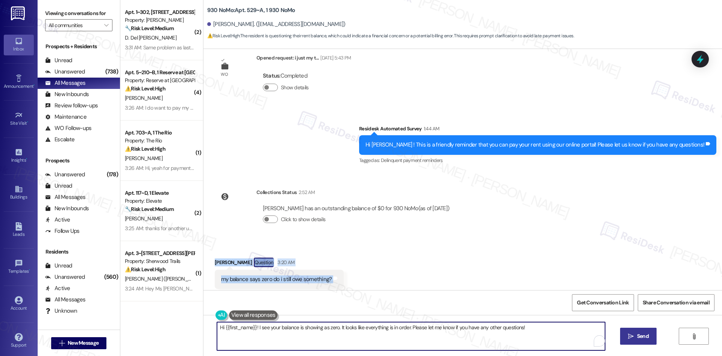
drag, startPoint x: 353, startPoint y: 340, endPoint x: 384, endPoint y: 340, distance: 30.5
click at [357, 341] on textarea "Hi {{first_name}}! I see your balance is showing as zero. It looks like everyth…" at bounding box center [411, 336] width 388 height 28
paste textarea "John, thank you for checking in. Your balance currently shows $0, so you don’t …"
type textarea "Hi John, thank you for checking in. Your balance currently shows $0, so you don…"
click at [638, 333] on span "Send" at bounding box center [643, 336] width 12 height 8
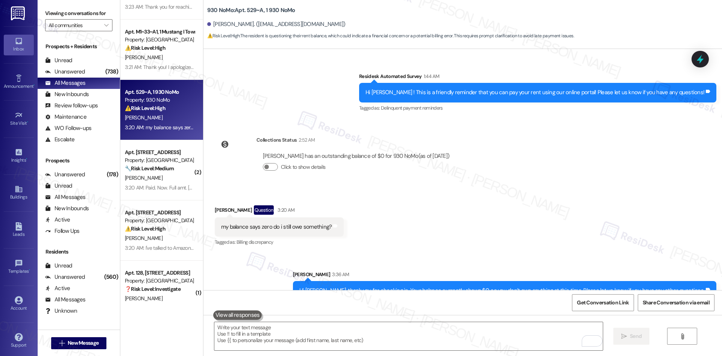
scroll to position [640, 0]
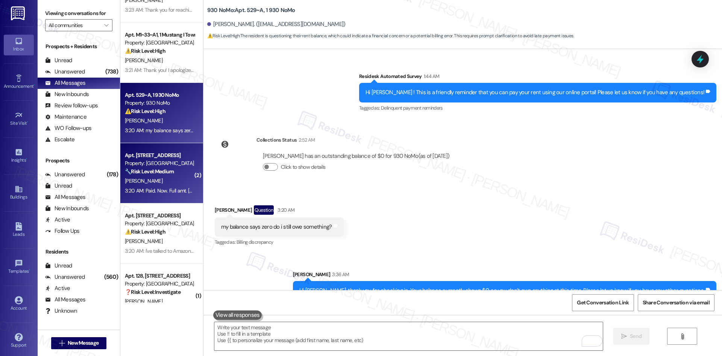
click at [144, 185] on div "E. Smith" at bounding box center [159, 180] width 71 height 9
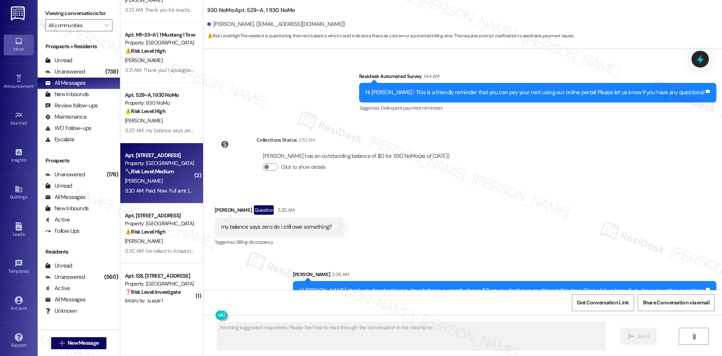
scroll to position [688, 0]
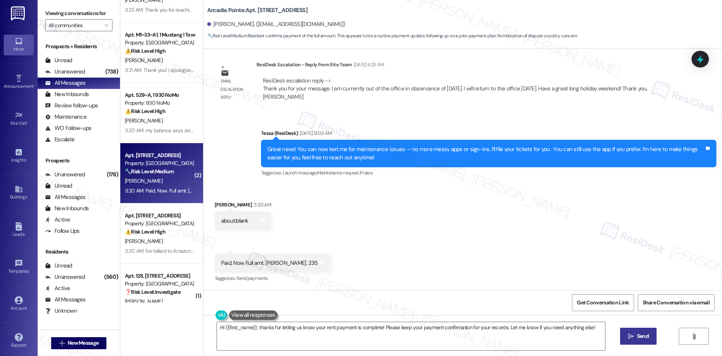
click at [252, 197] on div "Received via SMS Eric Smith 3:20 AM about:blank Tags and notes" at bounding box center [243, 215] width 68 height 41
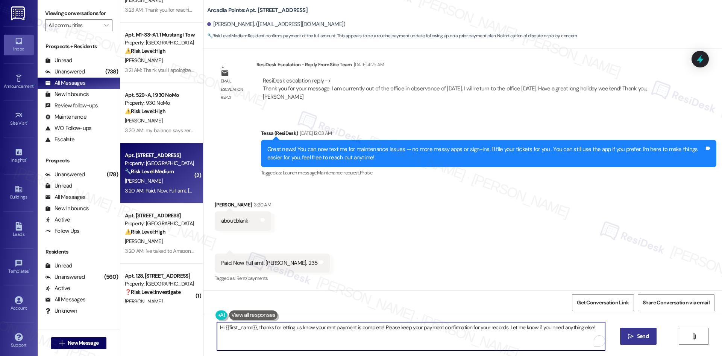
click at [304, 343] on textarea "Hi {{first_name}}, thanks for letting us know your rent payment is complete! Pl…" at bounding box center [411, 336] width 388 height 28
paste textarea "Thank you for letting us know! We appreciate it, and if you have any questions …"
type textarea "Thank you for letting us know! We appreciate it, and if you have any questions …"
click at [637, 336] on span "Send" at bounding box center [636, 336] width 12 height 8
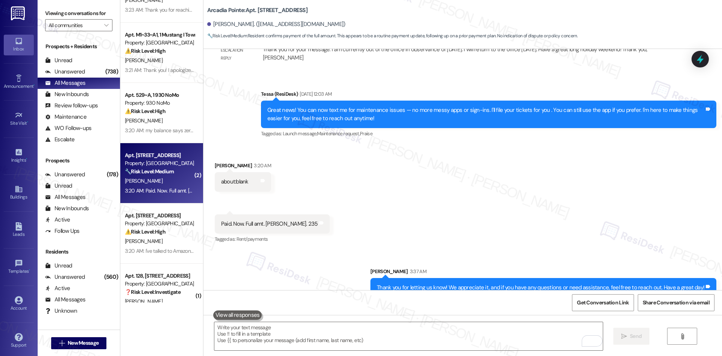
scroll to position [740, 0]
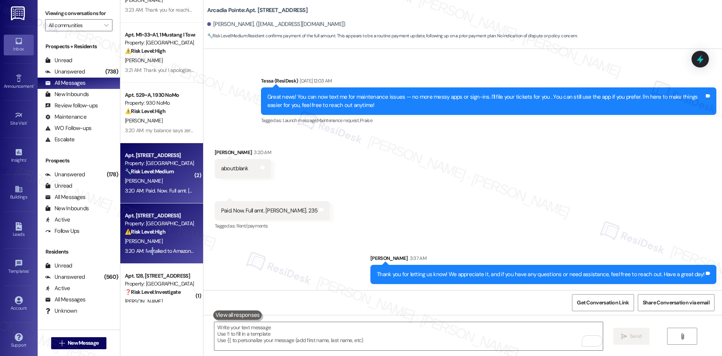
click at [146, 246] on div "3:20 AM: I've talked to Amazon and the postal service. Both said it was deliver…" at bounding box center [159, 250] width 71 height 9
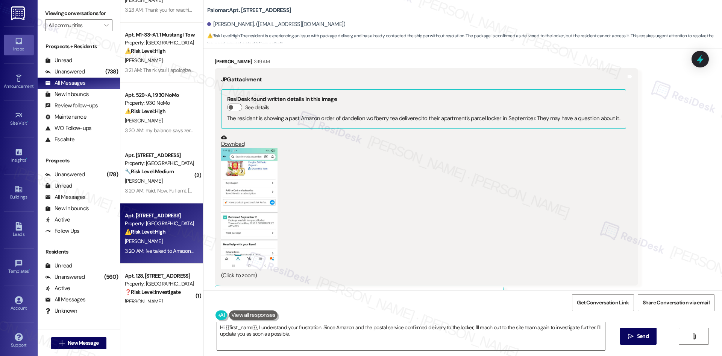
scroll to position [1216, 0]
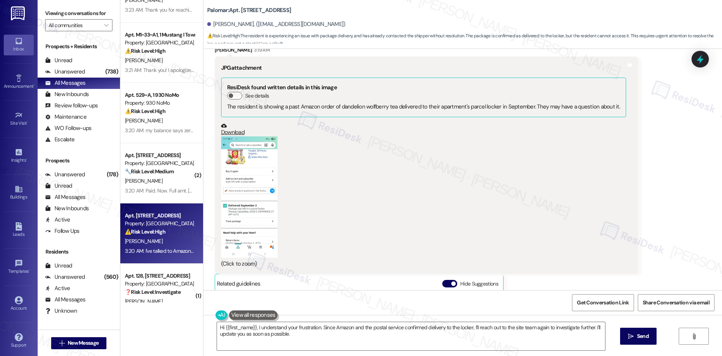
click at [244, 204] on button "Zoom image" at bounding box center [249, 196] width 56 height 121
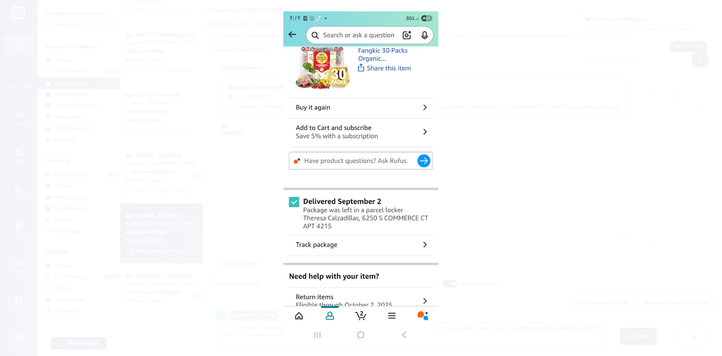
click at [624, 184] on button "Unzoom image" at bounding box center [361, 178] width 722 height 356
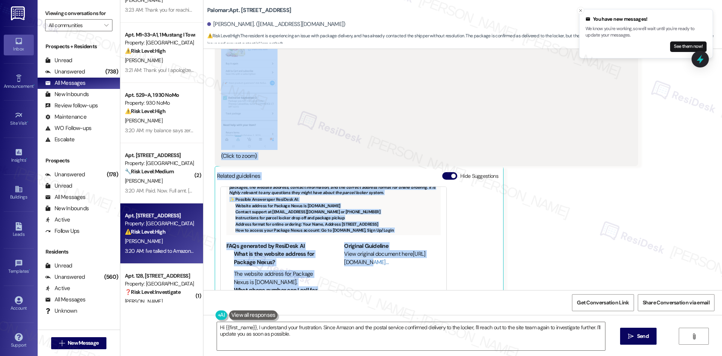
scroll to position [1404, 0]
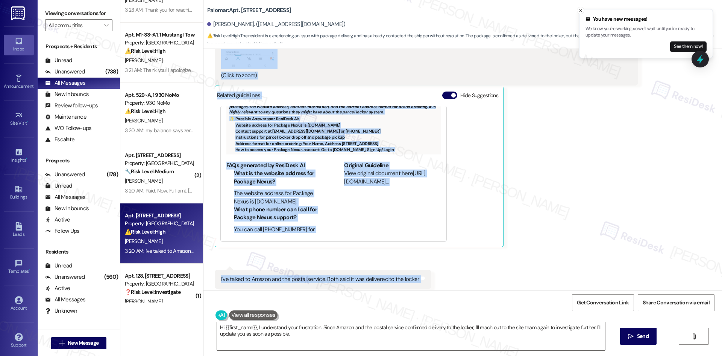
drag, startPoint x: 237, startPoint y: 78, endPoint x: 450, endPoint y: 261, distance: 281.5
click at [450, 261] on div "Lease started Feb 14, 2025 at 8:00 AM Received via SMS Theresa Calzadillas Sep …" at bounding box center [463, 169] width 519 height 241
copy div "Tessa (ResiDesk) 3:03 AM Hi Theresa, thank you for your patience. The site team…"
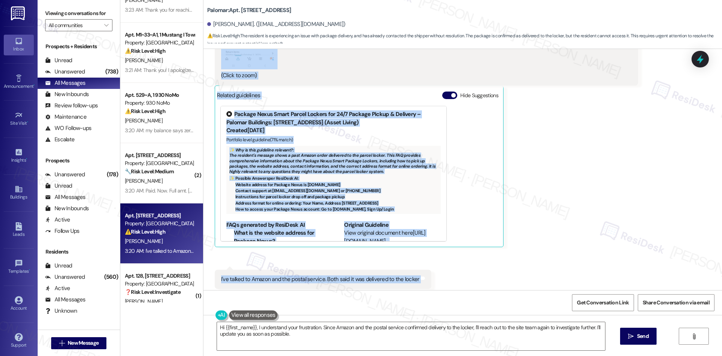
drag, startPoint x: 546, startPoint y: 115, endPoint x: 501, endPoint y: 143, distance: 53.0
click at [545, 116] on div "Theresa Calzadillas 3:19 AM JPG attachment ResiDesk found written details in th…" at bounding box center [427, 52] width 424 height 389
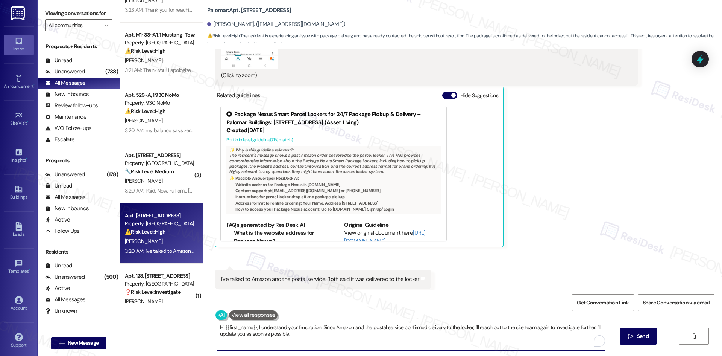
drag, startPoint x: 302, startPoint y: 336, endPoint x: 217, endPoint y: 338, distance: 85.4
click at [163, 316] on div "( 2 ) Apt. 117~D, 1 Elevate Property: Elevate 🔧 Risk Level: Medium The resident…" at bounding box center [421, 178] width 602 height 356
paste textarea "I’m sorry you’re still dealing with this. Since both Amazon and the postal serv…"
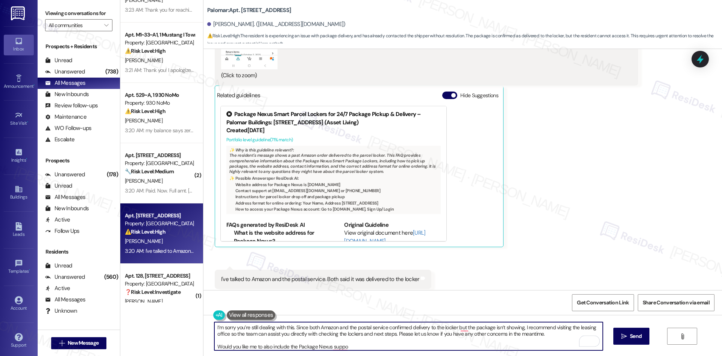
scroll to position [2, 0]
drag, startPoint x: 348, startPoint y: 345, endPoint x: 188, endPoint y: 346, distance: 159.2
click at [188, 346] on div "( 2 ) Apt. 117~D, 1 Elevate Property: Elevate 🔧 Risk Level: Medium The resident…" at bounding box center [421, 178] width 602 height 356
click at [459, 329] on textarea "I’m sorry you’re still dealing with this. Since both Amazon and the postal serv…" at bounding box center [408, 336] width 388 height 28
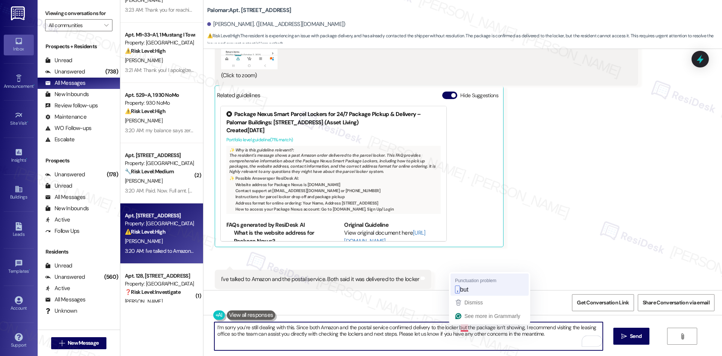
type textarea "I’m sorry you’re still dealing with this. Since both Amazon and the postal serv…"
drag, startPoint x: 292, startPoint y: 326, endPoint x: 194, endPoint y: 327, distance: 97.8
click at [194, 327] on div "( 2 ) Apt. 117~D, 1 Elevate Property: Elevate 🔧 Risk Level: Medium The resident…" at bounding box center [421, 178] width 602 height 356
drag, startPoint x: 549, startPoint y: 334, endPoint x: 198, endPoint y: 327, distance: 351.1
click at [204, 327] on div "I’m sorry you’re still dealing with this. Since both Amazon and the postal serv…" at bounding box center [463, 343] width 519 height 56
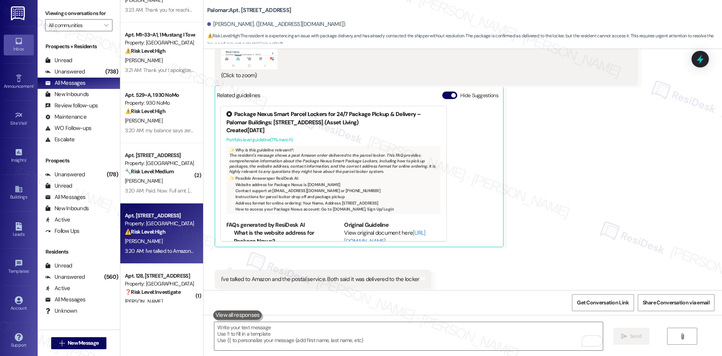
click at [544, 184] on div "Theresa Calzadillas 3:19 AM JPG attachment ResiDesk found written details in th…" at bounding box center [427, 52] width 424 height 389
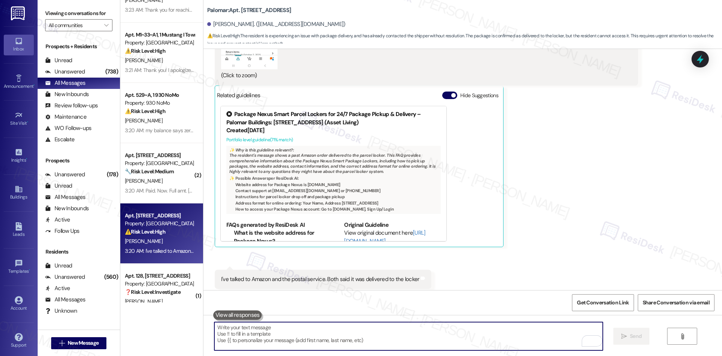
click at [430, 333] on textarea "To enrich screen reader interactions, please activate Accessibility in Grammarl…" at bounding box center [408, 336] width 388 height 28
paste textarea "I’m sorry you’re still dealing with this. Since both Amazon and the postal serv…"
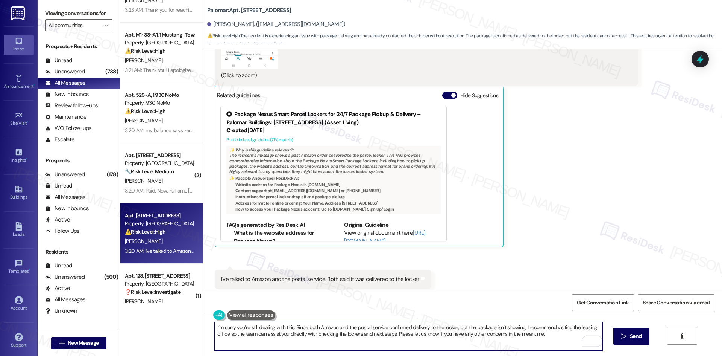
type textarea "I’m sorry you’re still dealing with this. Since both Amazon and the postal serv…"
click at [626, 336] on span " Send" at bounding box center [632, 336] width 24 height 8
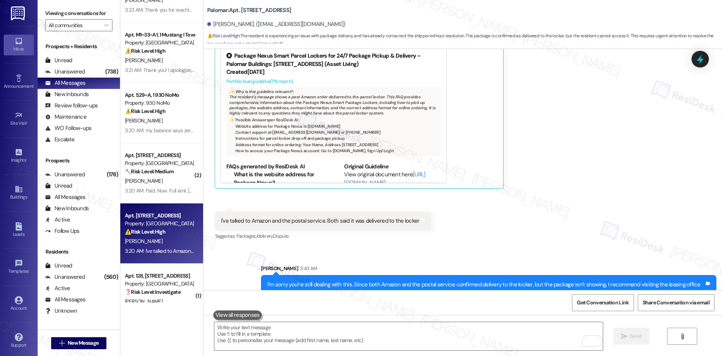
scroll to position [1465, 0]
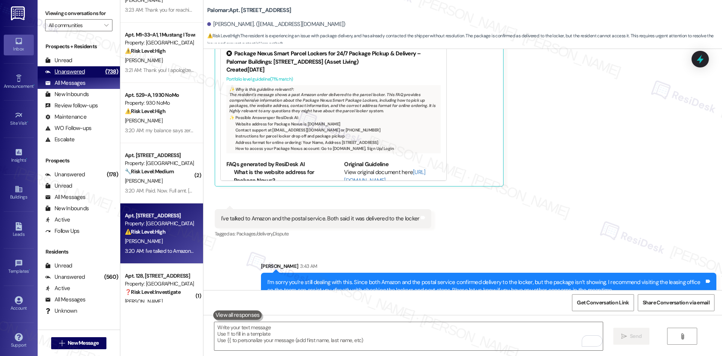
click at [74, 70] on div "Unanswered" at bounding box center [65, 72] width 40 height 8
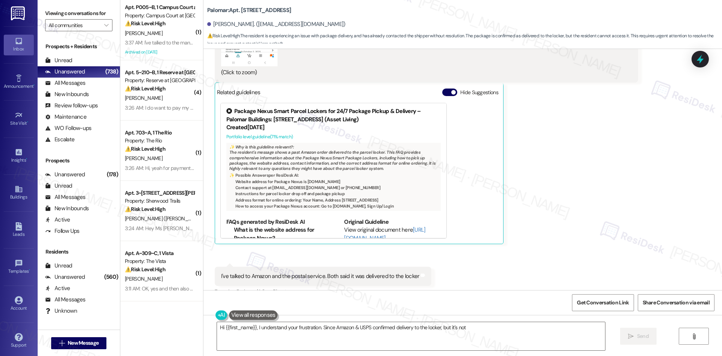
scroll to position [1404, 0]
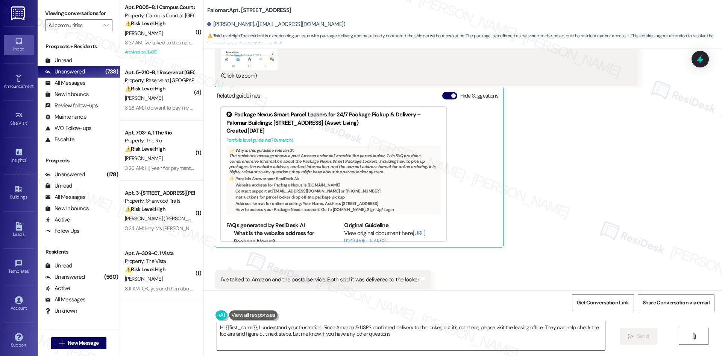
type textarea "Hi {{first_name}}, I understand your frustration. Since Amazon & USPS confirmed…"
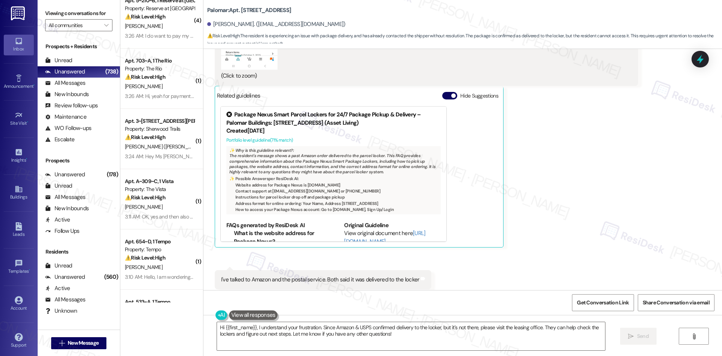
scroll to position [226, 0]
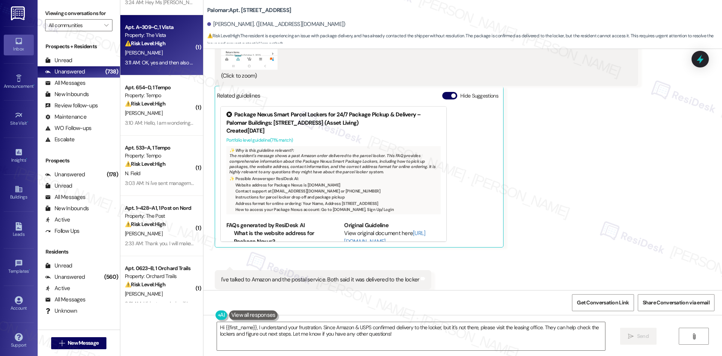
click at [154, 74] on div "Apt. A~309~C, 1 Vista Property: The Vista ⚠️ Risk Level: High The resident is d…" at bounding box center [161, 45] width 83 height 60
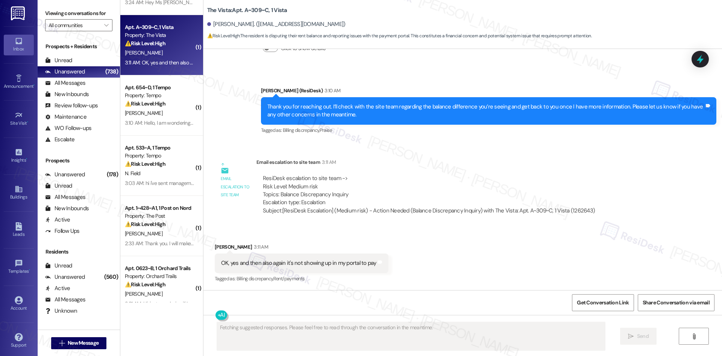
scroll to position [721, 0]
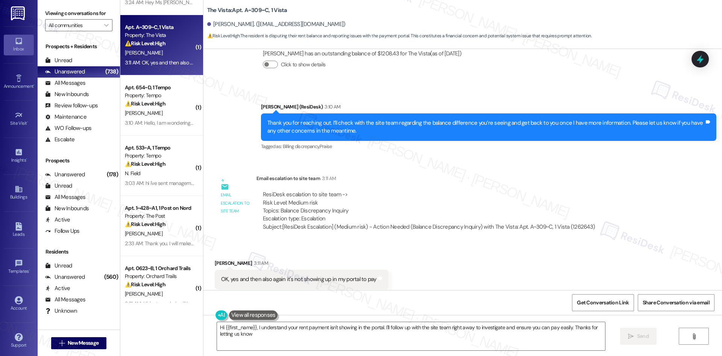
type textarea "Hi {{first_name}}, I understand your rent payment isn't showing in the portal. …"
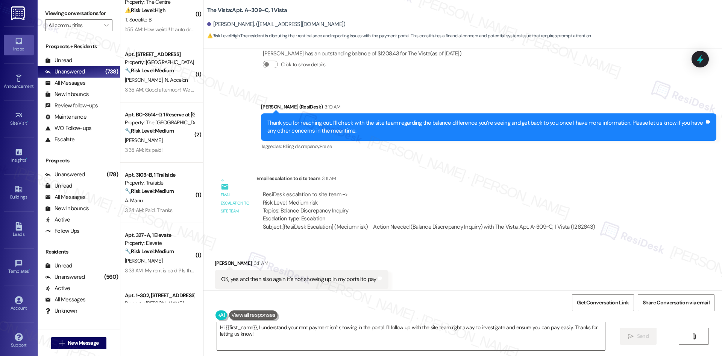
scroll to position [1354, 0]
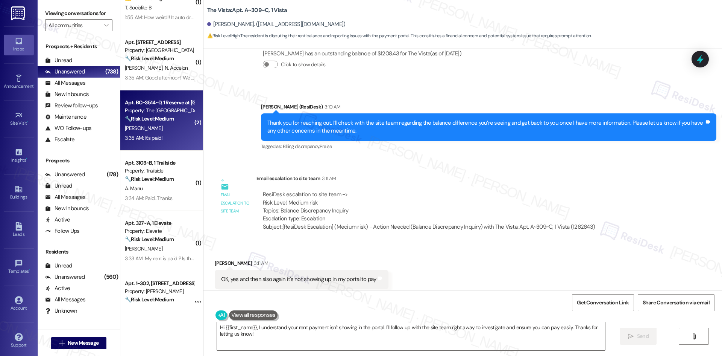
click at [170, 135] on div "3:35 AM: It's paid! 3:35 AM: It's paid!" at bounding box center [159, 137] width 71 height 9
type textarea "Fetching suggested responses. Please feel free to read through the conversation…"
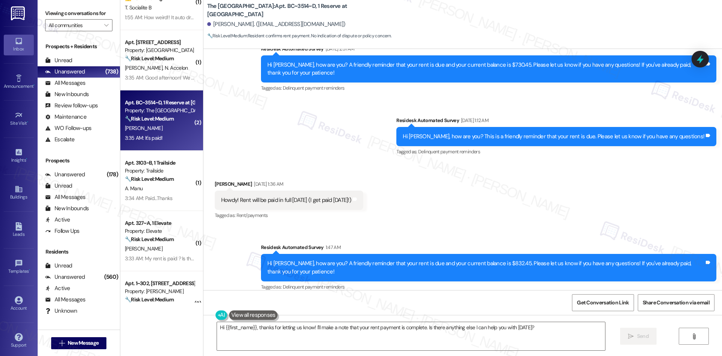
scroll to position [1802, 0]
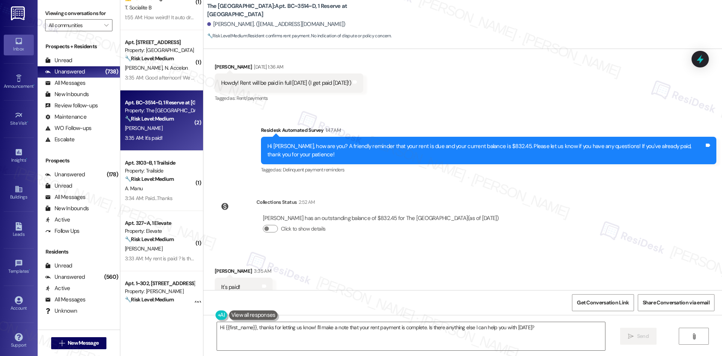
click at [220, 208] on div "Collections Status 2:52 AM David Yannessa has an outstanding balance of $832.45…" at bounding box center [360, 221] width 302 height 58
click at [280, 344] on textarea "Hi {{first_name}}, thanks for letting us know! I'll make a note that your rent …" at bounding box center [411, 336] width 388 height 28
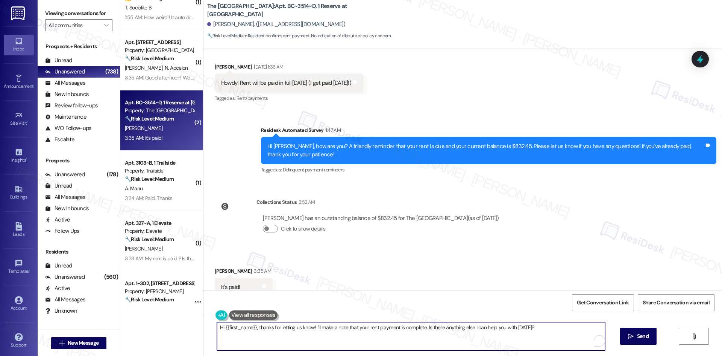
paste textarea "Thank you for keeping us informed! We truly appreciate it. If you have any ques…"
type textarea "Thank you for keeping us informed! We truly appreciate it. If you have any ques…"
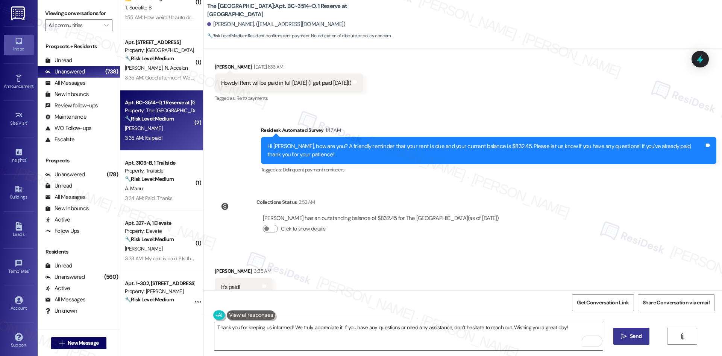
click at [629, 333] on span "Send" at bounding box center [636, 336] width 15 height 8
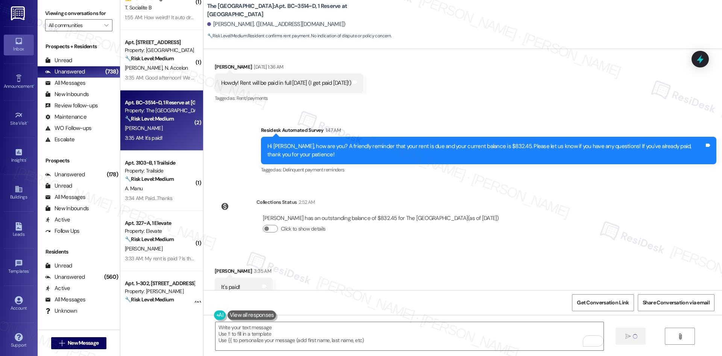
type textarea "Fetching suggested responses. Please feel free to read through the conversation…"
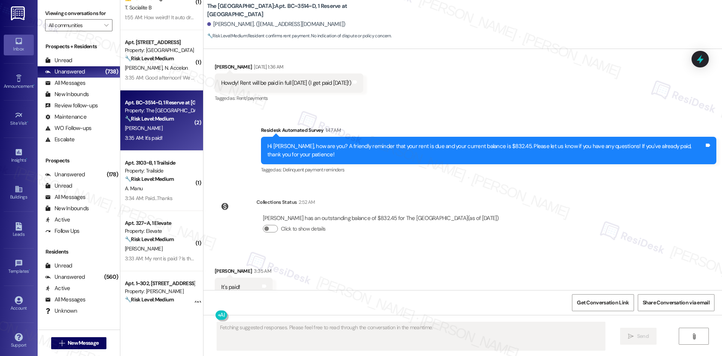
scroll to position [1801, 0]
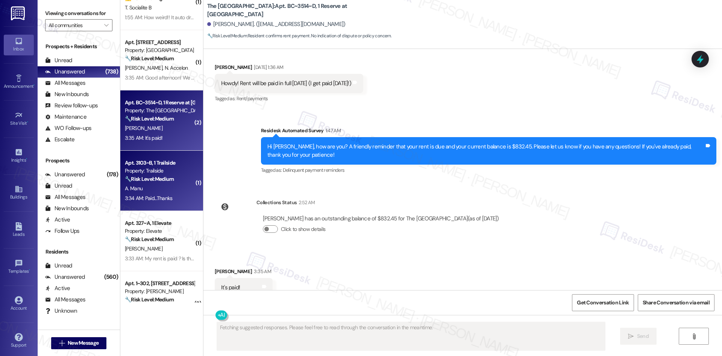
click at [180, 189] on div "A. Manu" at bounding box center [159, 188] width 71 height 9
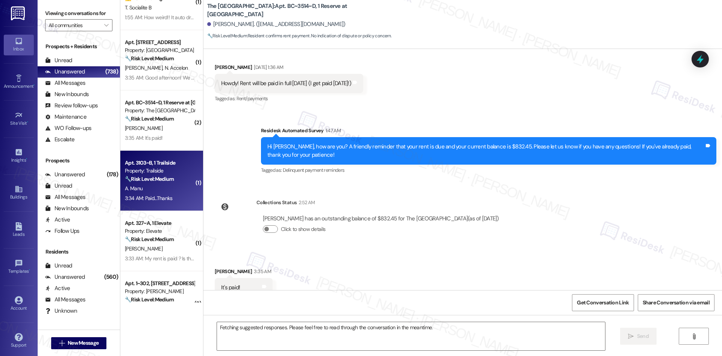
scroll to position [808, 0]
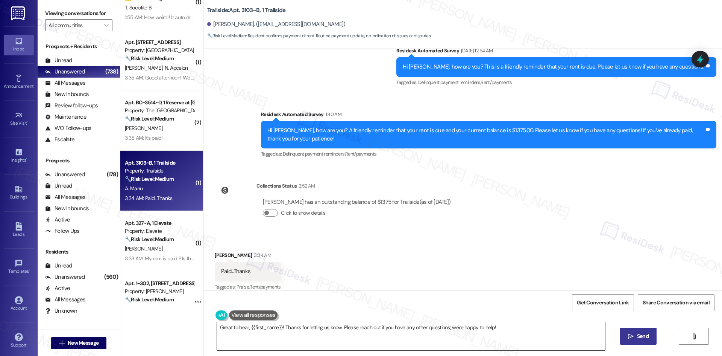
click at [272, 332] on textarea "Great to hear, {{first_name}}! Thanks for letting us know. Please reach out if …" at bounding box center [411, 336] width 388 height 28
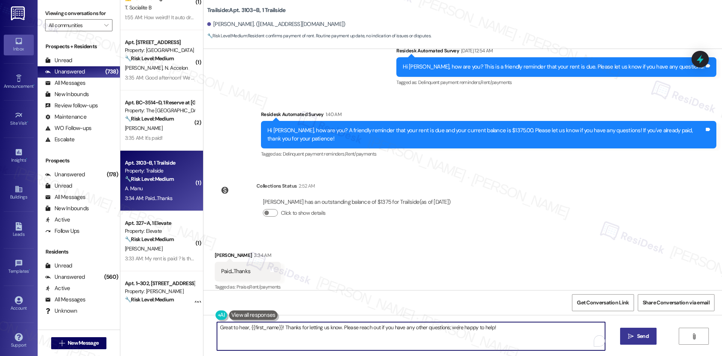
paste textarea "Thank you for keeping us informed! We truly appreciate it. If you have any ques…"
type textarea "Thank you for keeping us informed! We truly appreciate it. If you have any ques…"
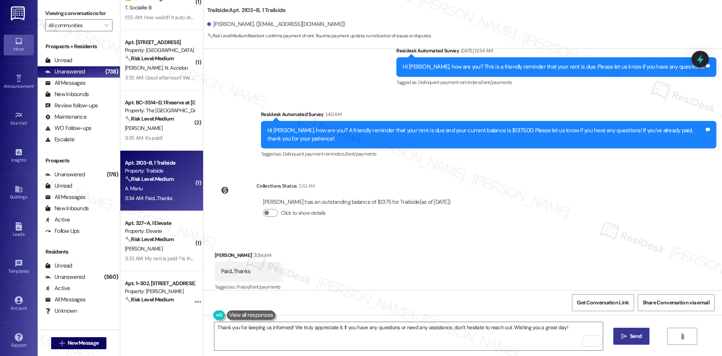
click at [630, 337] on span "Send" at bounding box center [636, 336] width 12 height 8
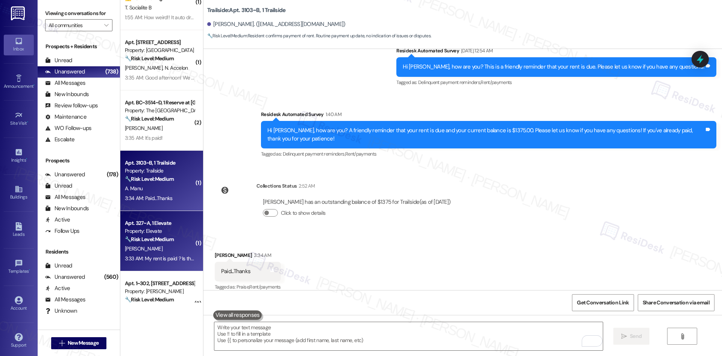
click at [159, 252] on div "K. Graham" at bounding box center [159, 248] width 71 height 9
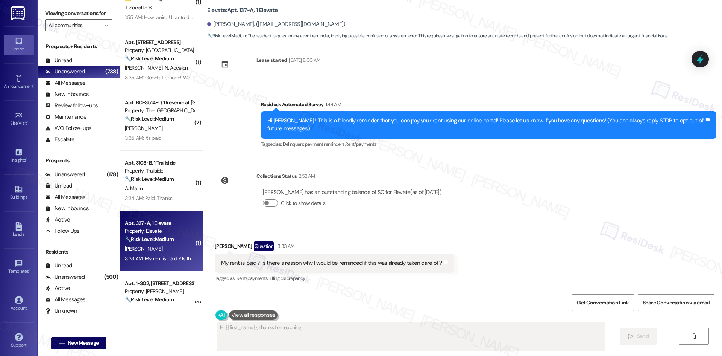
scroll to position [15, 0]
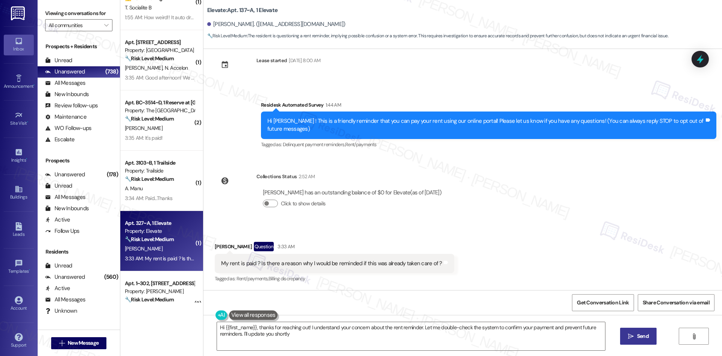
type textarea "Hi {{first_name}}, thanks for reaching out! I understand your concern about the…"
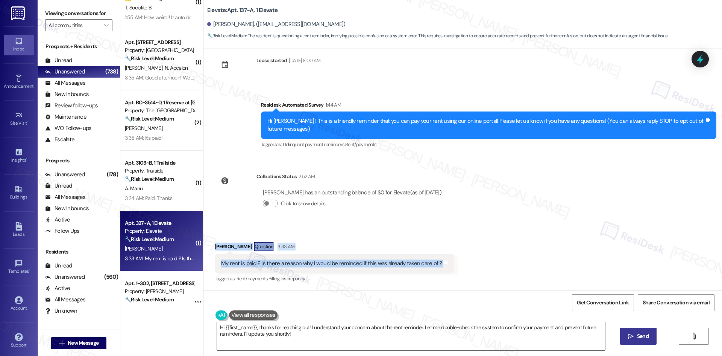
drag, startPoint x: 269, startPoint y: 252, endPoint x: 463, endPoint y: 268, distance: 194.7
click at [463, 268] on div "Received via SMS Kellye Graham Question 3:33 AM My rent is paid ? Is there a re…" at bounding box center [463, 257] width 519 height 65
copy div "Kellye Graham Question 3:33 AM My rent is paid ? Is there a reason why I would …"
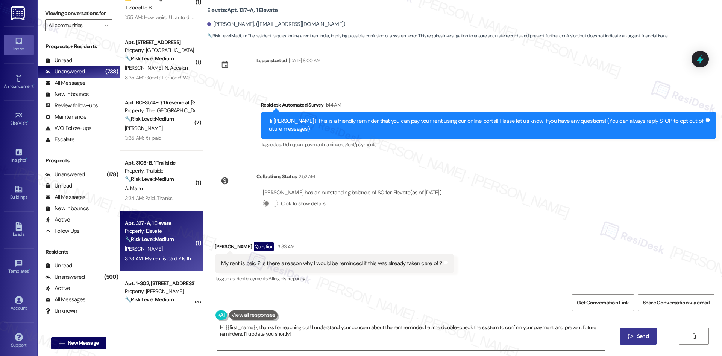
click at [432, 163] on div "Lease started Jul 30, 2025 at 8:00 AM Survey, sent via SMS Residesk Automated S…" at bounding box center [463, 169] width 519 height 241
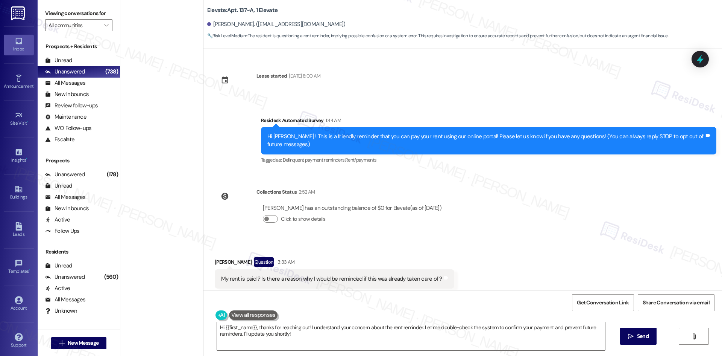
scroll to position [16, 0]
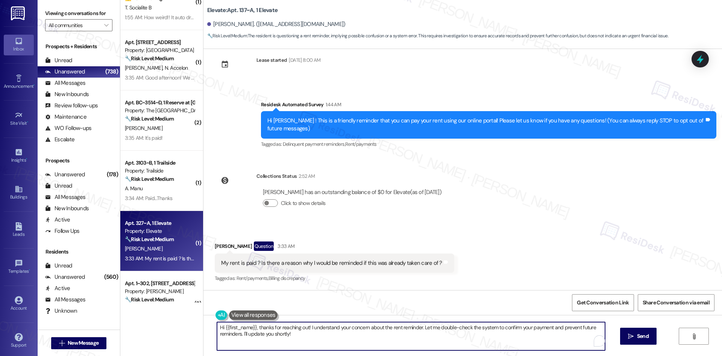
click at [311, 334] on textarea "Hi {{first_name}}, thanks for reaching out! I understand your concern about the…" at bounding box center [411, 336] width 388 height 28
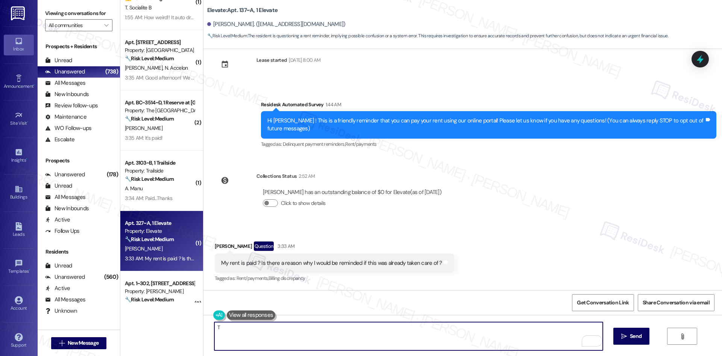
paste textarea "hank you! I apologize for the confusion. The reminder you received was an autom…"
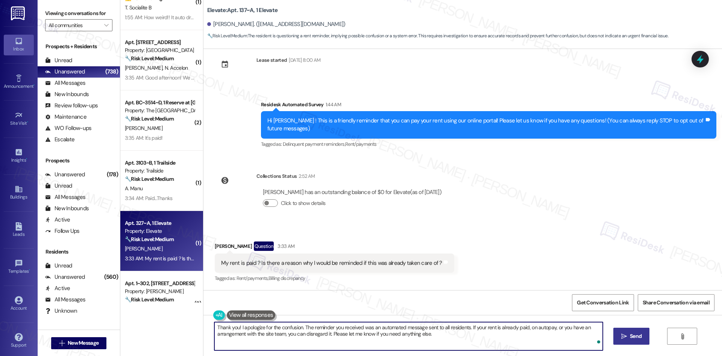
type textarea "Thank you! I apologize for the confusion. The reminder you received was an auto…"
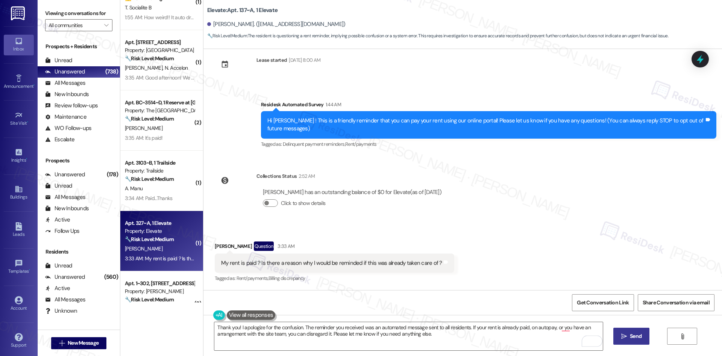
click at [628, 330] on button " Send" at bounding box center [632, 335] width 36 height 17
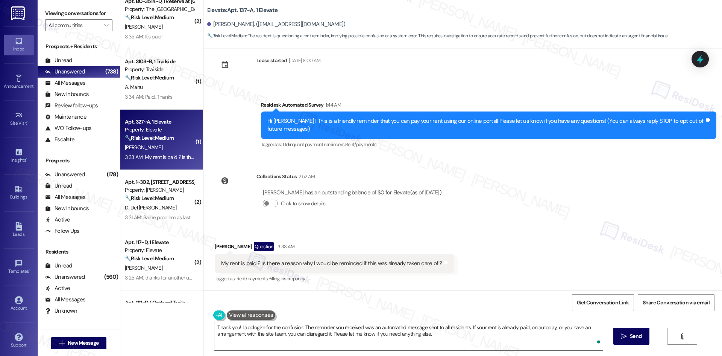
scroll to position [1467, 0]
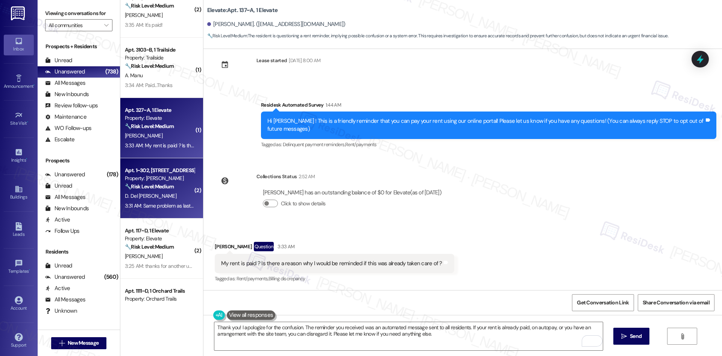
click at [166, 204] on div "3:31 AM: Same problem as last time 3:31 AM: Same problem as last time" at bounding box center [163, 205] width 76 height 7
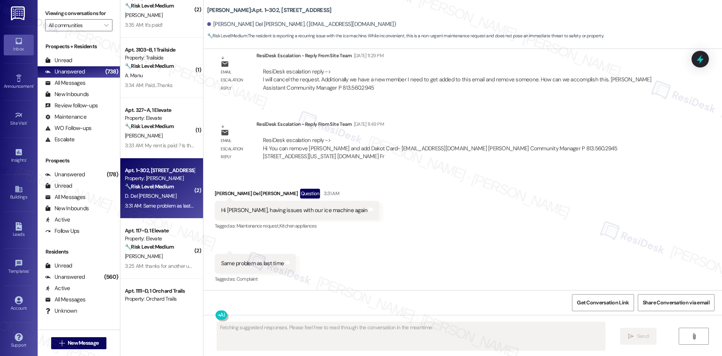
scroll to position [947, 0]
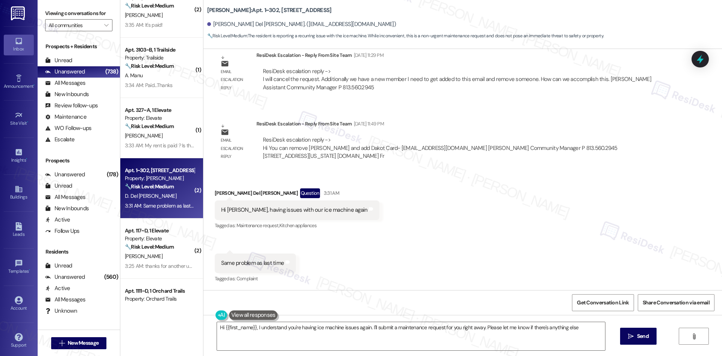
type textarea "Hi {{first_name}}, I understand you're having ice machine issues again. I'll su…"
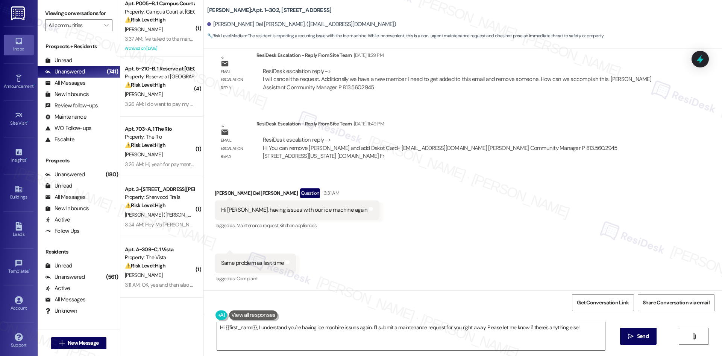
scroll to position [0, 0]
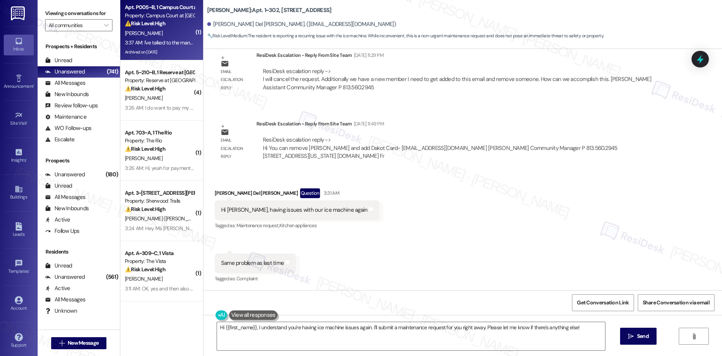
click at [150, 32] on div "[PERSON_NAME]" at bounding box center [159, 33] width 71 height 9
type textarea "Fetching suggested responses. Please feel free to read through the conversation…"
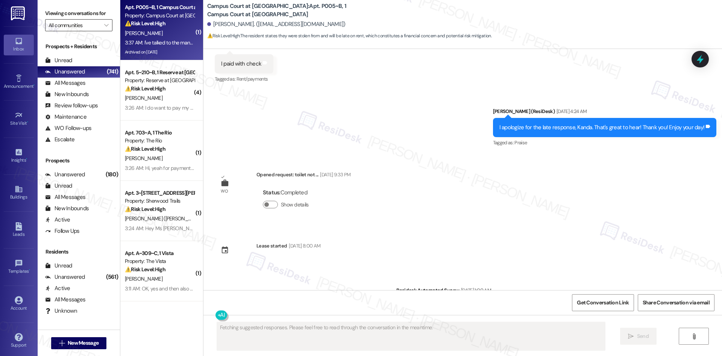
scroll to position [5522, 0]
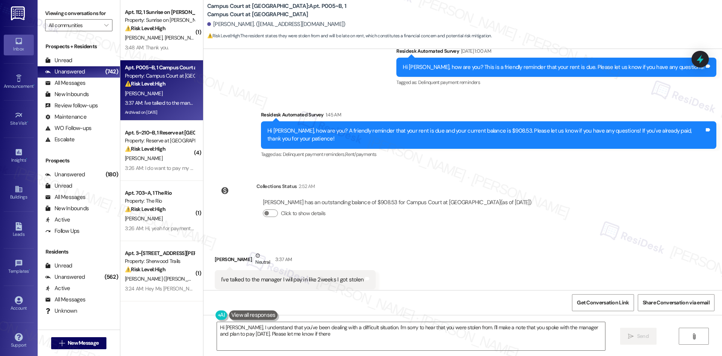
type textarea "Hi Kanda, I understand that you've been dealing with a difficult situation. I'm…"
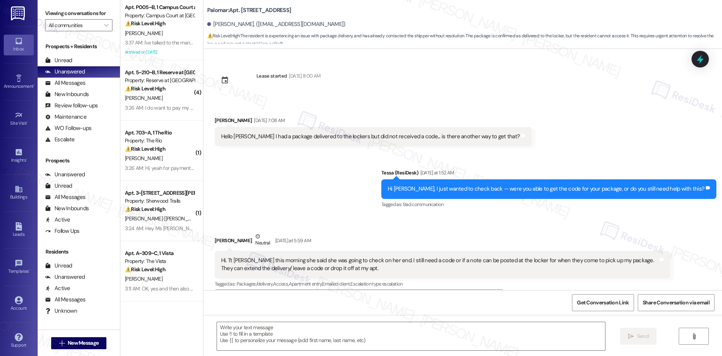
scroll to position [1404, 0]
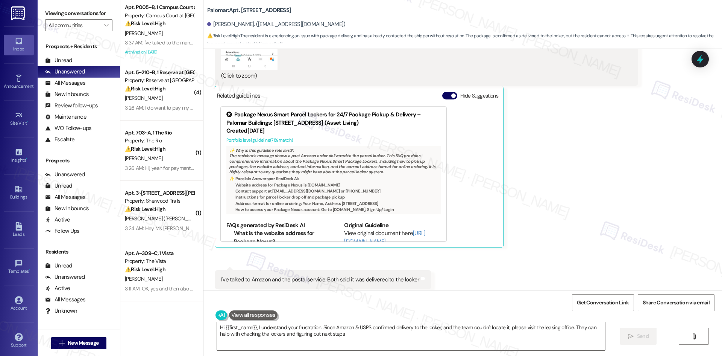
type textarea "Hi {{first_name}}, I understand your frustration. Since Amazon & USPS confirmed…"
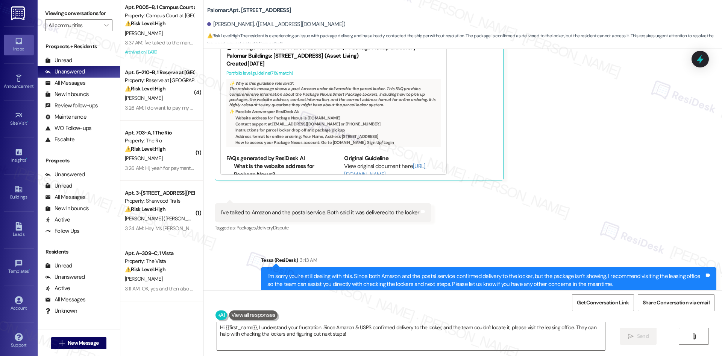
scroll to position [1476, 0]
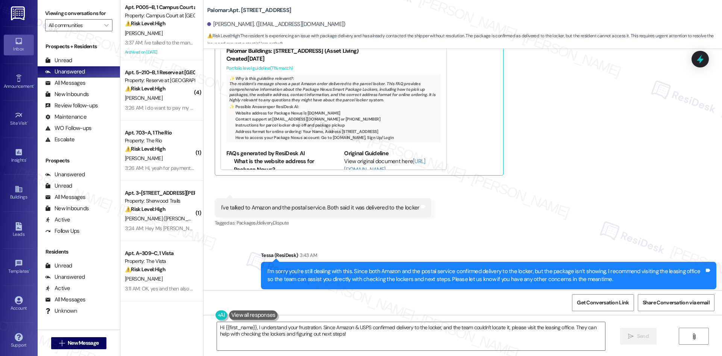
click at [88, 18] on label "Viewing conversations for" at bounding box center [78, 14] width 67 height 12
click at [89, 24] on input "All communities" at bounding box center [75, 25] width 52 height 12
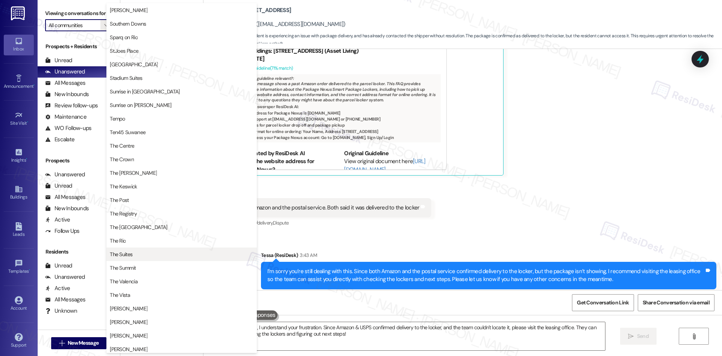
scroll to position [540, 0]
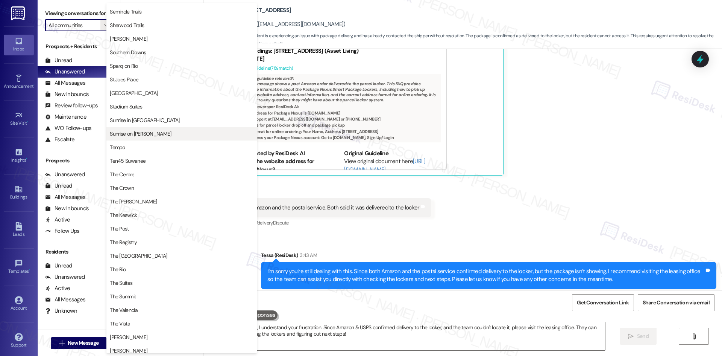
click at [183, 134] on span "Sunrise on [PERSON_NAME]" at bounding box center [182, 134] width 144 height 8
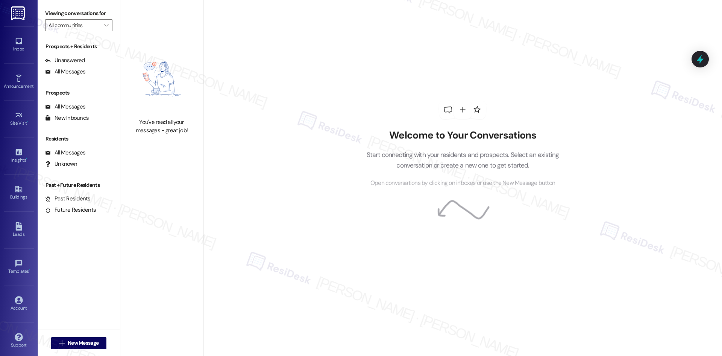
type input "Sunrise on [PERSON_NAME]"
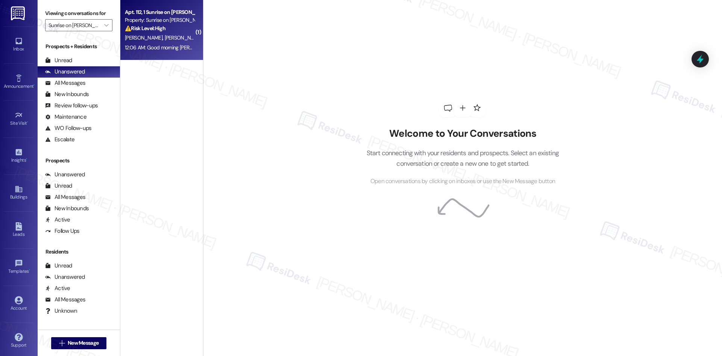
click at [164, 35] on span "[PERSON_NAME]" at bounding box center [183, 37] width 38 height 7
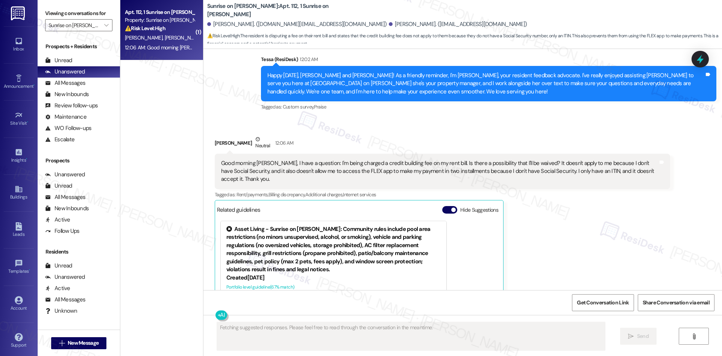
scroll to position [892, 0]
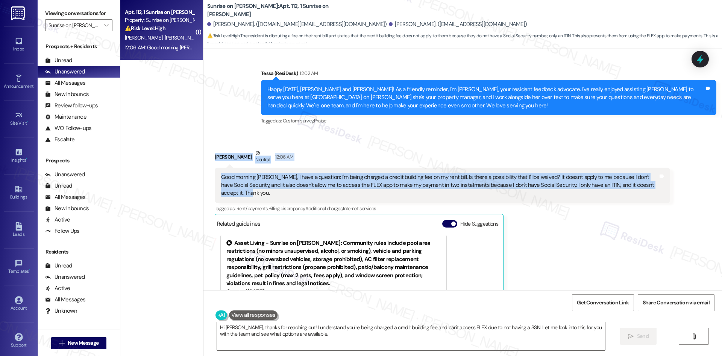
drag, startPoint x: 208, startPoint y: 139, endPoint x: 286, endPoint y: 180, distance: 87.5
click at [286, 180] on div "Received via SMS [PERSON_NAME] 12:06 AM Good morning [PERSON_NAME], I have a qu…" at bounding box center [442, 262] width 467 height 238
copy div "[PERSON_NAME] Neutral 12:06 AM Good morning [PERSON_NAME], I have a question: I…"
click at [385, 149] on div "[PERSON_NAME] Neutral 12:06 AM" at bounding box center [443, 158] width 456 height 18
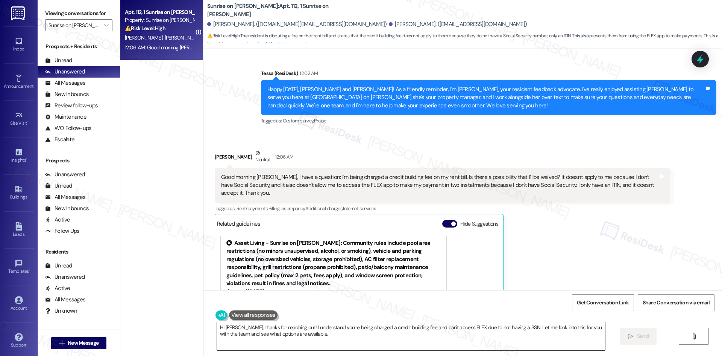
click at [379, 328] on textarea "Hi [PERSON_NAME], thanks for reaching out! I understand you're being charged a …" at bounding box center [411, 336] width 388 height 28
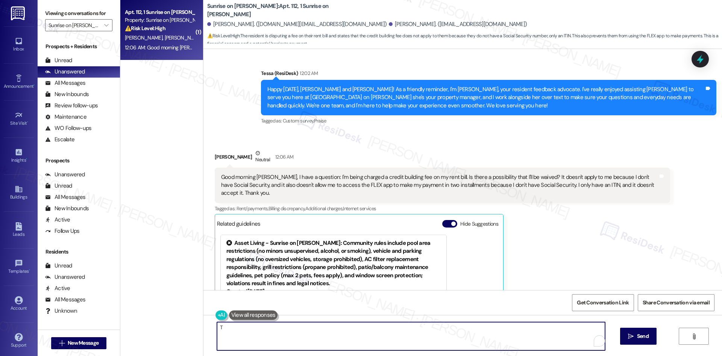
paste textarea "[PERSON_NAME] you for reaching out and for explaining your situation. I’ll chec…"
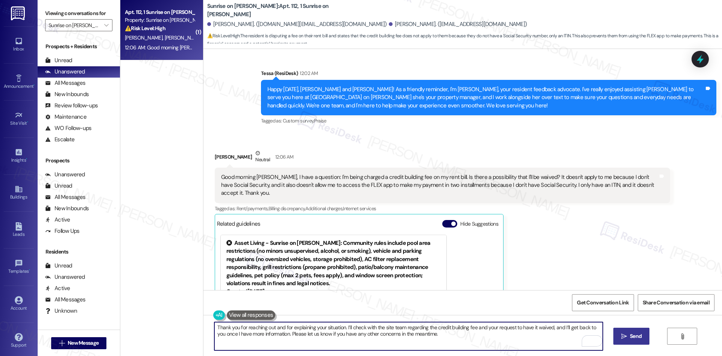
type textarea "Thank you for reaching out and for explaining your situation. I’ll check with t…"
click at [640, 335] on span "Send" at bounding box center [636, 336] width 12 height 8
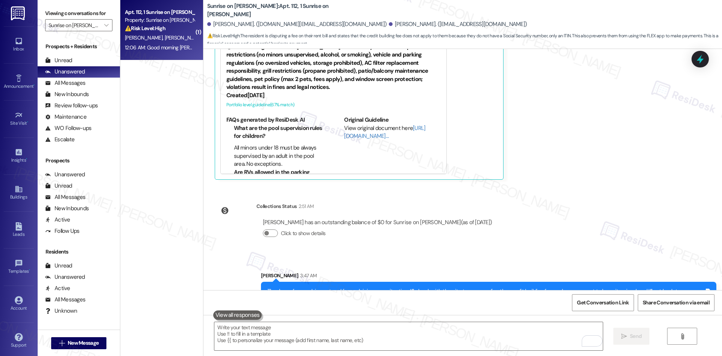
scroll to position [1097, 0]
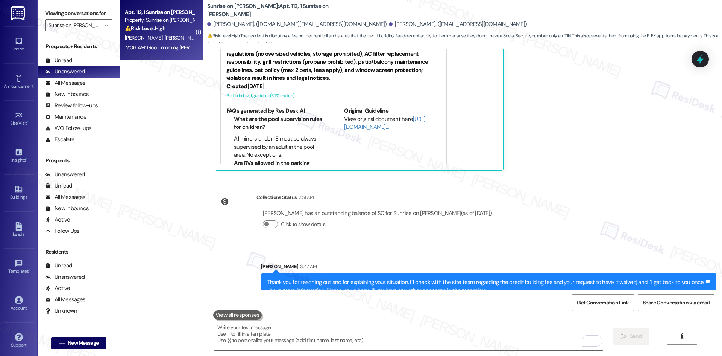
click at [573, 212] on div "Survey, sent via SMS Residesk Automated Survey [DATE] 12:28 AM Hi [PERSON_NAME]…" at bounding box center [463, 169] width 519 height 241
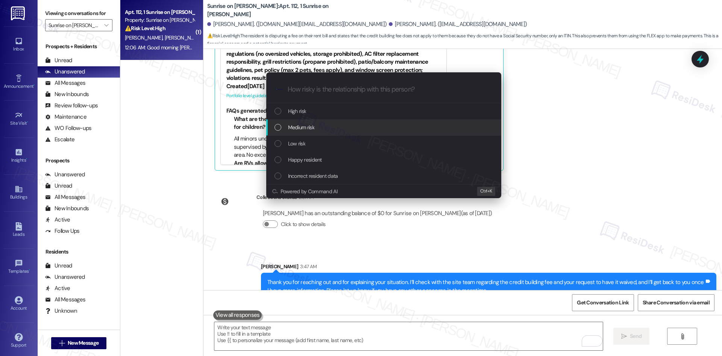
click at [301, 126] on span "Medium risk" at bounding box center [301, 127] width 26 height 8
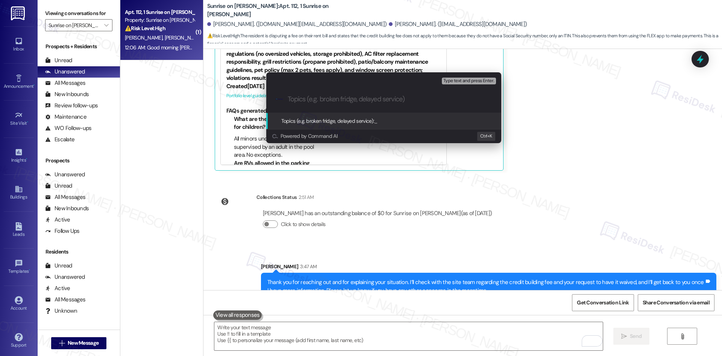
click at [304, 102] on input "Topics (e.g. broken fridge, delayed service)" at bounding box center [390, 99] width 204 height 8
paste input "Credit Building Fee Waiver Request"
type input "Credit Building Fee Waiver Request"
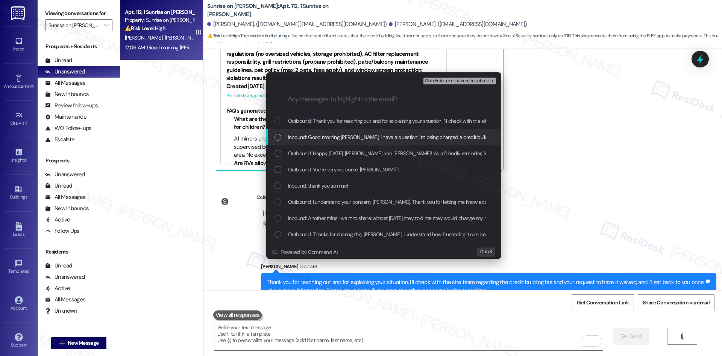
click at [337, 139] on span "Inbound: Good morning [PERSON_NAME], I have a question: I'm being charged a cre…" at bounding box center [718, 137] width 860 height 8
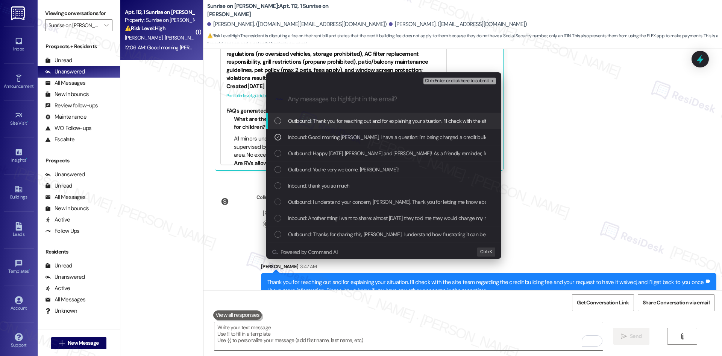
click at [483, 79] on span "Ctrl+Enter or click here to submit" at bounding box center [457, 80] width 64 height 5
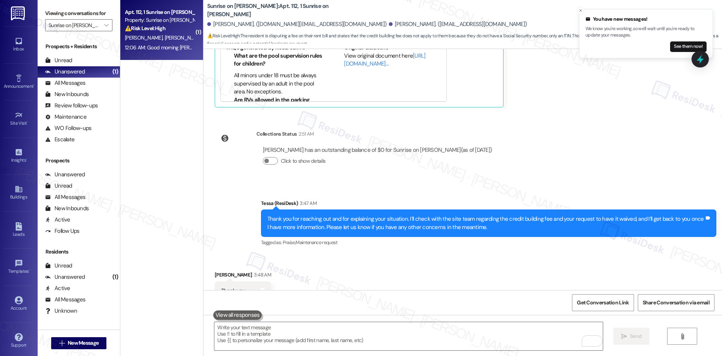
scroll to position [1161, 0]
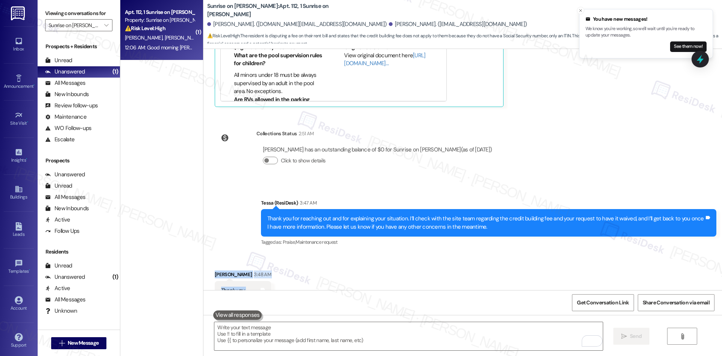
drag, startPoint x: 199, startPoint y: 250, endPoint x: 243, endPoint y: 277, distance: 51.5
click at [251, 277] on div "Received via SMS [PERSON_NAME] 3:48 AM Thank you. Tags and notes" at bounding box center [463, 279] width 519 height 52
copy div "[PERSON_NAME] 3:48 AM Thank you. Tags and notes"
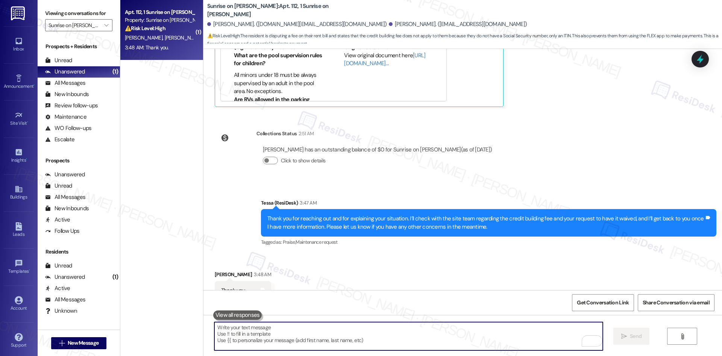
click at [274, 332] on textarea "To enrich screen reader interactions, please activate Accessibility in Grammarl…" at bounding box center [408, 336] width 388 height 28
paste textarea "You’re welcome, [PERSON_NAME]!"
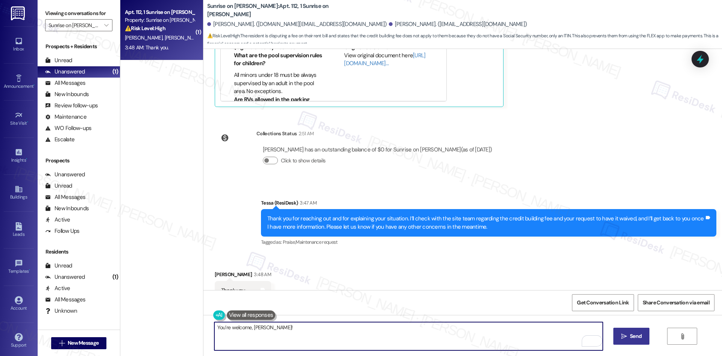
type textarea "You’re welcome, [PERSON_NAME]!"
click at [642, 340] on button " Send" at bounding box center [632, 335] width 36 height 17
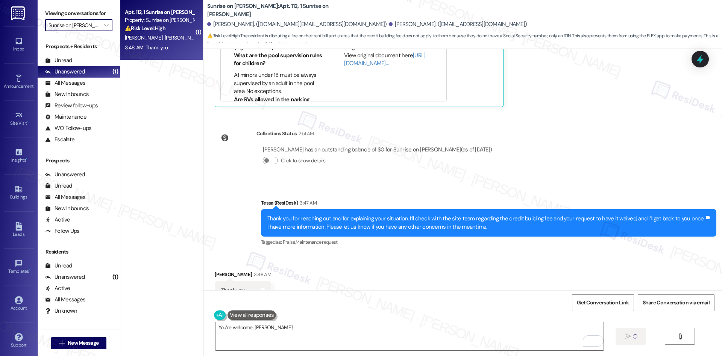
click at [80, 26] on input "Sunrise on Bethany" at bounding box center [75, 25] width 52 height 12
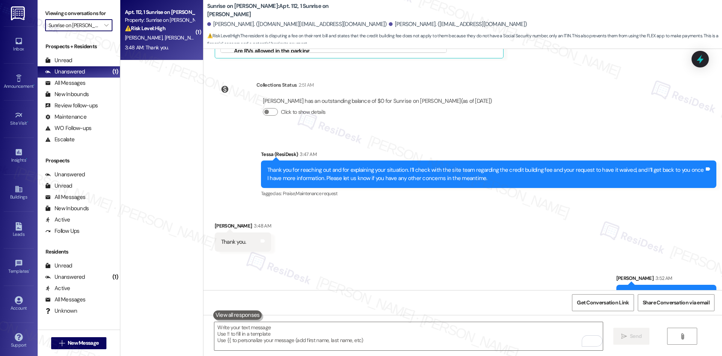
scroll to position [1214, 0]
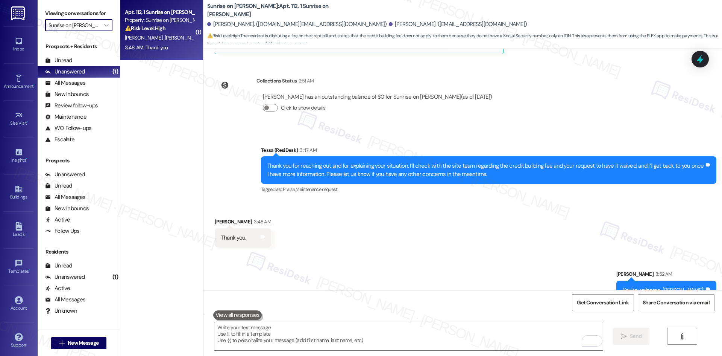
click at [92, 27] on input "Sunrise on Bethany" at bounding box center [75, 25] width 52 height 12
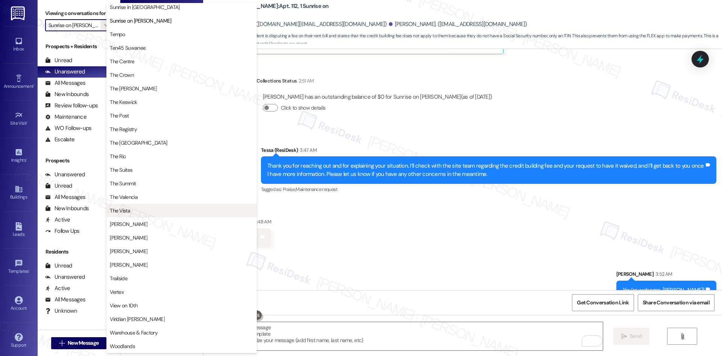
scroll to position [653, 0]
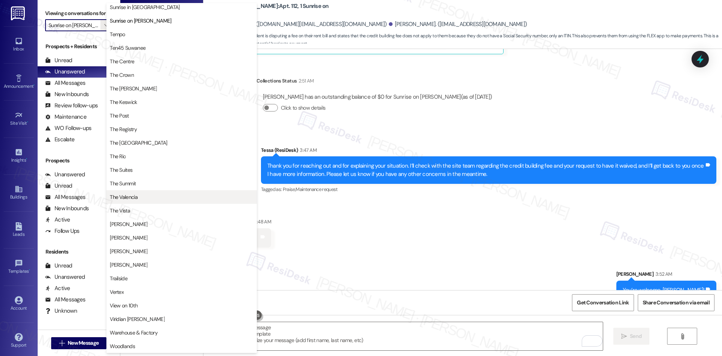
click at [179, 200] on span "The Valencia" at bounding box center [182, 197] width 144 height 8
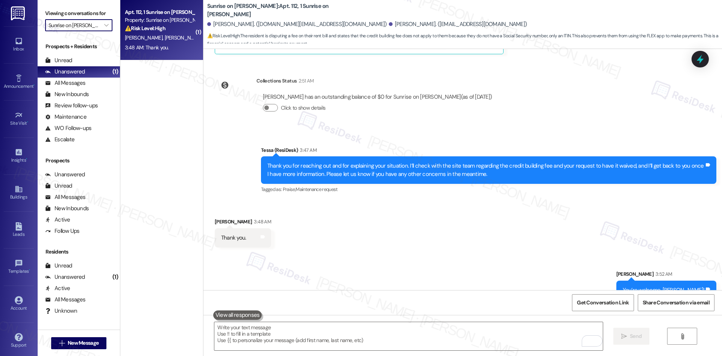
type input "The Valencia"
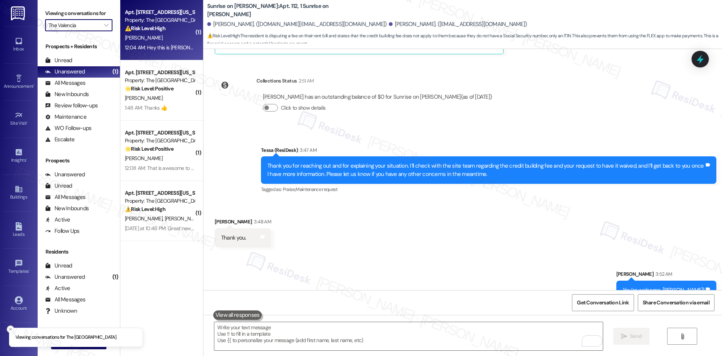
click at [172, 44] on div "12:04 AM: Hey this is Jeff 104, I still haven't been able to pay my rent on the…" at bounding box center [258, 47] width 266 height 7
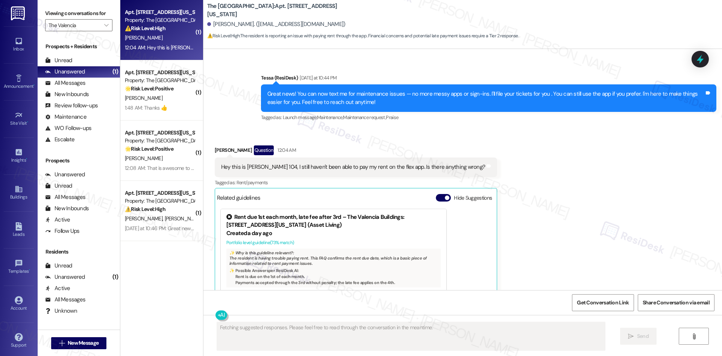
scroll to position [182, 0]
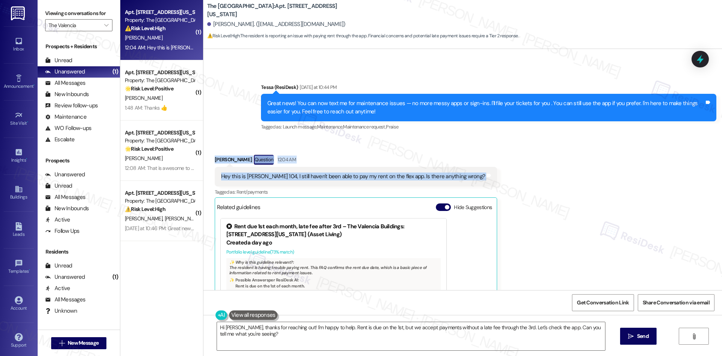
drag, startPoint x: 202, startPoint y: 153, endPoint x: 459, endPoint y: 181, distance: 258.1
click at [459, 181] on div "Received via SMS Jeffrey Johnson Question 12:04 AM Hey this is Jeff 104, I stil…" at bounding box center [463, 251] width 519 height 226
copy div "Jeffrey Johnson Question 12:04 AM Hey this is Jeff 104, I still haven't been ab…"
click at [368, 152] on div "Received via SMS Jeffrey Johnson Question 12:04 AM Hey this is Jeff 104, I stil…" at bounding box center [356, 256] width 294 height 215
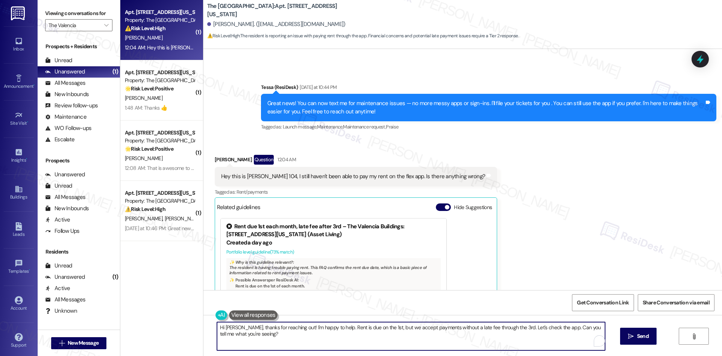
click at [302, 340] on textarea "Hi Jeff, thanks for reaching out! I'm happy to help. Rent is due on the 1st, bu…" at bounding box center [411, 336] width 388 height 28
paste textarea "you for reaching out. I’ll check with the site team regarding the issue with th…"
type textarea "Hi Jeff, thank you for reaching out. I’ll check with the site team regarding th…"
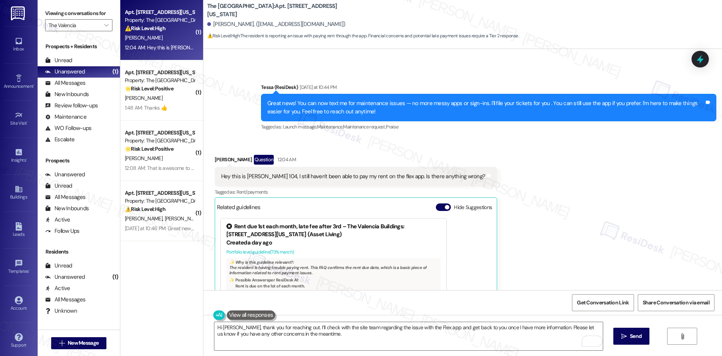
click at [632, 334] on span "Send" at bounding box center [636, 336] width 12 height 8
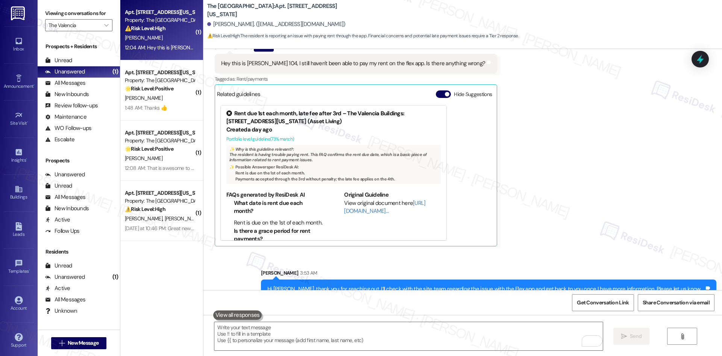
scroll to position [317, 0]
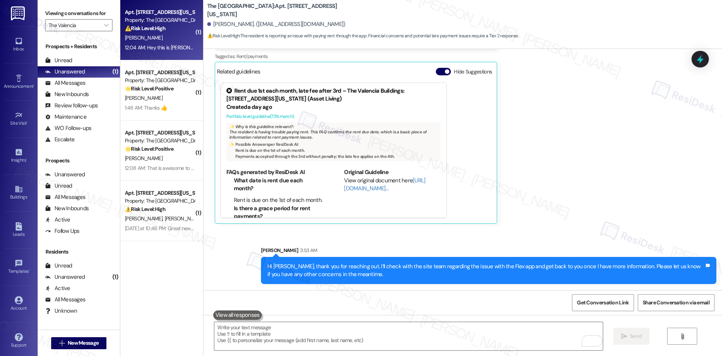
click at [596, 240] on div "Sent via SMS Sarah 3:53 AM Hi Jeff, thank you for reaching out. I’ll check with…" at bounding box center [488, 264] width 467 height 49
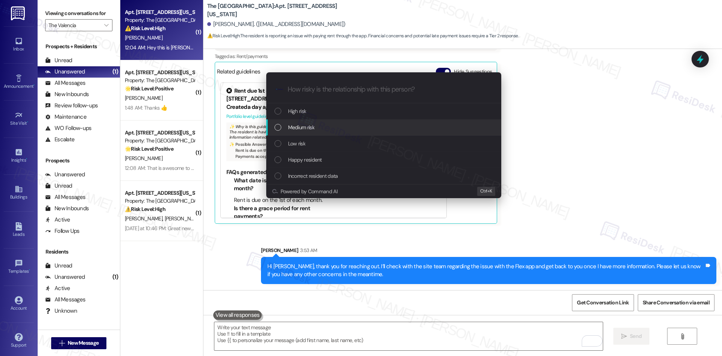
click at [344, 127] on div "Medium risk" at bounding box center [385, 127] width 220 height 8
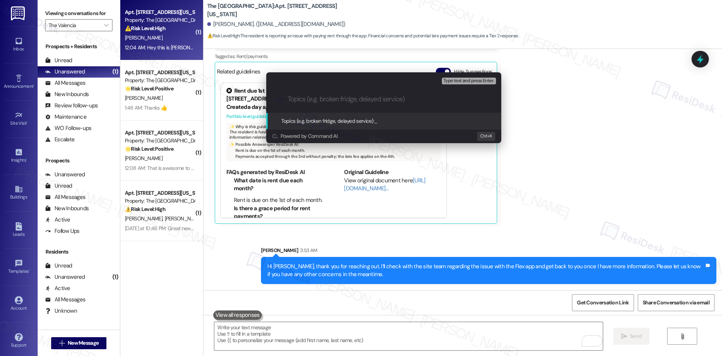
click at [349, 96] on input "Topics (e.g. broken fridge, delayed service)" at bounding box center [390, 99] width 204 height 8
paste input "Issue Paying Rent via Flex App"
type input "Issue Paying Rent via Flex App"
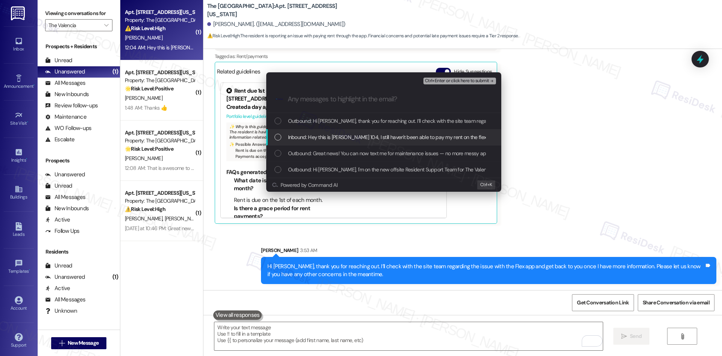
click at [340, 133] on span "Inbound: Hey this is Jeff 104, I still haven't been able to pay my rent on the …" at bounding box center [420, 137] width 264 height 8
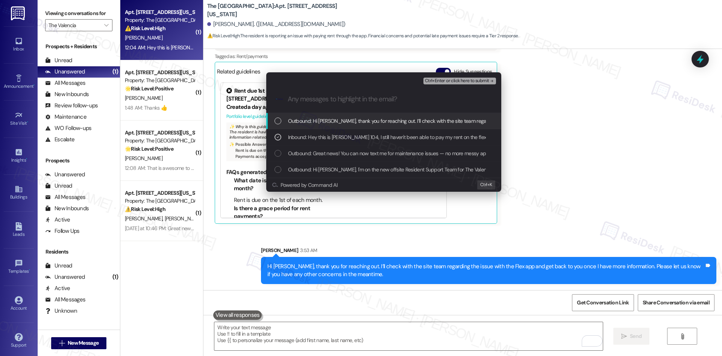
click at [467, 80] on span "Ctrl+Enter or click here to submit" at bounding box center [457, 80] width 64 height 5
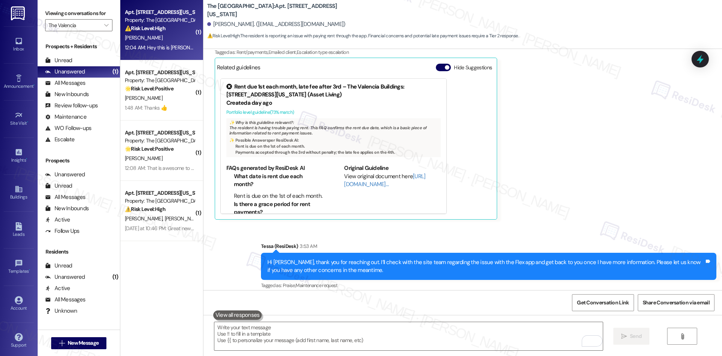
scroll to position [328, 0]
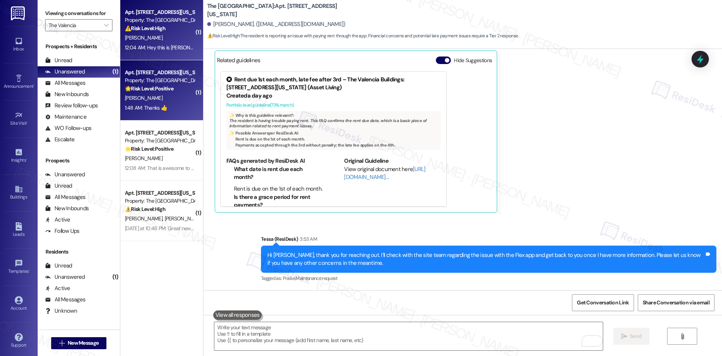
click at [159, 98] on div "M. Quintero" at bounding box center [159, 97] width 71 height 9
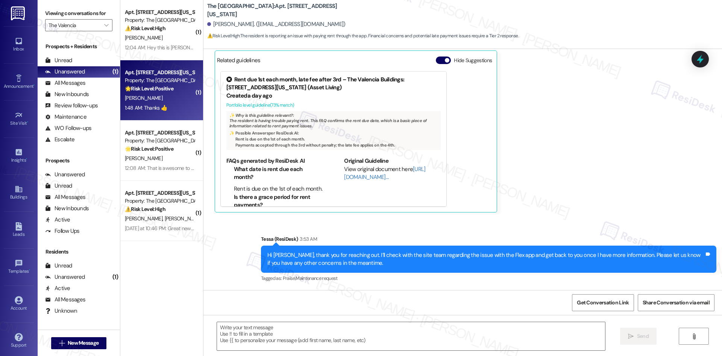
type textarea "Fetching suggested responses. Please feel free to read through the conversation…"
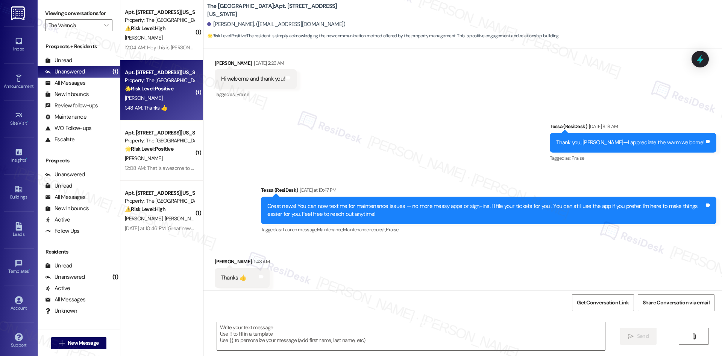
scroll to position [152, 0]
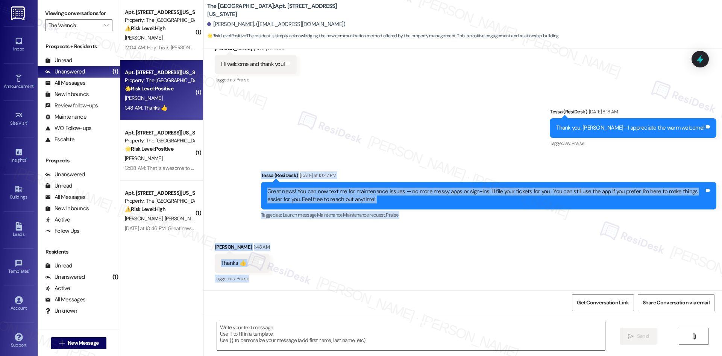
drag, startPoint x: 244, startPoint y: 172, endPoint x: 331, endPoint y: 278, distance: 137.4
click at [331, 278] on div "Lease started May 10, 2025 at 8:00 AM Announcement, sent via SMS Tessa (ResiDes…" at bounding box center [463, 169] width 519 height 241
click at [222, 167] on div "Sent via SMS Tessa (ResiDesk) Aug 29, 2025 at 8:18 AM Thank you, Malaquias—I ap…" at bounding box center [463, 158] width 519 height 135
drag, startPoint x: 231, startPoint y: 165, endPoint x: 290, endPoint y: 264, distance: 114.9
click at [290, 264] on div "Lease started May 10, 2025 at 8:00 AM Announcement, sent via SMS Tessa (ResiDes…" at bounding box center [463, 169] width 519 height 241
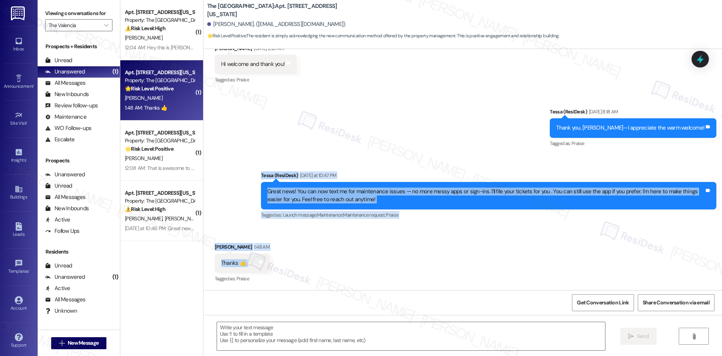
copy div "Tessa (ResiDesk) Yesterday at 10:47 PM Great news! You can now text me for main…"
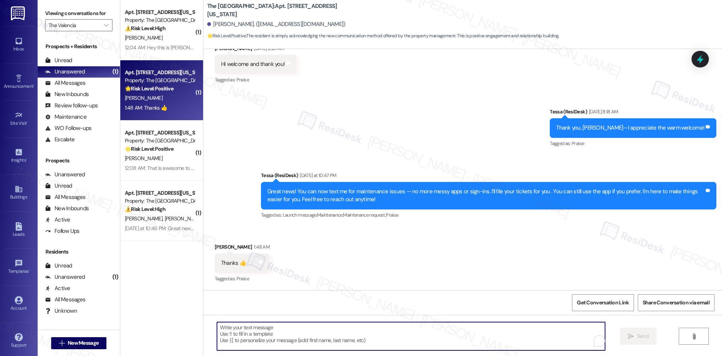
click at [356, 327] on textarea "To enrich screen reader interactions, please activate Accessibility in Grammarl…" at bounding box center [411, 336] width 388 height 28
paste textarea "You’re welcome, Malaquias!"
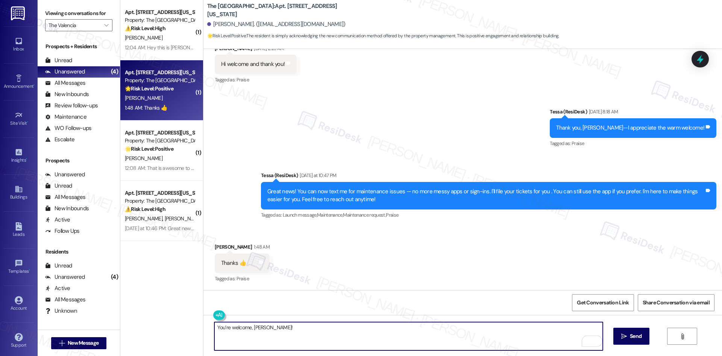
type textarea "You’re welcome, Malaquias!"
click at [626, 333] on span " Send" at bounding box center [632, 336] width 24 height 8
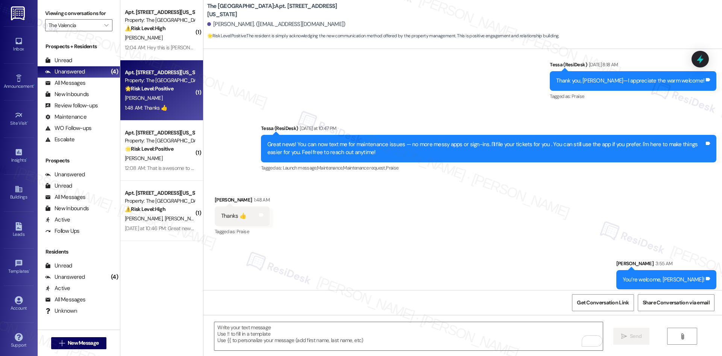
scroll to position [204, 0]
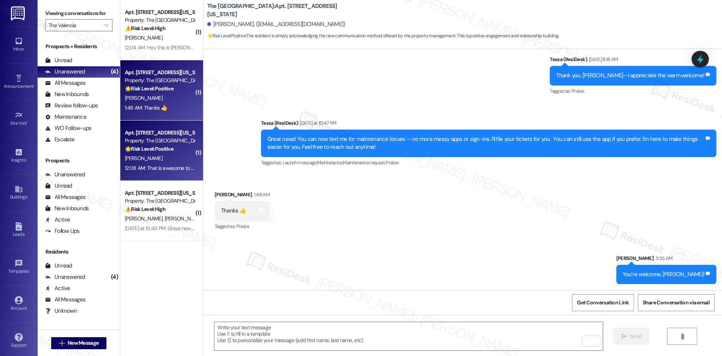
click at [160, 161] on div "B. Skinner" at bounding box center [159, 158] width 71 height 9
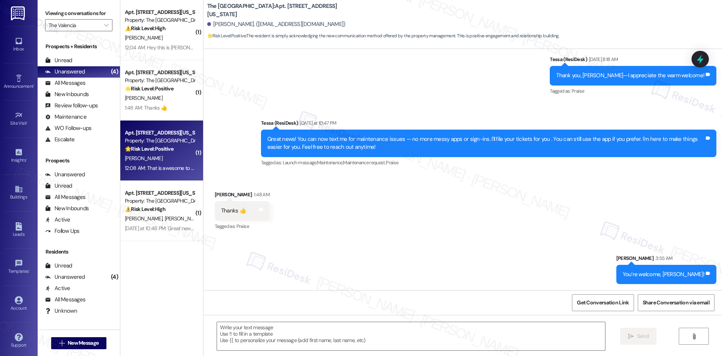
type textarea "Fetching suggested responses. Please feel free to read through the conversation…"
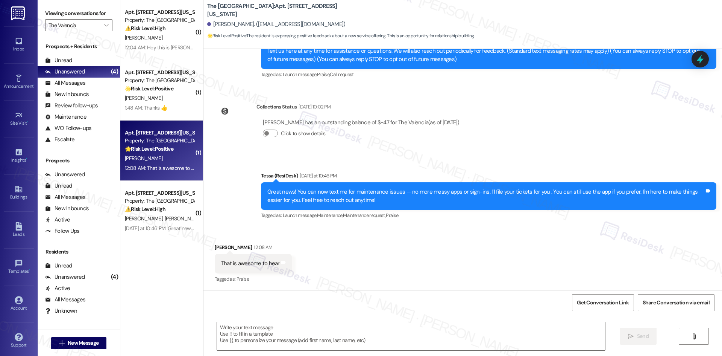
scroll to position [94, 0]
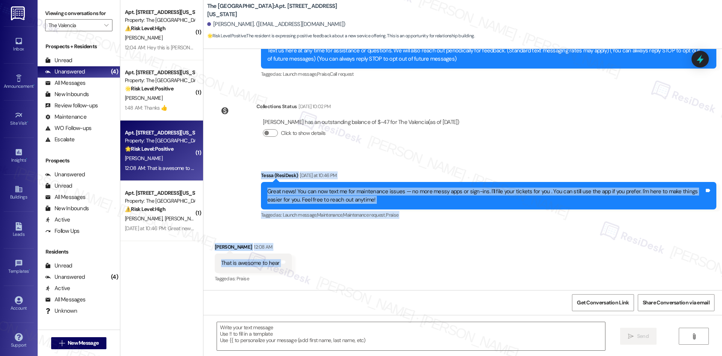
drag, startPoint x: 230, startPoint y: 179, endPoint x: 297, endPoint y: 260, distance: 105.3
click at [297, 260] on div "Lease started Mar 01, 2025 at 8:00 AM Announcement, sent via SMS Tessa (ResiDes…" at bounding box center [463, 169] width 519 height 241
copy div "Tessa (ResiDesk) Yesterday at 10:46 PM Great news! You can now text me for main…"
click at [367, 262] on div "Received via SMS Bessie Skinner 12:08 AM That is awesome to hear Tags and notes…" at bounding box center [463, 258] width 519 height 64
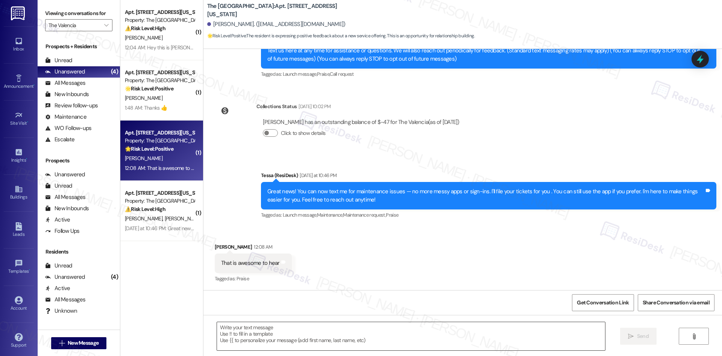
click at [353, 341] on textarea at bounding box center [411, 336] width 388 height 28
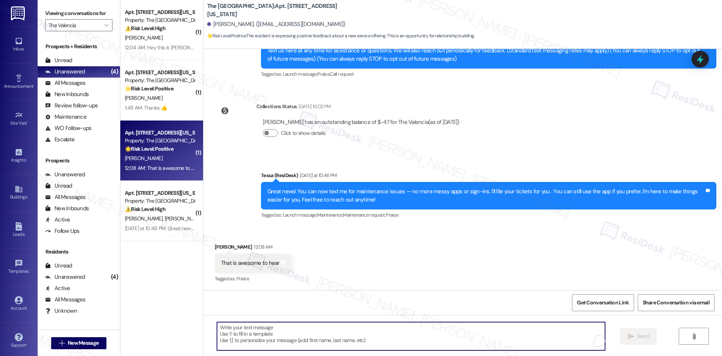
paste textarea "Thank you, Bessie!"
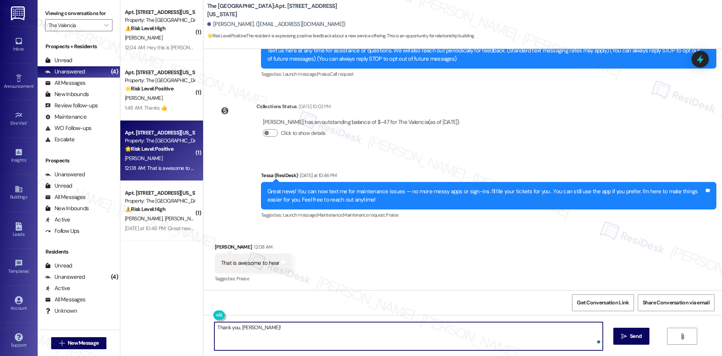
type textarea "Thank you, Bessie!"
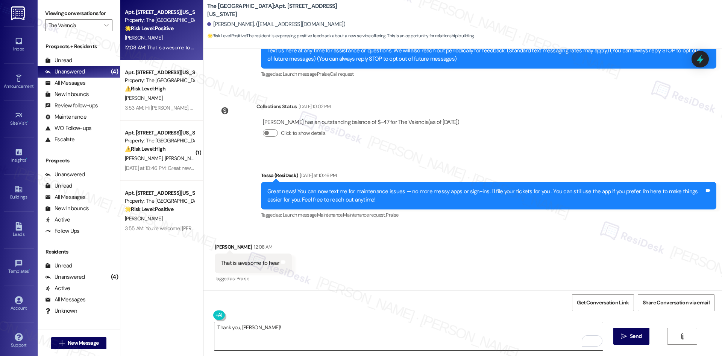
click at [273, 334] on textarea "Thank you, Bessie!" at bounding box center [408, 336] width 388 height 28
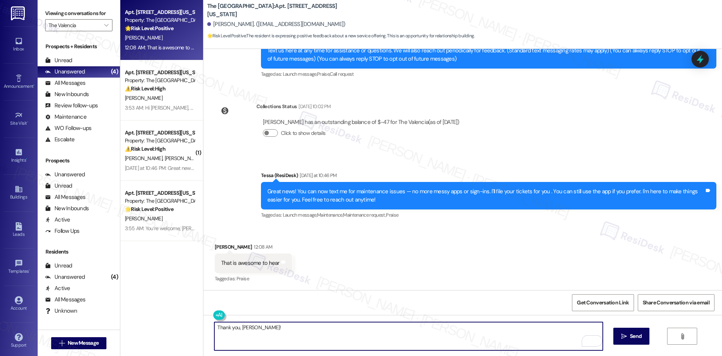
click at [214, 328] on textarea "Thank you, Bessie!" at bounding box center [408, 336] width 388 height 28
paste textarea "I’m glad you’re excited about it"
click at [436, 340] on textarea "I’m glad you’re excited about it. Thank you, Bessie!" at bounding box center [408, 336] width 388 height 28
type textarea "I’m glad you’re excited about it. Thank you, Bessie!"
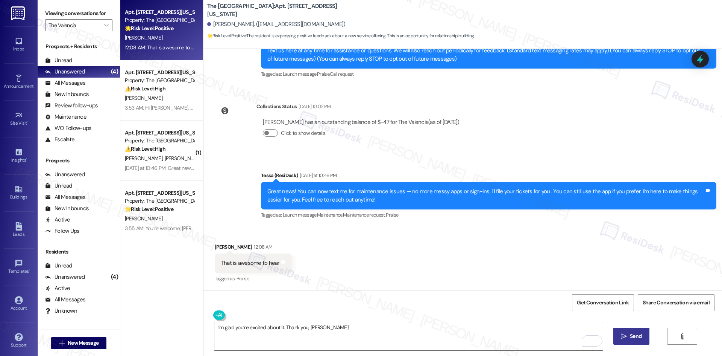
click at [625, 338] on icon "" at bounding box center [625, 336] width 6 height 6
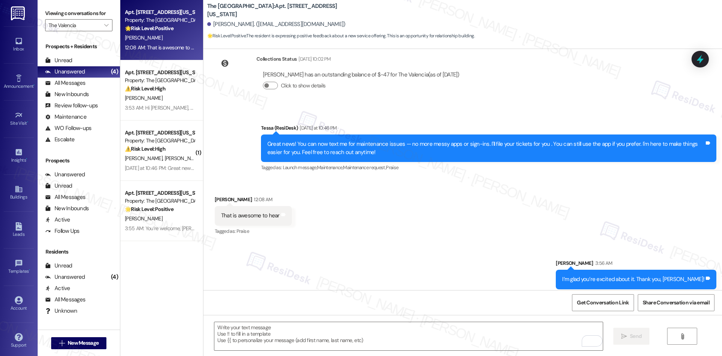
scroll to position [146, 0]
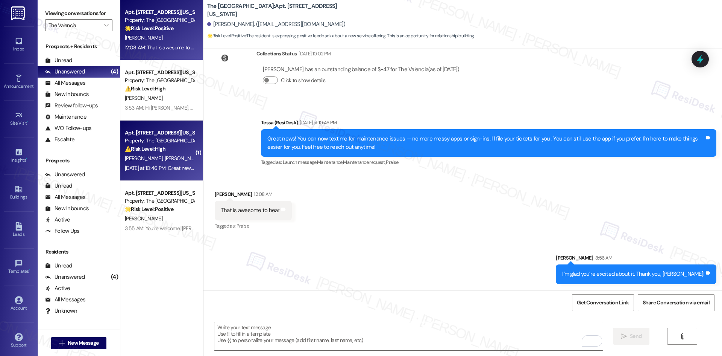
click at [136, 158] on span "D. Angulo" at bounding box center [145, 158] width 40 height 7
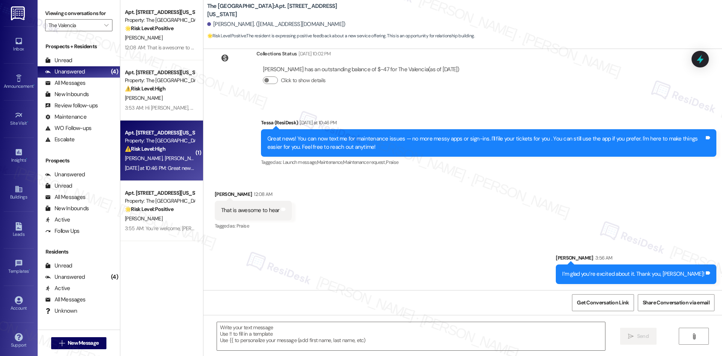
type textarea "Fetching suggested responses. Please feel free to read through the conversation…"
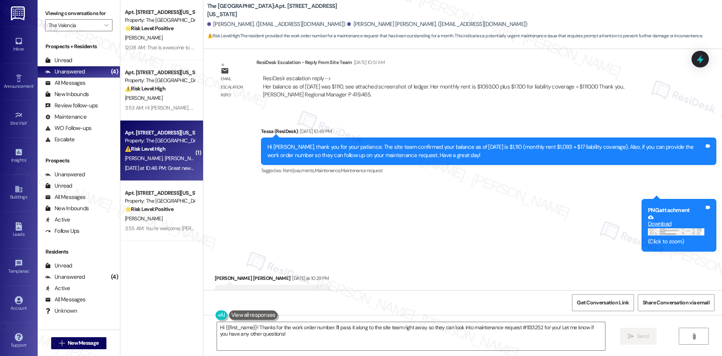
scroll to position [1424, 0]
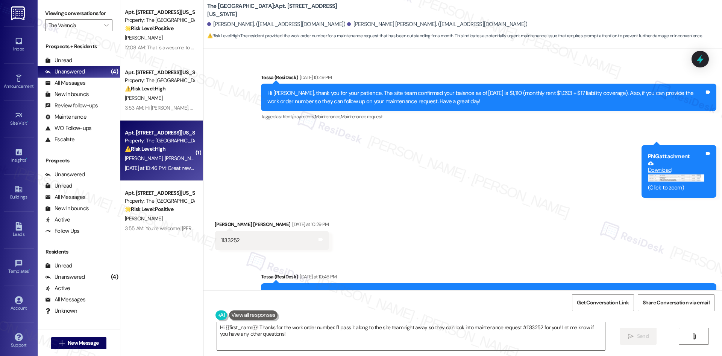
click at [670, 179] on button "Zoom image" at bounding box center [676, 178] width 56 height 8
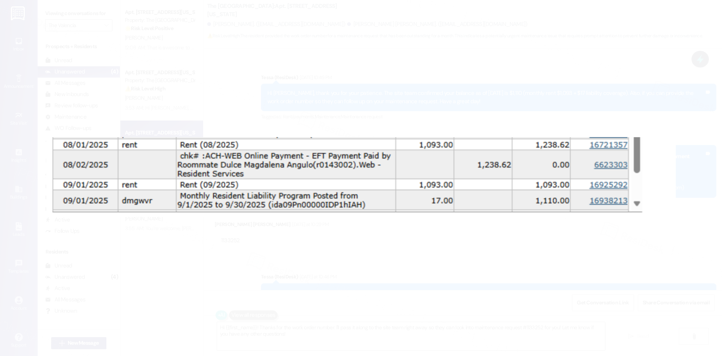
click at [672, 257] on button "Unzoom image" at bounding box center [361, 178] width 722 height 356
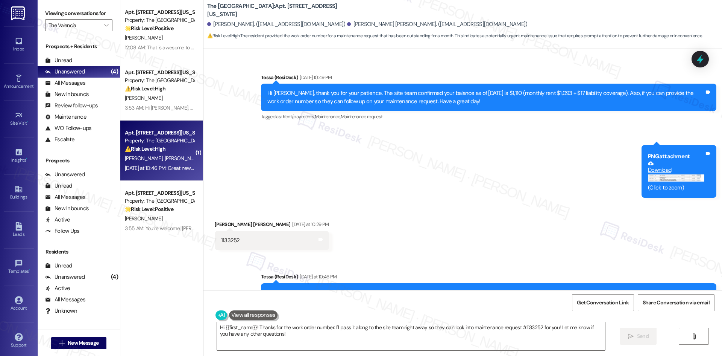
click at [690, 177] on button "Zoom image" at bounding box center [676, 178] width 56 height 8
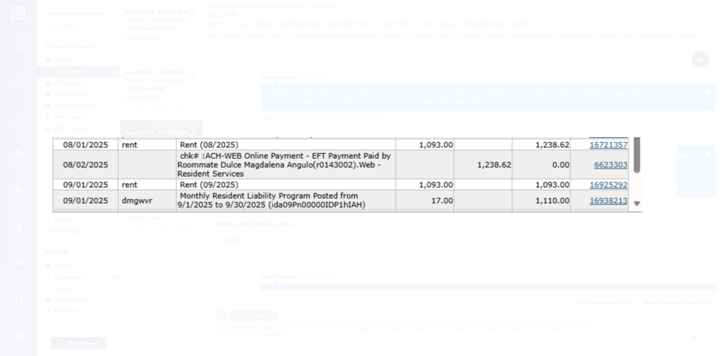
click at [461, 236] on button "Unzoom image" at bounding box center [361, 178] width 722 height 356
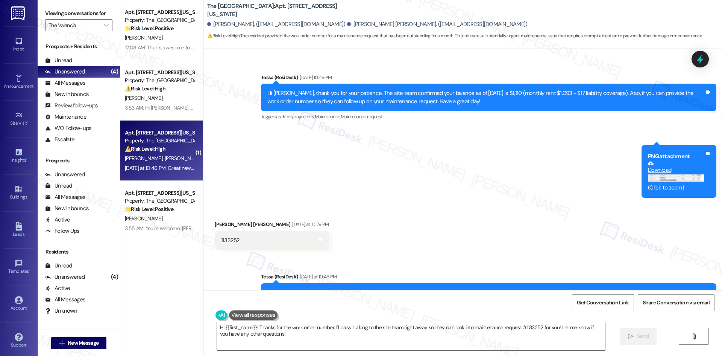
click at [444, 224] on div "Received via SMS Dulce Magdalena Angulo Yesterday at 10:29 PM 1133252 Tags and …" at bounding box center [463, 229] width 519 height 52
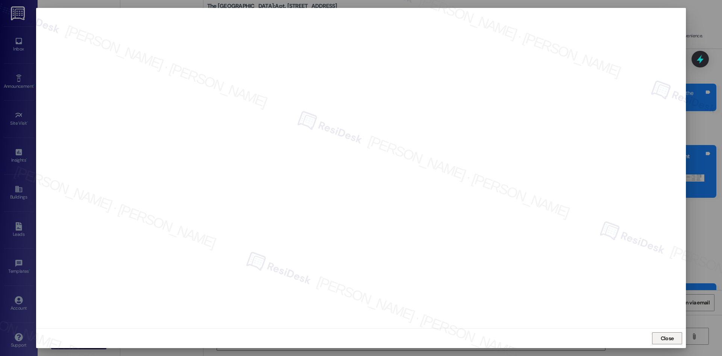
click at [668, 339] on span "Close" at bounding box center [667, 338] width 13 height 8
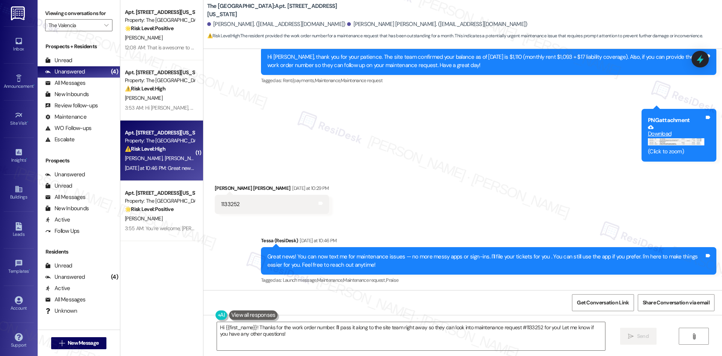
scroll to position [1461, 0]
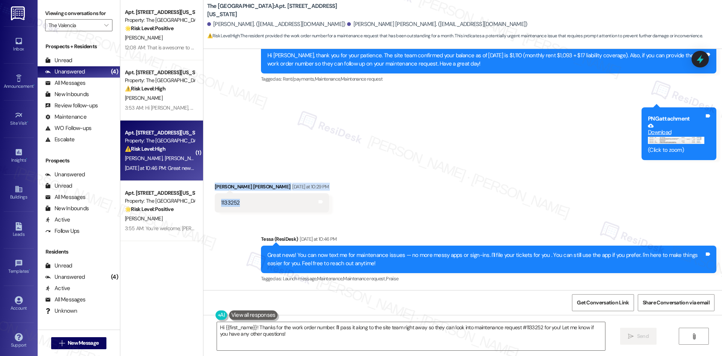
drag, startPoint x: 208, startPoint y: 185, endPoint x: 254, endPoint y: 204, distance: 49.4
click at [254, 204] on div "Received via SMS Dulce Magdalena Angulo Yesterday at 10:29 PM 1133252 Tags and …" at bounding box center [272, 197] width 126 height 41
copy div "Dulce Magdalena Angulo Yesterday at 10:29 PM 1133252"
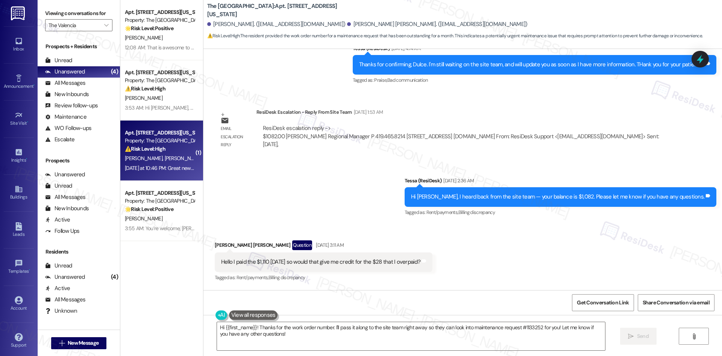
scroll to position [483, 0]
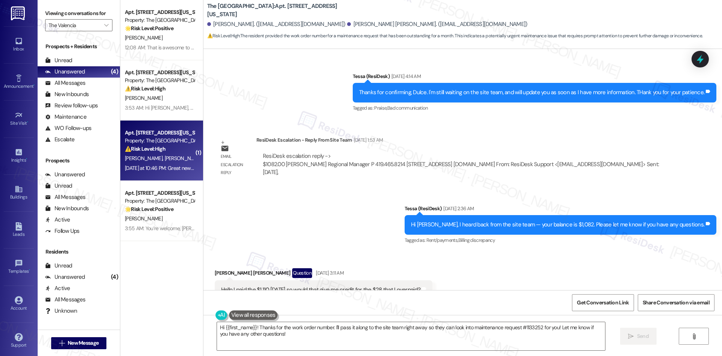
drag, startPoint x: 311, startPoint y: 96, endPoint x: 468, endPoint y: 257, distance: 225.1
click at [467, 258] on div "Lease started May 08, 2025 at 8:00 AM Announcement, sent via SMS Tessa (ResiDes…" at bounding box center [463, 169] width 519 height 241
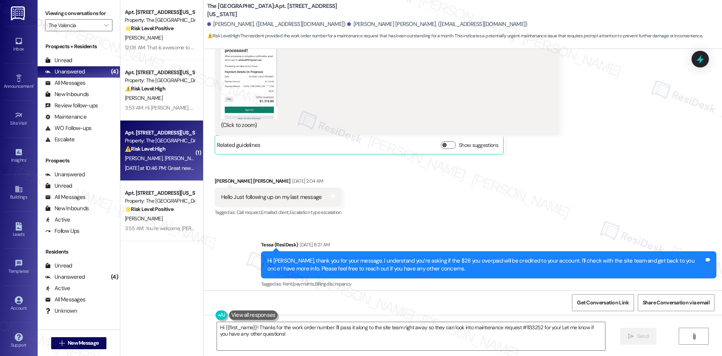
scroll to position [972, 0]
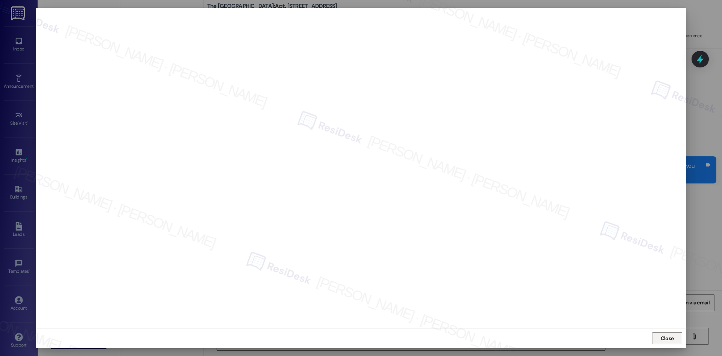
click at [670, 337] on span "Close" at bounding box center [667, 338] width 13 height 8
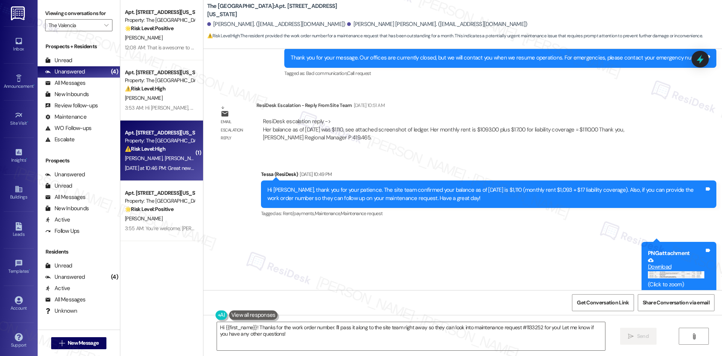
scroll to position [1461, 0]
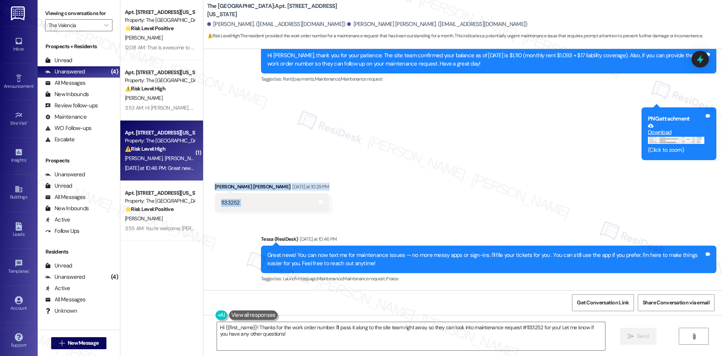
drag, startPoint x: 224, startPoint y: 187, endPoint x: 334, endPoint y: 207, distance: 111.5
click at [334, 207] on div "Received via SMS Dulce Magdalena Angulo Yesterday at 10:29 PM 1133252 Tags and …" at bounding box center [463, 192] width 519 height 52
copy div "Dulce Magdalena Angulo Yesterday at 10:29 PM 1133252 Tags and notes Announcemen…"
click at [430, 194] on div "Received via SMS Dulce Magdalena Angulo Yesterday at 10:29 PM 1133252 Tags and …" at bounding box center [463, 192] width 519 height 52
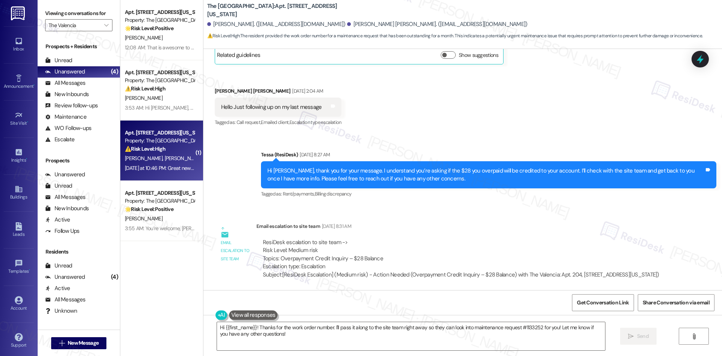
scroll to position [972, 0]
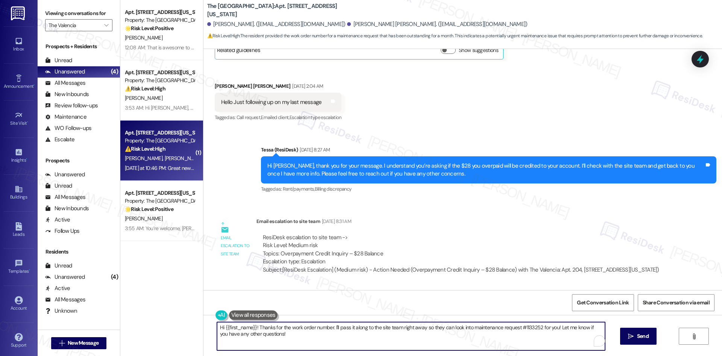
drag, startPoint x: 281, startPoint y: 342, endPoint x: 206, endPoint y: 325, distance: 77.7
click at [206, 325] on div "Hi {{first_name}}! Thanks for the work order number. I'll pass it along to the …" at bounding box center [463, 343] width 519 height 56
paste textarea "Dulce, thank you for sharing work order #1133252. Since it’s for your AC, could…"
type textarea "Hi Dulce, thank you for sharing work order #1133252. Since it’s for your AC, co…"
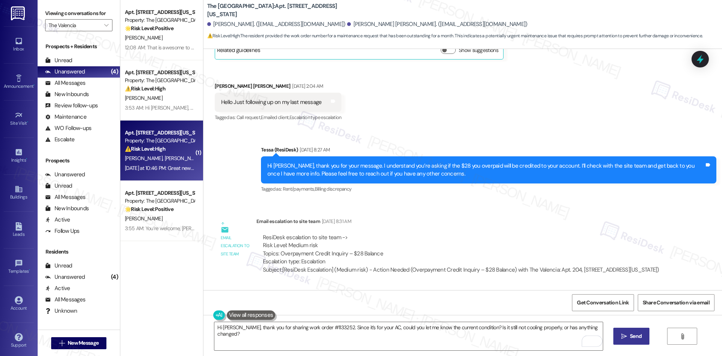
click at [618, 339] on button " Send" at bounding box center [632, 335] width 36 height 17
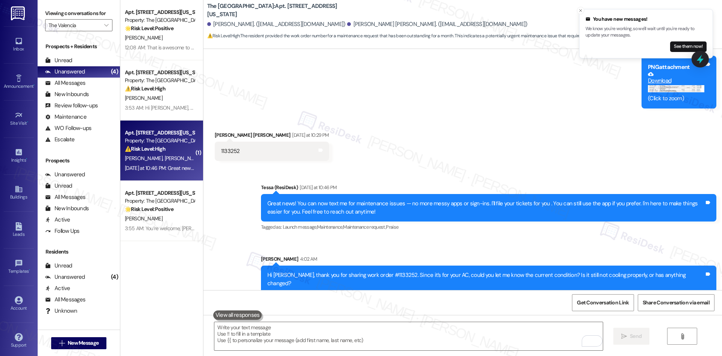
scroll to position [1514, 0]
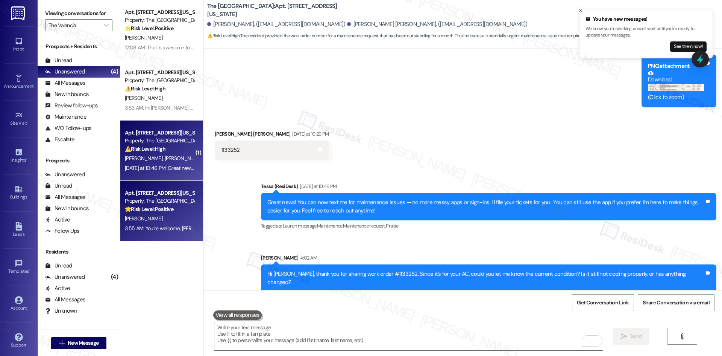
click at [155, 210] on strong "🌟 Risk Level: Positive" at bounding box center [149, 208] width 49 height 7
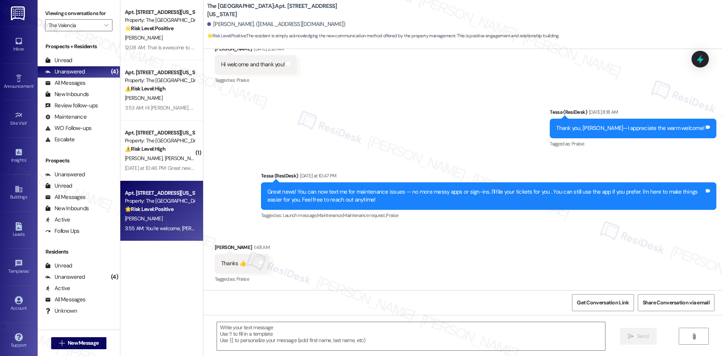
type textarea "Fetching suggested responses. Please feel free to read through the conversation…"
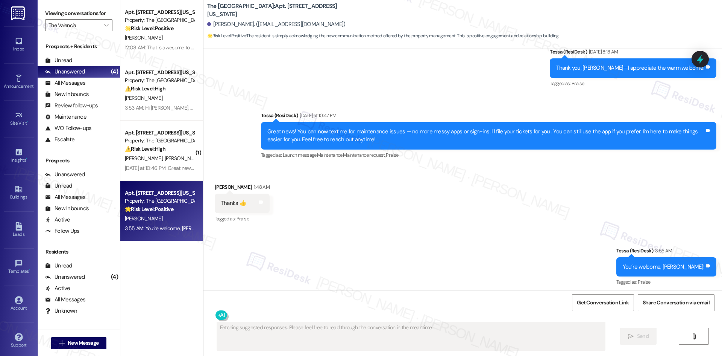
scroll to position [215, 0]
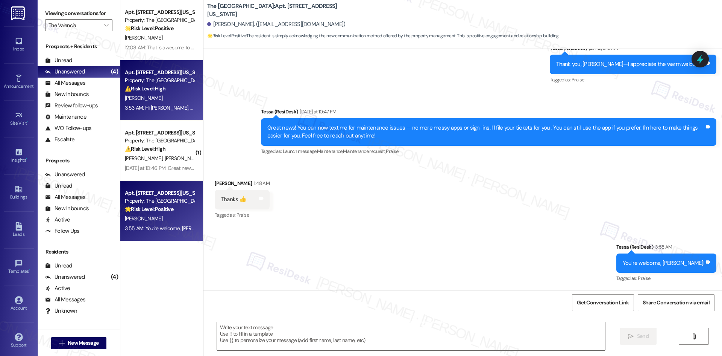
click at [157, 100] on div "J. Johnson" at bounding box center [159, 97] width 71 height 9
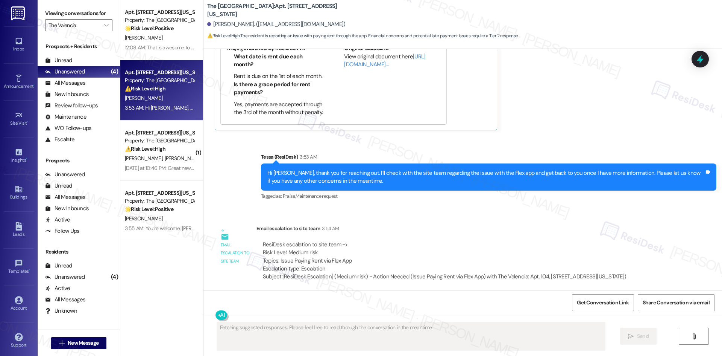
scroll to position [413, 0]
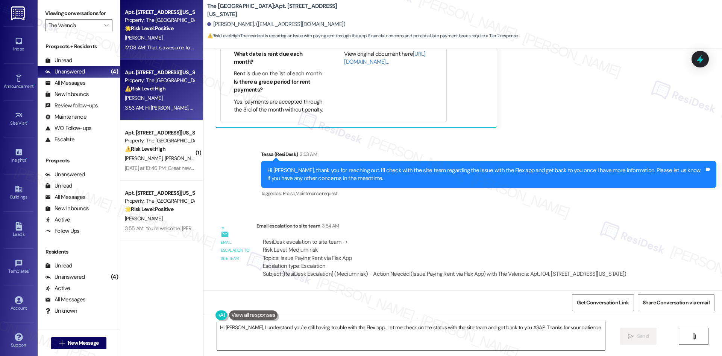
type textarea "Hi Jeff, I understand you're still having trouble with the Flex app. Let me che…"
click at [166, 38] on div "B. Skinner" at bounding box center [159, 37] width 71 height 9
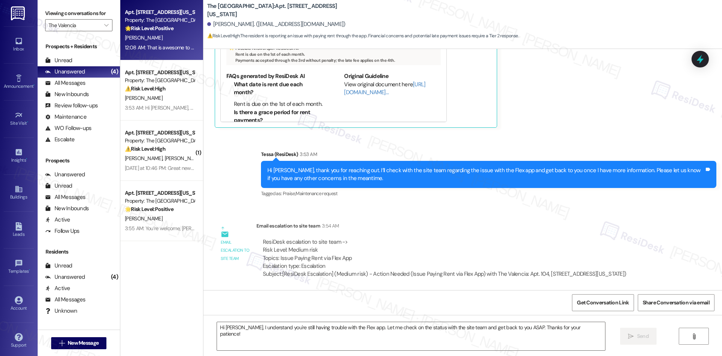
type textarea "Fetching suggested responses. Please feel free to read through the conversation…"
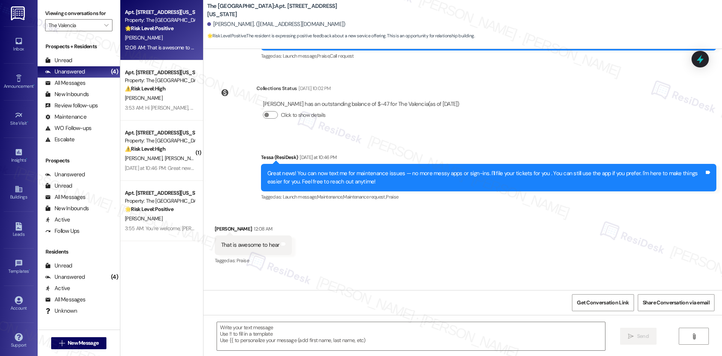
scroll to position [157, 0]
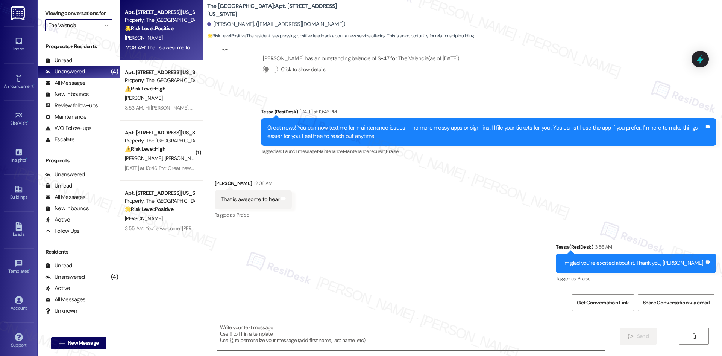
click at [81, 29] on input "The Valencia" at bounding box center [75, 25] width 52 height 12
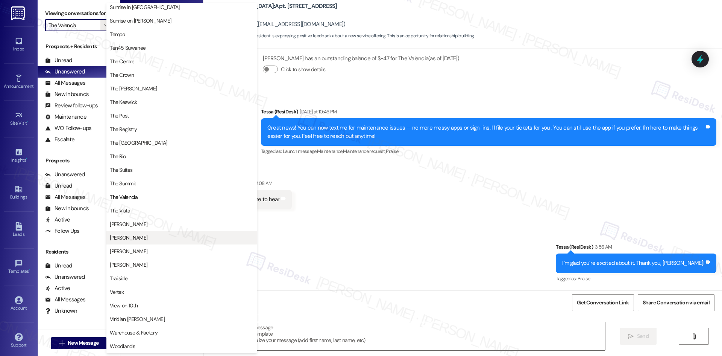
scroll to position [653, 0]
click at [152, 19] on span "Sunrise on Bethany" at bounding box center [140, 21] width 61 height 8
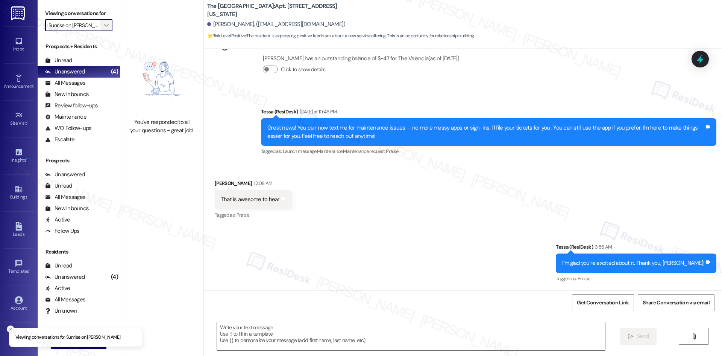
click at [100, 23] on button "" at bounding box center [106, 25] width 12 height 12
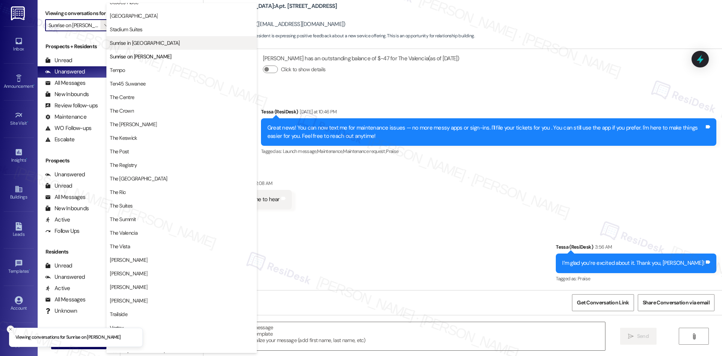
scroll to position [616, 0]
click at [159, 44] on span "Sunrise in Chandler" at bounding box center [182, 45] width 144 height 8
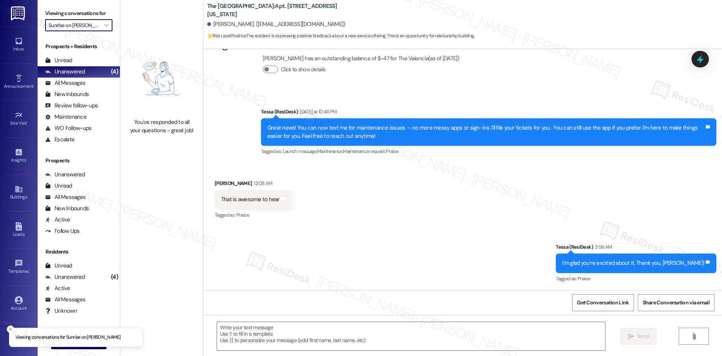
type input "Sunrise in Chandler"
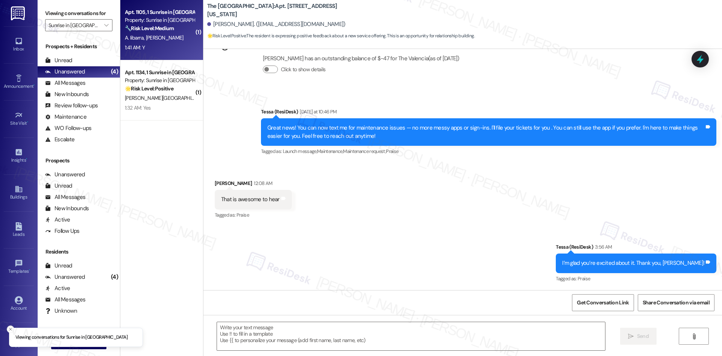
click at [163, 42] on div "A. Iibarra R. Griggs" at bounding box center [159, 37] width 71 height 9
type textarea "Fetching suggested responses. Please feel free to read through the conversation…"
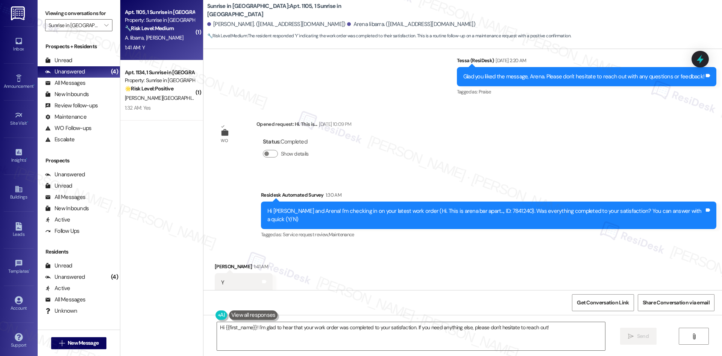
scroll to position [327, 0]
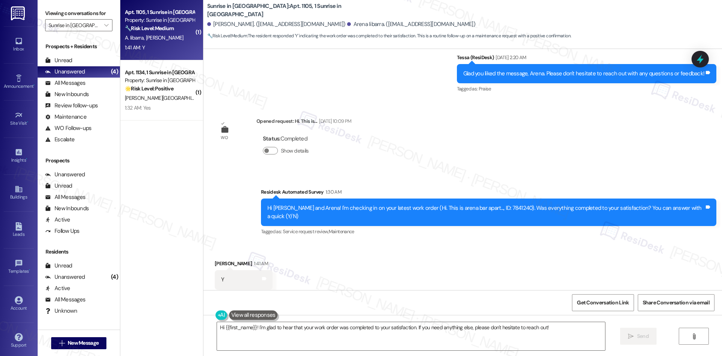
click at [369, 182] on div "Survey, sent via SMS Residesk Automated Survey 1:30 AM Hi Robert and Arena! I'm…" at bounding box center [488, 212] width 467 height 60
click at [325, 336] on textarea "Hi {{first_name}}! I'm glad to hear that your work order was completed to your …" at bounding box center [411, 336] width 388 height 28
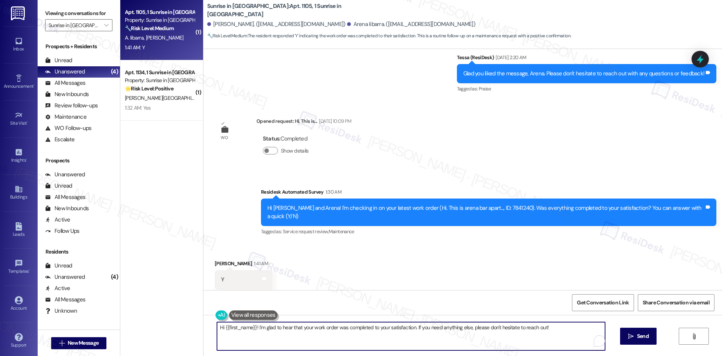
paste textarea "Thank you for confirming! I’m glad to hear everything was completed to your sat…"
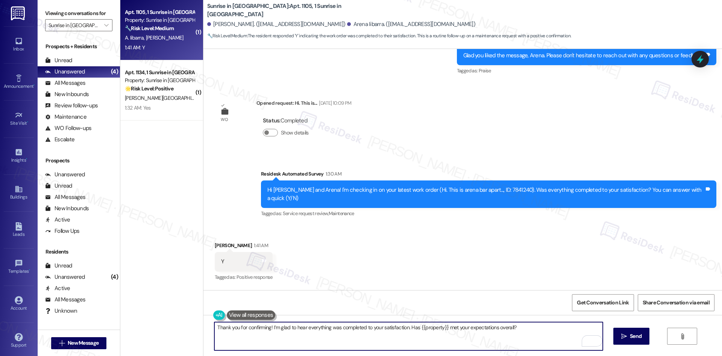
scroll to position [397, 0]
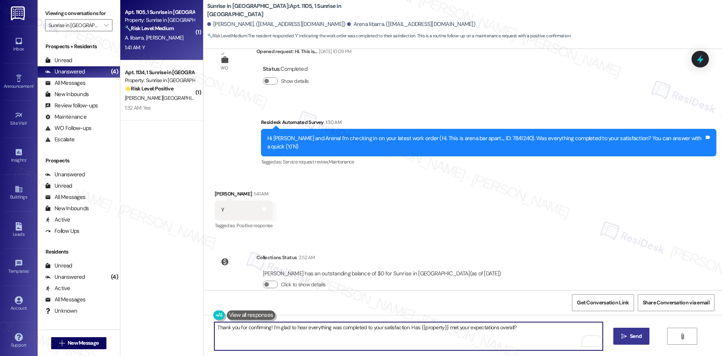
type textarea "Thank you for confirming! I’m glad to hear everything was completed to your sat…"
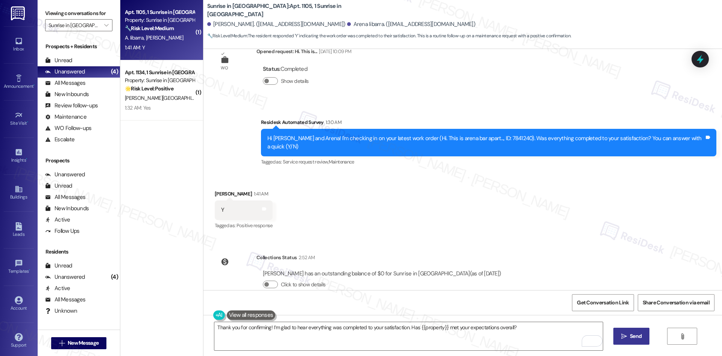
click at [629, 337] on span "Send" at bounding box center [636, 336] width 15 height 8
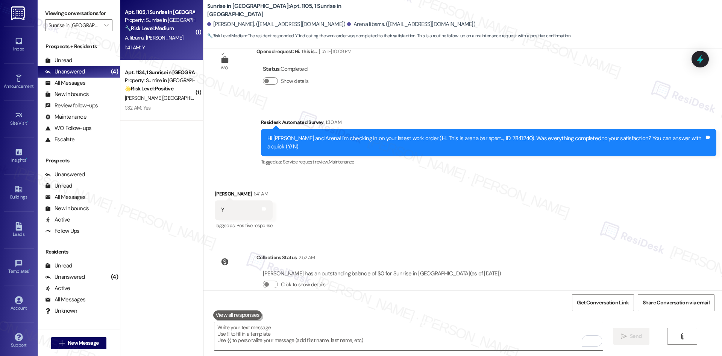
type textarea "Fetching suggested responses. Please feel free to read through the conversation…"
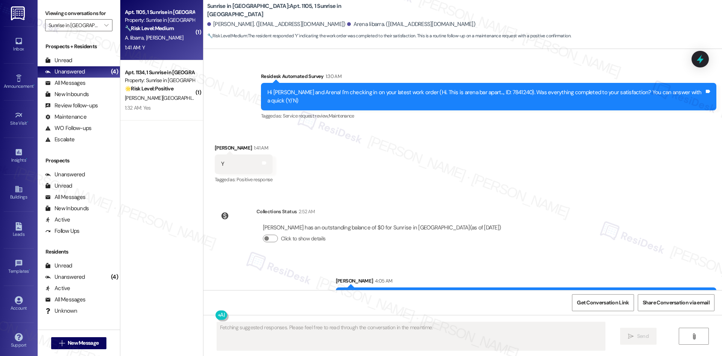
scroll to position [450, 0]
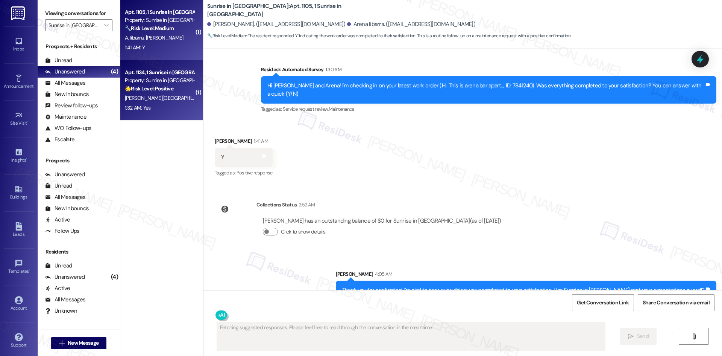
click at [252, 98] on span "C. Gamez" at bounding box center [271, 97] width 38 height 7
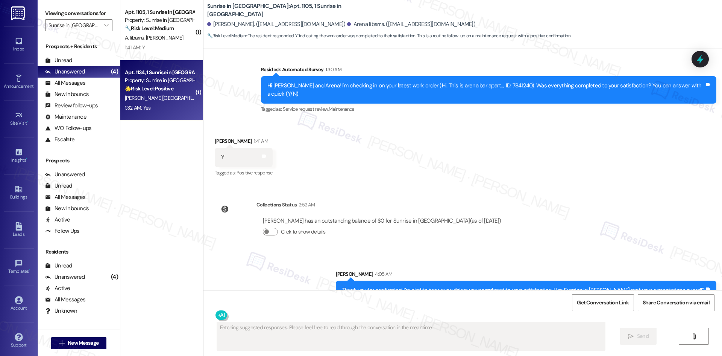
scroll to position [29, 0]
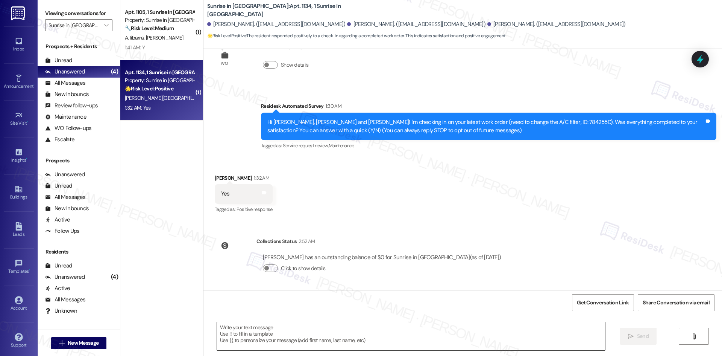
click at [456, 339] on textarea at bounding box center [411, 336] width 388 height 28
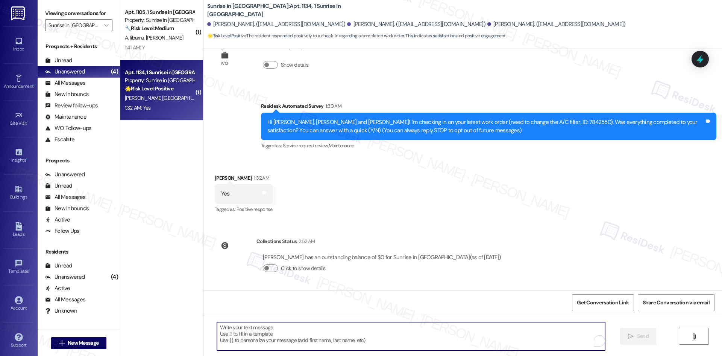
paste textarea "Thank you for confirming! I’m glad to hear everything was completed to your sat…"
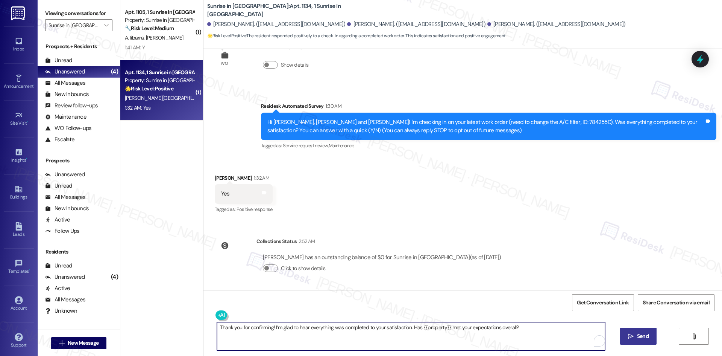
type textarea "Thank you for confirming! I’m glad to hear everything was completed to your sat…"
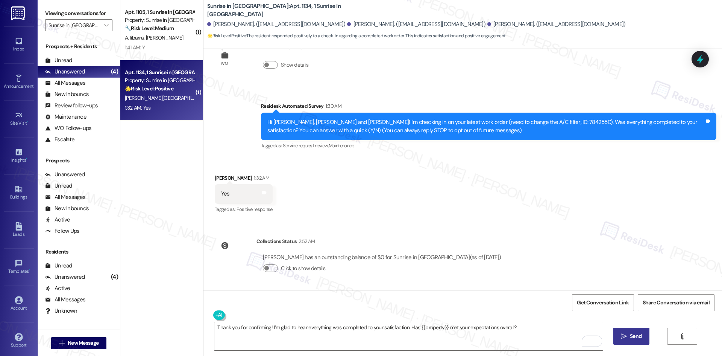
click at [637, 334] on span "Send" at bounding box center [636, 336] width 12 height 8
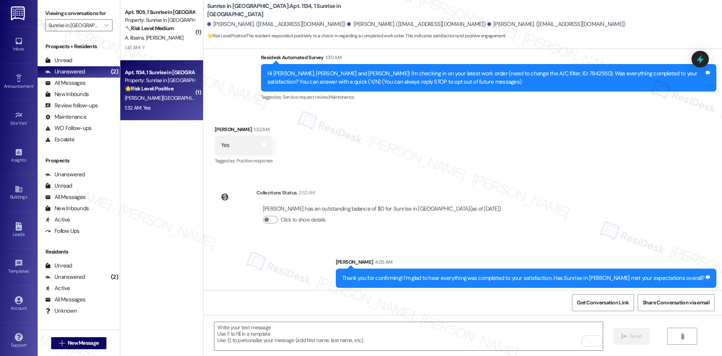
scroll to position [81, 0]
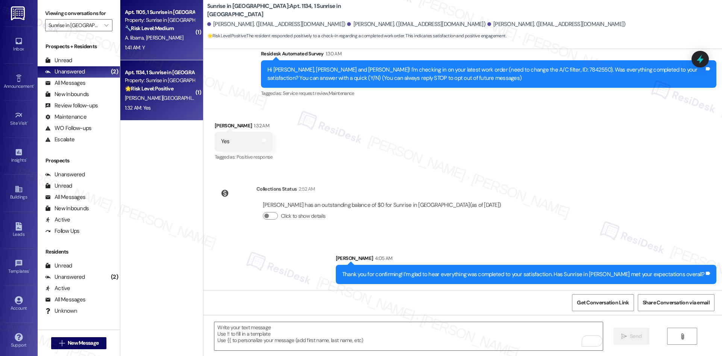
click at [146, 30] on strong "🔧 Risk Level: Medium" at bounding box center [149, 28] width 49 height 7
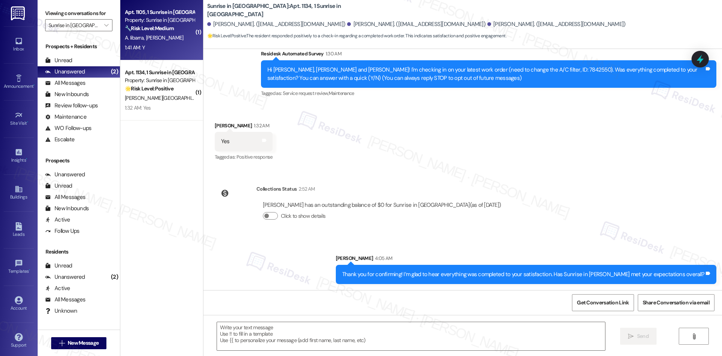
type textarea "Fetching suggested responses. Please feel free to read through the conversation…"
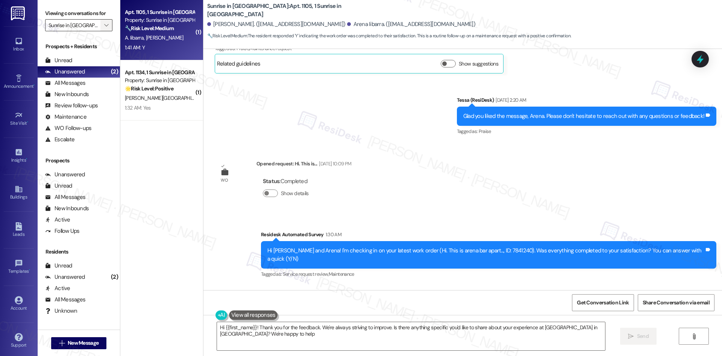
type textarea "Hi {{first_name}}! Thank you for the feedback. We're always striving to improve…"
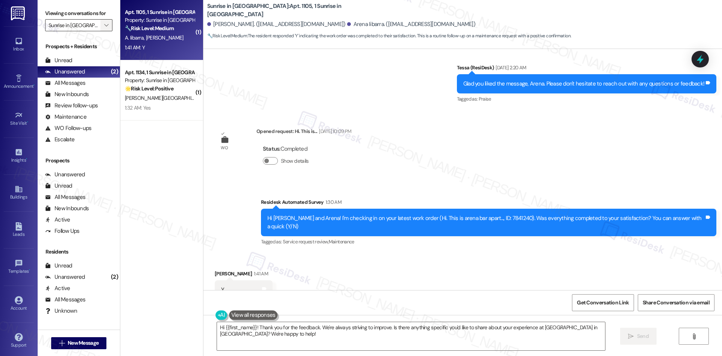
scroll to position [327, 0]
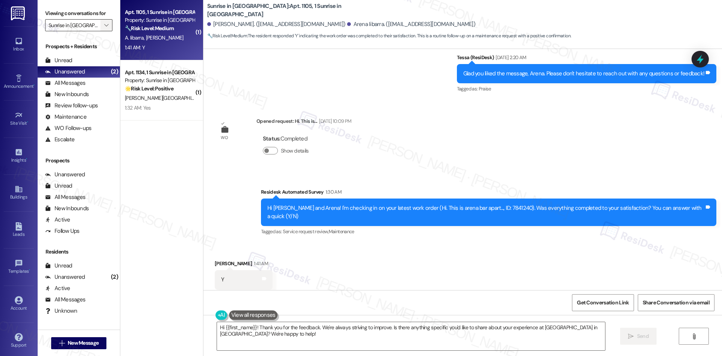
click at [104, 27] on icon "" at bounding box center [106, 25] width 4 height 6
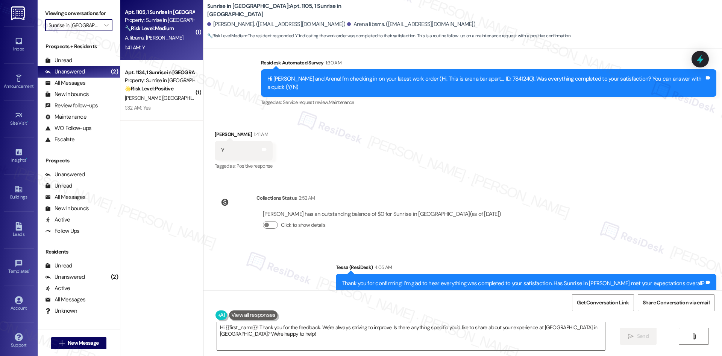
scroll to position [461, 0]
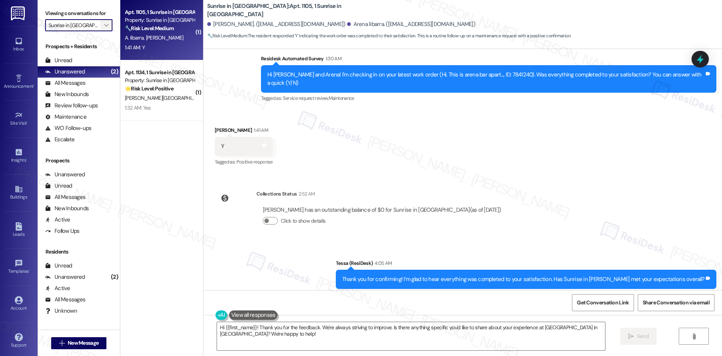
click at [103, 27] on span "" at bounding box center [106, 25] width 7 height 12
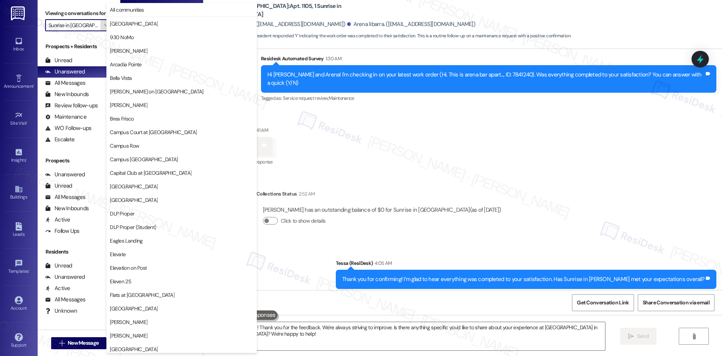
scroll to position [524, 0]
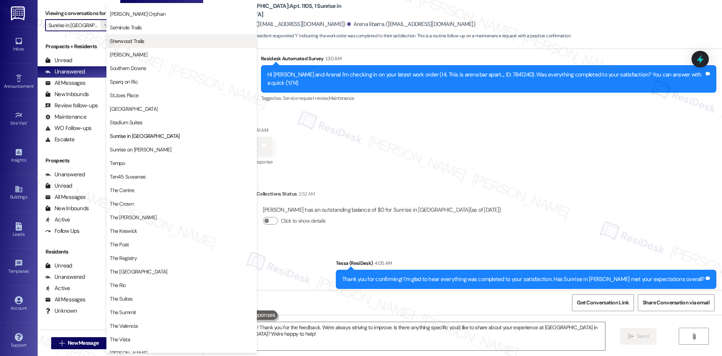
click at [137, 41] on span "Sherwood Trails" at bounding box center [127, 41] width 35 height 8
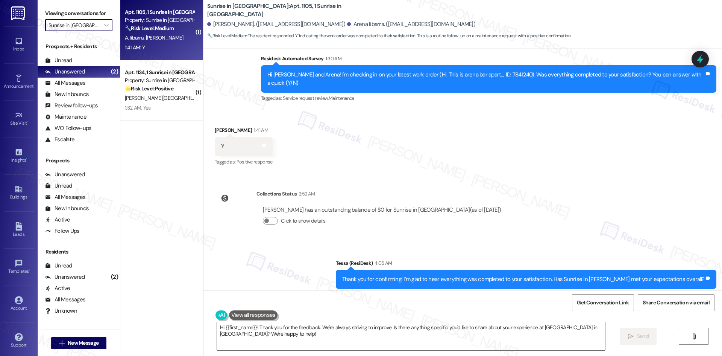
type input "Sherwood Trails"
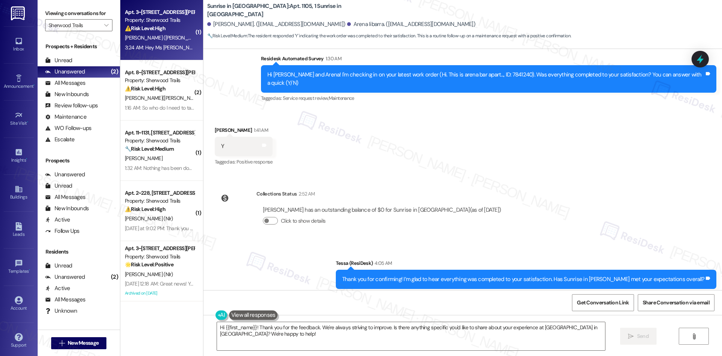
click at [154, 40] on div "[PERSON_NAME] ([PERSON_NAME])" at bounding box center [159, 37] width 71 height 9
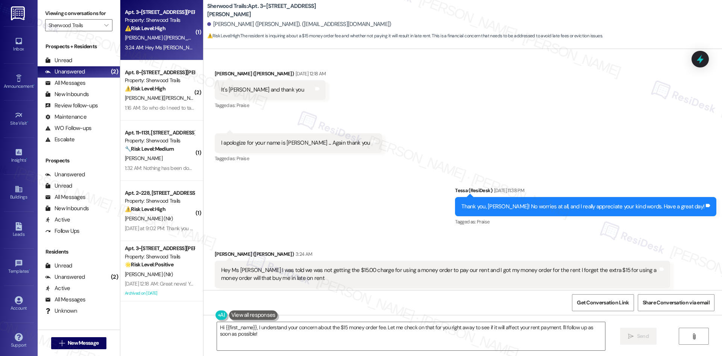
scroll to position [396, 0]
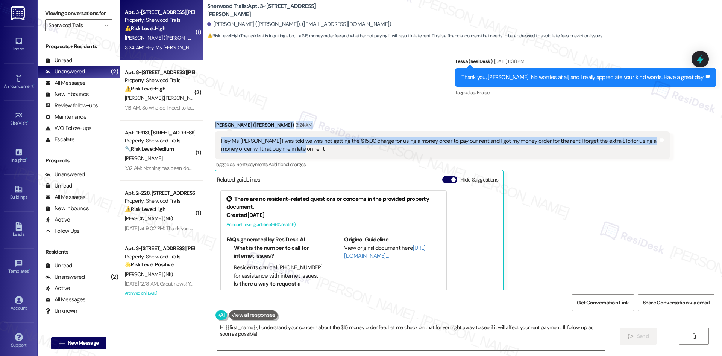
drag, startPoint x: 205, startPoint y: 120, endPoint x: 341, endPoint y: 152, distance: 139.4
click at [341, 152] on div "Received via SMS Chynethia Miller (Jha) 3:24 AM Hey Ms Tessa I was told we was …" at bounding box center [442, 221] width 467 height 212
copy div "Chynethia Miller (Jha) 3:24 AM Hey Ms Tessa I was told we was not getting the $…"
click at [327, 105] on div "Received via SMS Chynethia Miller (Jha) 3:24 AM Hey Ms Tessa I was told we was …" at bounding box center [463, 215] width 519 height 223
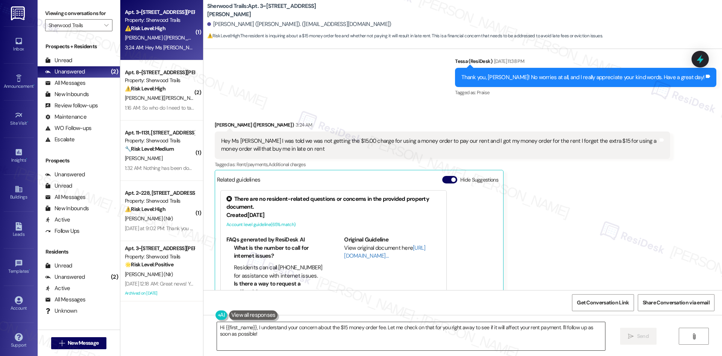
click at [347, 322] on div "Hi {{first_name}}, I understand your concern about the $15 money order fee. Let…" at bounding box center [463, 343] width 519 height 56
click at [346, 323] on textarea "Hi {{first_name}}, I understand your concern about the $15 money order fee. Let…" at bounding box center [411, 336] width 388 height 28
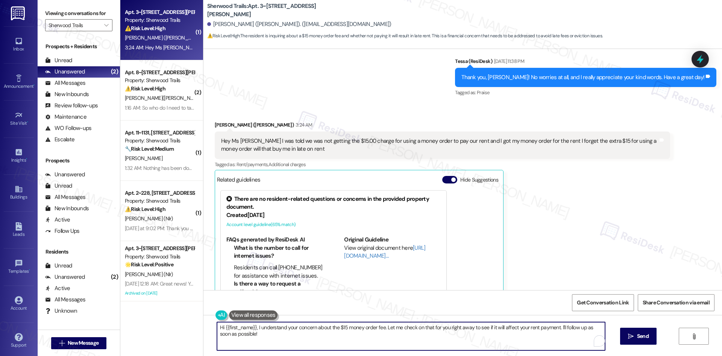
paste textarea "Chynethia, thank you for reaching out and letting me know. I’ll check with the …"
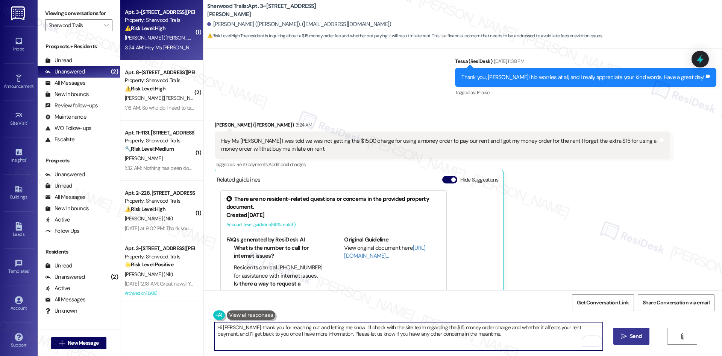
type textarea "Hi [PERSON_NAME], thank you for reaching out and letting me know. I’ll check wi…"
click at [633, 337] on span "Send" at bounding box center [636, 336] width 12 height 8
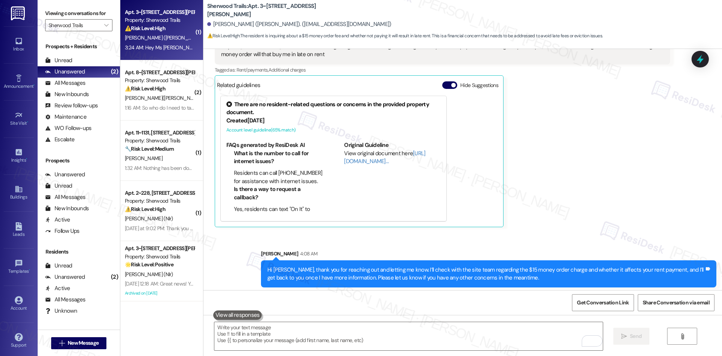
scroll to position [494, 0]
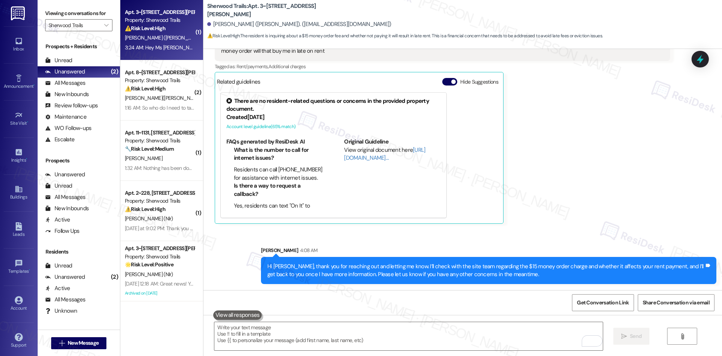
click at [579, 213] on div "Chynethia Miller (Jha) 3:24 AM Hey Ms Tessa I was told we was not getting the $…" at bounding box center [443, 123] width 456 height 201
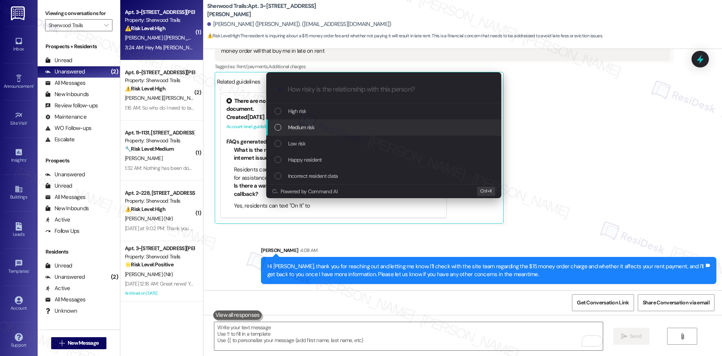
click at [307, 128] on span "Medium risk" at bounding box center [301, 127] width 26 height 8
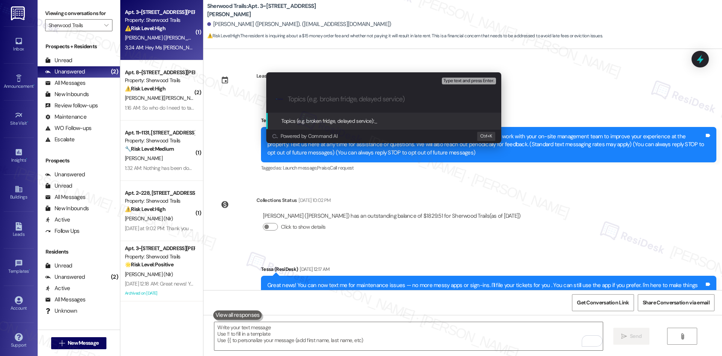
scroll to position [494, 0]
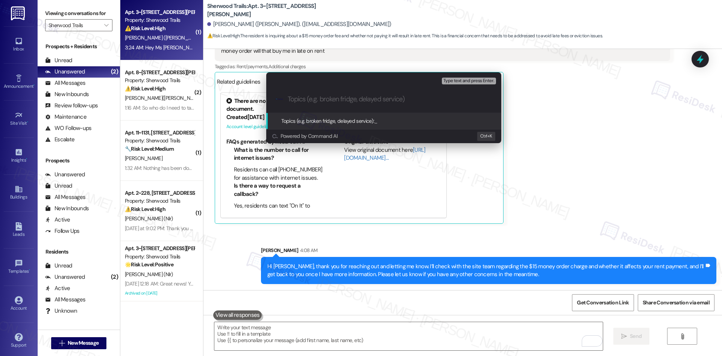
click at [331, 100] on input "Topics (e.g. broken fridge, delayed service)" at bounding box center [390, 99] width 204 height 8
paste input "Money Order Fee Concern"
type input "Money Order Fee Concern"
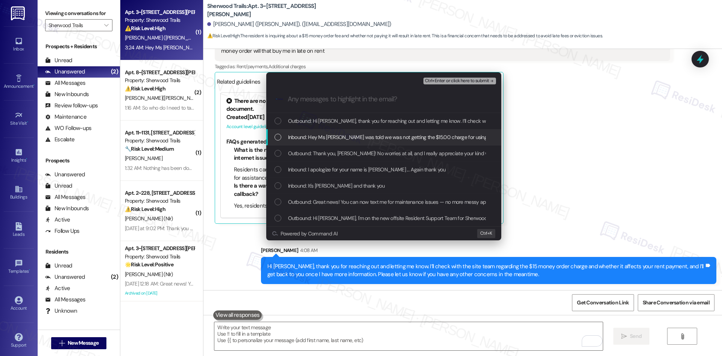
click at [351, 136] on span "Inbound: Hey Ms [PERSON_NAME] was told we was not getting the $15.00 charge for…" at bounding box center [546, 137] width 516 height 8
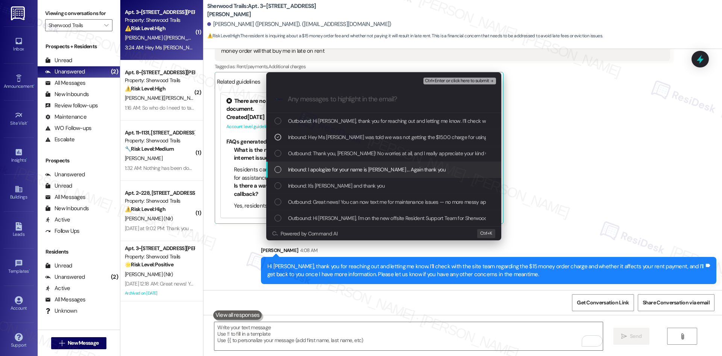
click at [356, 172] on span "Inbound: I apologize for your name is [PERSON_NAME] ... Again thank you" at bounding box center [367, 169] width 158 height 8
click at [358, 188] on span "Inbound: It's [PERSON_NAME] and thank you" at bounding box center [336, 185] width 97 height 8
drag, startPoint x: 333, startPoint y: 182, endPoint x: 346, endPoint y: 176, distance: 14.3
click at [333, 182] on span "Inbound: It's [PERSON_NAME] and thank you" at bounding box center [336, 185] width 97 height 8
click at [352, 172] on span "Inbound: I apologize for your name is [PERSON_NAME] ... Again thank you" at bounding box center [367, 169] width 158 height 8
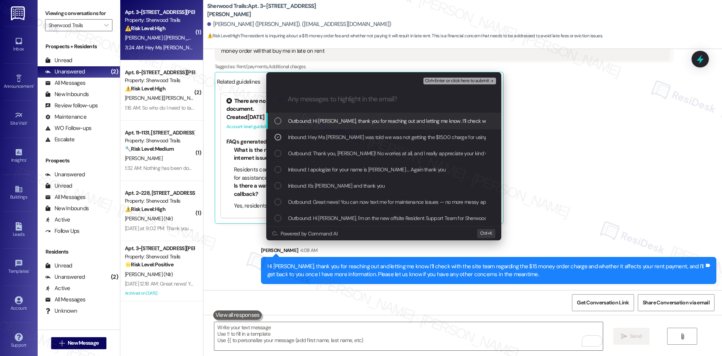
click at [465, 78] on span "Ctrl+Enter or click here to submit" at bounding box center [457, 80] width 64 height 5
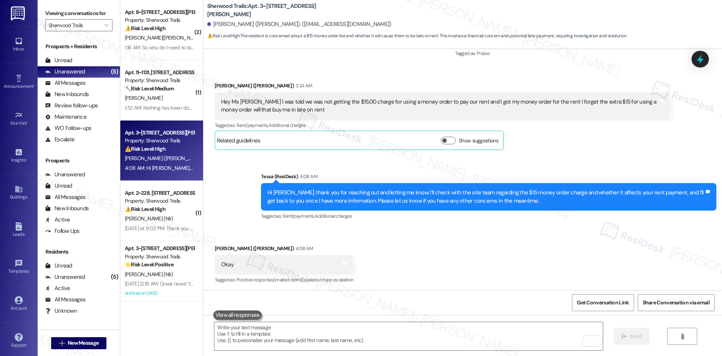
scroll to position [436, 0]
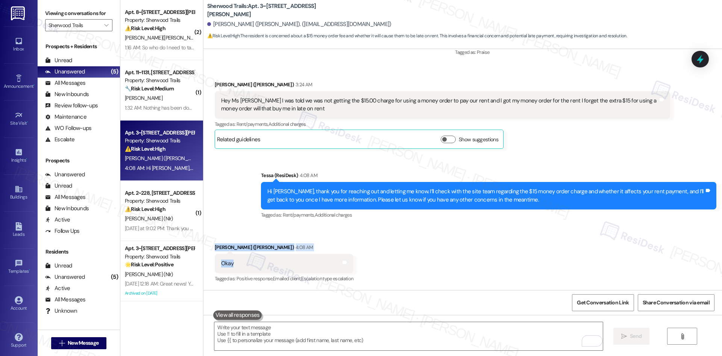
drag, startPoint x: 206, startPoint y: 241, endPoint x: 322, endPoint y: 298, distance: 129.6
click at [266, 263] on div "Received via SMS [PERSON_NAME] ([PERSON_NAME]) 4:08 AM Okay Tags and notes Tagg…" at bounding box center [284, 263] width 150 height 52
copy div "[PERSON_NAME] ([PERSON_NAME]) 4:08 AM Okay"
click at [328, 340] on textarea "To enrich screen reader interactions, please activate Accessibility in Grammarl…" at bounding box center [408, 336] width 388 height 28
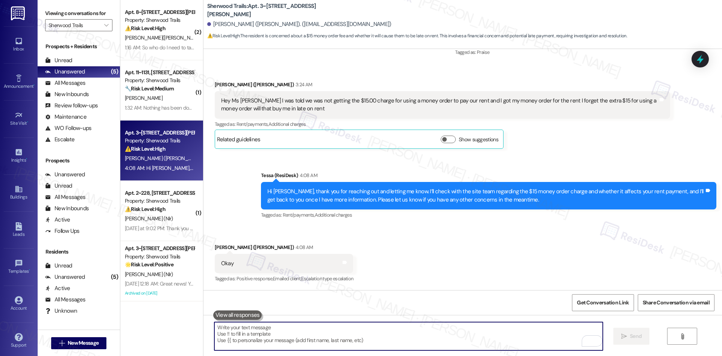
paste textarea "Thank you, [PERSON_NAME]. I’ll get back to you once I have more information."
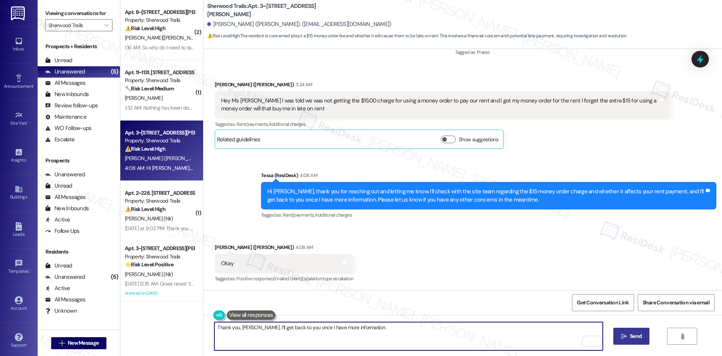
type textarea "Thank you, [PERSON_NAME]. I’ll get back to you once I have more information."
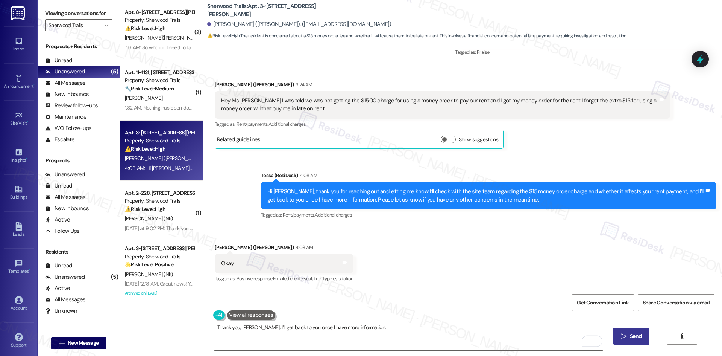
click at [638, 331] on button " Send" at bounding box center [632, 335] width 36 height 17
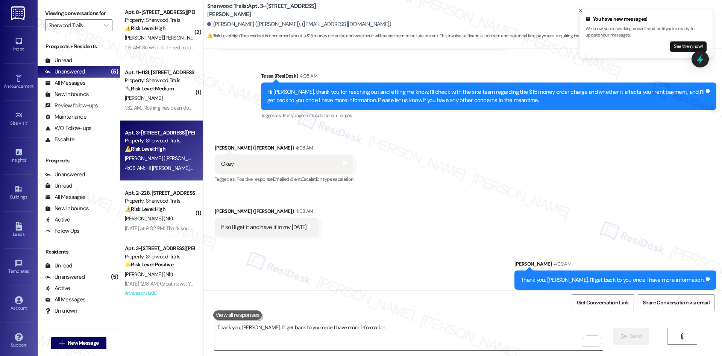
scroll to position [541, 0]
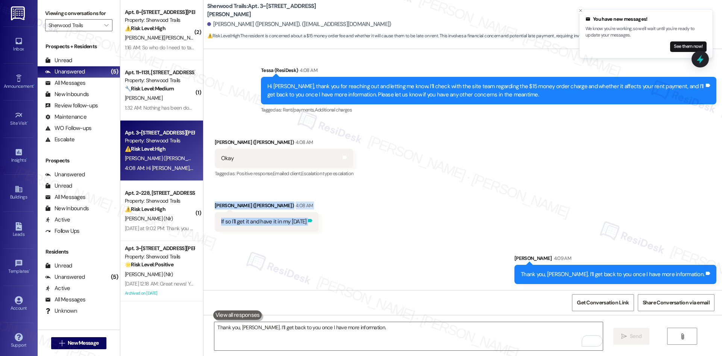
drag, startPoint x: 205, startPoint y: 200, endPoint x: 309, endPoint y: 224, distance: 106.3
click at [309, 224] on div "Received via SMS [PERSON_NAME] ([PERSON_NAME]) 4:08 AM If so I'll get it and ha…" at bounding box center [267, 216] width 116 height 41
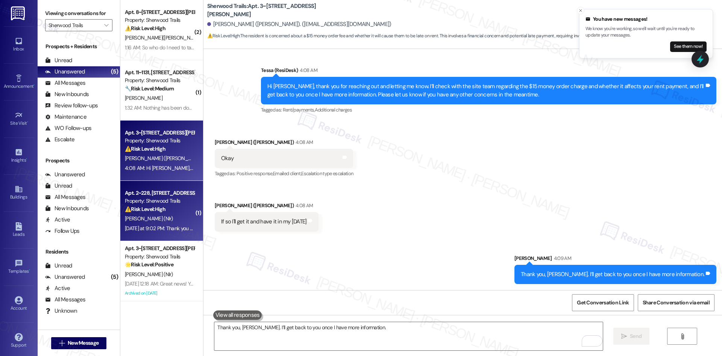
click at [169, 227] on div "[DATE] at 9:02 PM: Thank you for your message. Our offices are currently closed…" at bounding box center [410, 228] width 571 height 7
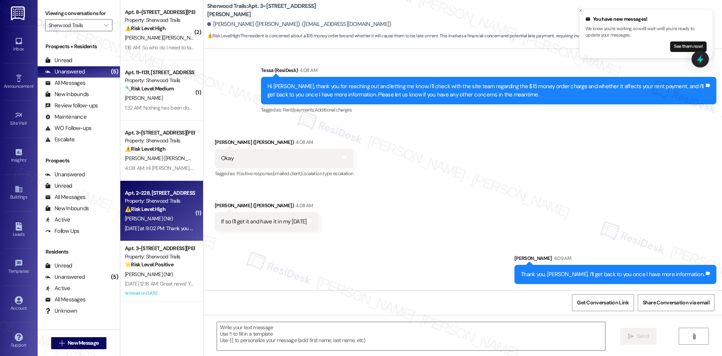
type textarea "Fetching suggested responses. Please feel free to read through the conversation…"
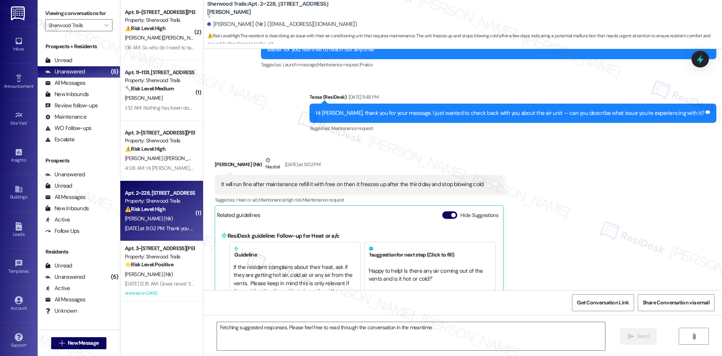
scroll to position [356, 0]
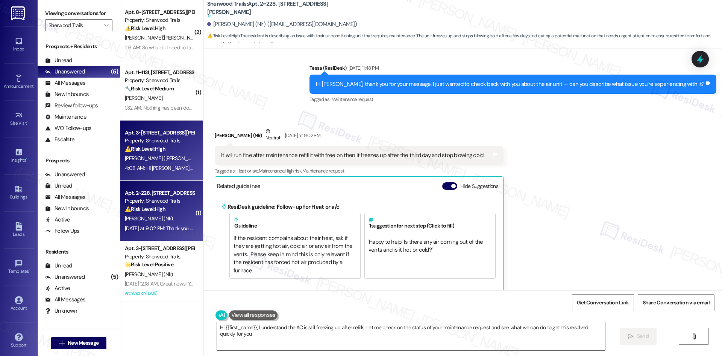
type textarea "Hi {{first_name}}, I understand the AC is still freezing up after refills. Let …"
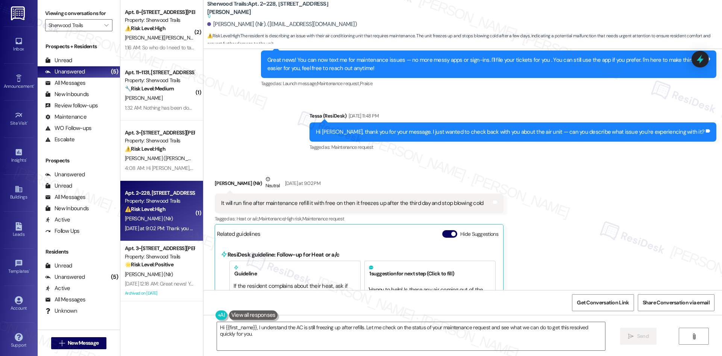
scroll to position [318, 0]
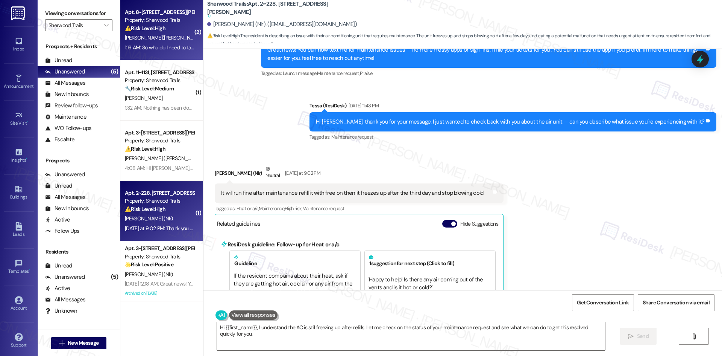
click at [158, 36] on div "[PERSON_NAME]([PERSON_NAME])" at bounding box center [159, 37] width 71 height 9
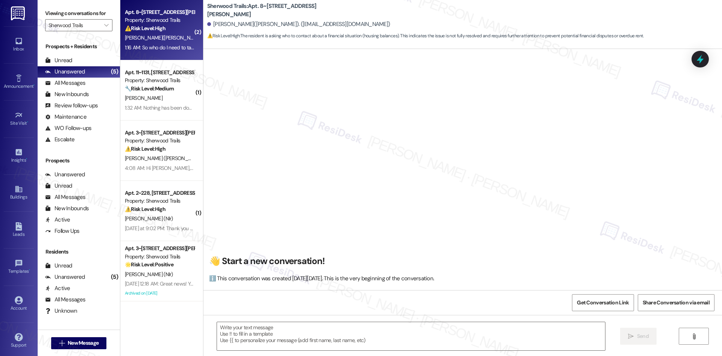
scroll to position [2098, 0]
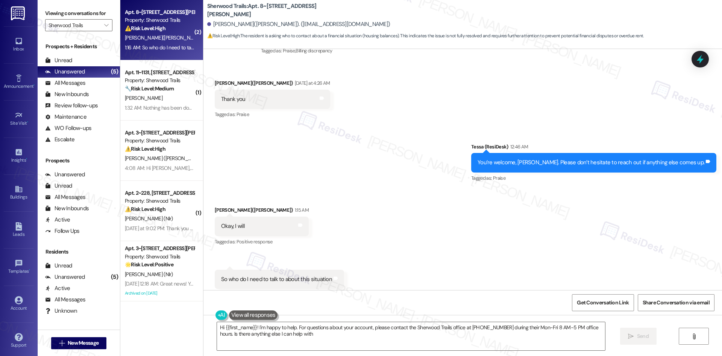
type textarea "Hi {{first_name}}! I'm happy to help. For questions about your account, please …"
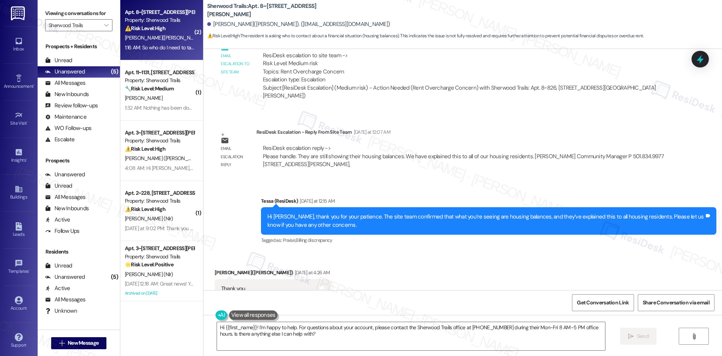
scroll to position [1910, 0]
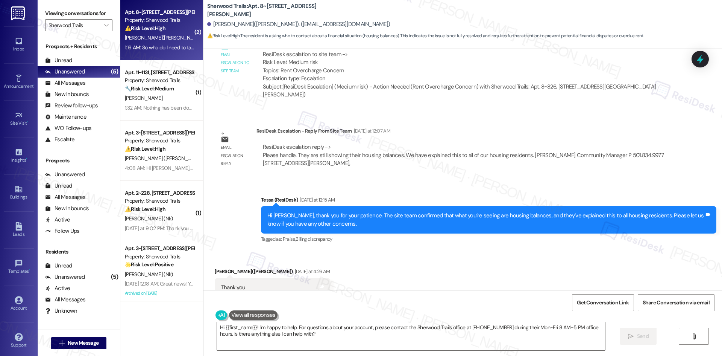
click at [257, 127] on div "ResiDesk Escalation - Reply From Site Team [DATE] at 12:07 AM" at bounding box center [464, 132] width 414 height 11
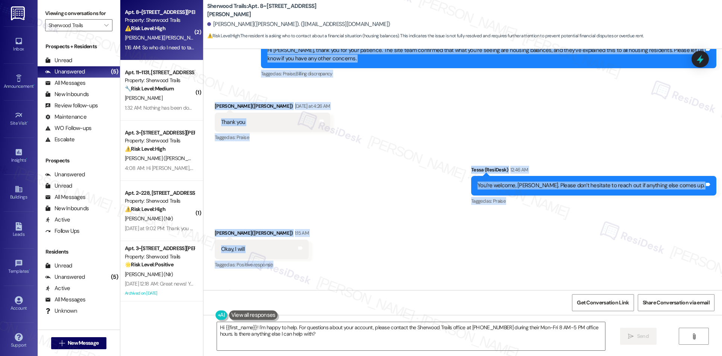
scroll to position [2098, 0]
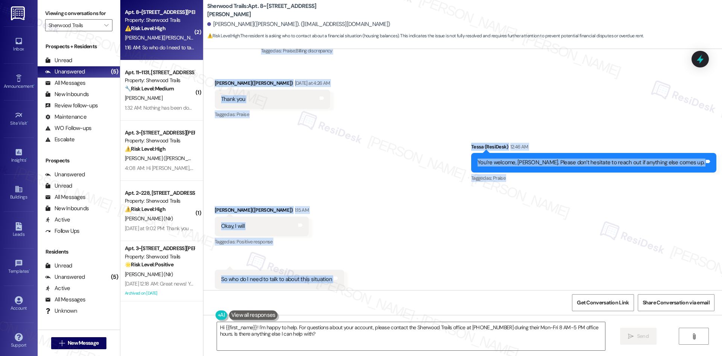
drag, startPoint x: 246, startPoint y: 114, endPoint x: 349, endPoint y: 259, distance: 177.6
click at [346, 260] on div "Lease started [DATE] 8:00 AM Announcement, sent via SMS Tessa (ResiDesk) [DATE]…" at bounding box center [463, 169] width 519 height 241
copy div "loremipsum dolor SitaMetc Adipiscing - Elits Doei Temp Inci Utlaboree do 53:59 …"
drag, startPoint x: 313, startPoint y: 217, endPoint x: 305, endPoint y: 217, distance: 7.9
click at [313, 217] on div "Received via SMS [PERSON_NAME]([PERSON_NAME]) 1:15 AM Okay, I will Tags and not…" at bounding box center [463, 247] width 519 height 117
